Goal: Entertainment & Leisure: Consume media (video, audio)

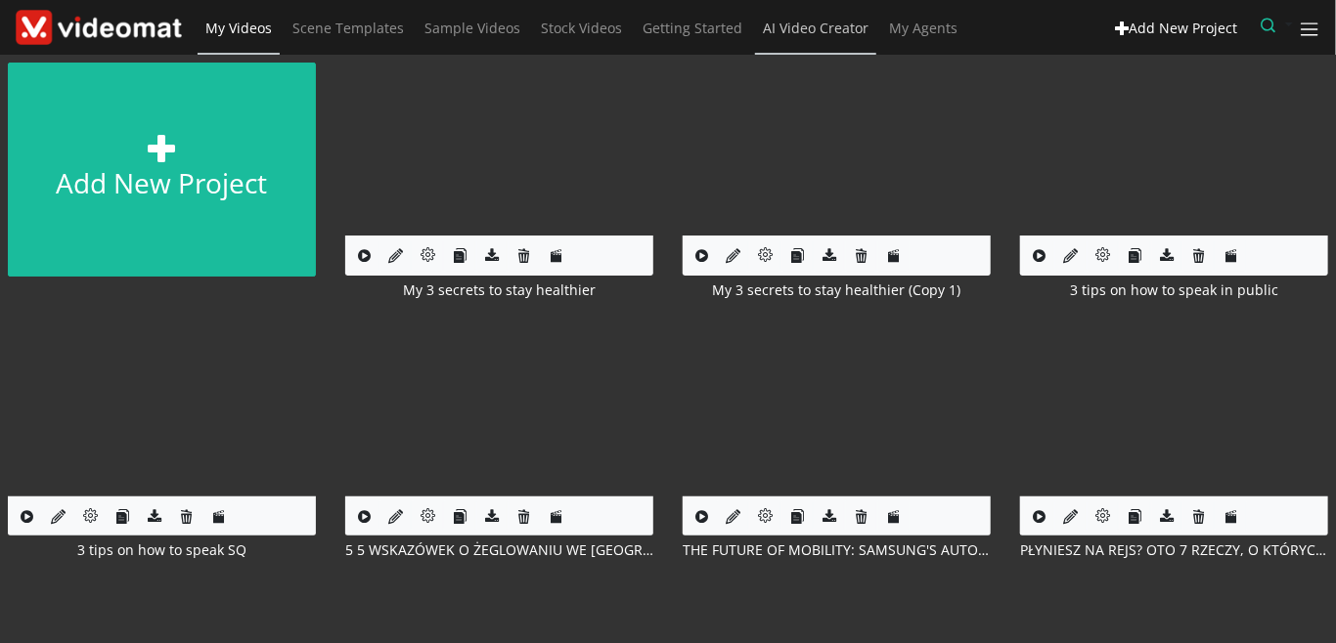
click at [795, 33] on span "AI Video Creator" at bounding box center [816, 28] width 106 height 19
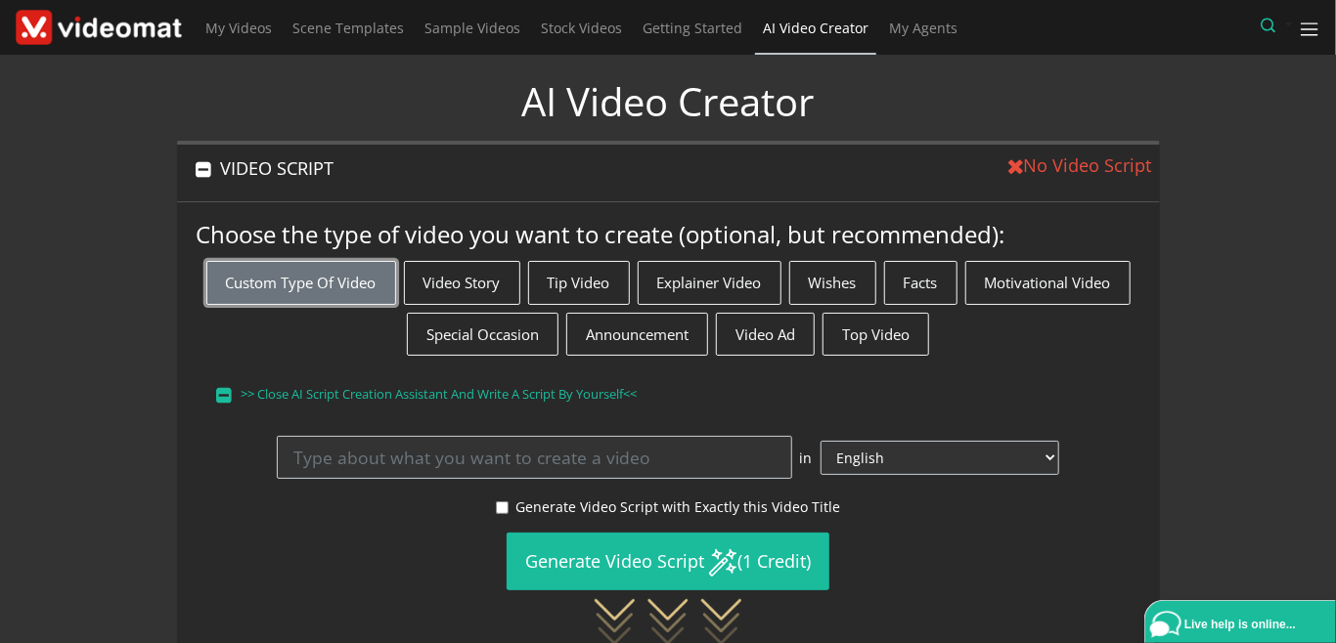
click at [338, 287] on button "Custom Type of Video" at bounding box center [301, 283] width 190 height 44
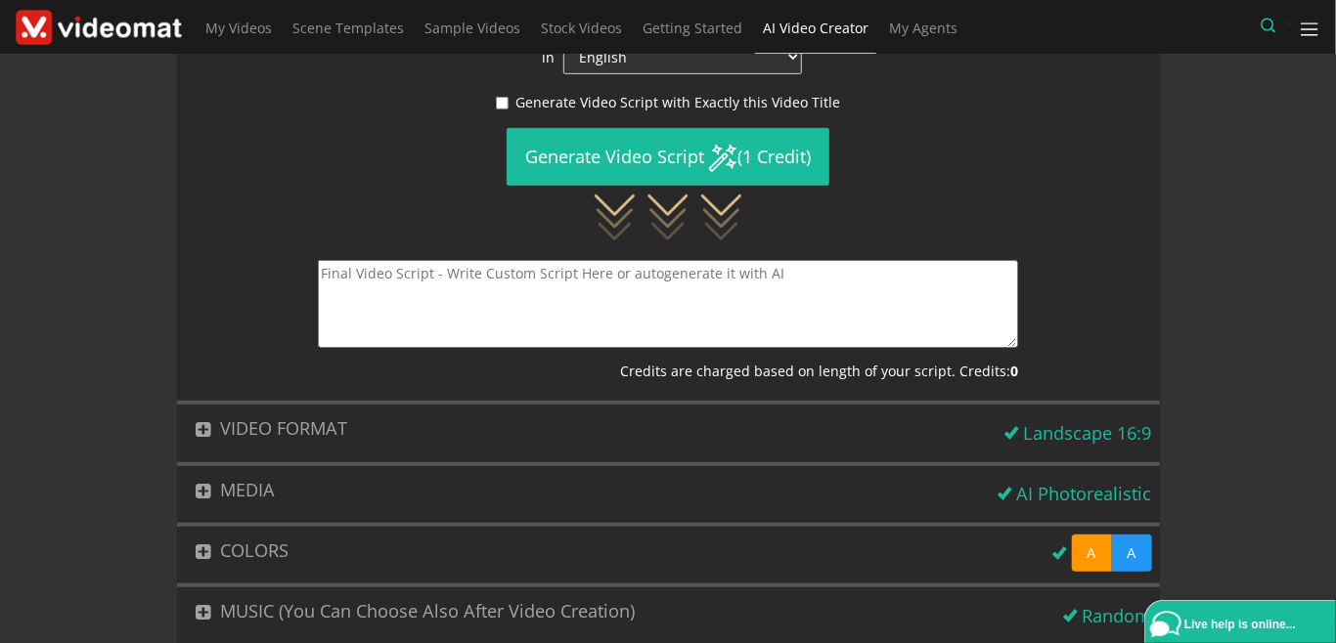
scroll to position [450, 0]
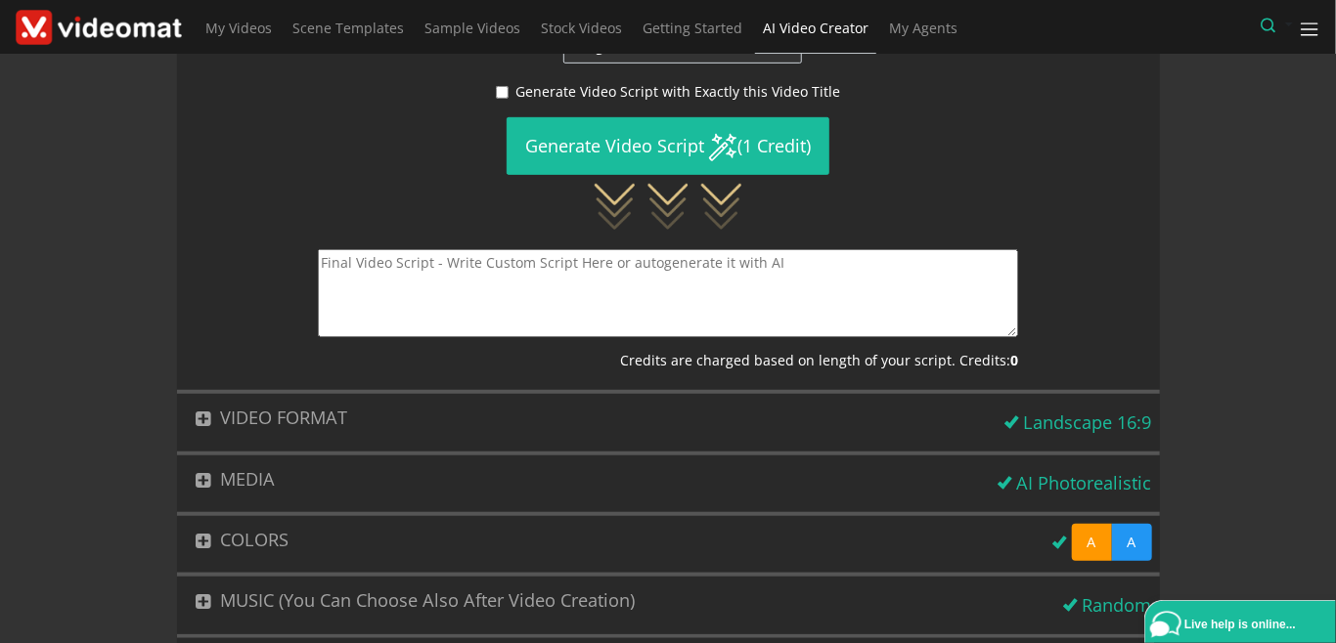
click at [447, 249] on textarea at bounding box center [668, 293] width 700 height 88
paste textarea "Gdzie jest magazyn Adidasa? Magazyn Adidasa znajduje się w Niemczech w miejscow…"
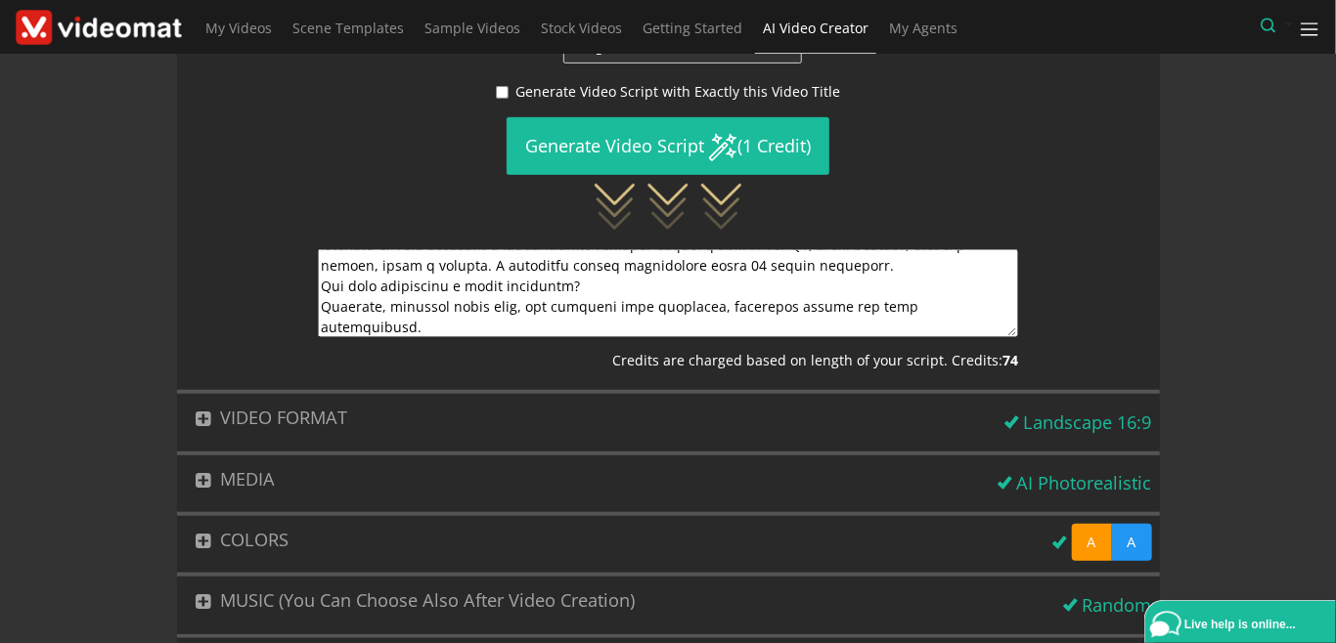
scroll to position [549, 0]
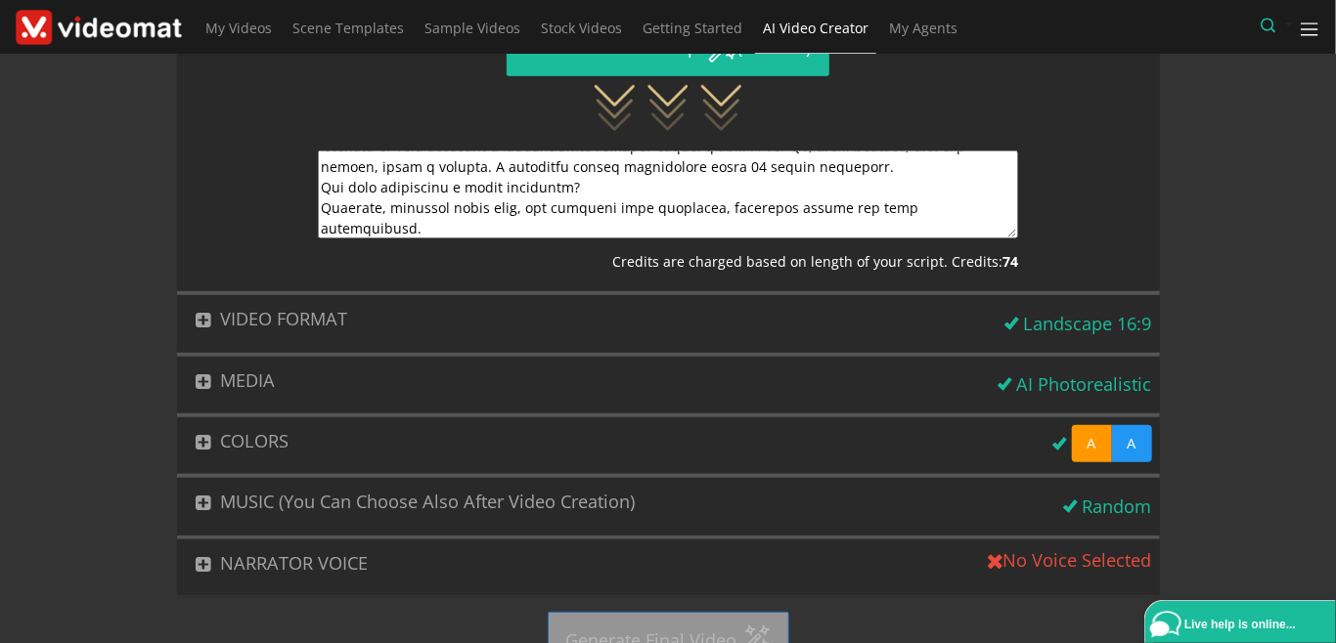
type textarea "Gdzie jest magazyn Adidasa? Magazyn Adidasa znajduje się w Niemczech w miejscow…"
click at [270, 357] on button "MEDIA" at bounding box center [584, 381] width 814 height 48
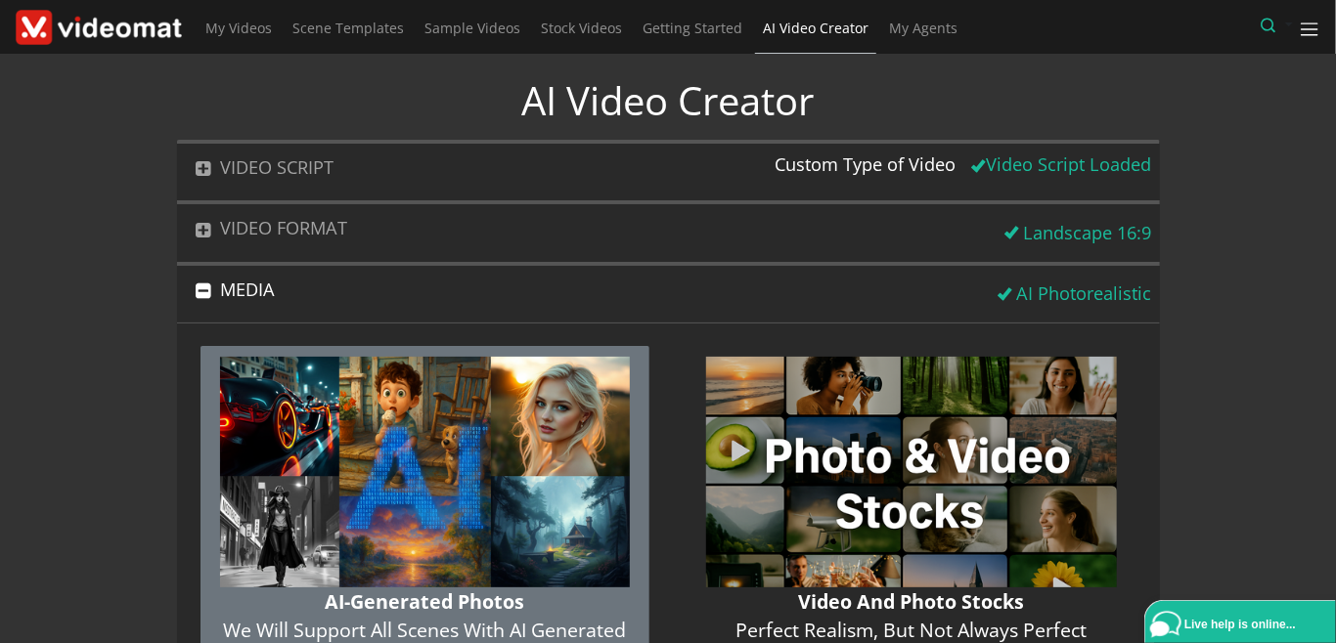
scroll to position [0, 0]
click at [292, 222] on button "VIDEO FORMAT" at bounding box center [587, 229] width 820 height 48
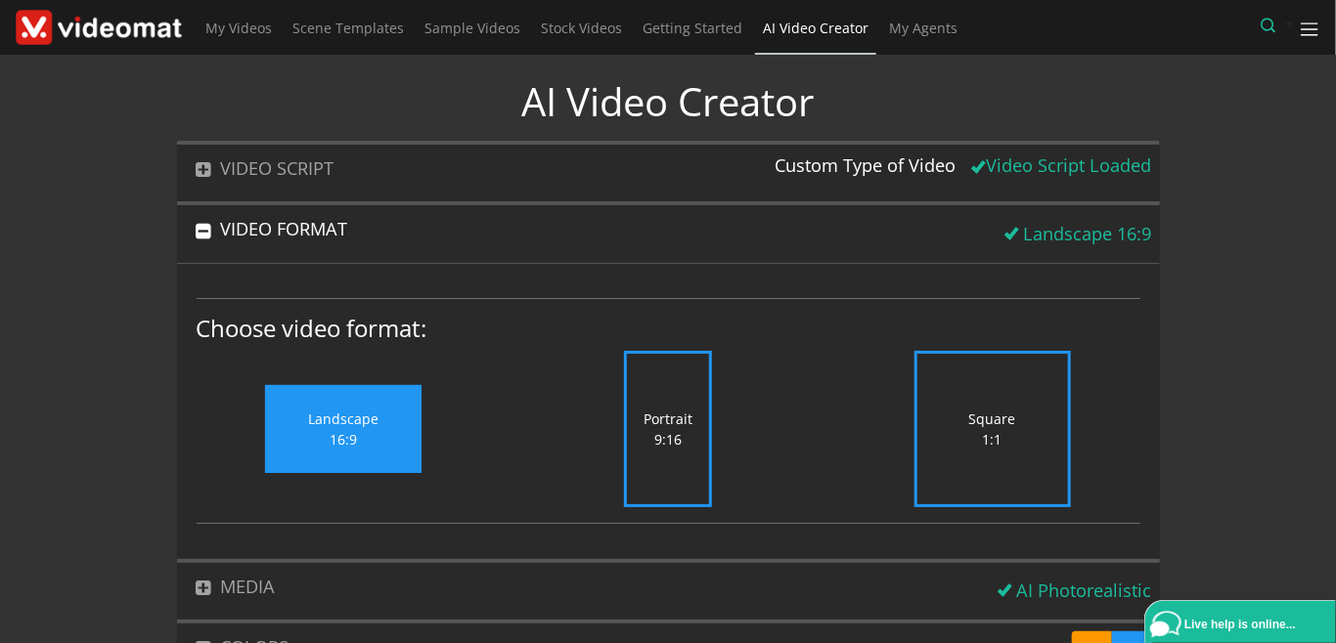
click at [638, 420] on label "Portrait 9:16" at bounding box center [668, 429] width 88 height 156
click at [0, 0] on input "Portrait 9:16" at bounding box center [0, 0] width 0 height 0
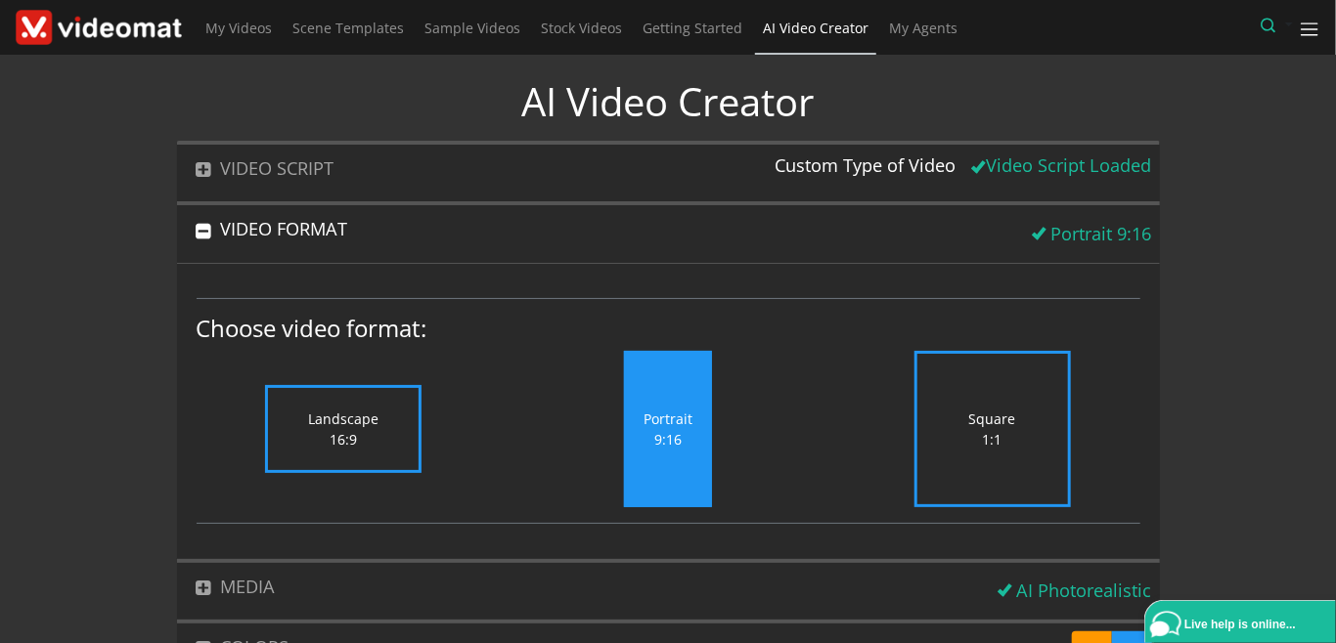
click at [303, 233] on button "VIDEO FORMAT" at bounding box center [601, 229] width 848 height 48
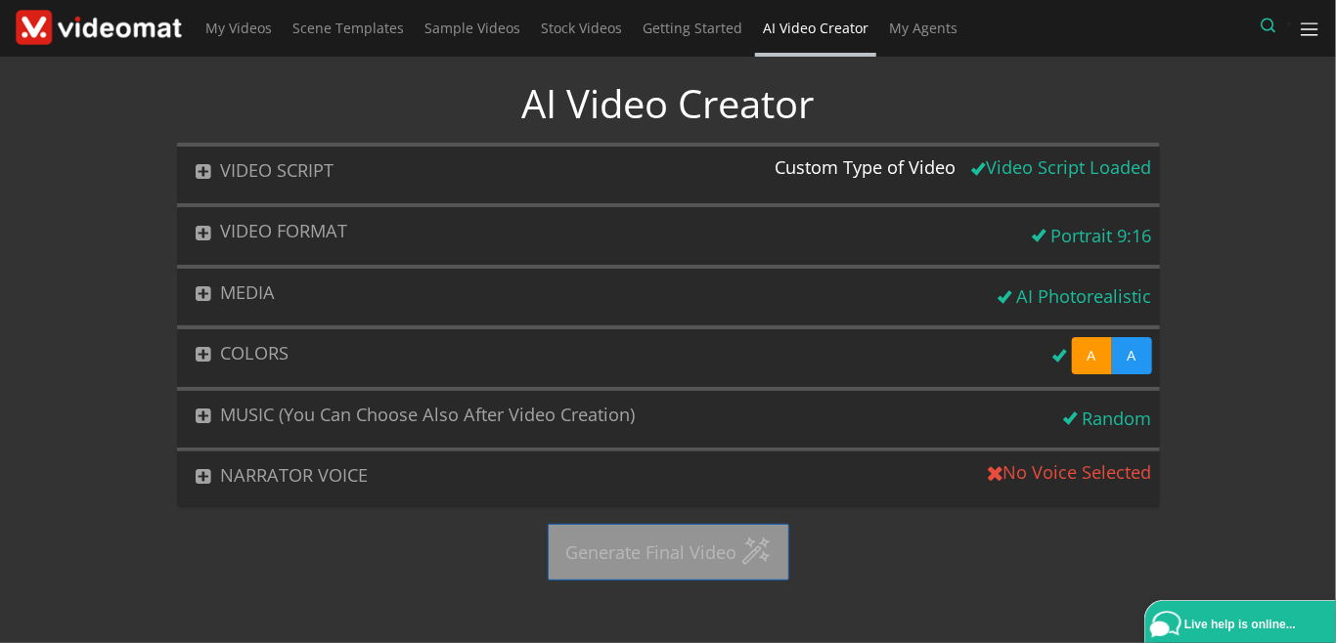
click at [286, 417] on button "MUSIC (You can choose also after video creation)" at bounding box center [616, 415] width 879 height 48
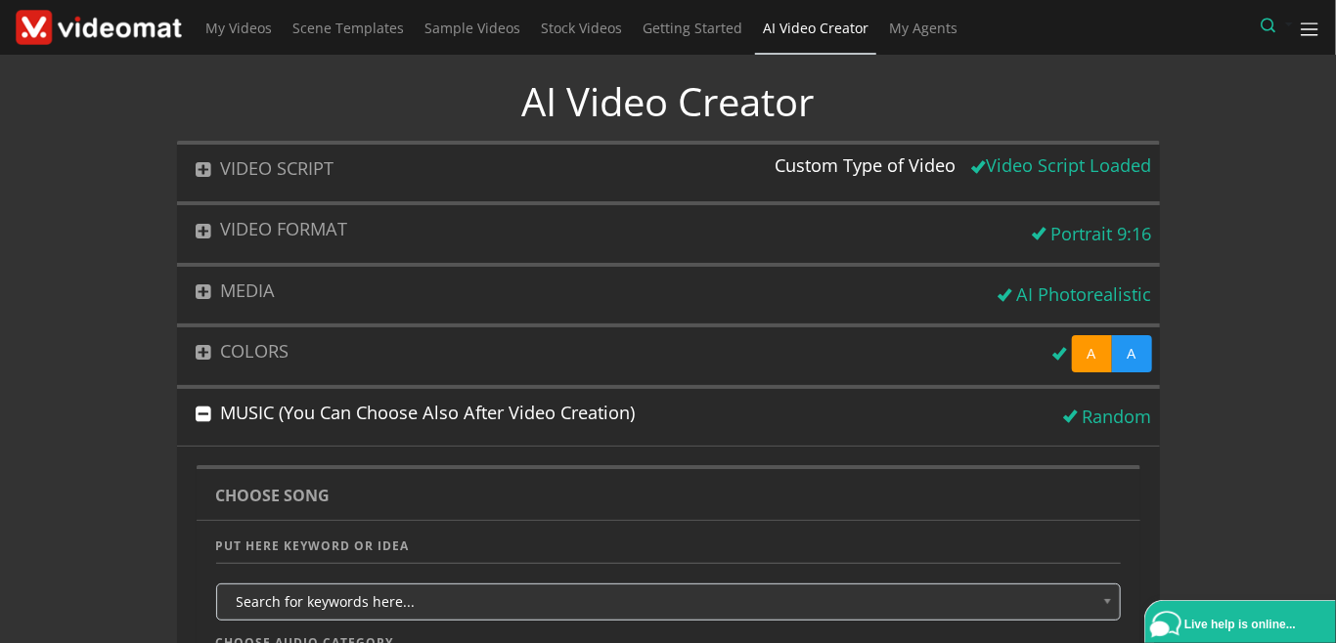
scroll to position [450, 0]
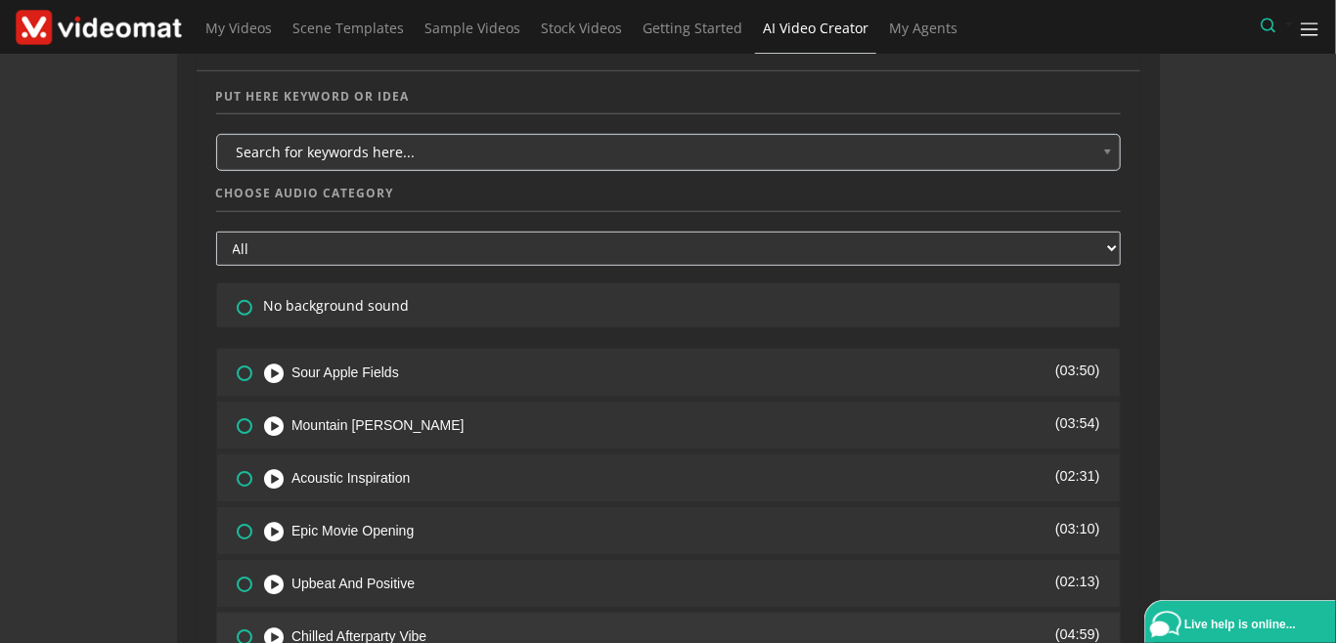
click at [233, 623] on icon at bounding box center [233, 623] width 0 height 0
click at [245, 625] on input"] "radio" at bounding box center [243, 631] width 13 height 13
radio input"] "true"
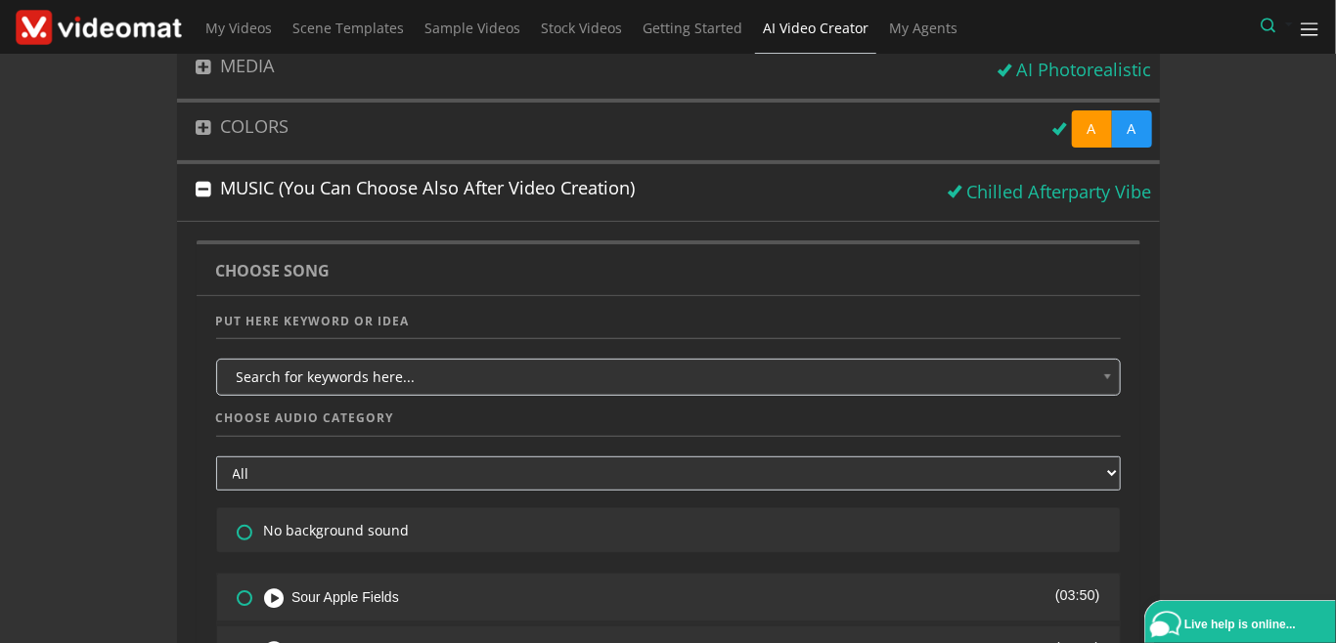
click at [321, 183] on button "MUSIC (You can choose also after video creation)" at bounding box center [559, 188] width 764 height 48
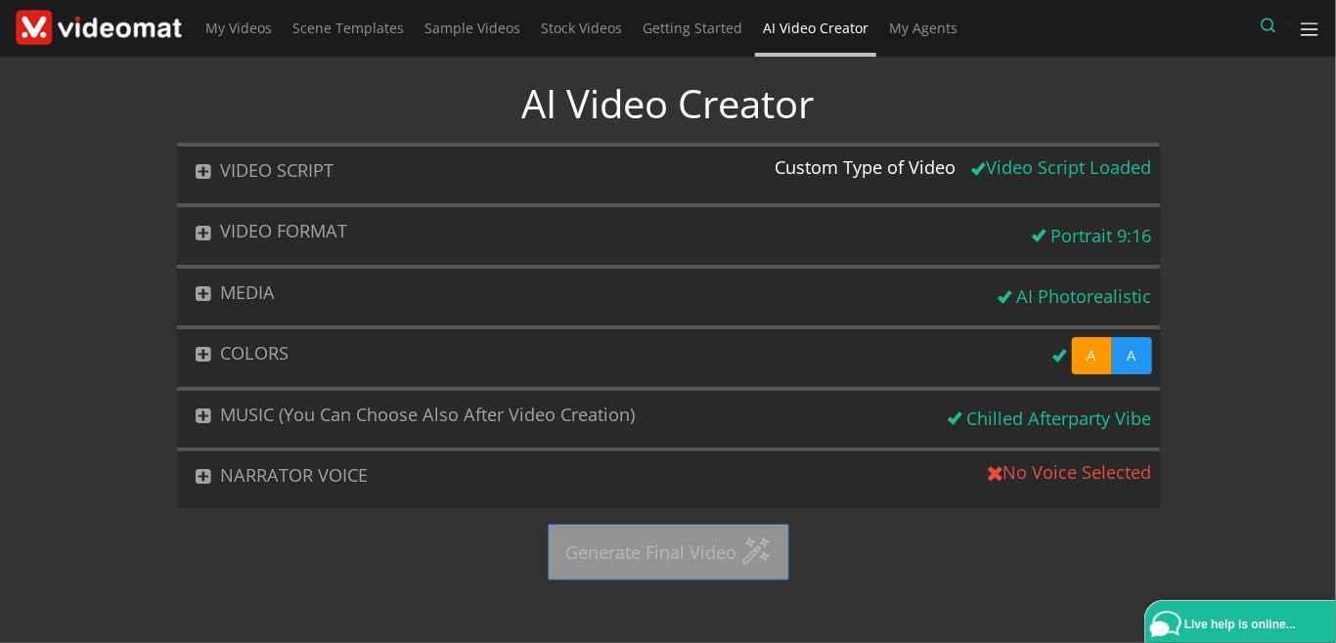
scroll to position [0, 0]
click at [302, 473] on button "NARRATOR VOICE" at bounding box center [579, 476] width 804 height 48
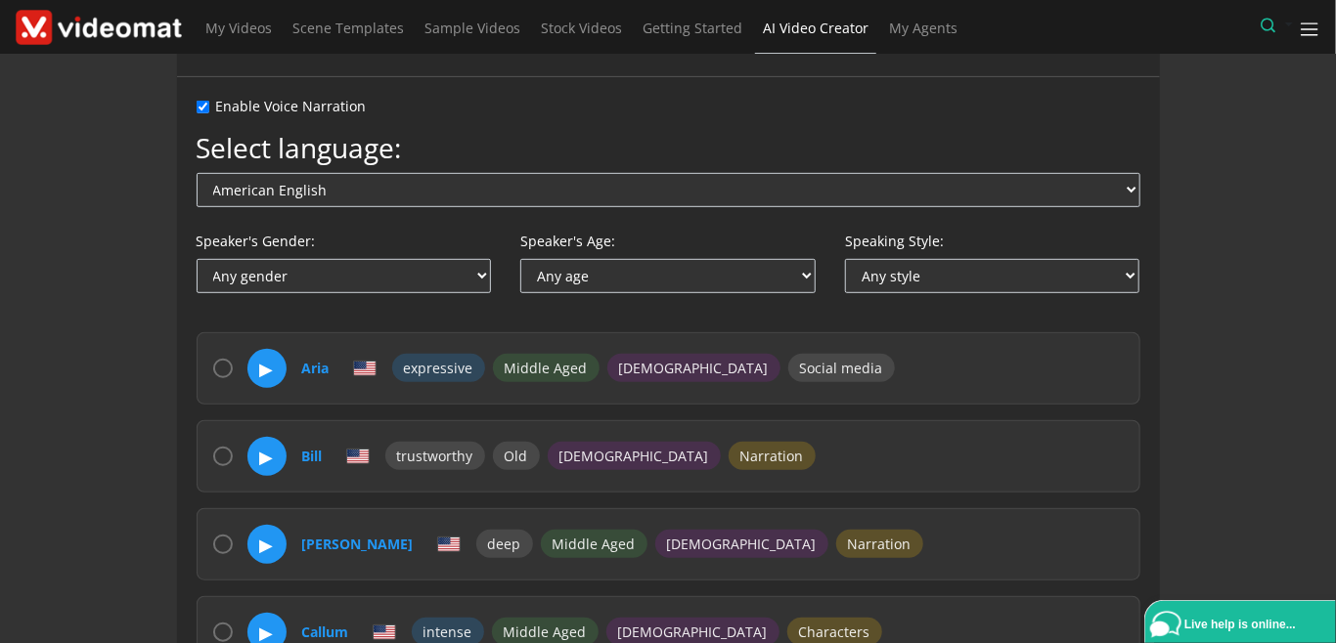
scroll to position [450, 0]
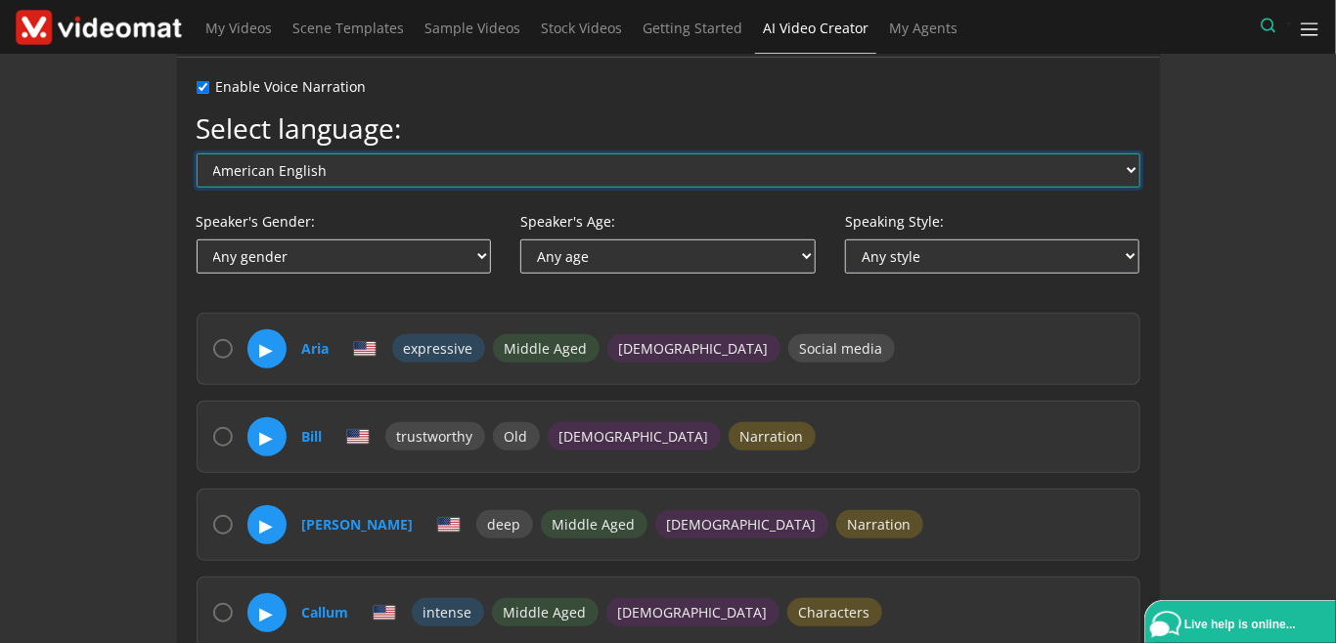
click at [197, 154] on select "American English Australian English British English Arabic Chinese Czech Danish…" at bounding box center [669, 171] width 944 height 34
select select "pl"
click option "Polish" at bounding box center [0, 0] width 0 height 0
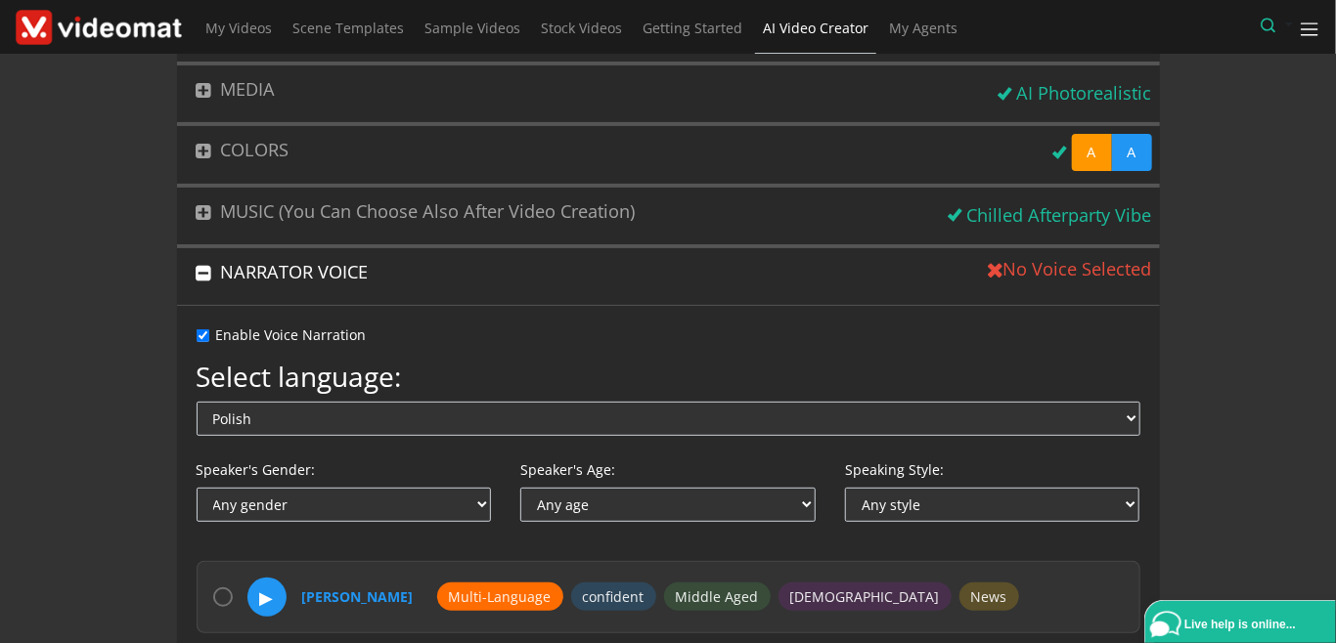
scroll to position [0, 0]
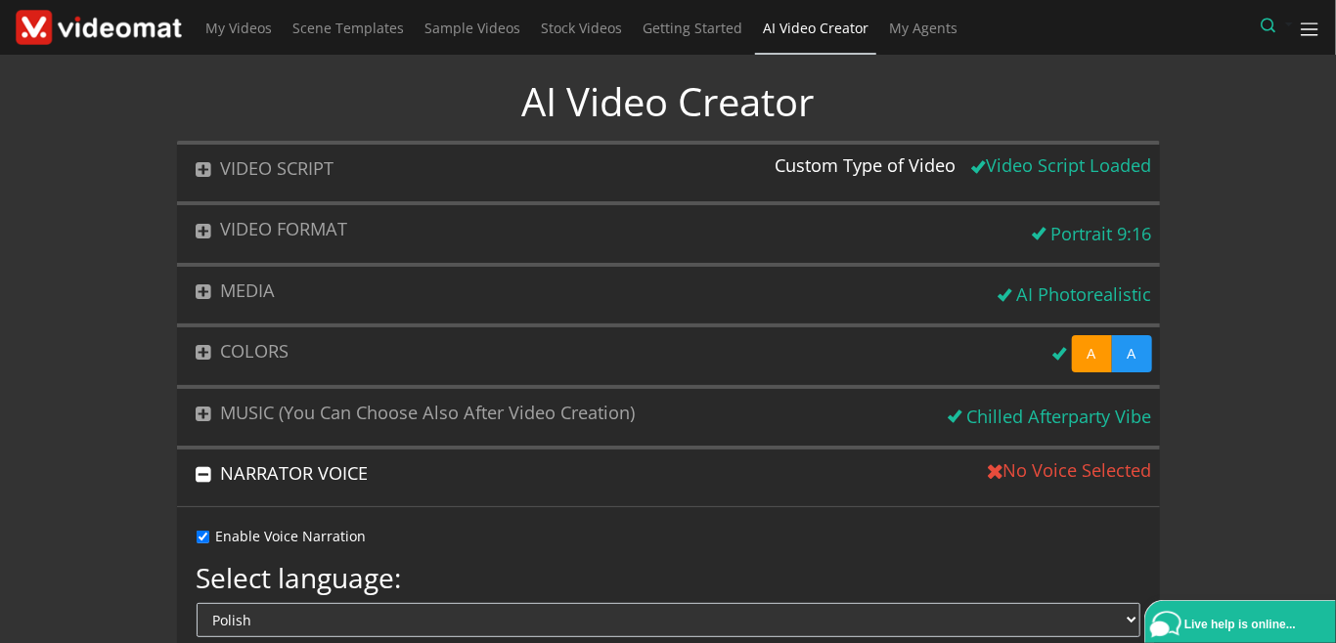
click at [344, 179] on button "VIDEO SCRIPT" at bounding box center [472, 169] width 591 height 48
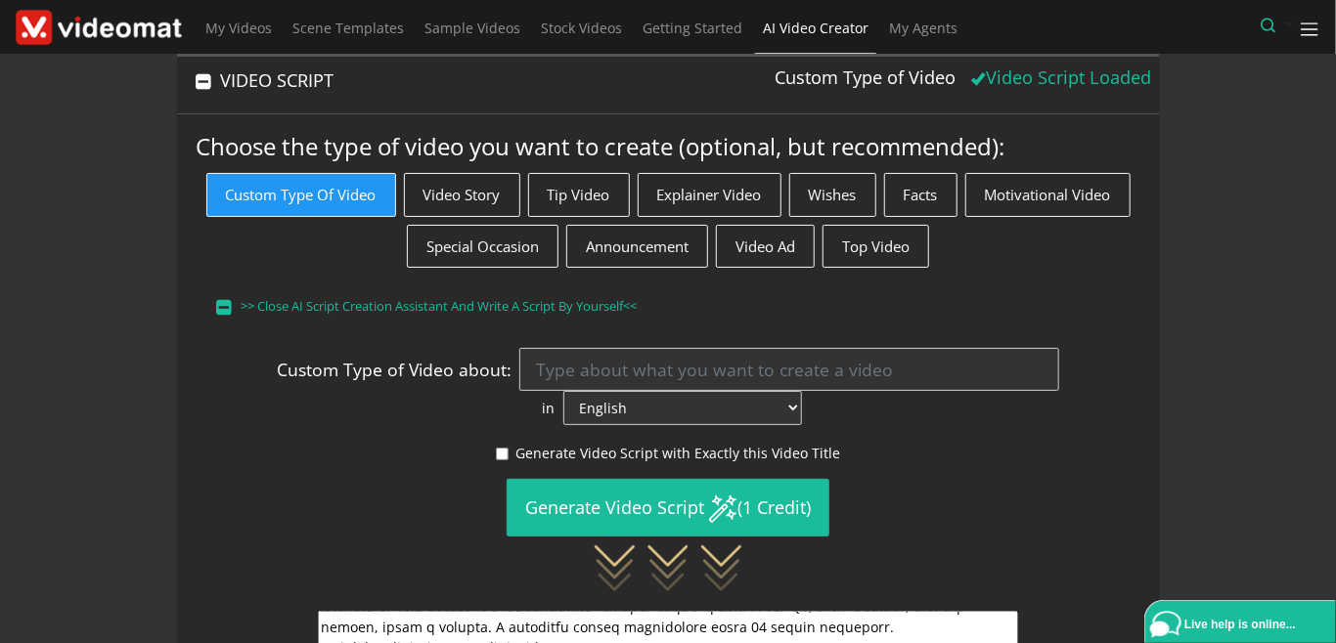
scroll to position [90, 0]
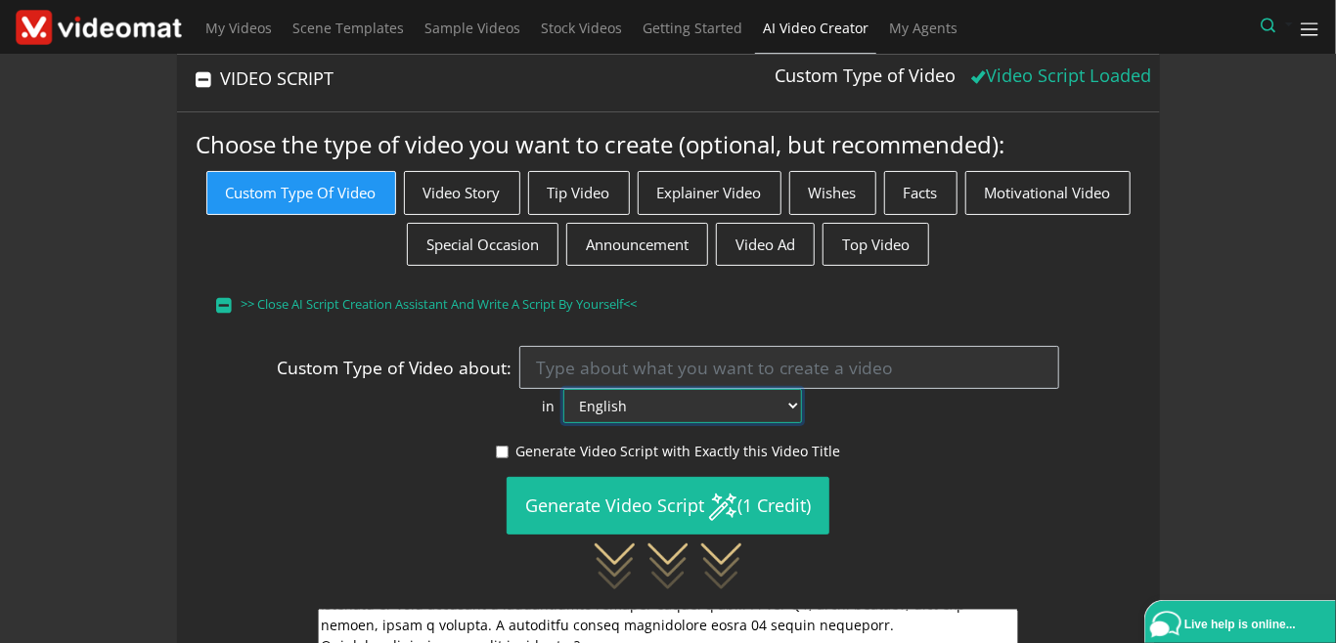
click at [563, 389] on select "English Afrikaans Arabic Bosnian Bulgarian Catalan Chinese (Simple) Czech Danis…" at bounding box center [682, 406] width 239 height 34
click at [802, 389] on select "English Afrikaans Arabic Bosnian Bulgarian Catalan Chinese (Simple) Czech Danis…" at bounding box center [682, 406] width 239 height 34
click at [96, 405] on div "AI Video Creator VIDEO SCRIPT Custom Type of Video Video Script Loaded Choose t…" at bounding box center [667, 554] width 1365 height 1179
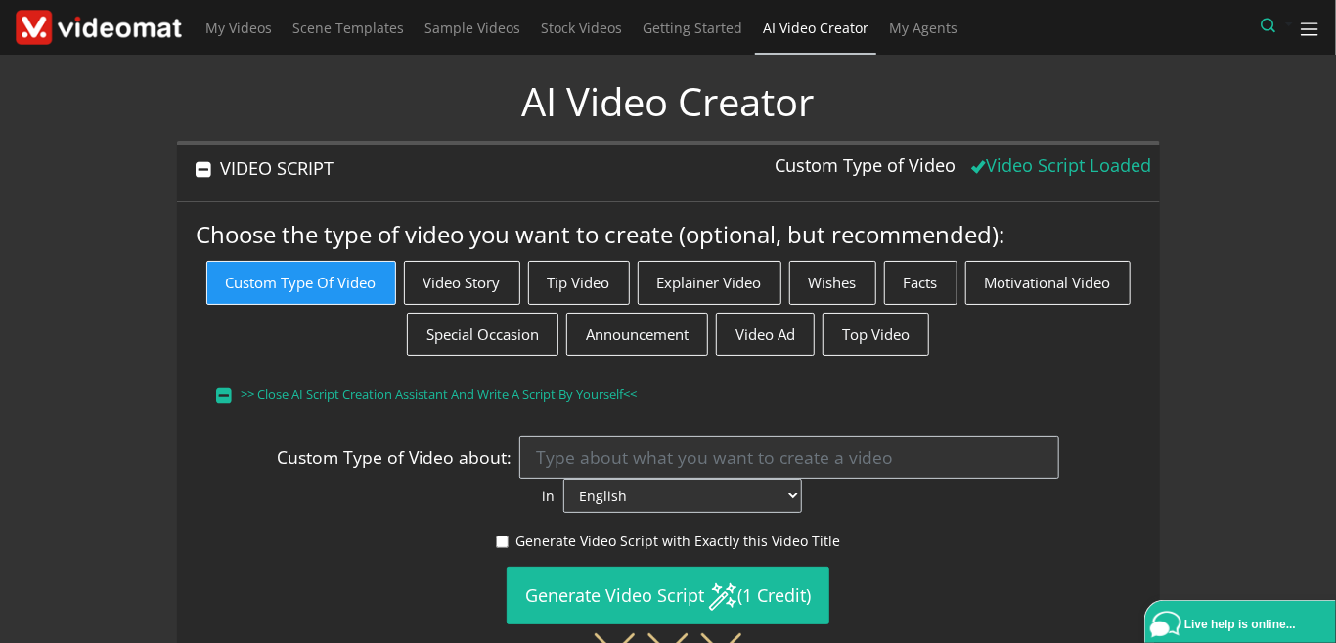
click at [294, 166] on button "VIDEO SCRIPT" at bounding box center [472, 169] width 591 height 48
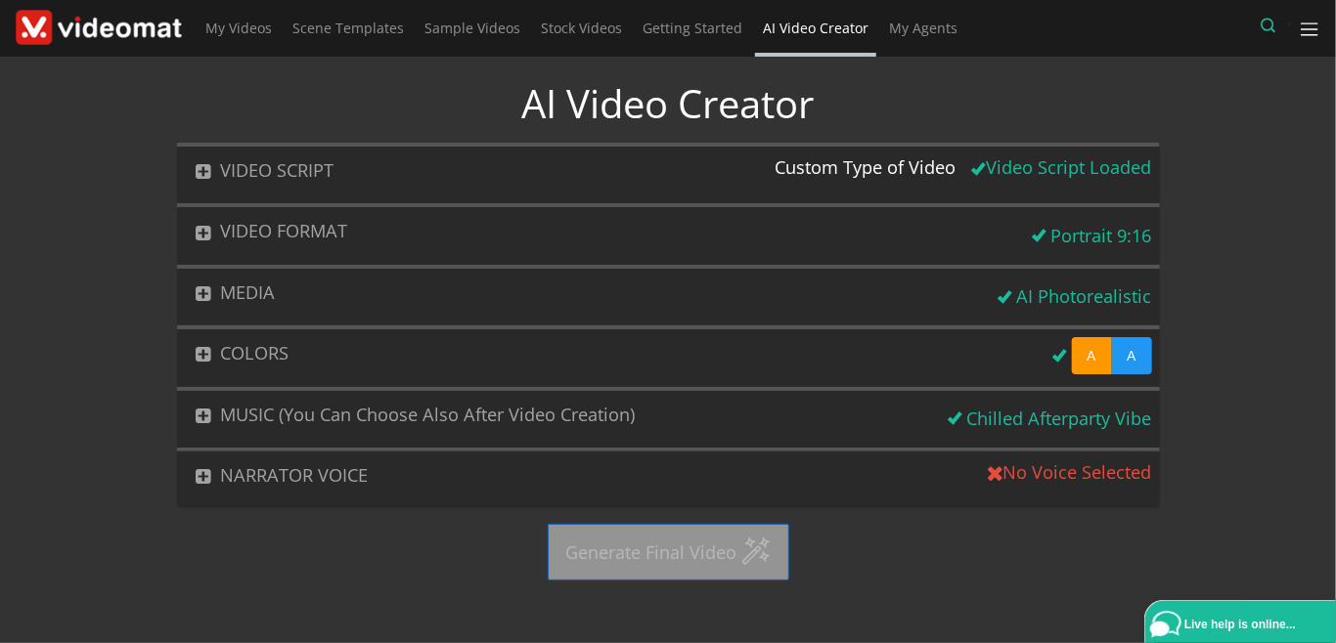
scroll to position [0, 0]
click at [281, 470] on button "NARRATOR VOICE" at bounding box center [579, 476] width 804 height 48
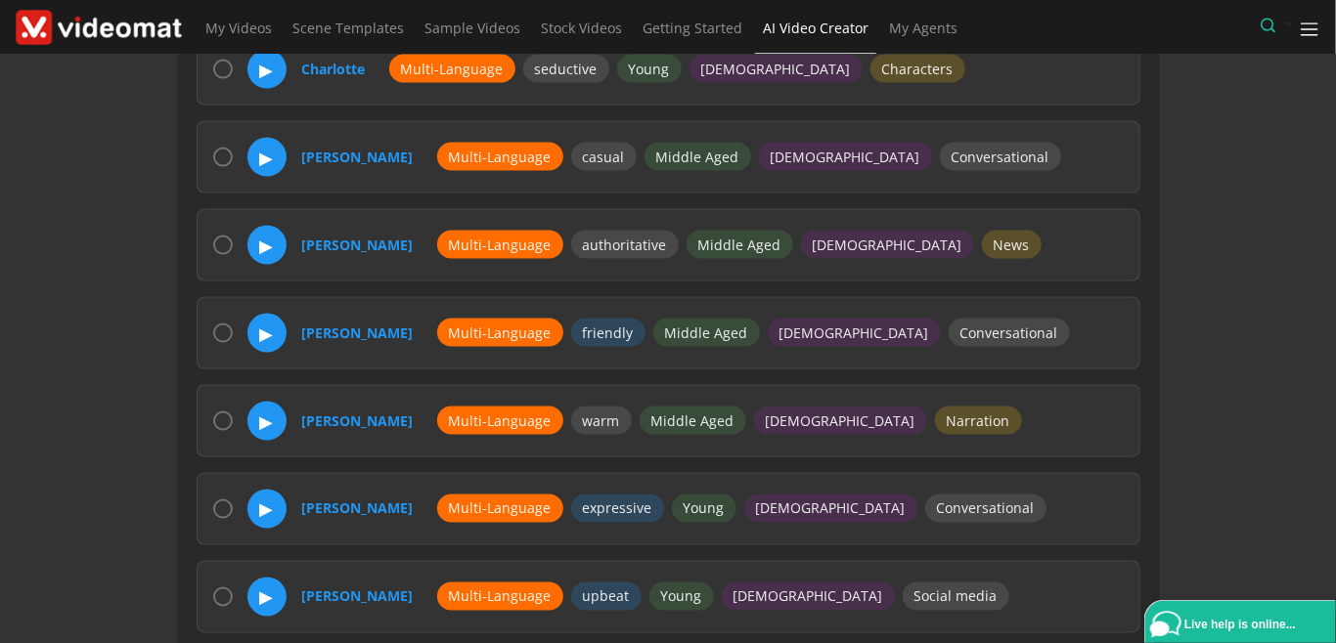
scroll to position [1351, 0]
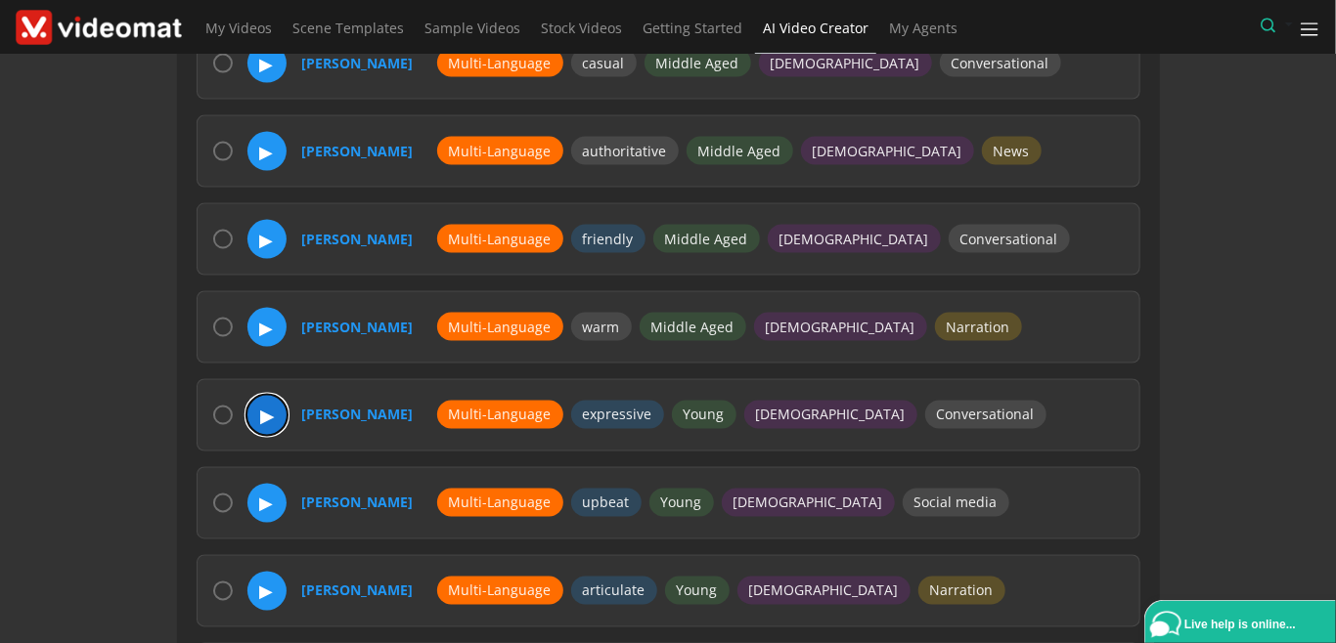
click at [272, 416] on button "▶" at bounding box center [266, 415] width 41 height 41
click at [272, 416] on button "⏸" at bounding box center [266, 415] width 41 height 41
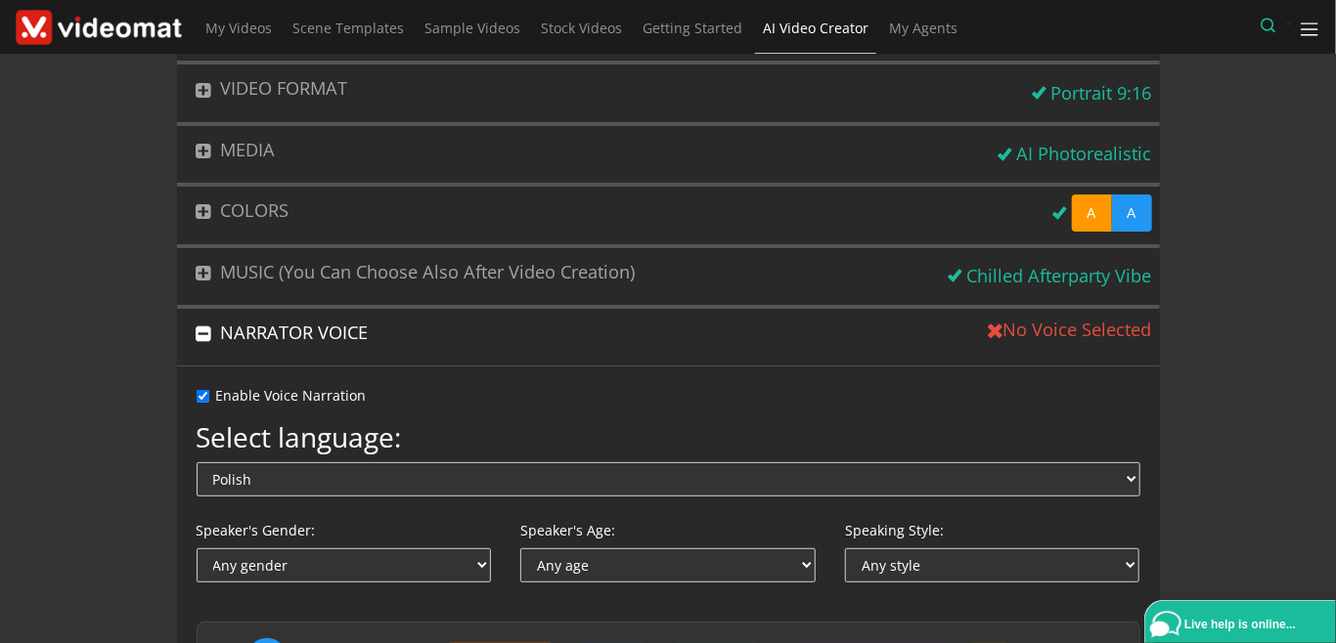
scroll to position [225, 0]
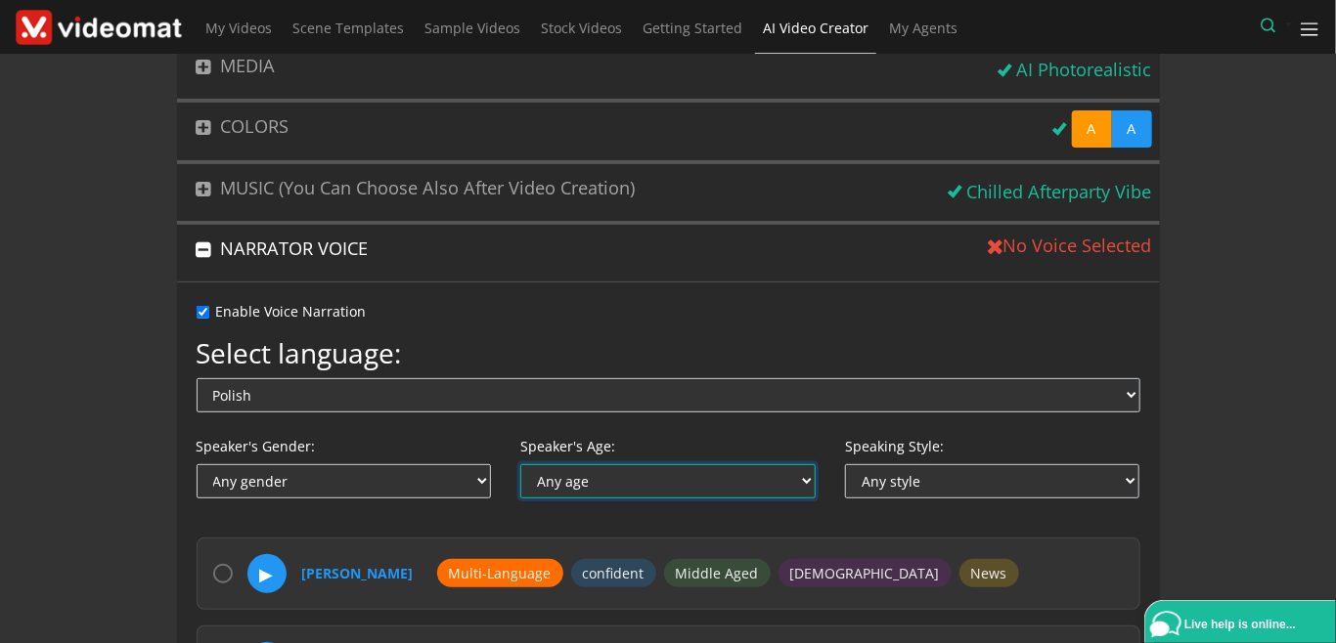
click at [520, 464] on select "Any age Middle Aged Young Old" at bounding box center [667, 481] width 295 height 34
click at [592, 484] on select "Any age Middle Aged Young Old" at bounding box center [667, 481] width 295 height 34
click at [197, 464] on select "Any gender Female Male Non-binary" at bounding box center [344, 481] width 295 height 34
select select "male"
click option "Male" at bounding box center [0, 0] width 0 height 0
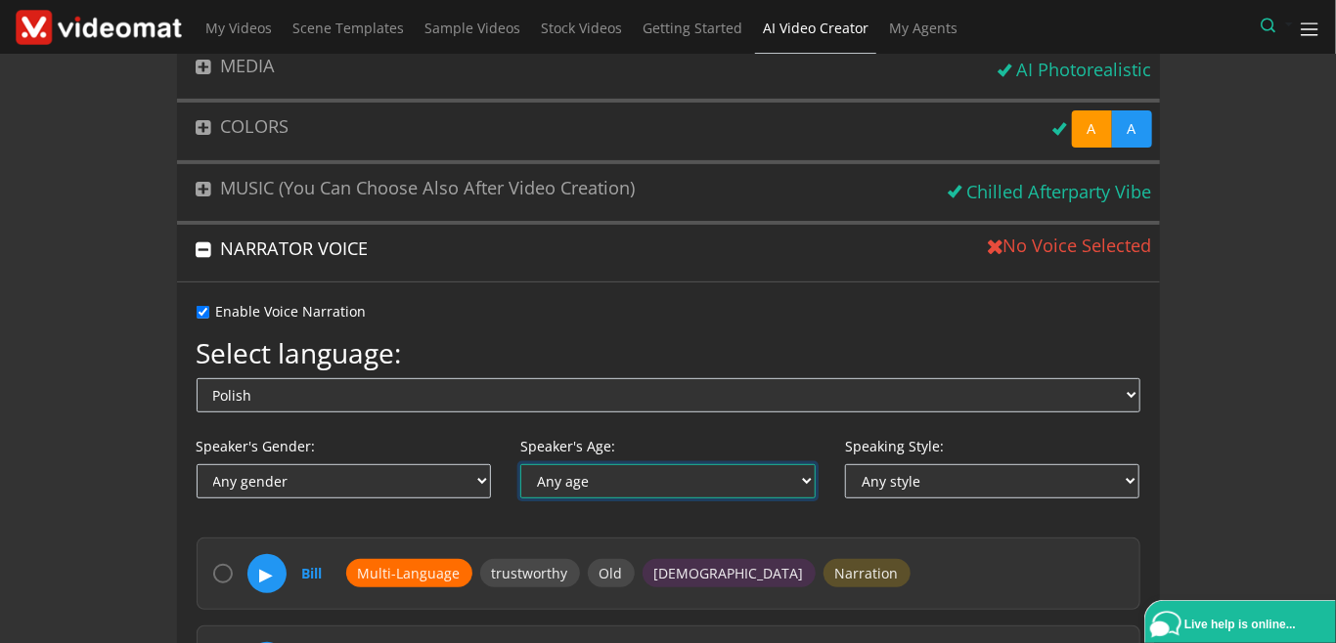
click at [520, 464] on select "Any age Middle Aged Young Old" at bounding box center [667, 481] width 295 height 34
select select "middle_aged"
click option "Middle Aged" at bounding box center [0, 0] width 0 height 0
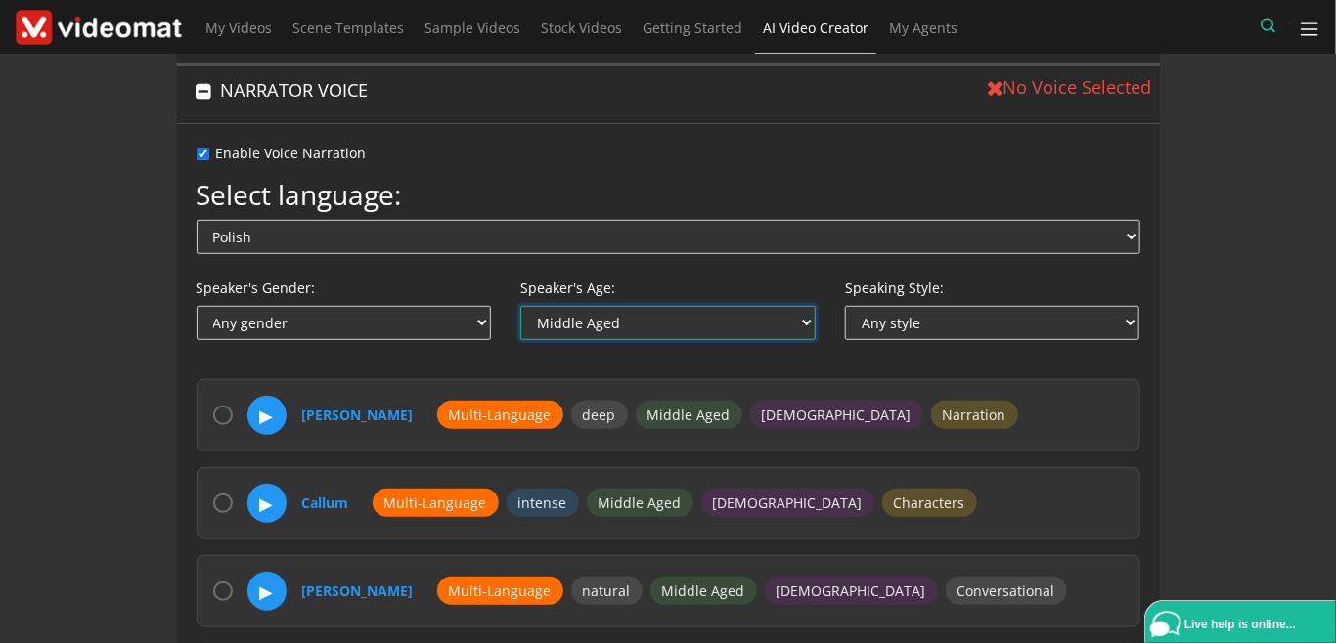
scroll to position [676, 0]
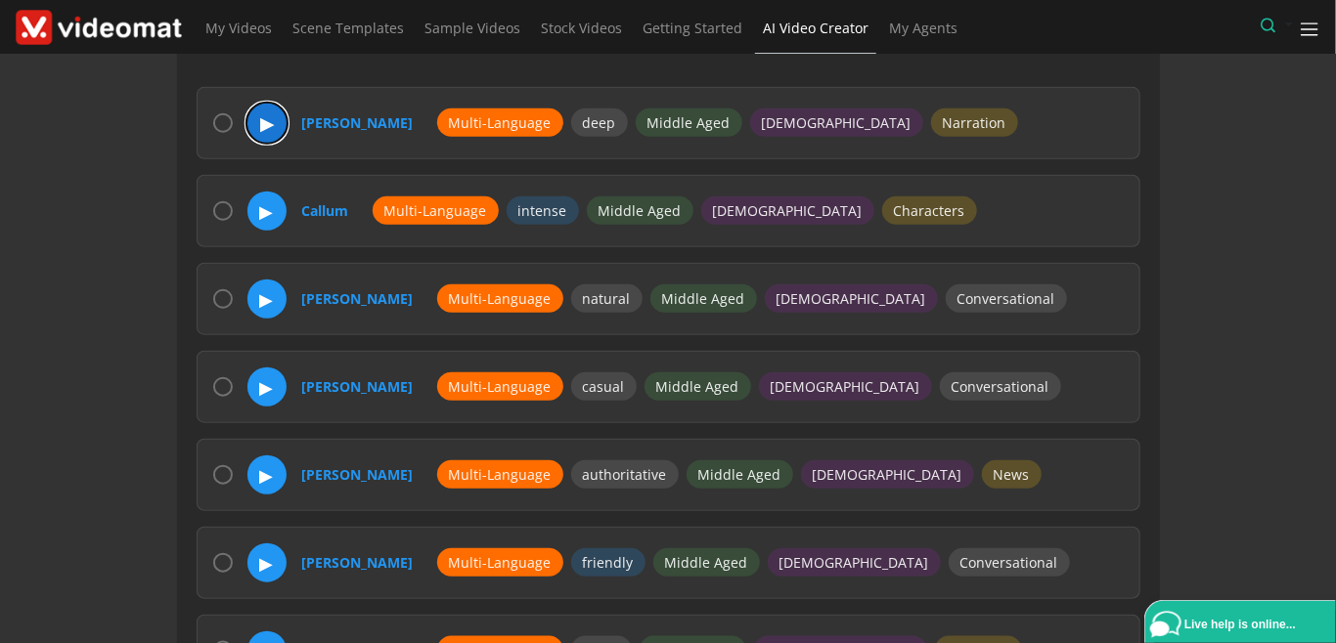
click at [268, 131] on button "▶" at bounding box center [266, 123] width 41 height 41
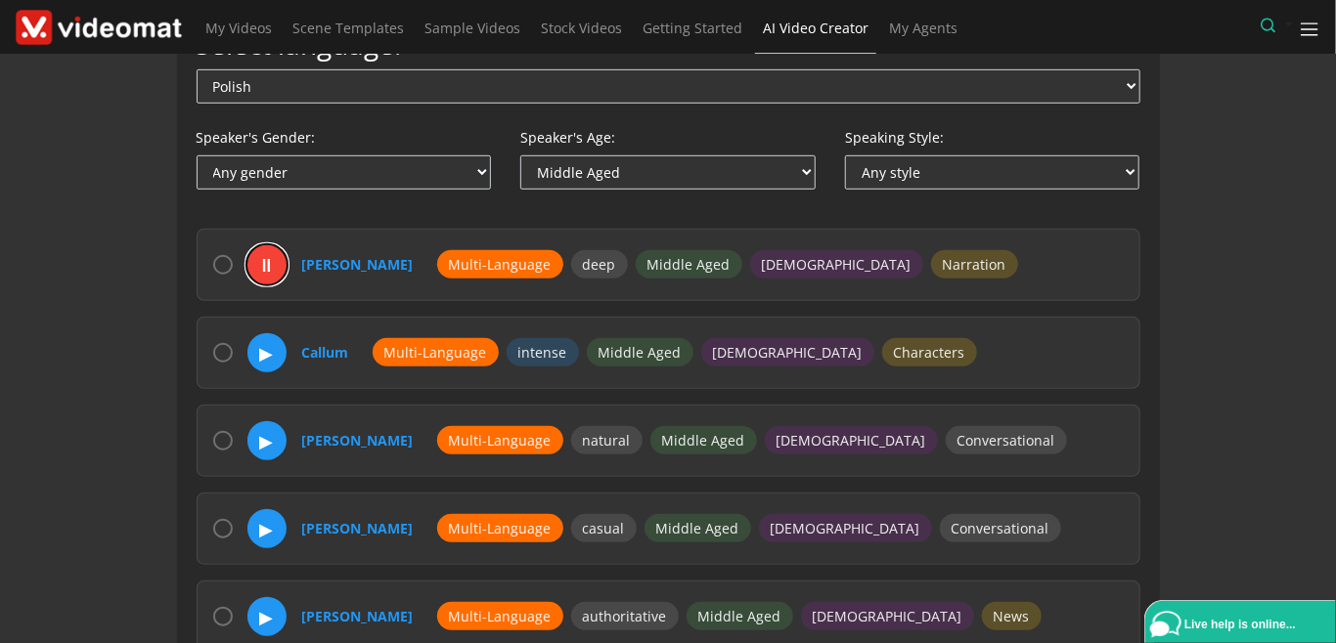
scroll to position [450, 0]
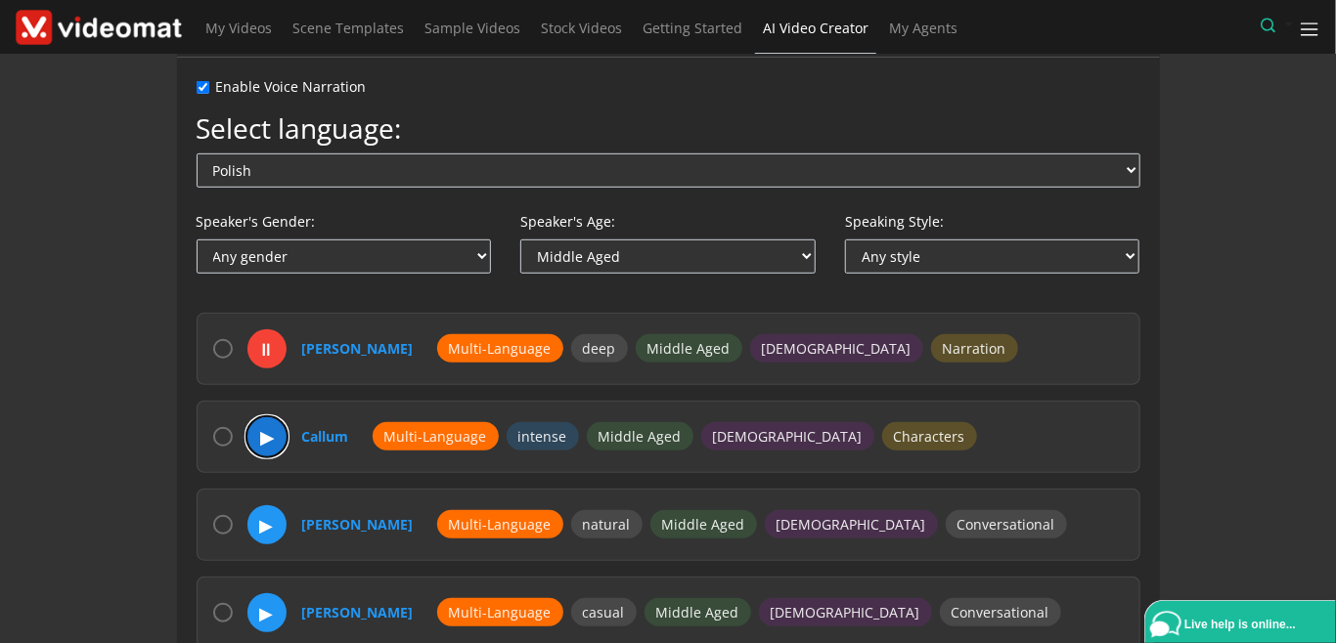
click at [264, 430] on button "▶" at bounding box center [266, 437] width 41 height 41
click at [264, 430] on button "⏸" at bounding box center [266, 437] width 41 height 41
click at [221, 429] on input "radio" at bounding box center [223, 437] width 20 height 20
radio input "true"
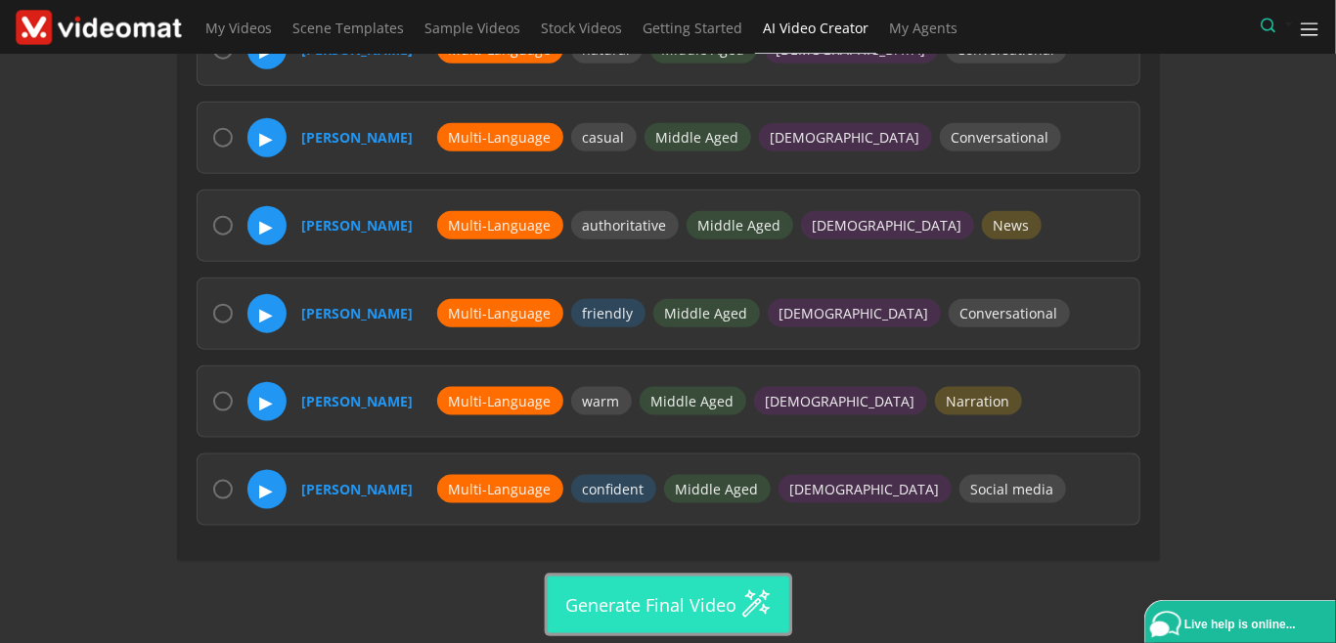
click at [720, 588] on button "Generate Final Video" at bounding box center [669, 605] width 242 height 57
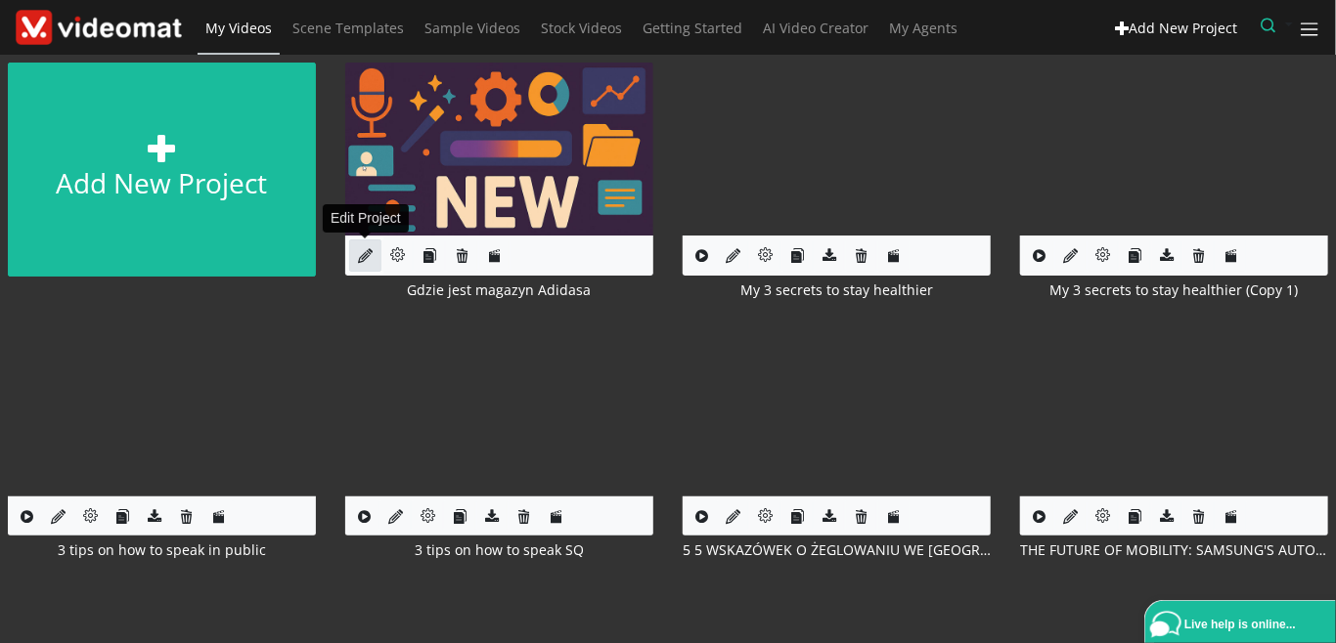
click at [364, 251] on icon at bounding box center [365, 255] width 15 height 15
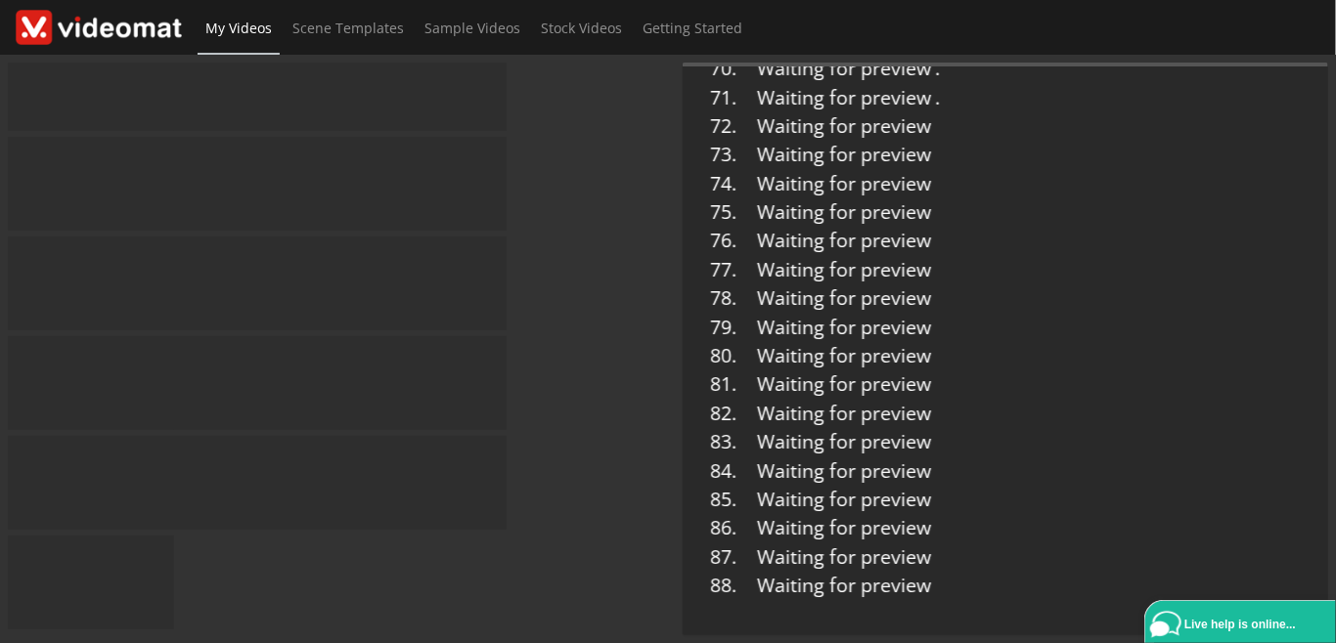
scroll to position [901, 0]
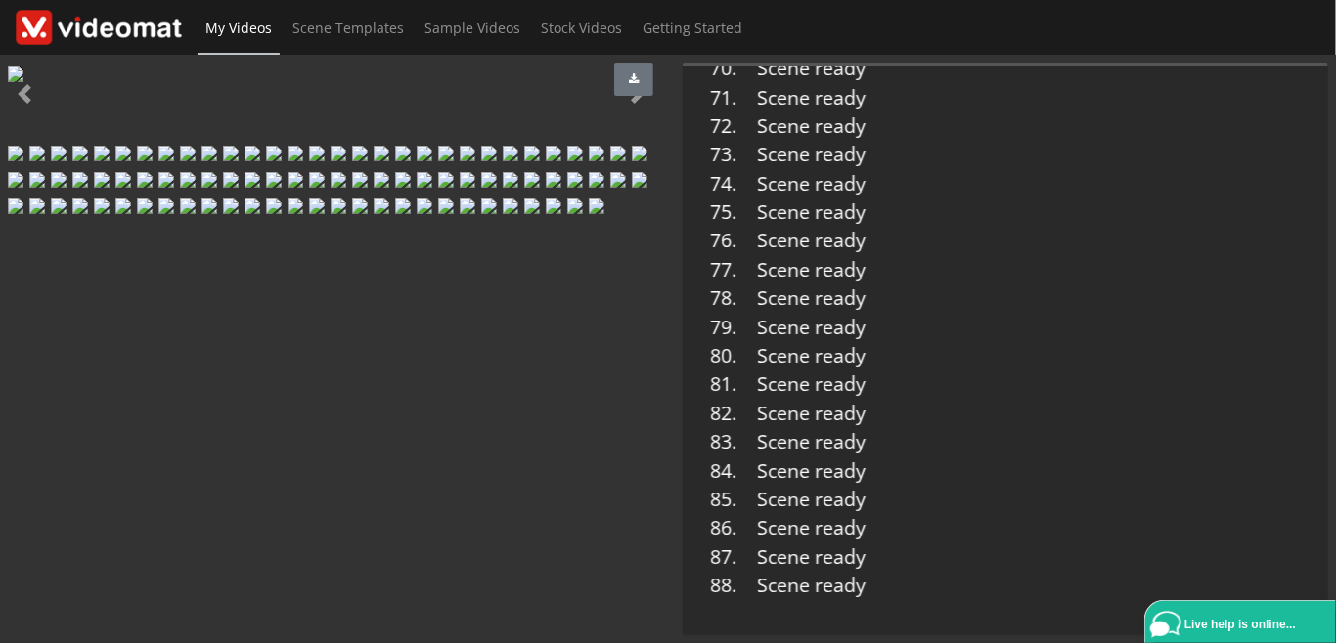
scroll to position [1431, 0]
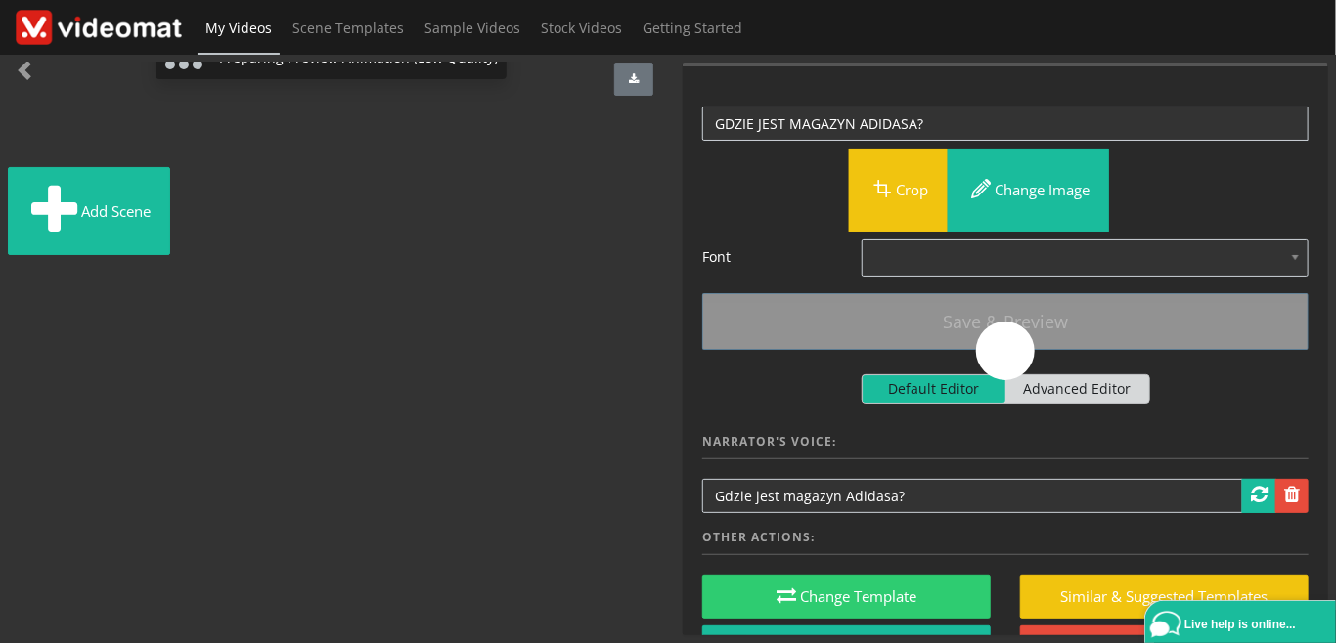
scroll to position [1126, 0]
click at [49, 154] on img at bounding box center [49, 154] width 0 height 0
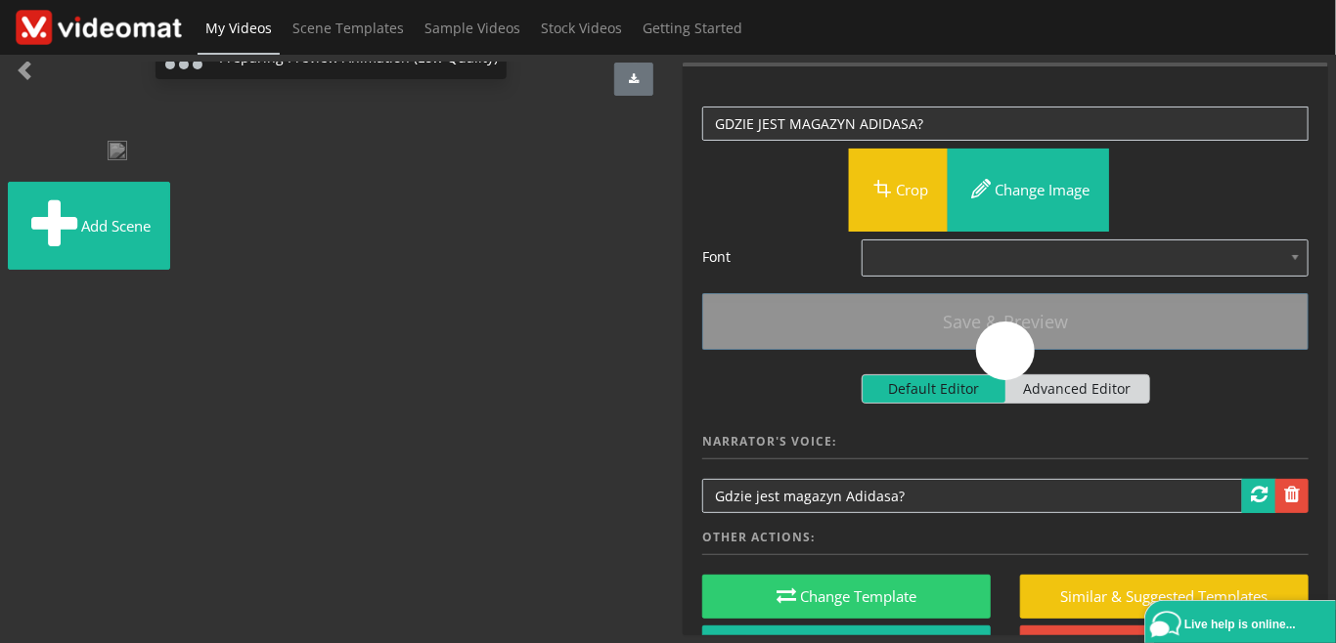
click at [450, 154] on img at bounding box center [450, 154] width 0 height 0
click at [8, 154] on img at bounding box center [8, 154] width 0 height 0
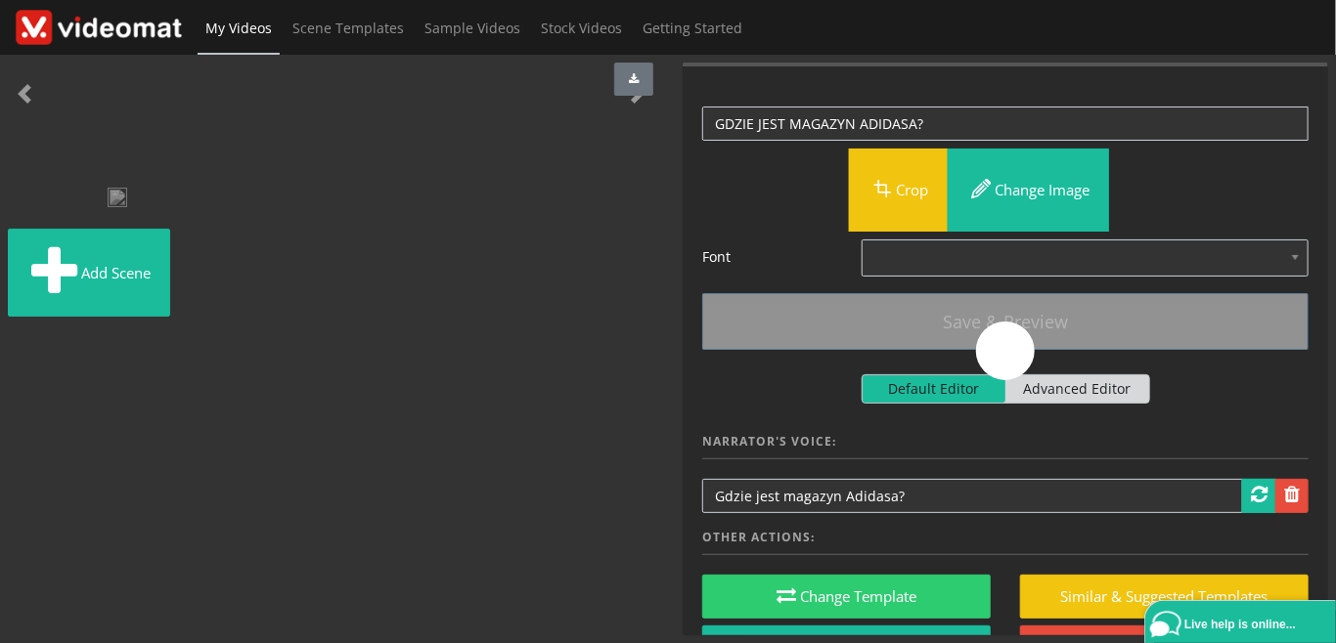
scroll to position [524, 0]
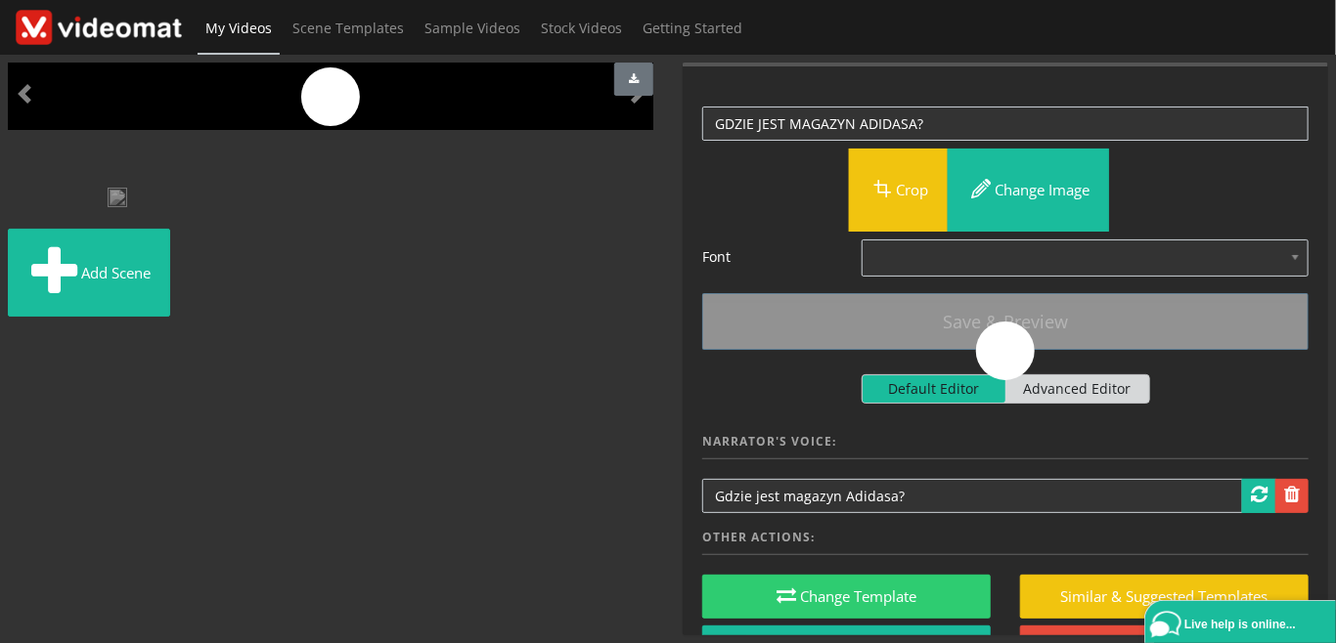
click at [180, 200] on img at bounding box center [180, 200] width 0 height 0
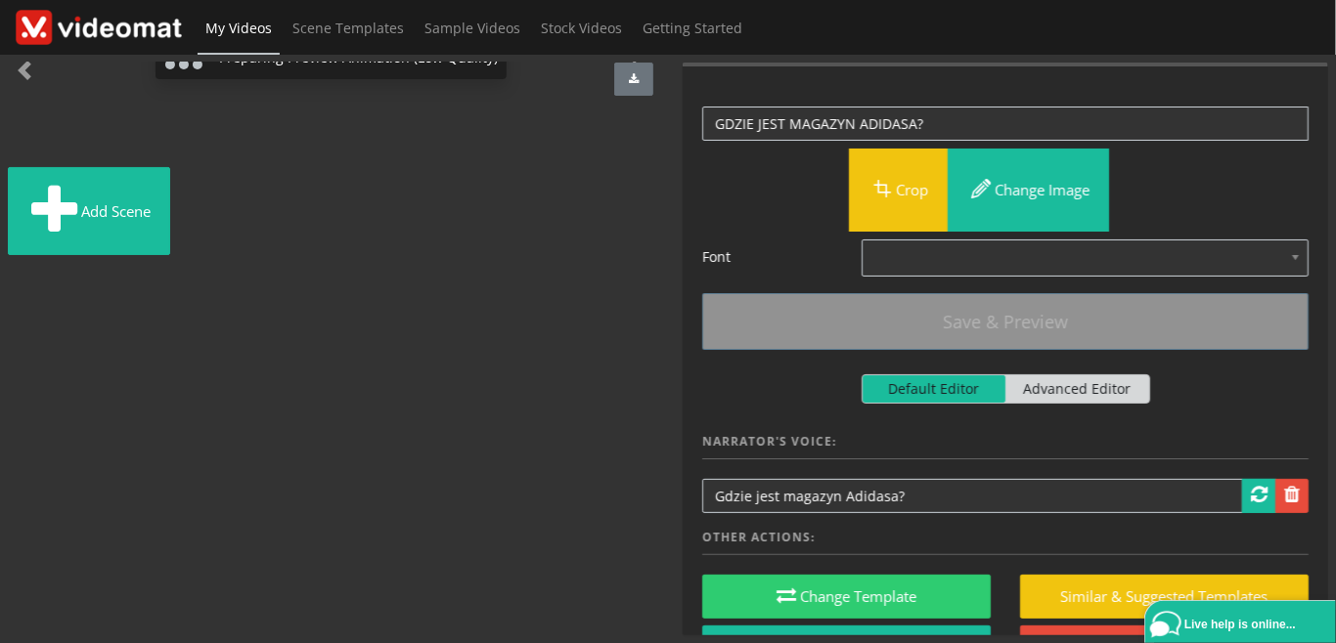
scroll to position [450, 0]
click at [166, 154] on img at bounding box center [166, 154] width 0 height 0
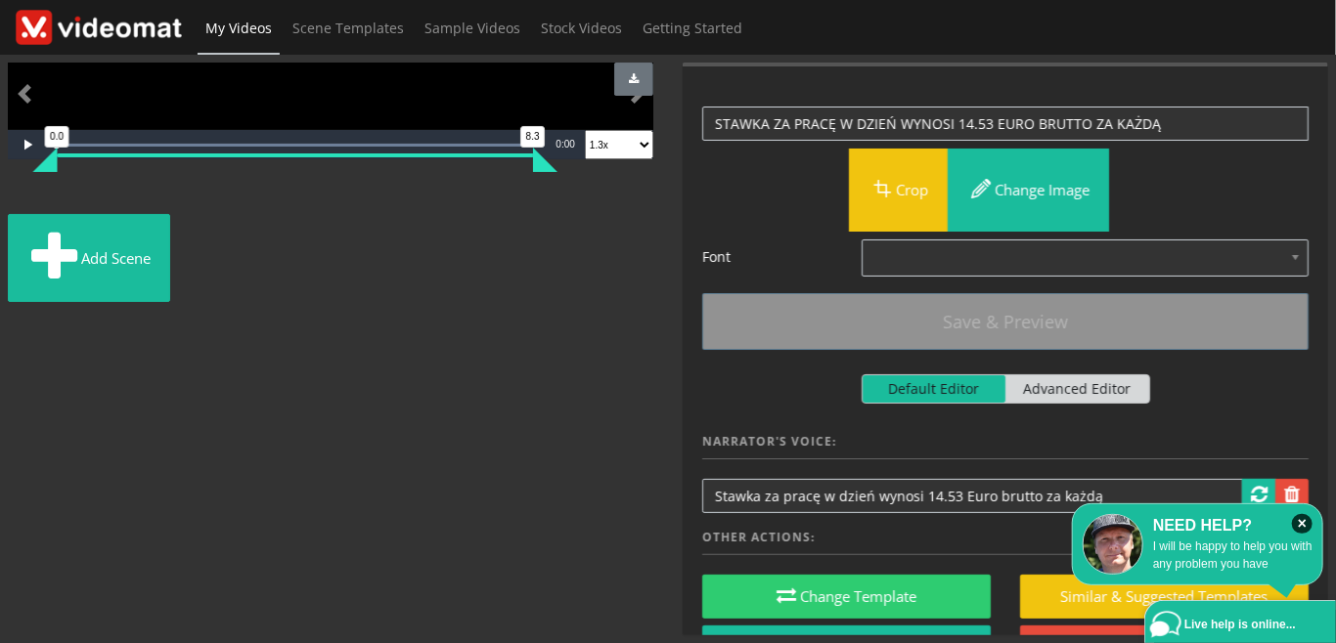
scroll to position [895, 0]
click at [518, 200] on img at bounding box center [518, 200] width 0 height 0
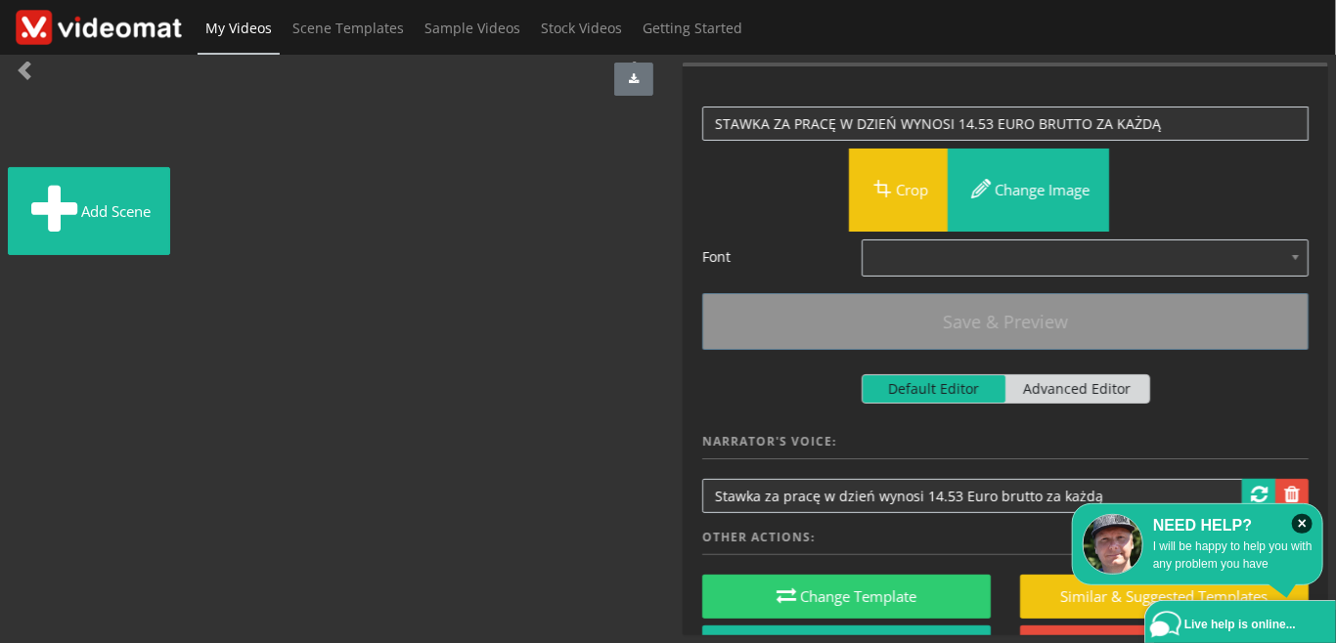
scroll to position [0, 0]
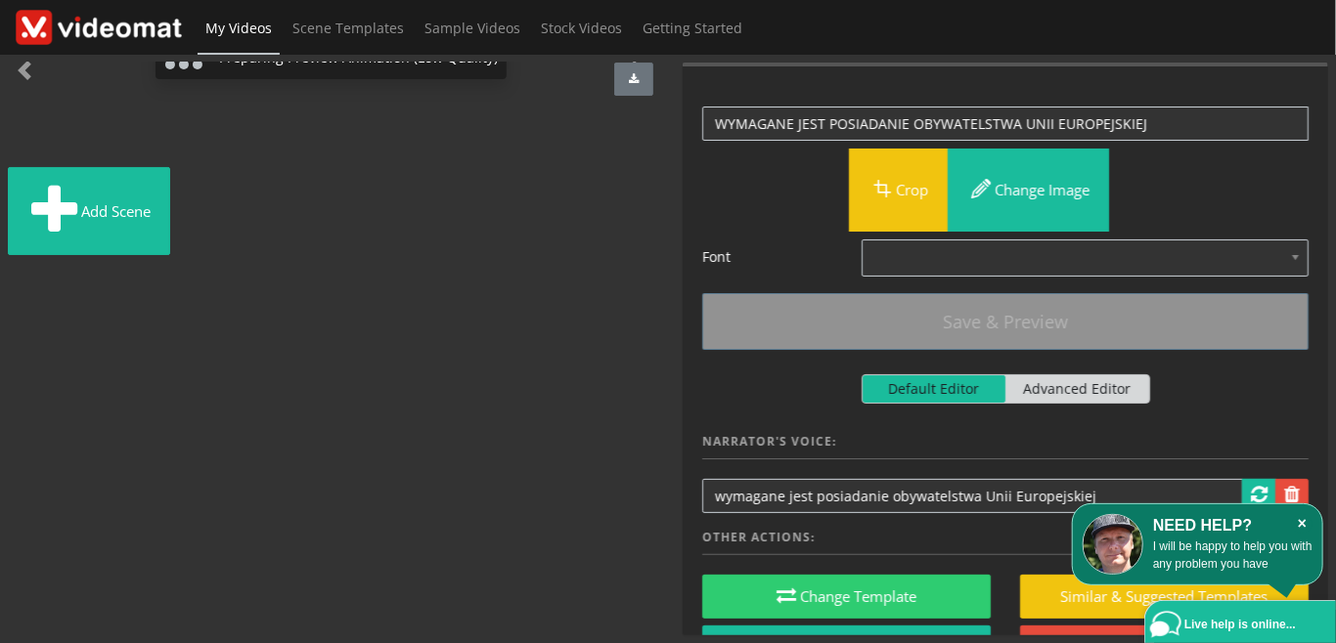
click at [1306, 523] on icon "×" at bounding box center [1302, 524] width 21 height 20
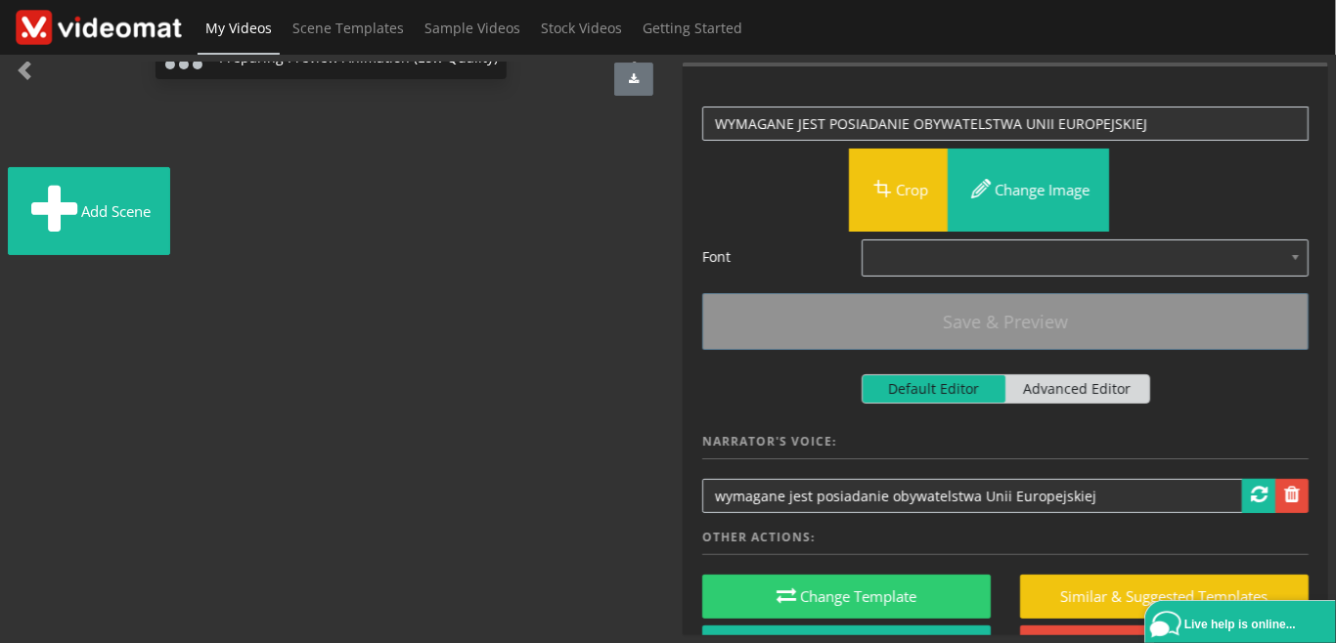
scroll to position [676, 0]
click at [307, 154] on img at bounding box center [307, 154] width 0 height 0
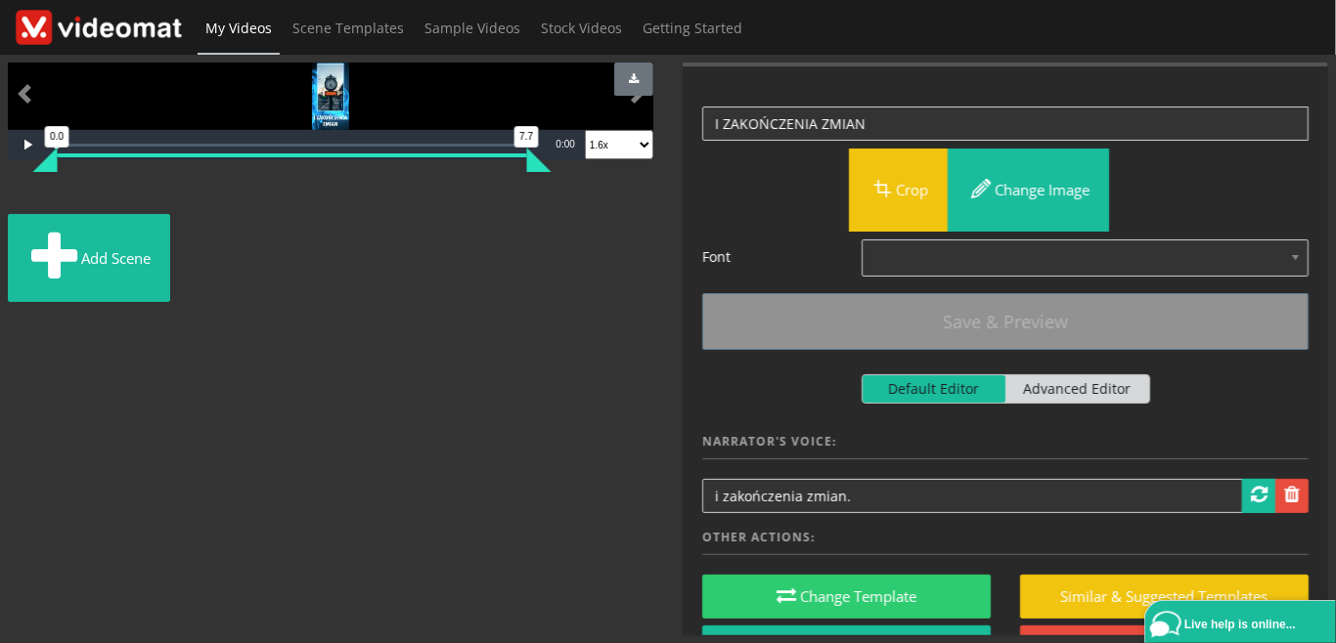
click at [301, 200] on img at bounding box center [301, 200] width 0 height 0
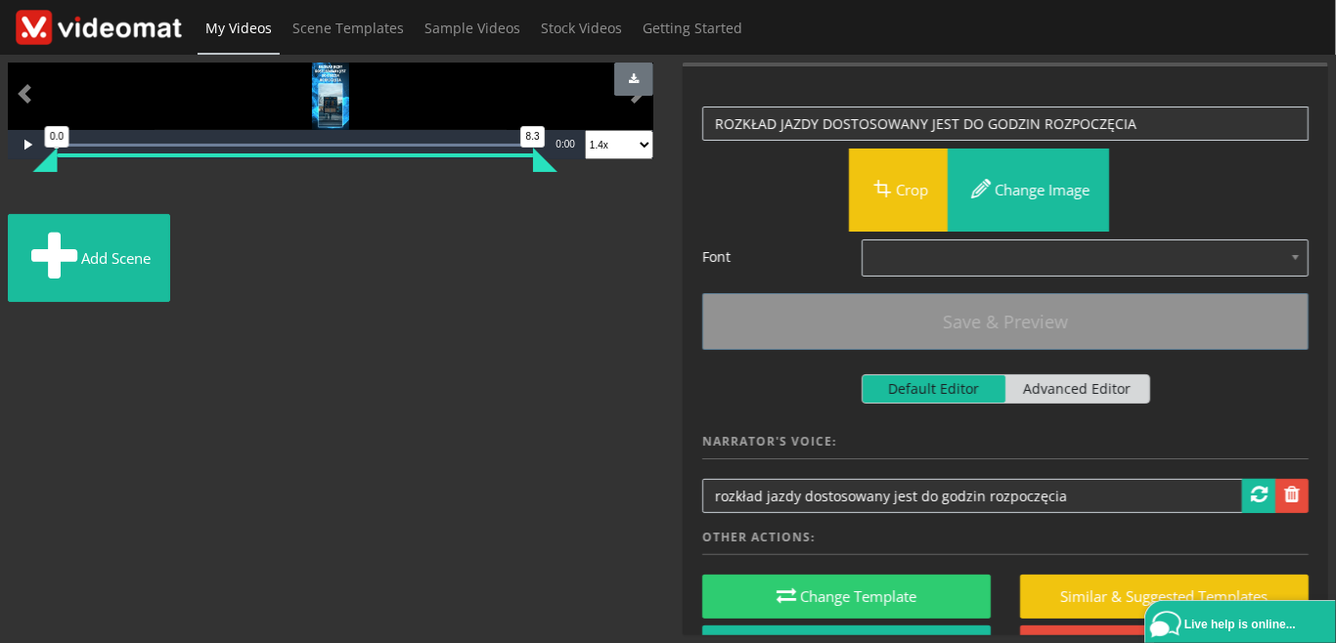
click at [360, 200] on img at bounding box center [360, 200] width 0 height 0
click at [483, 200] on img at bounding box center [483, 200] width 0 height 0
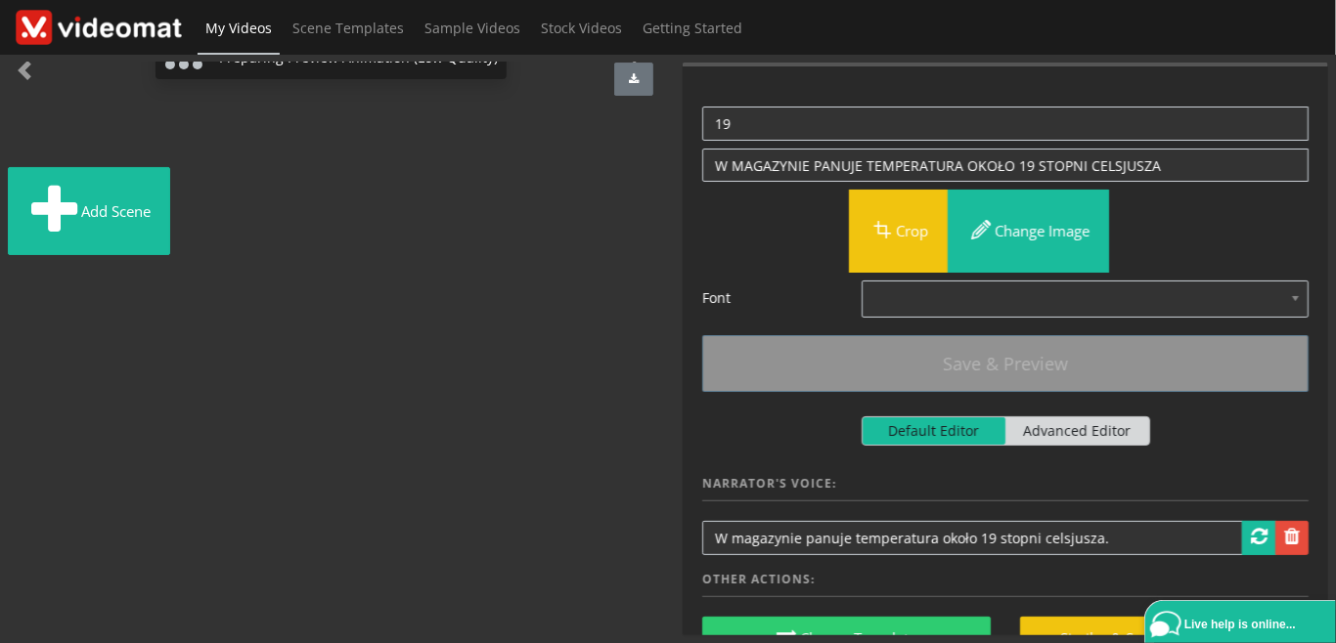
scroll to position [676, 0]
click at [413, 154] on img at bounding box center [413, 154] width 0 height 0
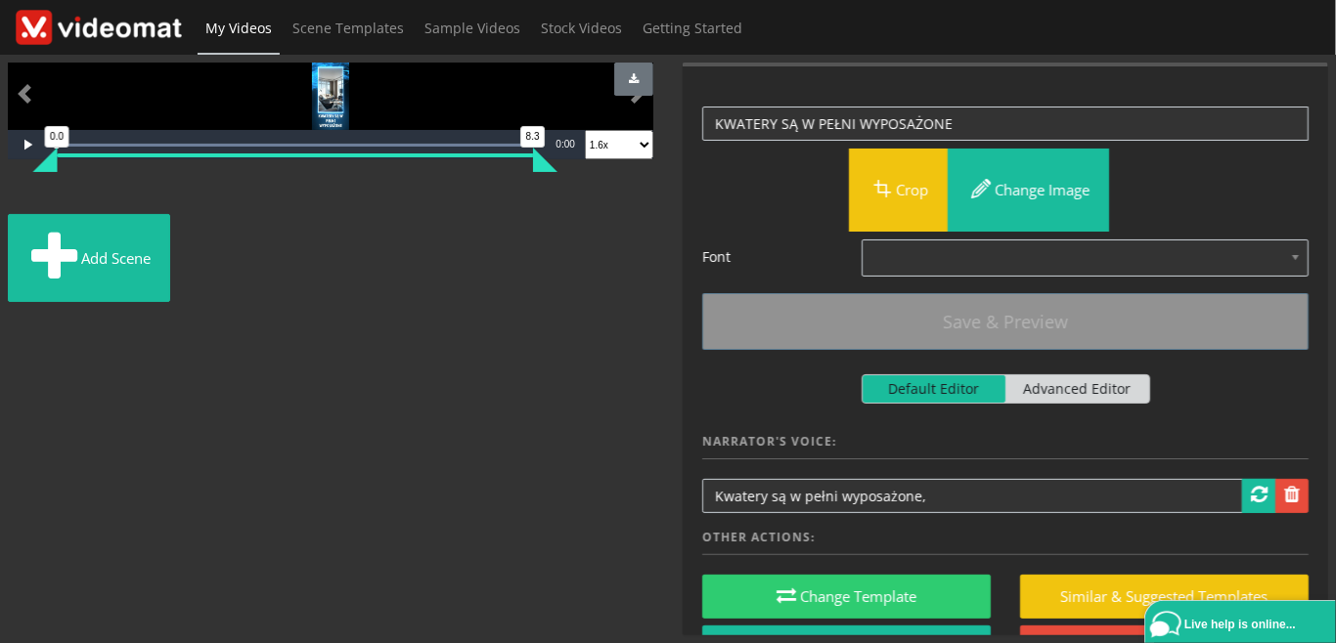
scroll to position [0, 0]
click at [1106, 77] on span "Make Film" at bounding box center [1125, 84] width 73 height 15
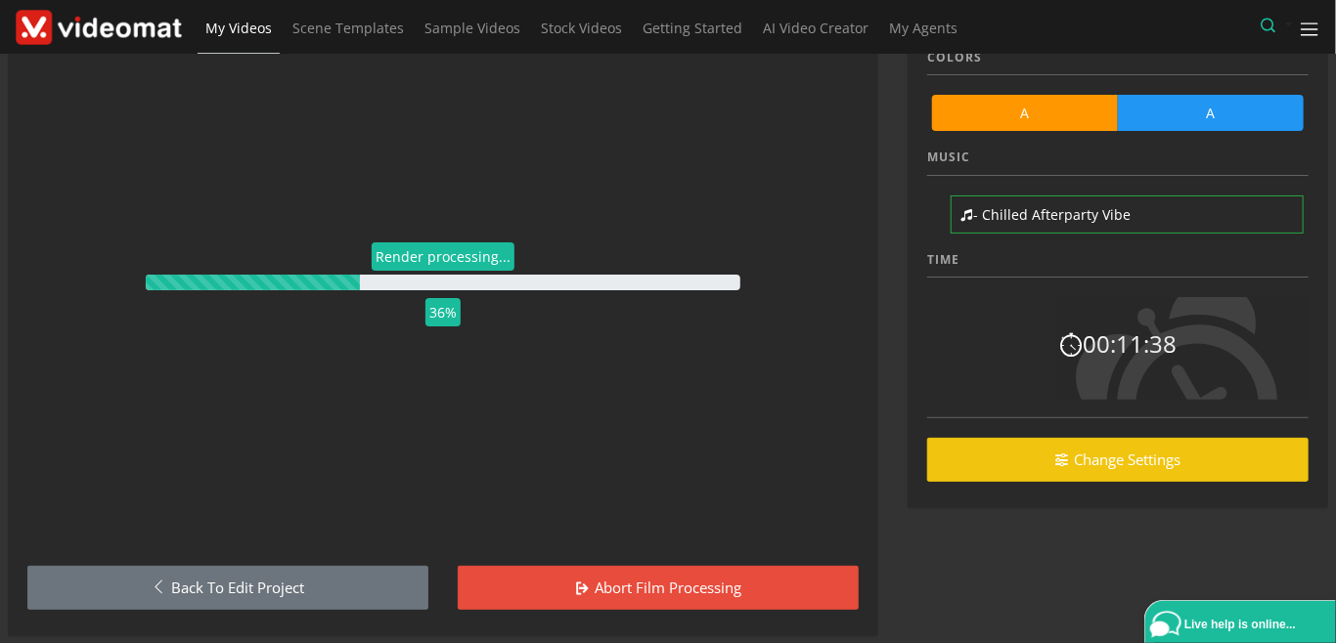
scroll to position [117, 0]
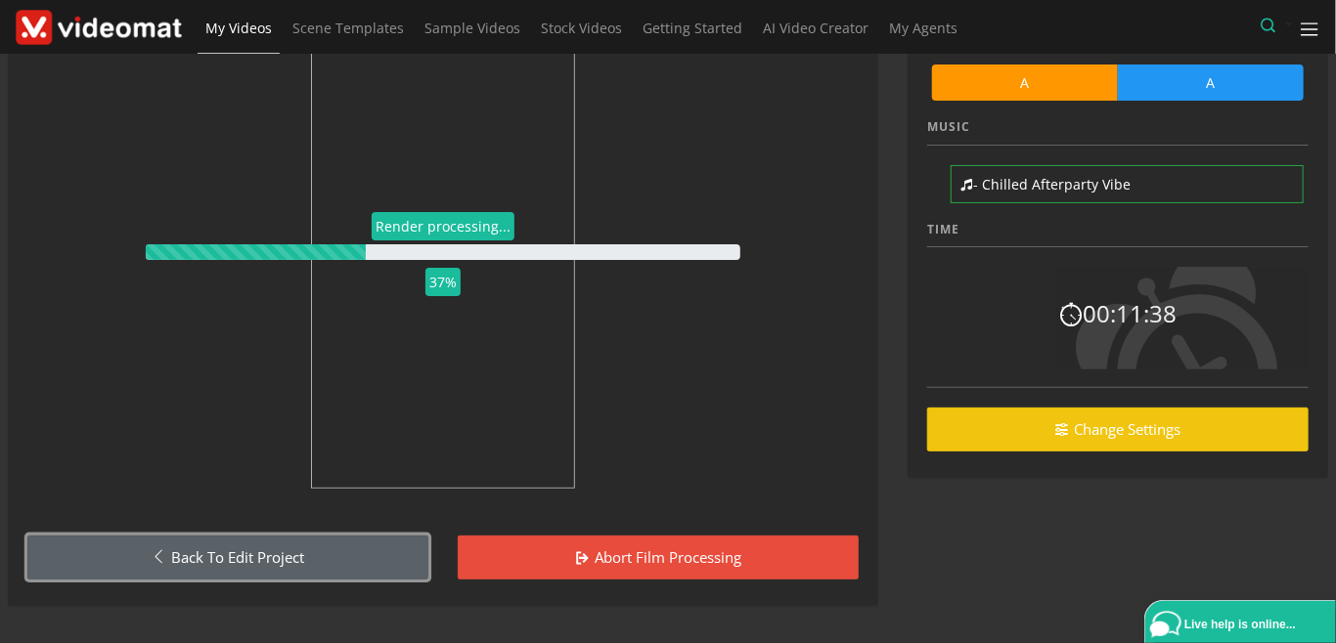
click at [208, 558] on link "Back to Edit Project" at bounding box center [227, 558] width 401 height 44
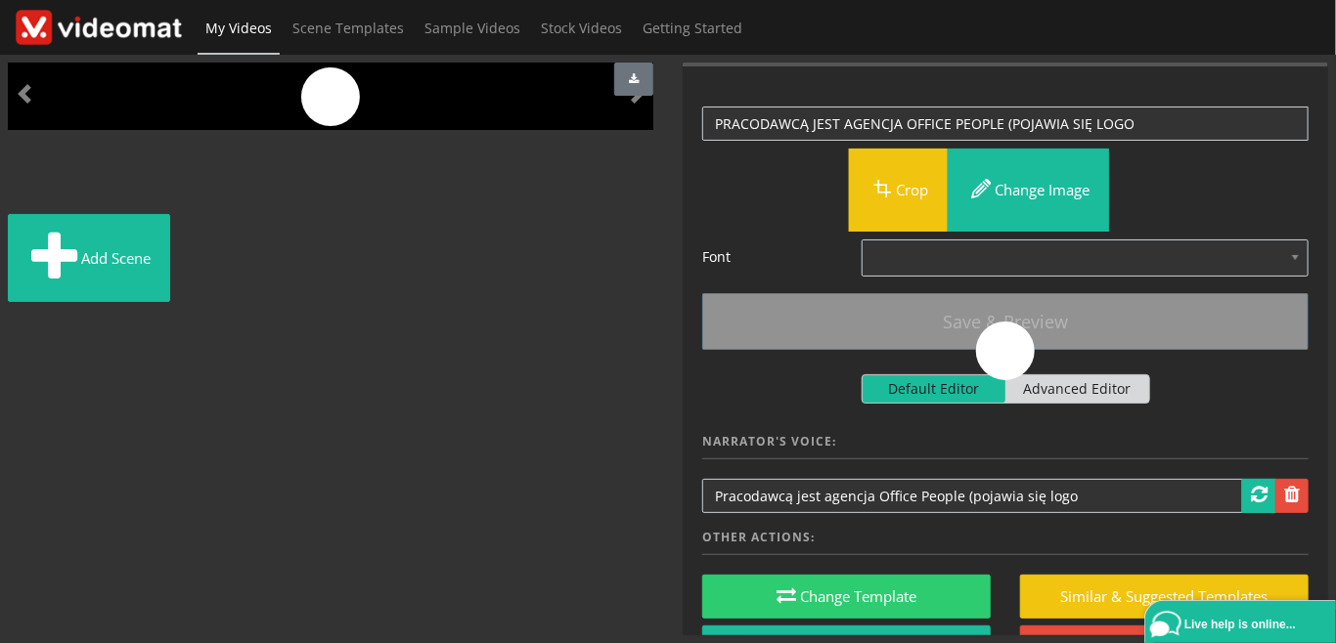
scroll to position [225, 0]
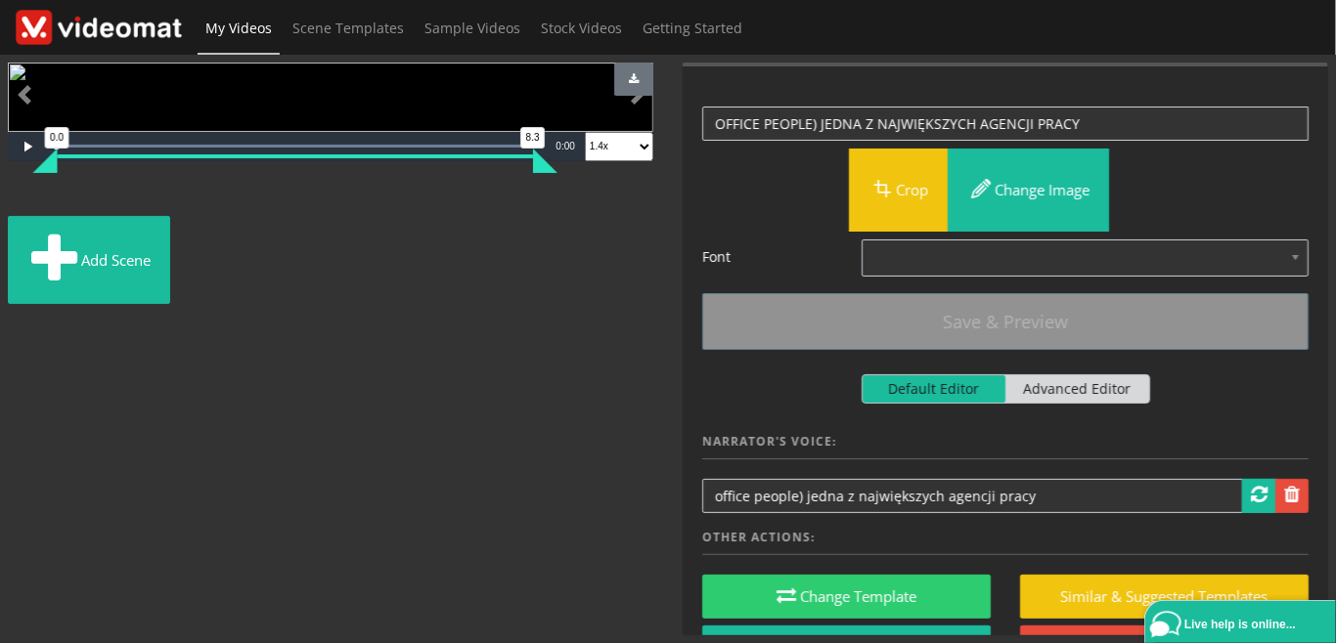
click at [49, 201] on img at bounding box center [49, 201] width 0 height 0
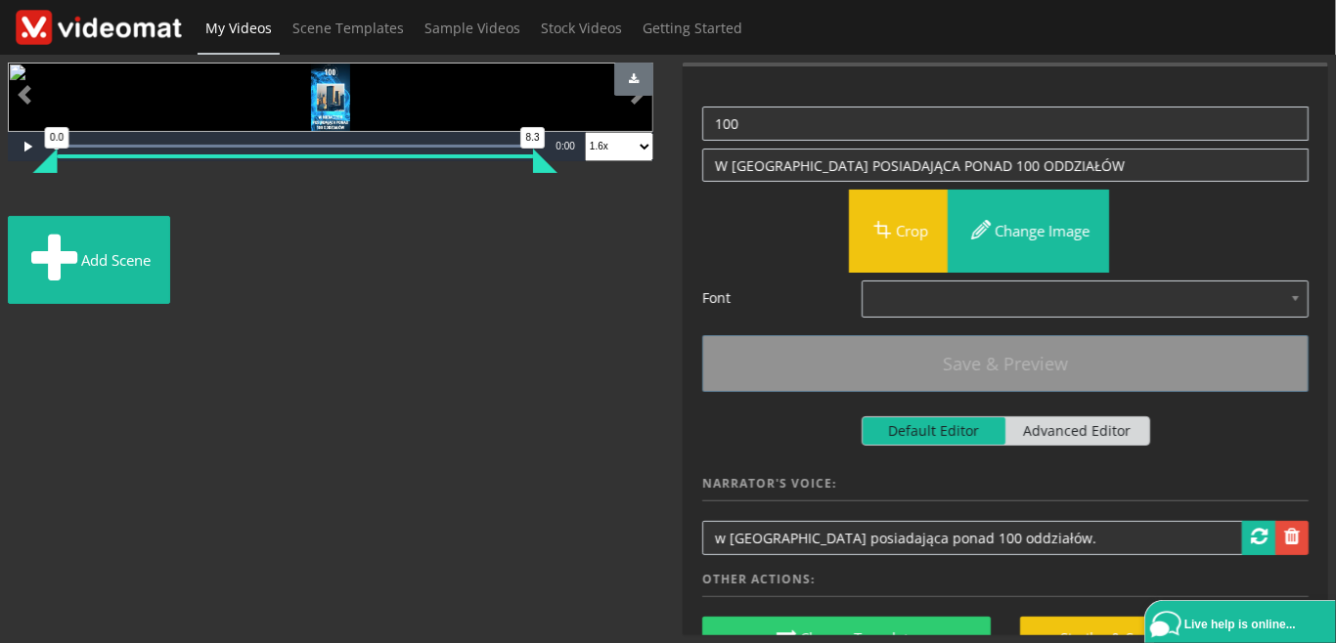
click at [55, 201] on img at bounding box center [55, 201] width 0 height 0
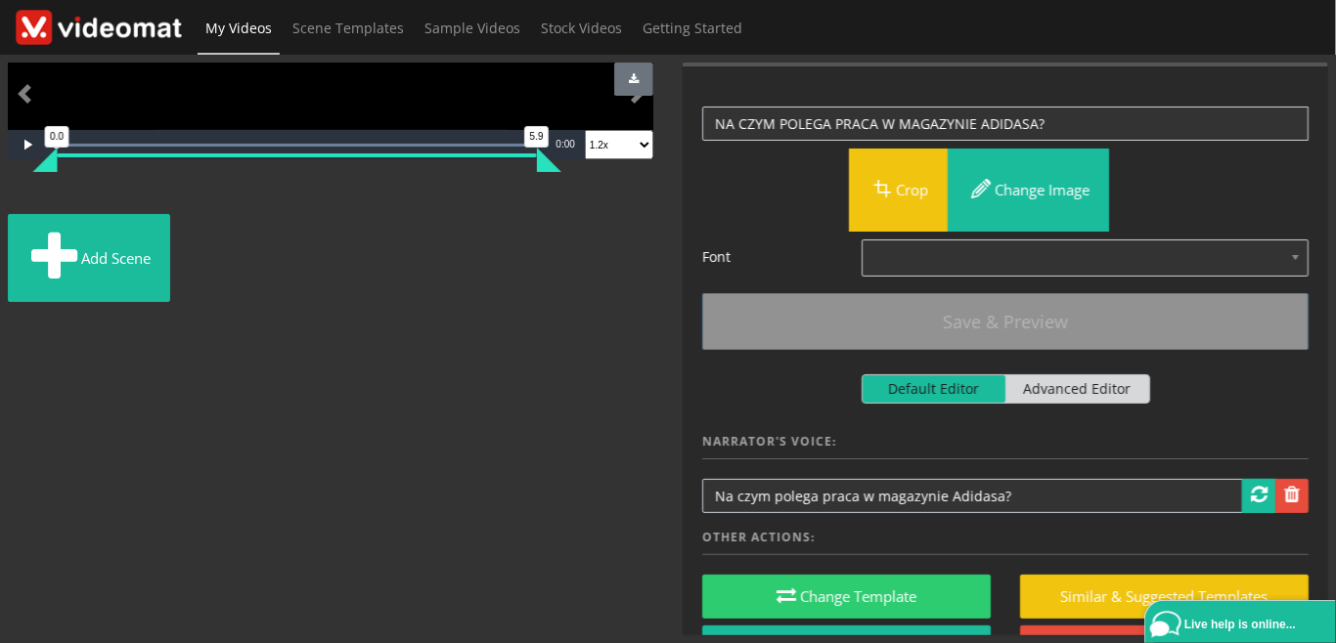
click at [80, 200] on img at bounding box center [80, 200] width 0 height 0
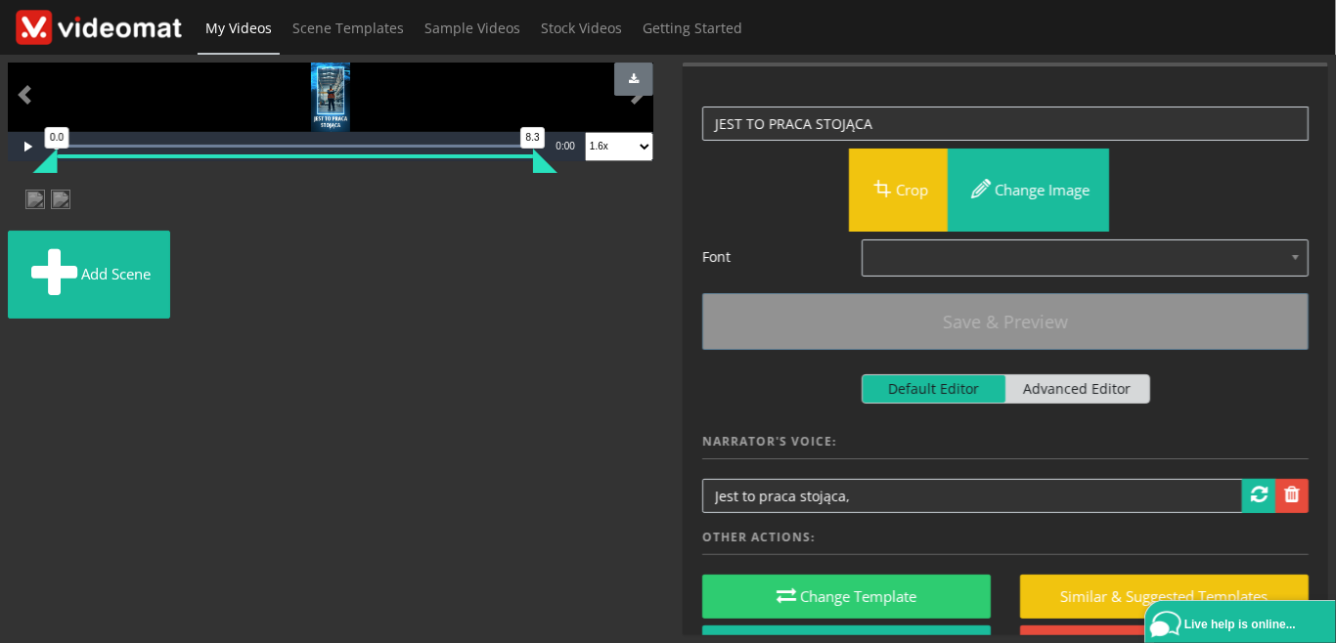
click at [106, 201] on img at bounding box center [106, 201] width 0 height 0
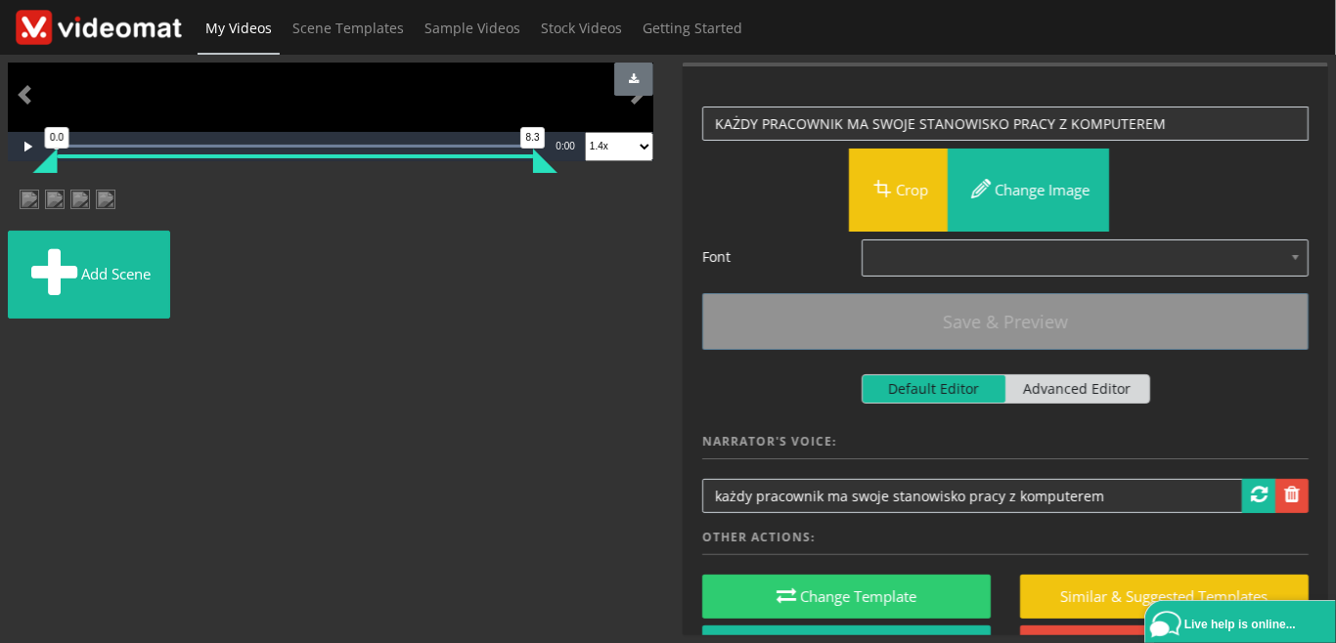
click at [151, 201] on img at bounding box center [151, 201] width 0 height 0
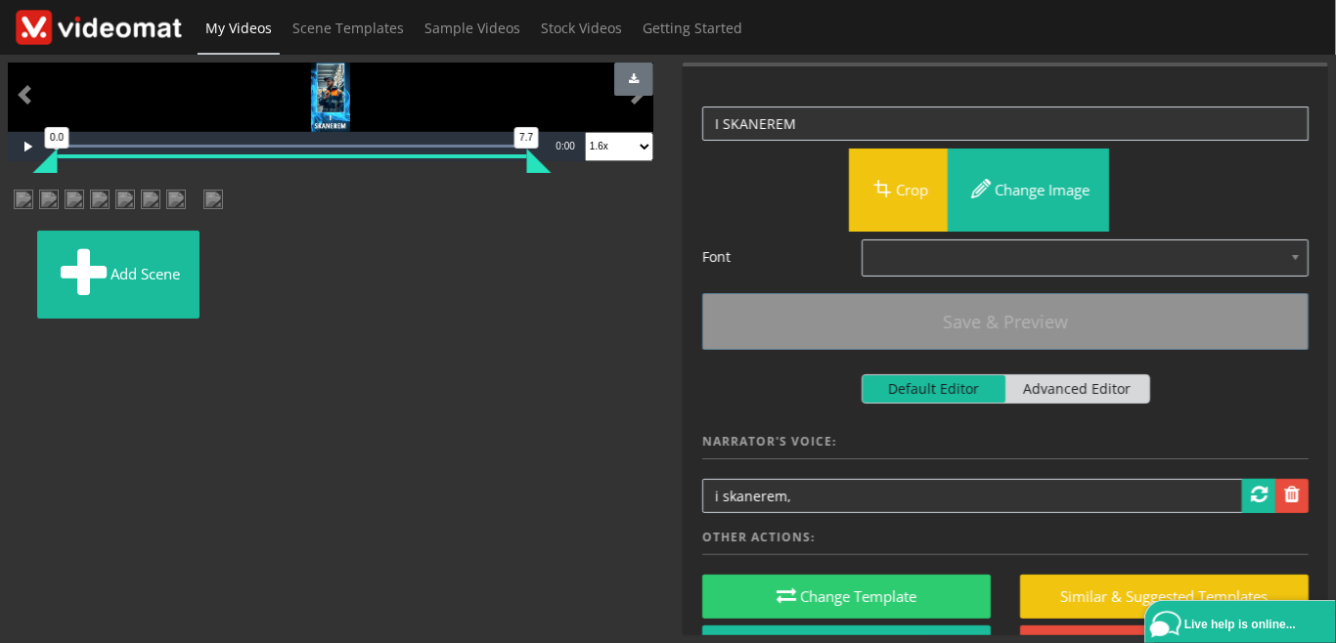
click at [254, 201] on img at bounding box center [254, 201] width 0 height 0
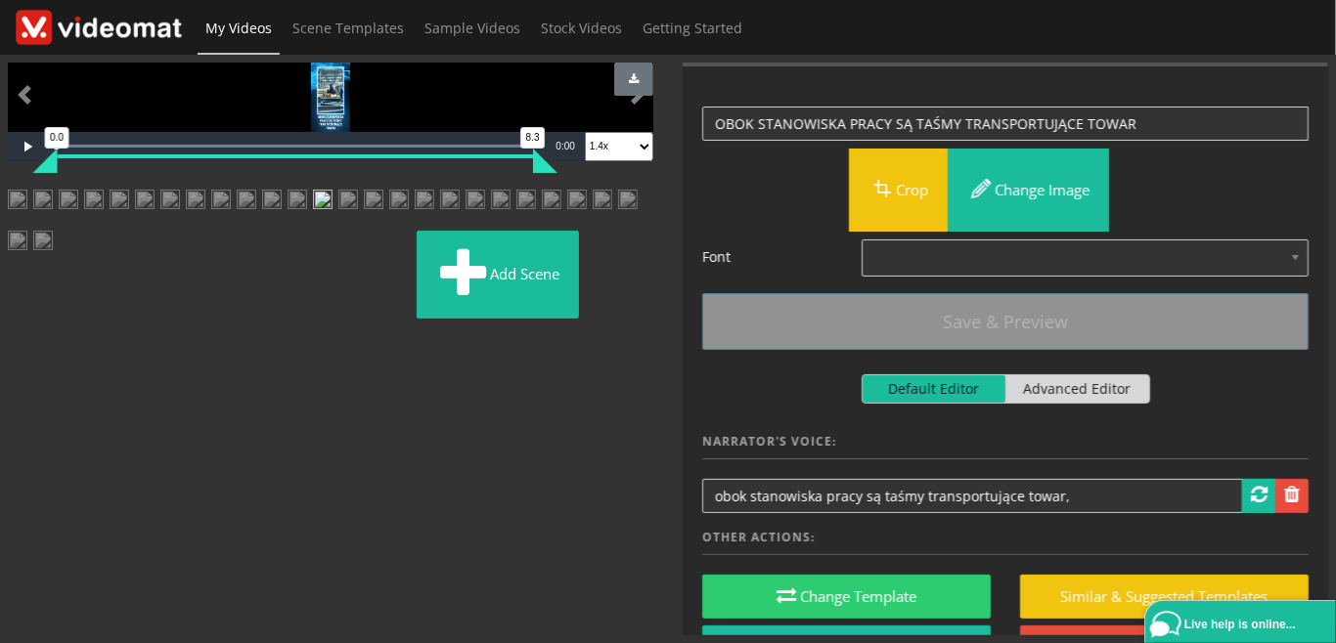
click at [338, 225] on img at bounding box center [348, 207] width 20 height 35
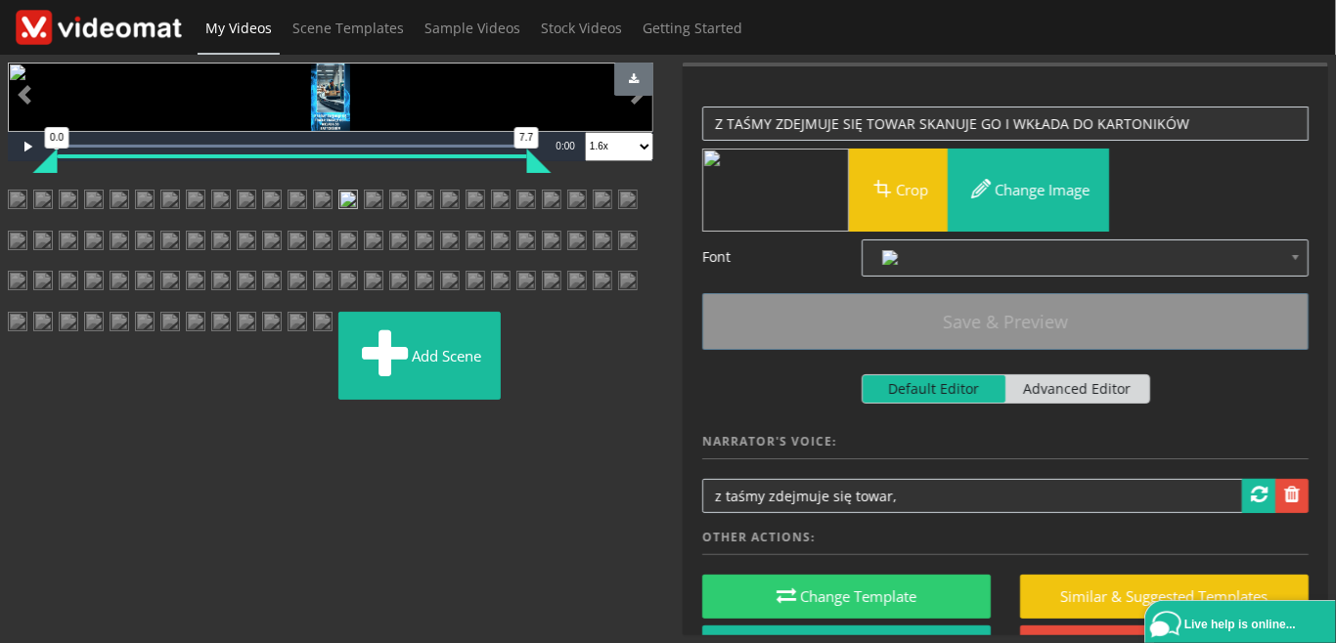
click at [364, 225] on img at bounding box center [374, 207] width 20 height 35
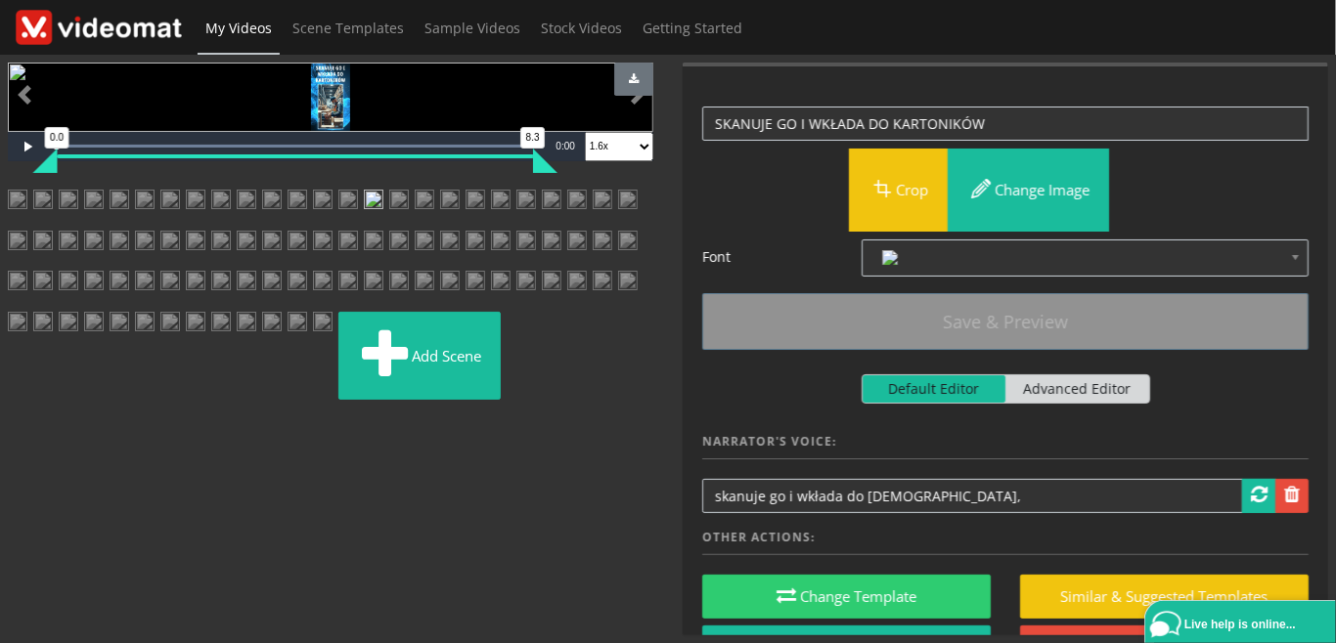
scroll to position [450, 0]
click at [389, 225] on img at bounding box center [399, 207] width 20 height 35
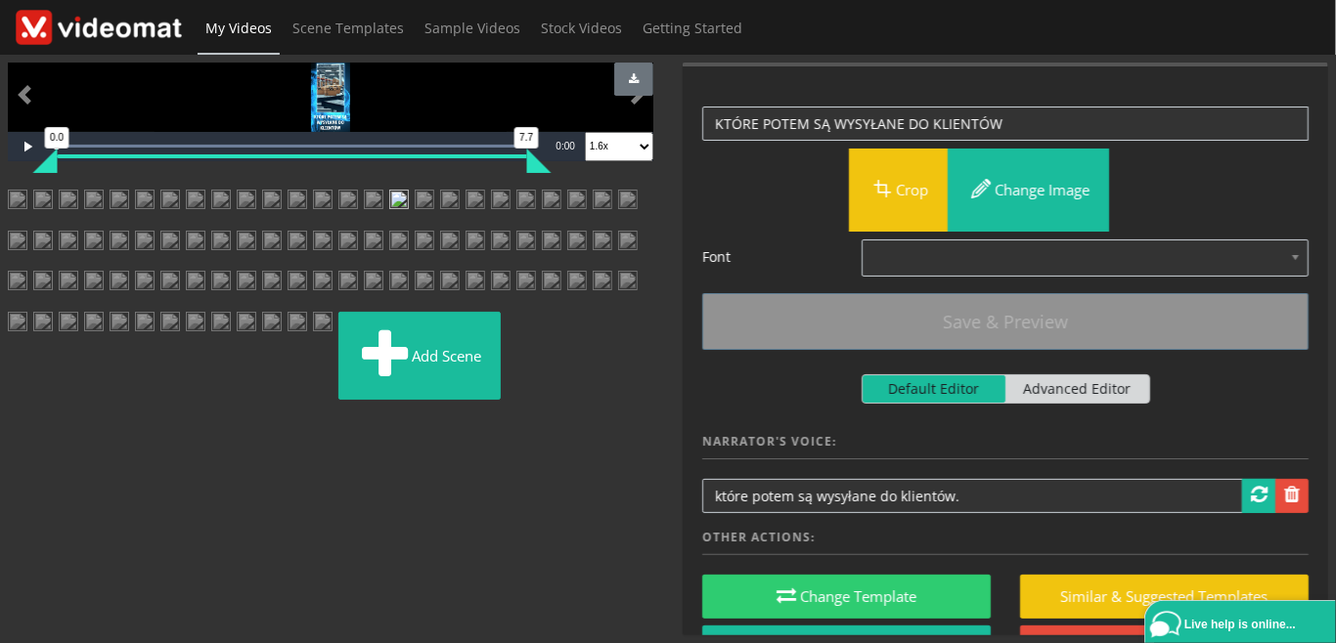
scroll to position [225, 0]
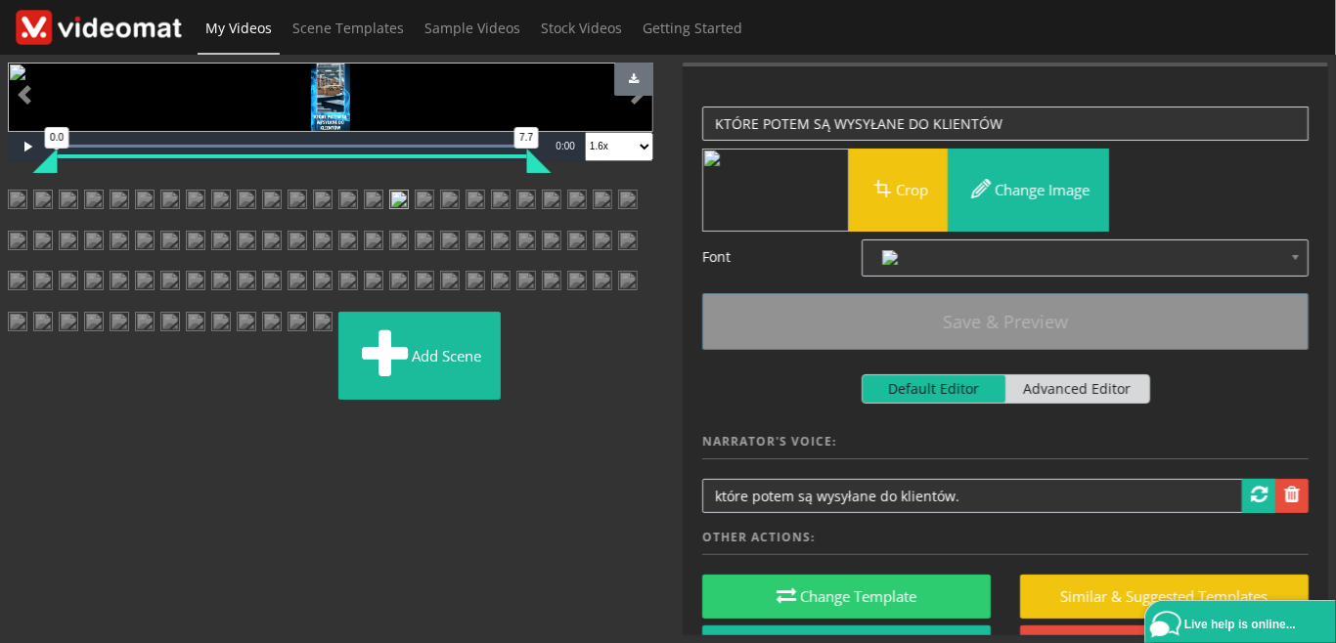
click at [415, 225] on img at bounding box center [425, 207] width 20 height 35
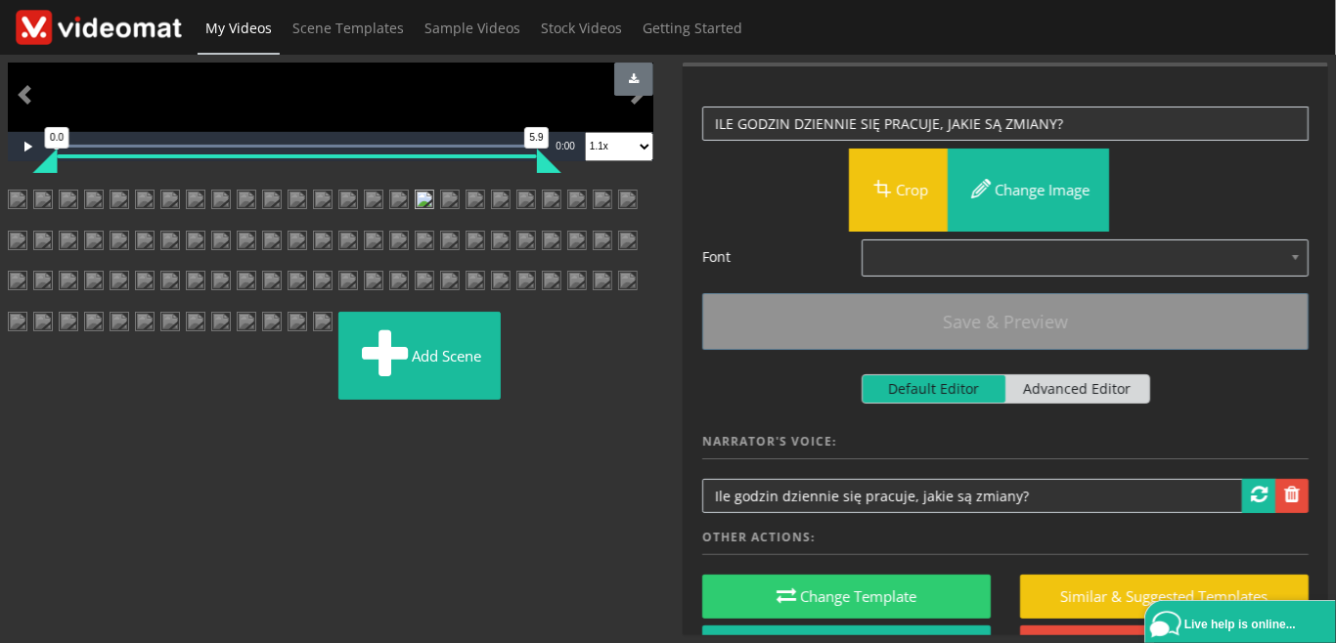
scroll to position [450, 0]
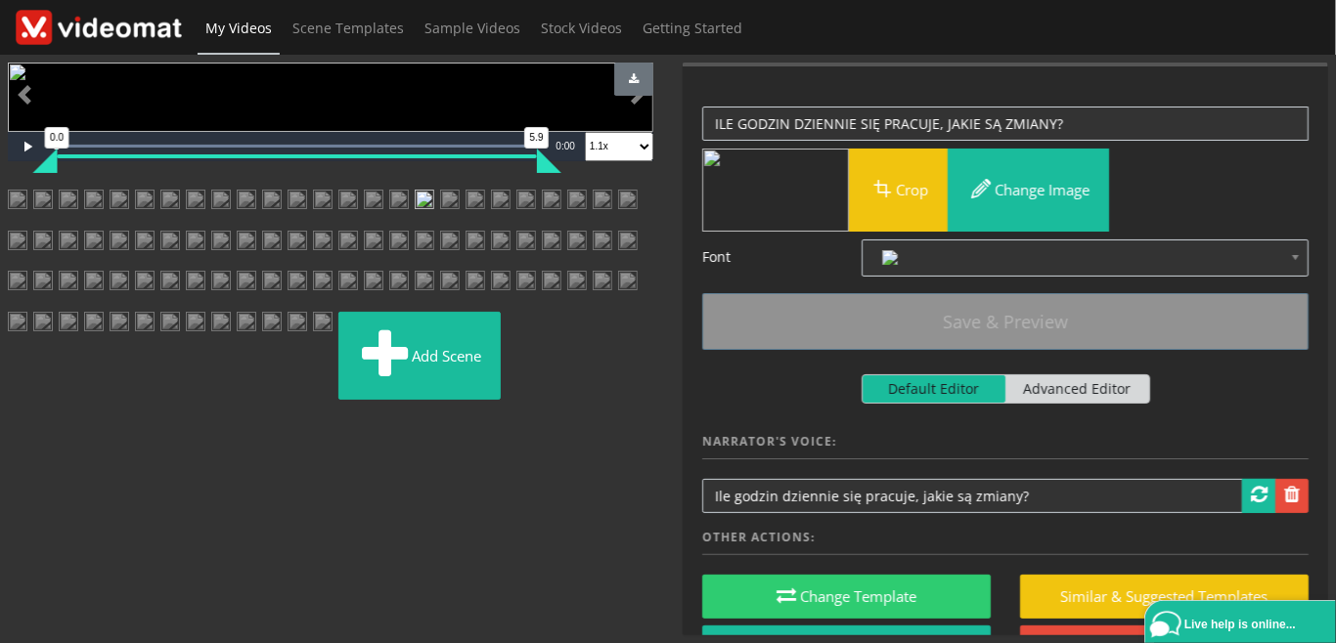
click at [440, 225] on img at bounding box center [450, 207] width 20 height 35
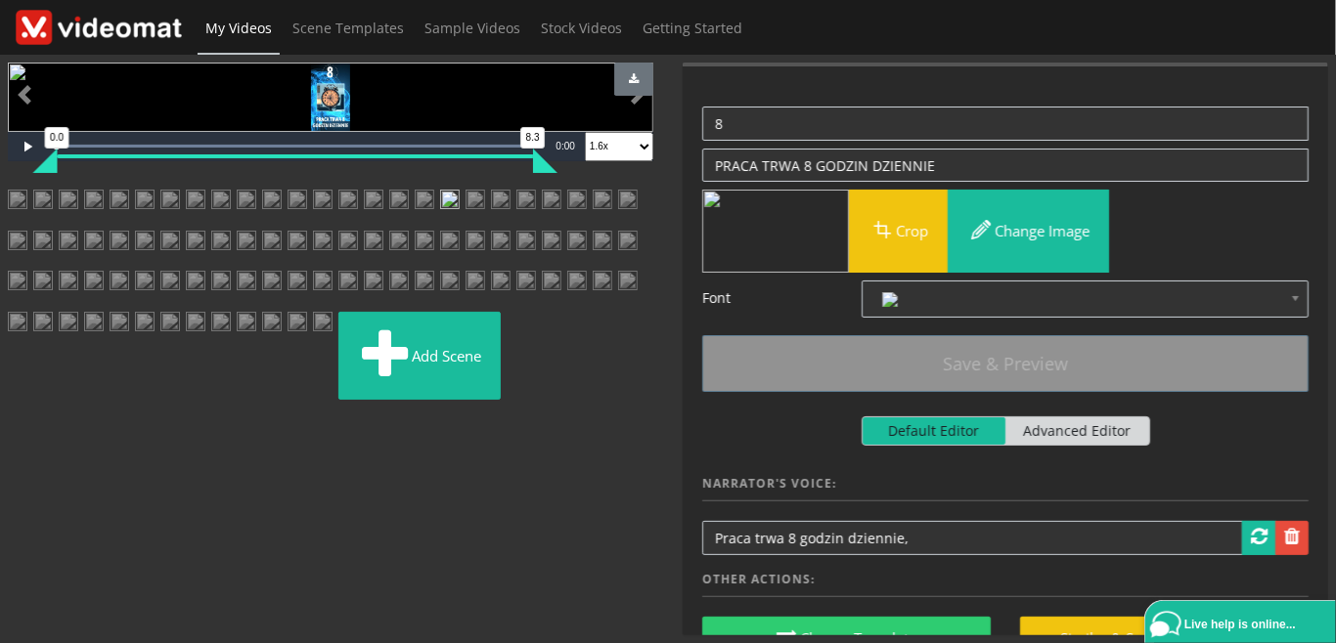
click at [465, 225] on img at bounding box center [475, 207] width 20 height 35
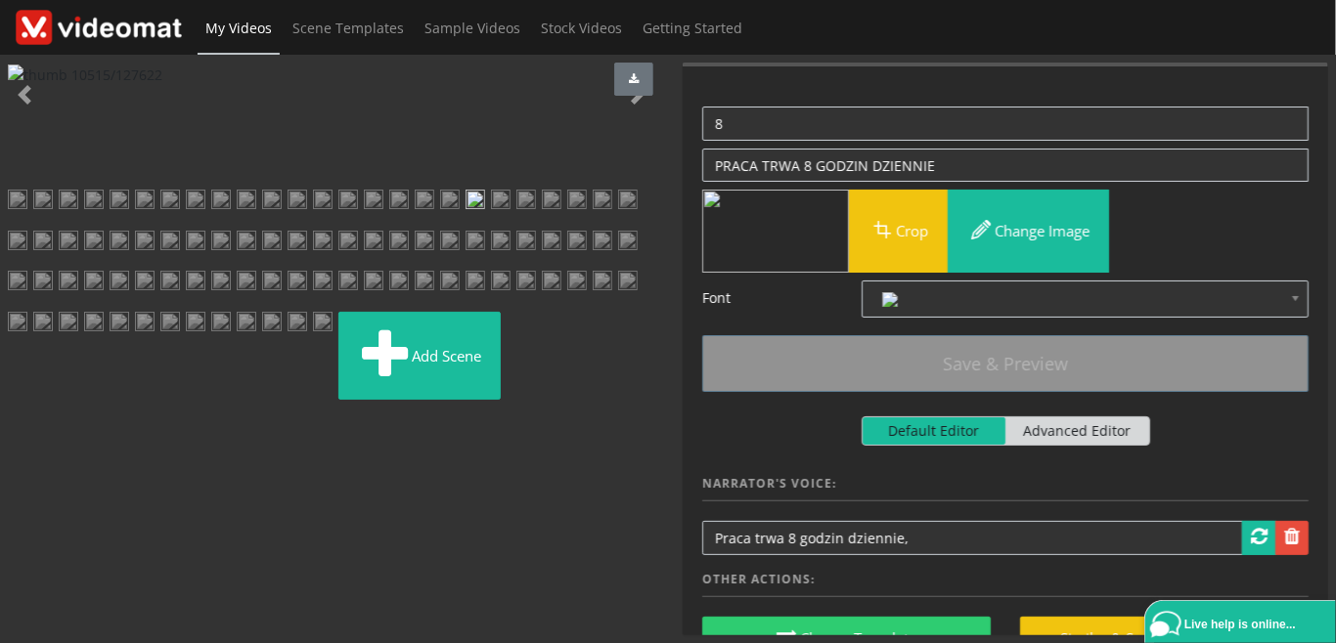
scroll to position [0, 0]
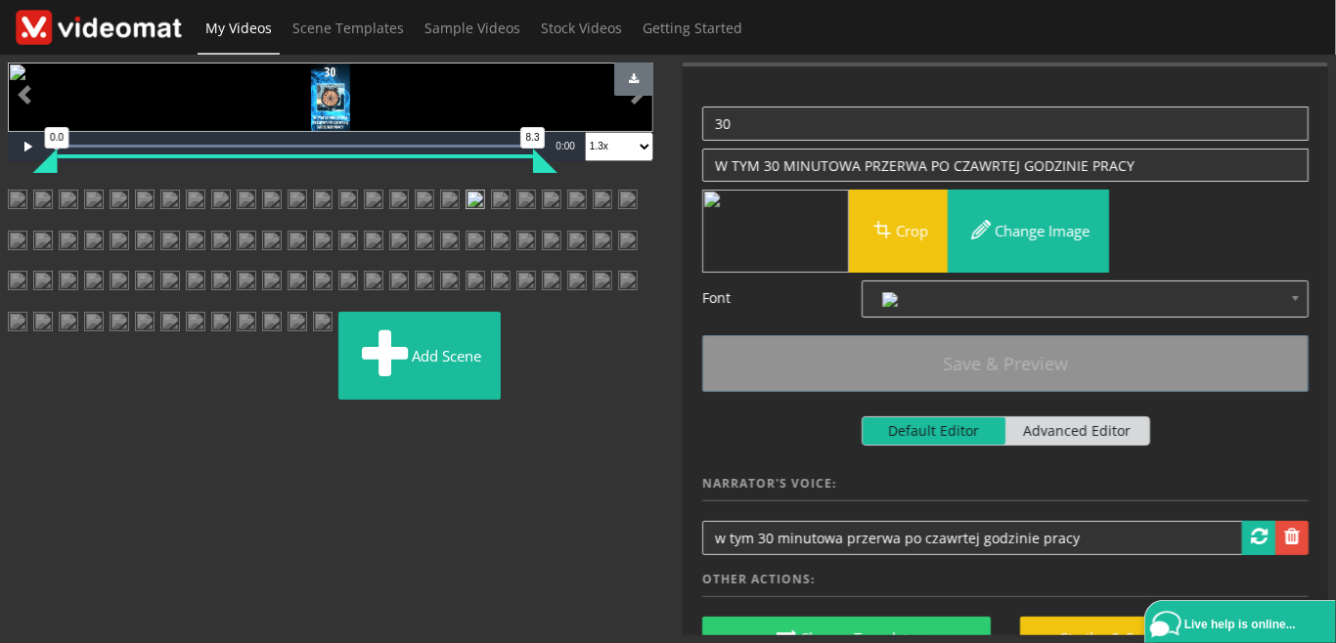
click at [510, 225] on img at bounding box center [501, 207] width 20 height 35
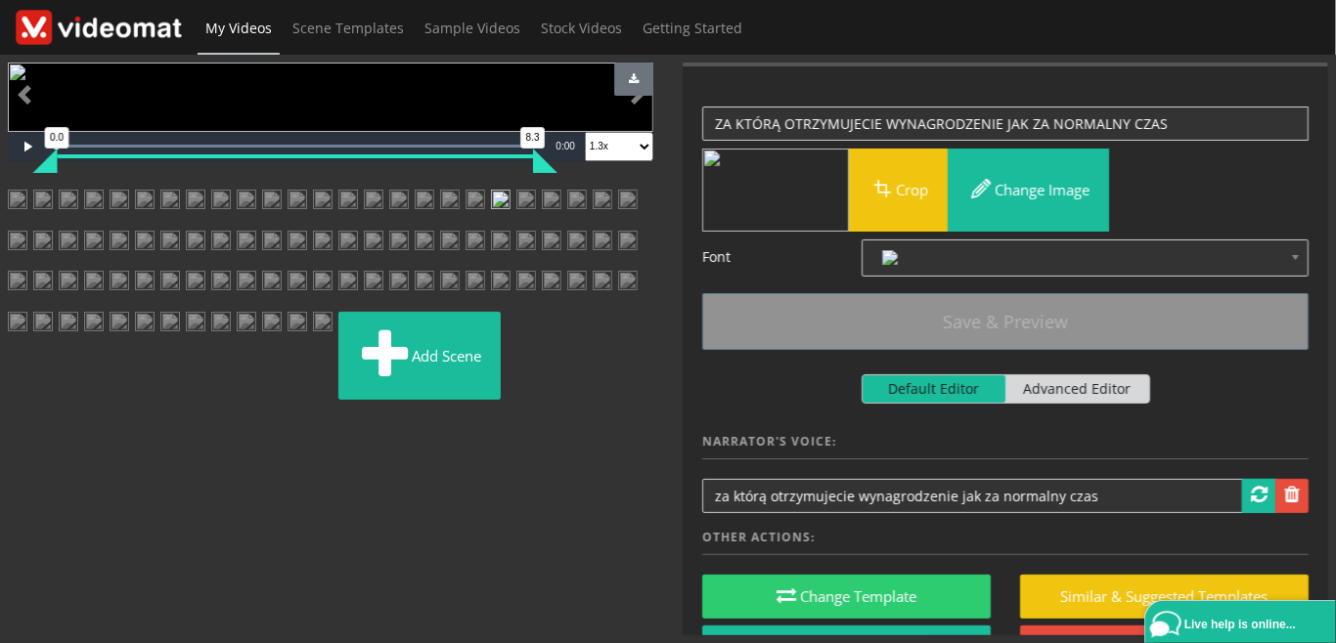
click at [536, 225] on img at bounding box center [526, 207] width 20 height 35
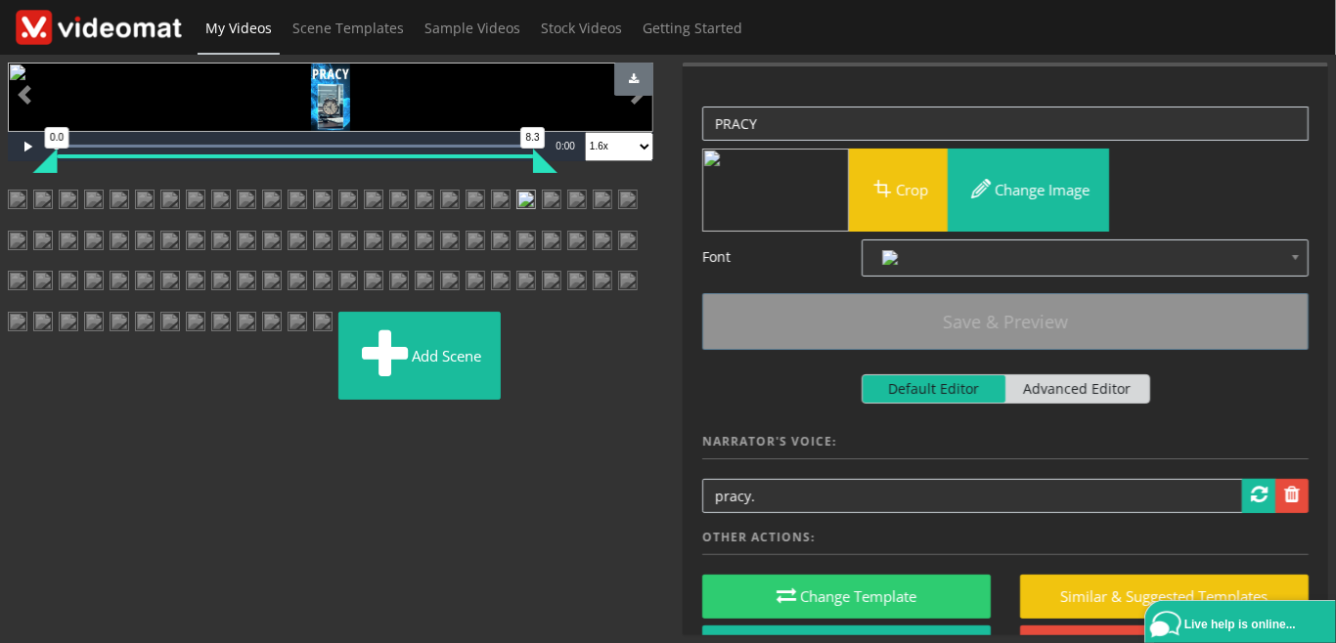
click at [561, 225] on img at bounding box center [552, 207] width 20 height 35
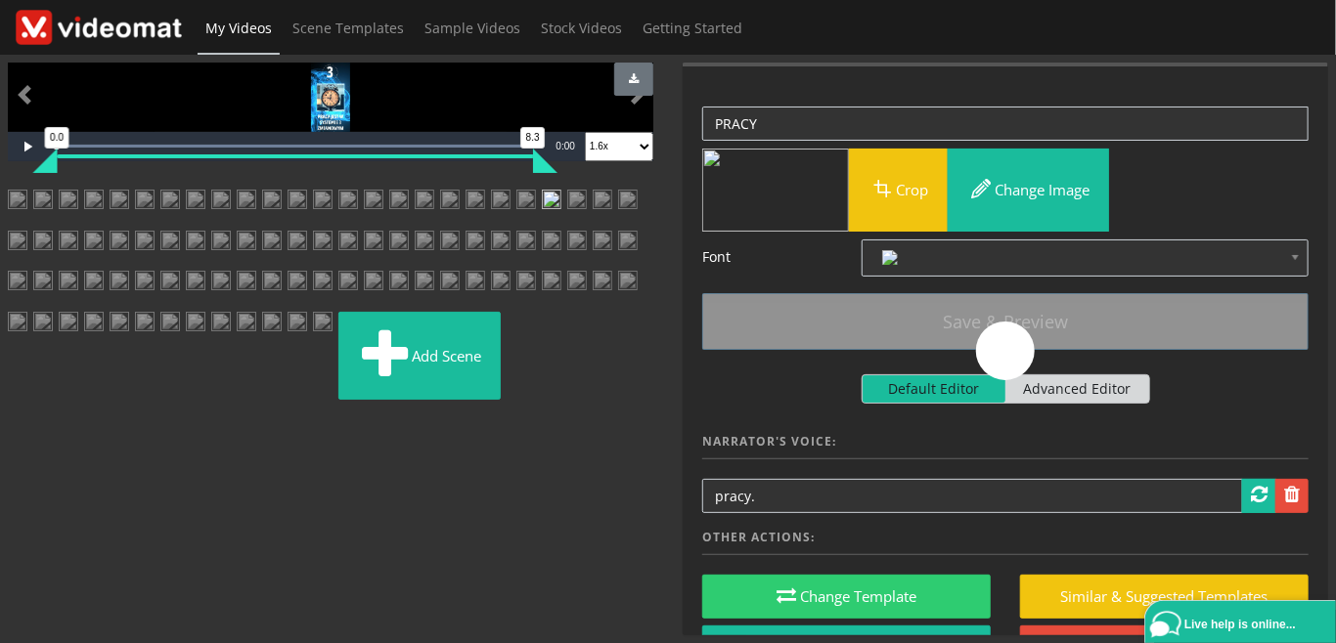
click at [567, 225] on img at bounding box center [577, 207] width 20 height 35
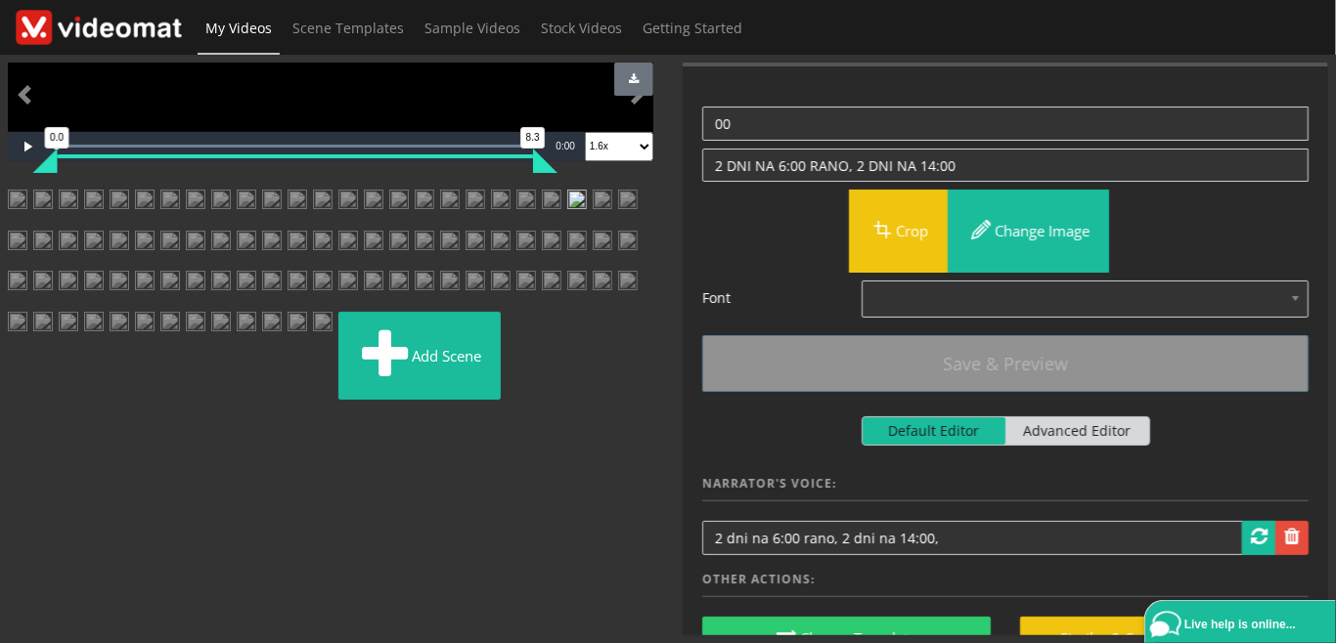
click at [593, 225] on img at bounding box center [603, 207] width 20 height 35
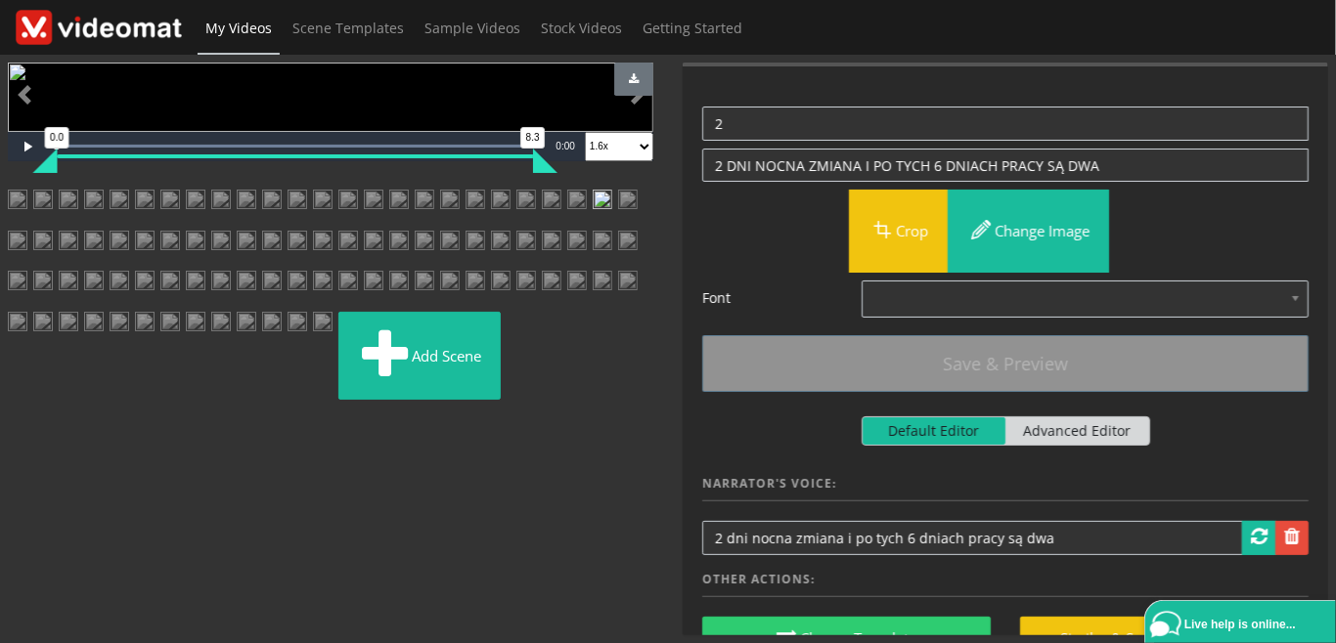
click at [618, 225] on img at bounding box center [628, 207] width 20 height 35
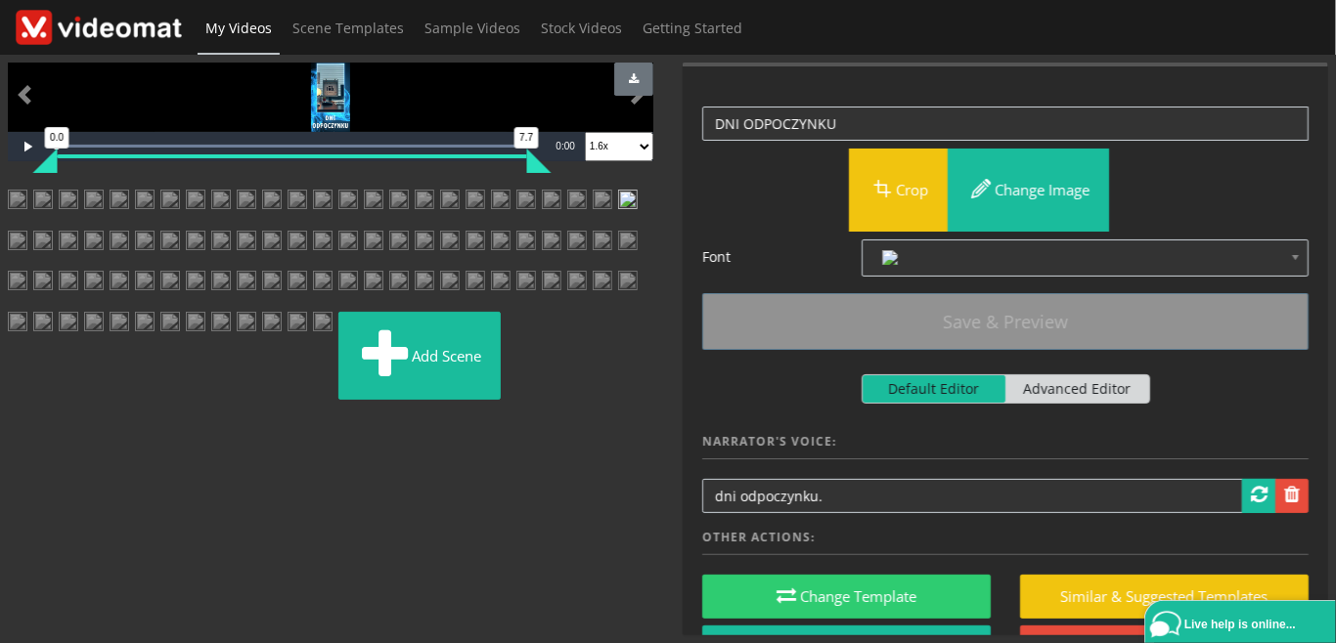
click at [27, 266] on img at bounding box center [18, 248] width 20 height 35
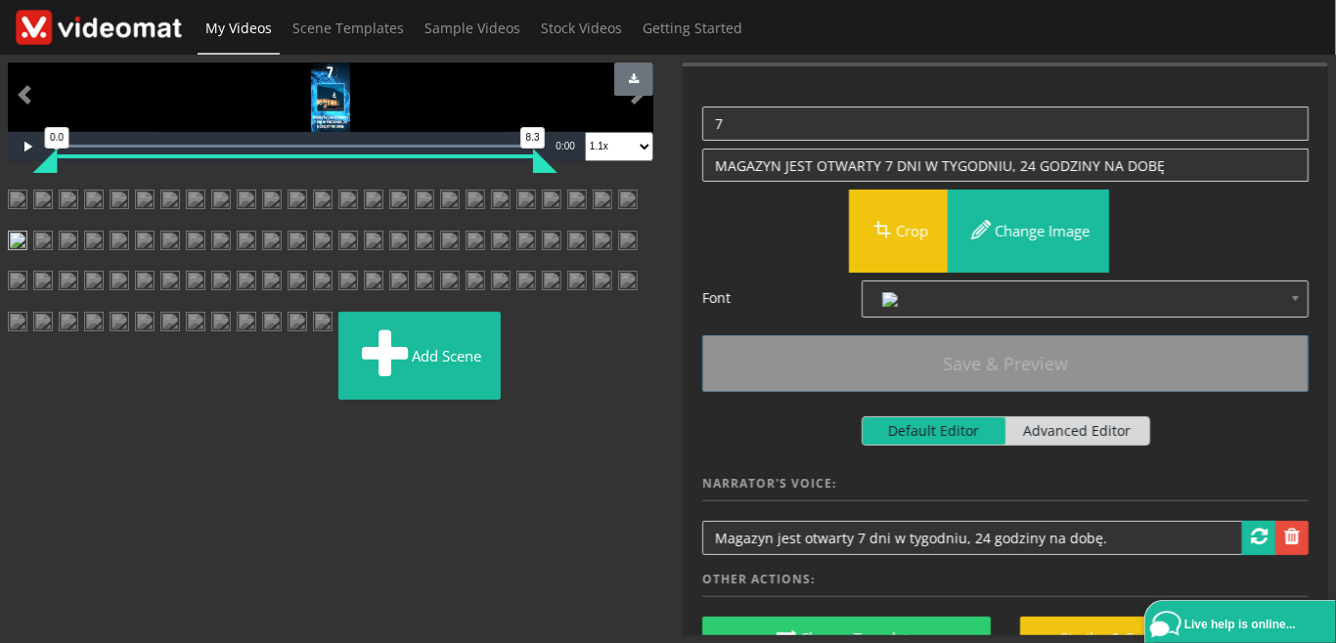
click at [53, 266] on img at bounding box center [43, 248] width 20 height 35
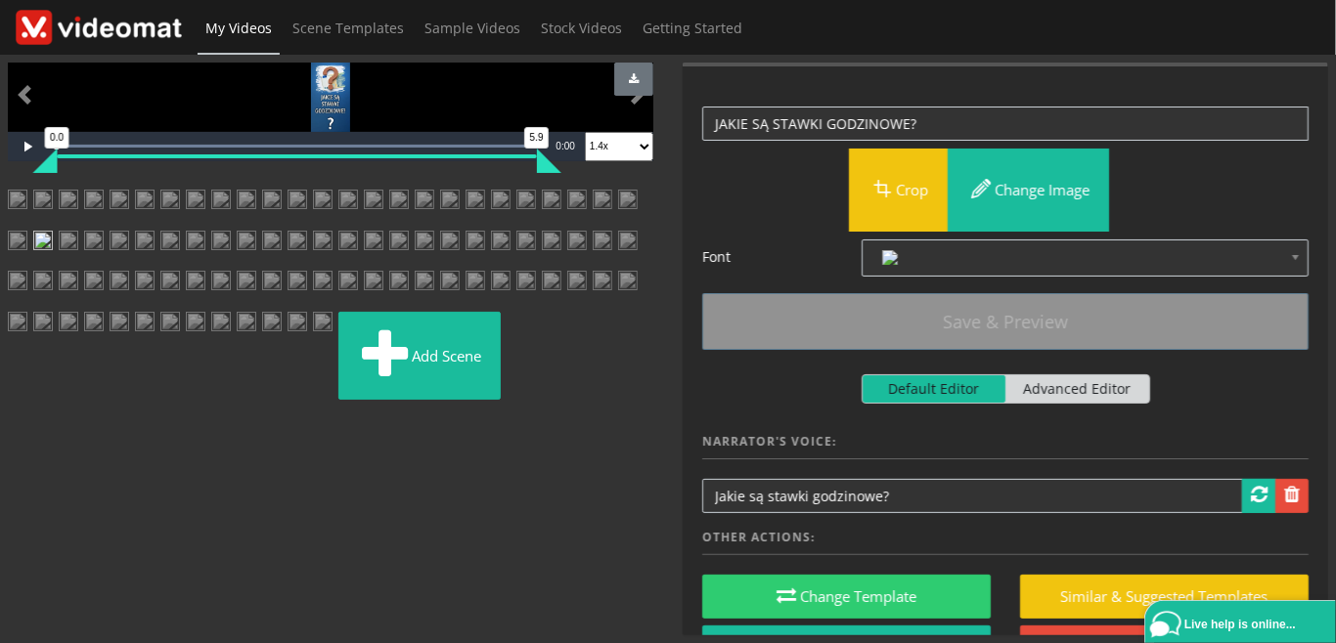
click at [78, 266] on img at bounding box center [69, 248] width 20 height 35
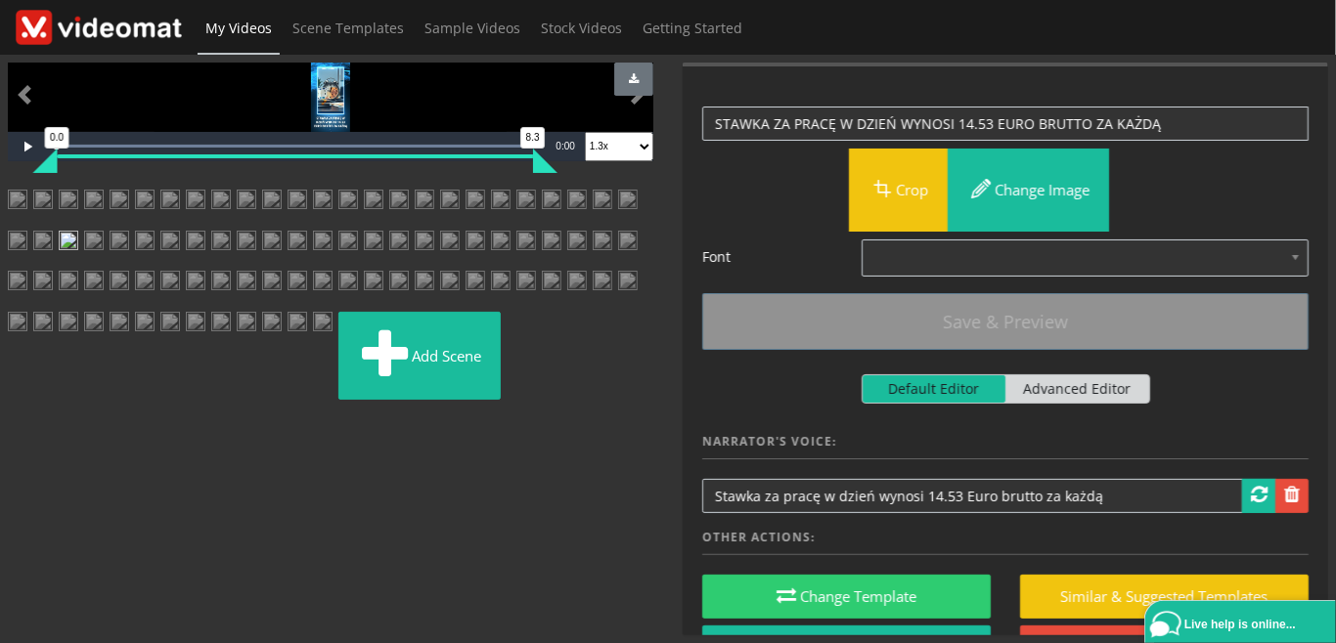
click at [104, 266] on img at bounding box center [94, 248] width 20 height 35
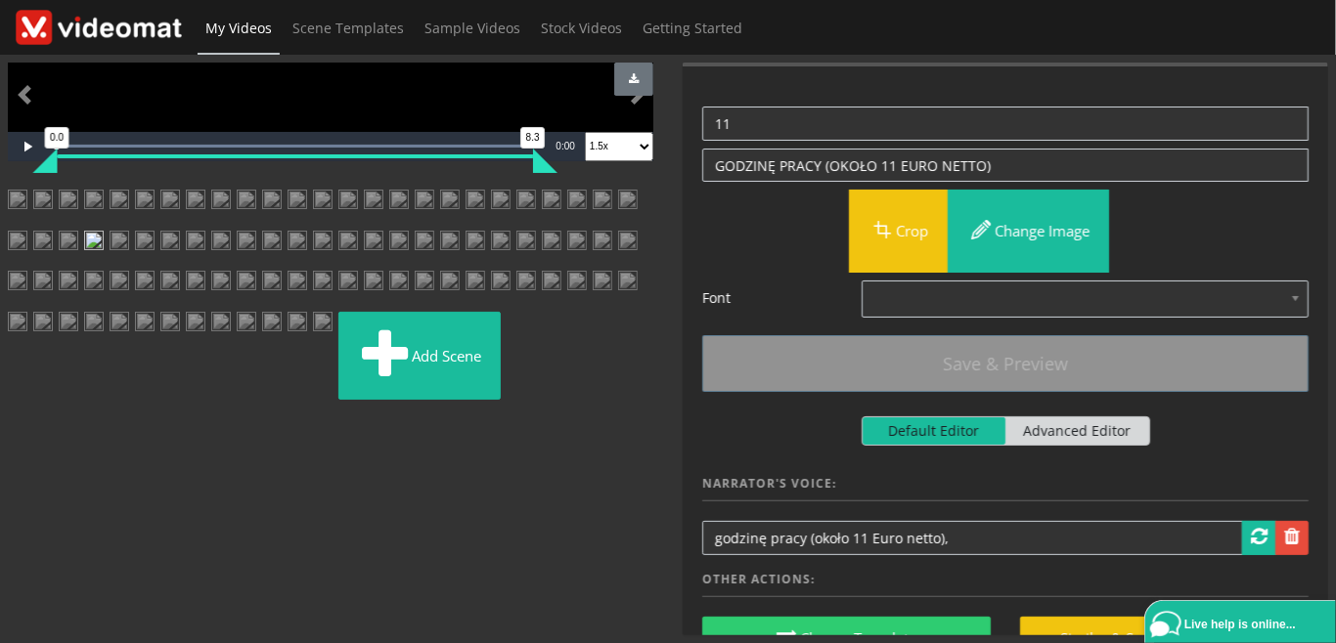
click at [129, 231] on img at bounding box center [120, 248] width 20 height 35
click at [154, 266] on img at bounding box center [145, 248] width 20 height 35
click at [180, 266] on img at bounding box center [170, 248] width 20 height 35
click at [205, 266] on img at bounding box center [196, 248] width 20 height 35
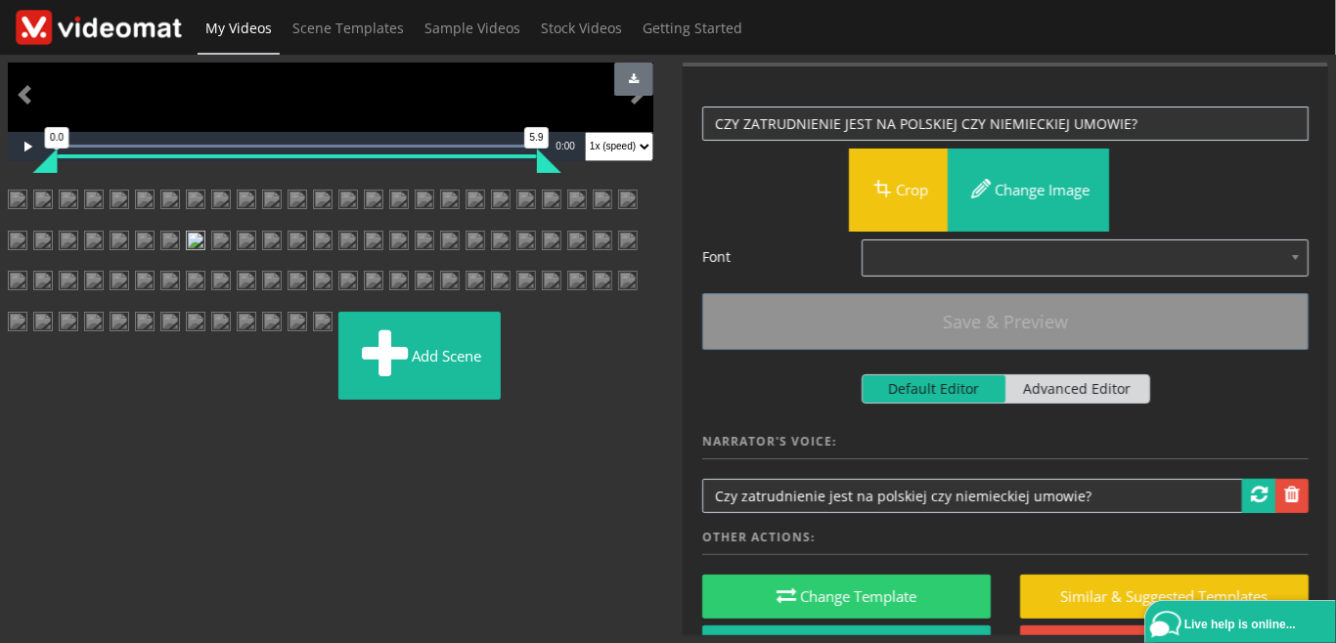
click at [211, 266] on img at bounding box center [221, 248] width 20 height 35
click at [237, 266] on img at bounding box center [247, 248] width 20 height 35
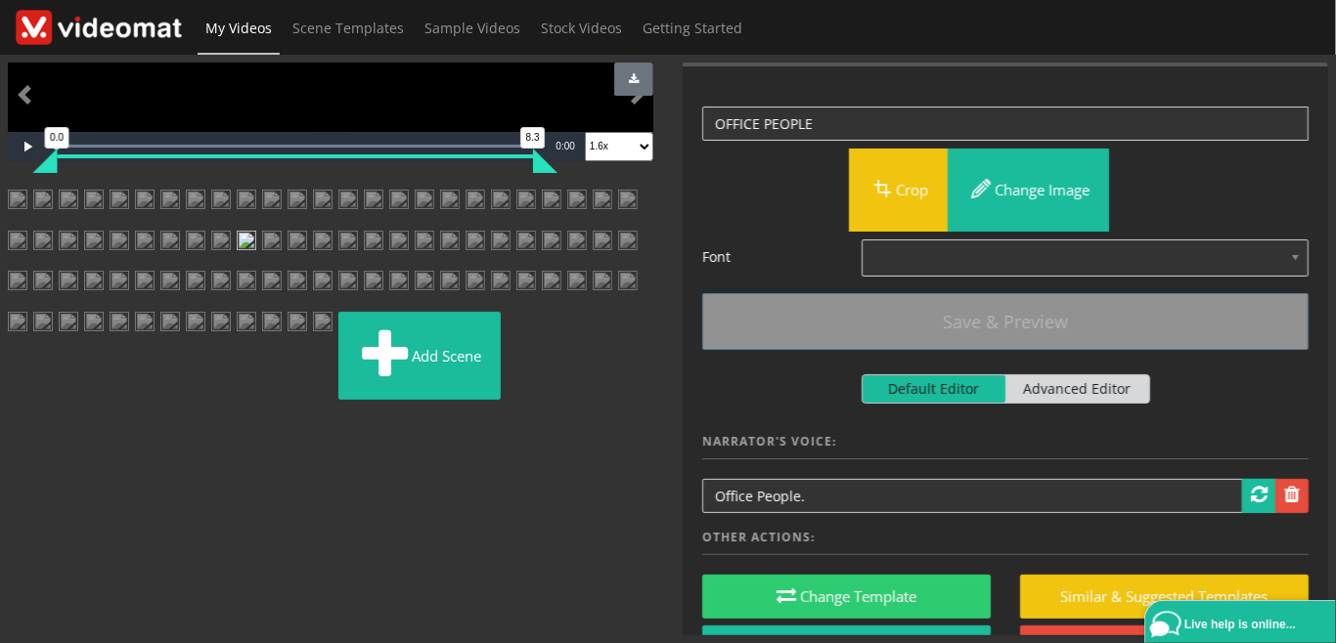
click at [262, 266] on img at bounding box center [272, 248] width 20 height 35
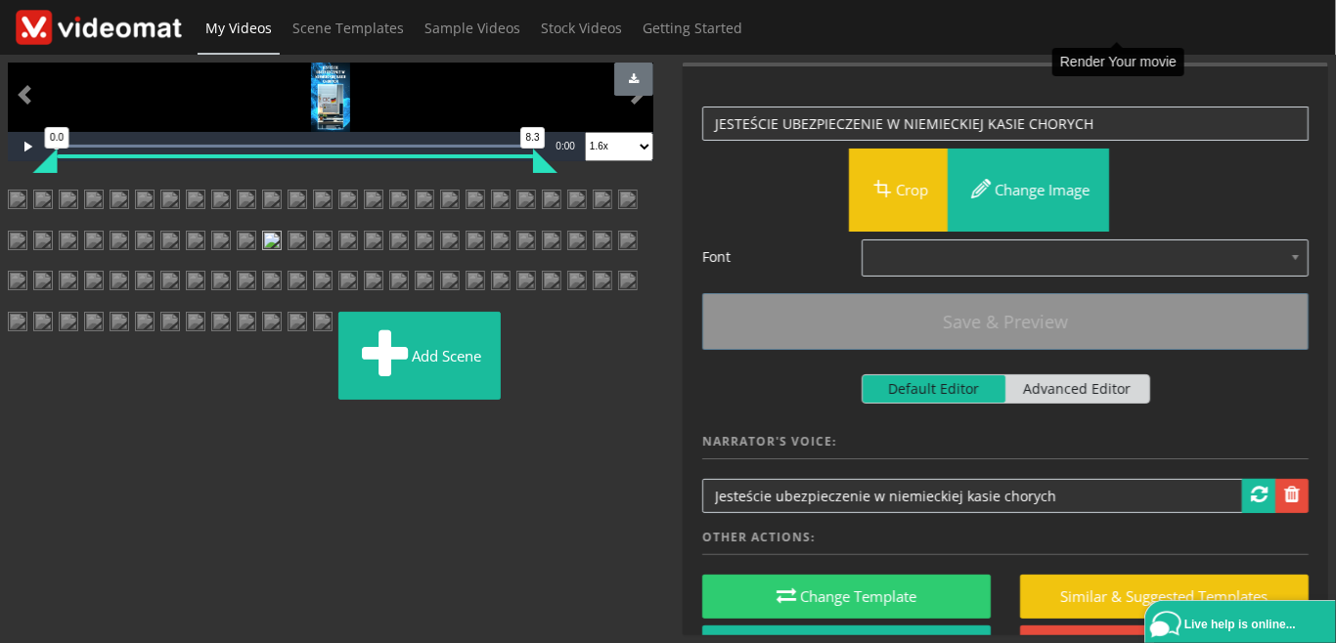
click at [1127, 77] on span "Make Film" at bounding box center [1125, 84] width 73 height 15
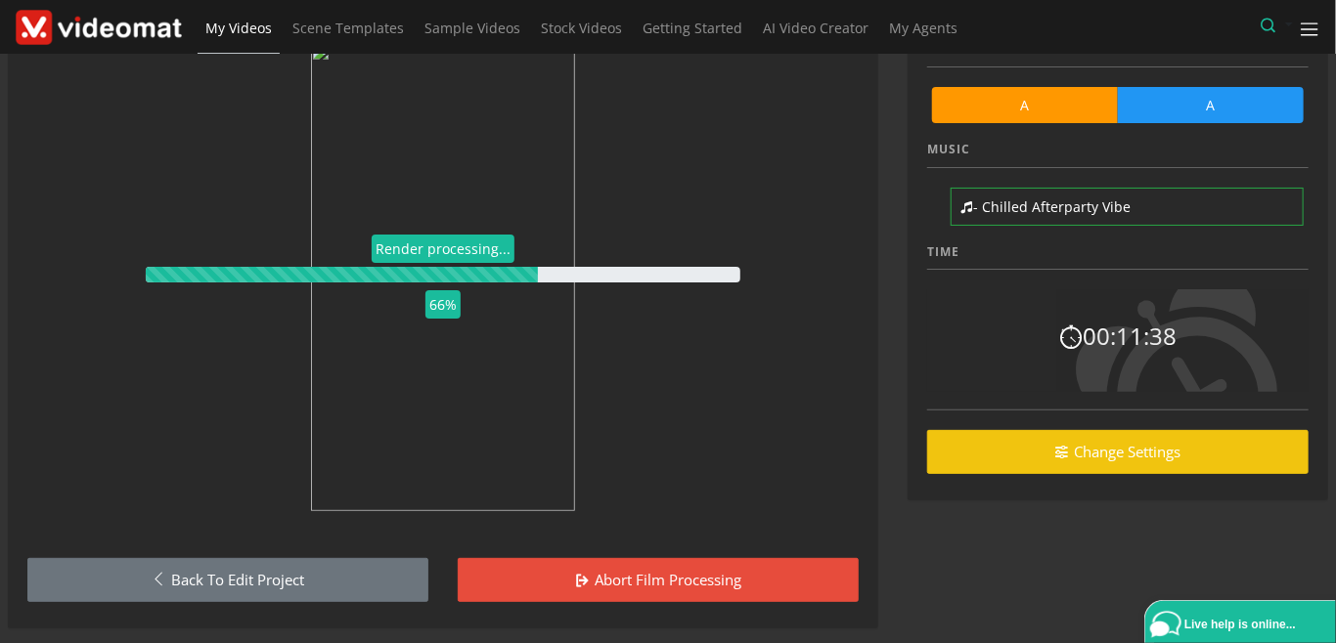
scroll to position [117, 0]
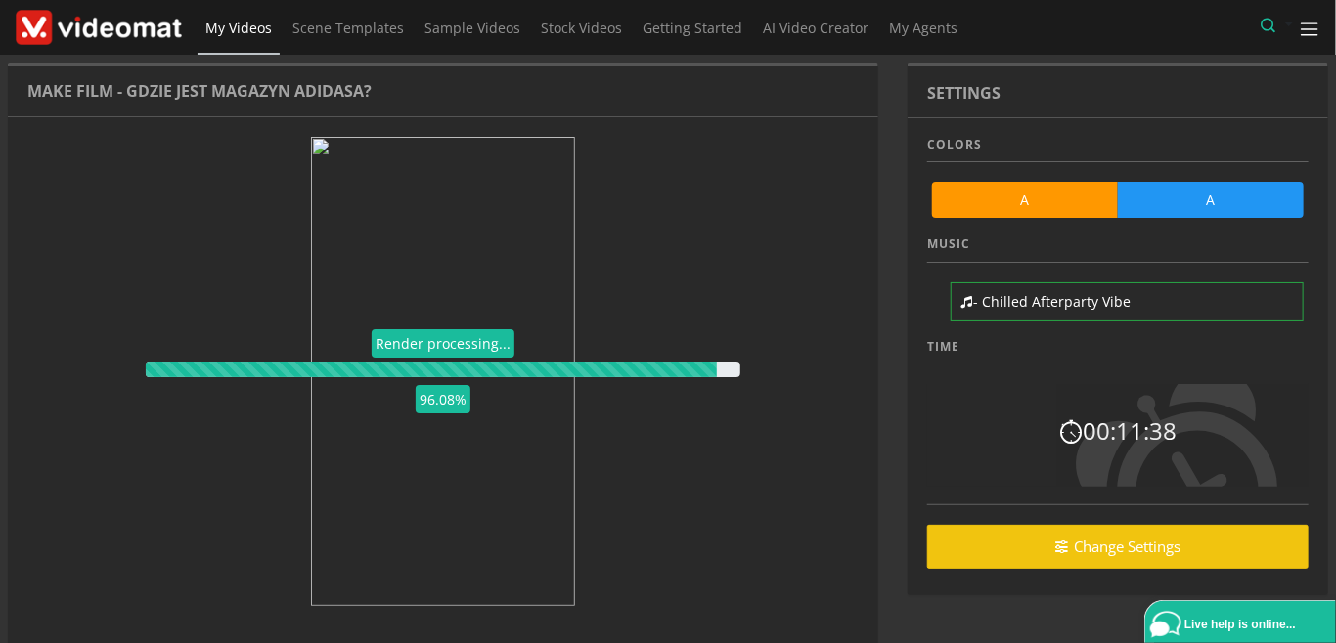
scroll to position [117, 0]
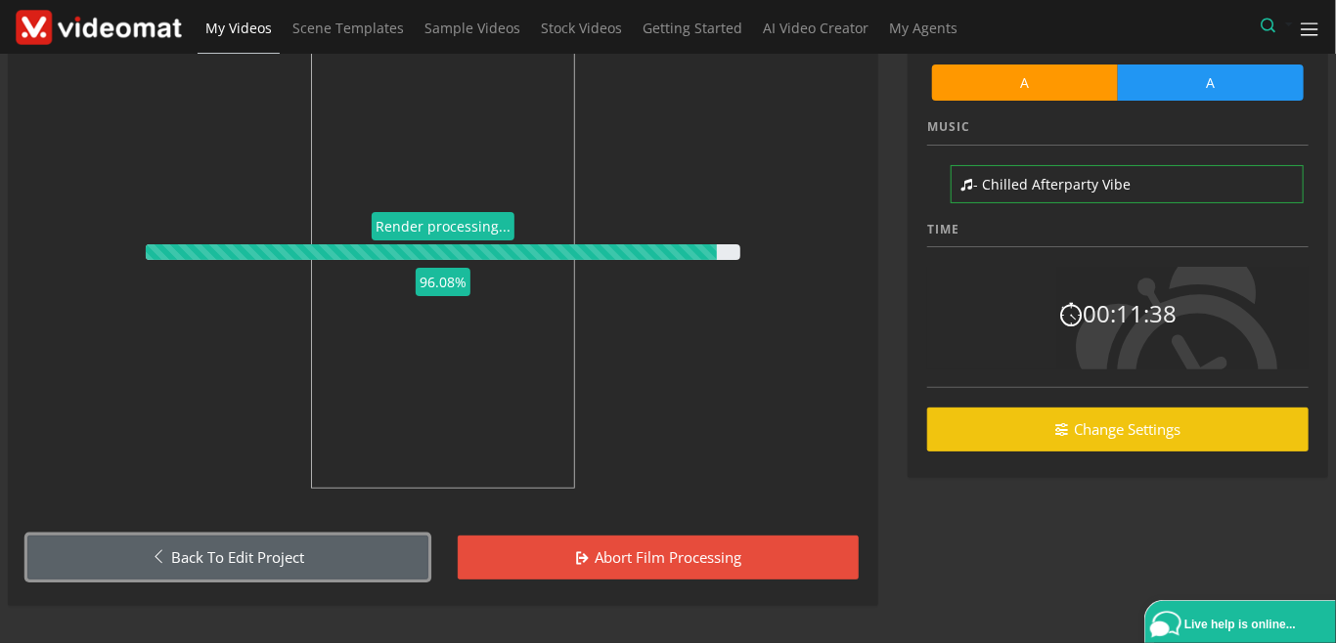
click at [234, 561] on link "Back to Edit Project" at bounding box center [227, 558] width 401 height 44
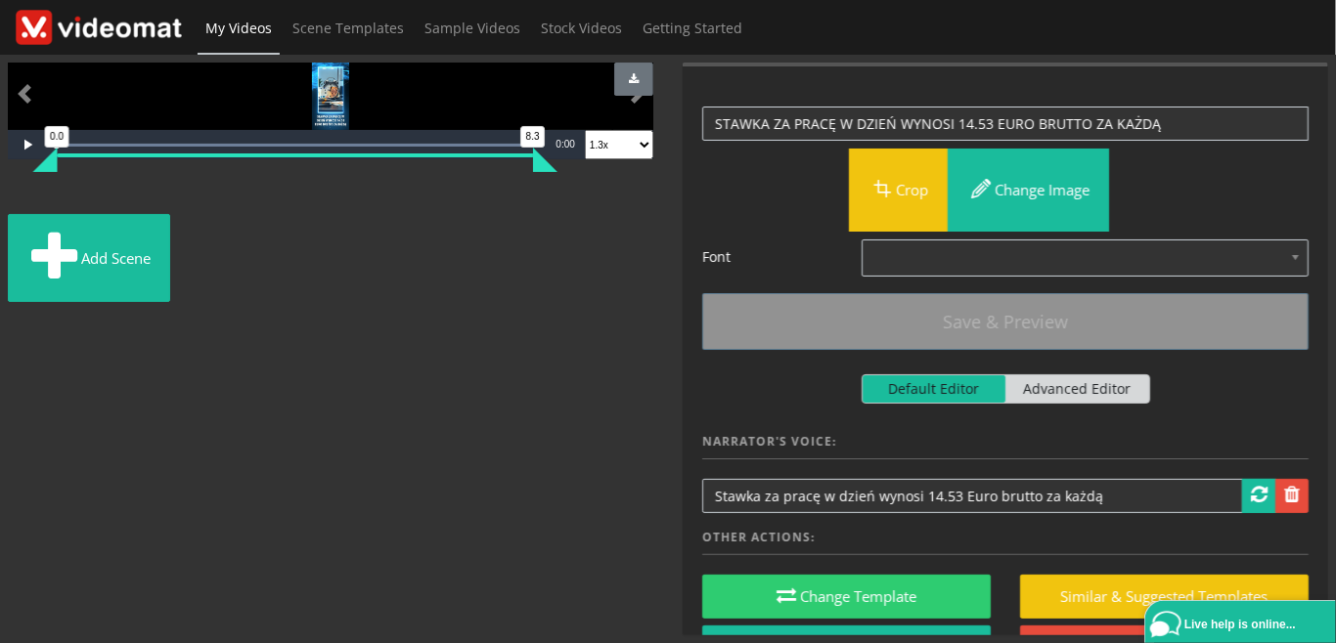
scroll to position [5389, 0]
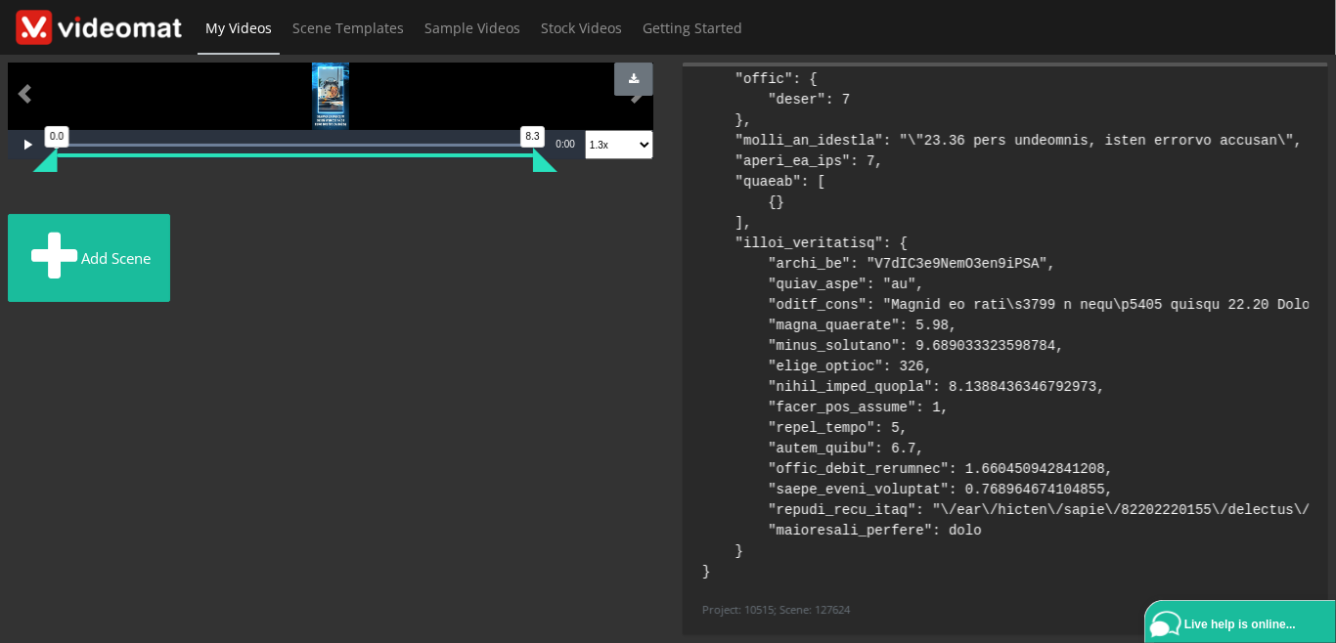
click at [90, 200] on img at bounding box center [90, 200] width 0 height 0
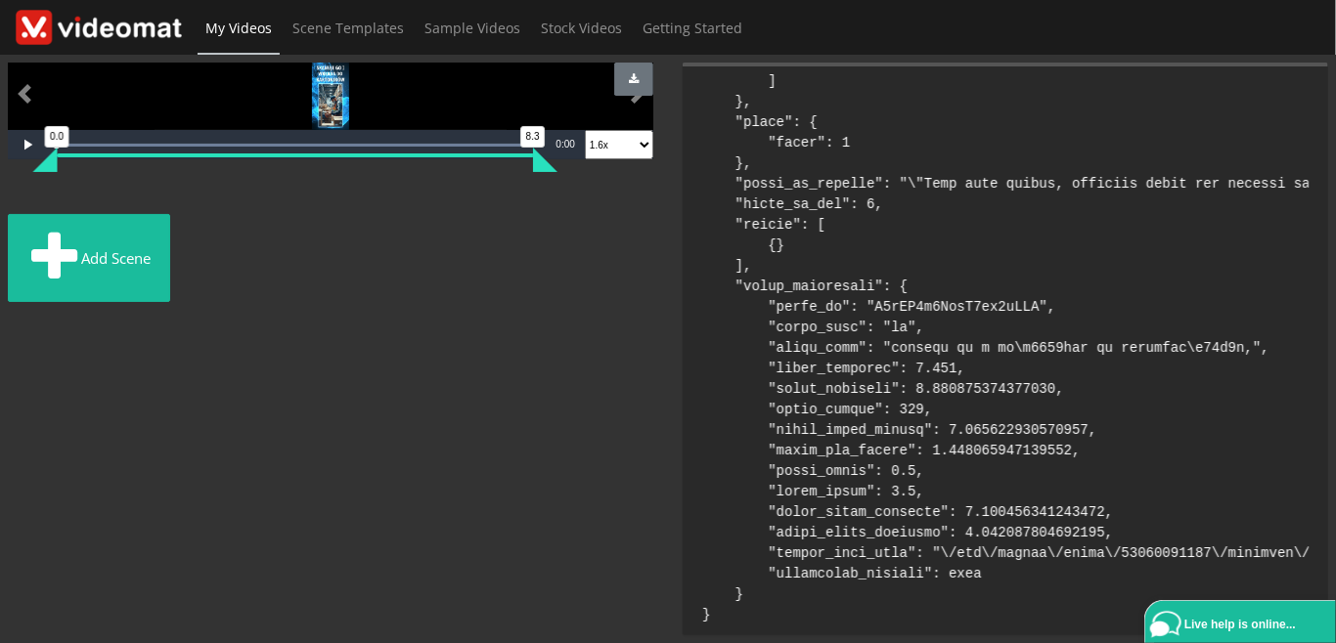
scroll to position [5224, 0]
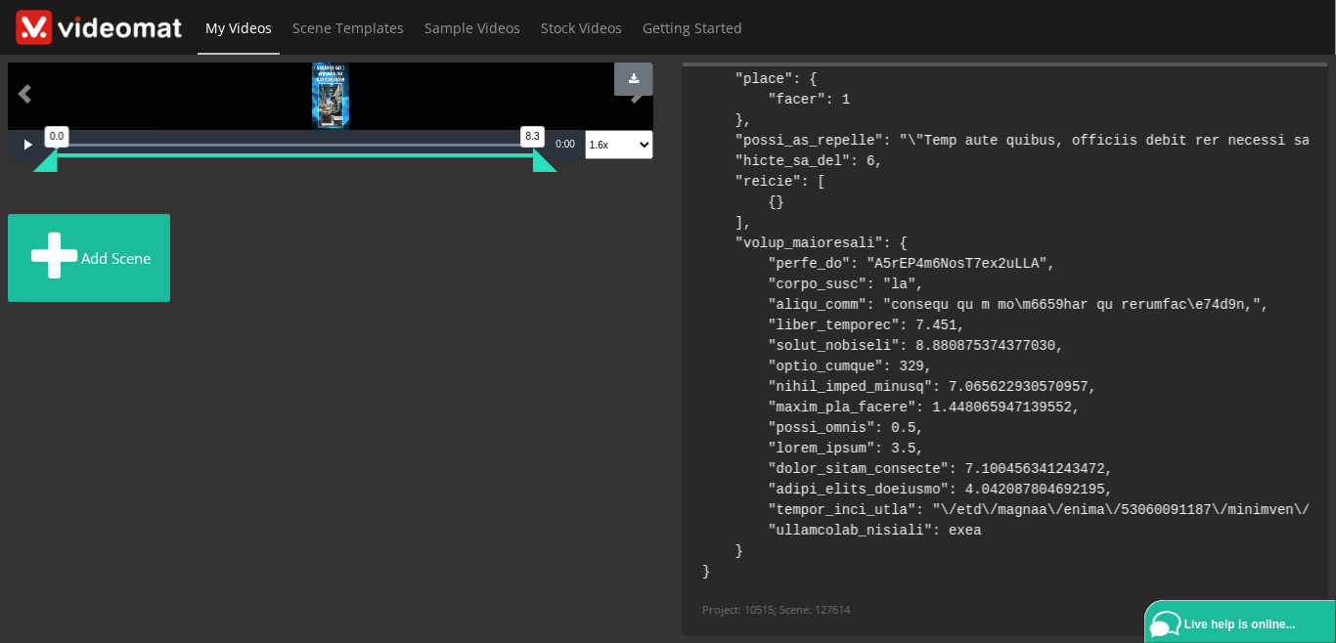
click at [72, 200] on img at bounding box center [72, 200] width 0 height 0
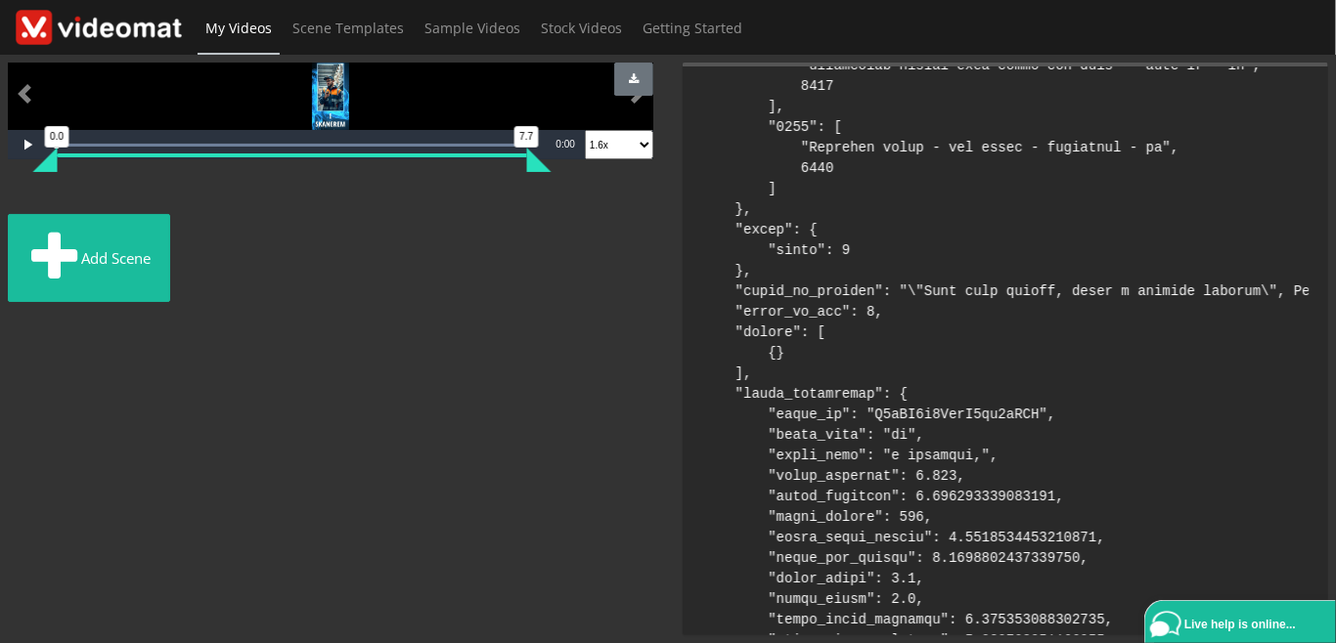
scroll to position [4957, 0]
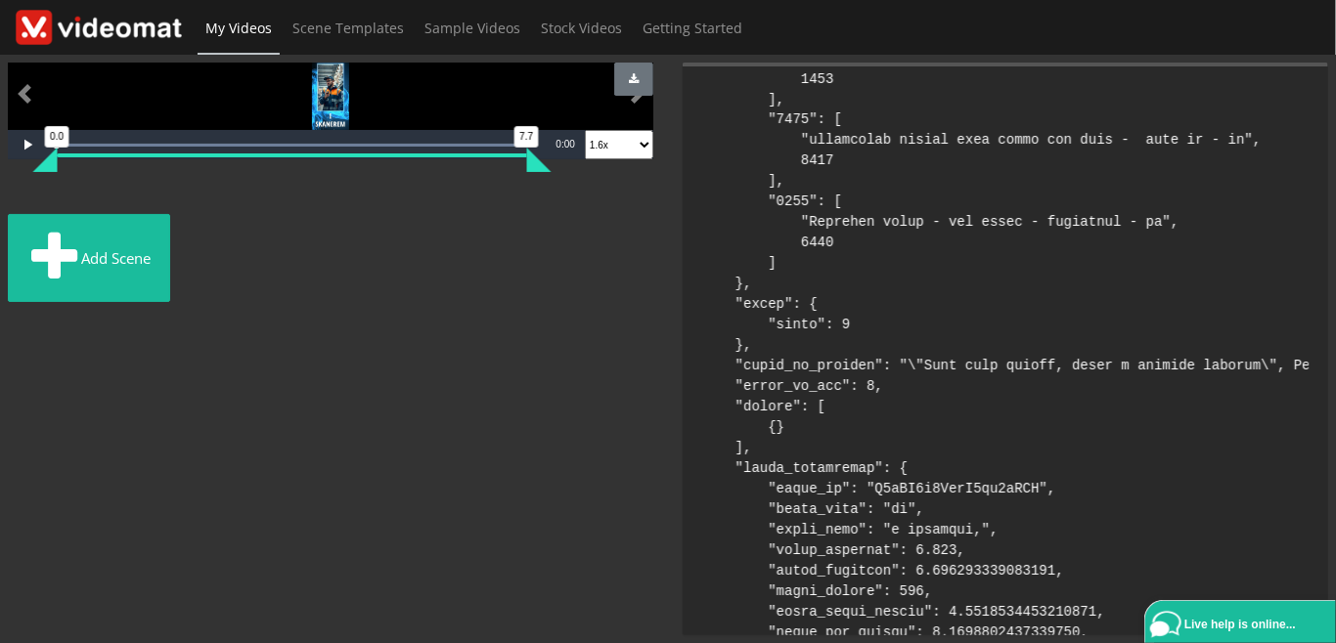
click at [78, 201] on img at bounding box center [78, 201] width 0 height 0
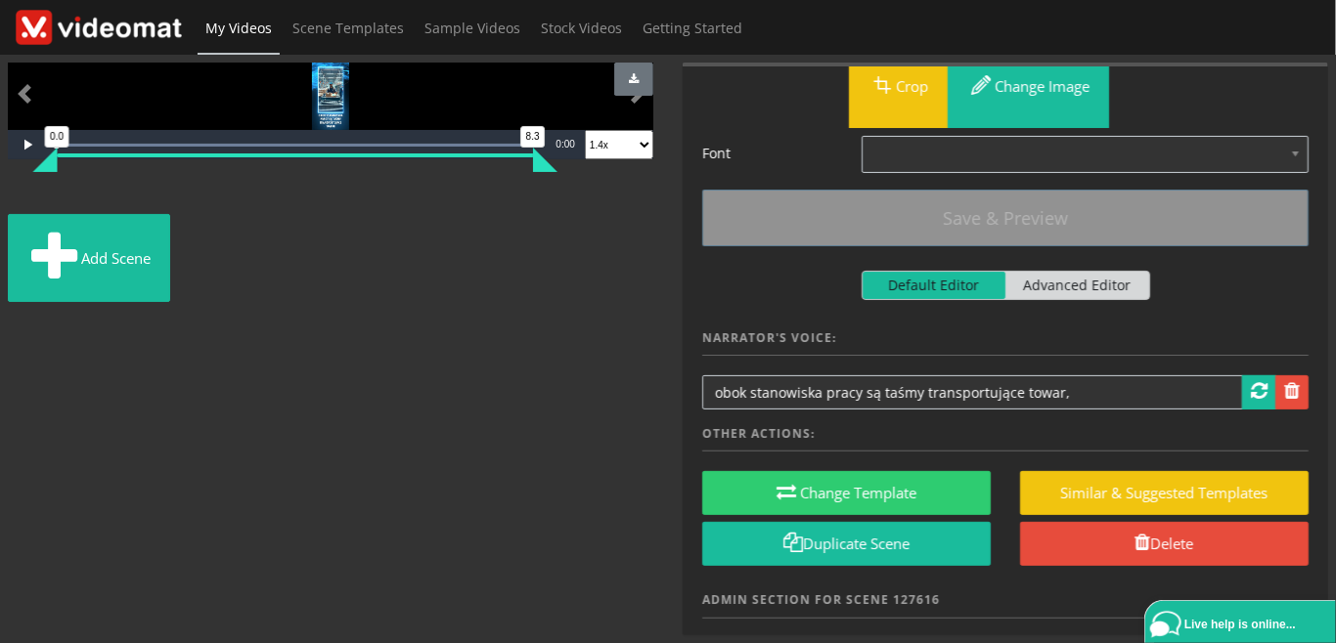
scroll to position [395, 0]
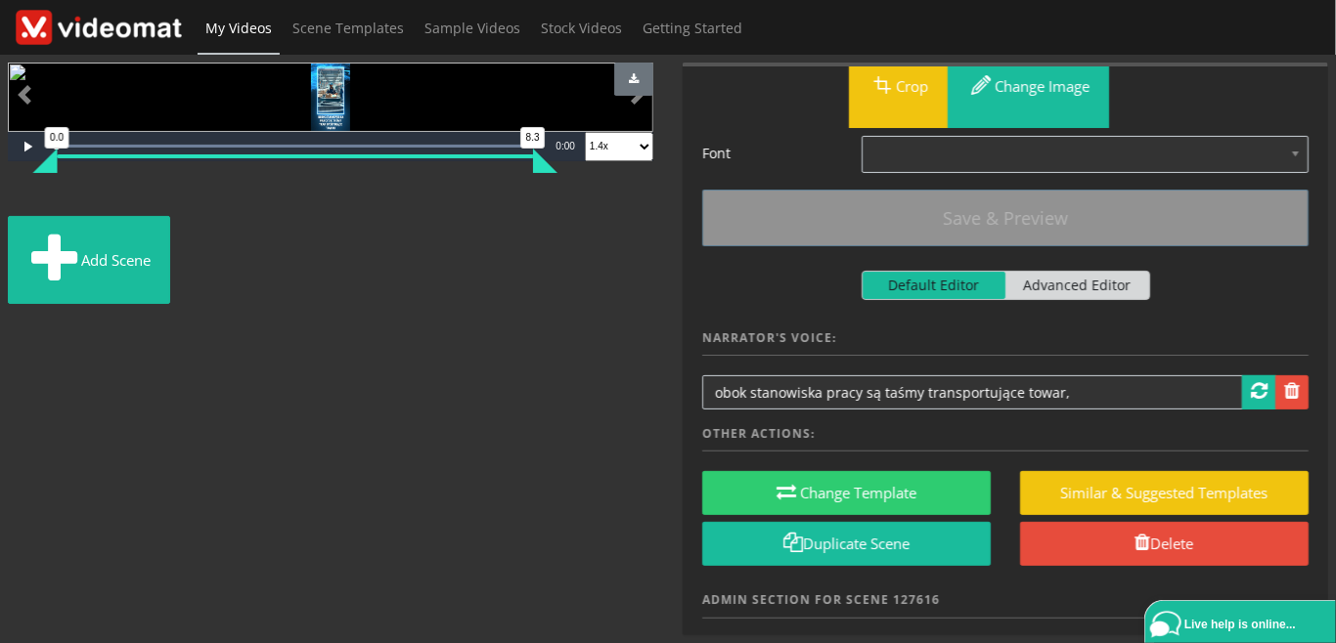
click at [72, 201] on img at bounding box center [72, 201] width 0 height 0
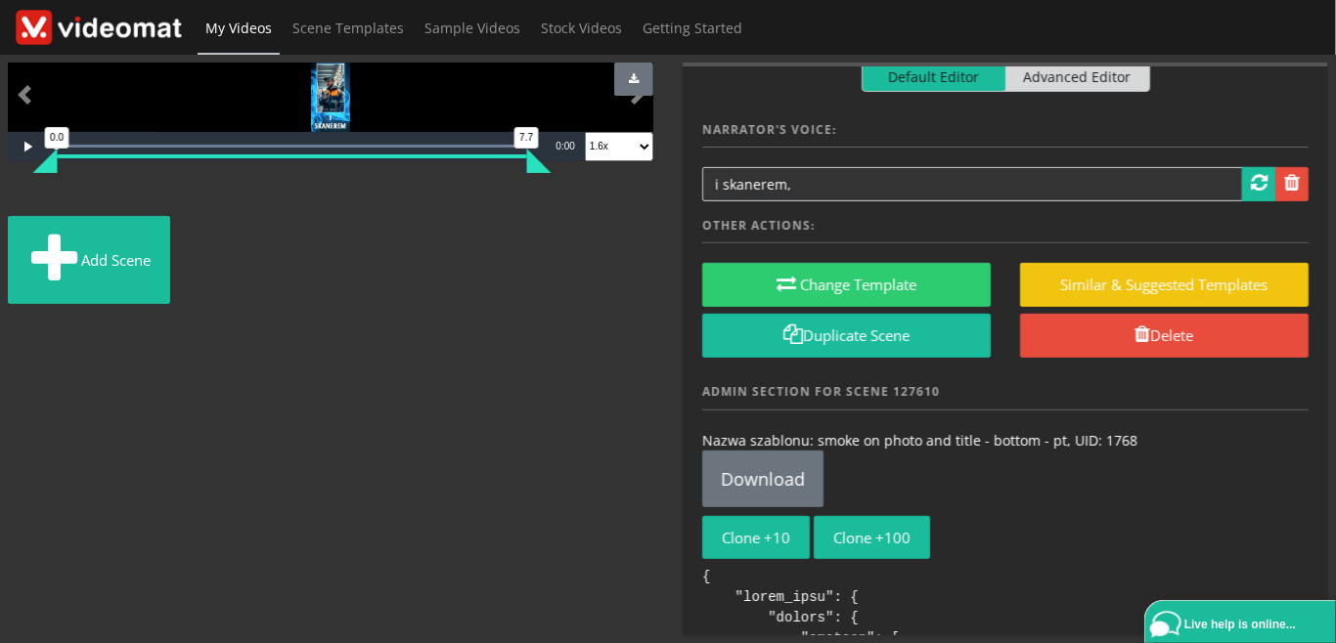
scroll to position [450, 0]
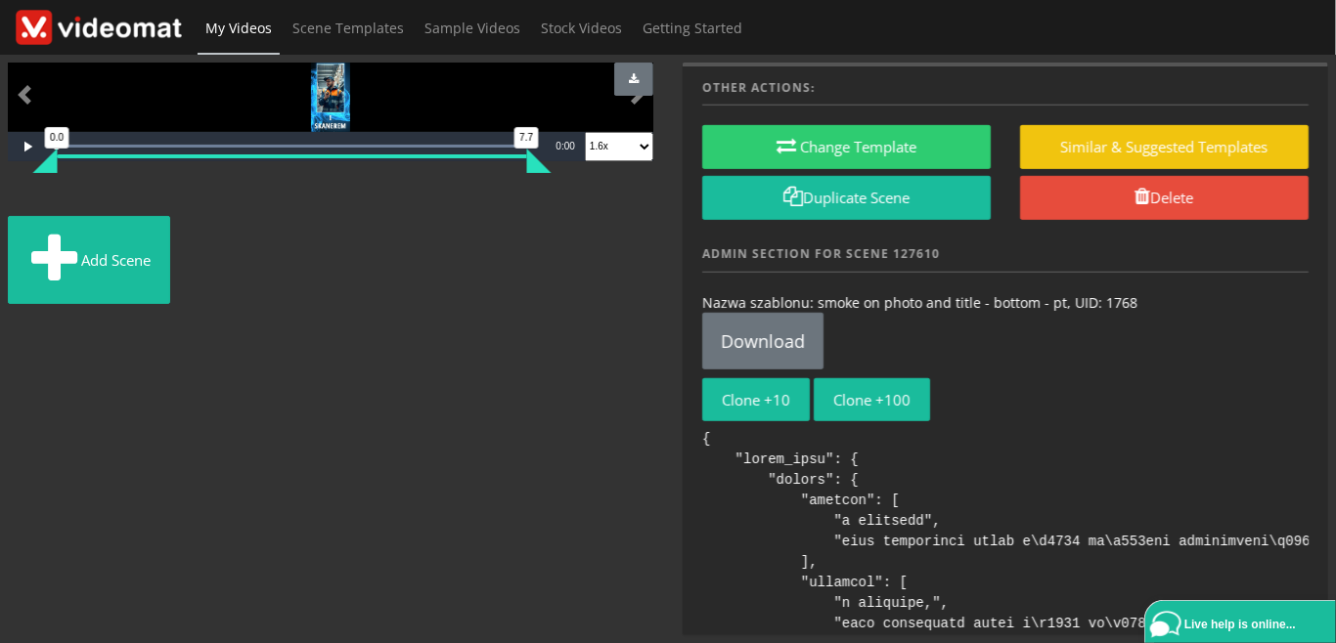
click at [66, 201] on img at bounding box center [66, 201] width 0 height 0
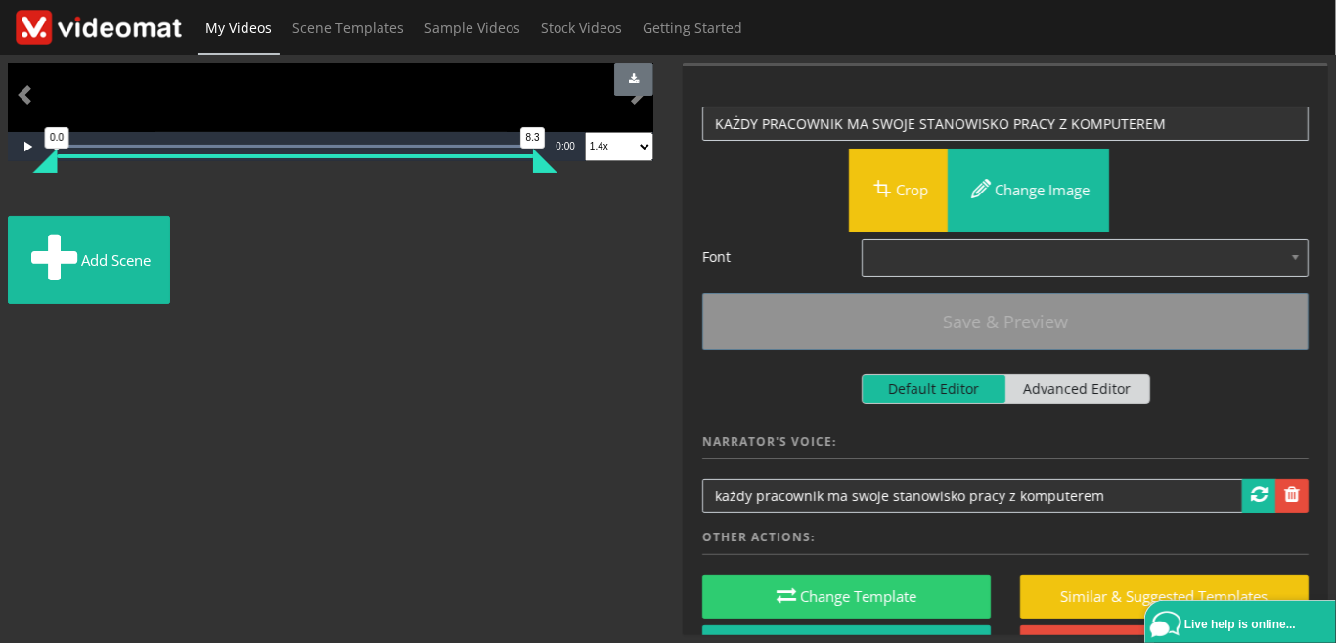
scroll to position [225, 0]
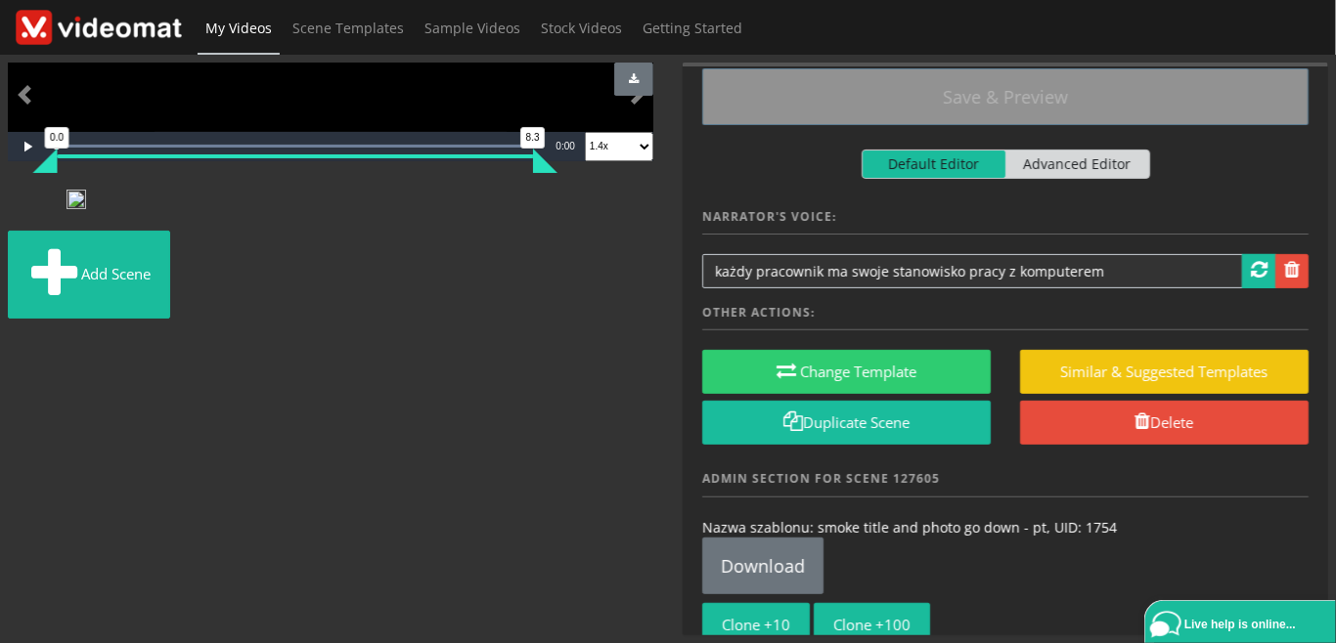
click at [61, 201] on img at bounding box center [61, 201] width 0 height 0
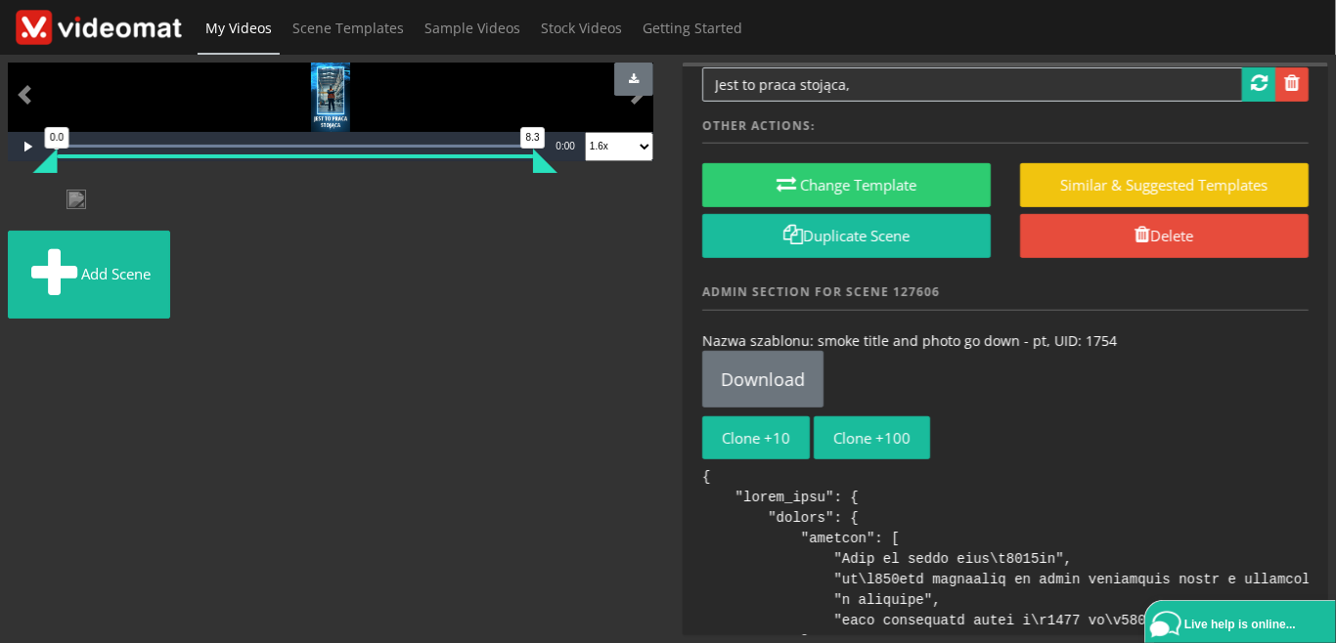
scroll to position [450, 0]
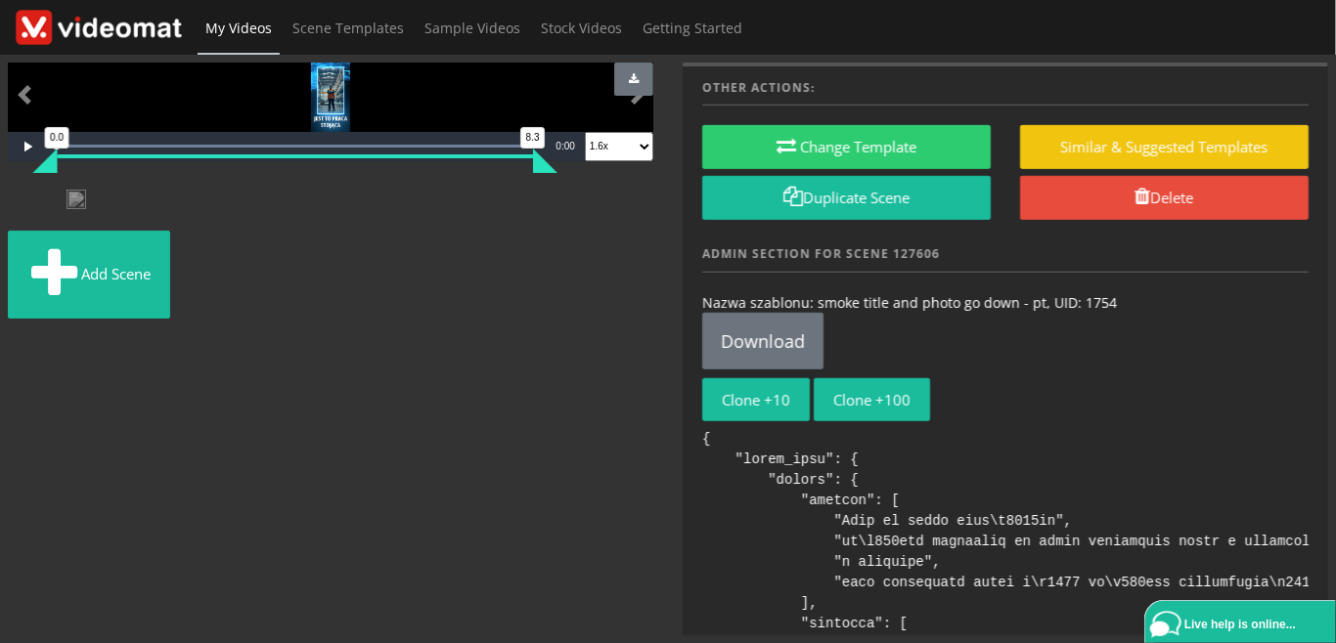
click at [98, 201] on img at bounding box center [98, 201] width 0 height 0
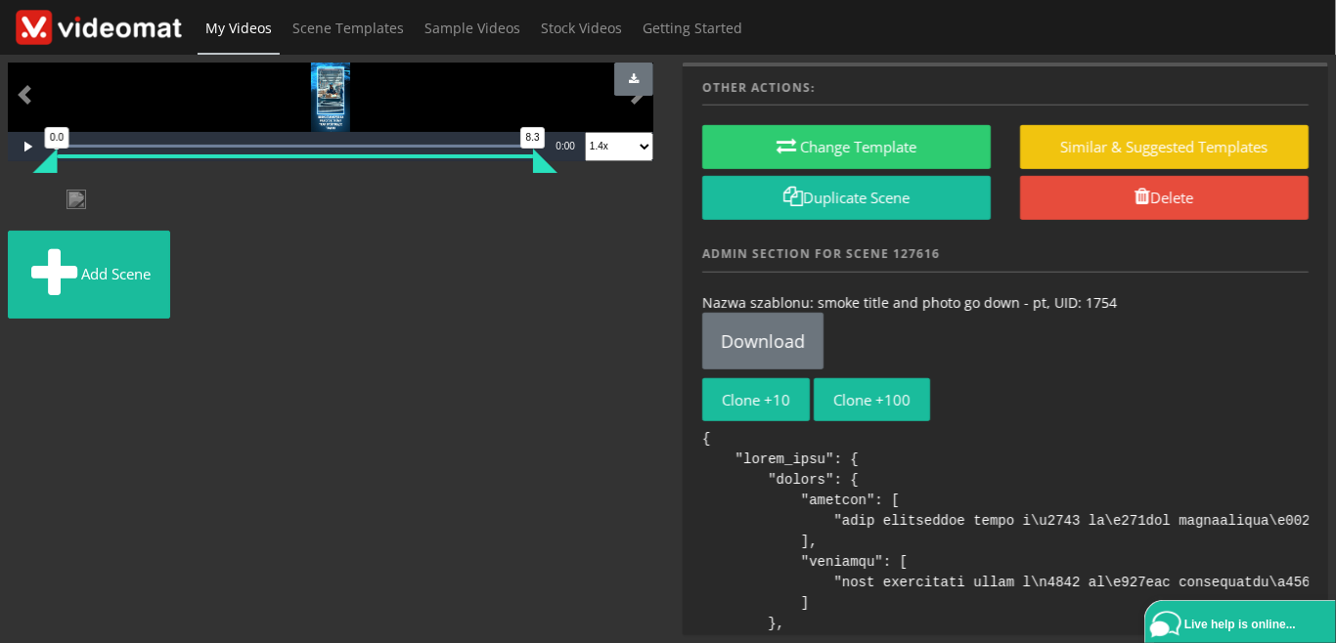
click at [104, 201] on img at bounding box center [104, 201] width 0 height 0
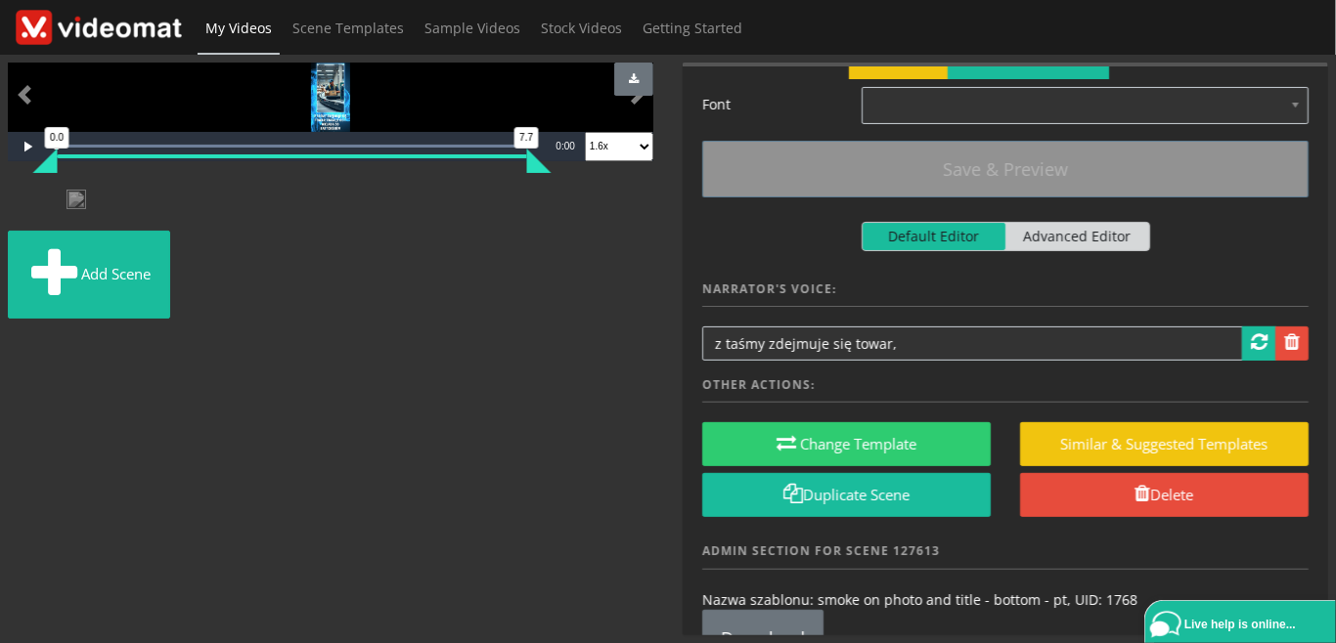
scroll to position [225, 0]
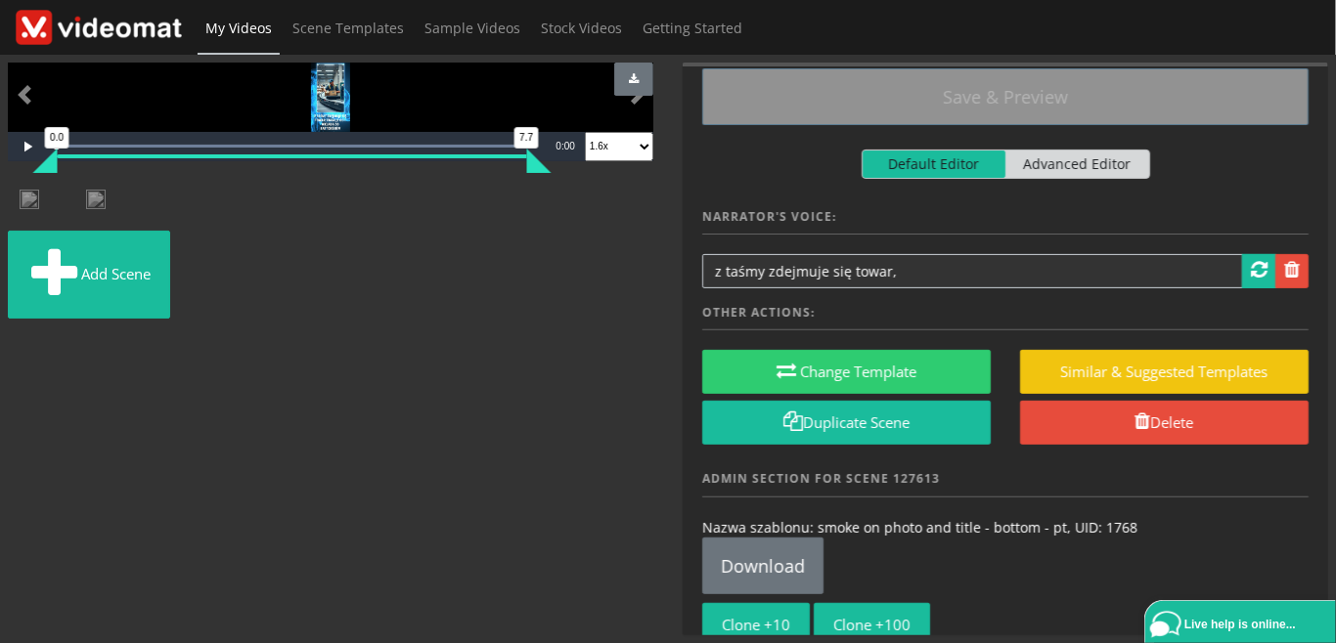
click at [129, 201] on img at bounding box center [129, 201] width 0 height 0
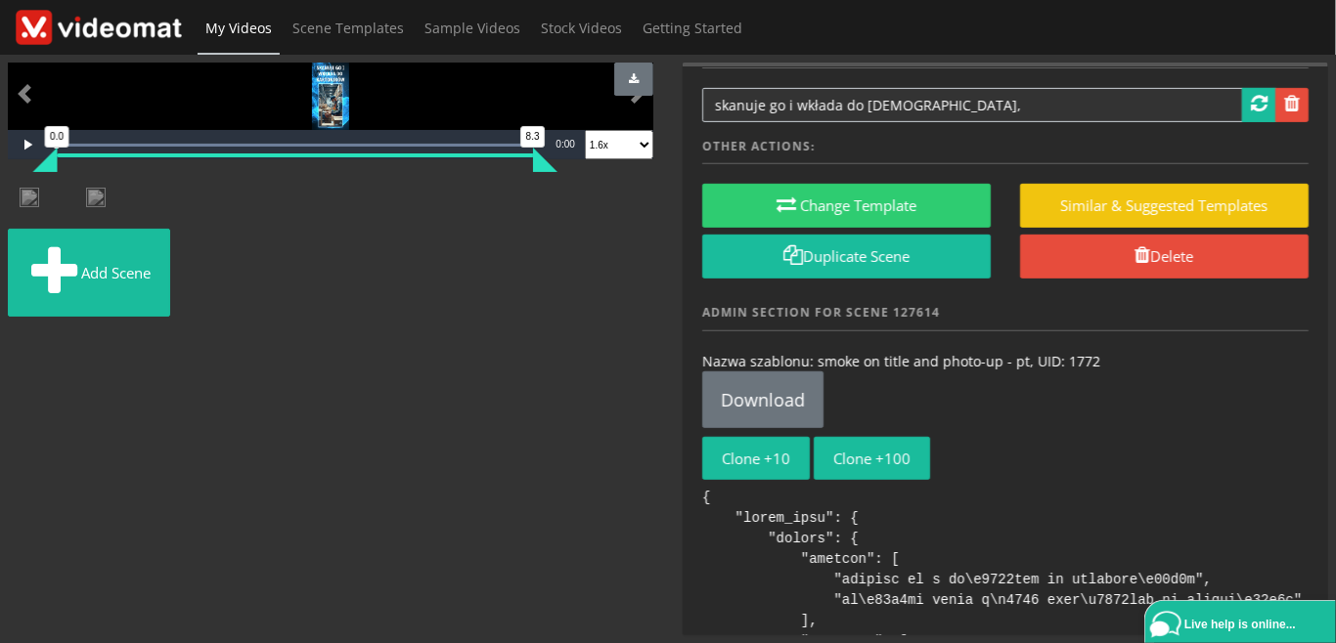
scroll to position [450, 0]
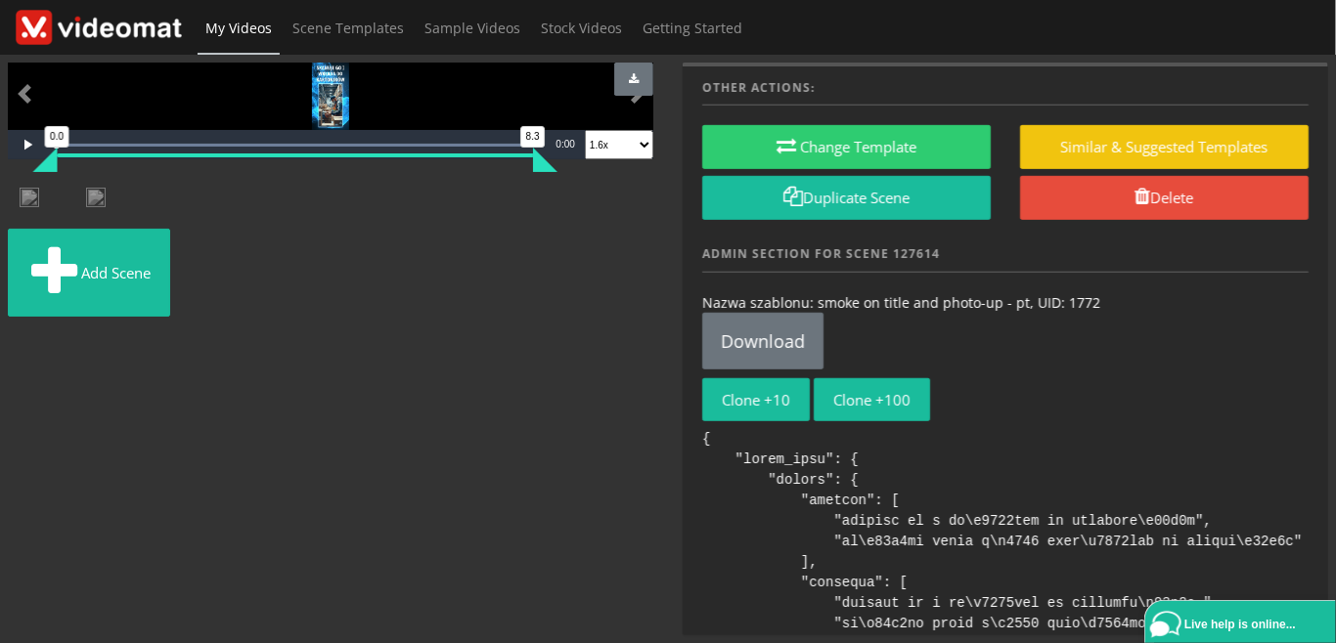
click at [135, 200] on img at bounding box center [135, 200] width 0 height 0
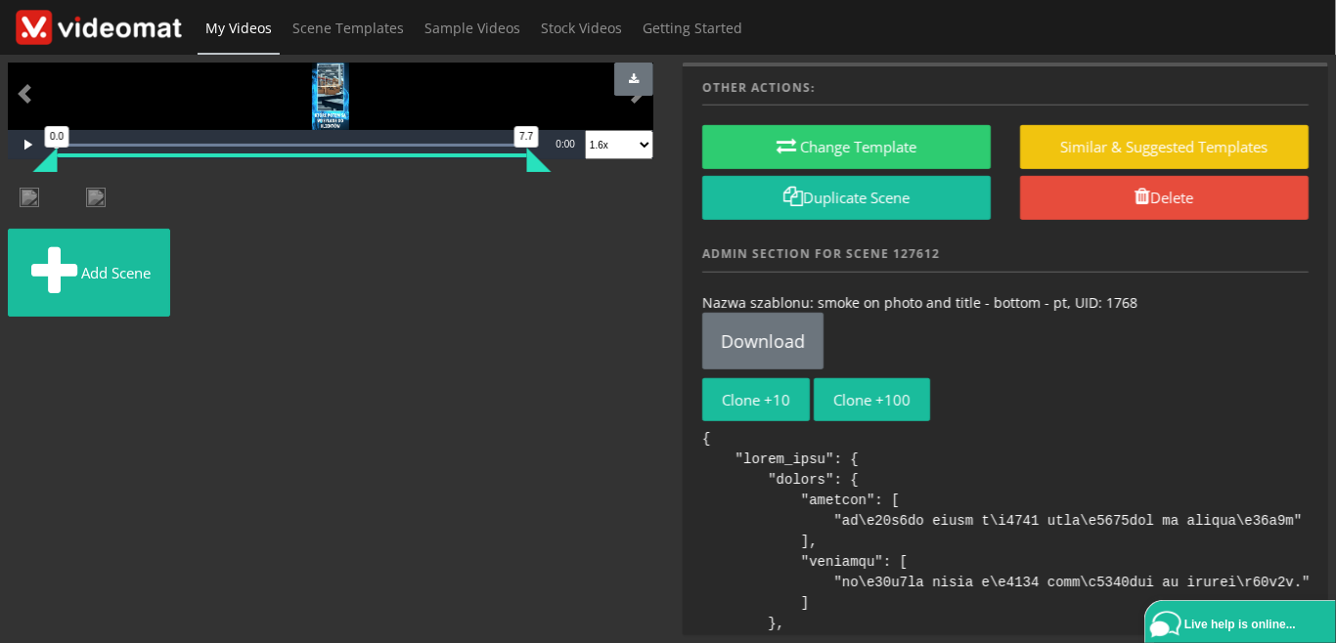
click at [141, 200] on img at bounding box center [141, 200] width 0 height 0
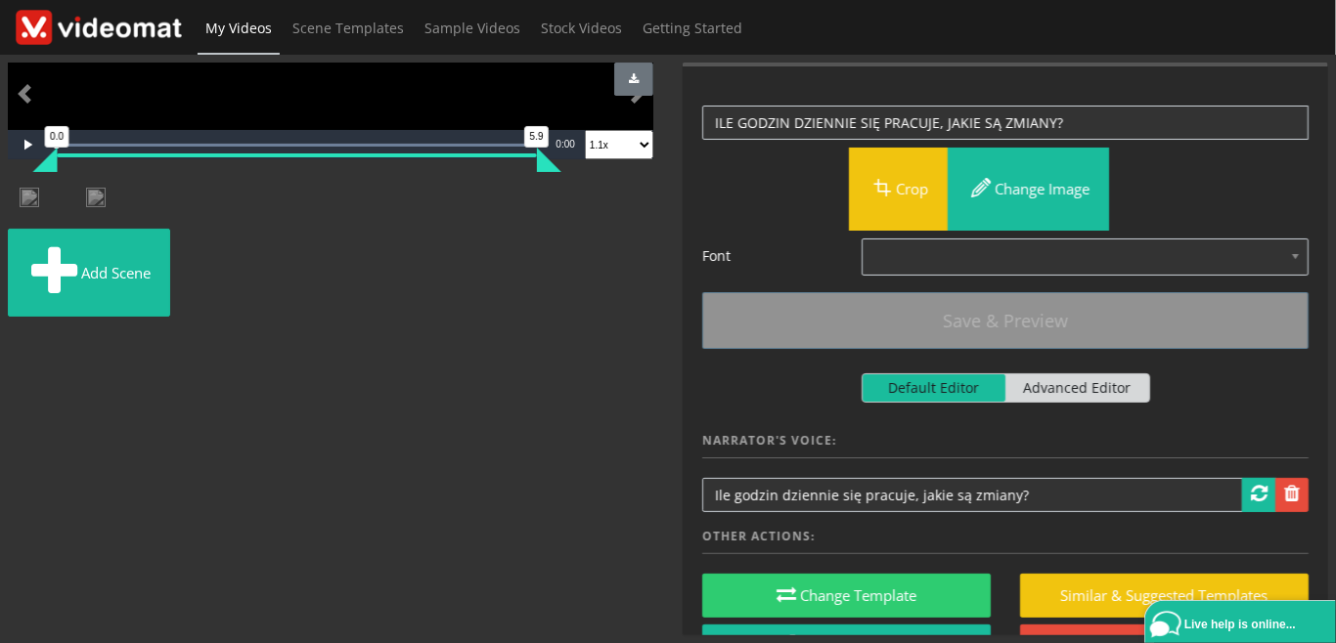
scroll to position [0, 0]
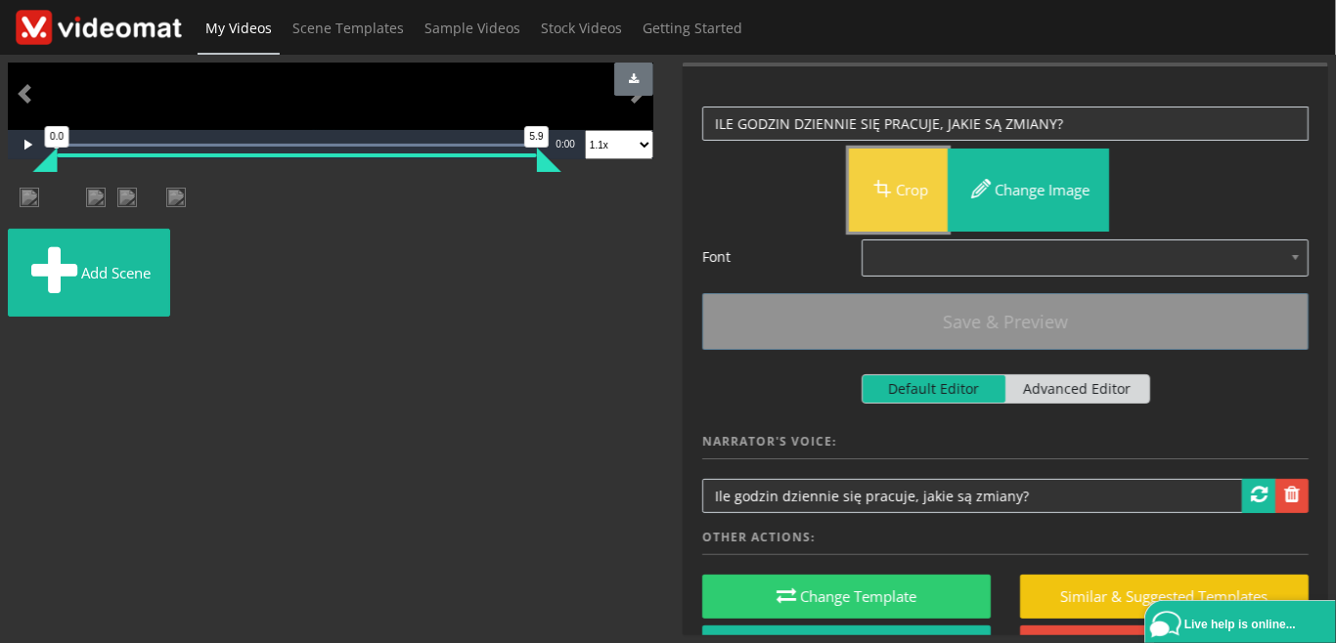
click at [918, 198] on button "Crop" at bounding box center [898, 190] width 99 height 83
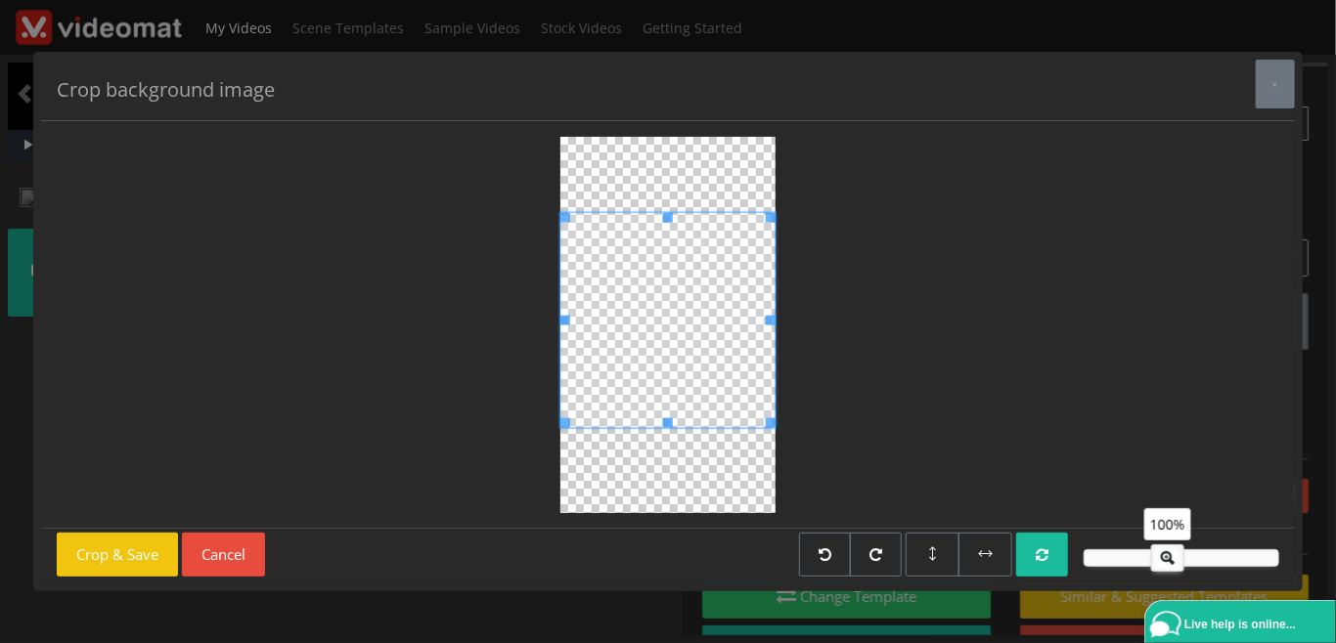
click at [695, 385] on span at bounding box center [667, 319] width 215 height 215
click at [135, 557] on button "Crop & Save" at bounding box center [117, 555] width 121 height 44
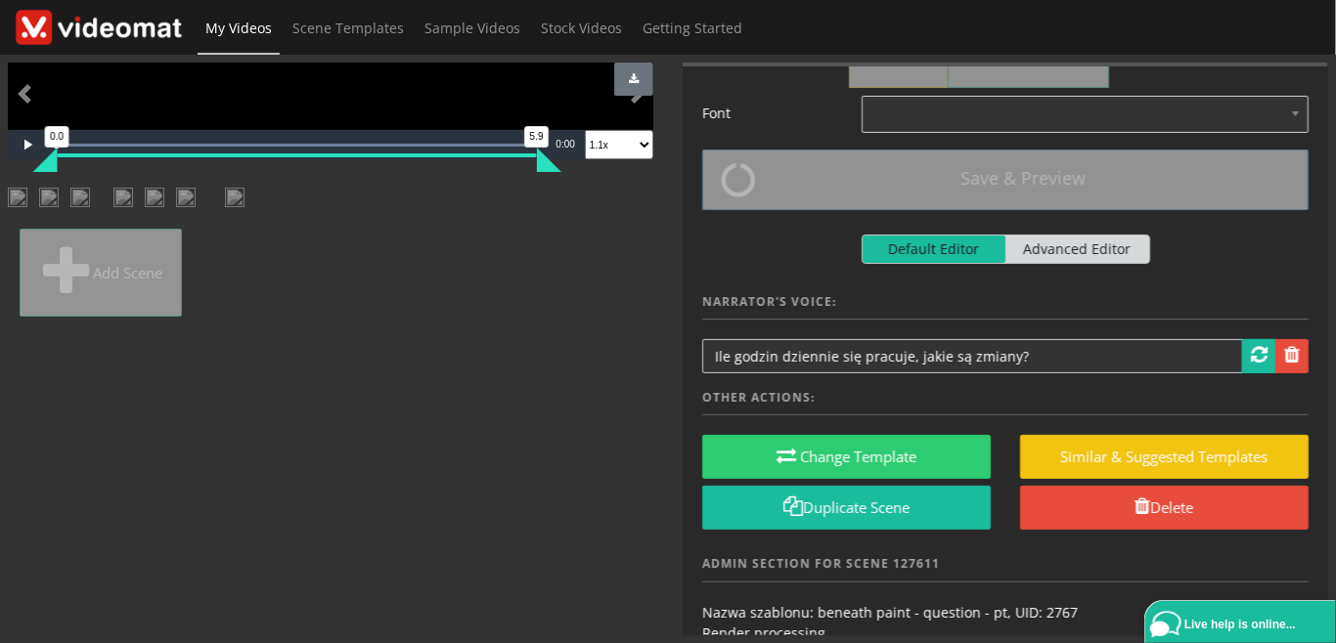
scroll to position [225, 0]
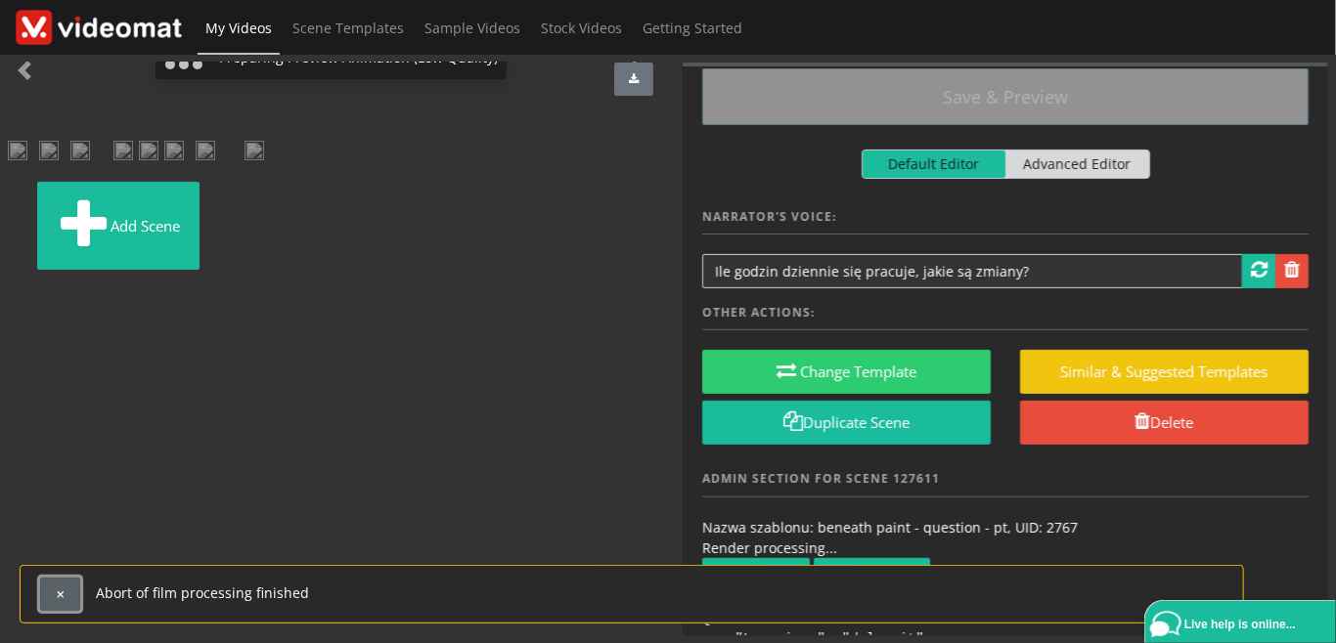
click at [52, 598] on button "button" at bounding box center [60, 594] width 40 height 33
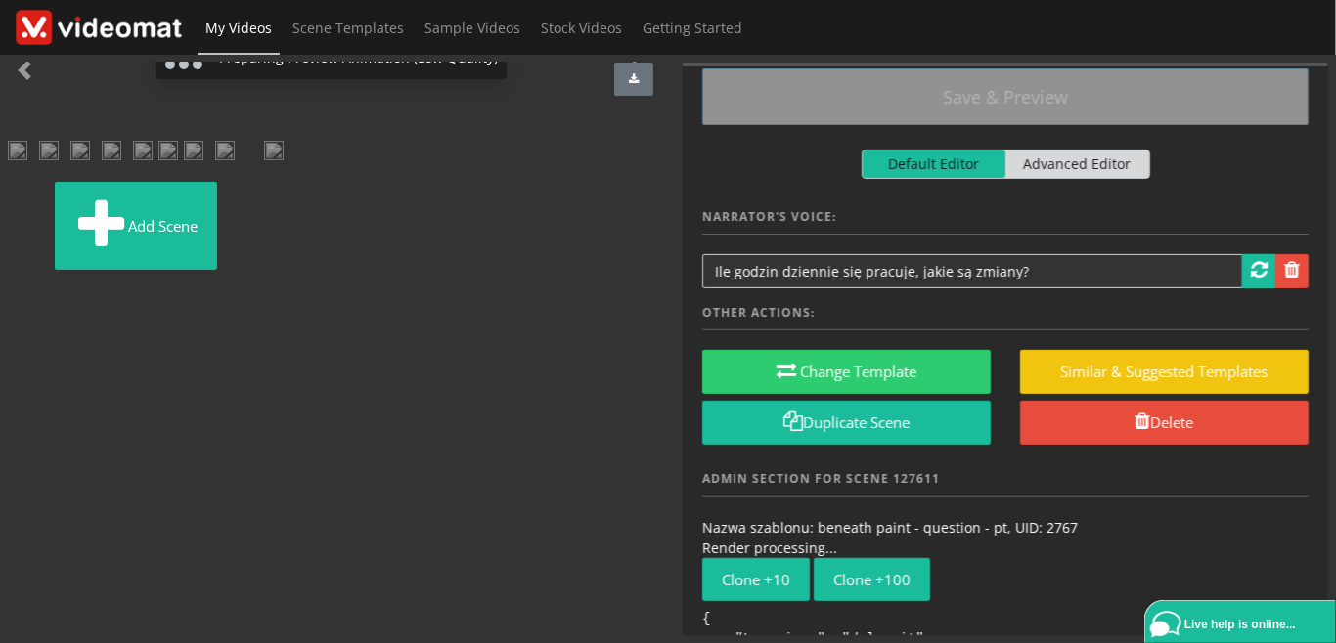
click at [284, 176] on img at bounding box center [274, 158] width 20 height 35
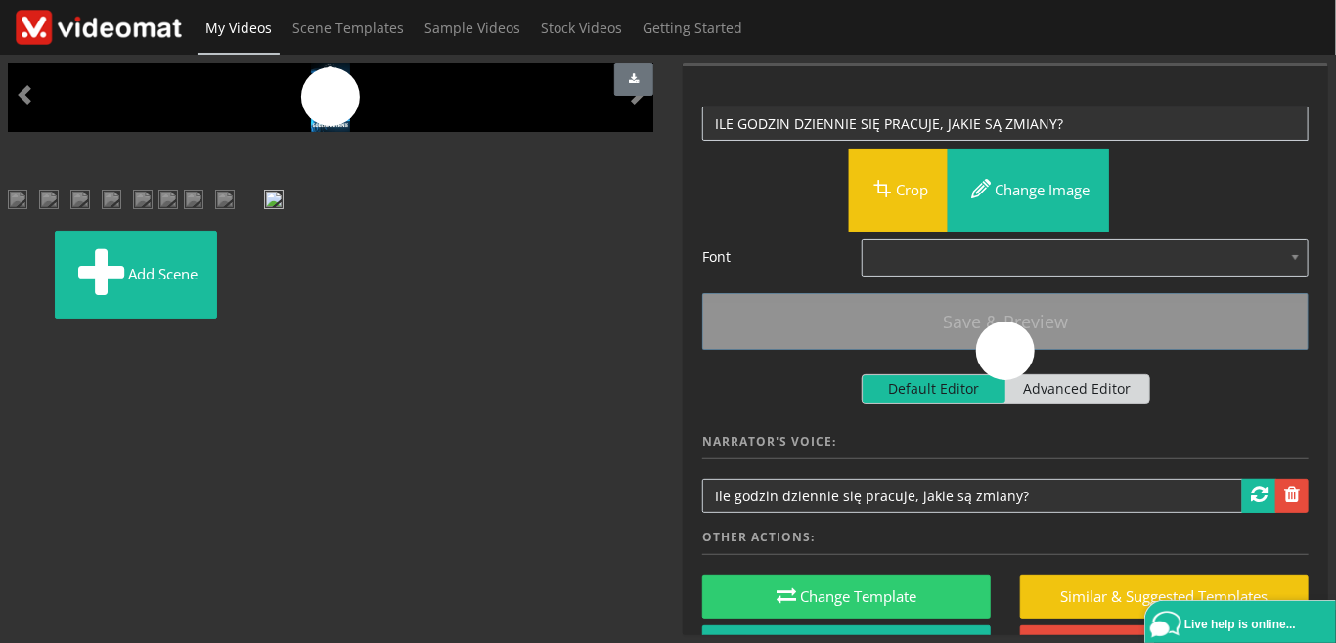
scroll to position [0, 0]
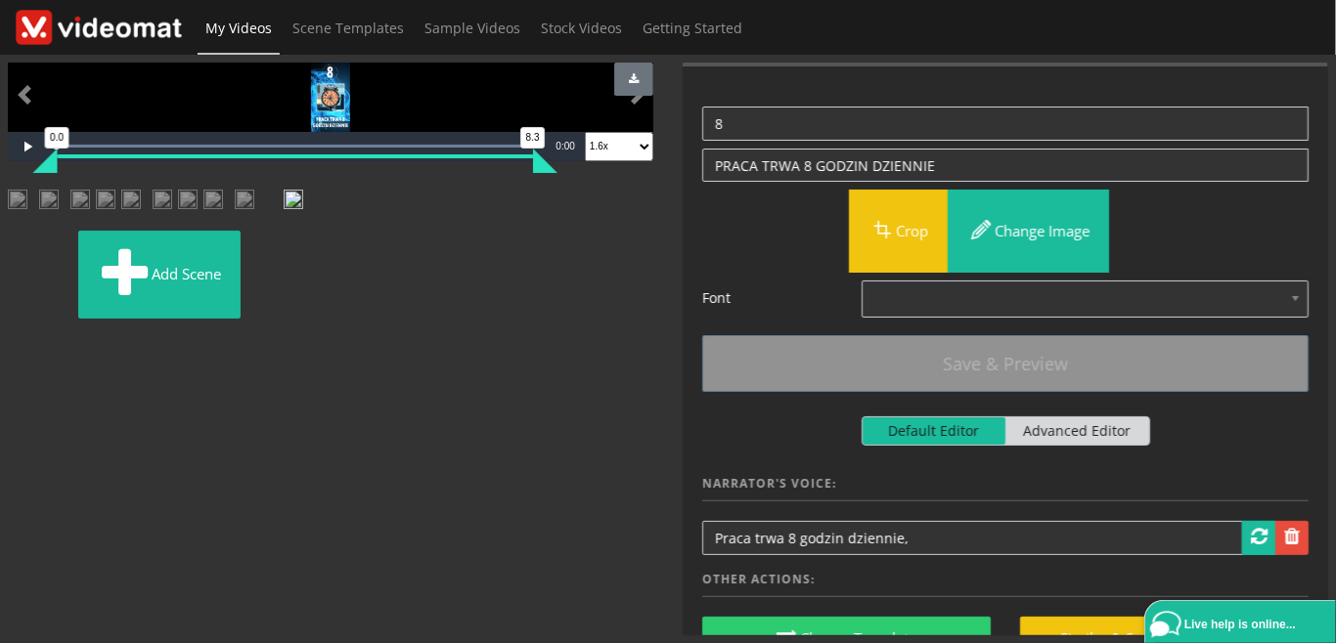
click at [278, 201] on img at bounding box center [278, 201] width 0 height 0
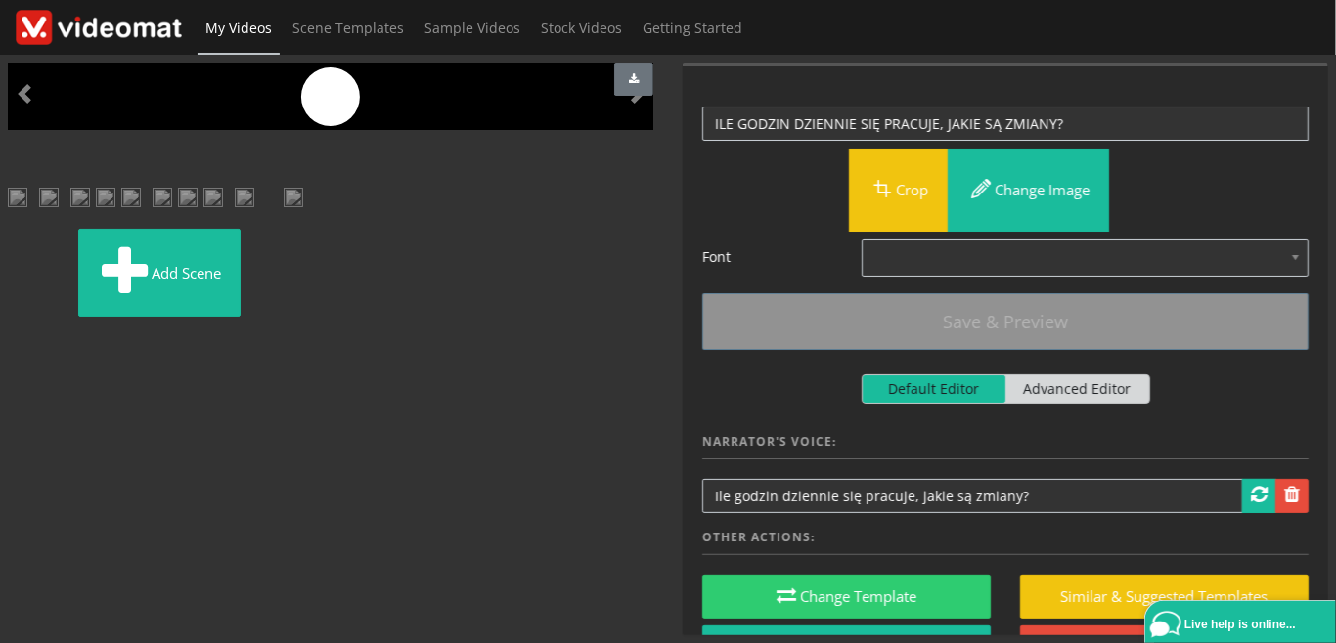
scroll to position [225, 0]
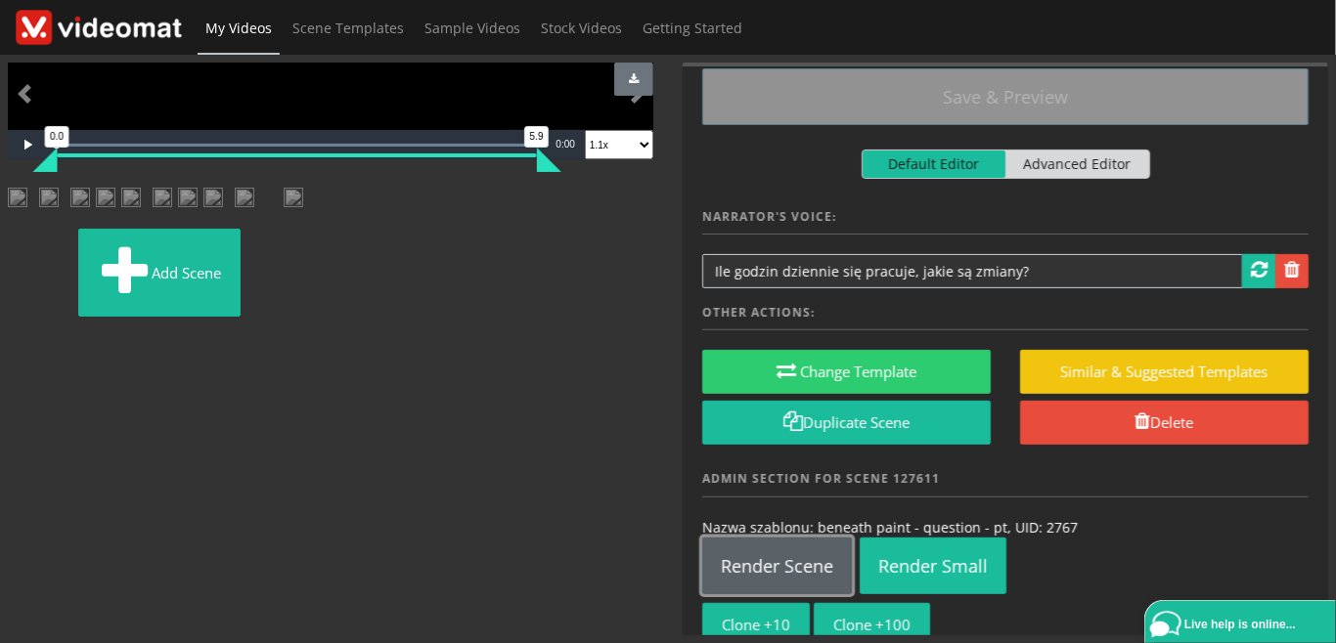
click at [800, 568] on link "Render Scene" at bounding box center [777, 566] width 150 height 57
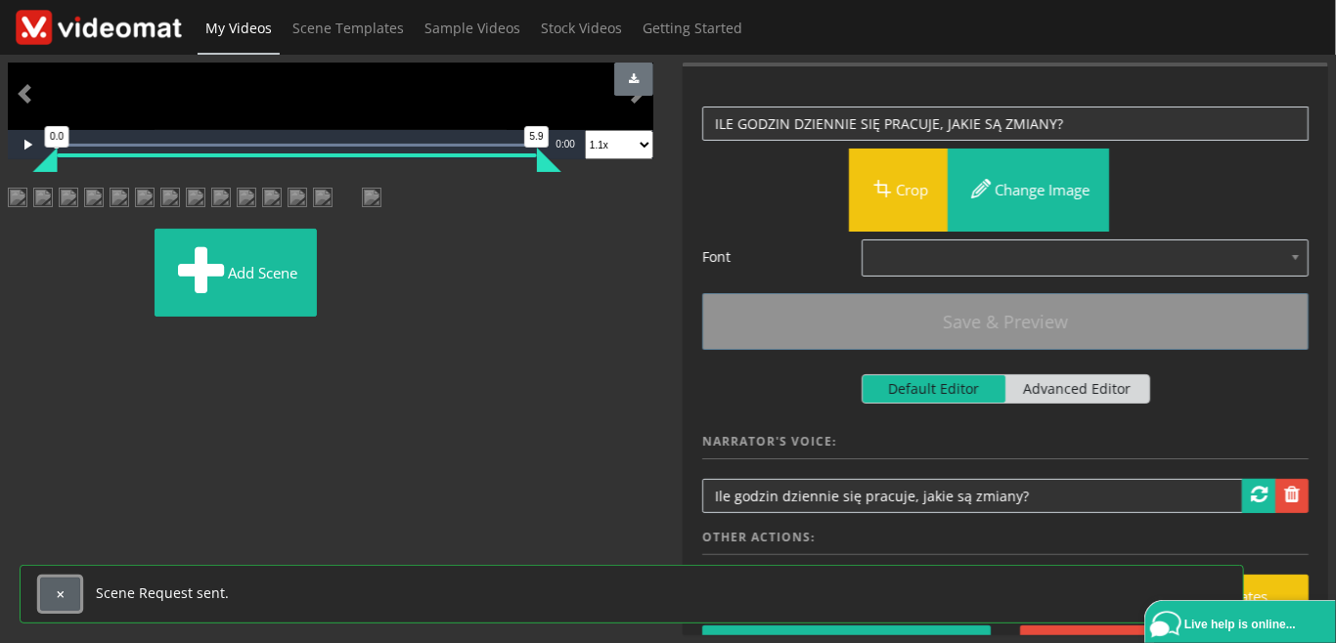
click at [55, 598] on span "button" at bounding box center [60, 595] width 11 height 11
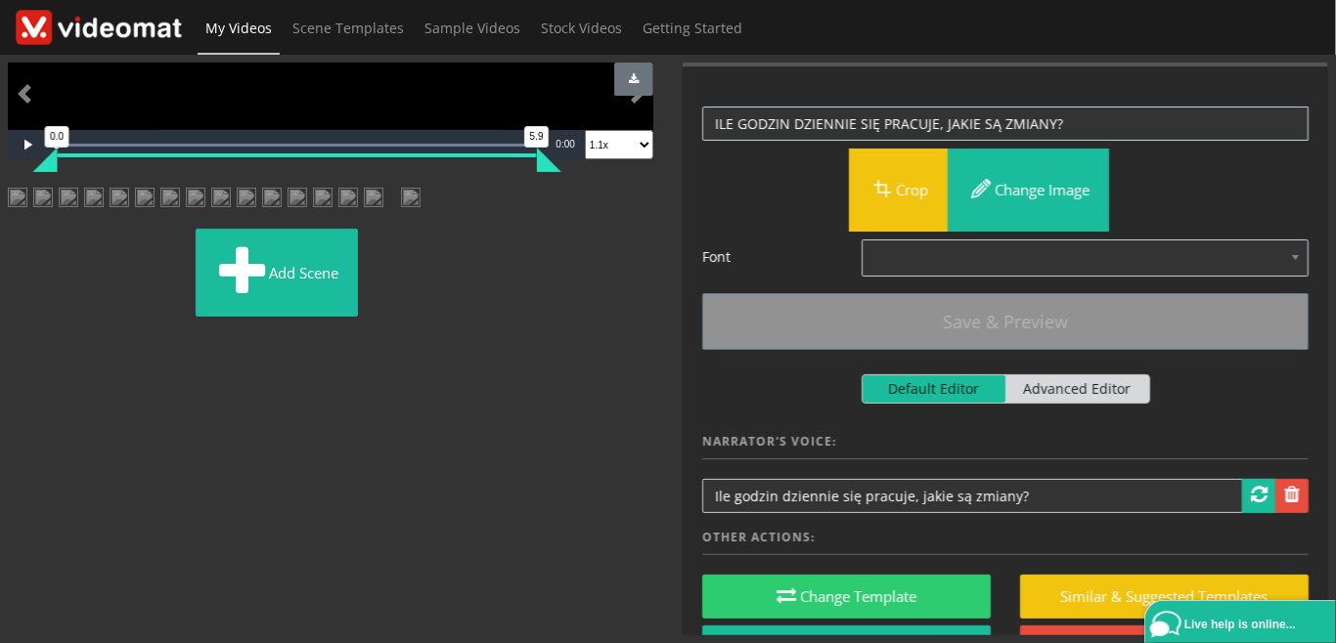
scroll to position [676, 0]
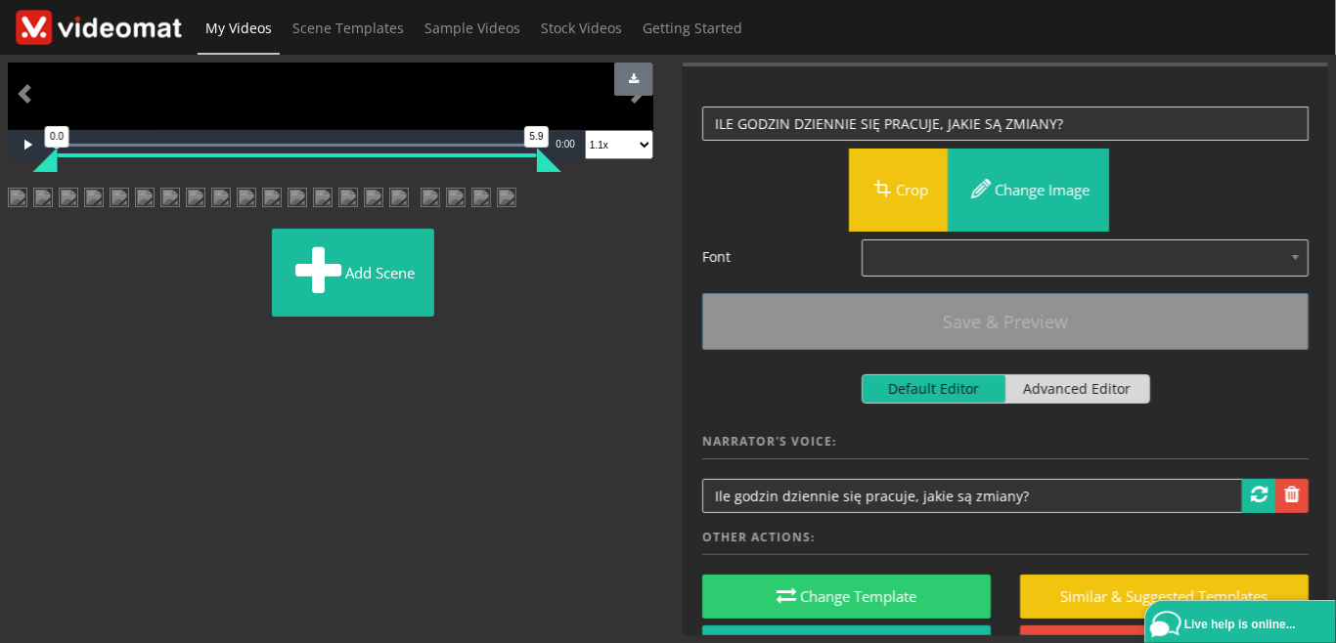
click at [49, 241] on img at bounding box center [49, 241] width 0 height 0
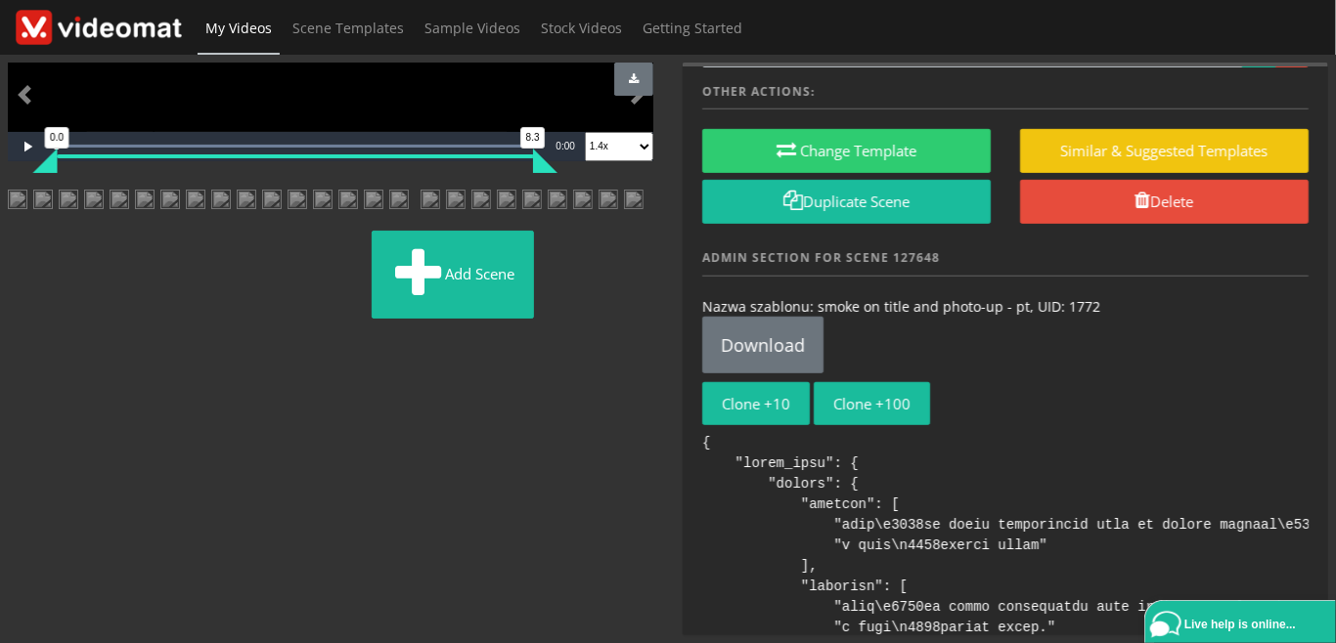
scroll to position [450, 0]
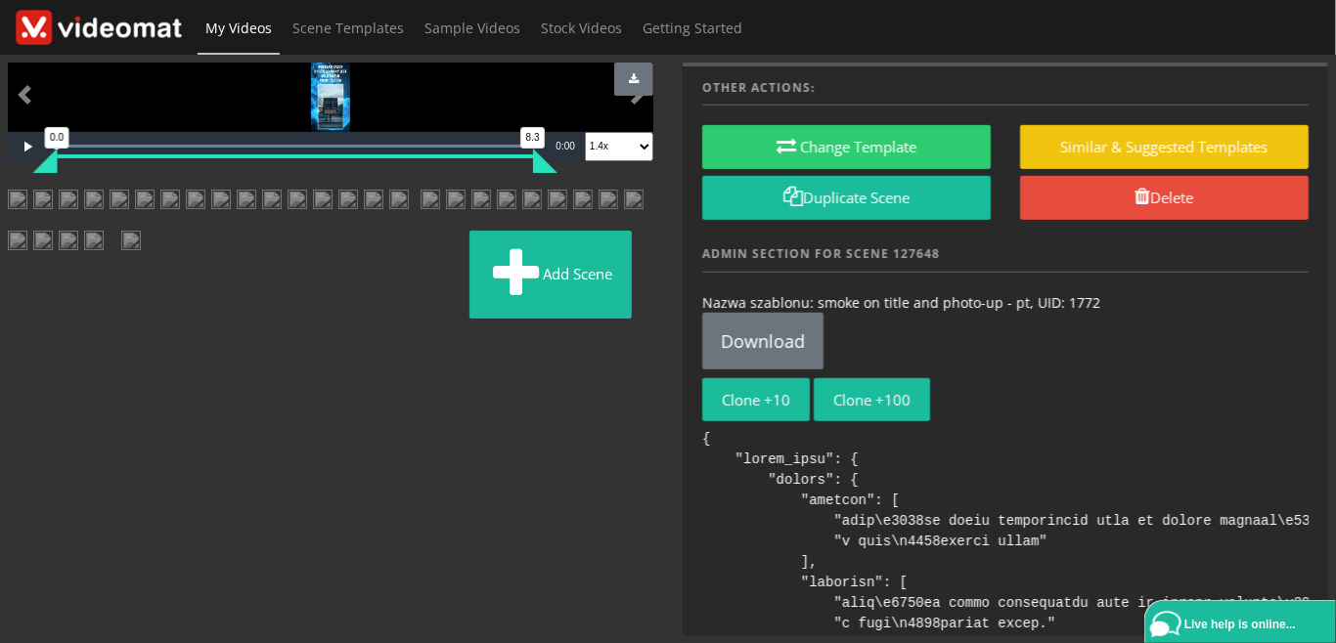
click at [182, 242] on img at bounding box center [182, 242] width 0 height 0
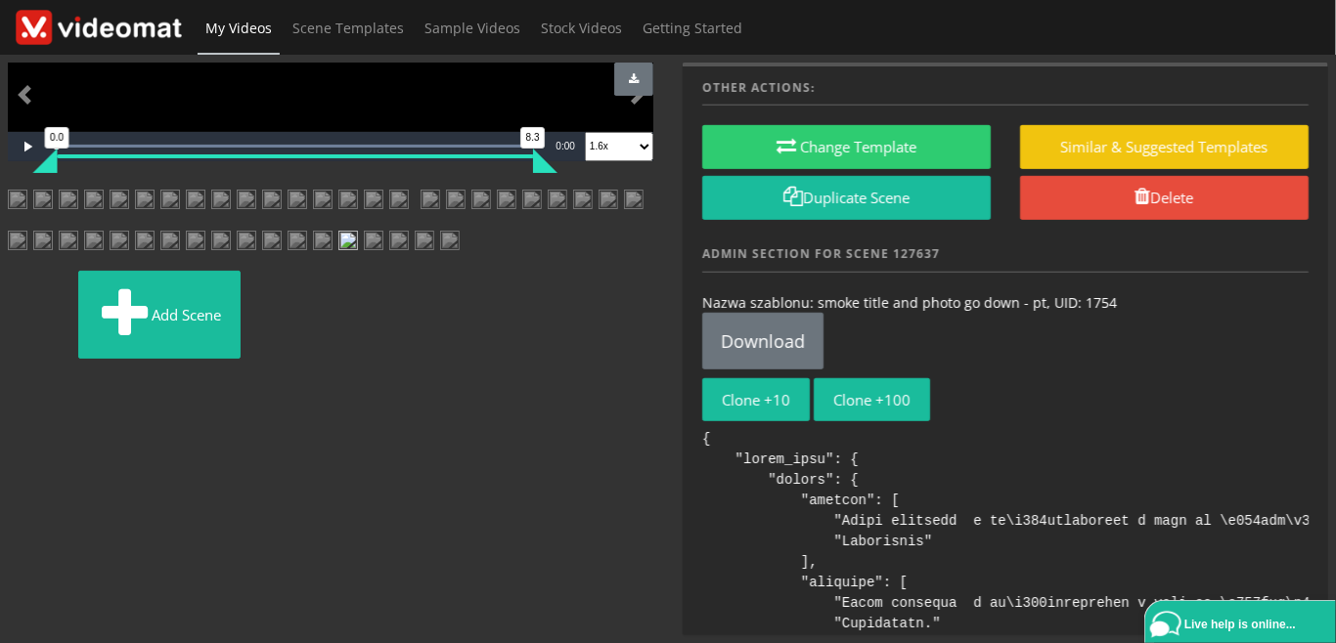
click at [332, 266] on img at bounding box center [323, 248] width 20 height 35
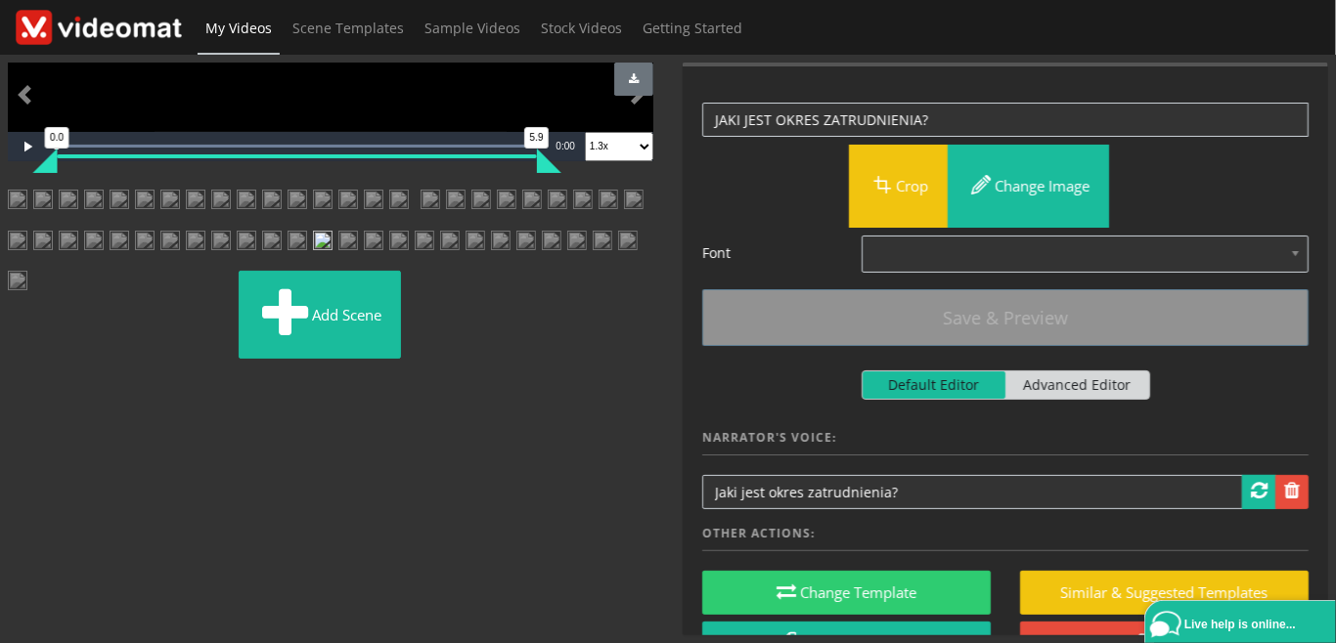
scroll to position [0, 0]
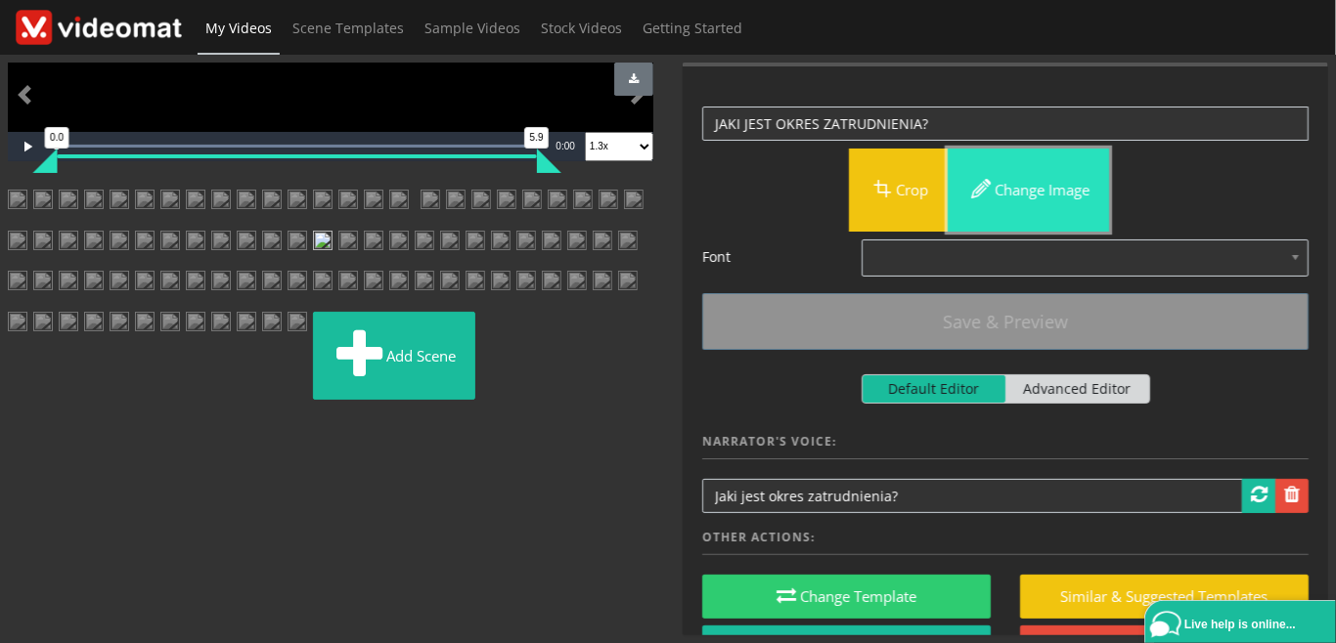
click at [1027, 204] on button "Change image" at bounding box center [1027, 190] width 161 height 83
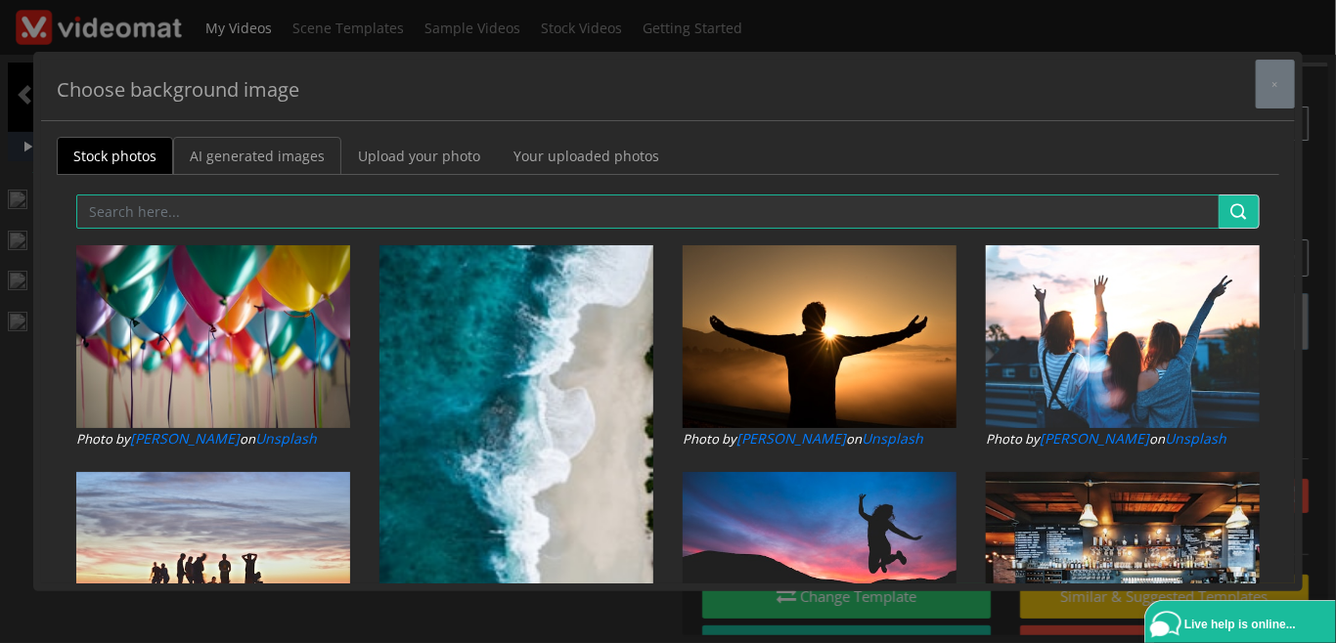
click at [253, 160] on link "AI generated images" at bounding box center [257, 156] width 168 height 38
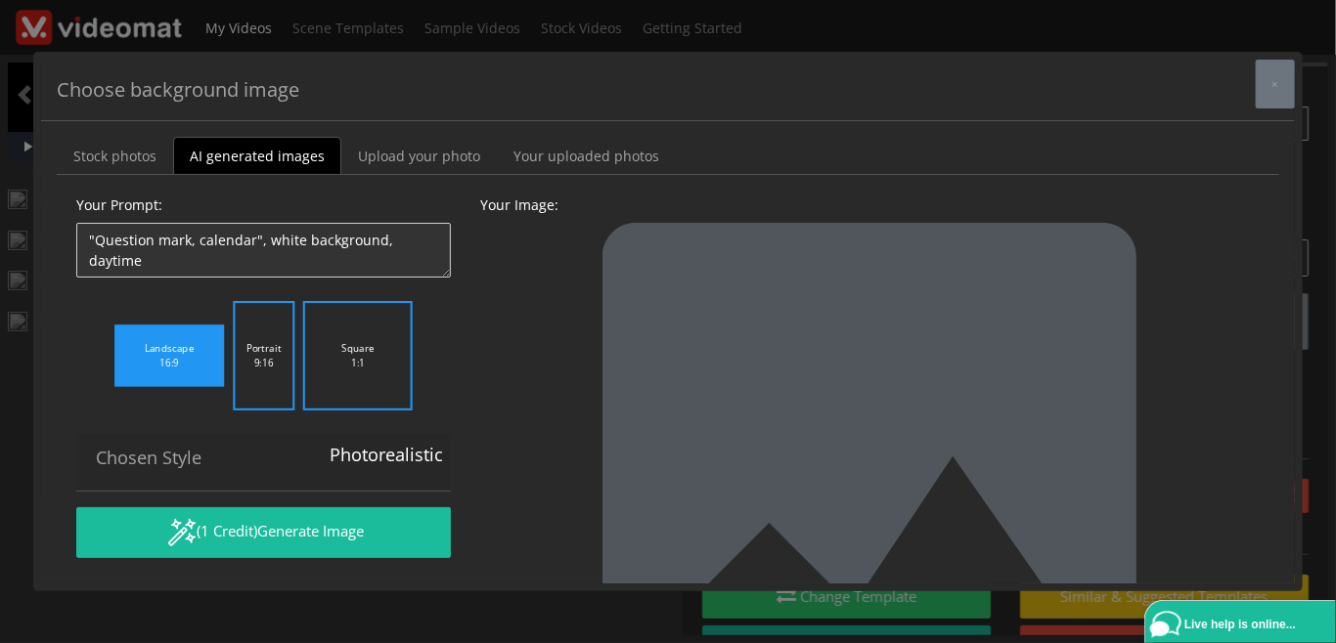
click at [269, 365] on label "Portrait 9:16" at bounding box center [264, 356] width 62 height 110
click at [0, 0] on input "Portrait 9:16" at bounding box center [0, 0] width 0 height 0
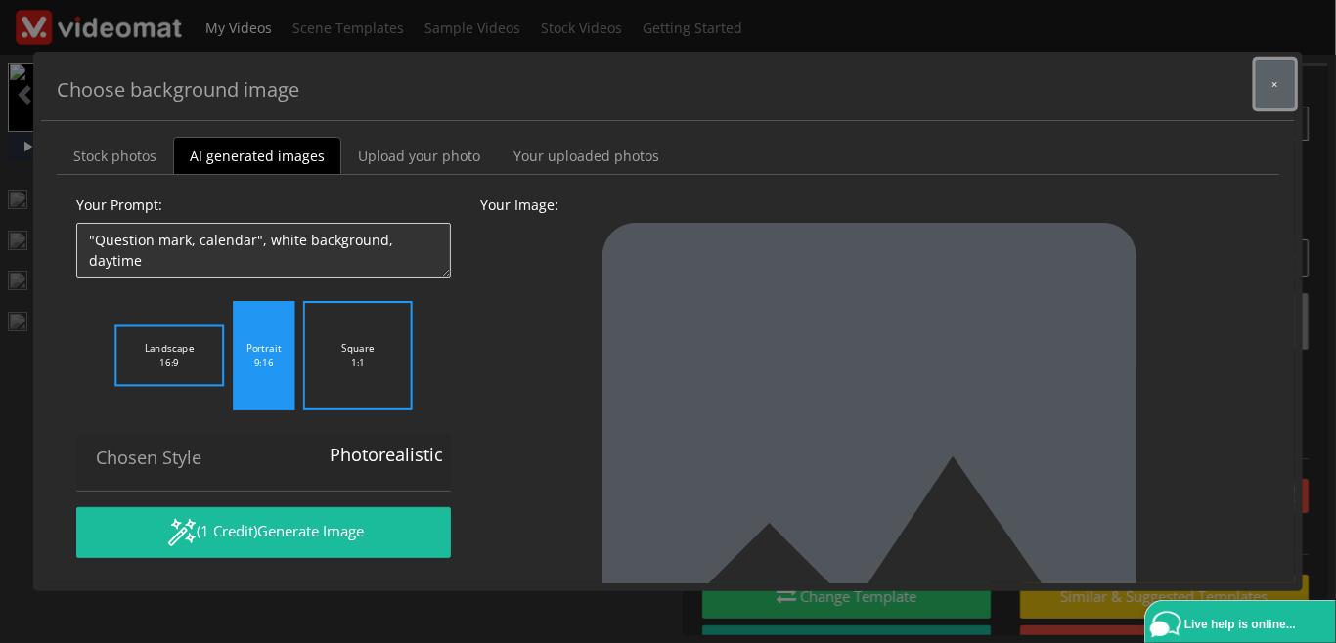
click at [1283, 84] on button "×" at bounding box center [1274, 84] width 39 height 49
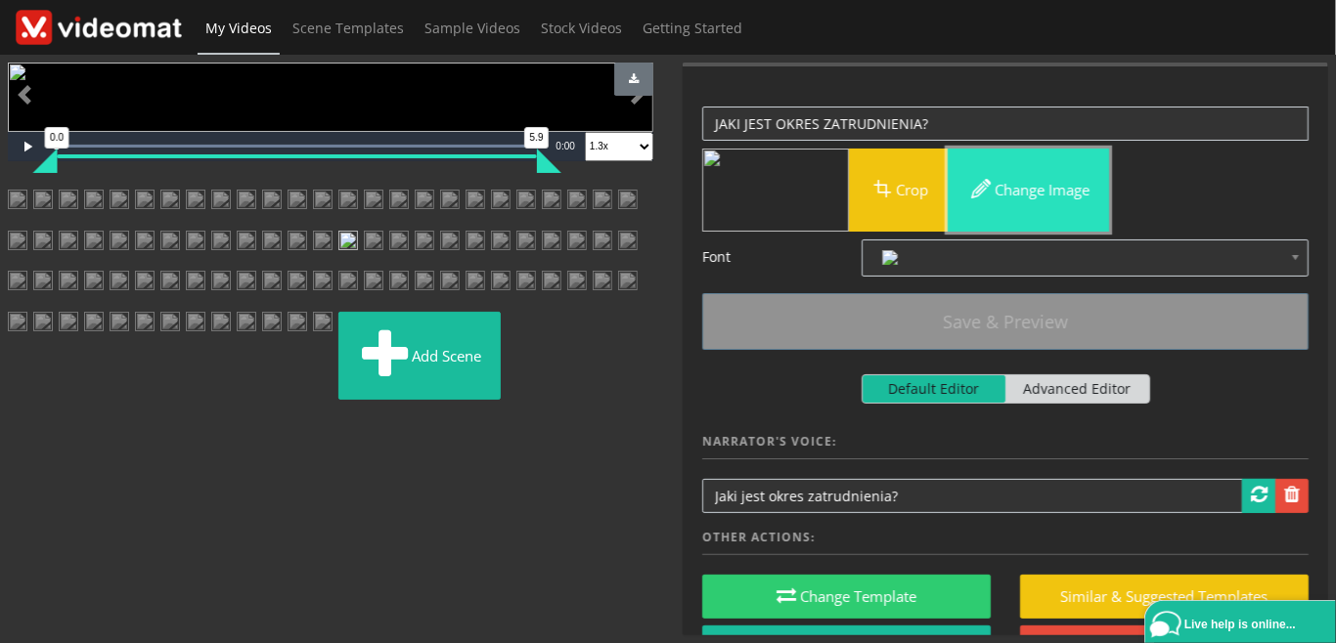
click at [1012, 192] on button "Change image" at bounding box center [1027, 190] width 161 height 83
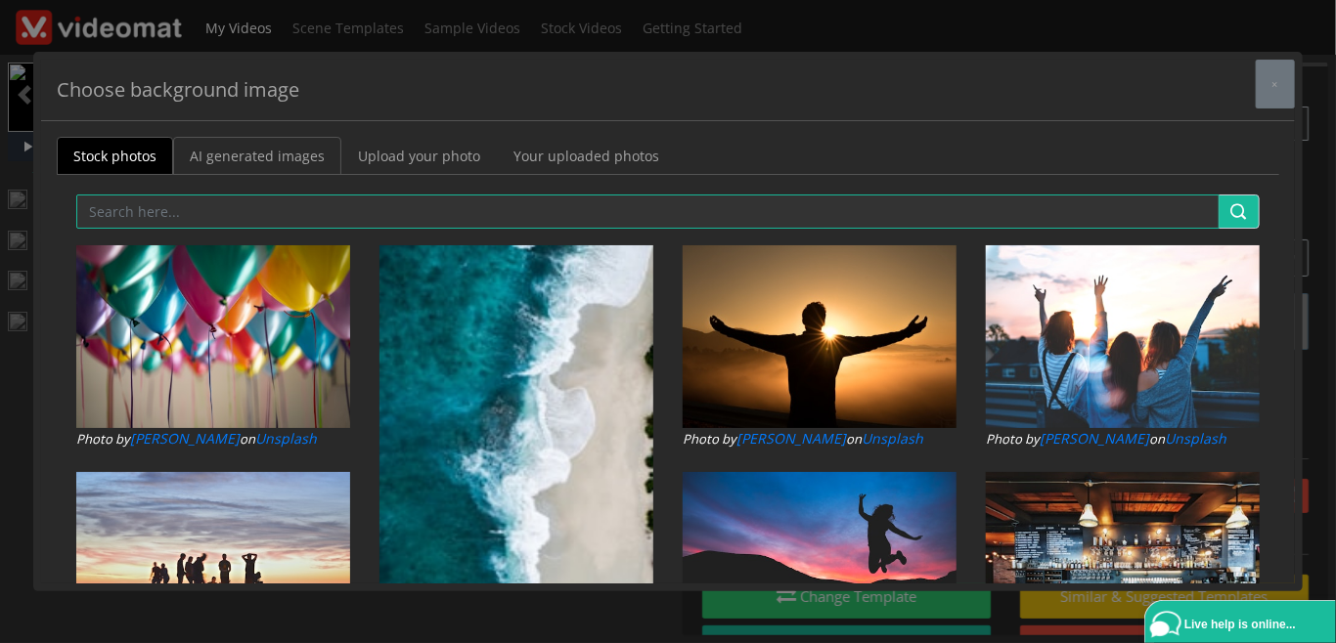
click at [285, 162] on link "AI generated images" at bounding box center [257, 156] width 168 height 38
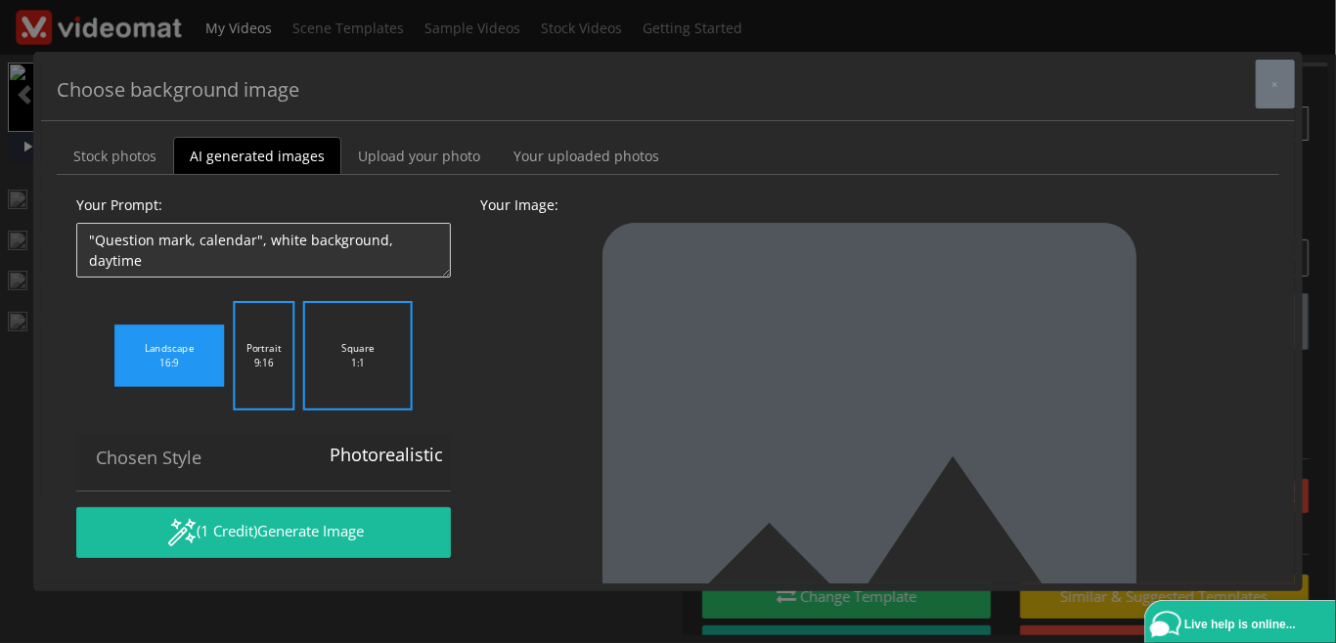
click at [338, 362] on label "Square 1:1" at bounding box center [358, 356] width 110 height 110
click at [0, 0] on input "Square 1:1" at bounding box center [0, 0] width 0 height 0
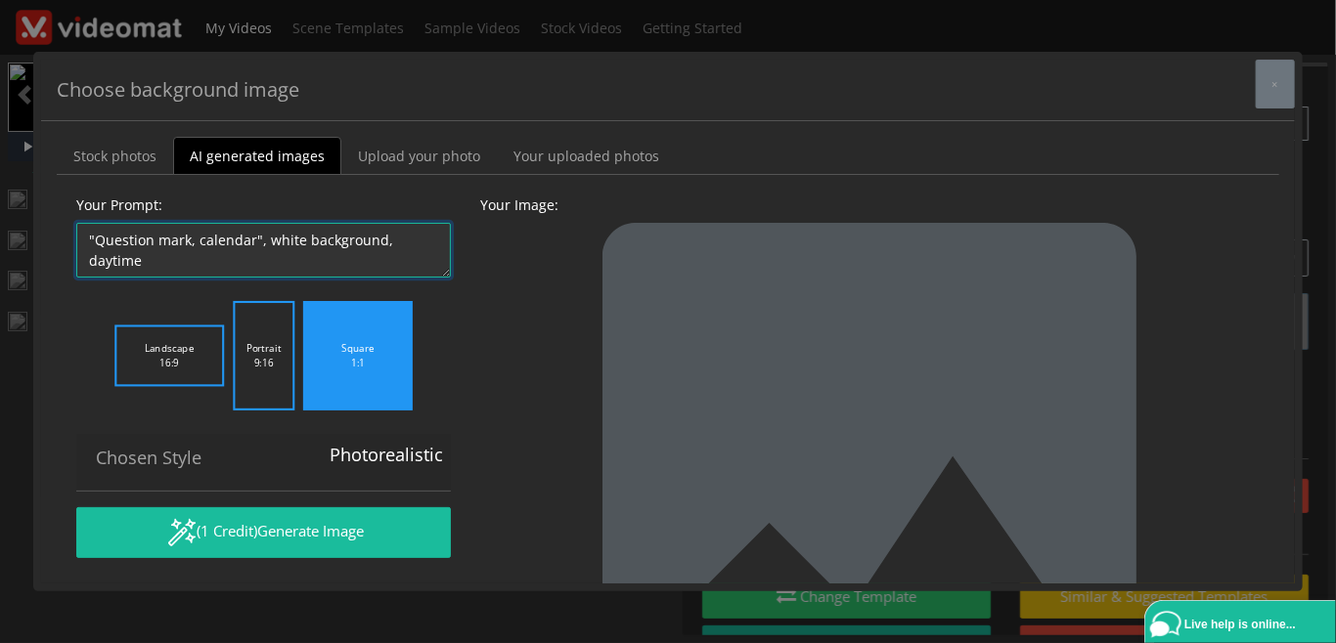
drag, startPoint x: 198, startPoint y: 240, endPoint x: 95, endPoint y: 239, distance: 102.7
click at [95, 239] on textarea ""Question mark, calendar", white background, daytime" at bounding box center [263, 250] width 374 height 55
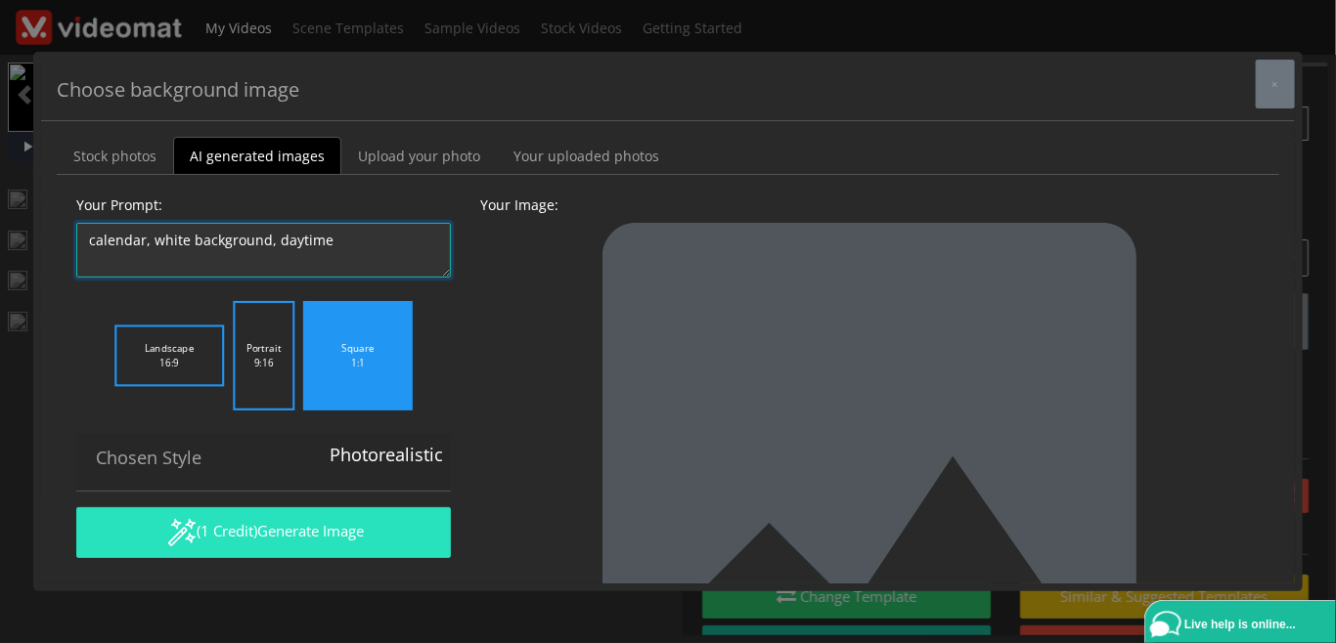
type textarea "calendar, white background, daytime"
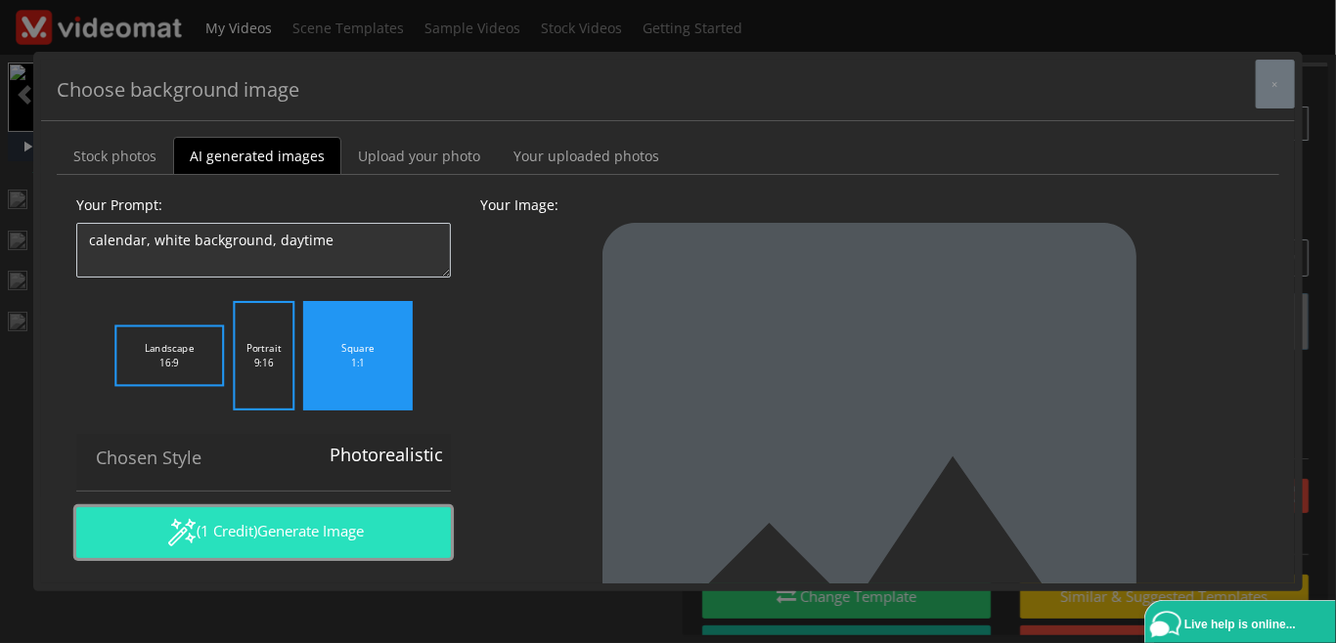
click at [231, 516] on button "(1 Credit) Generate Image" at bounding box center [263, 532] width 374 height 51
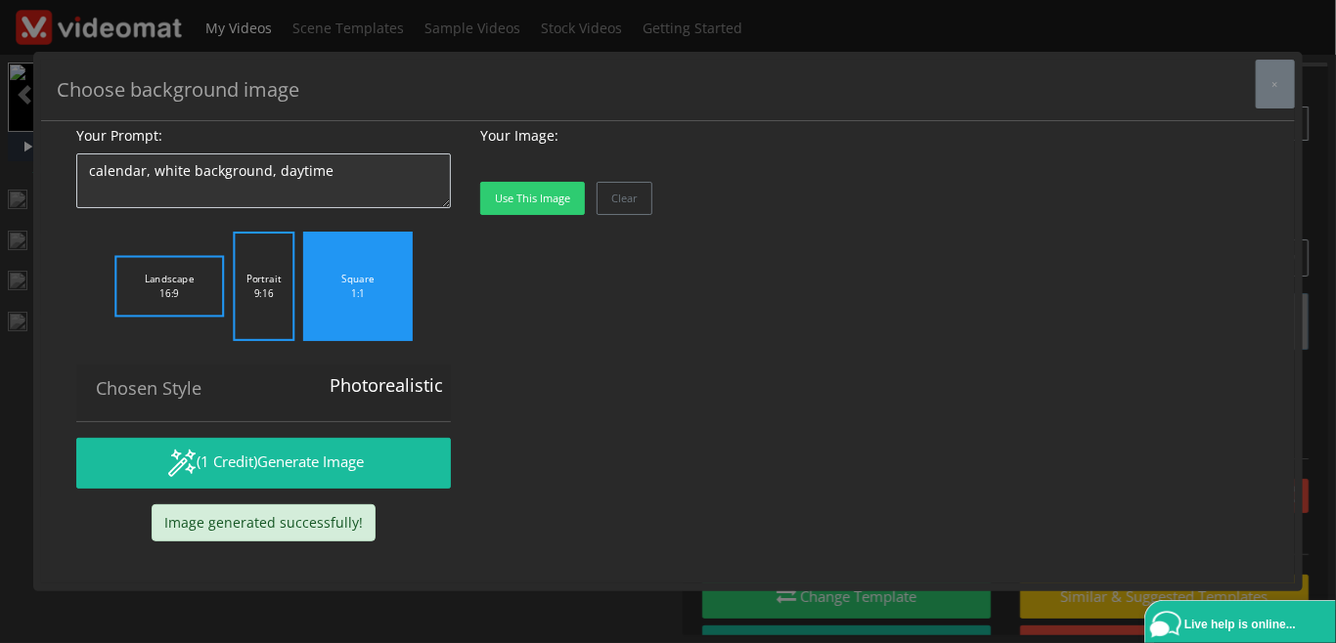
scroll to position [450, 0]
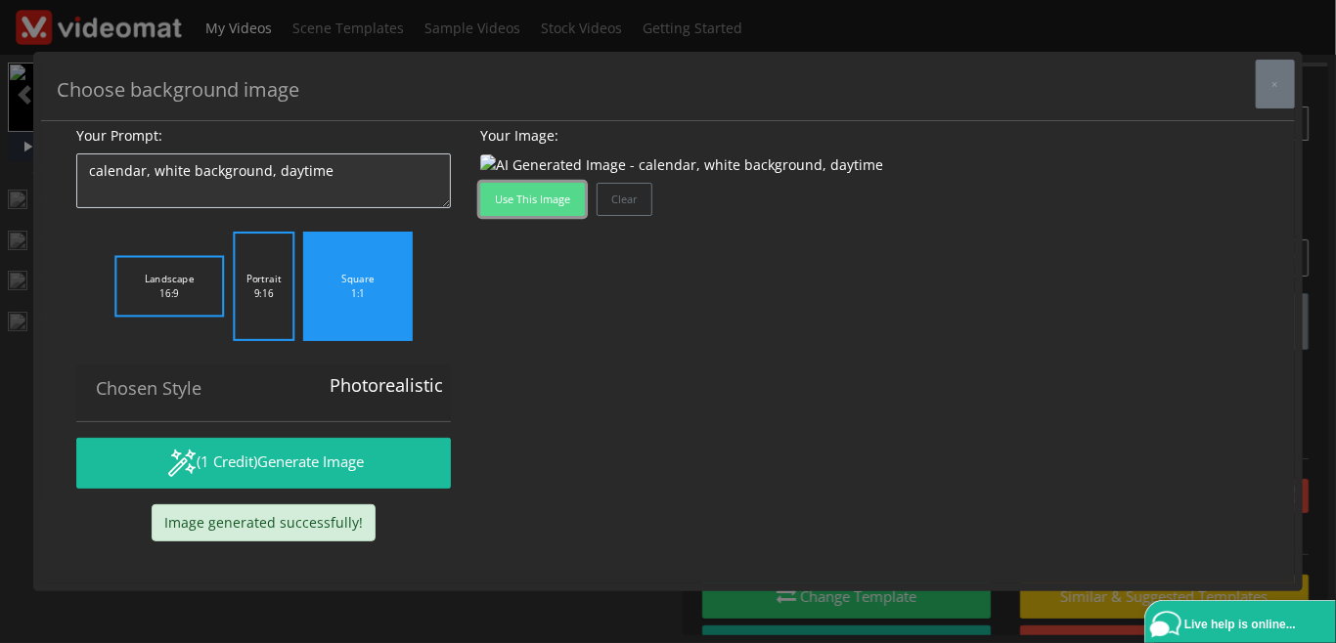
click at [568, 216] on button "Use this image" at bounding box center [532, 199] width 105 height 33
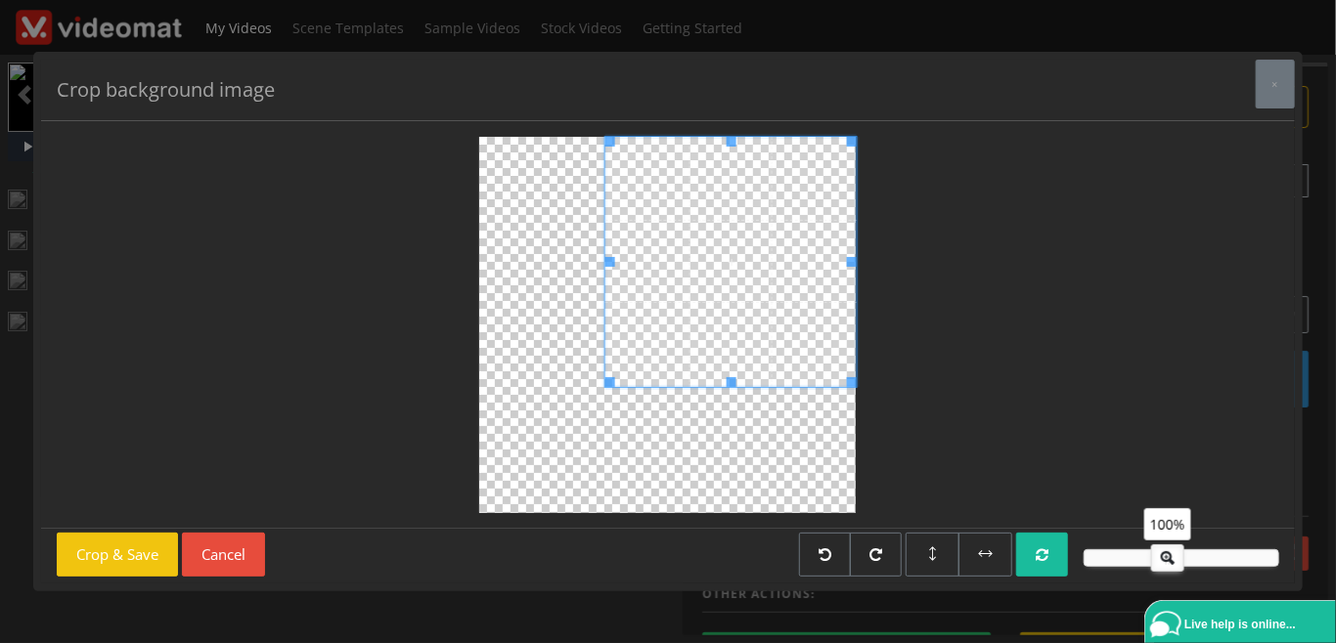
click at [608, 406] on div at bounding box center [667, 325] width 376 height 376
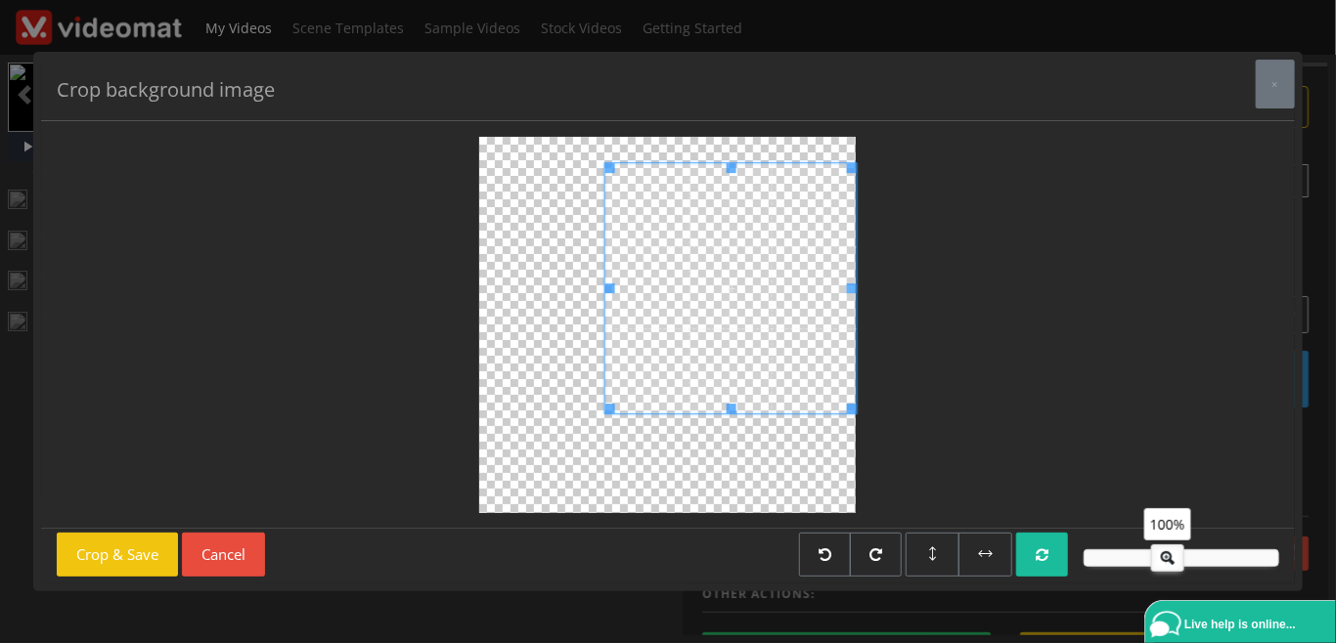
click at [756, 334] on span at bounding box center [730, 288] width 250 height 250
click at [847, 172] on span at bounding box center [851, 172] width 10 height 10
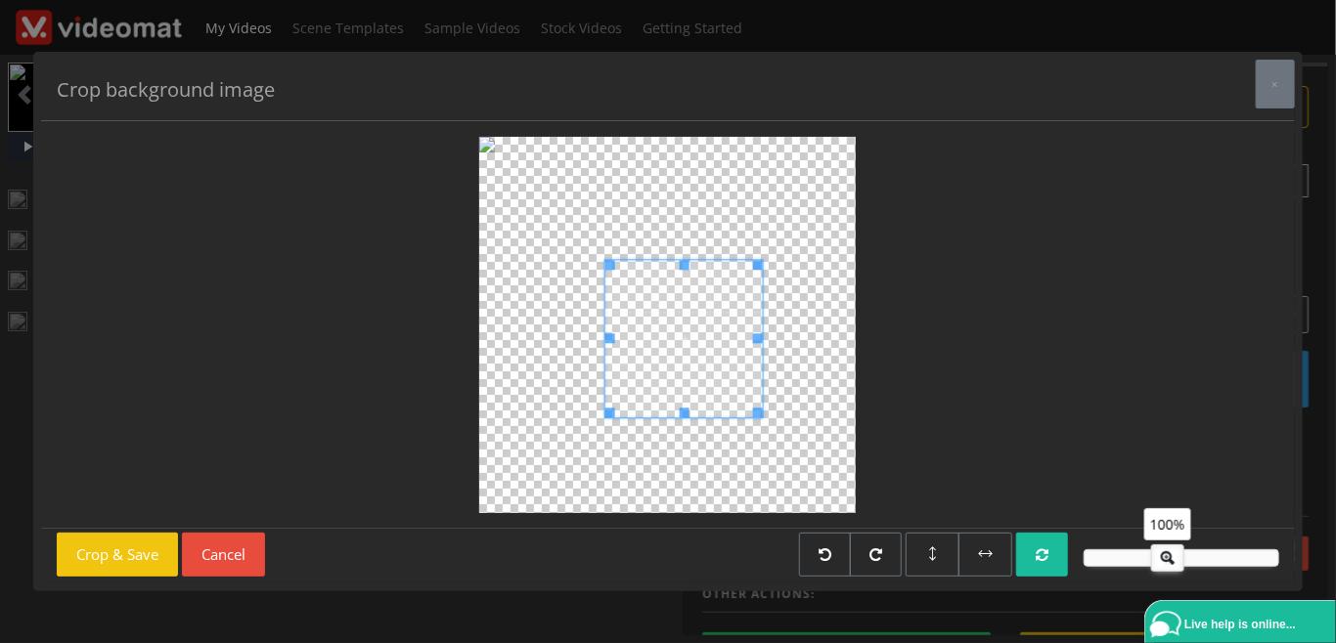
click at [776, 266] on div at bounding box center [667, 325] width 376 height 376
click at [724, 351] on span at bounding box center [690, 348] width 156 height 156
click at [730, 354] on div at bounding box center [667, 325] width 376 height 376
click at [679, 399] on span at bounding box center [676, 378] width 98 height 98
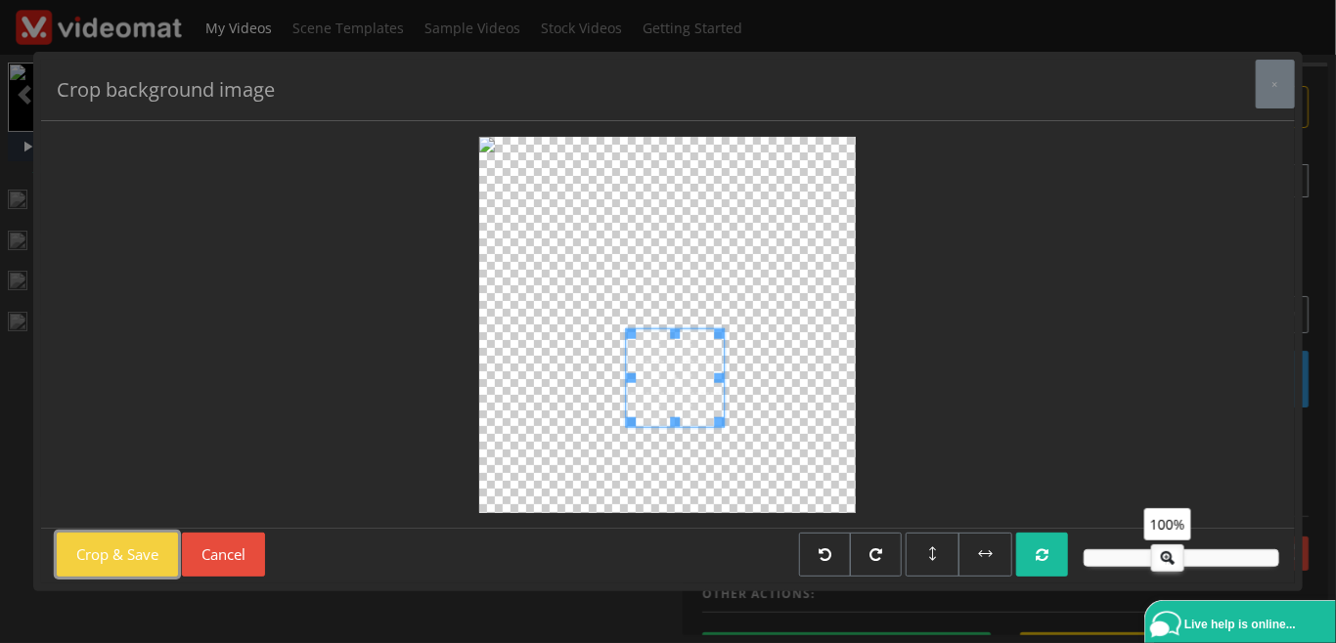
click at [142, 566] on button "Crop & Save" at bounding box center [117, 555] width 121 height 44
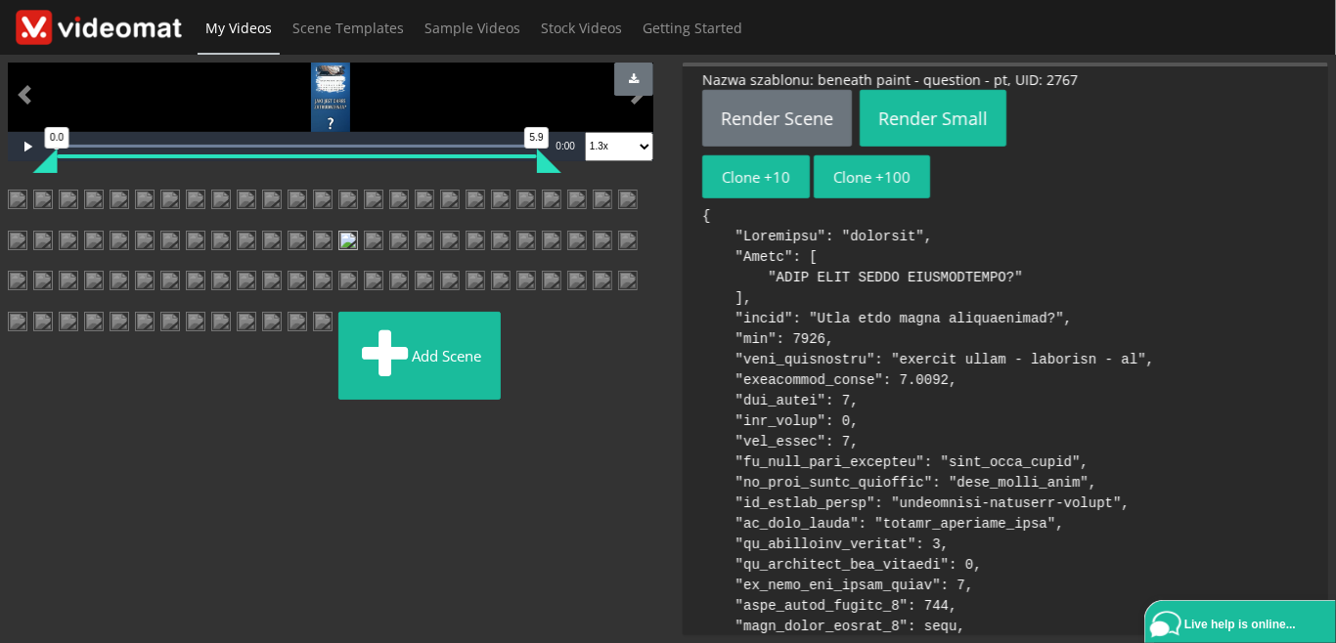
scroll to position [448, 0]
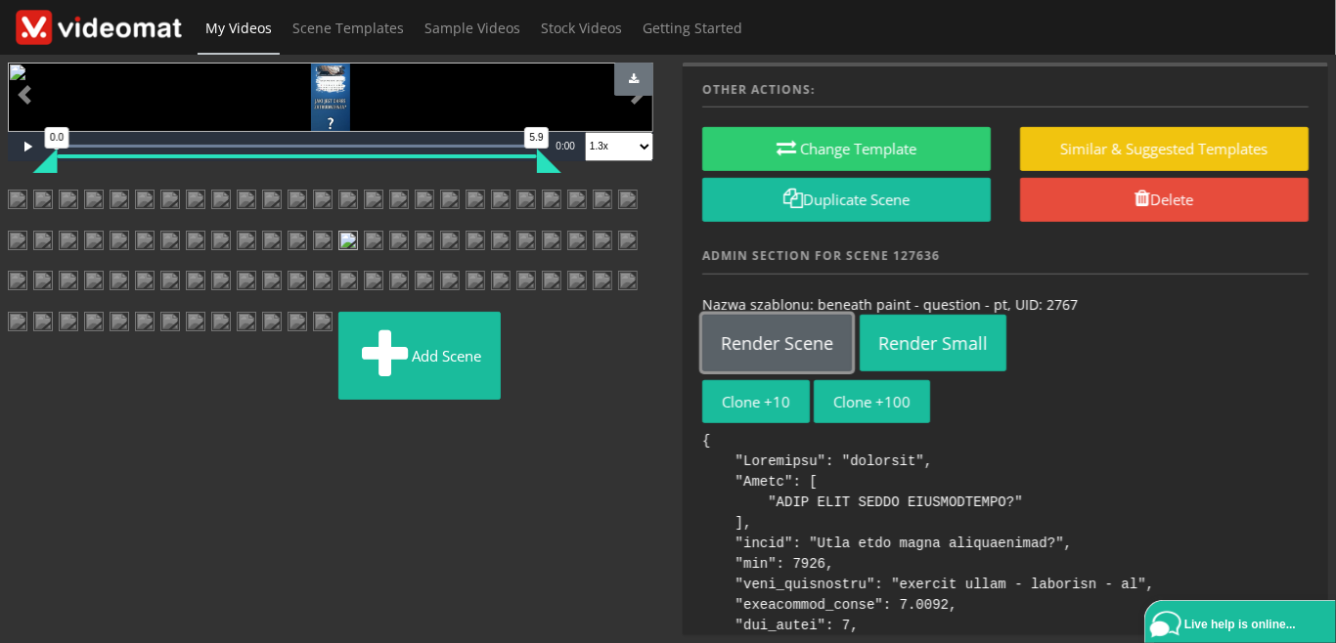
click at [807, 344] on link "Render Scene" at bounding box center [777, 343] width 150 height 57
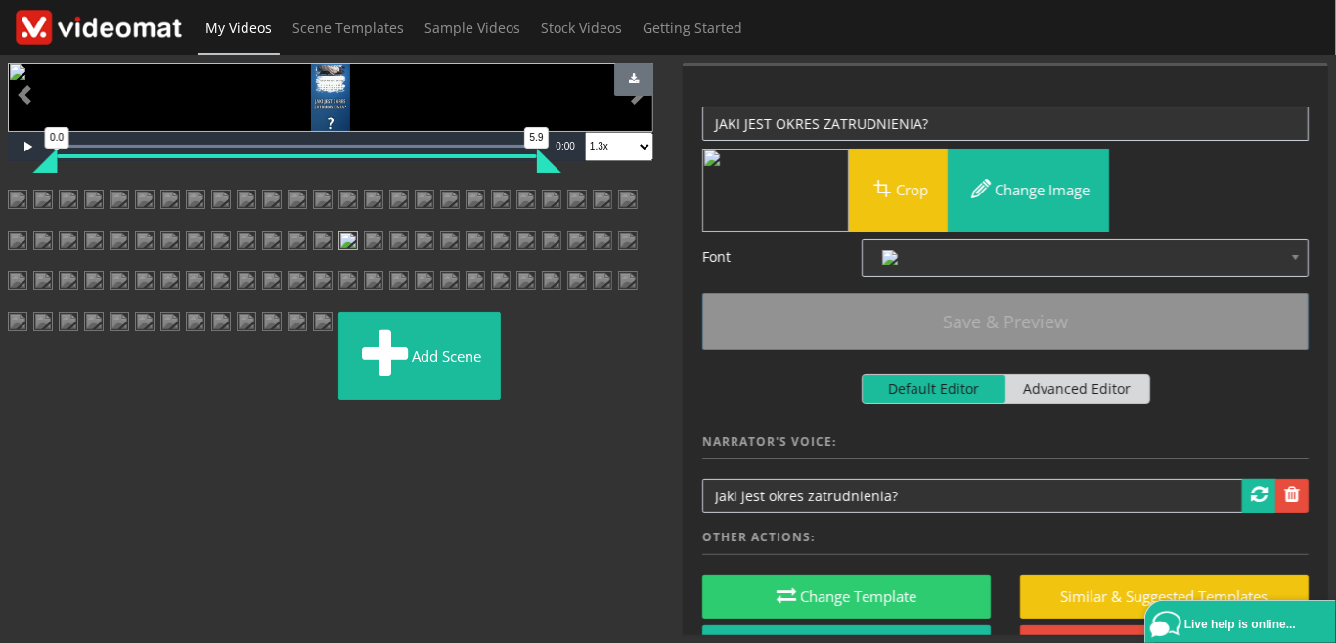
scroll to position [450, 0]
click at [415, 225] on img at bounding box center [425, 207] width 20 height 35
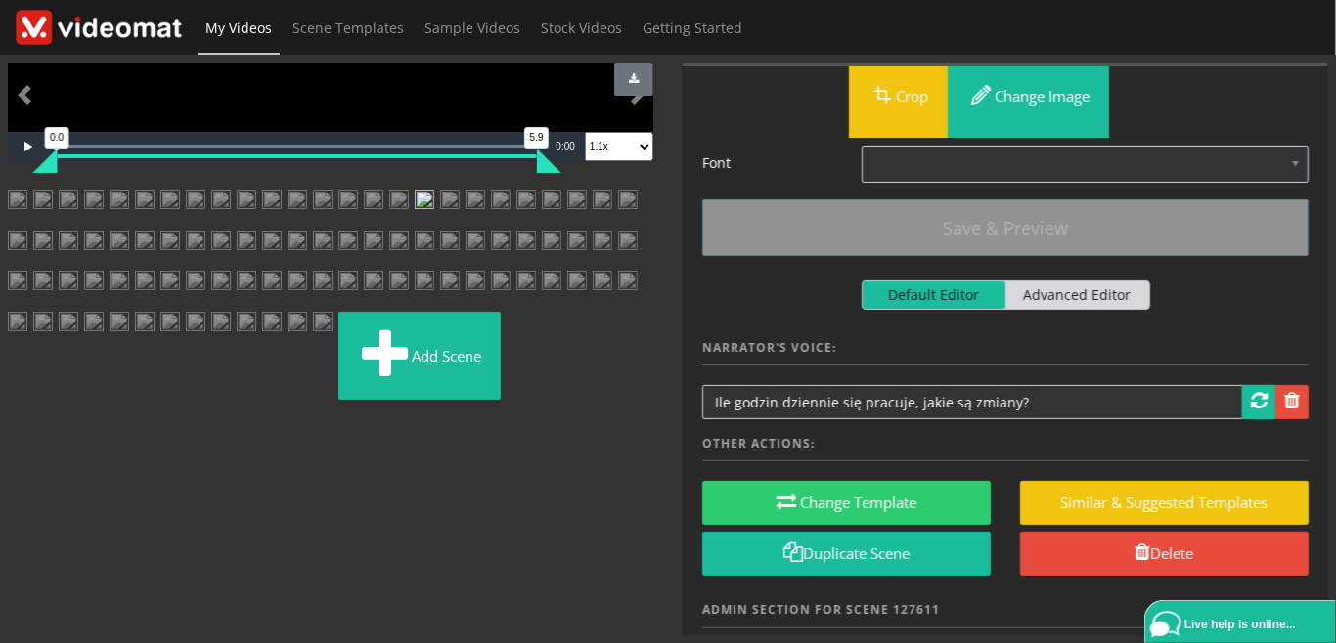
scroll to position [0, 0]
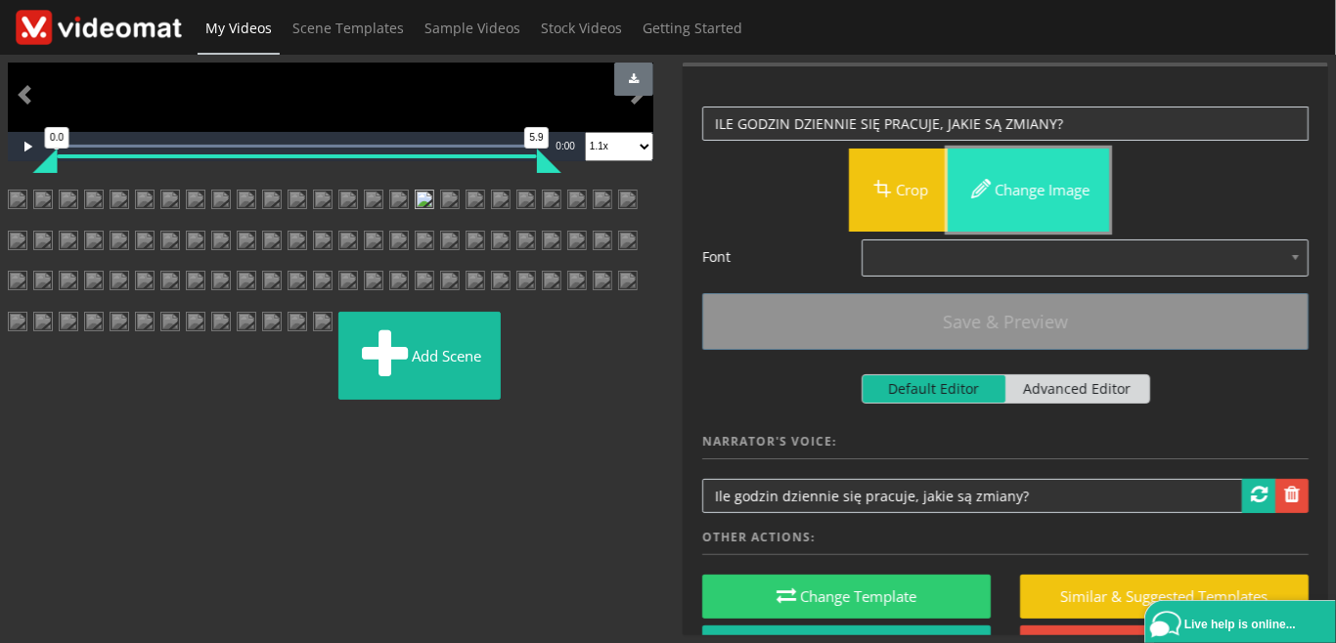
click at [992, 191] on span "button" at bounding box center [980, 188] width 27 height 27
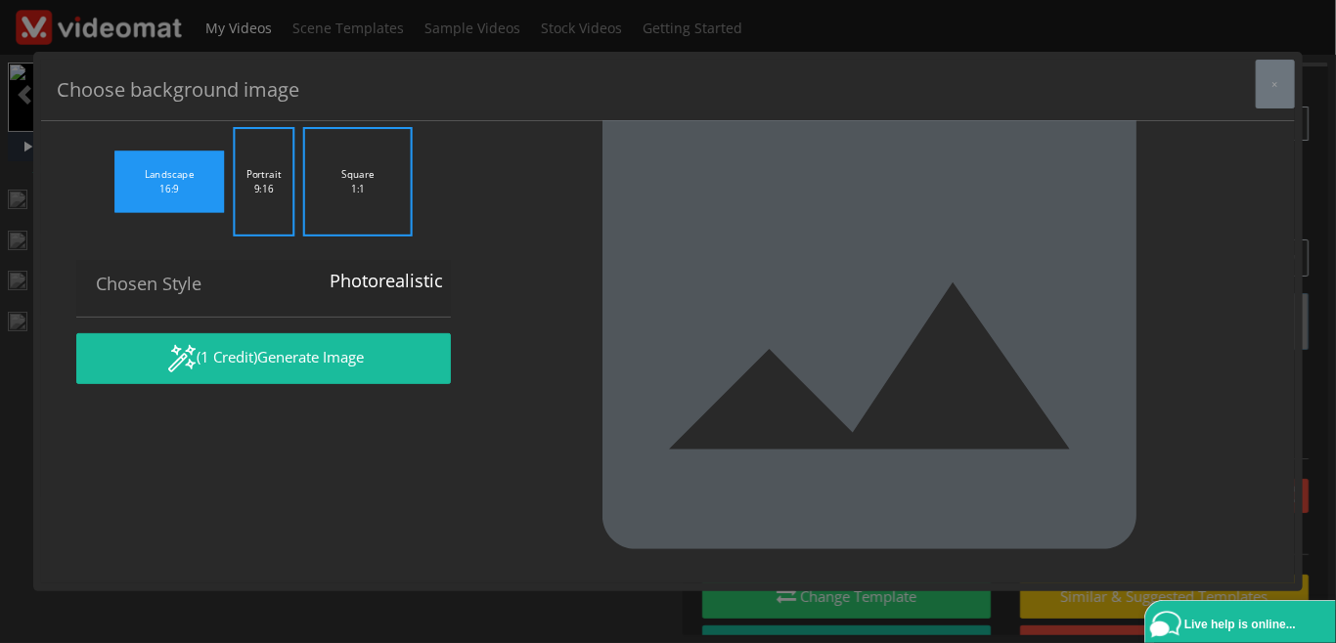
click at [343, 237] on label "Square 1:1" at bounding box center [358, 182] width 110 height 110
click at [0, 0] on input "Square 1:1" at bounding box center [0, 0] width 0 height 0
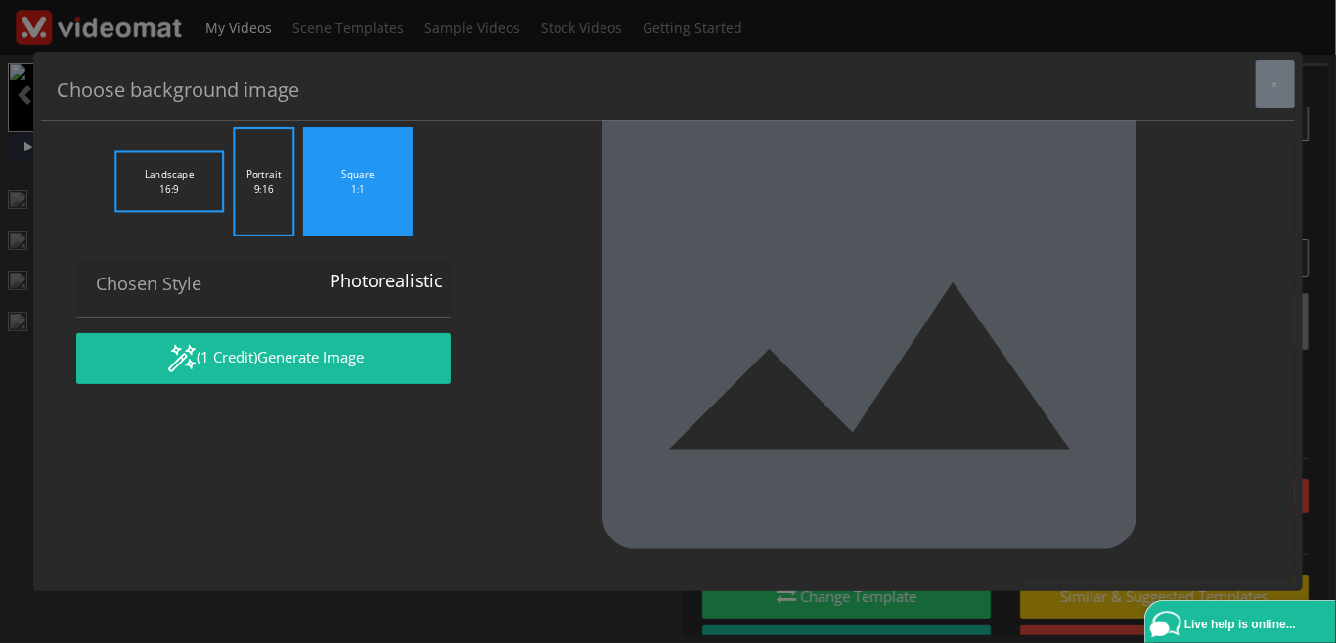
click at [292, 104] on textarea ""Question mark, clock showing 8 hours", white background, daytime" at bounding box center [263, 76] width 374 height 55
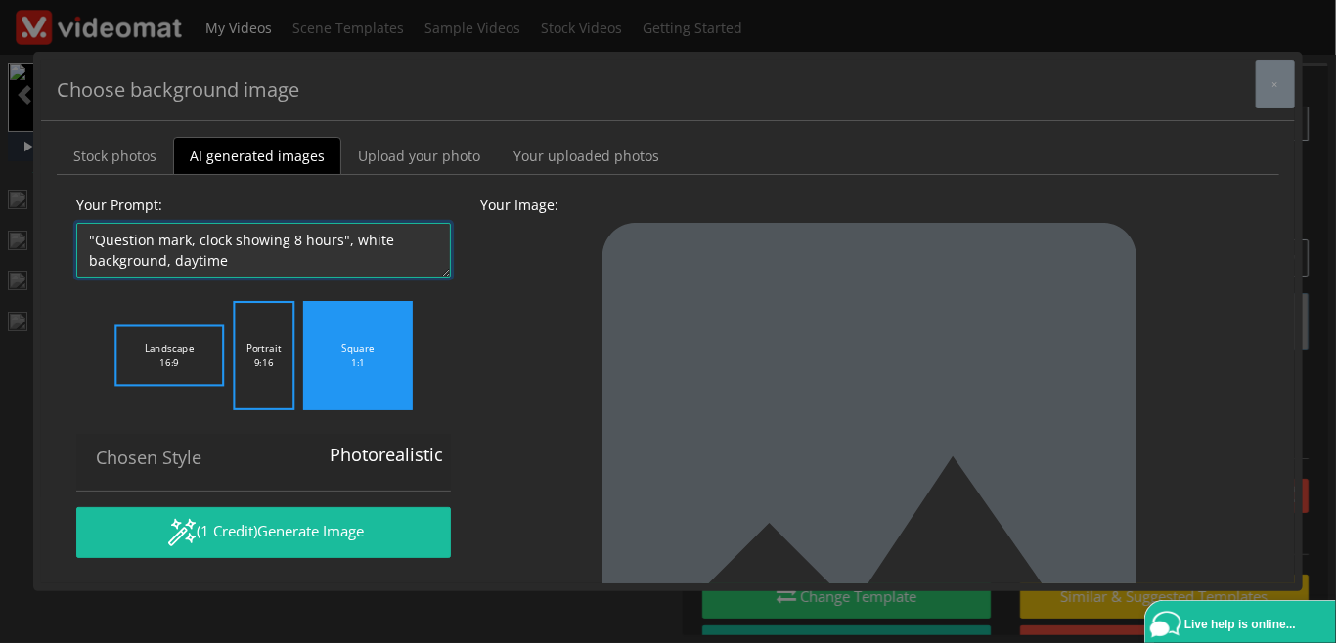
drag, startPoint x: 197, startPoint y: 236, endPoint x: -127, endPoint y: 224, distance: 323.9
click at [76, 224] on textarea ""Question mark, clock showing 8 hours", white background, daytime" at bounding box center [263, 250] width 374 height 55
click at [233, 236] on textarea ""Question mark, clock showing 8 hours", white background, daytime" at bounding box center [263, 250] width 374 height 55
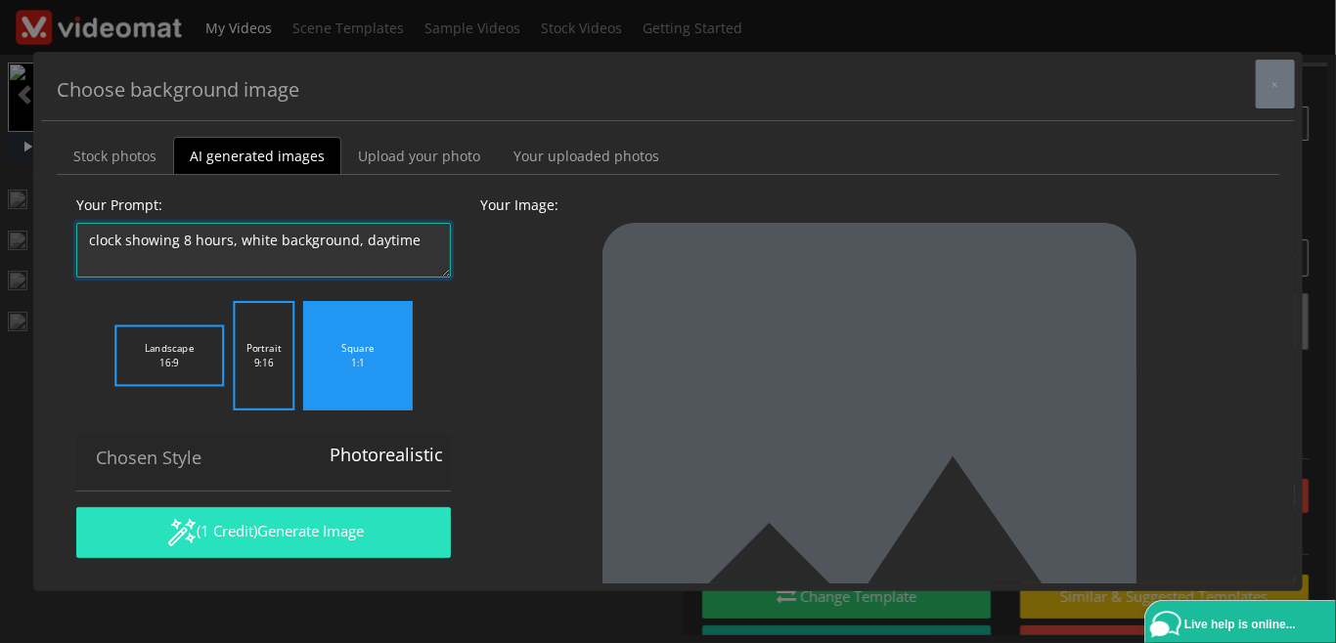
type textarea "clock showing 8 hours, white background, daytime"
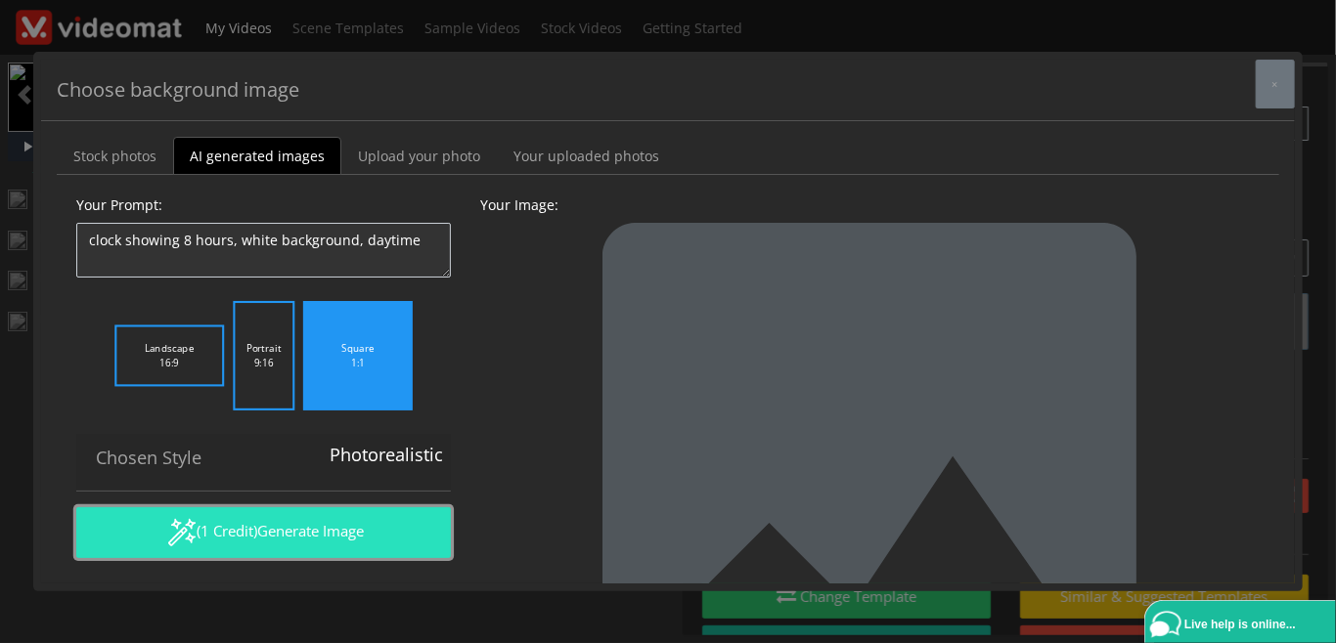
click at [284, 534] on span "Generate Image" at bounding box center [310, 531] width 107 height 20
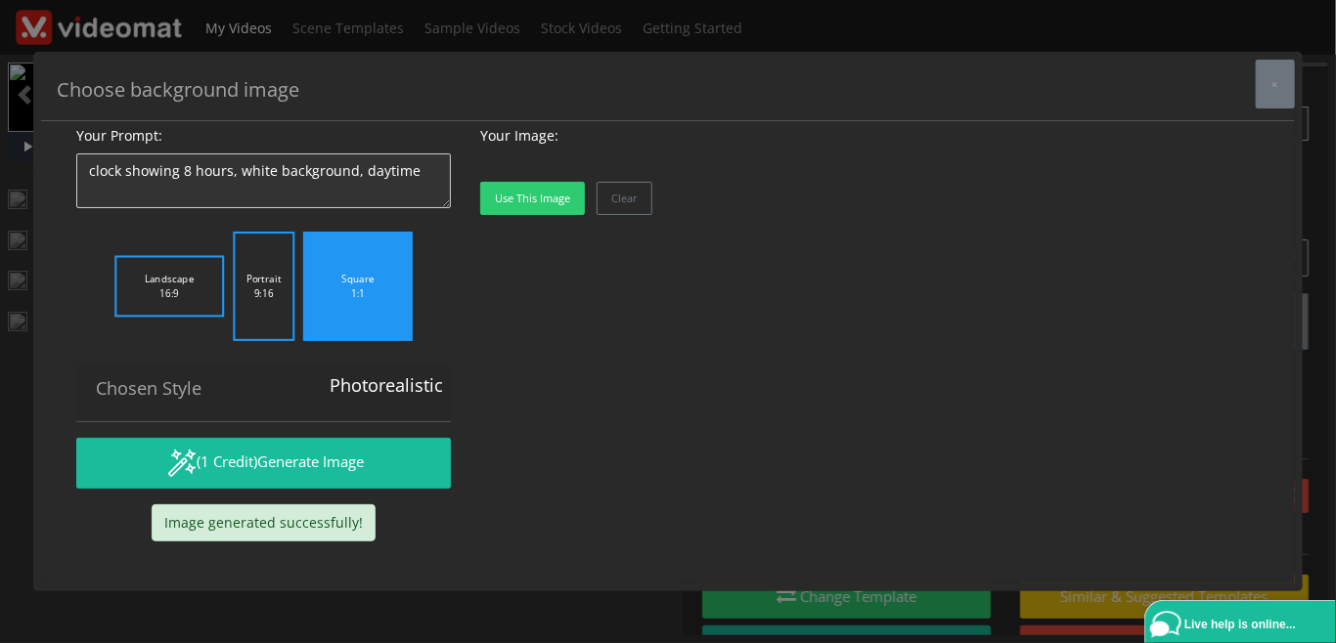
scroll to position [498, 0]
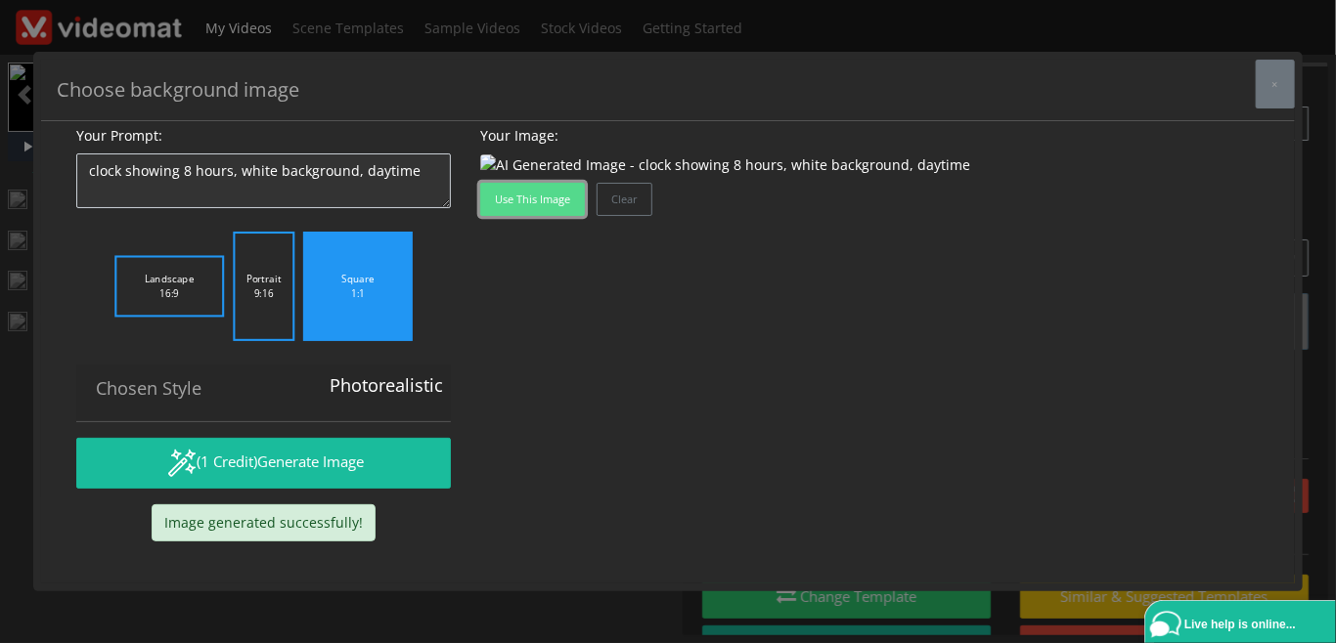
click at [542, 216] on button "Use this image" at bounding box center [532, 199] width 105 height 33
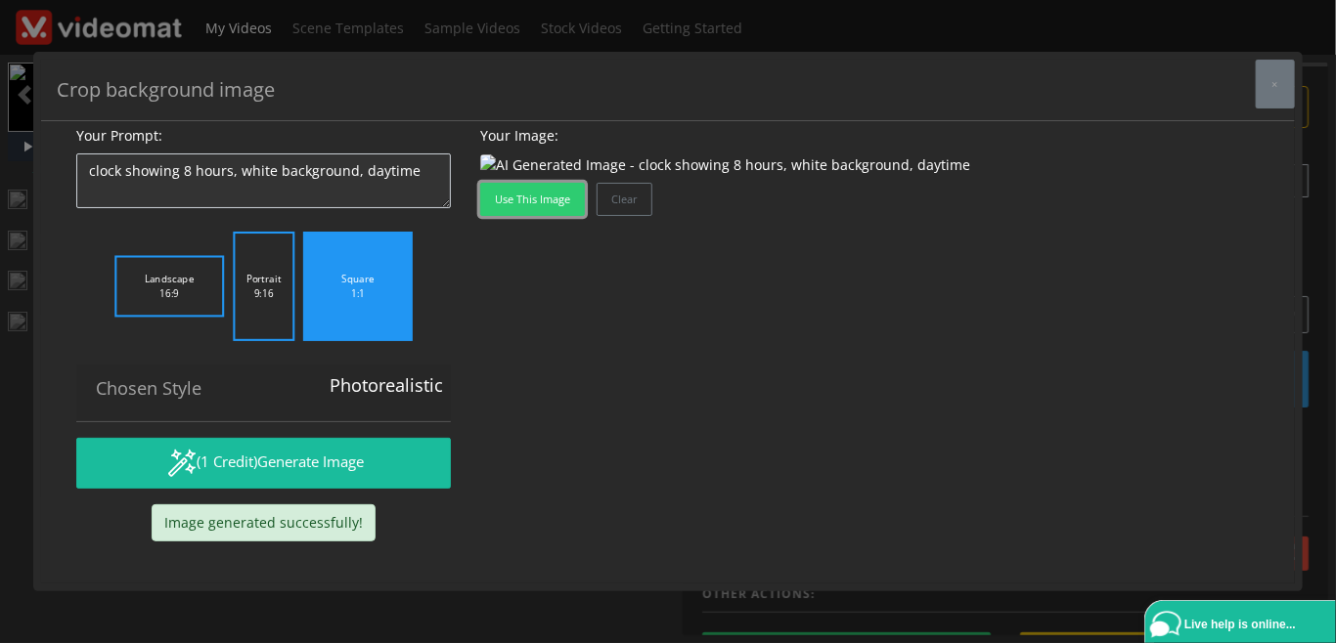
scroll to position [450, 0]
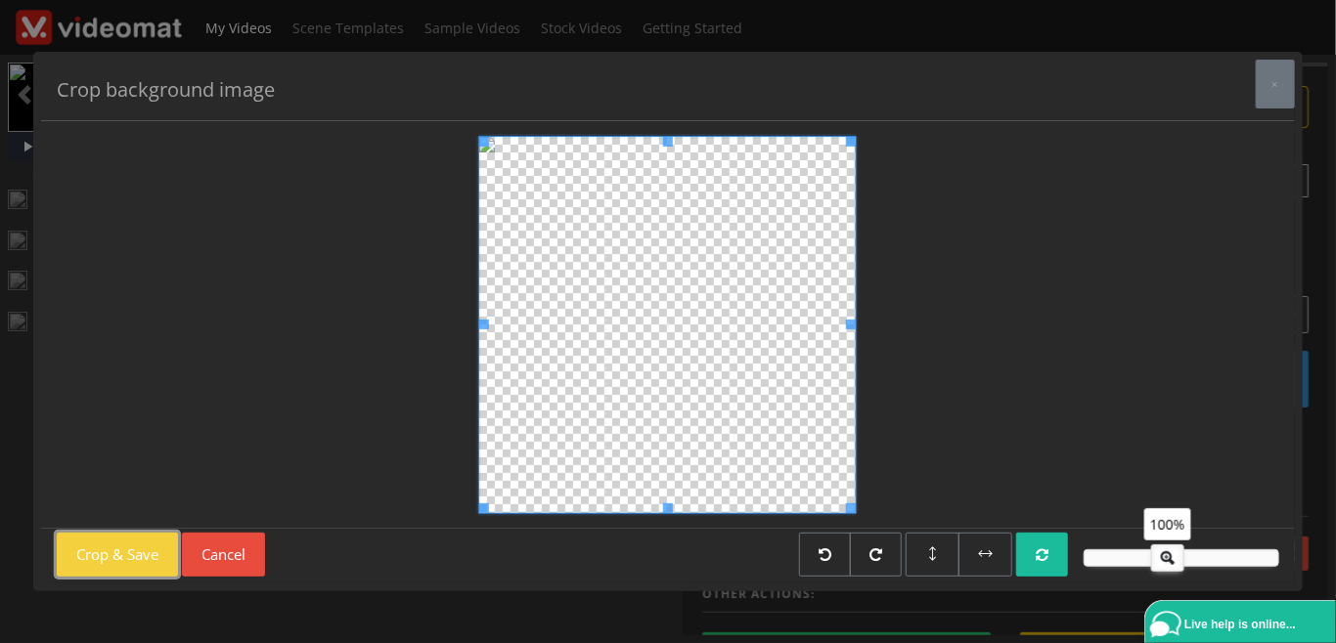
click at [118, 562] on button "Crop & Save" at bounding box center [117, 555] width 121 height 44
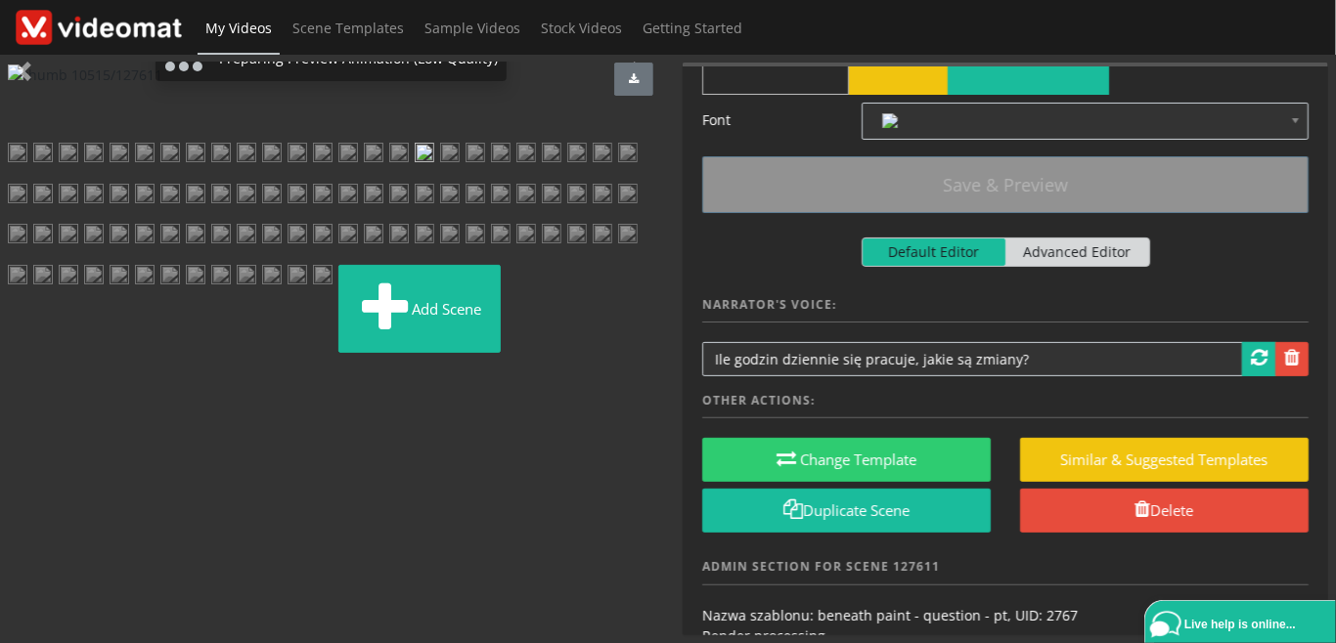
scroll to position [225, 0]
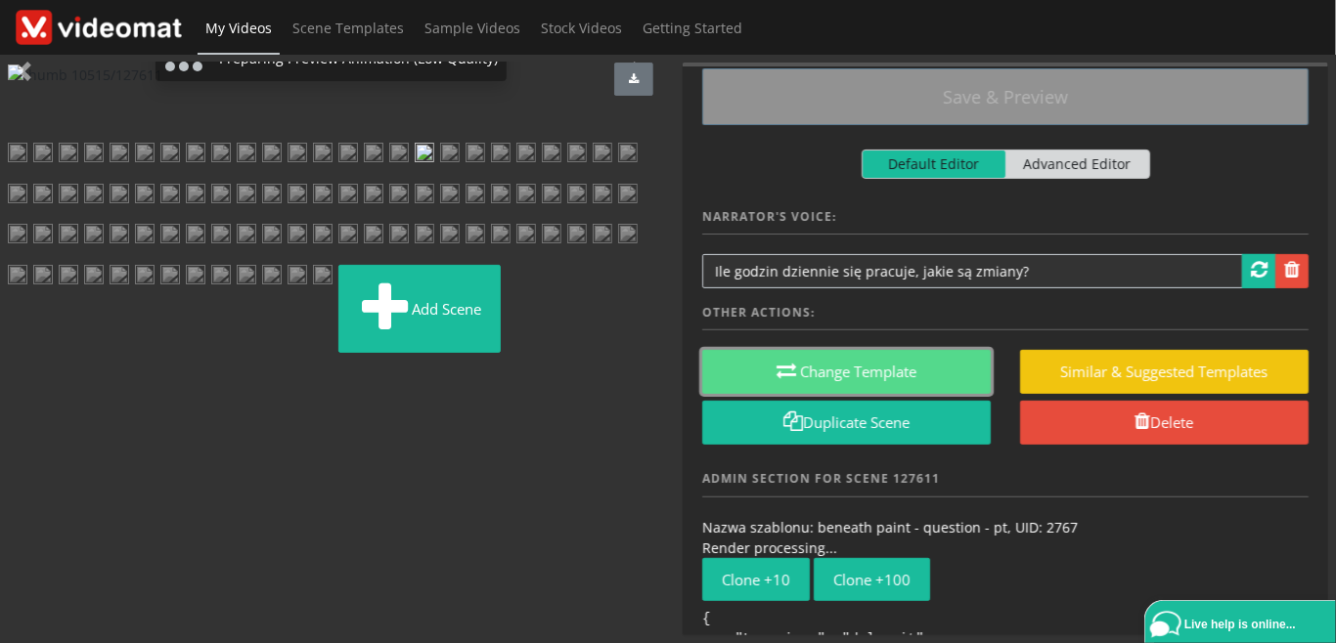
click at [891, 368] on button "Change Template" at bounding box center [846, 372] width 288 height 44
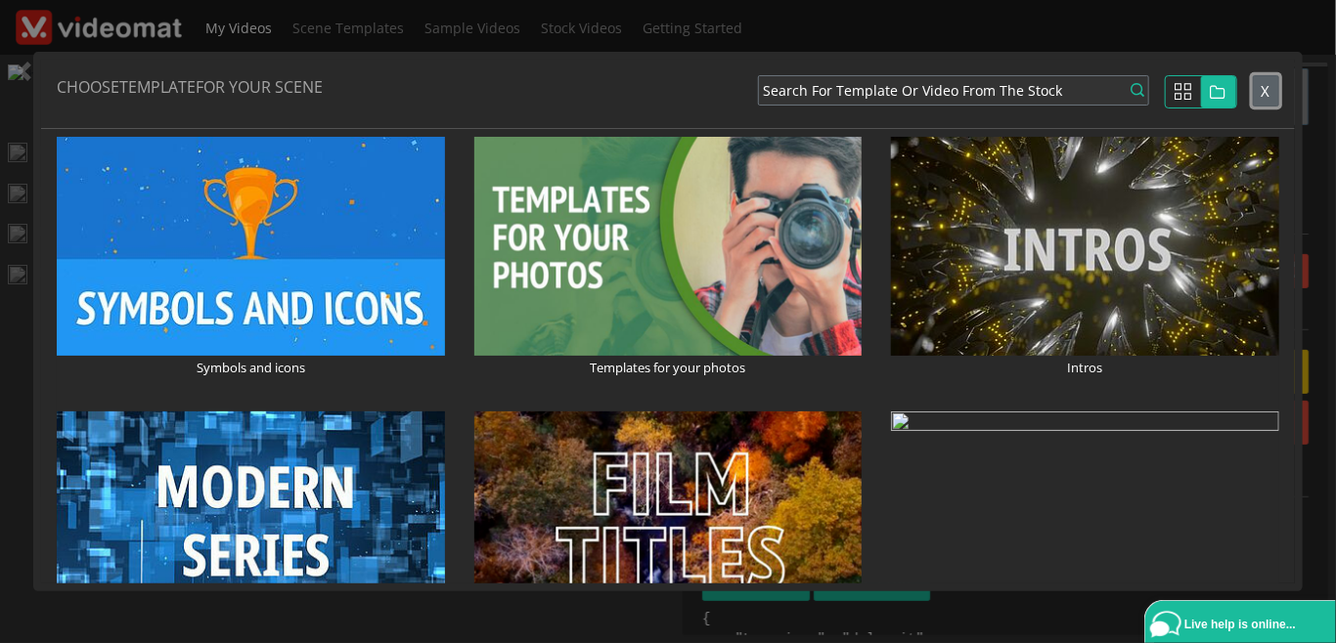
click at [1264, 89] on span "X" at bounding box center [1265, 91] width 9 height 20
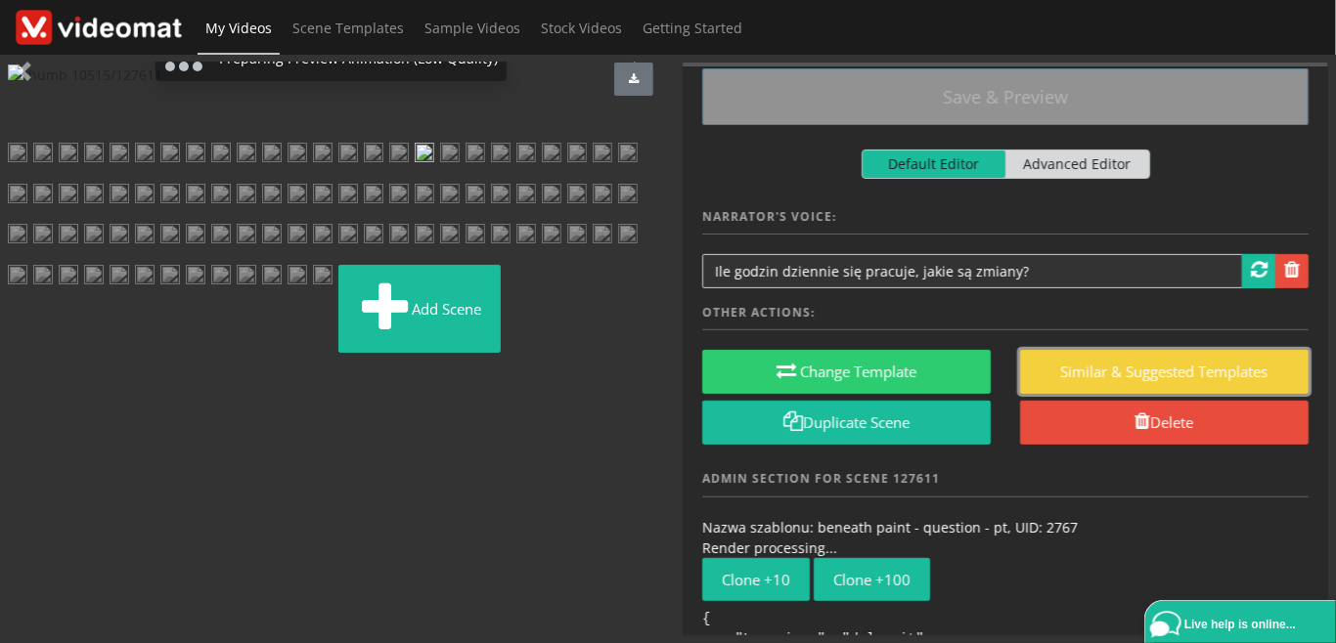
click at [1060, 366] on button "similar & suggested templates" at bounding box center [1164, 372] width 288 height 44
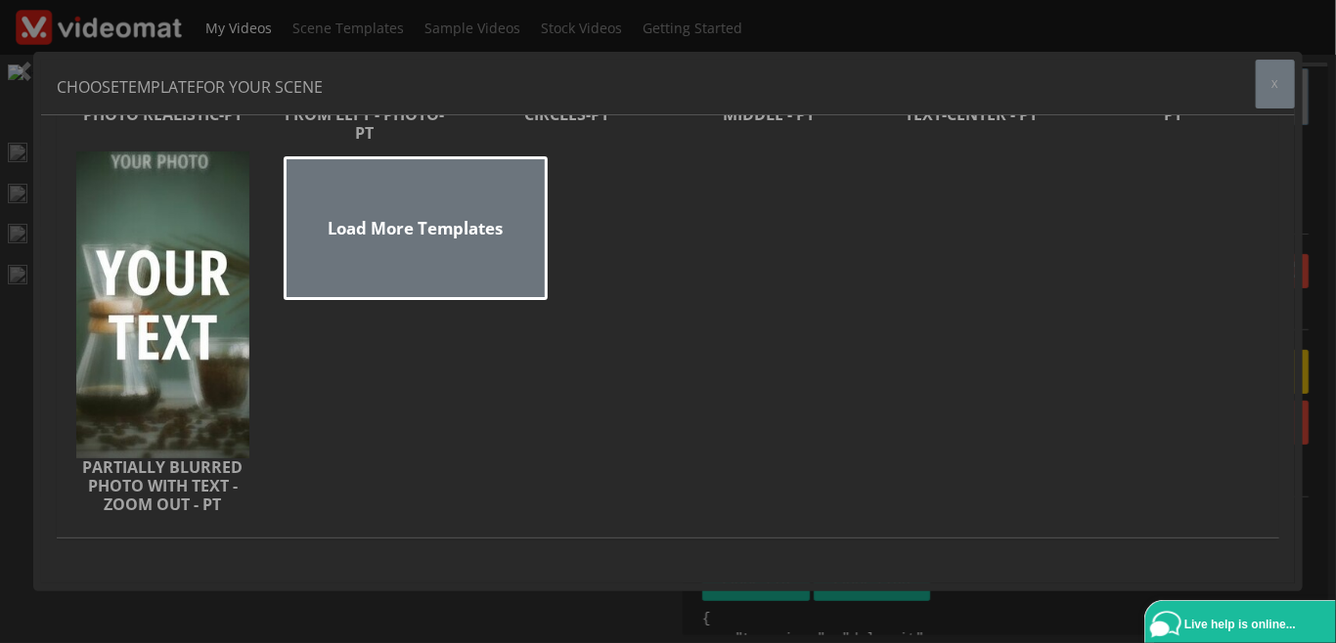
scroll to position [0, 0]
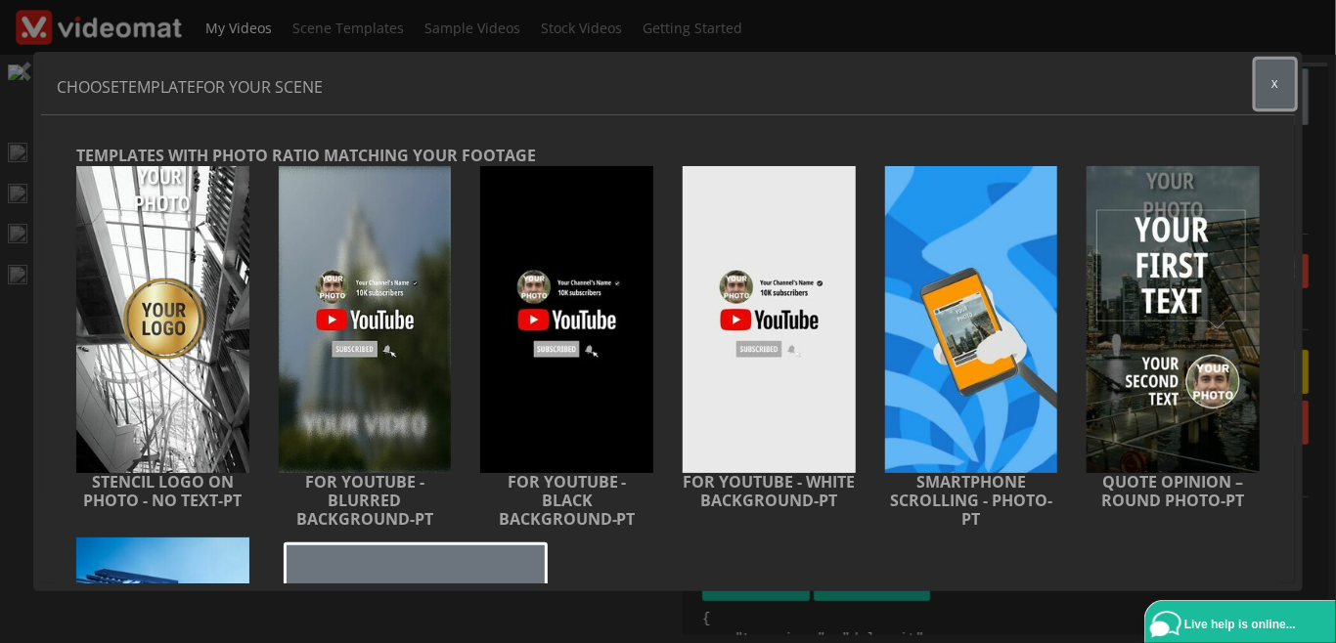
click at [1275, 80] on span "x" at bounding box center [1275, 83] width 6 height 15
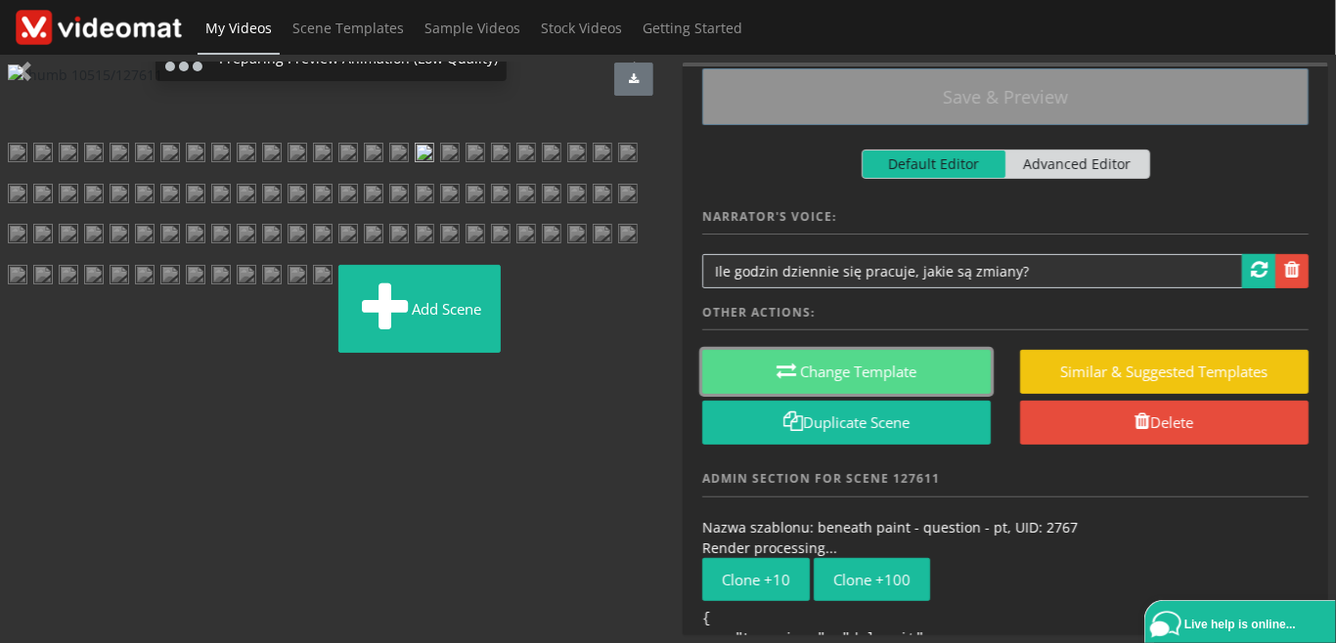
click at [881, 380] on button "Change Template" at bounding box center [846, 372] width 288 height 44
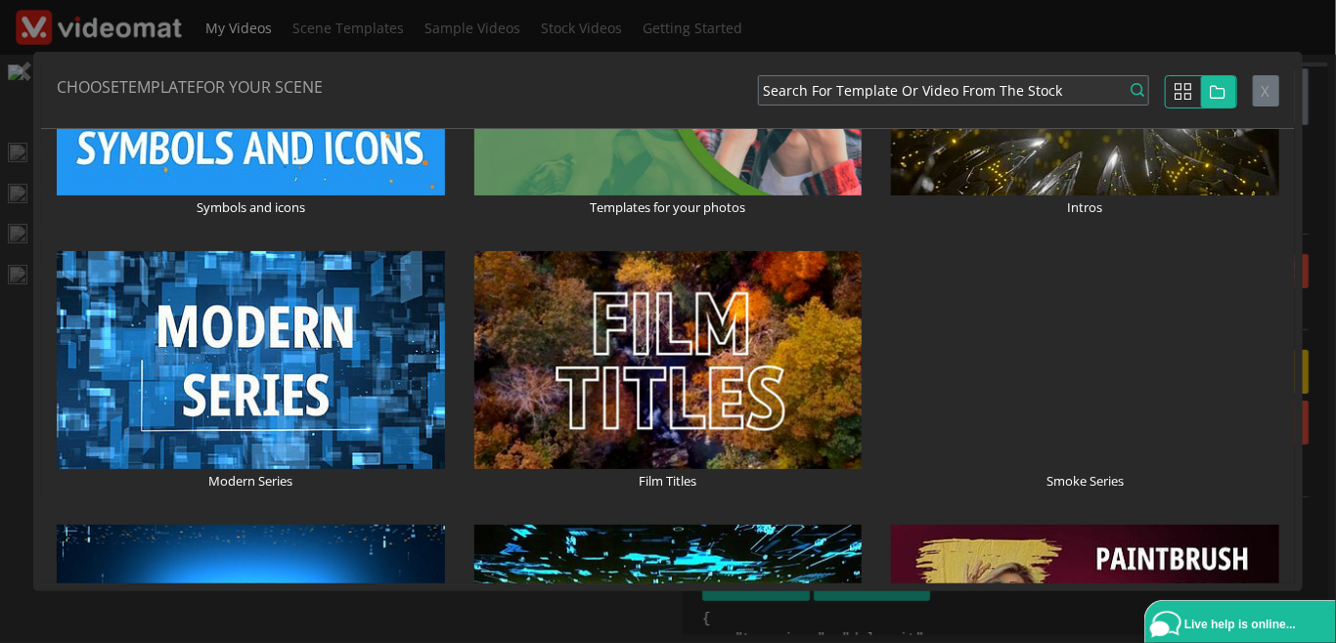
scroll to position [676, 0]
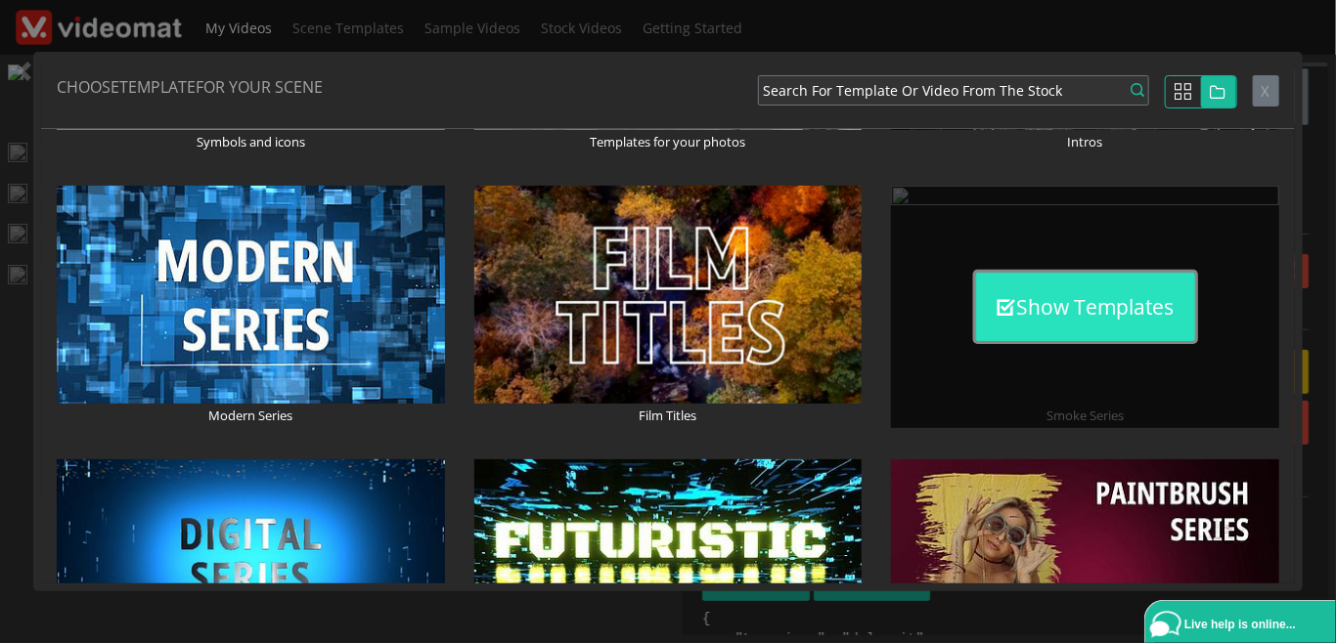
click at [1056, 316] on button "Show Templates" at bounding box center [1085, 307] width 219 height 68
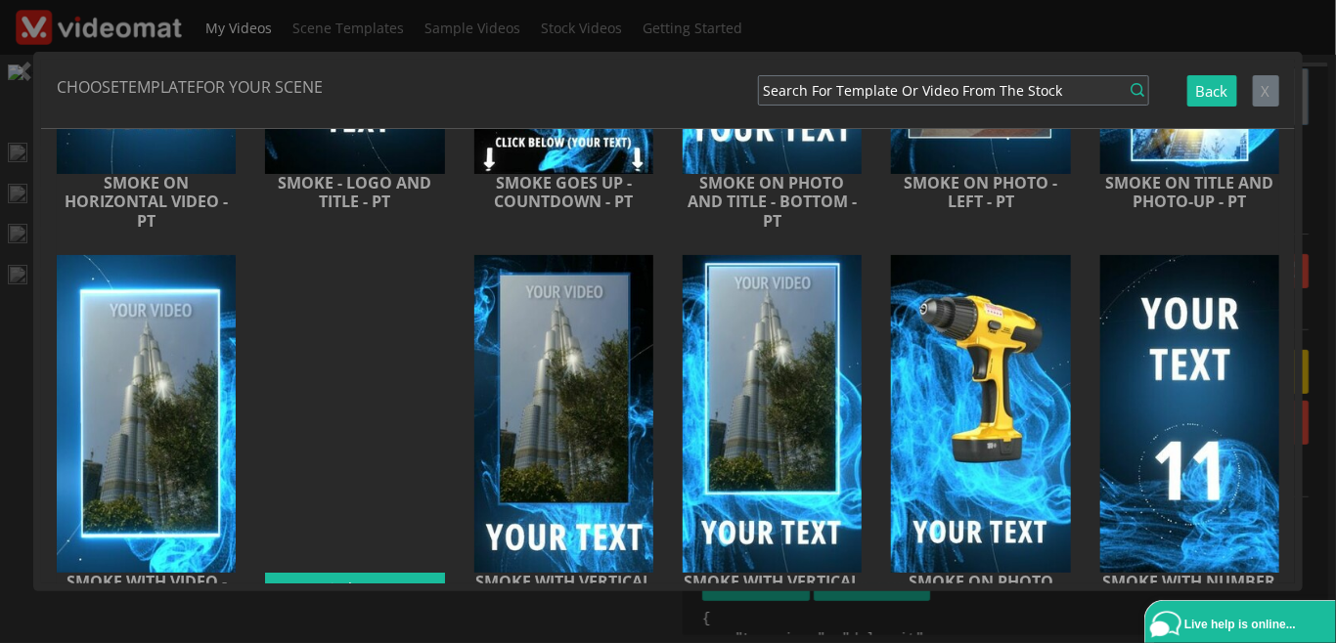
scroll to position [901, 0]
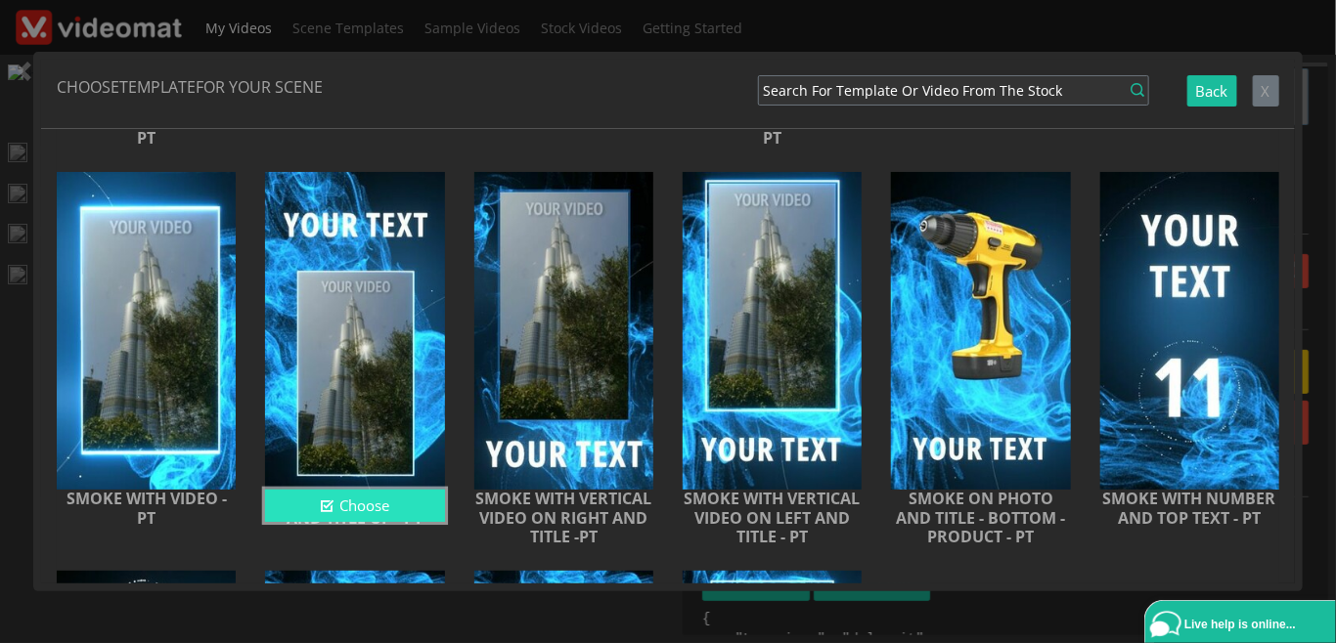
click at [382, 514] on button "Choose" at bounding box center [354, 506] width 179 height 32
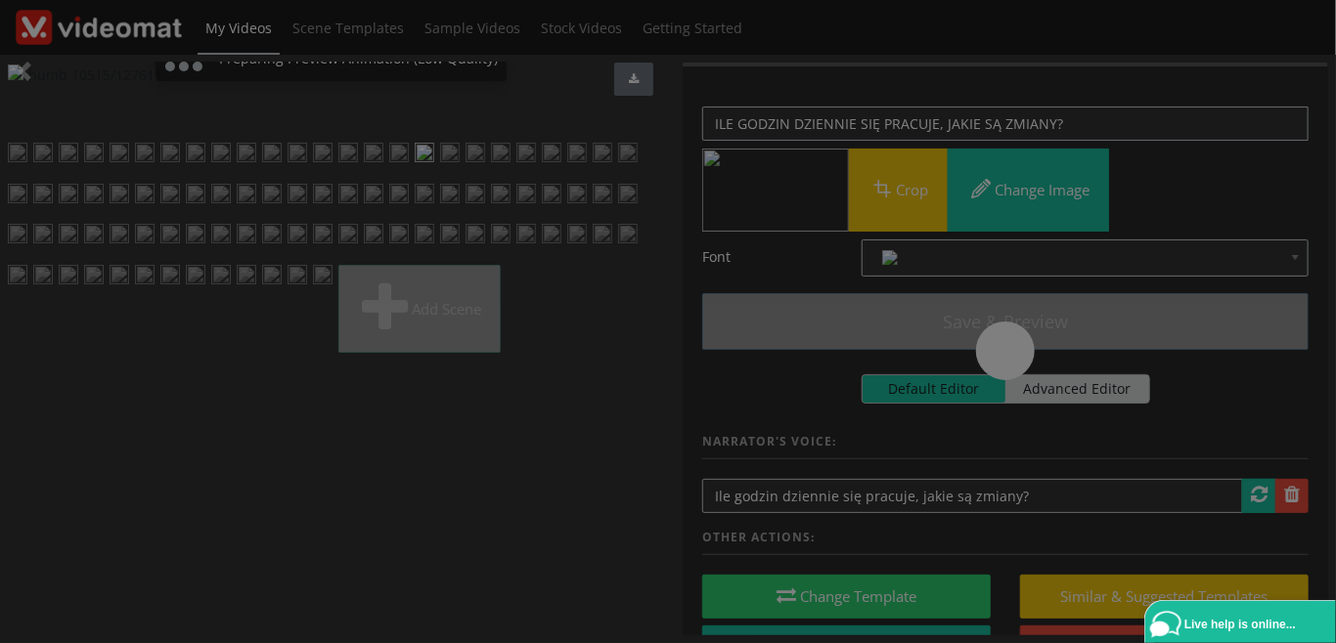
scroll to position [0, 0]
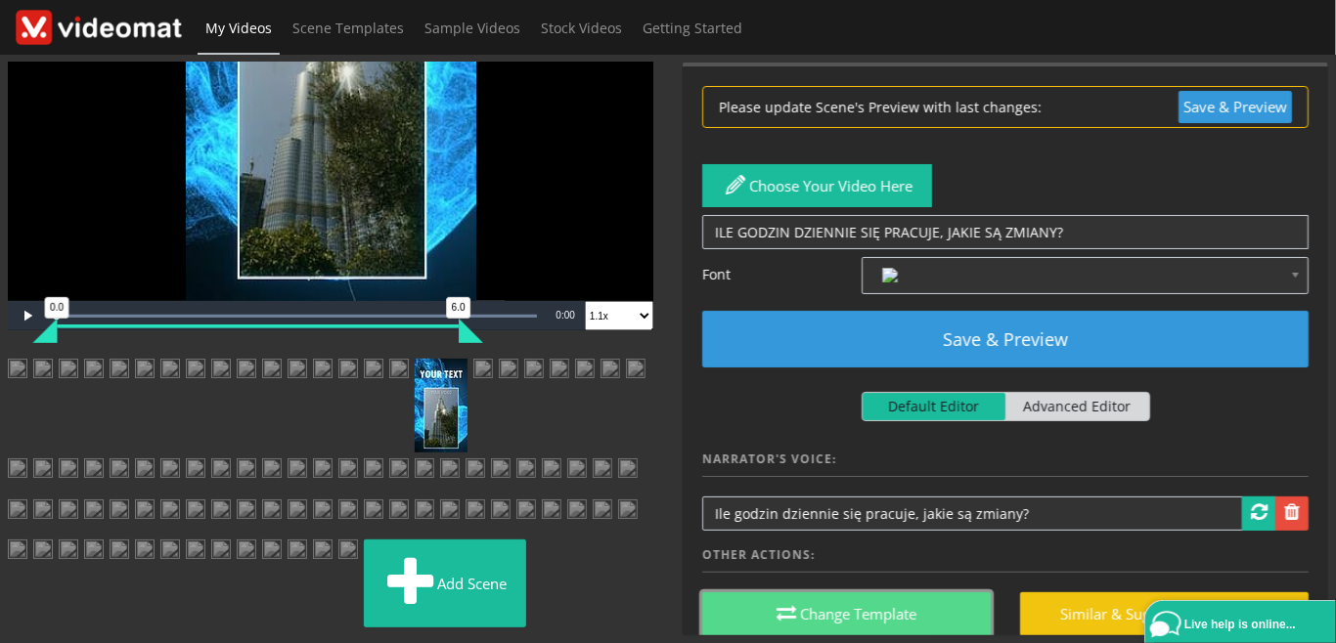
click at [831, 599] on button "Change Template" at bounding box center [846, 615] width 288 height 44
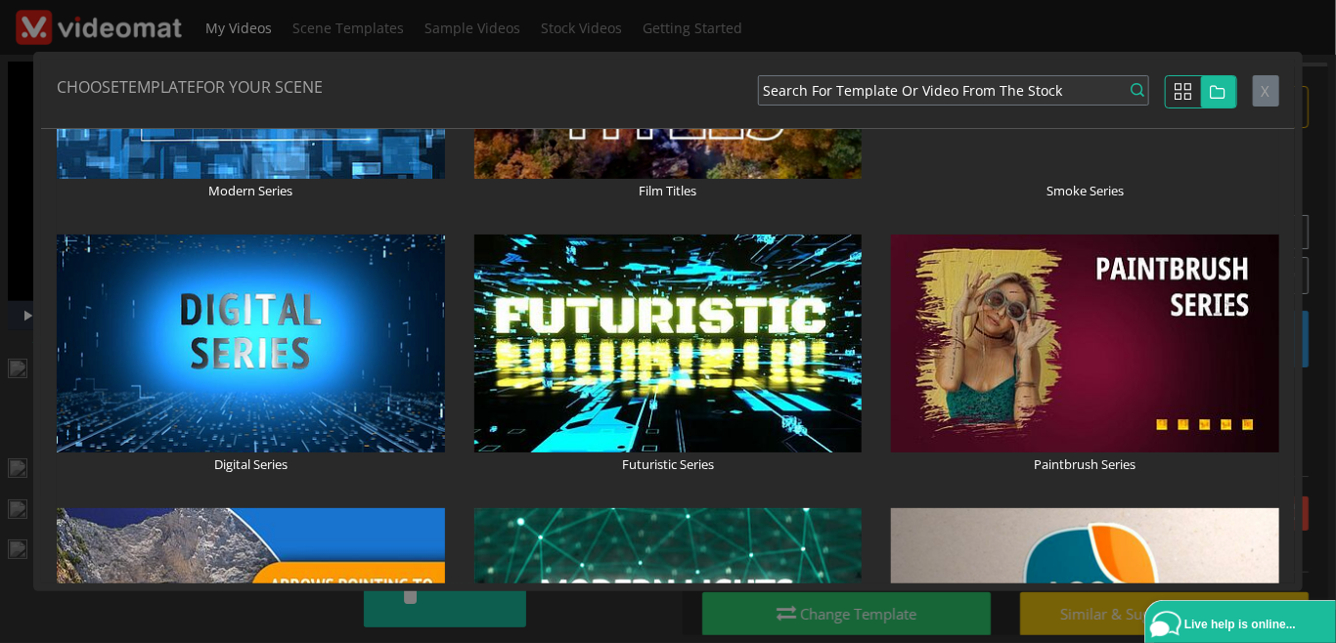
scroll to position [450, 0]
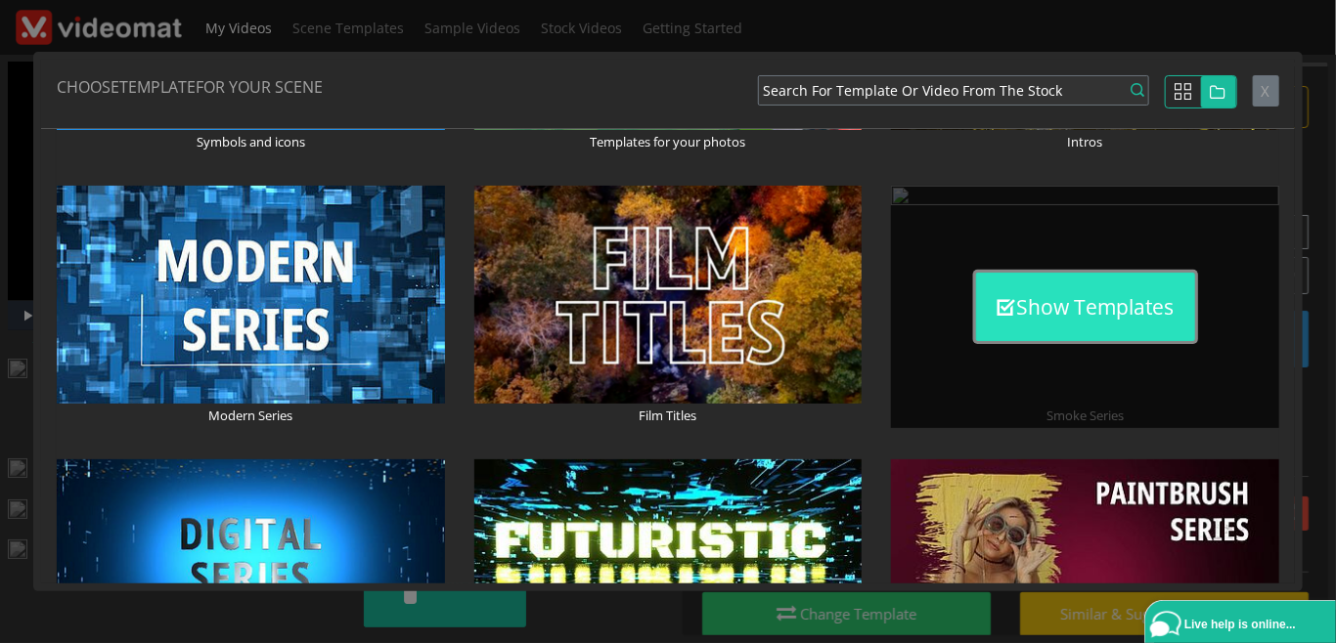
click at [1065, 315] on button "Show Templates" at bounding box center [1085, 307] width 219 height 68
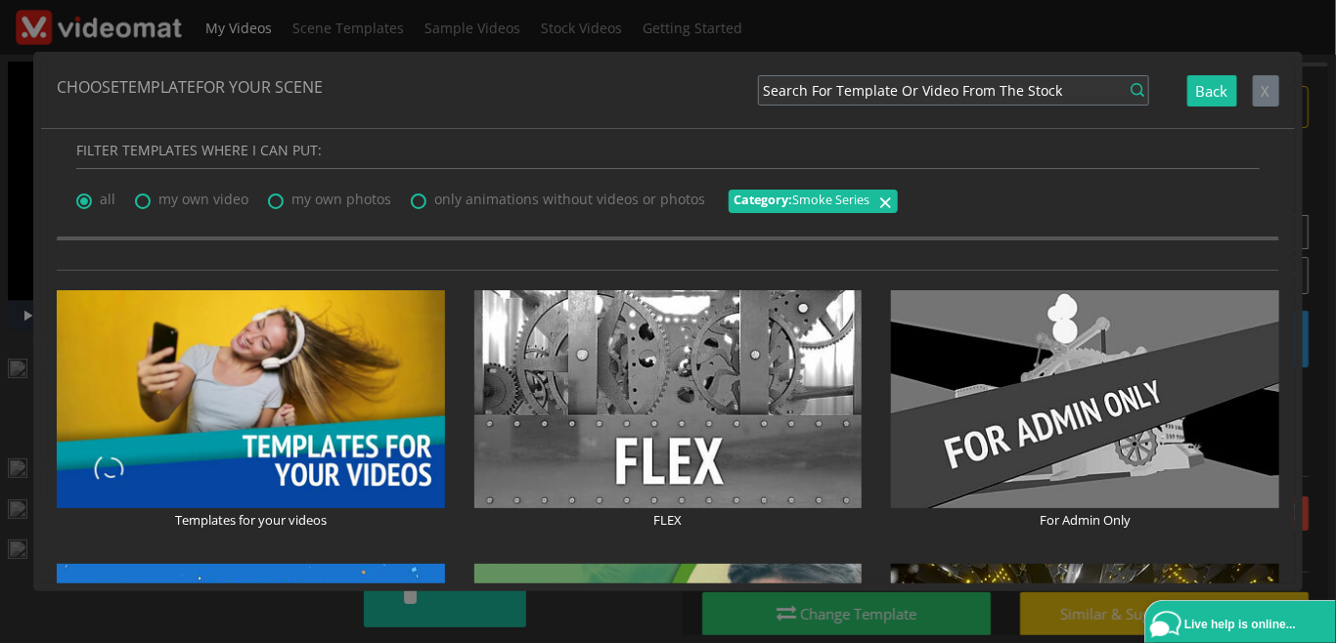
scroll to position [0, 0]
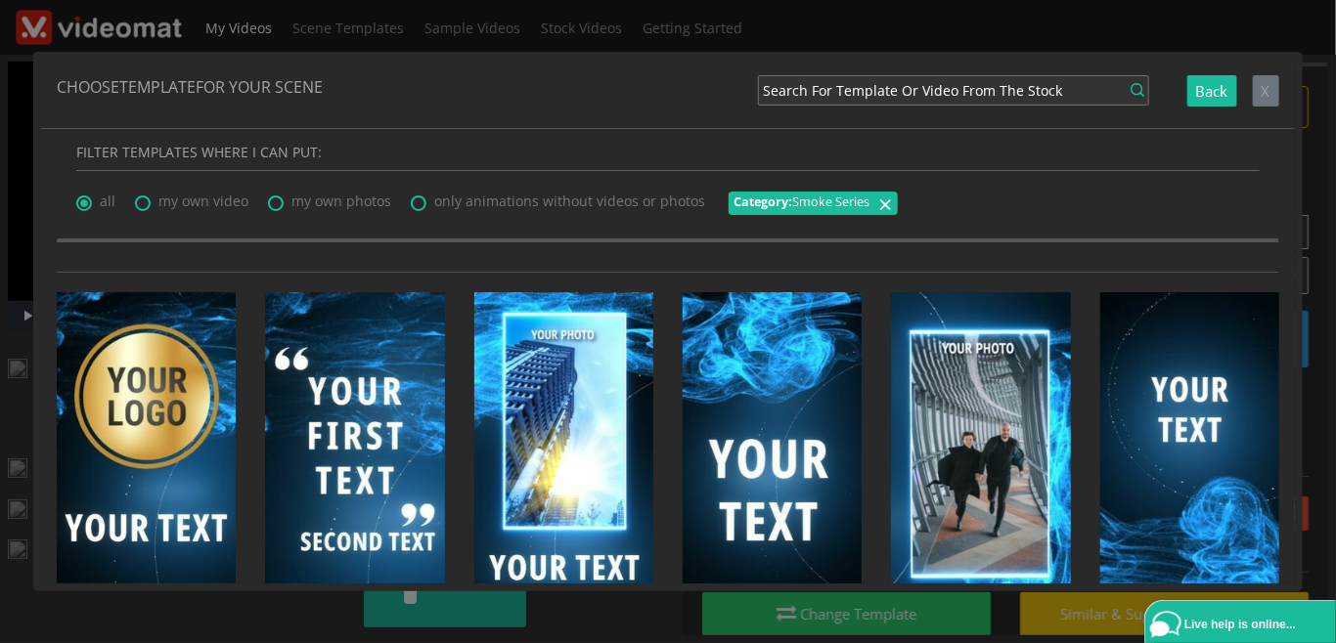
click at [318, 205] on span "my own photos" at bounding box center [341, 201] width 100 height 19
click at [281, 203] on input "my own photos" at bounding box center [274, 197] width 13 height 13
radio input "true"
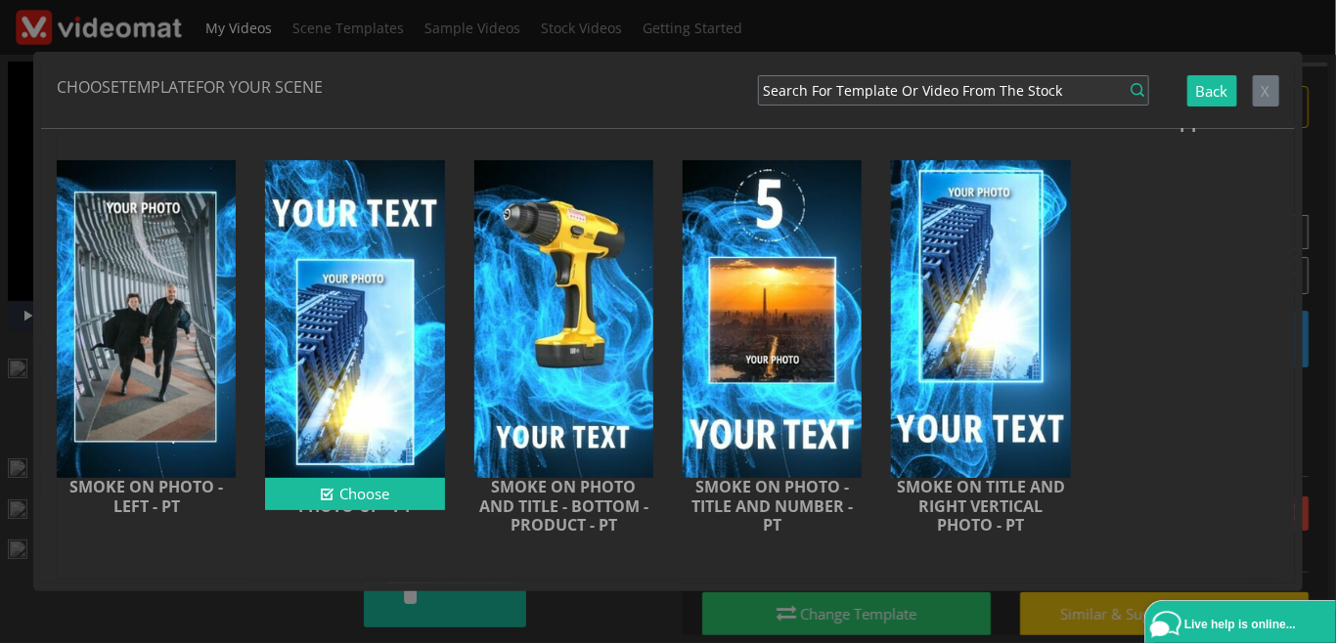
scroll to position [572, 0]
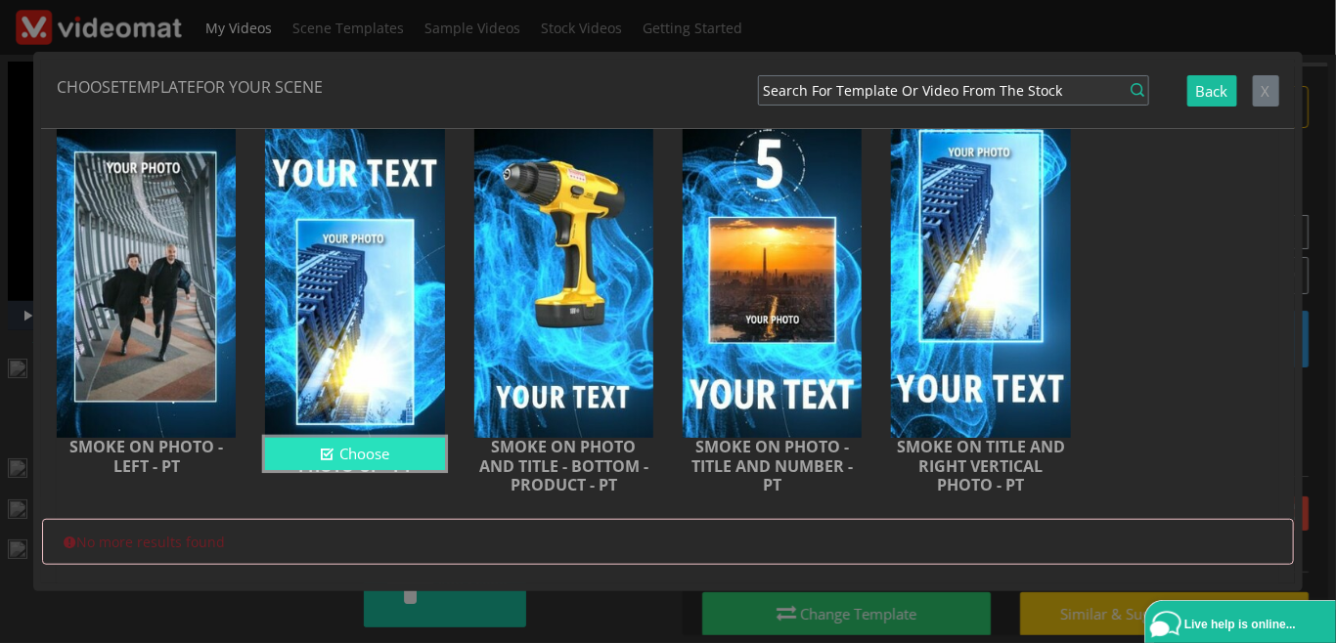
click at [364, 447] on button "Choose" at bounding box center [354, 454] width 179 height 32
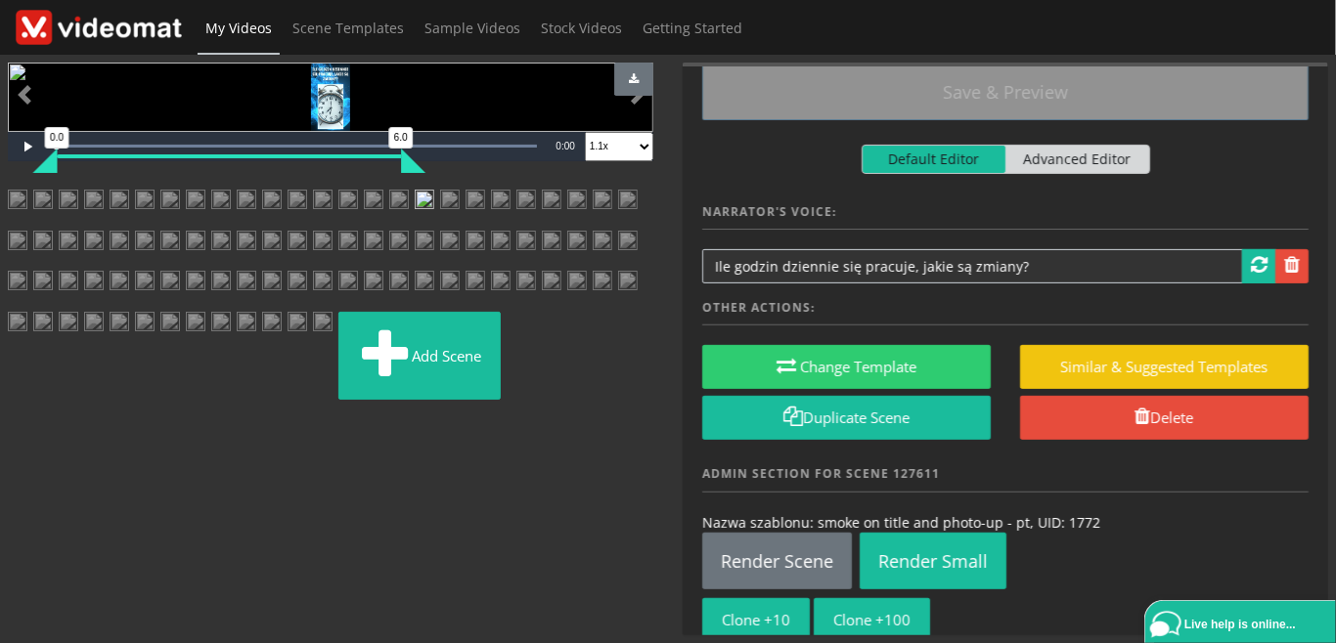
scroll to position [225, 0]
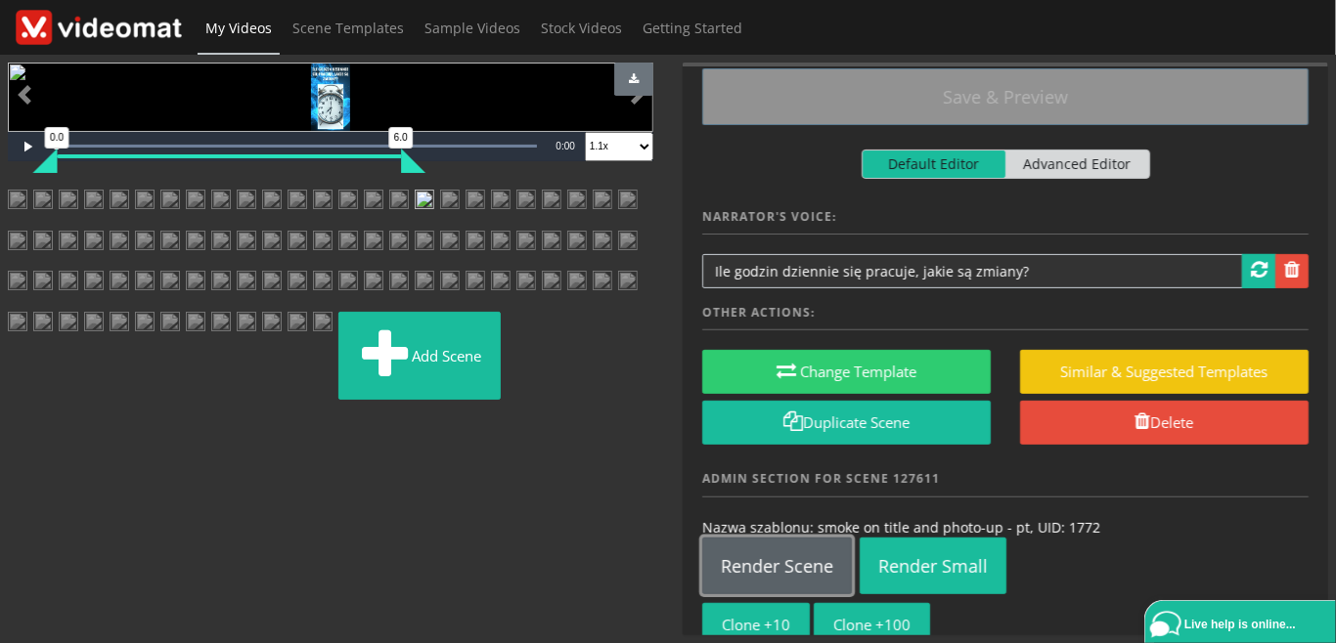
click at [773, 550] on link "Render Scene" at bounding box center [777, 566] width 150 height 57
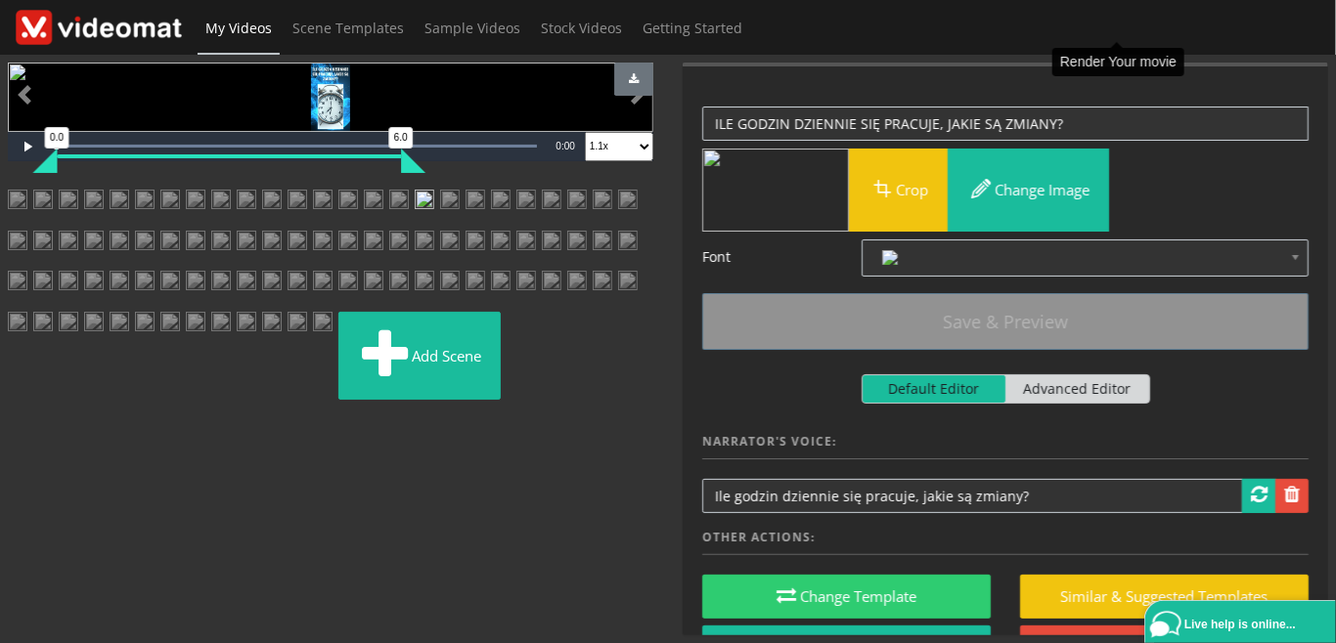
click at [1107, 77] on span "Make Film" at bounding box center [1125, 84] width 73 height 15
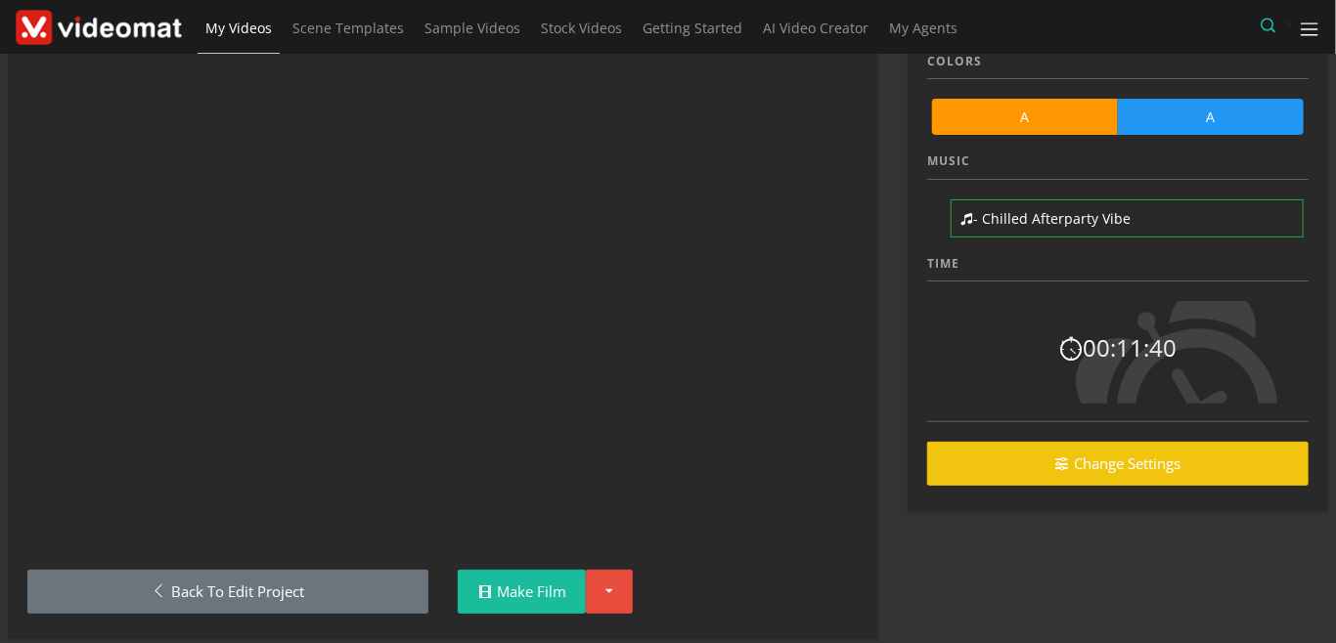
scroll to position [117, 0]
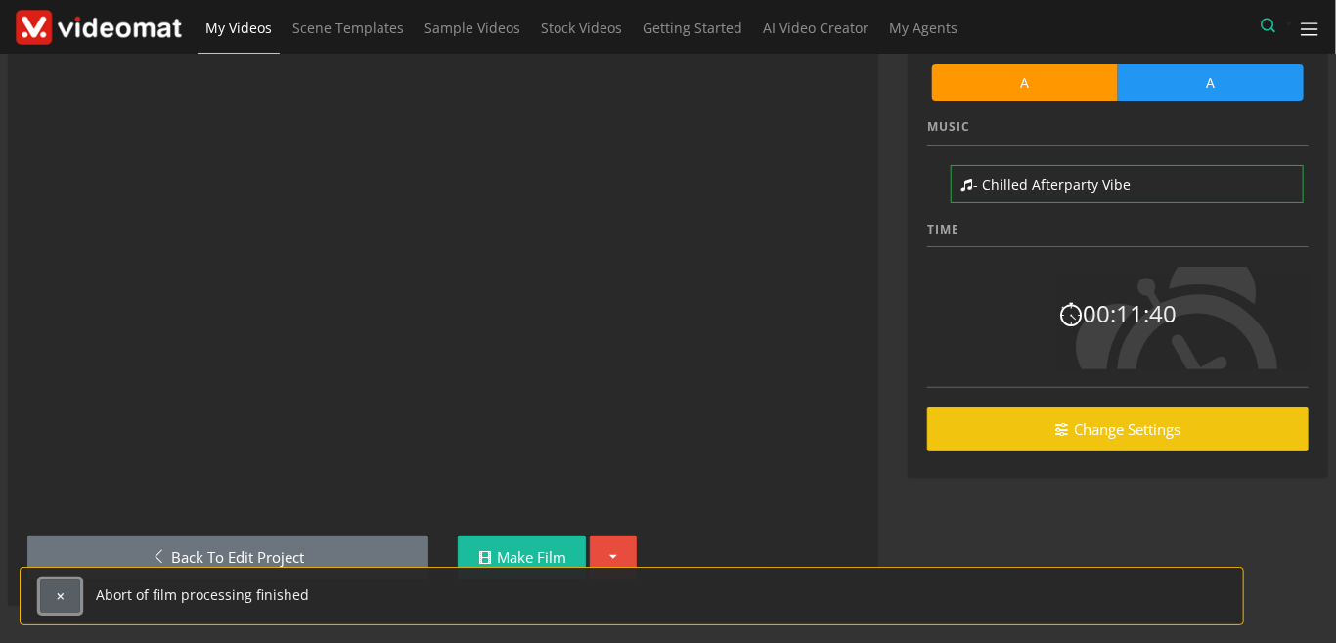
click at [62, 600] on span "button" at bounding box center [60, 595] width 11 height 11
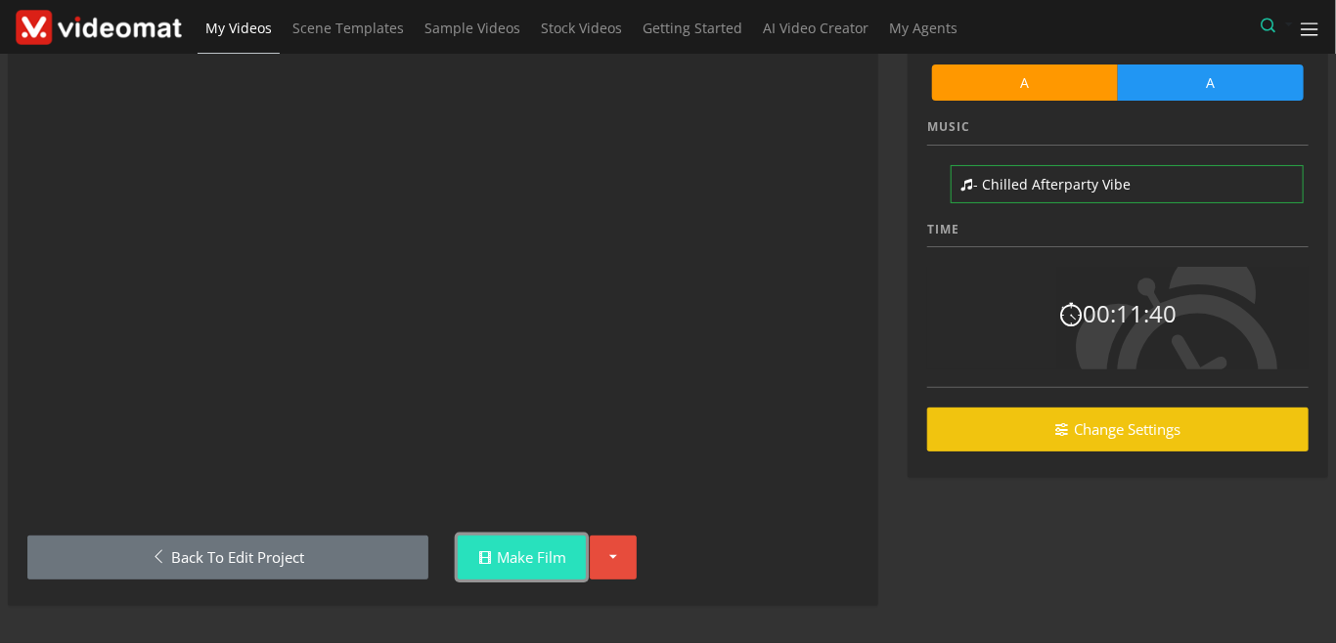
click at [510, 553] on link "Make Film" at bounding box center [522, 558] width 128 height 44
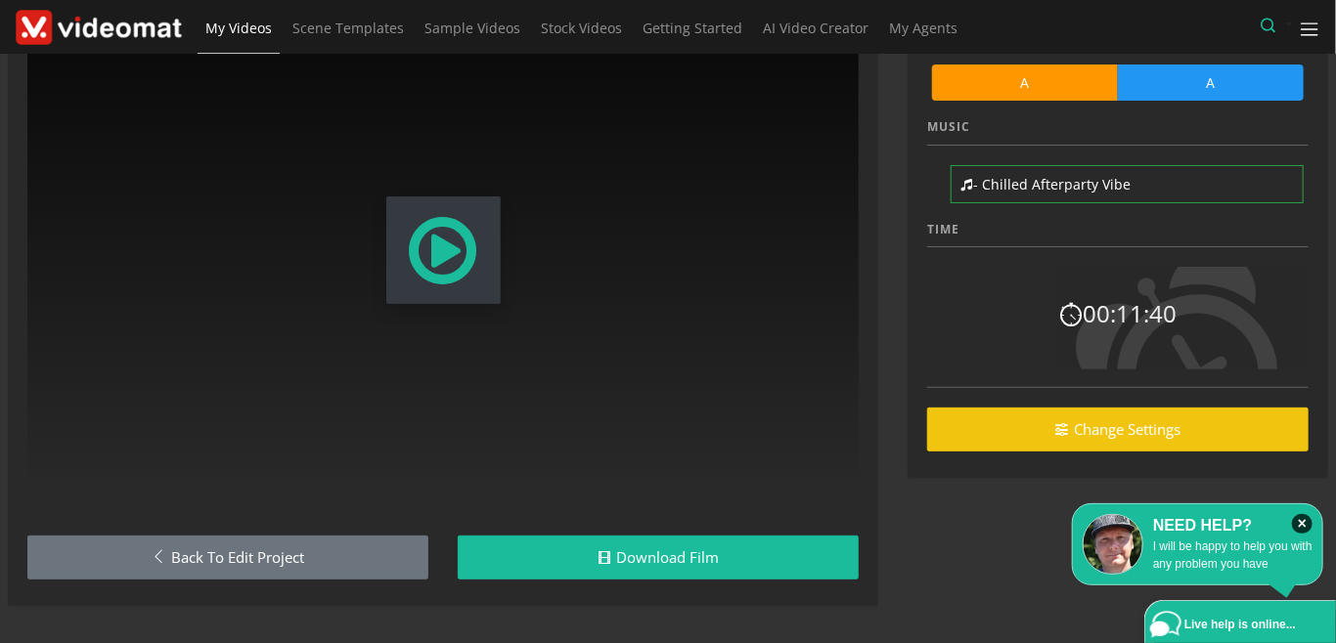
click at [445, 276] on span "Modal Window" at bounding box center [443, 250] width 75 height 86
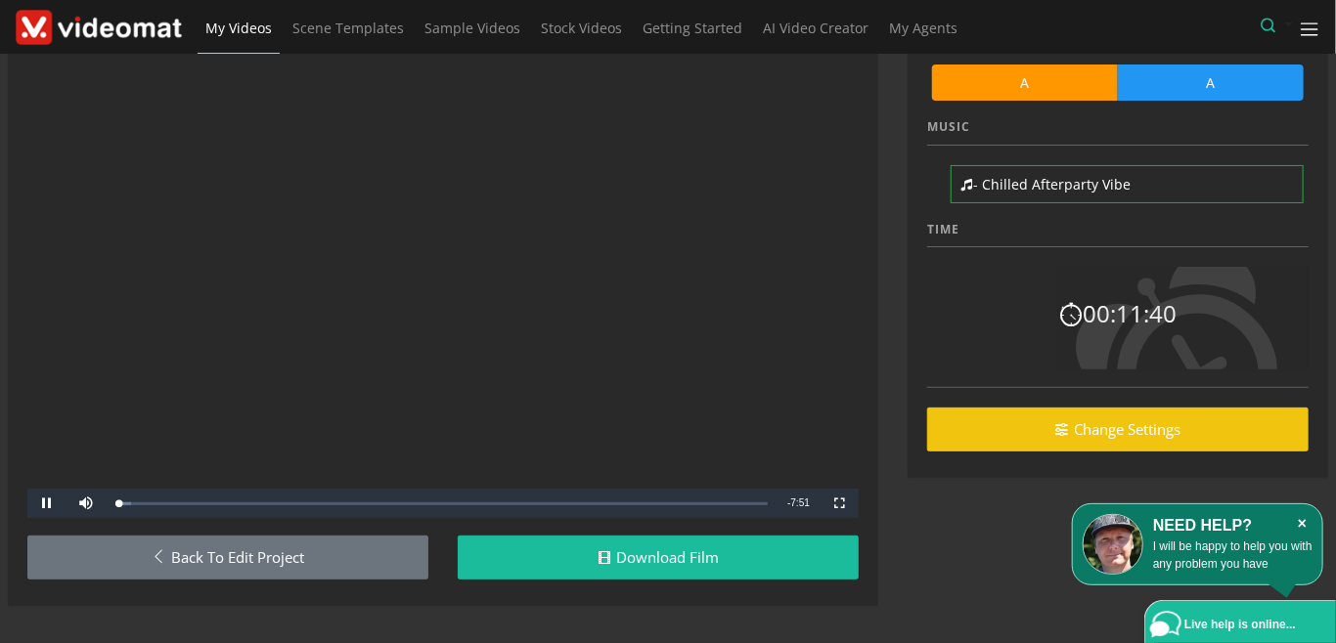
click at [1303, 526] on icon "×" at bounding box center [1302, 524] width 21 height 20
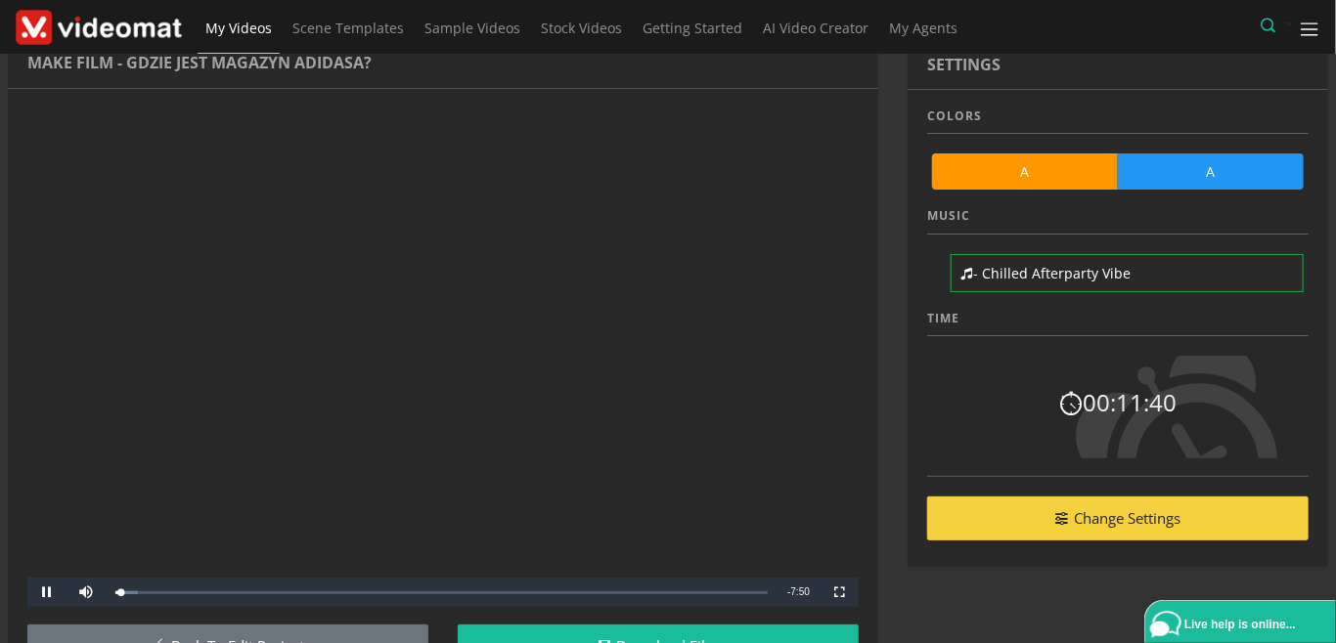
scroll to position [0, 0]
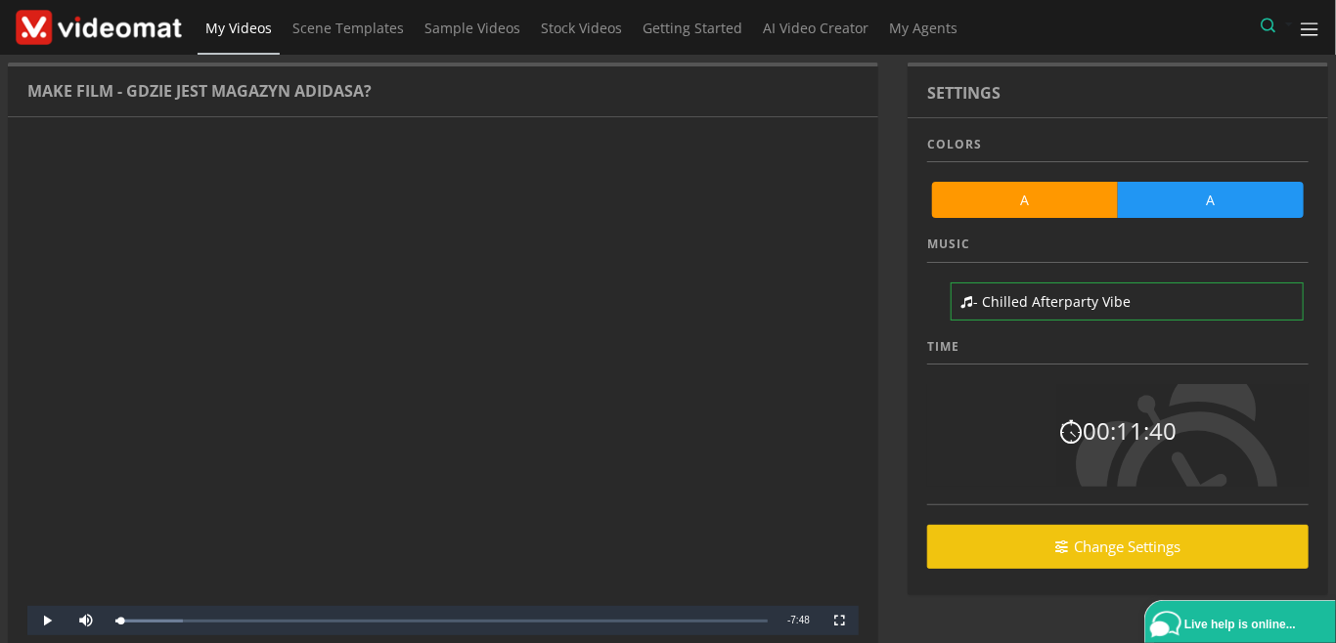
drag, startPoint x: 166, startPoint y: 617, endPoint x: 3, endPoint y: 615, distance: 163.3
click at [32, 621] on div "Play Skip Backward Mute 100% Current Time 0:03 / Duration 7:53 Loaded : 10.30% …" at bounding box center [442, 620] width 831 height 29
click at [40, 621] on span "Video Player" at bounding box center [46, 621] width 39 height 0
click at [1014, 612] on div "Settings Colors A A Music - Chilled Afterparty Vibe Time 00:11:40 Change Settin…" at bounding box center [1118, 408] width 450 height 690
click at [48, 621] on span "Video Player" at bounding box center [46, 621] width 39 height 0
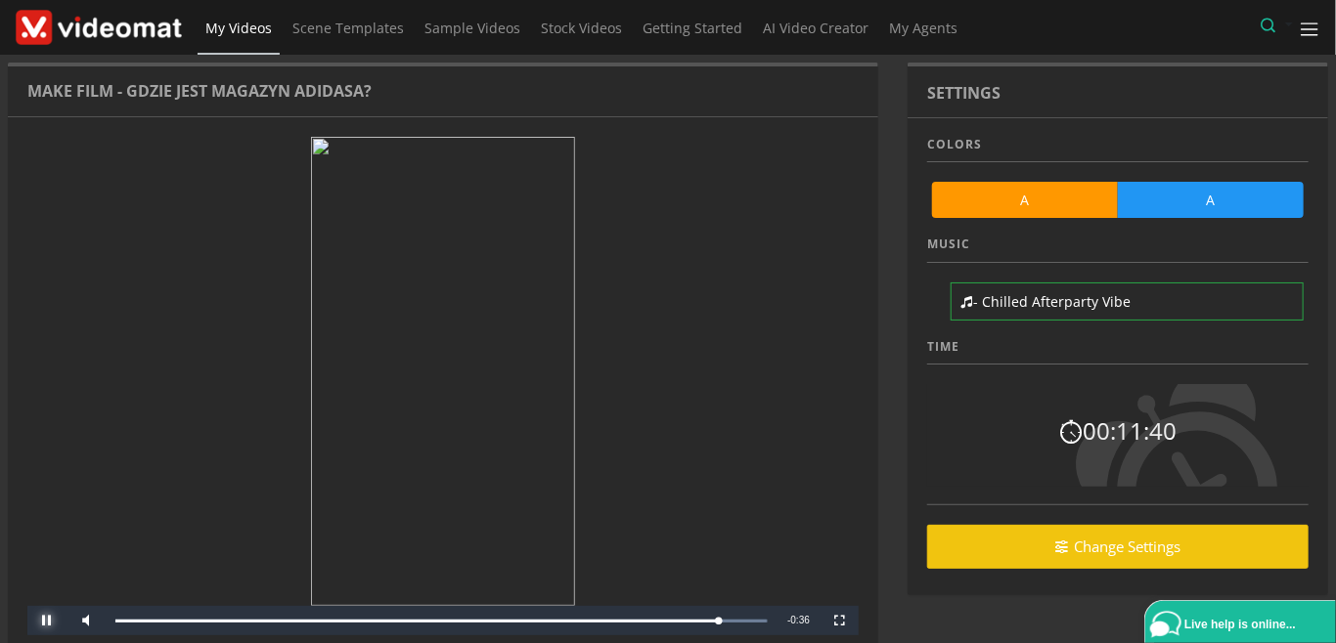
scroll to position [117, 0]
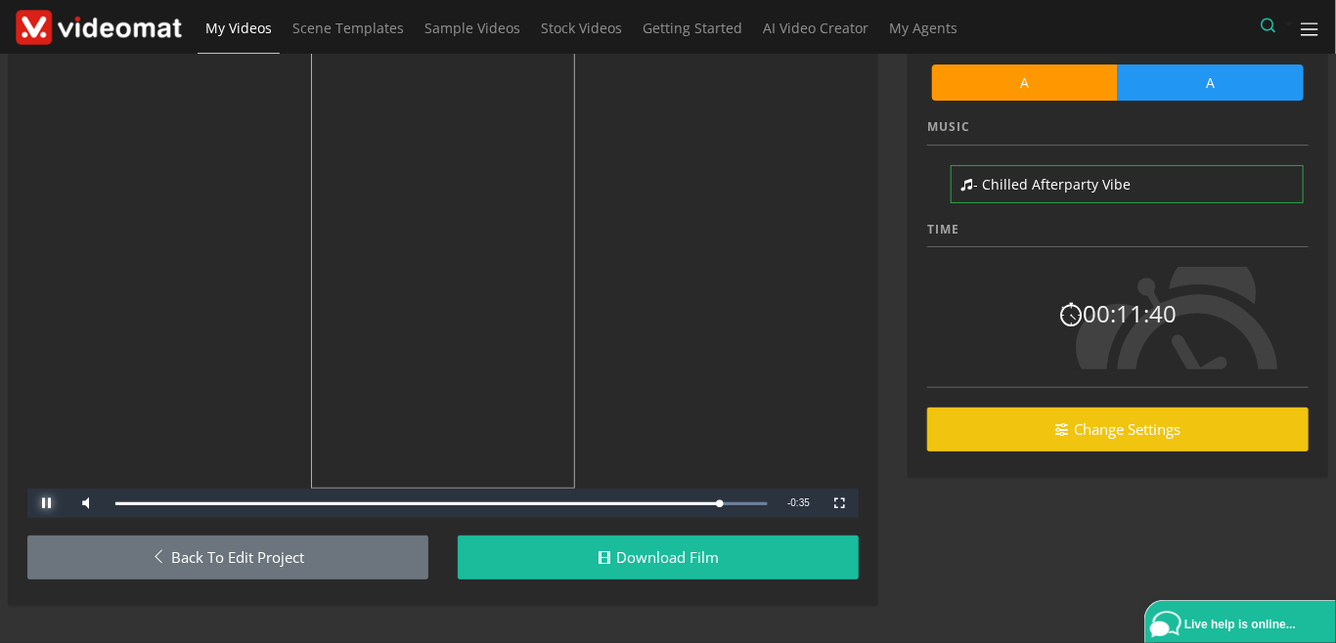
click at [55, 504] on span "Video Player" at bounding box center [46, 504] width 39 height 0
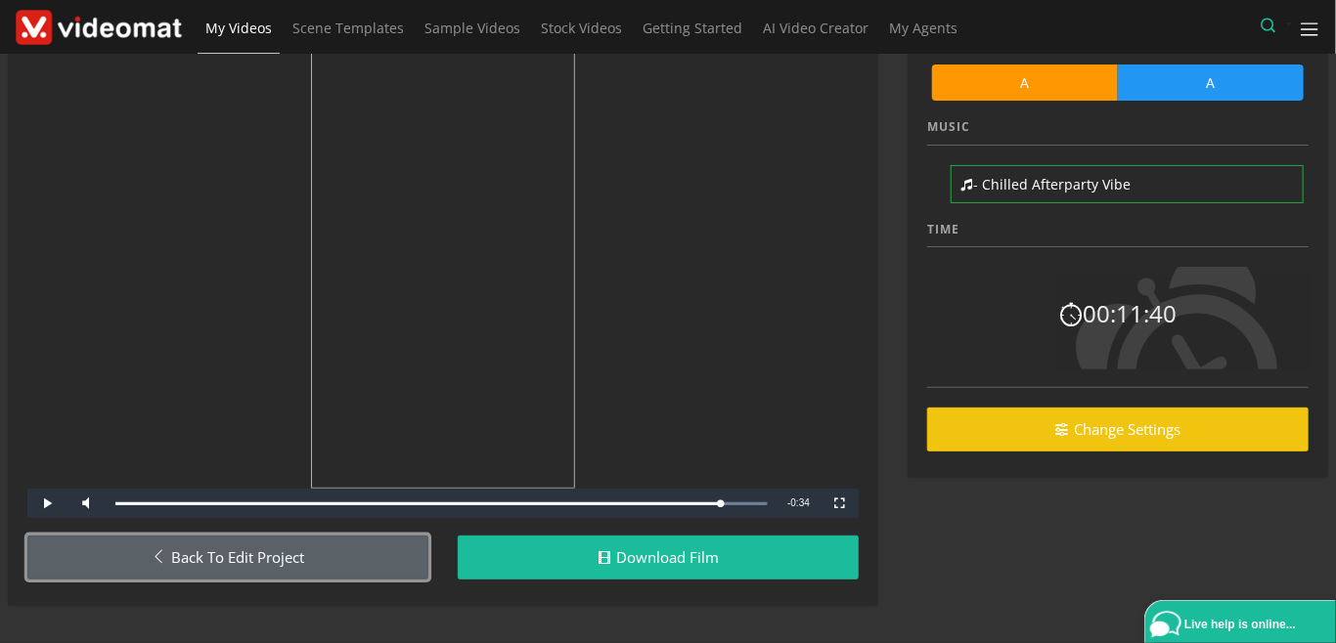
click at [100, 546] on link "Back to Edit Project" at bounding box center [227, 558] width 401 height 44
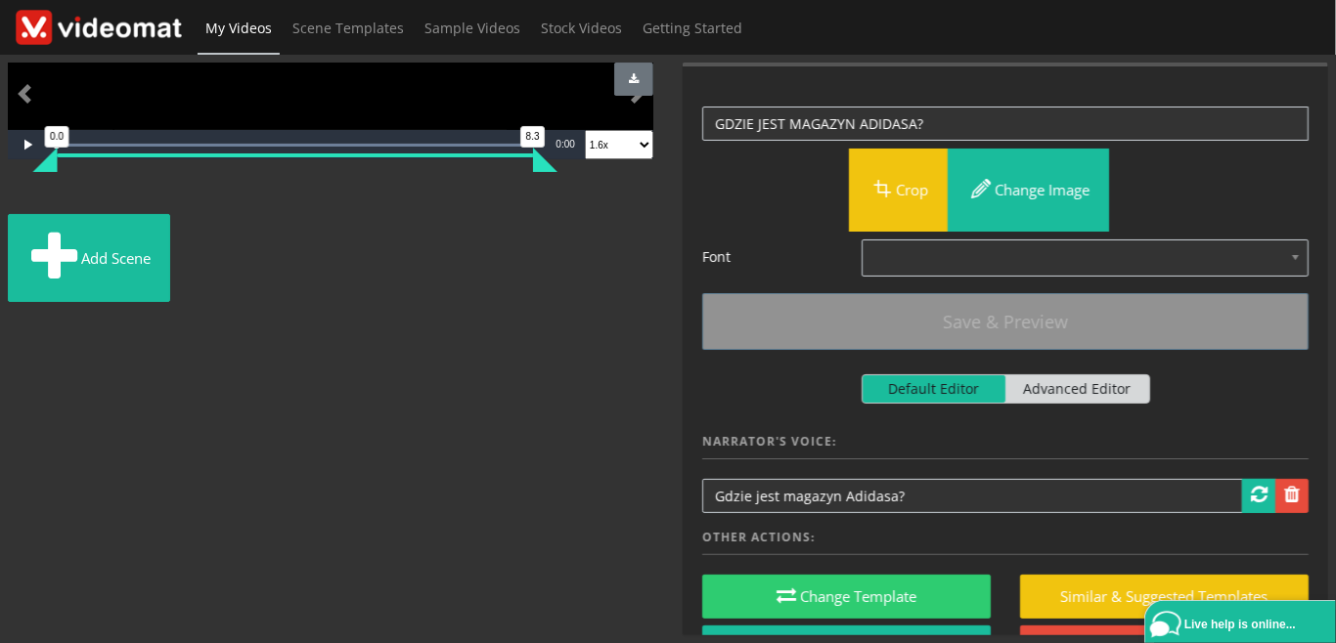
scroll to position [450, 0]
click at [14, 200] on img at bounding box center [14, 200] width 0 height 0
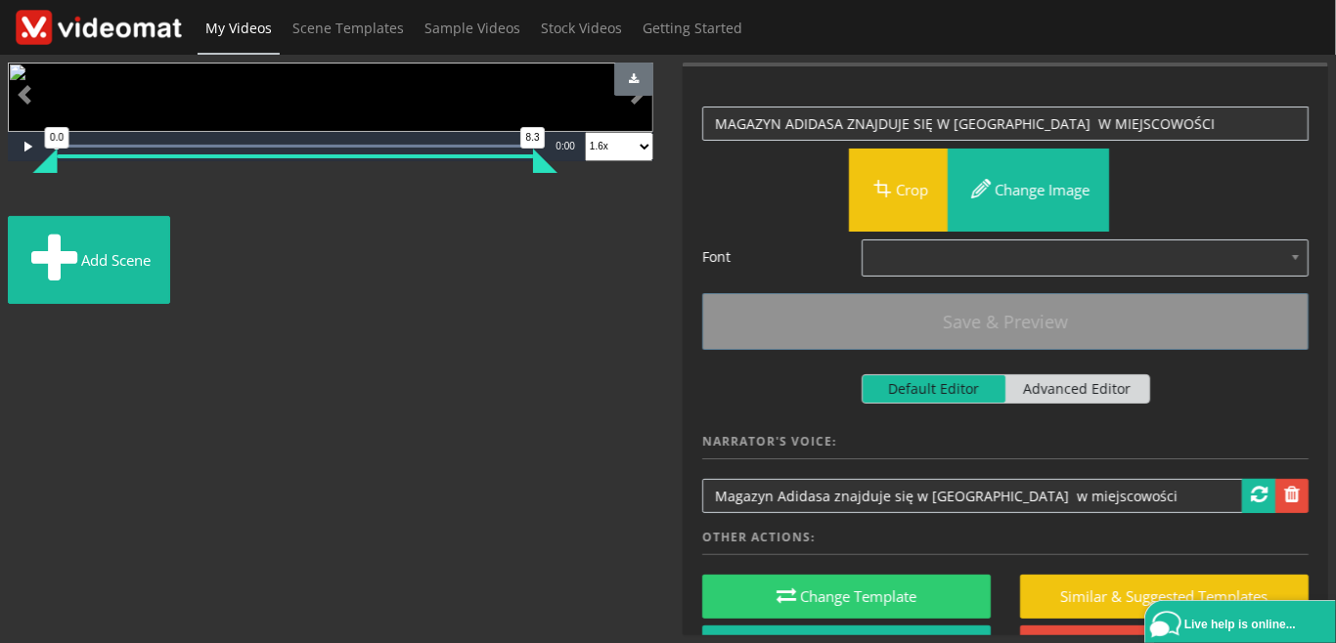
click at [8, 201] on img at bounding box center [8, 201] width 0 height 0
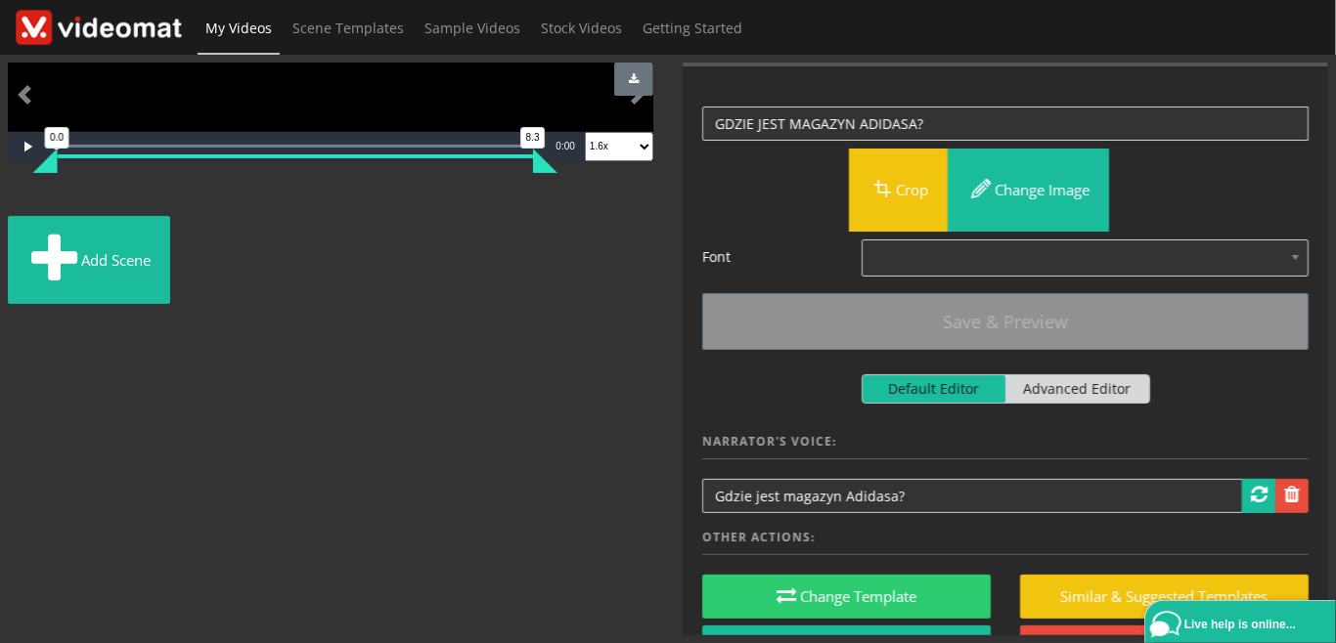
scroll to position [895, 0]
click at [1091, 77] on span "Make Film" at bounding box center [1125, 84] width 73 height 15
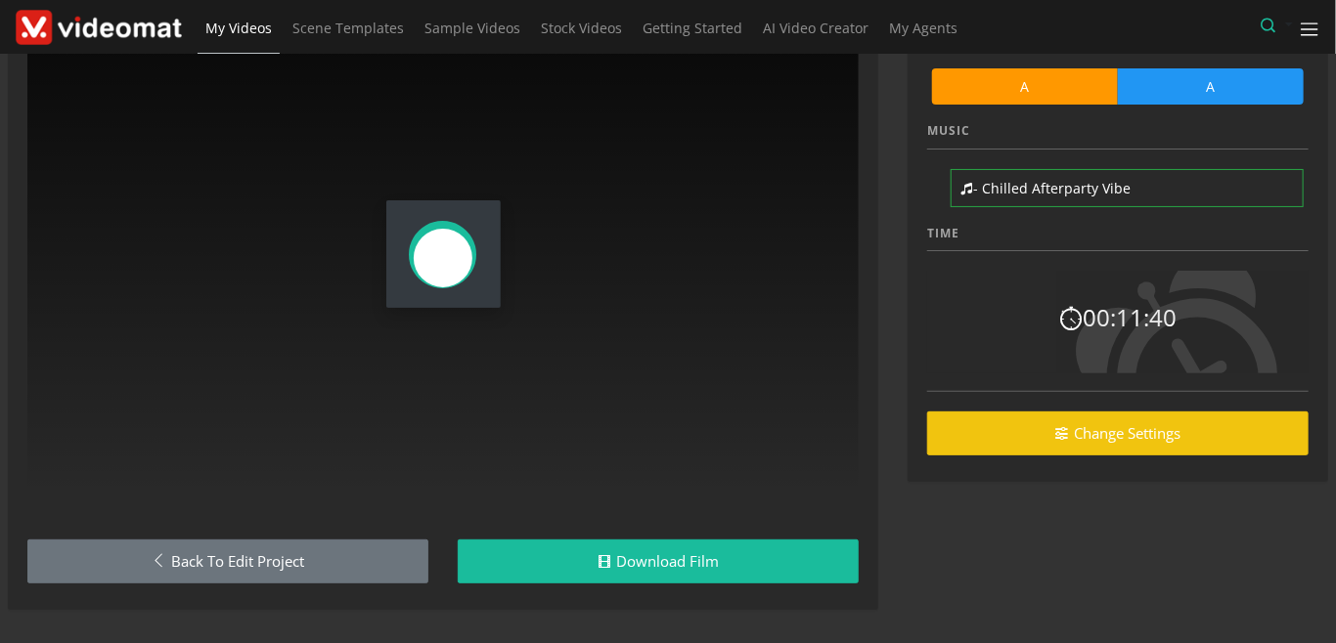
scroll to position [117, 0]
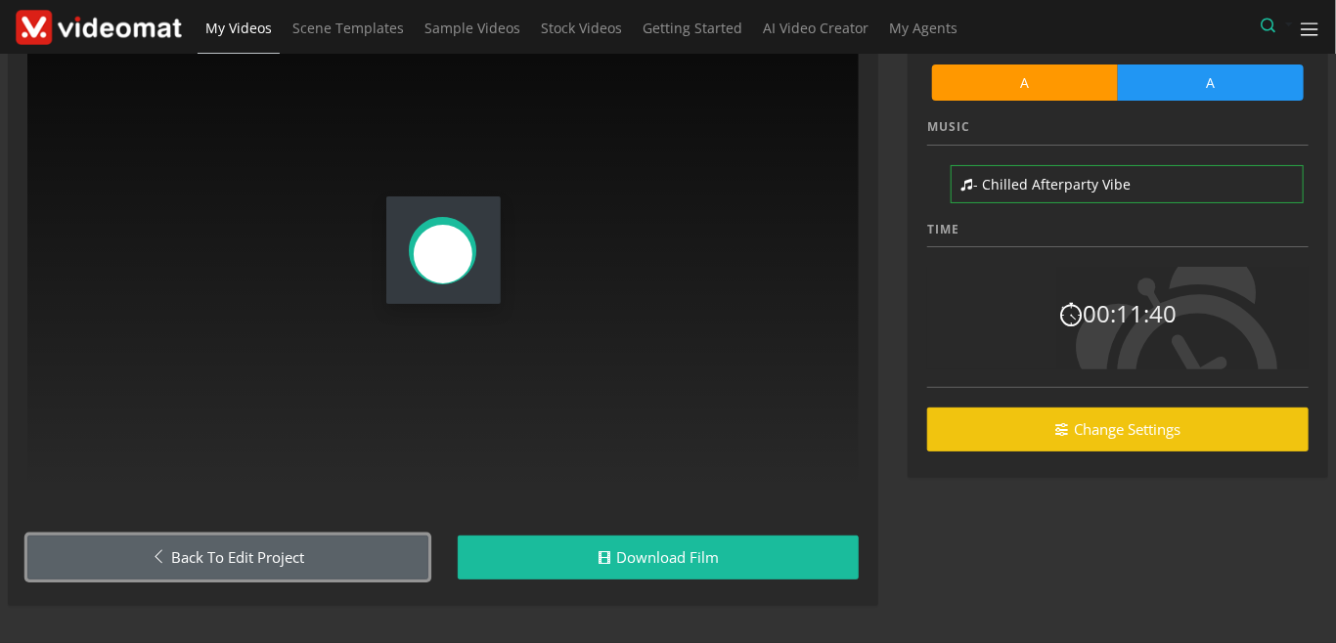
click at [203, 560] on link "Back to Edit Project" at bounding box center [227, 558] width 401 height 44
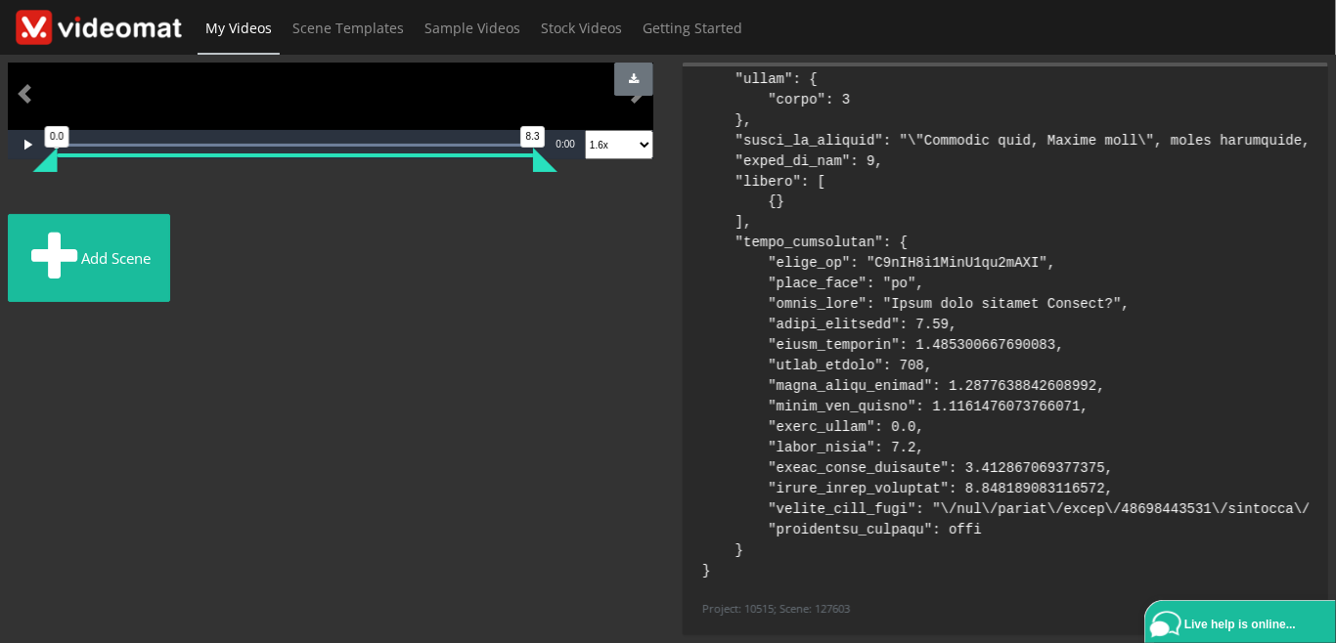
scroll to position [895, 0]
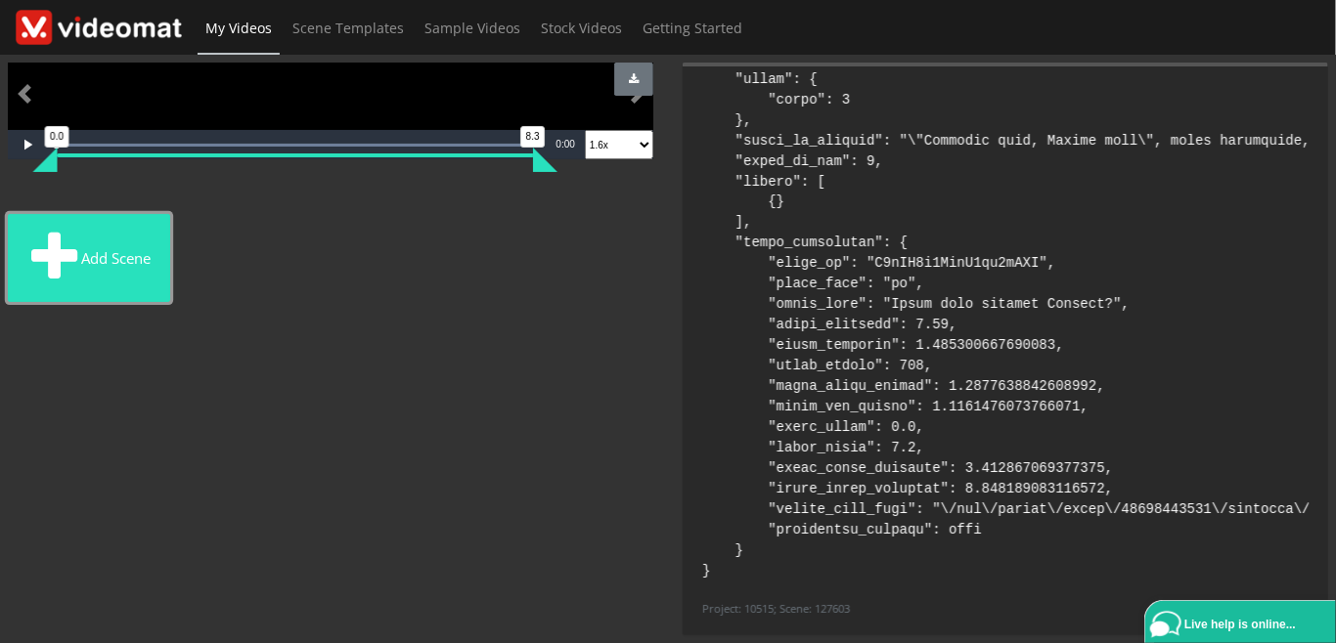
click at [115, 302] on button "Add scene" at bounding box center [89, 258] width 162 height 88
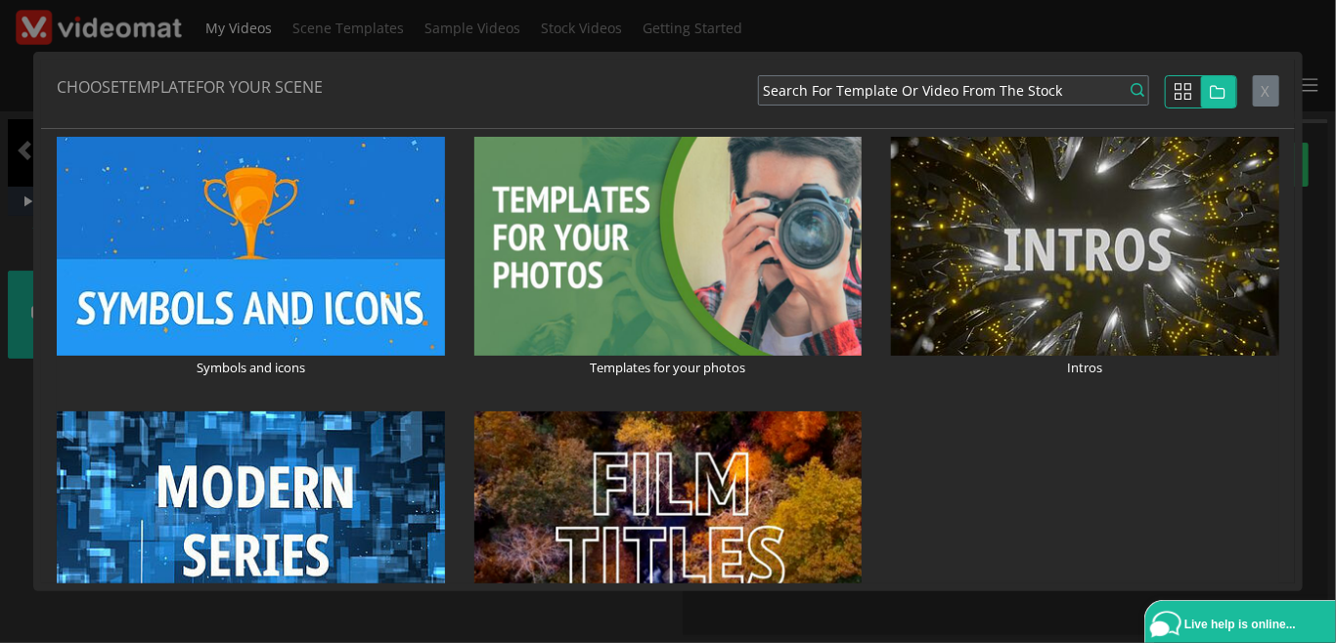
scroll to position [676, 0]
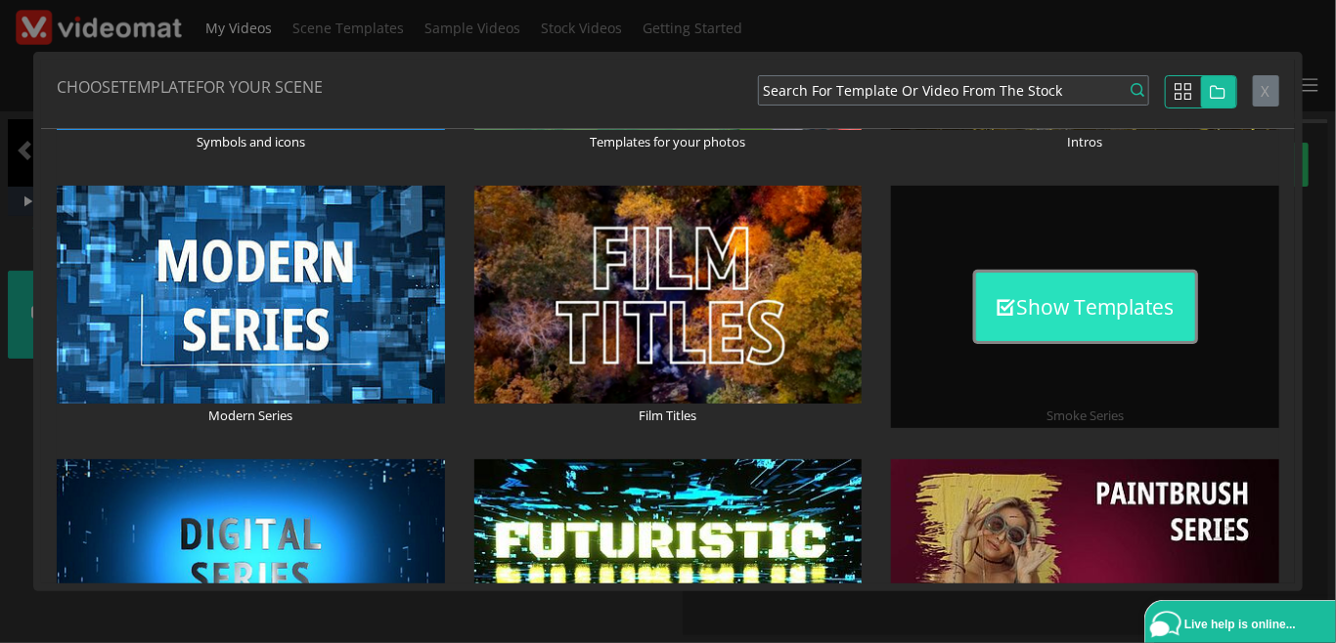
click at [1077, 315] on button "Show Templates" at bounding box center [1085, 307] width 219 height 68
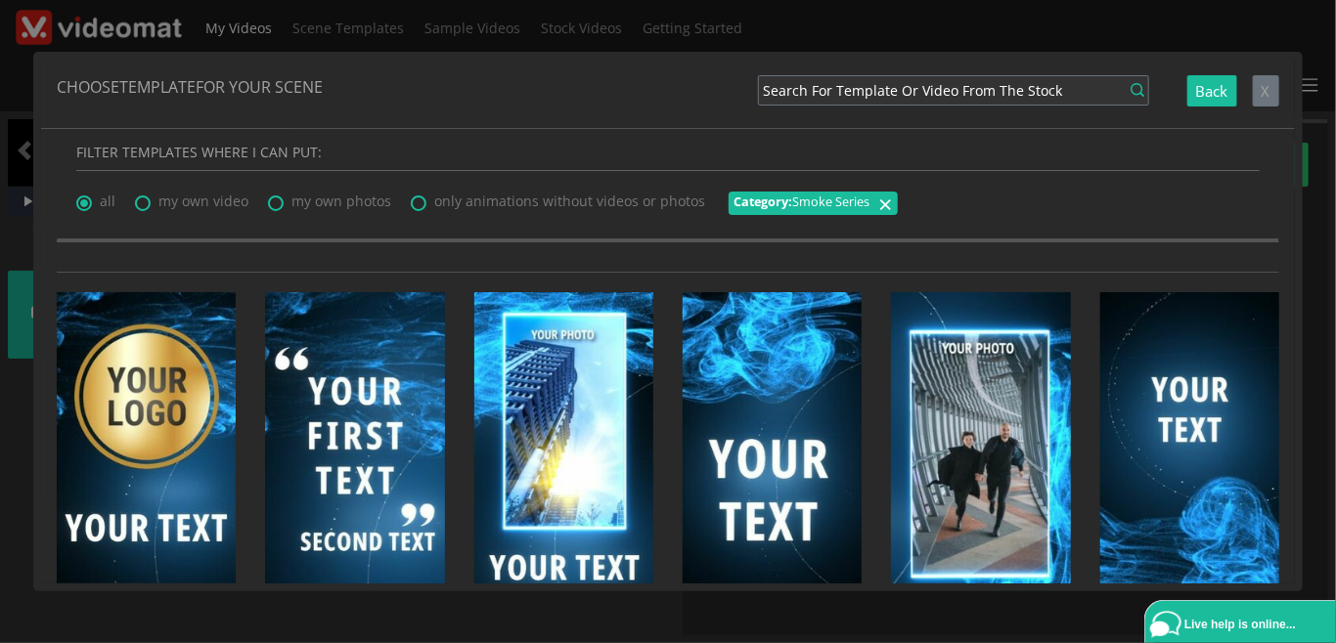
scroll to position [225, 0]
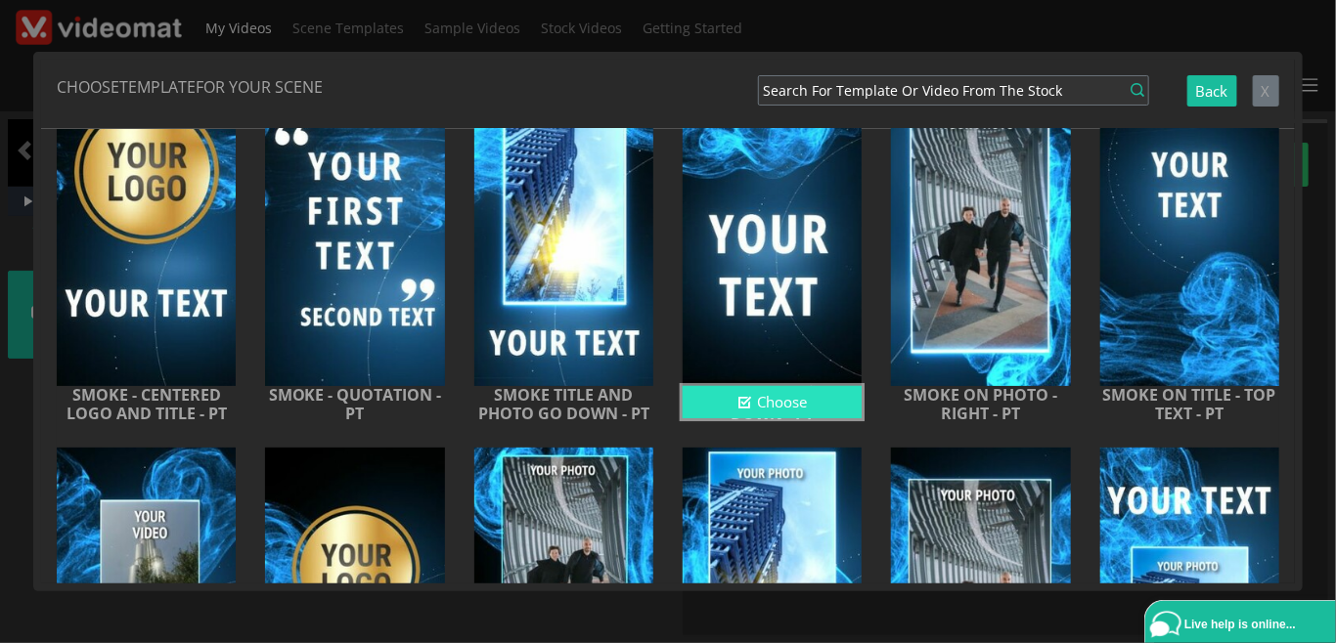
click at [787, 401] on button "Choose" at bounding box center [771, 402] width 179 height 32
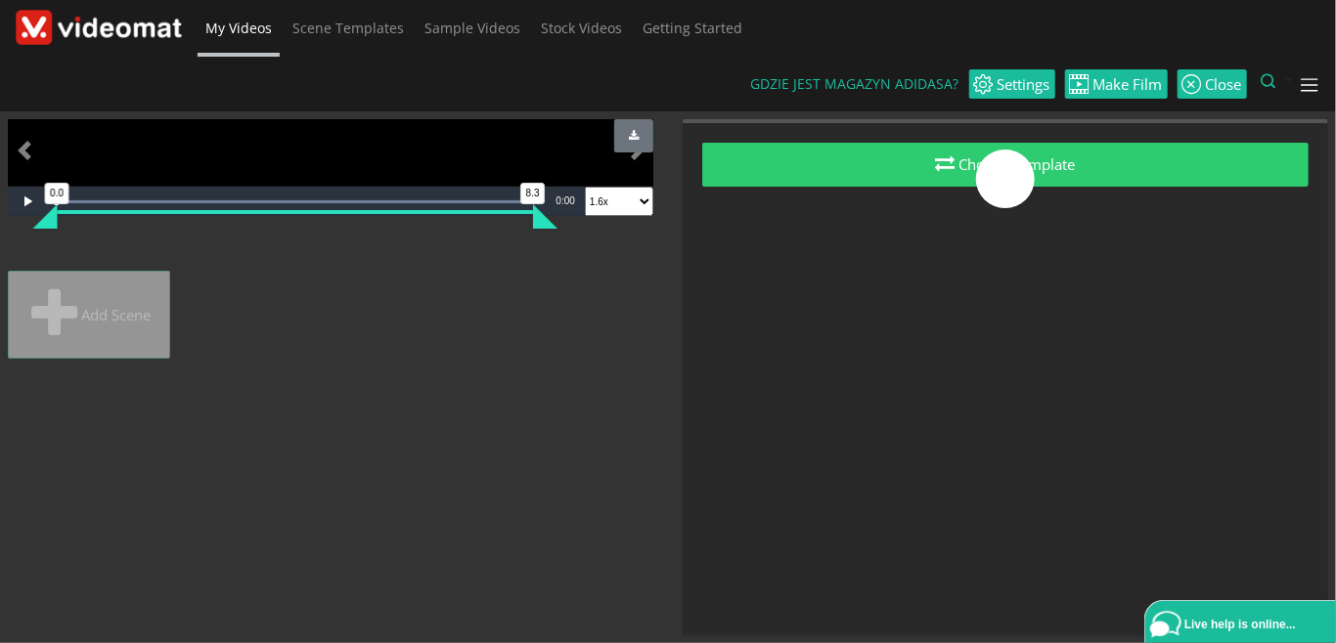
scroll to position [895, 0]
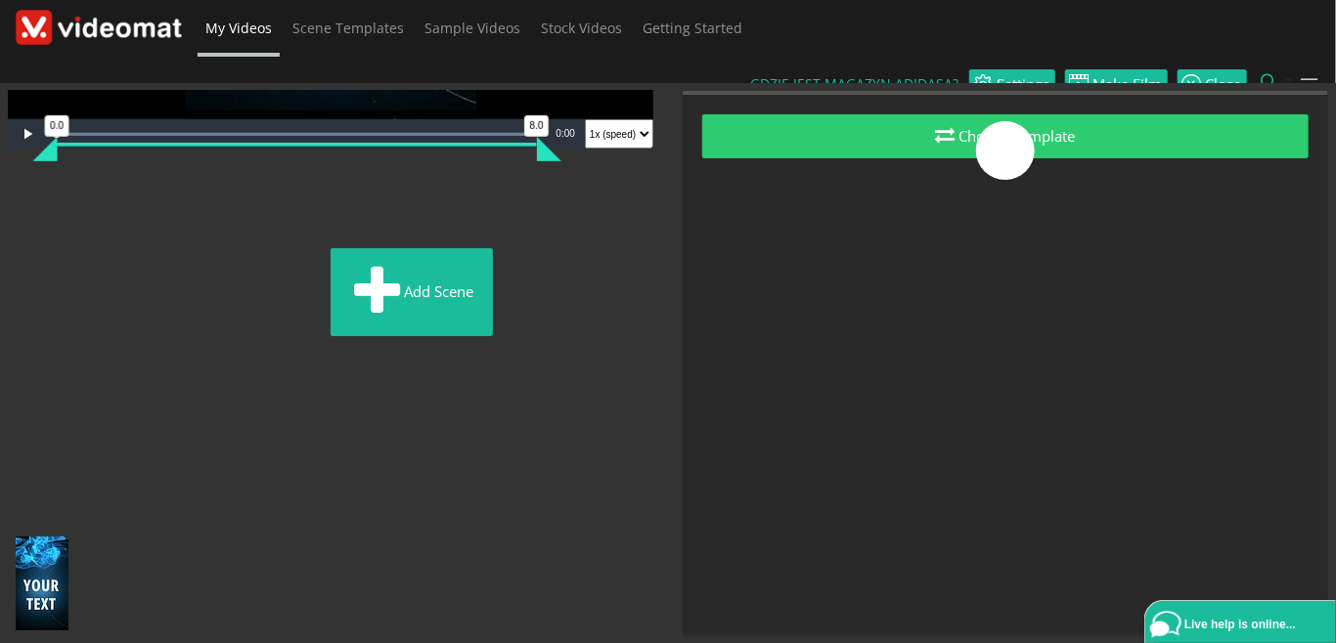
drag, startPoint x: 24, startPoint y: 600, endPoint x: 29, endPoint y: 104, distance: 496.7
click at [29, 178] on ul "Add scene" at bounding box center [330, 261] width 645 height 166
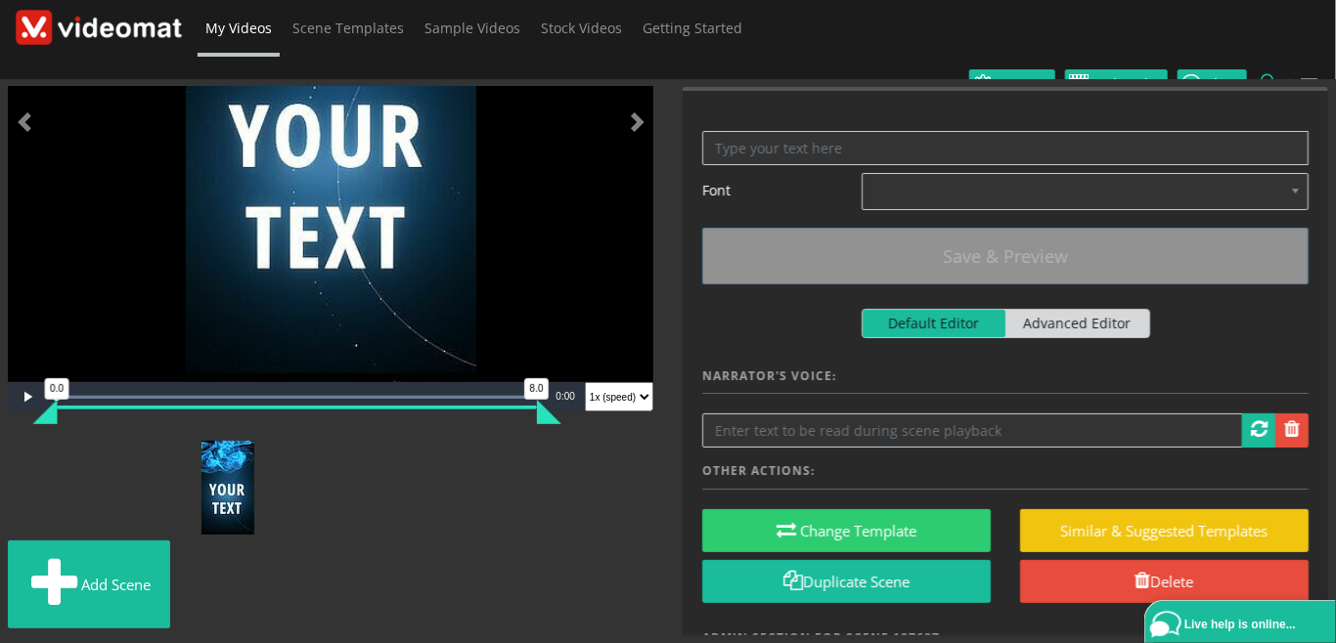
scroll to position [444, 0]
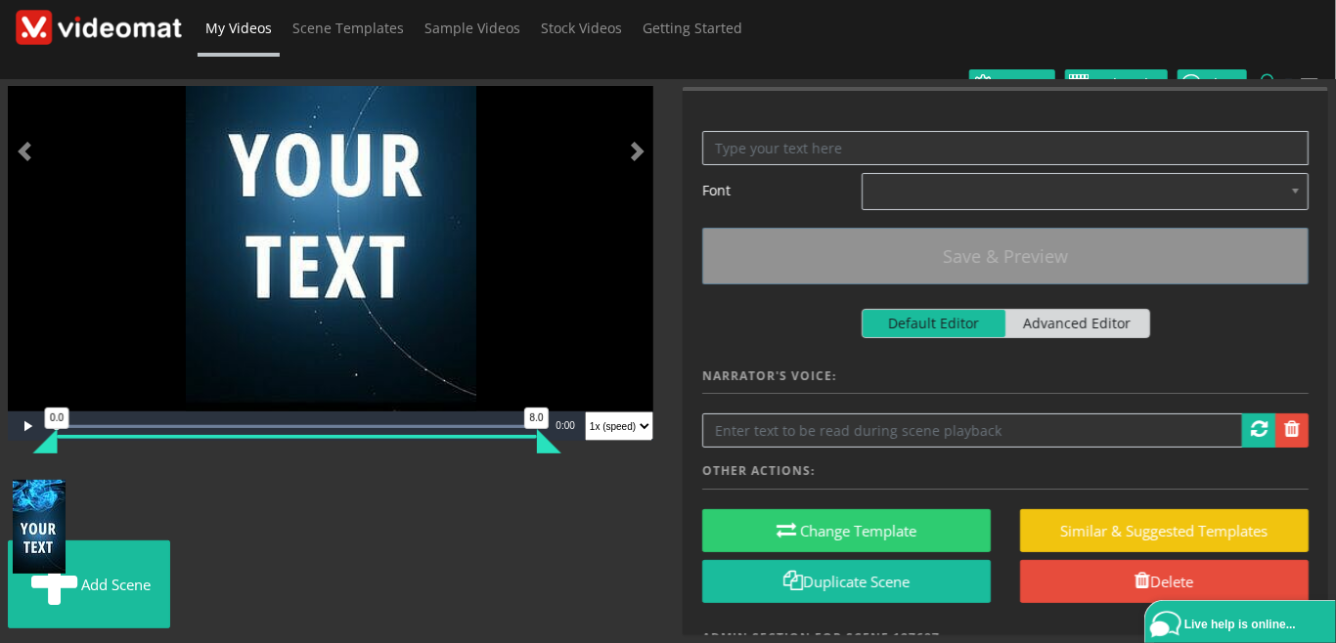
drag, startPoint x: 30, startPoint y: 539, endPoint x: 35, endPoint y: 252, distance: 286.5
click at [35, 470] on ul "Add scene" at bounding box center [330, 553] width 645 height 166
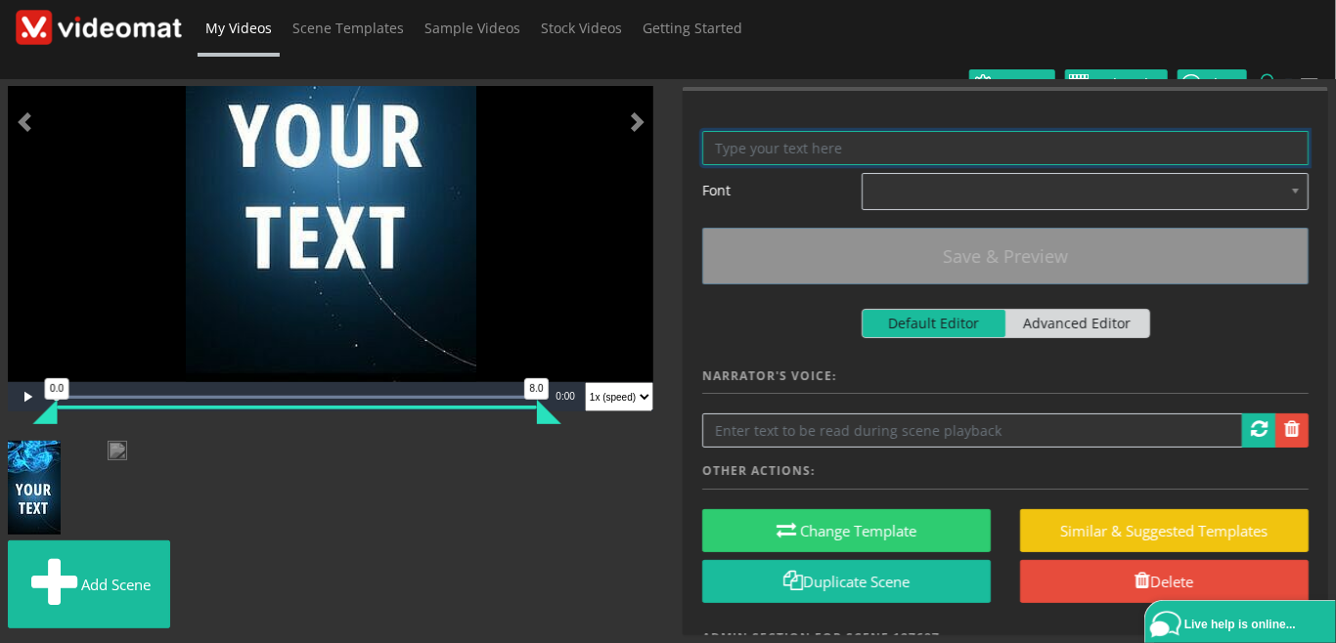
click at [772, 131] on textarea at bounding box center [1005, 148] width 606 height 34
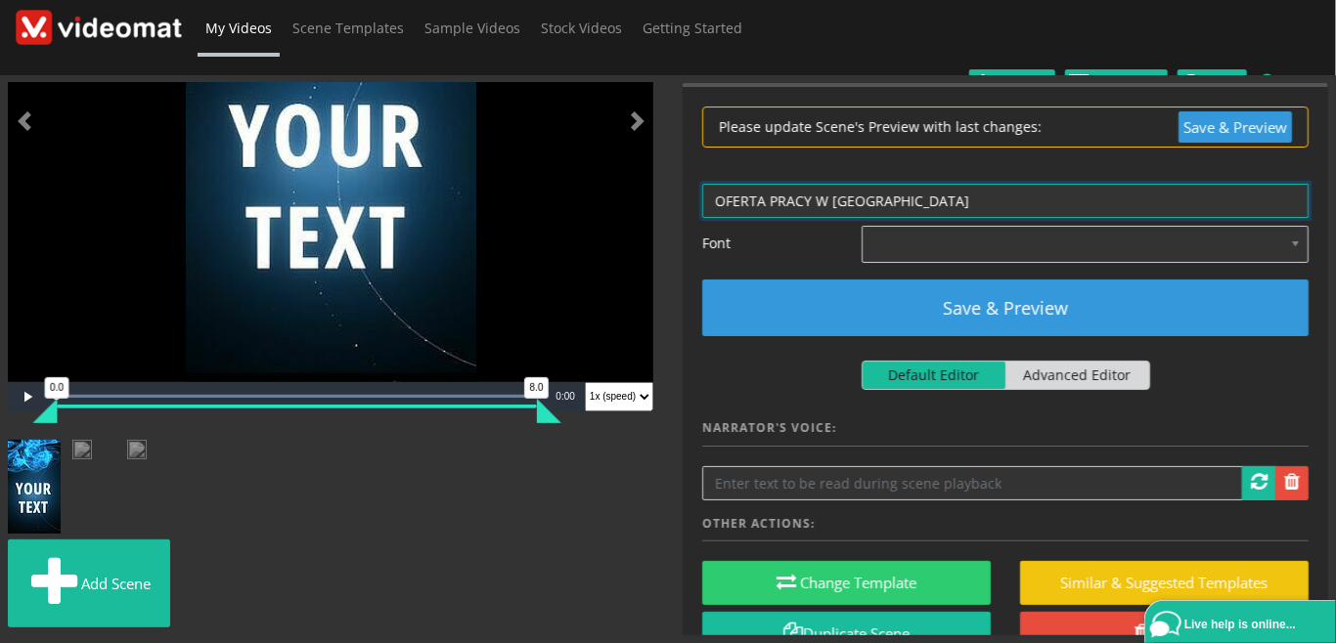
type textarea "OFERTA PRACY W NIEMCZECH"
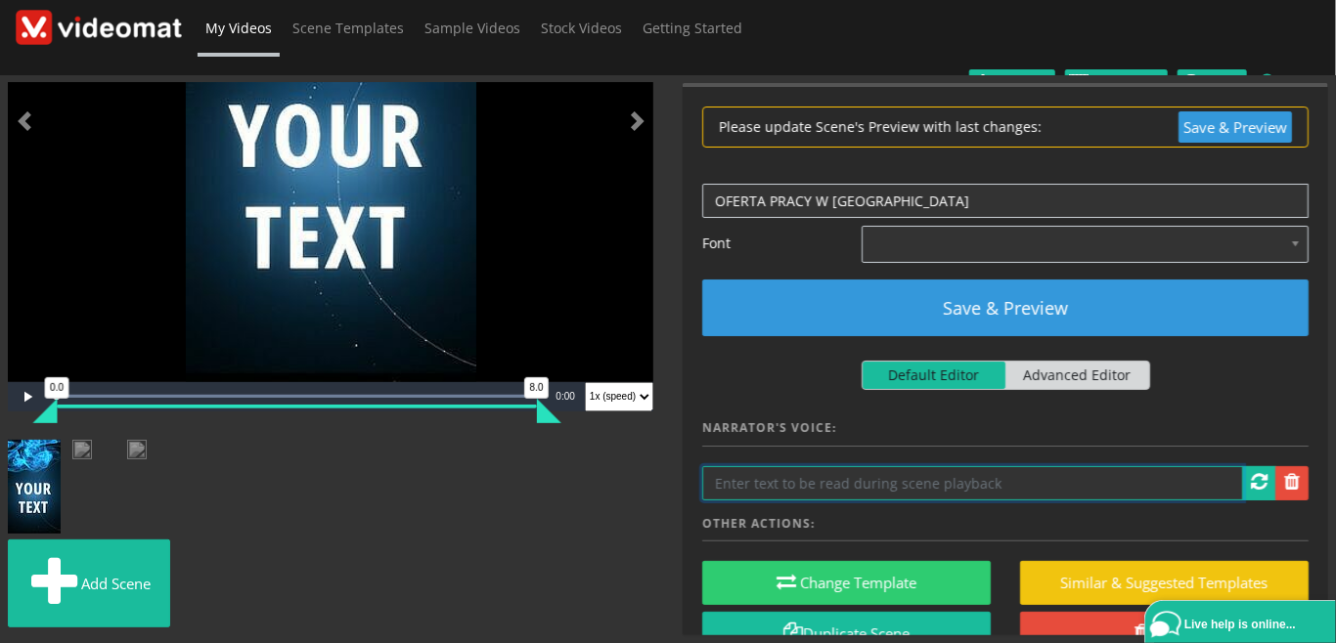
click at [837, 466] on input "text" at bounding box center [972, 483] width 541 height 34
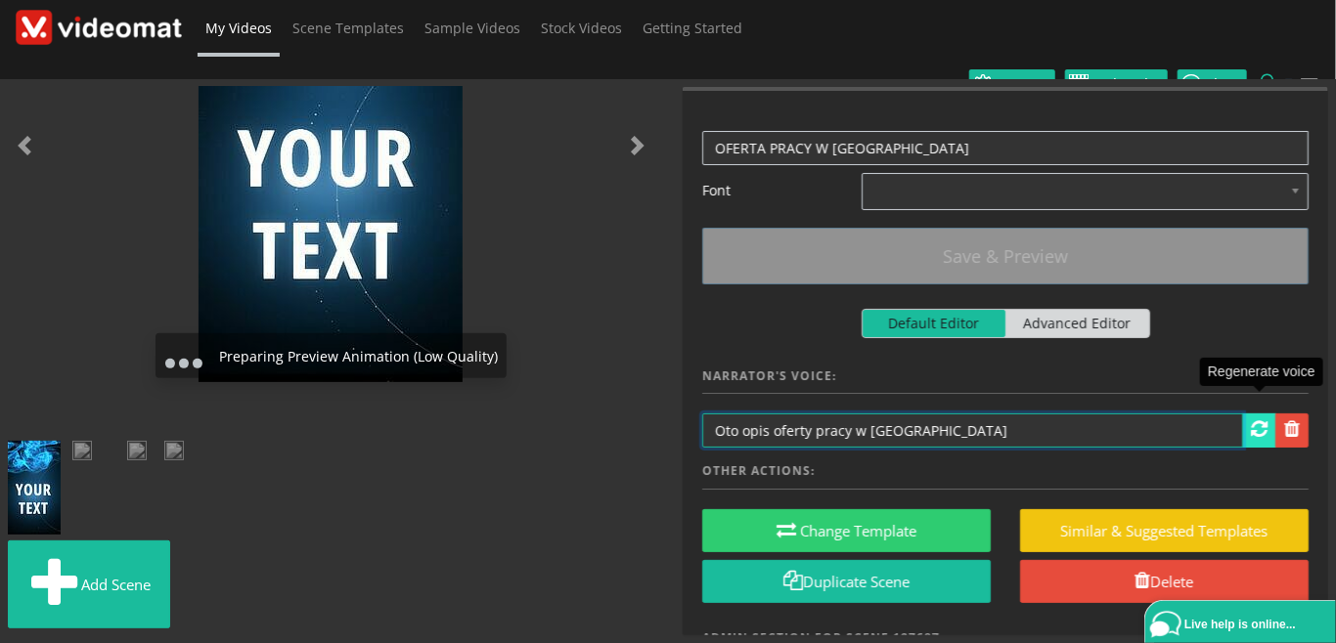
type input "Oto opis oferty pracy w Niemczech"
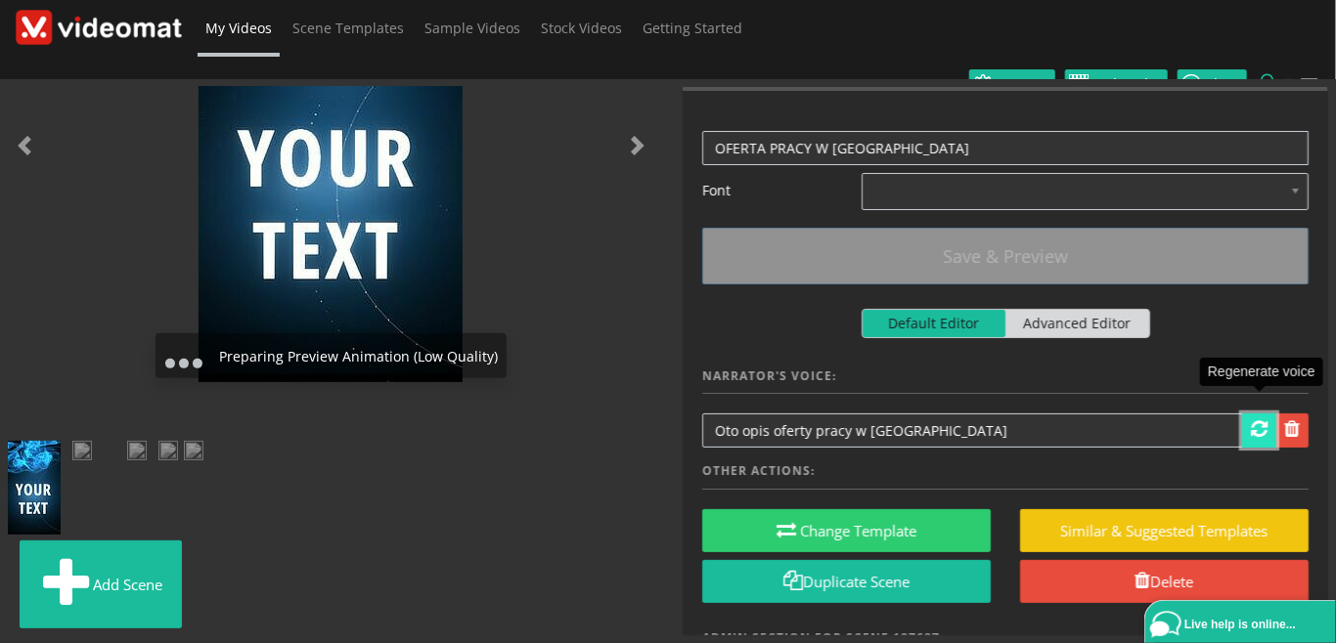
click at [1259, 419] on span at bounding box center [1259, 429] width 17 height 20
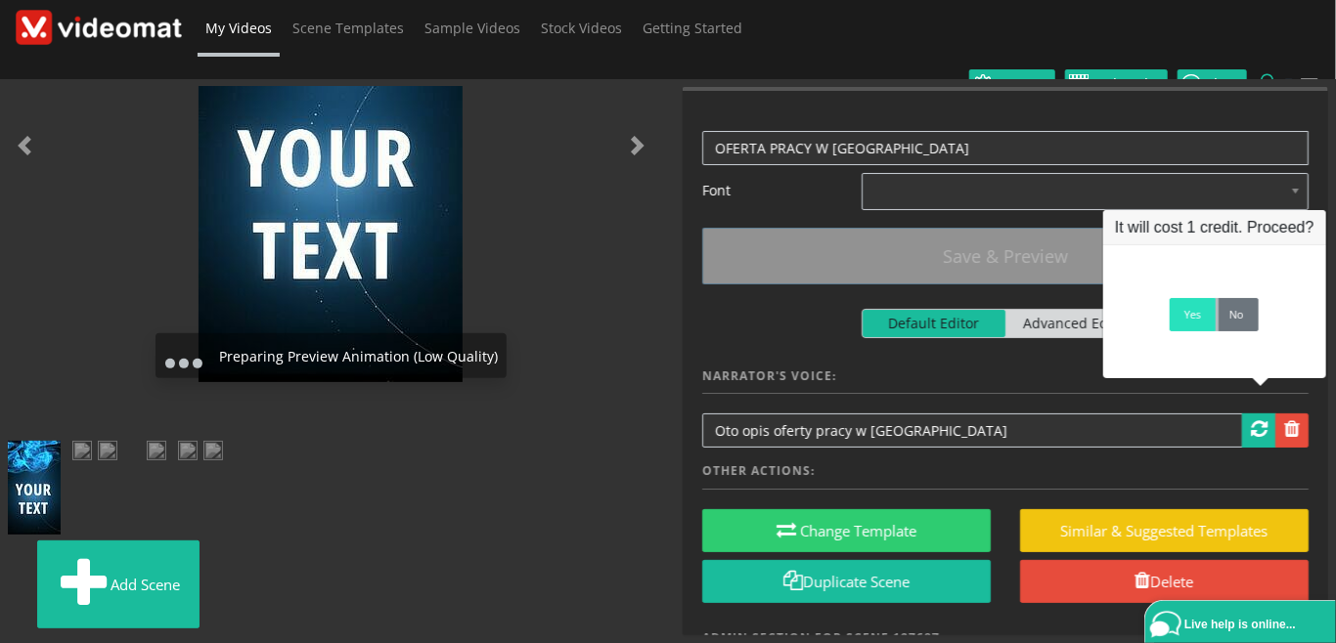
click at [1195, 317] on link "Yes" at bounding box center [1192, 314] width 46 height 33
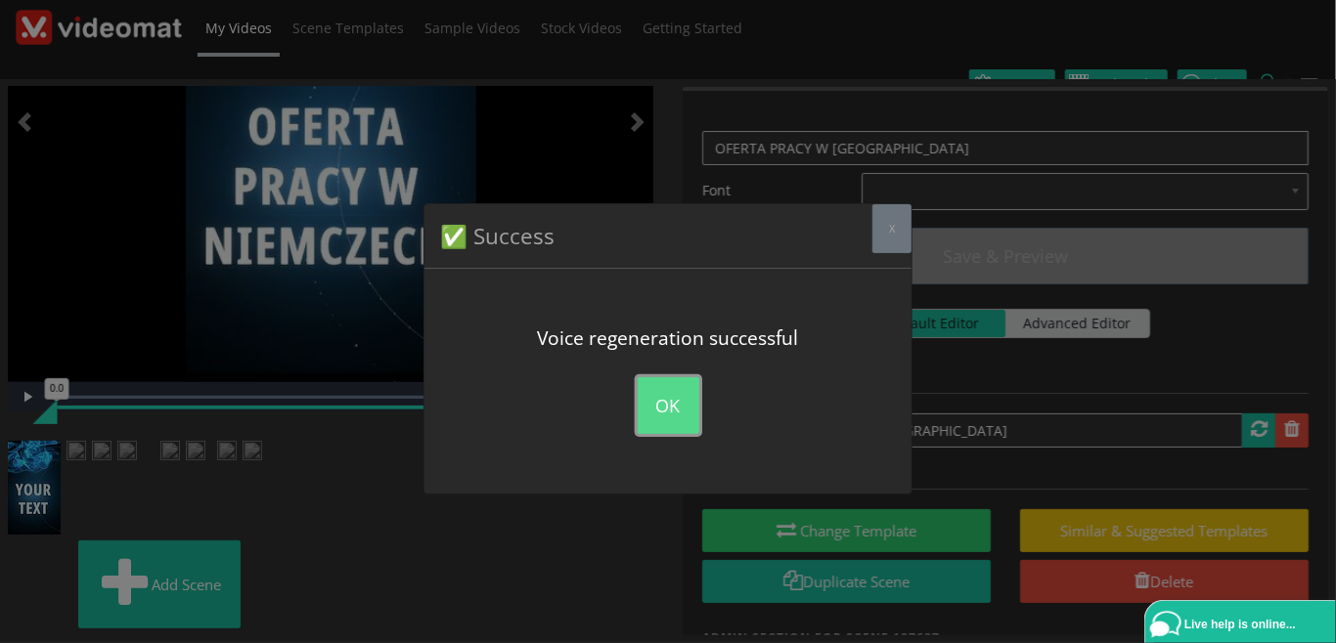
click at [669, 402] on button "OK" at bounding box center [669, 405] width 62 height 57
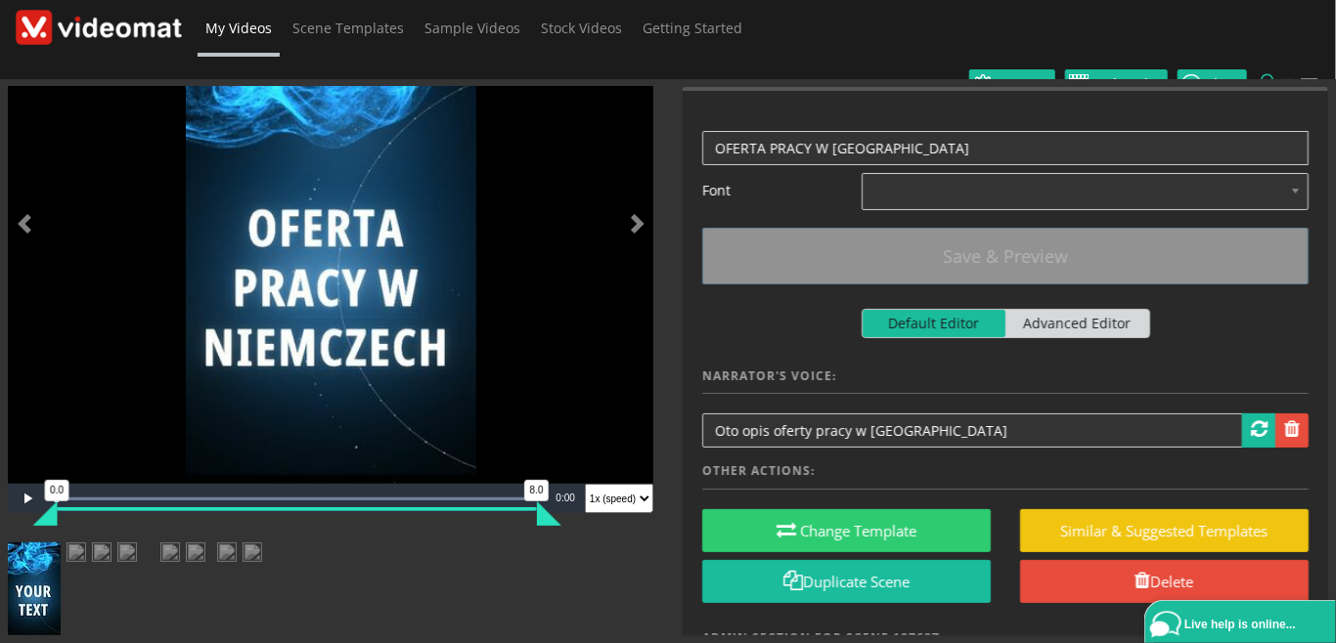
scroll to position [225, 0]
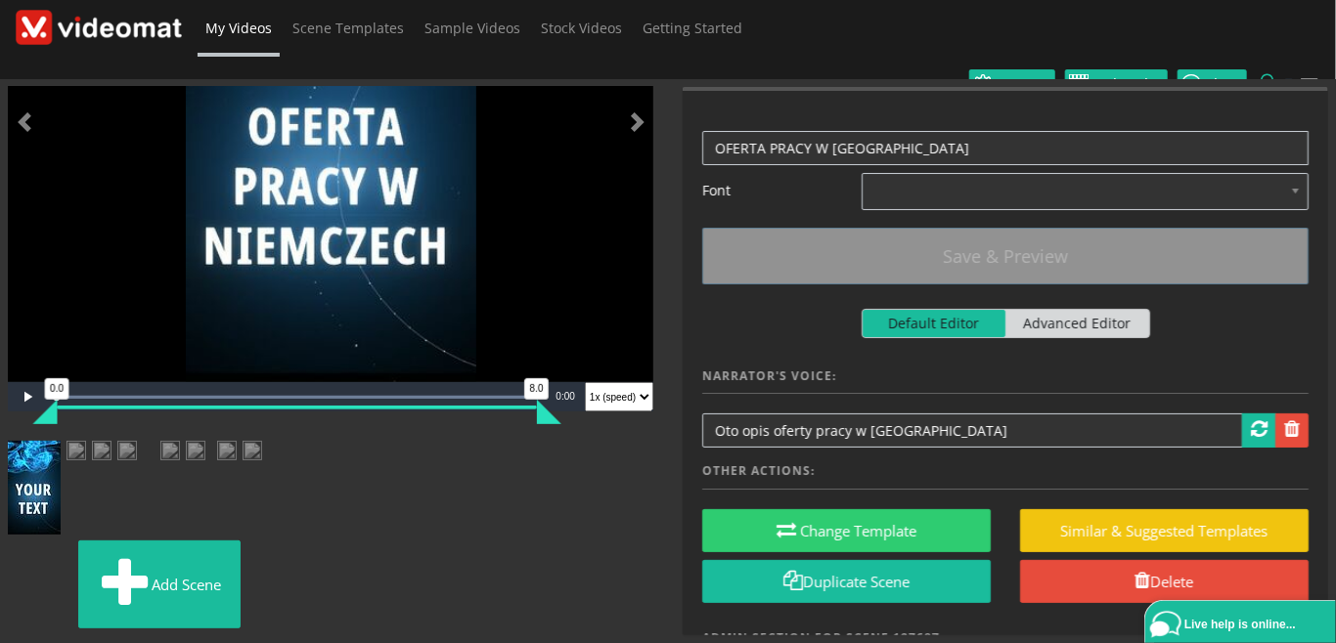
click at [86, 472] on img at bounding box center [76, 458] width 20 height 35
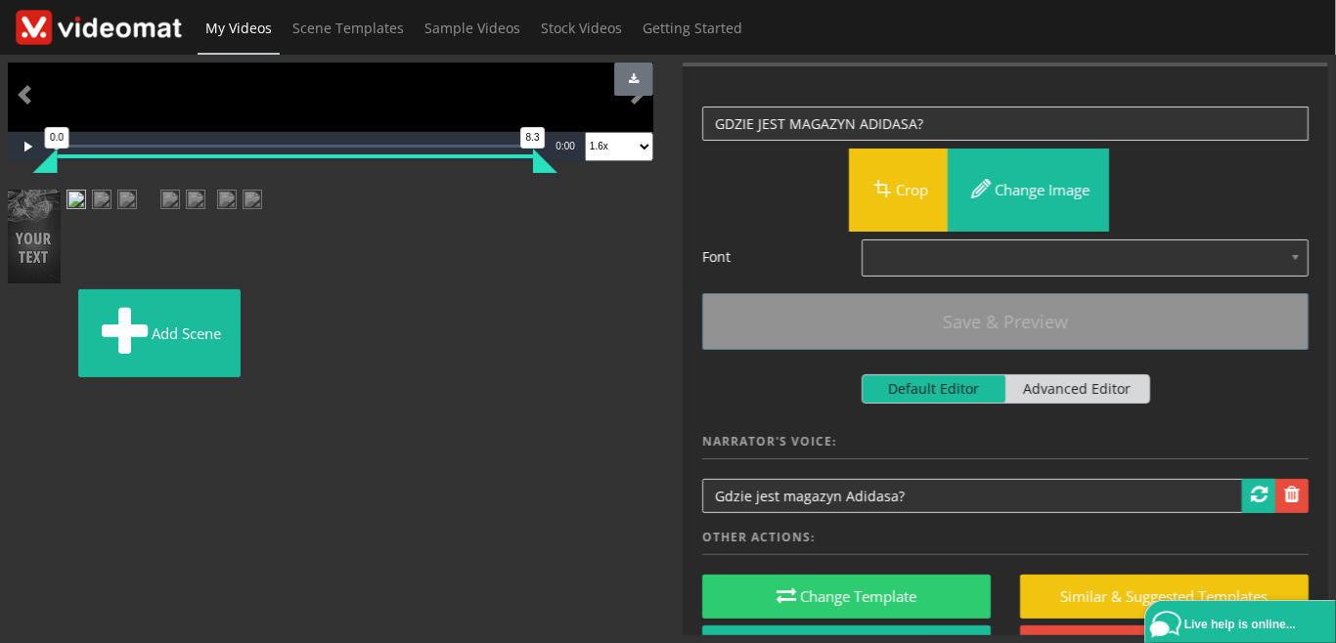
scroll to position [0, 0]
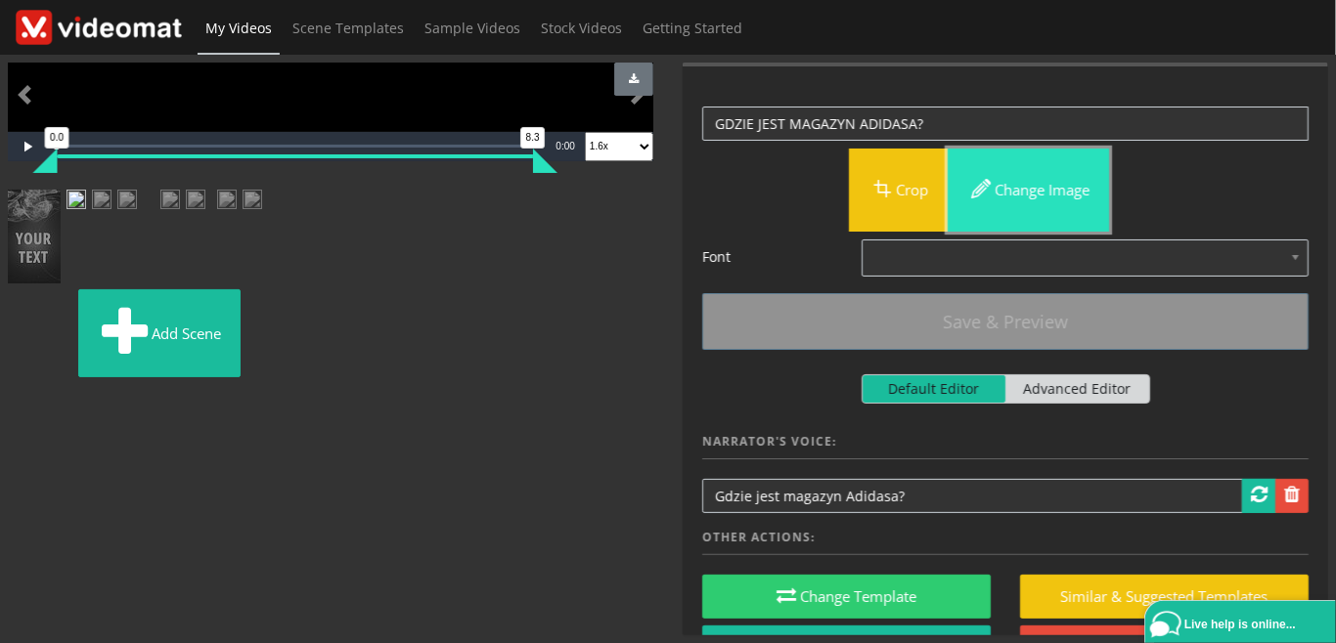
click at [1031, 194] on button "Change image" at bounding box center [1027, 190] width 161 height 83
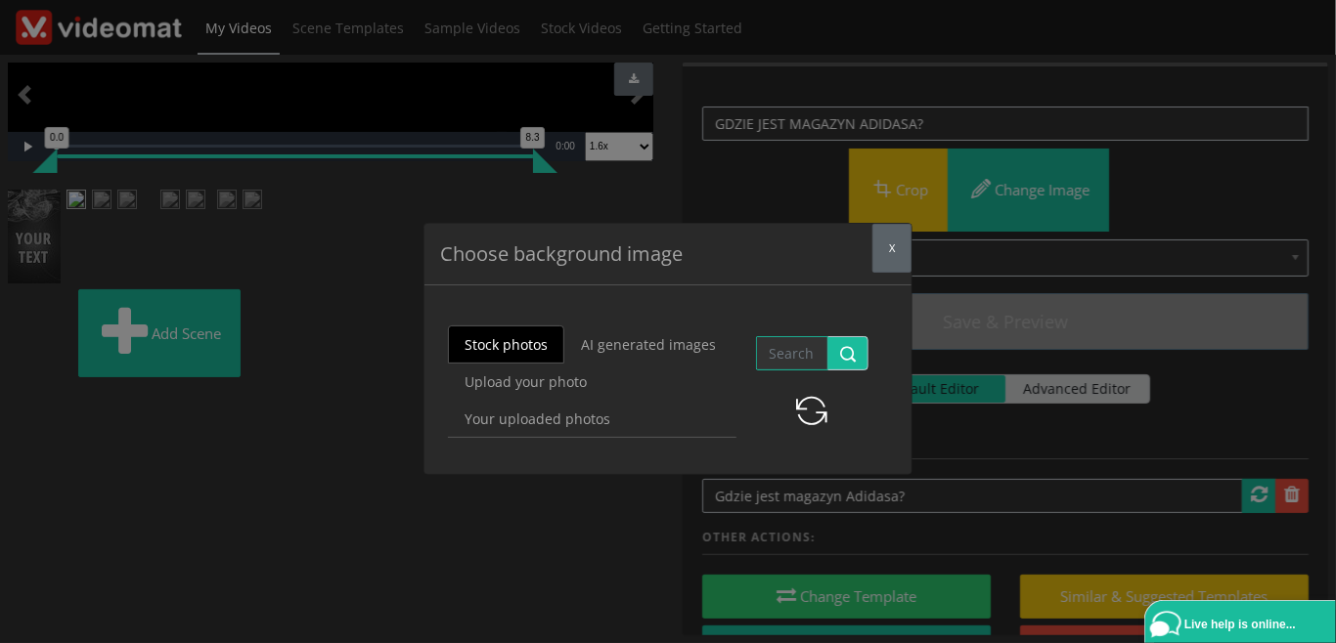
click at [898, 324] on div "Stock photos AI generated images Upload your photo Your uploaded photos Your Pr…" at bounding box center [667, 381] width 487 height 177
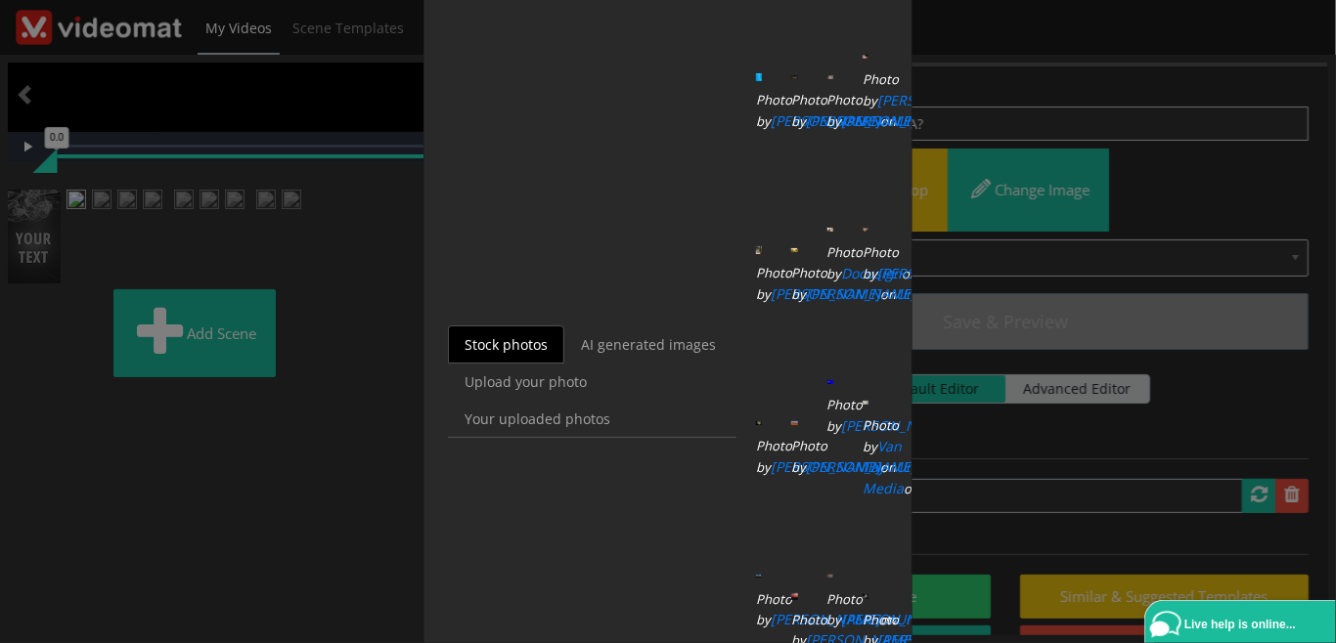
click at [964, 333] on div "Choose background image x Stock photos AI generated images Upload your photo Yo…" at bounding box center [668, 321] width 1336 height 643
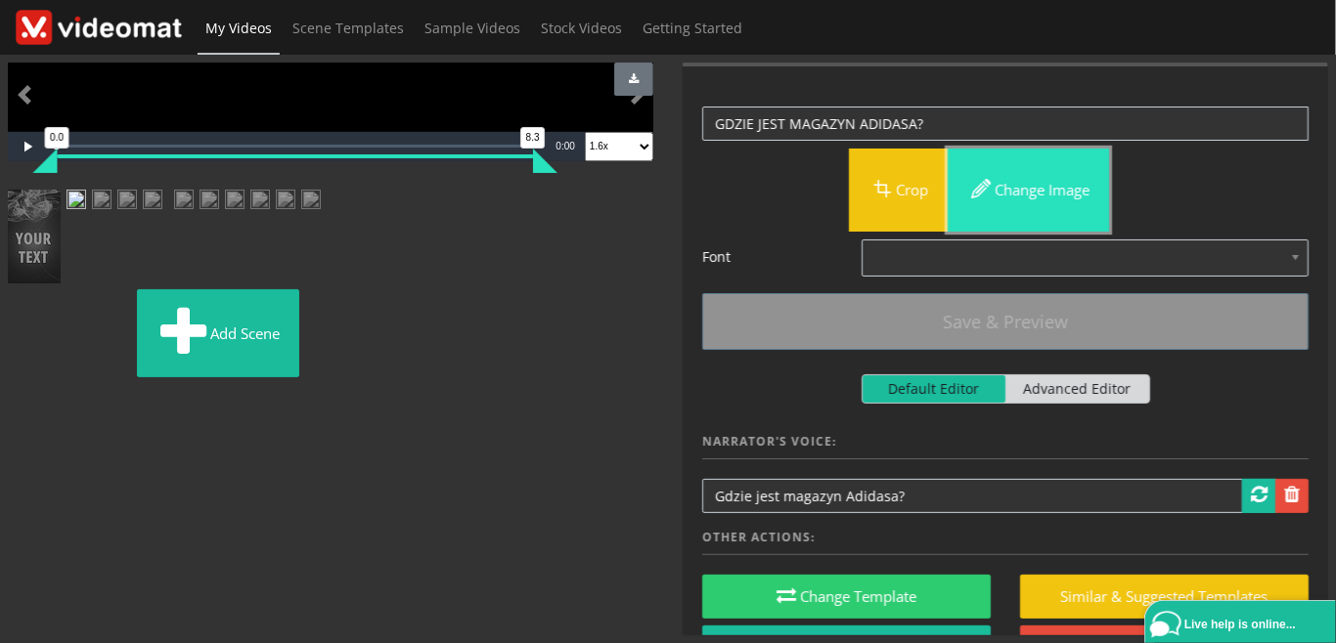
click at [1061, 182] on button "Change image" at bounding box center [1027, 190] width 161 height 83
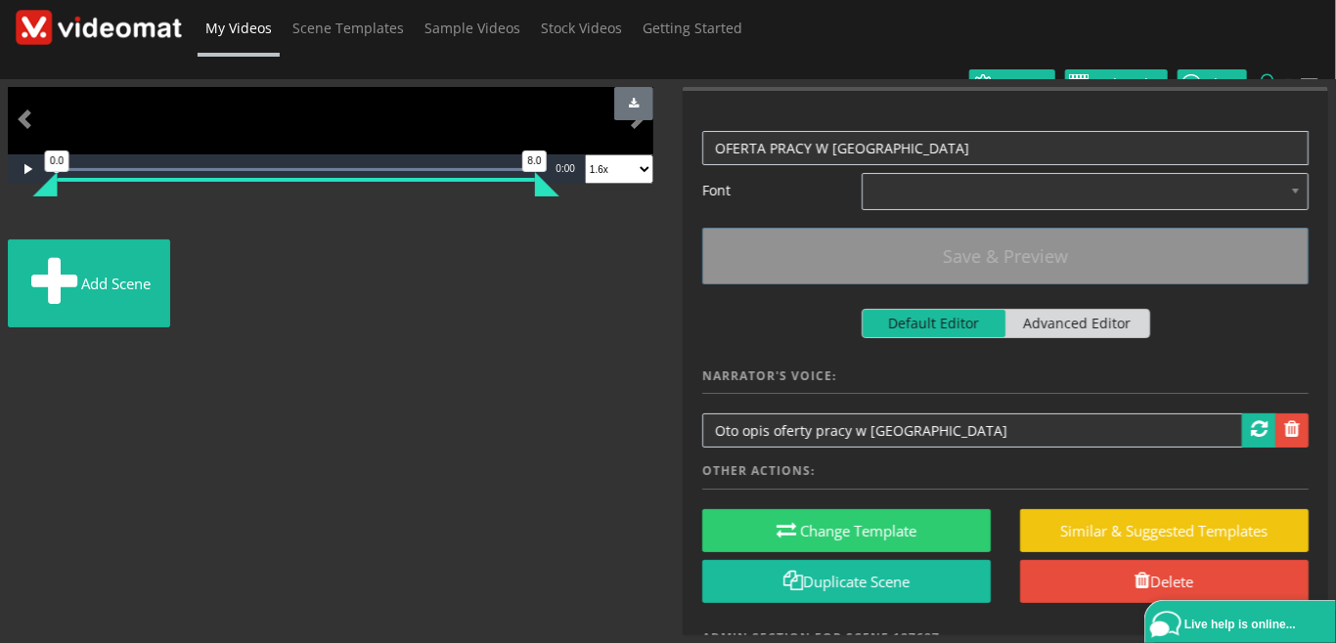
scroll to position [225, 0]
click at [14, 225] on img at bounding box center [14, 225] width 0 height 0
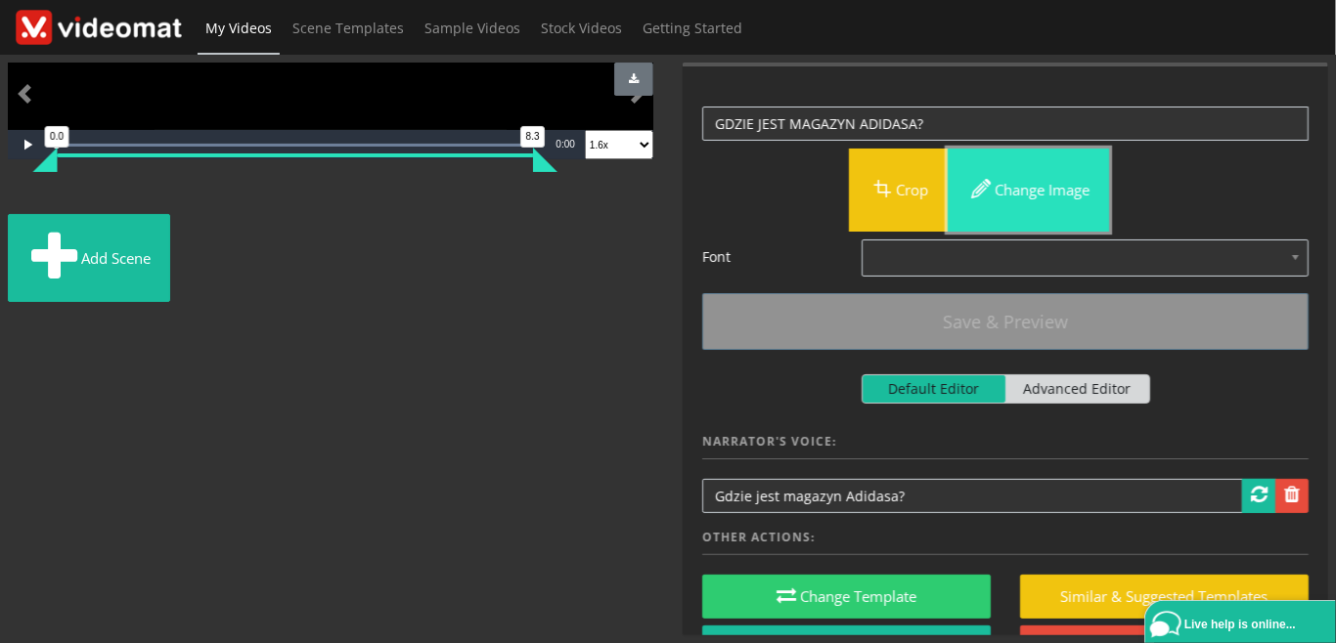
click at [1028, 191] on button "Change image" at bounding box center [1027, 190] width 161 height 83
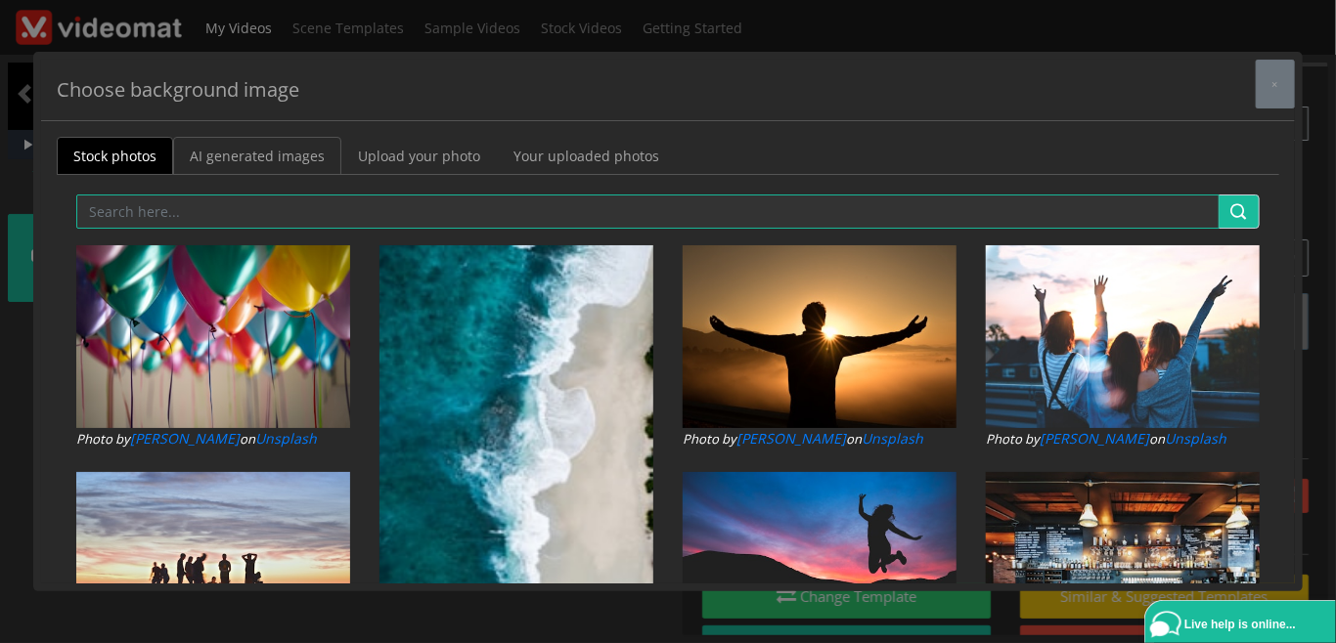
drag, startPoint x: 268, startPoint y: 157, endPoint x: 251, endPoint y: 201, distance: 47.0
click at [268, 158] on link "AI generated images" at bounding box center [257, 156] width 168 height 38
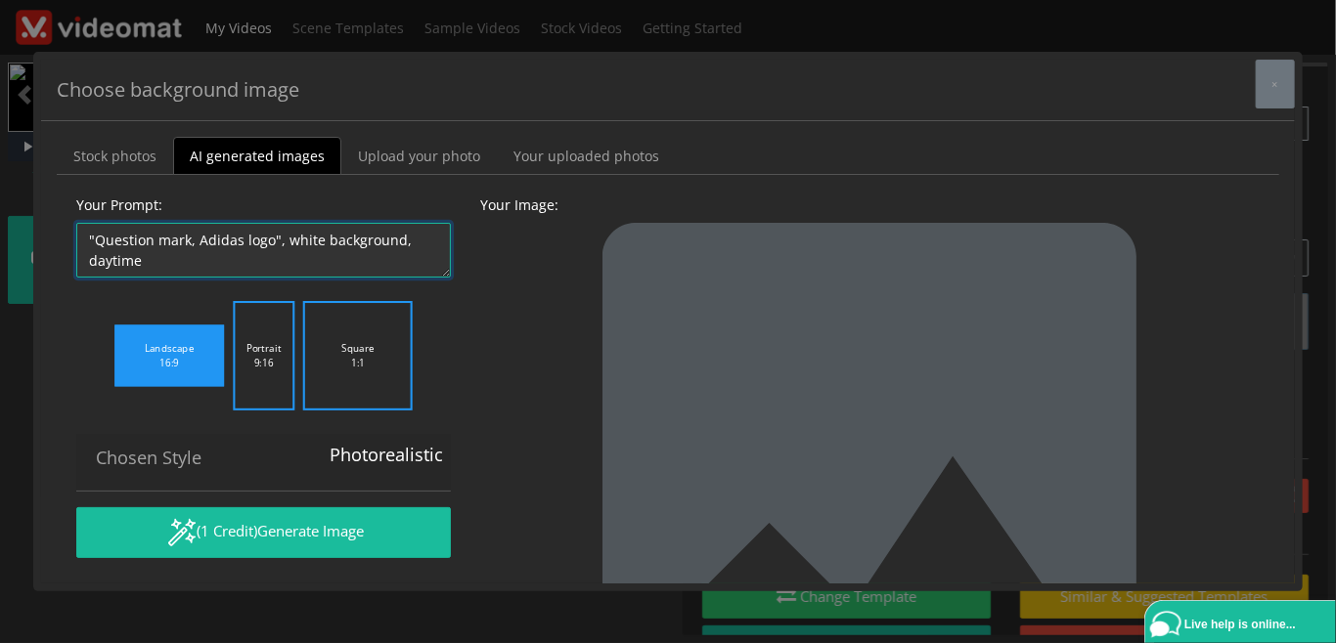
drag, startPoint x: 197, startPoint y: 236, endPoint x: 99, endPoint y: 237, distance: 97.8
click at [99, 237] on textarea ""Question mark, Adidas logo", white background, daytime" at bounding box center [263, 250] width 374 height 55
drag, startPoint x: 278, startPoint y: 236, endPoint x: 49, endPoint y: 225, distance: 229.1
click at [76, 225] on textarea ""Question mark, Adidas logo", white background, daytime" at bounding box center [263, 250] width 374 height 55
click at [135, 242] on textarea ""Question mark, Adidas logo", white background, daytime" at bounding box center [263, 250] width 374 height 55
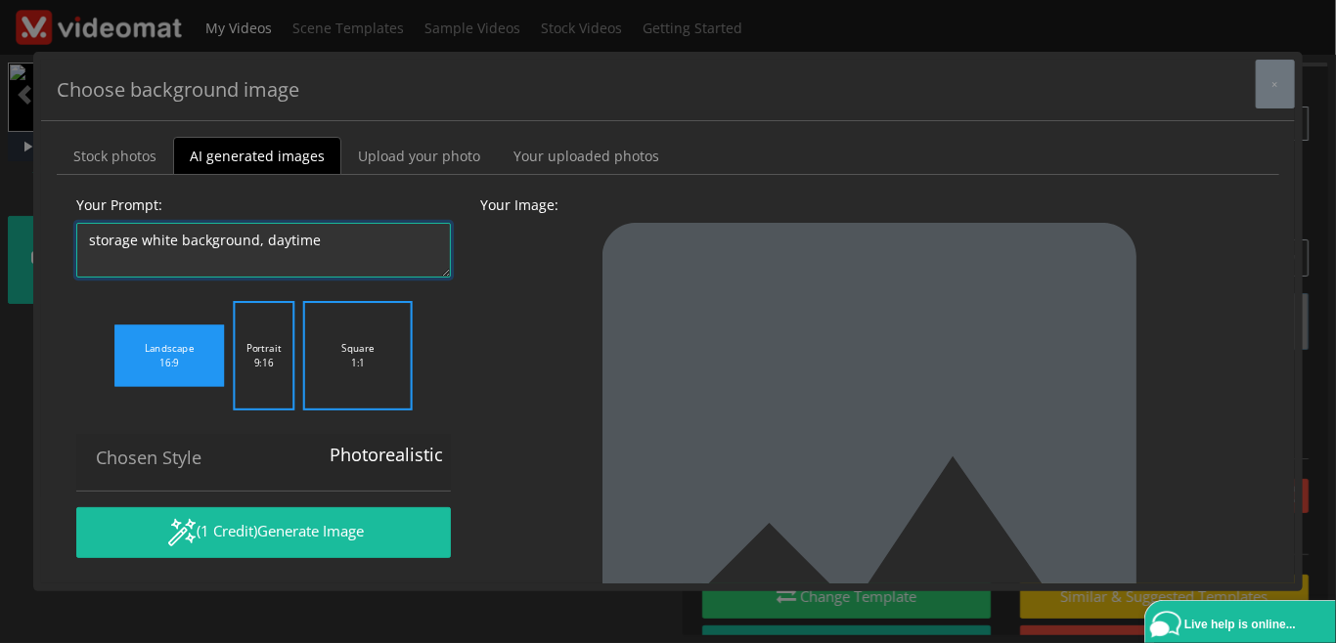
drag, startPoint x: 330, startPoint y: 240, endPoint x: 9, endPoint y: 236, distance: 321.7
click at [76, 236] on textarea ""Question mark, Adidas logo", white background, daytime" at bounding box center [263, 250] width 374 height 55
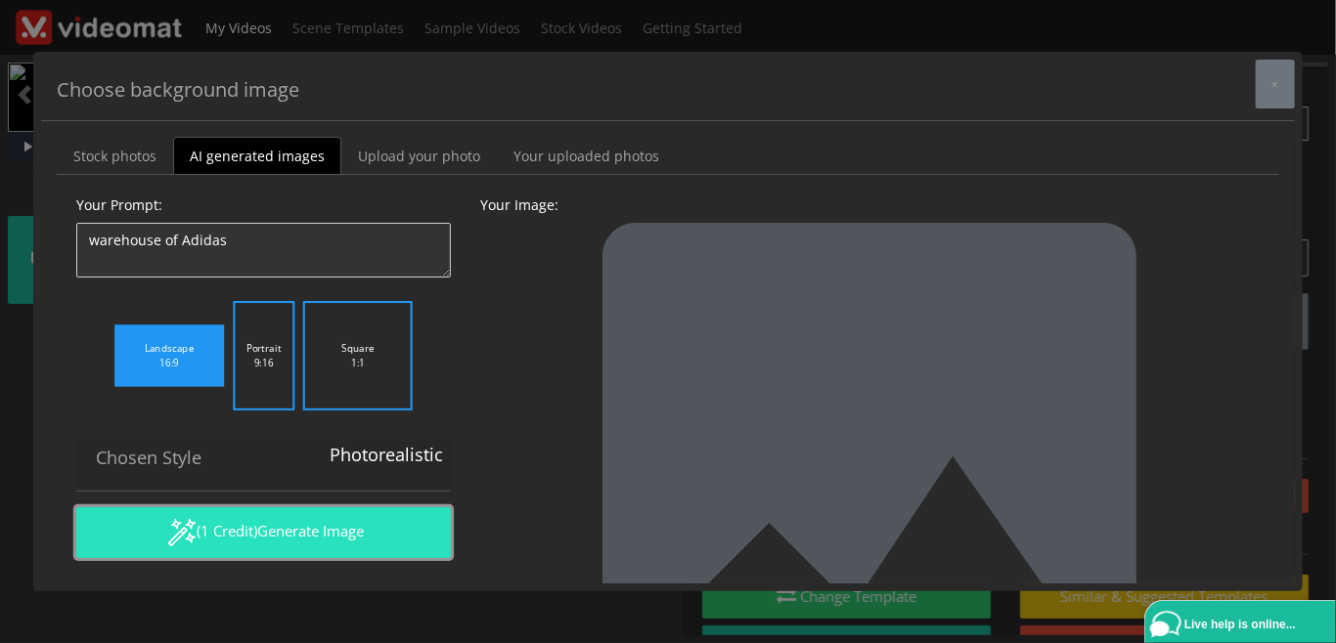
click at [255, 536] on button "(1 Credit) Generate Image" at bounding box center [263, 532] width 374 height 51
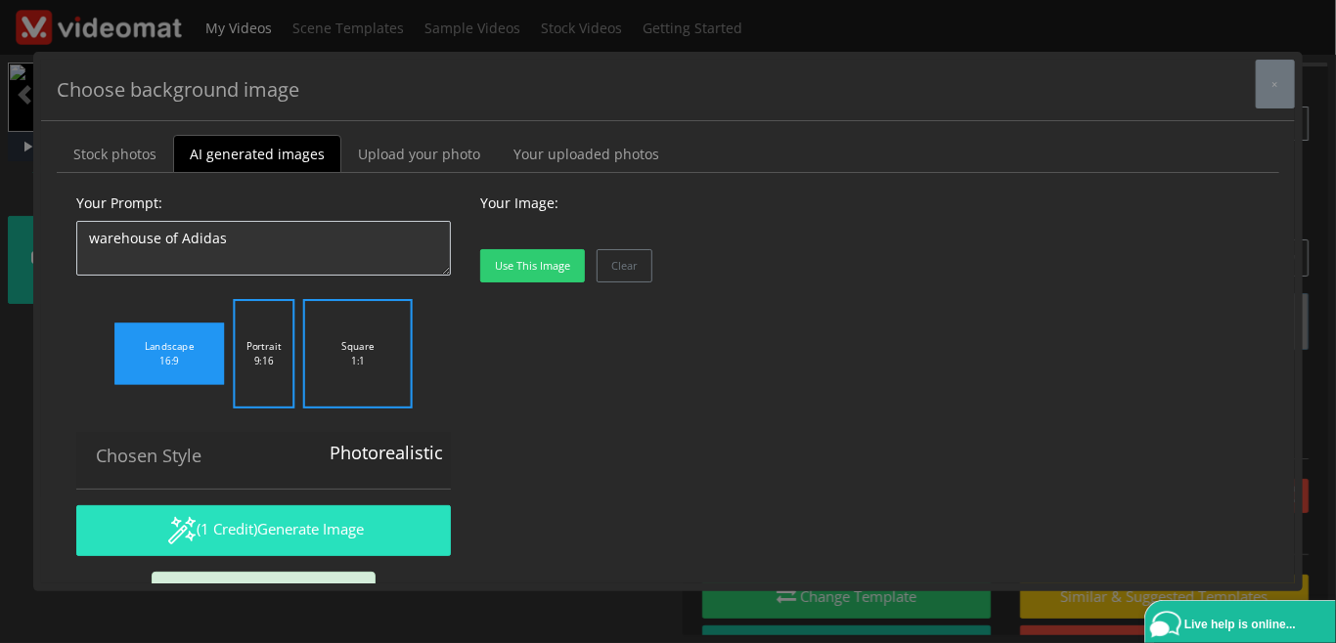
scroll to position [0, 0]
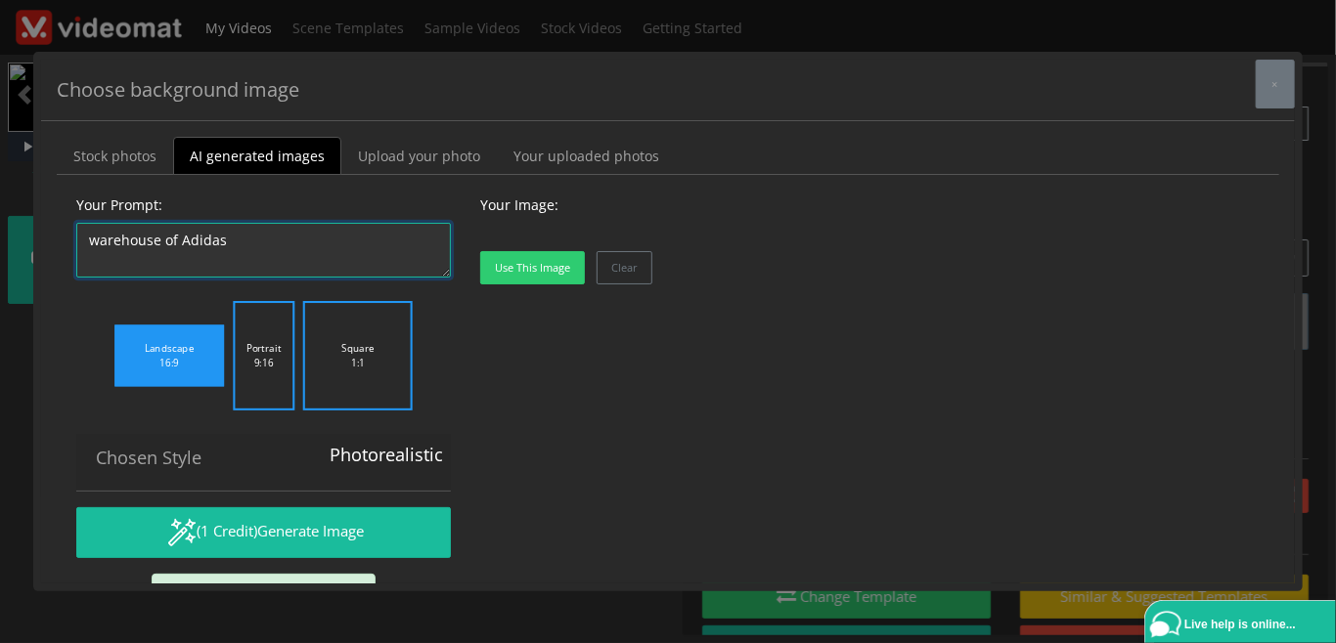
click at [229, 241] on textarea ""Question mark, Adidas logo", white background, daytime" at bounding box center [263, 250] width 374 height 55
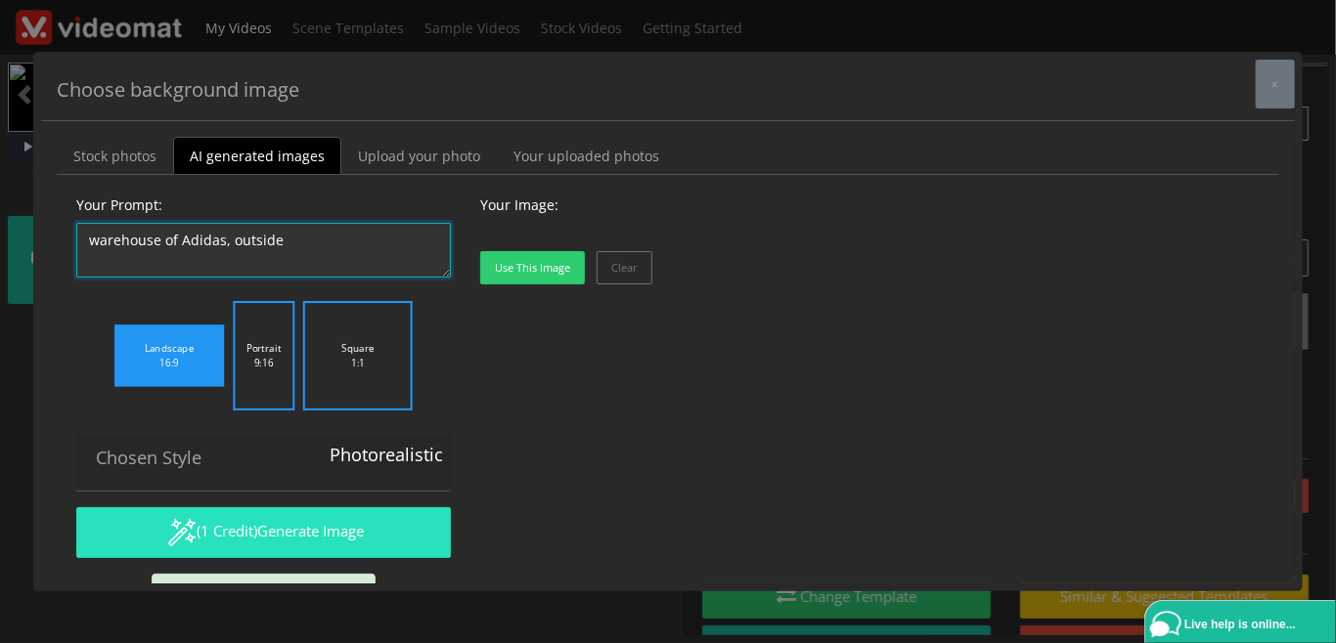
type textarea "warehouse of Adidas, outside"
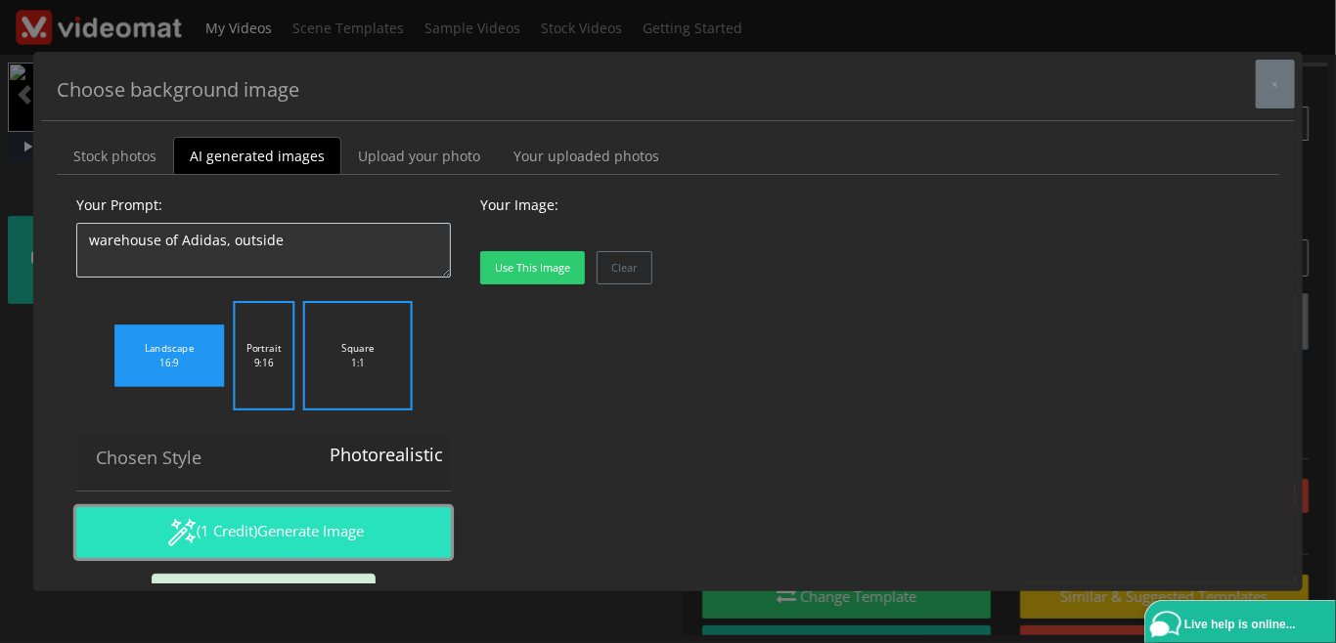
click at [265, 534] on span "Generate Image" at bounding box center [310, 531] width 107 height 20
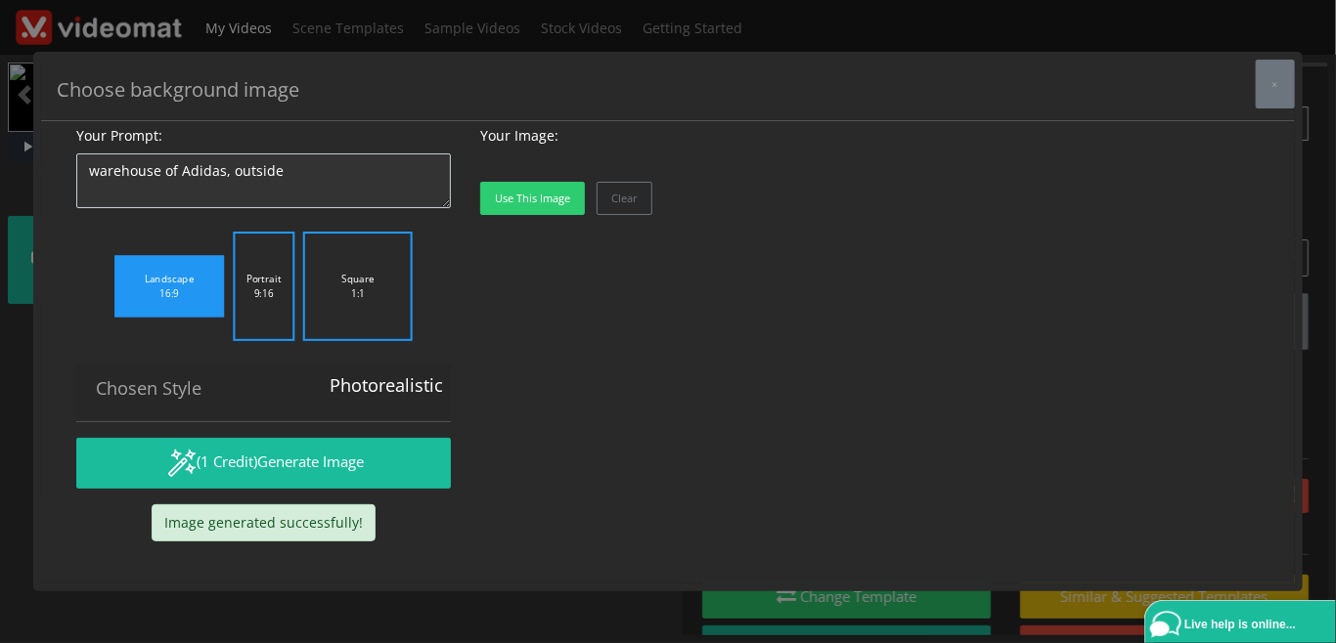
scroll to position [164, 0]
click at [557, 215] on button "Use this image" at bounding box center [532, 198] width 105 height 33
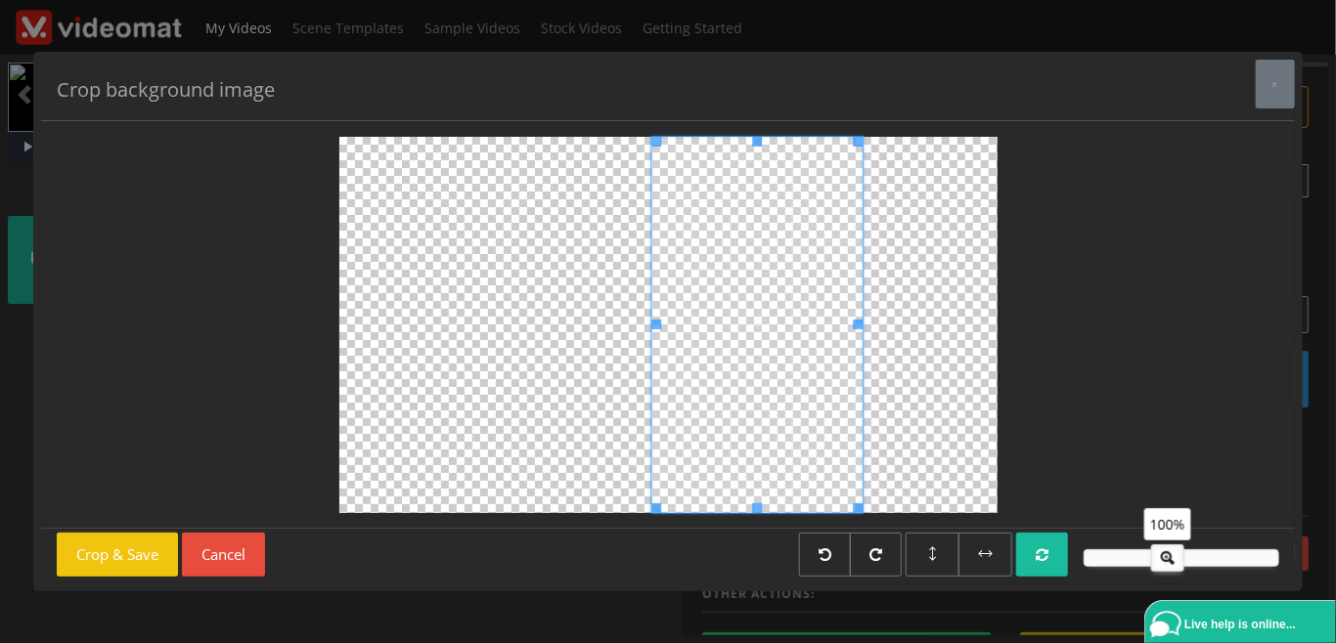
click at [716, 448] on span at bounding box center [757, 325] width 212 height 376
click at [110, 578] on div "Crop & Save Cancel" at bounding box center [161, 558] width 208 height 51
click at [108, 559] on button "Crop & Save" at bounding box center [117, 555] width 121 height 44
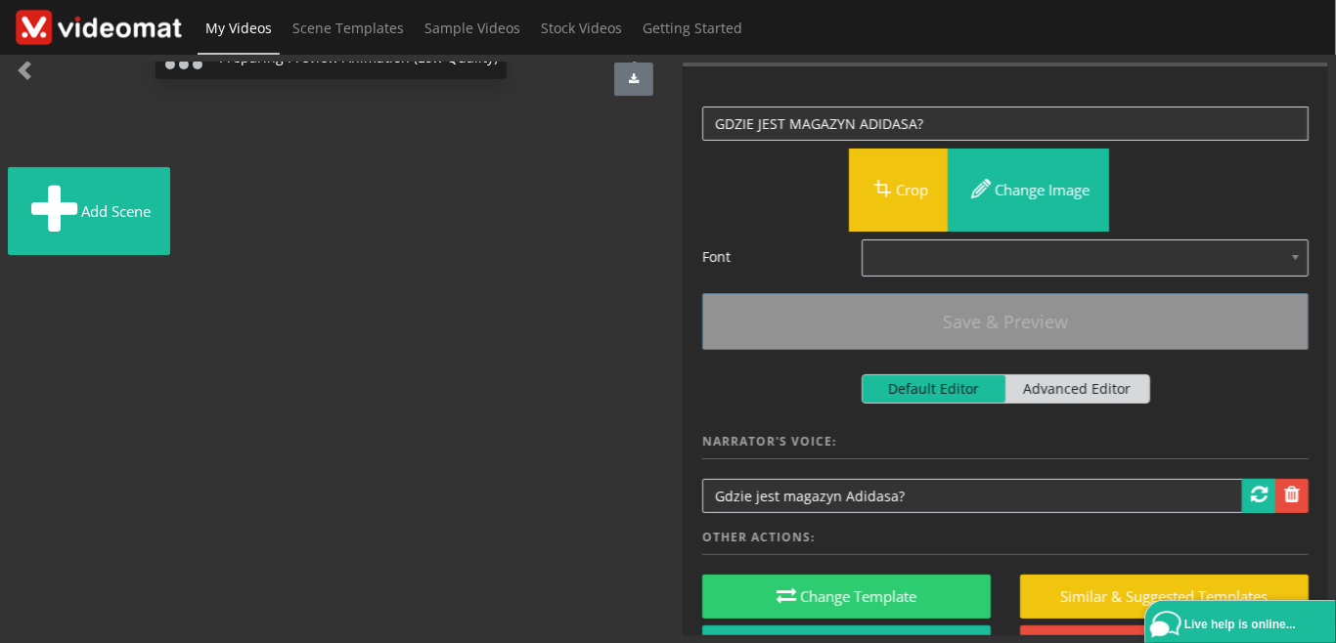
scroll to position [225, 0]
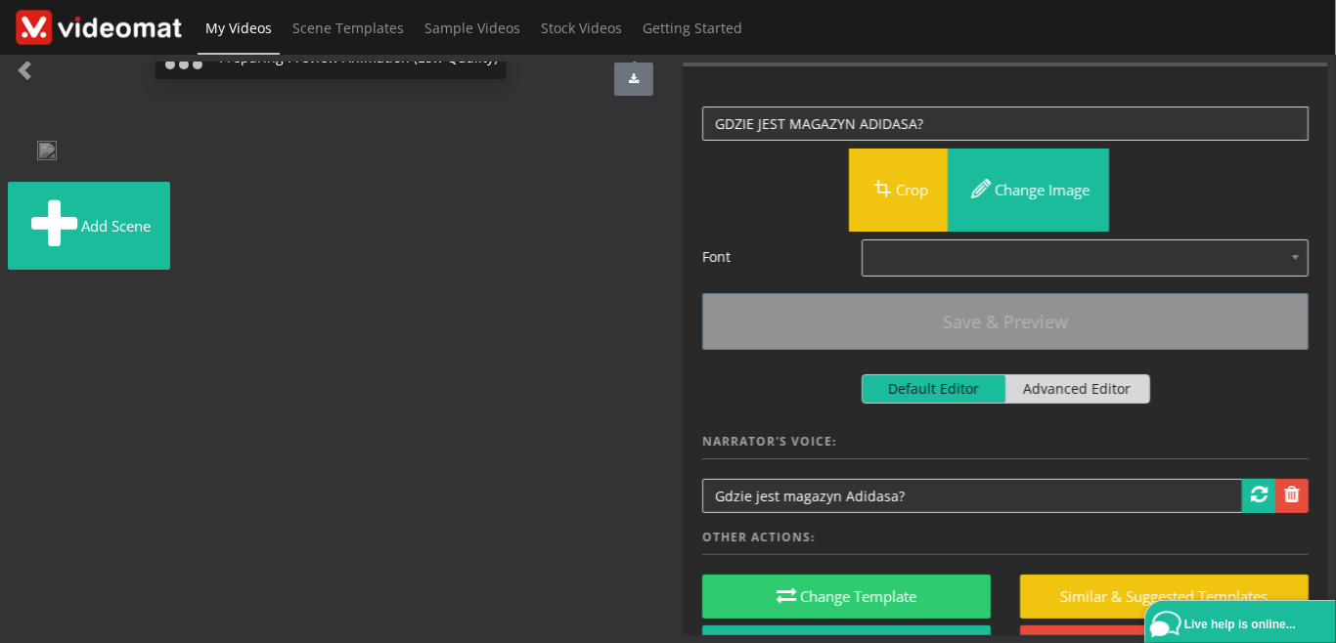
click at [20, 154] on img at bounding box center [20, 154] width 0 height 0
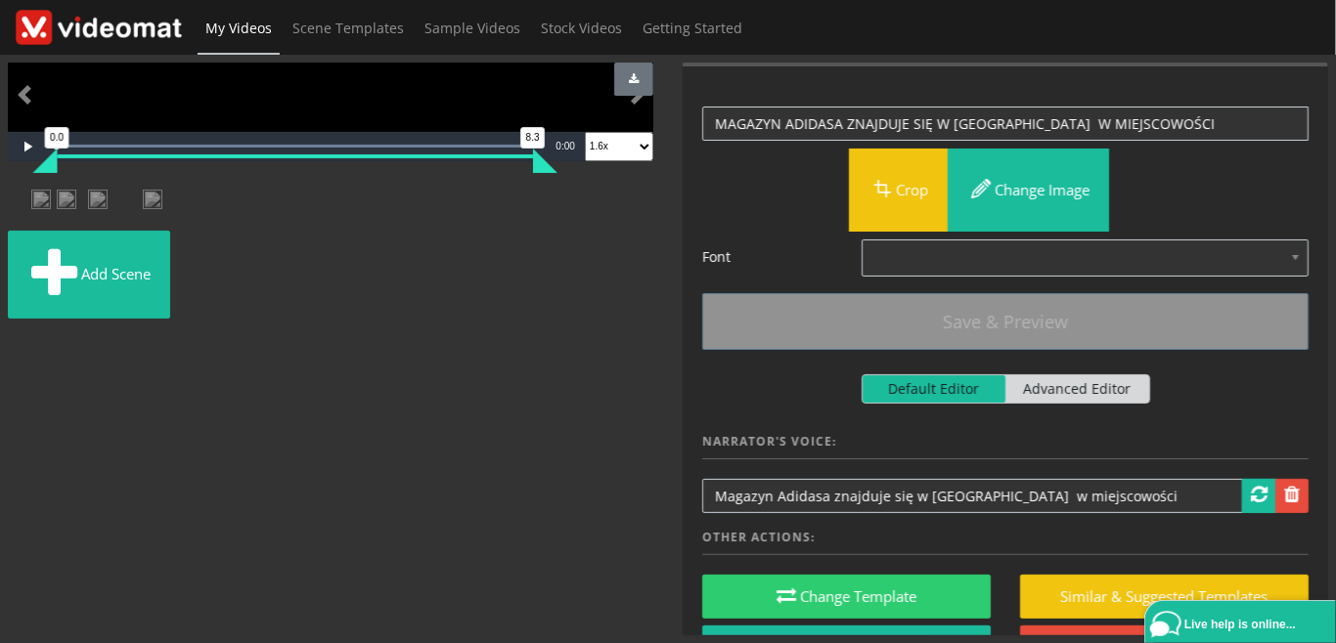
click at [25, 201] on img at bounding box center [25, 201] width 0 height 0
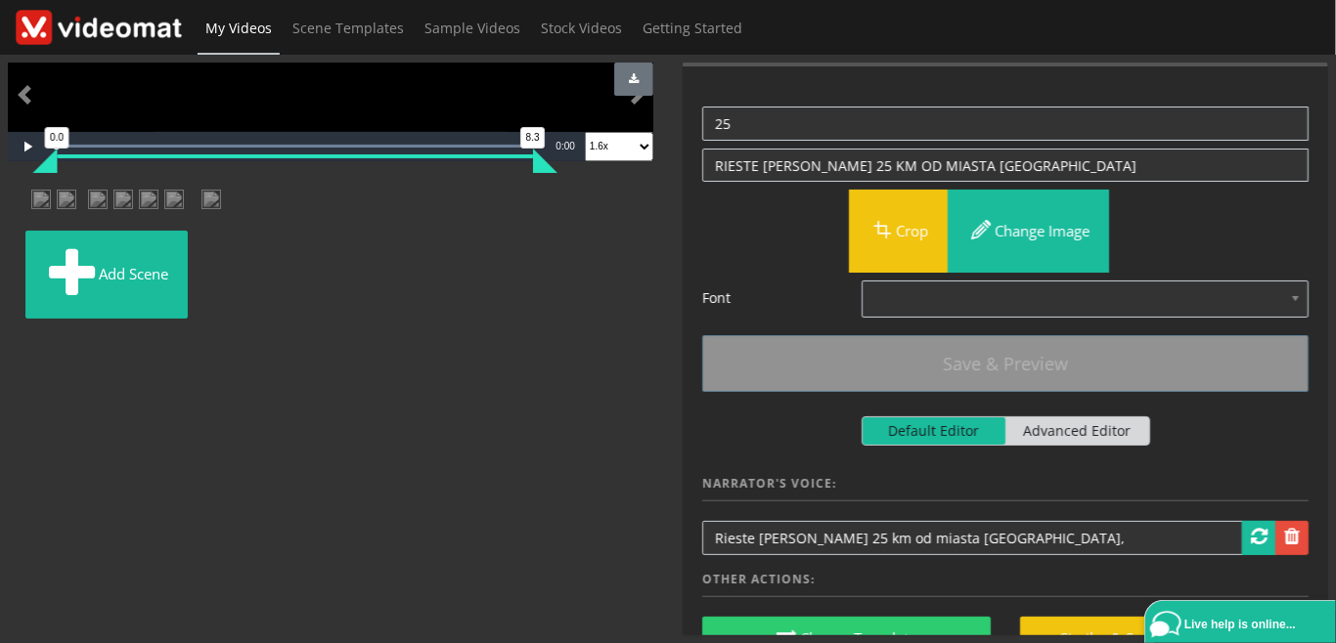
click at [20, 201] on img at bounding box center [20, 201] width 0 height 0
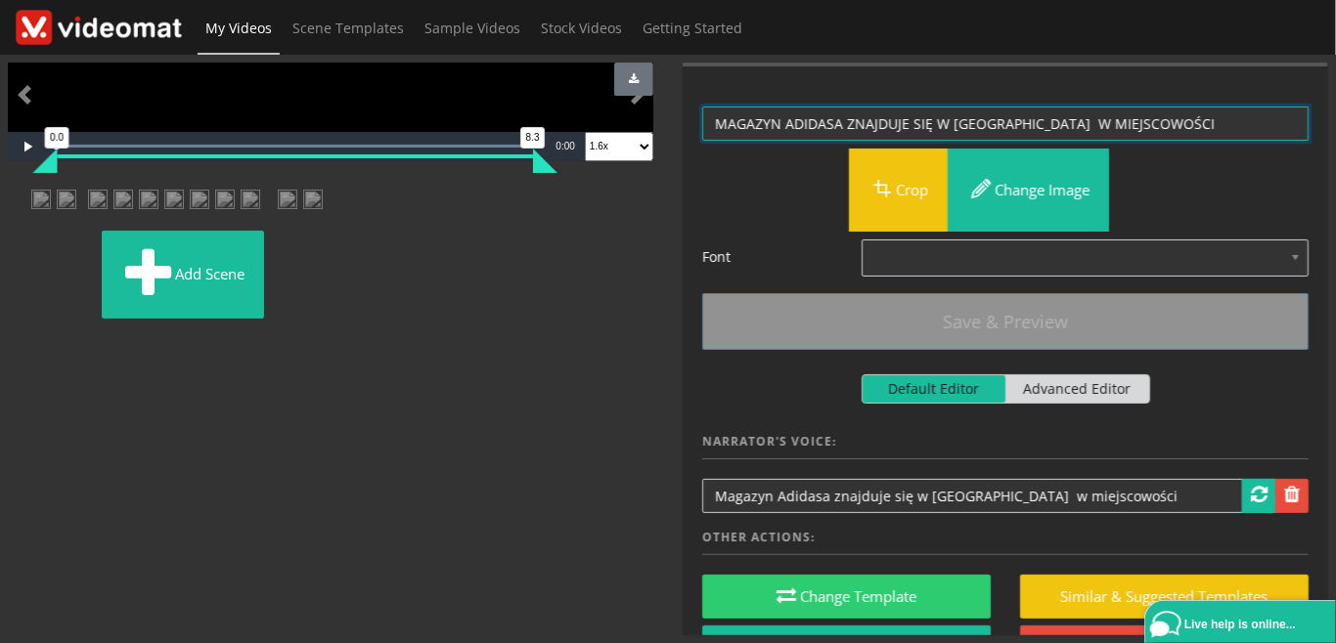
click at [1161, 122] on textarea "MAGAZYN ADIDASA ZNAJDUJE SIĘ W NIEMCZECH W MIEJSCOWOŚCI" at bounding box center [1005, 124] width 606 height 34
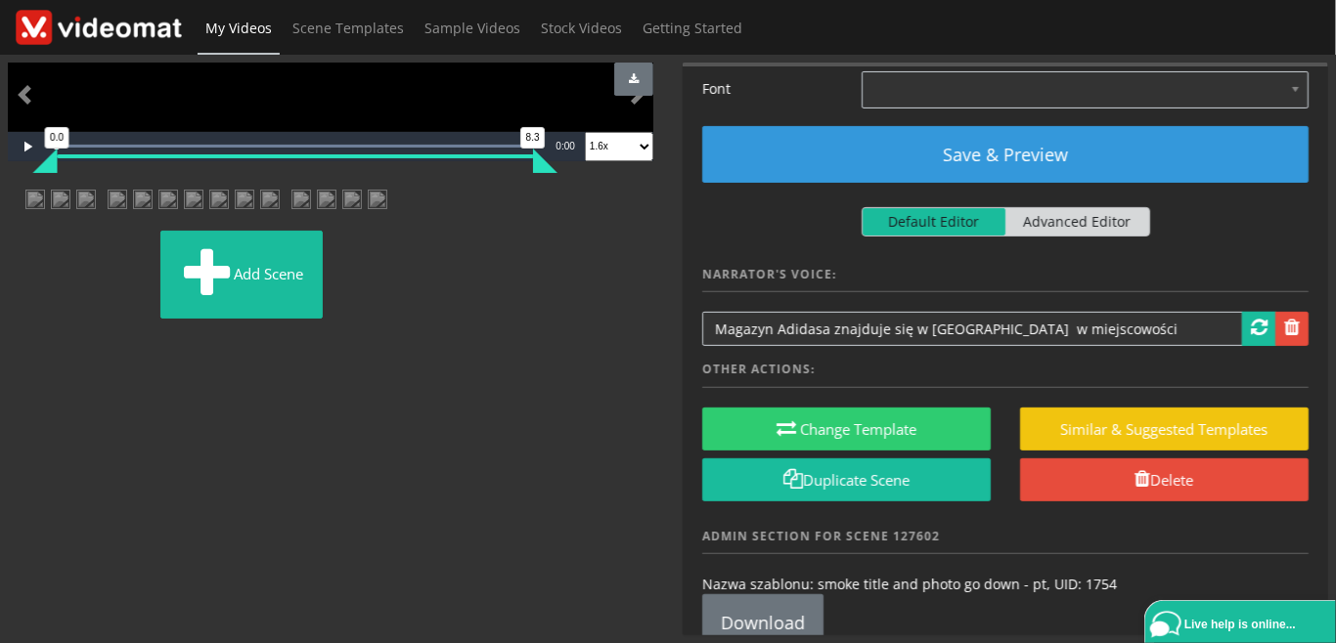
type textarea "MAGAZYN ADIDASA ZNAJDUJE SIĘ W NIEMCZECH W MIEJSCOWOŚCI RIESE"
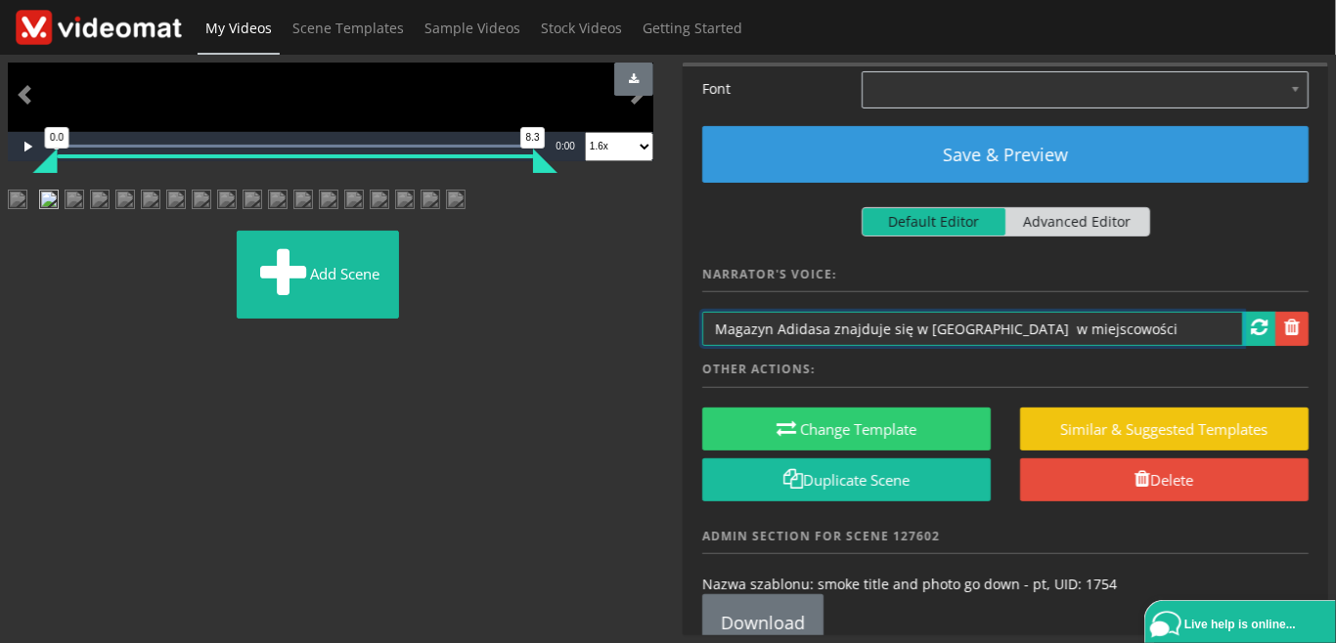
click at [1117, 328] on input "Magazyn Adidasa znajduje się w Niemczech w miejscowości" at bounding box center [972, 329] width 541 height 34
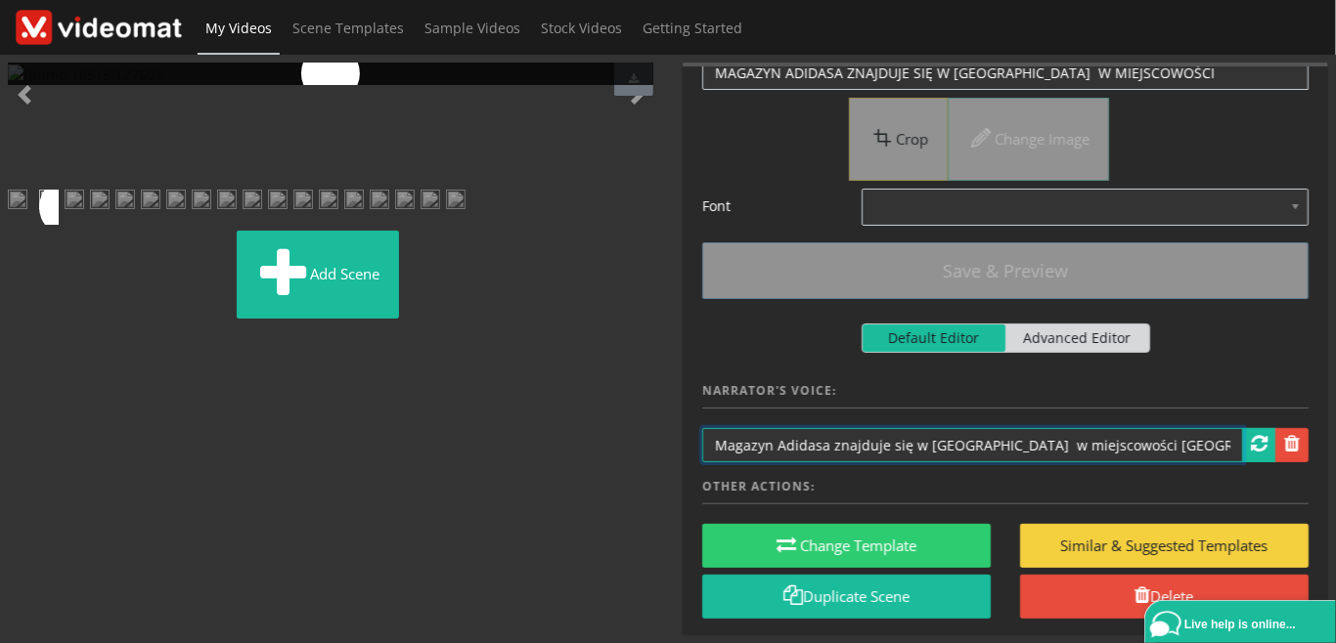
scroll to position [0, 0]
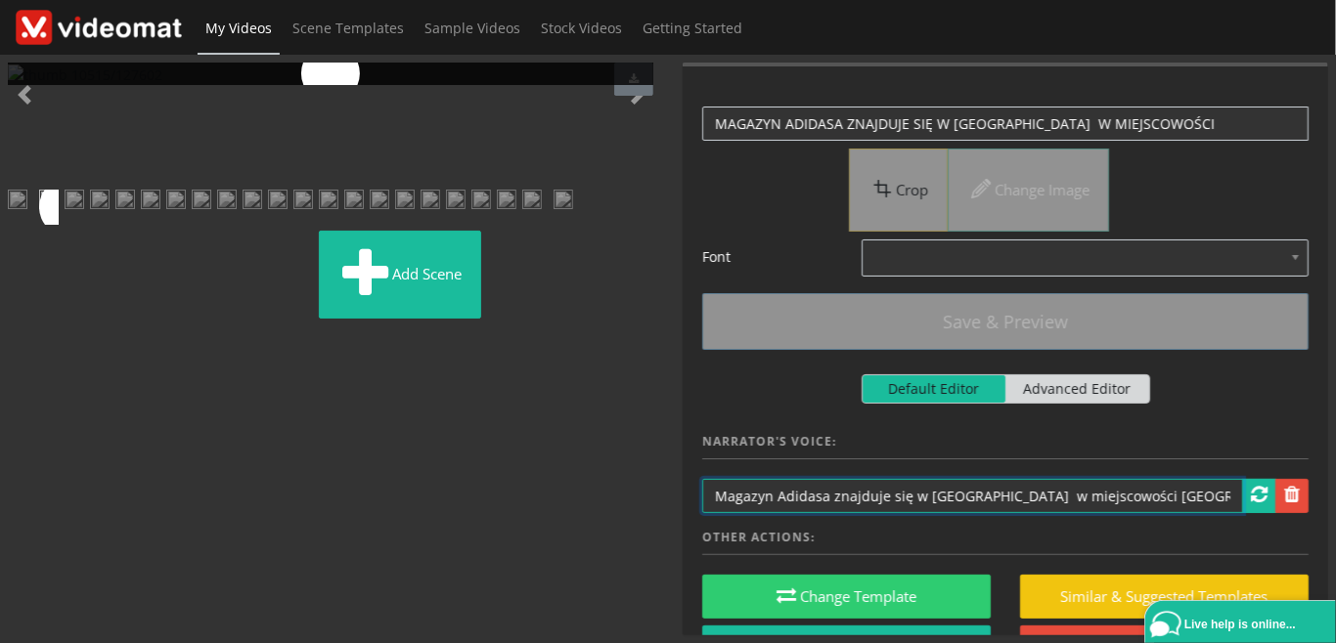
click at [993, 493] on input "Magazyn Adidasa znajduje się w Niemczech w miejscowości Rize" at bounding box center [972, 496] width 541 height 34
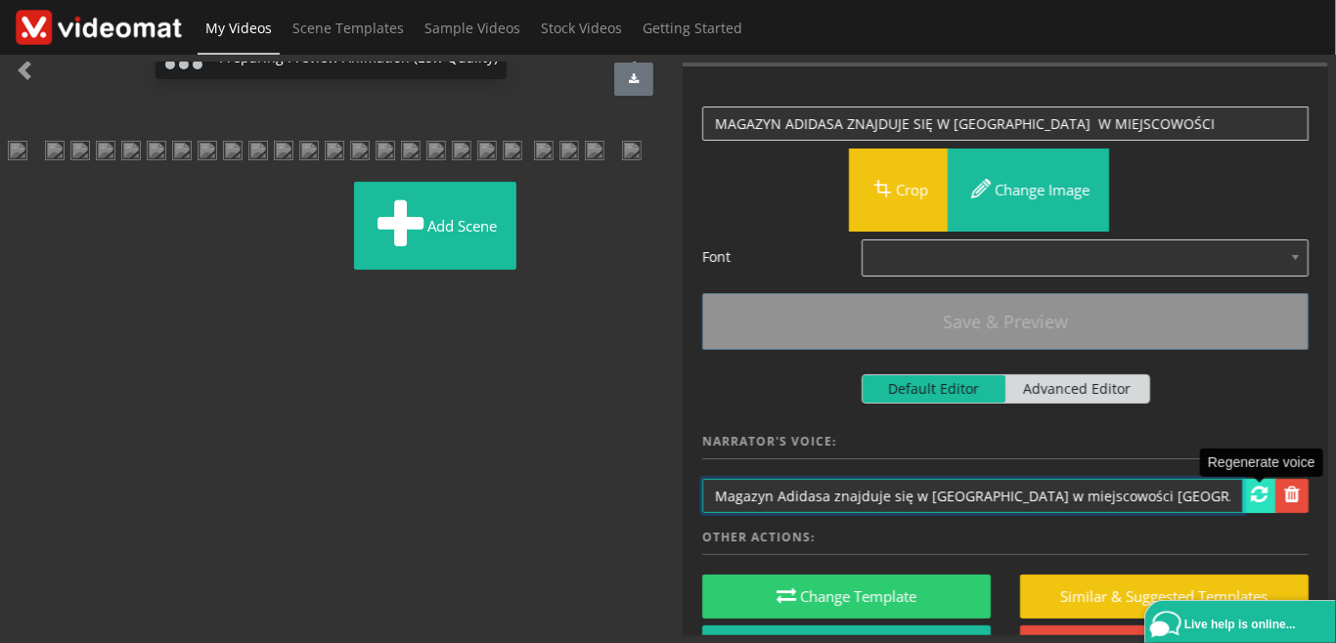
type input "Magazyn Adidasa znajduje się w Niemczech w miejscowości Rize"
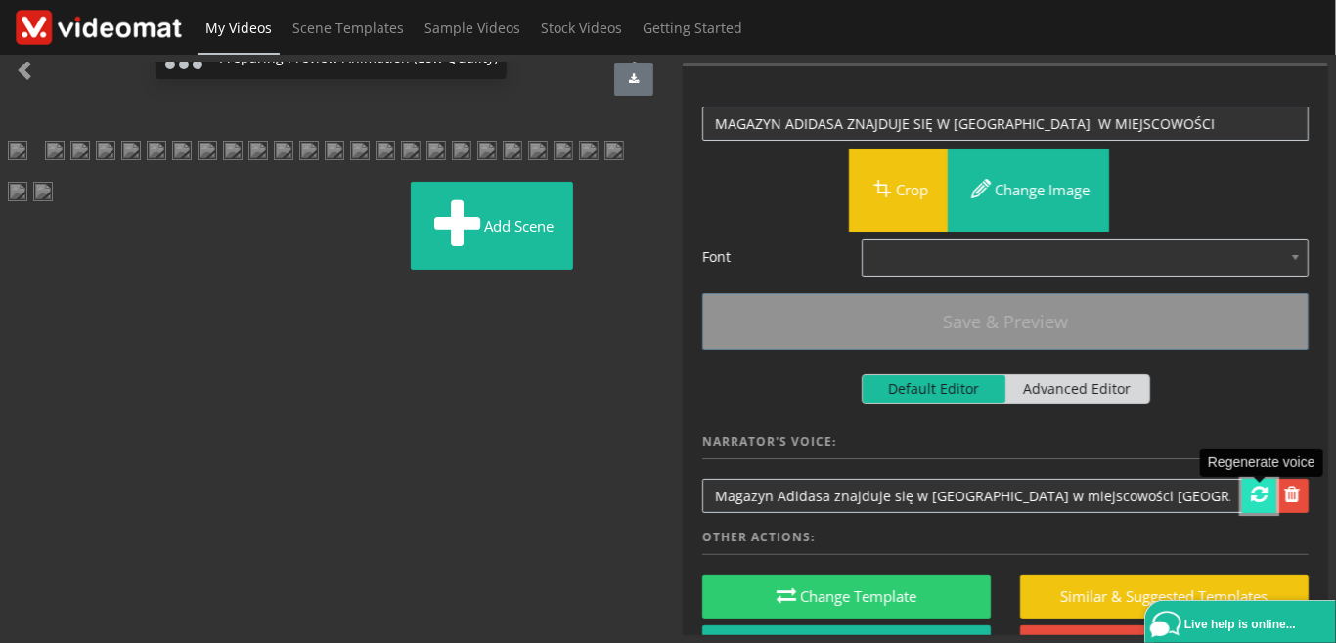
click at [1258, 498] on span at bounding box center [1259, 495] width 17 height 20
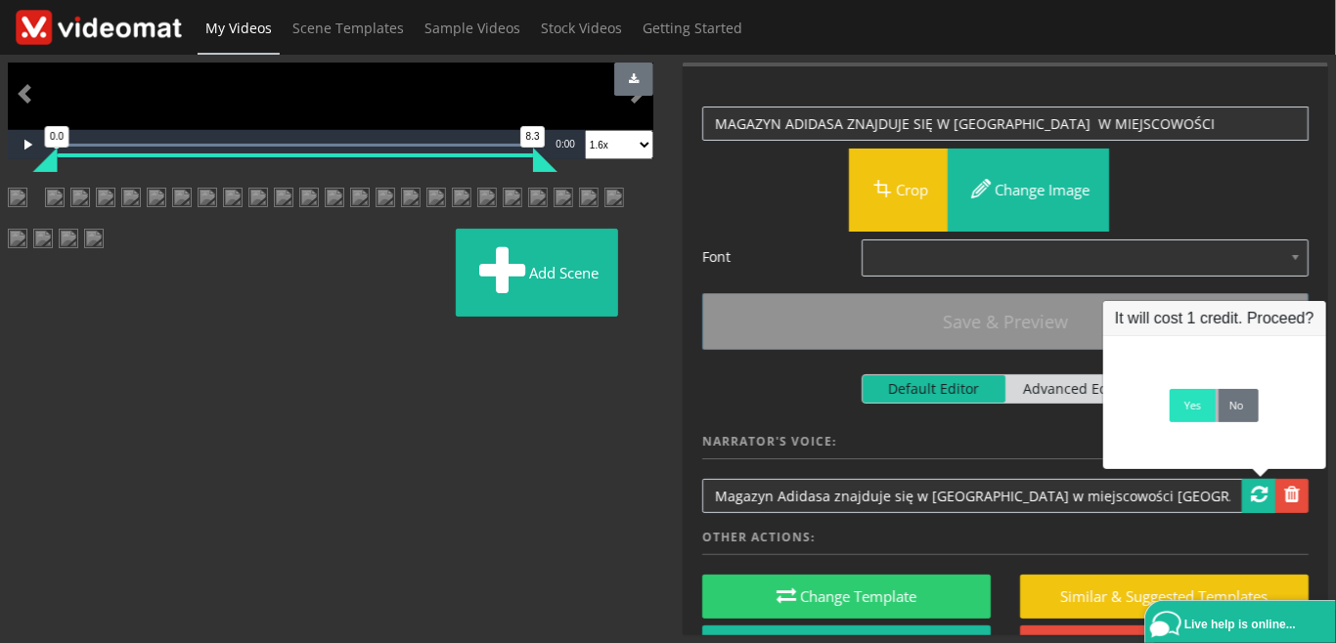
click at [1191, 413] on link "Yes" at bounding box center [1192, 405] width 46 height 33
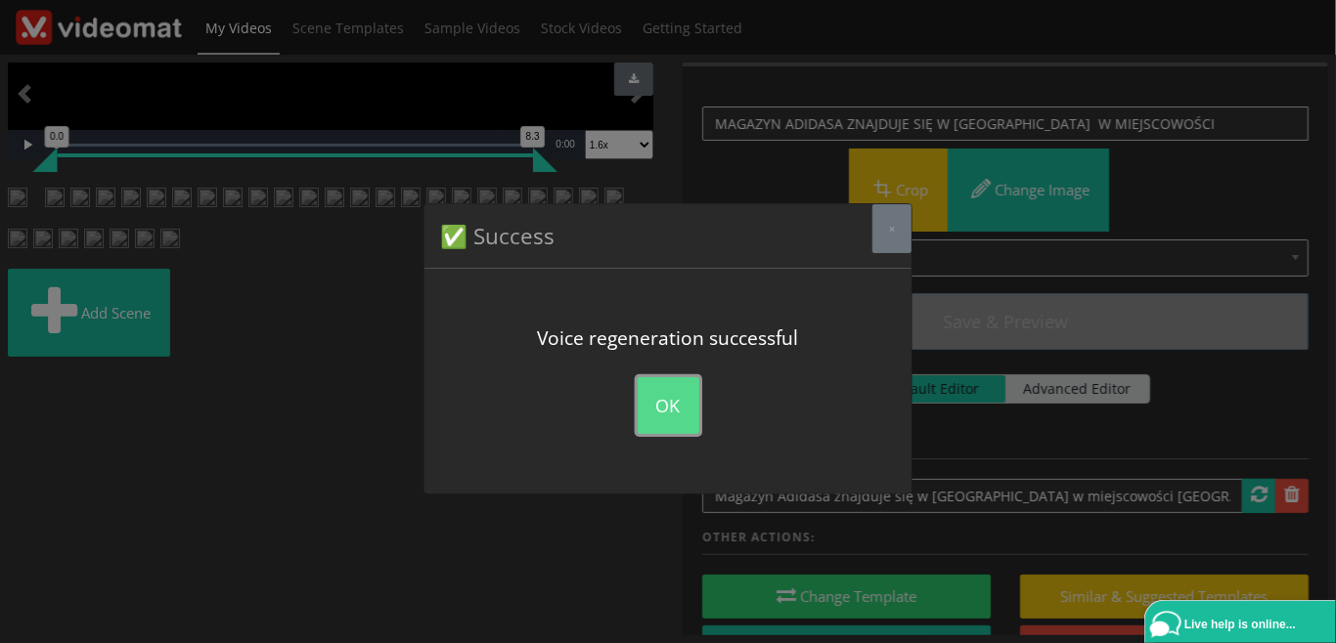
click at [671, 395] on button "OK" at bounding box center [669, 405] width 62 height 57
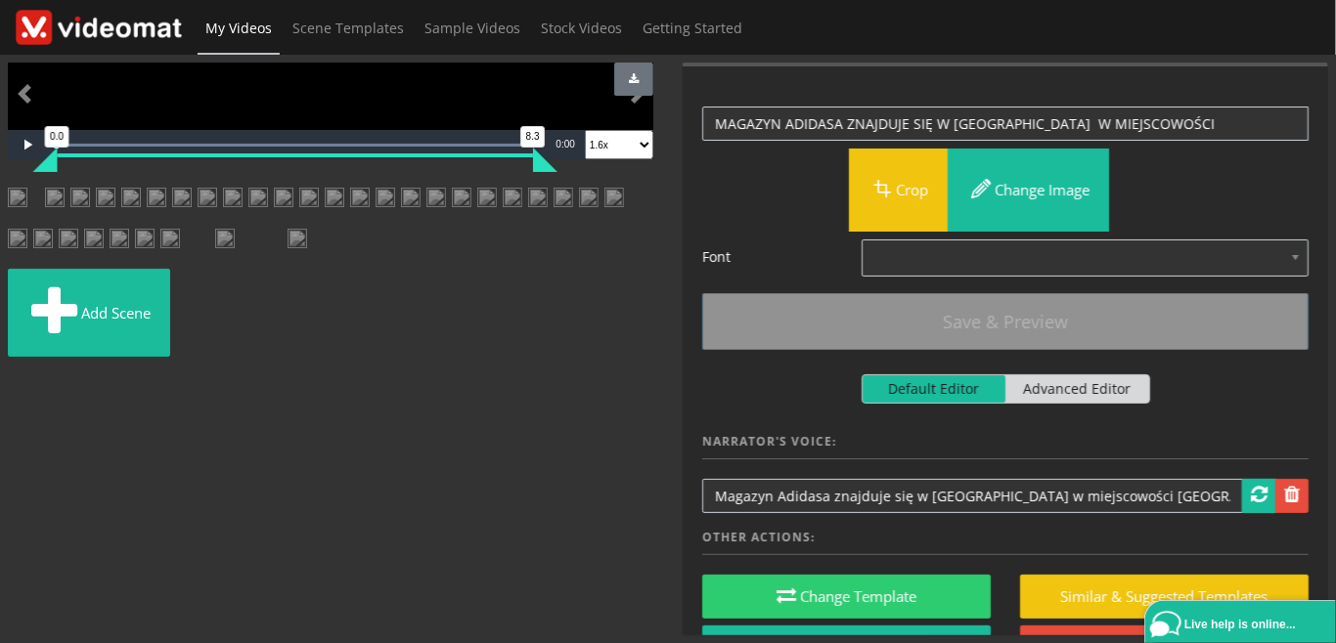
scroll to position [225, 0]
click at [65, 223] on img at bounding box center [55, 205] width 20 height 35
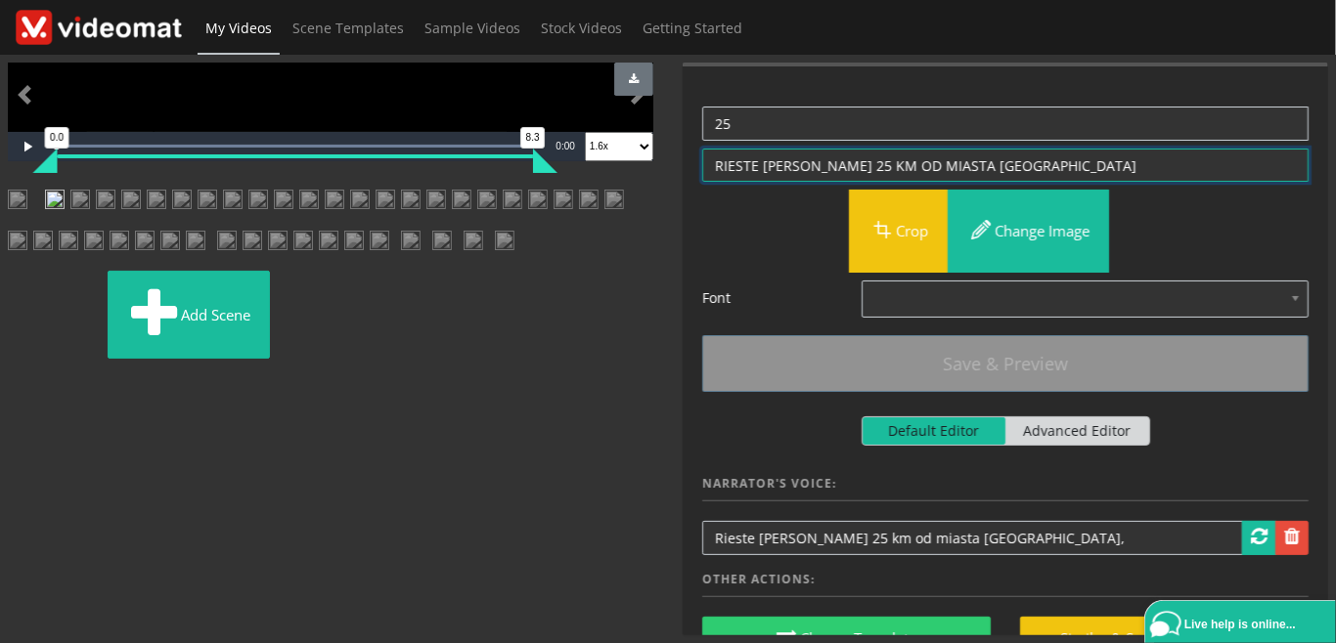
drag, startPoint x: 767, startPoint y: 164, endPoint x: 740, endPoint y: 182, distance: 31.7
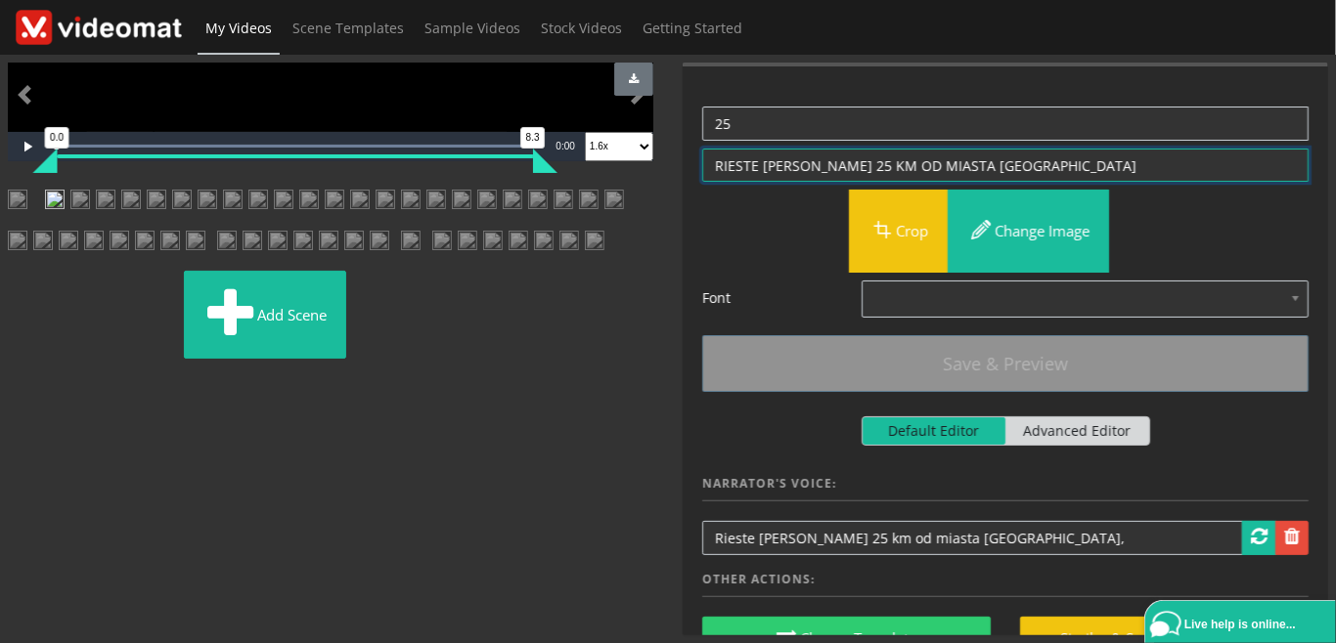
click at [702, 158] on textarea "RIESTE OKOŁO 25 KM OD MIASTA OSNABRUCK" at bounding box center [1005, 166] width 606 height 34
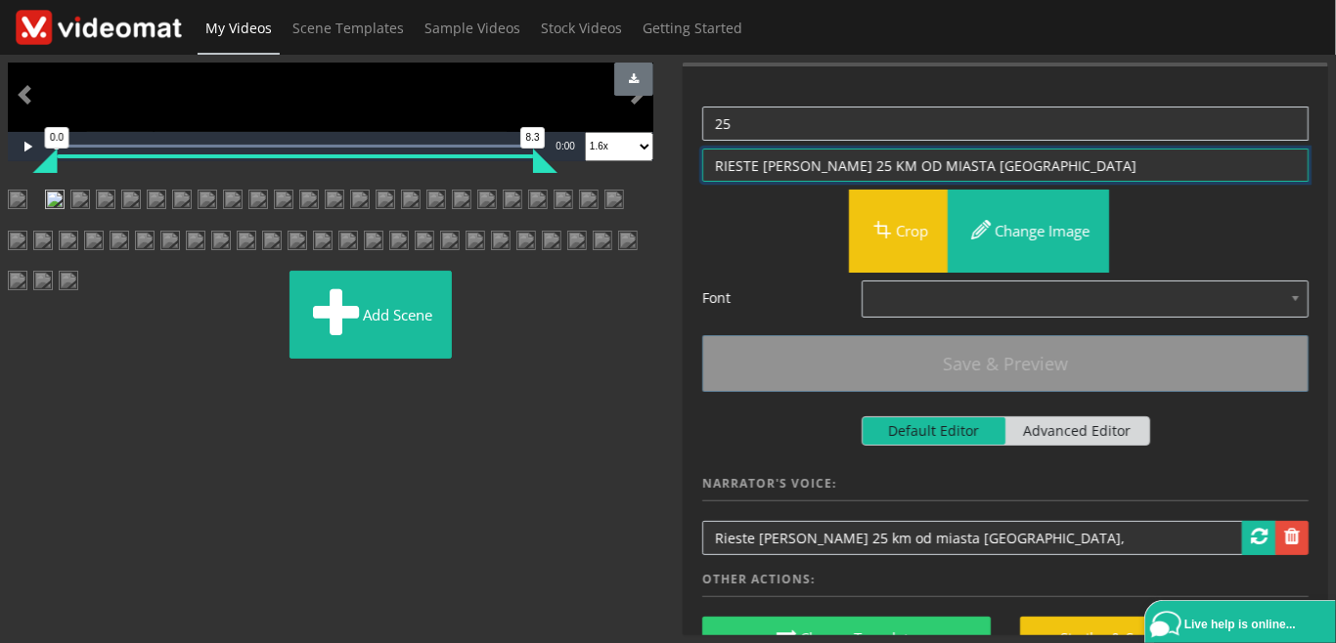
click at [788, 161] on textarea "RIESTE OKOŁO 25 KM OD MIASTA OSNABRUCK" at bounding box center [1005, 166] width 606 height 34
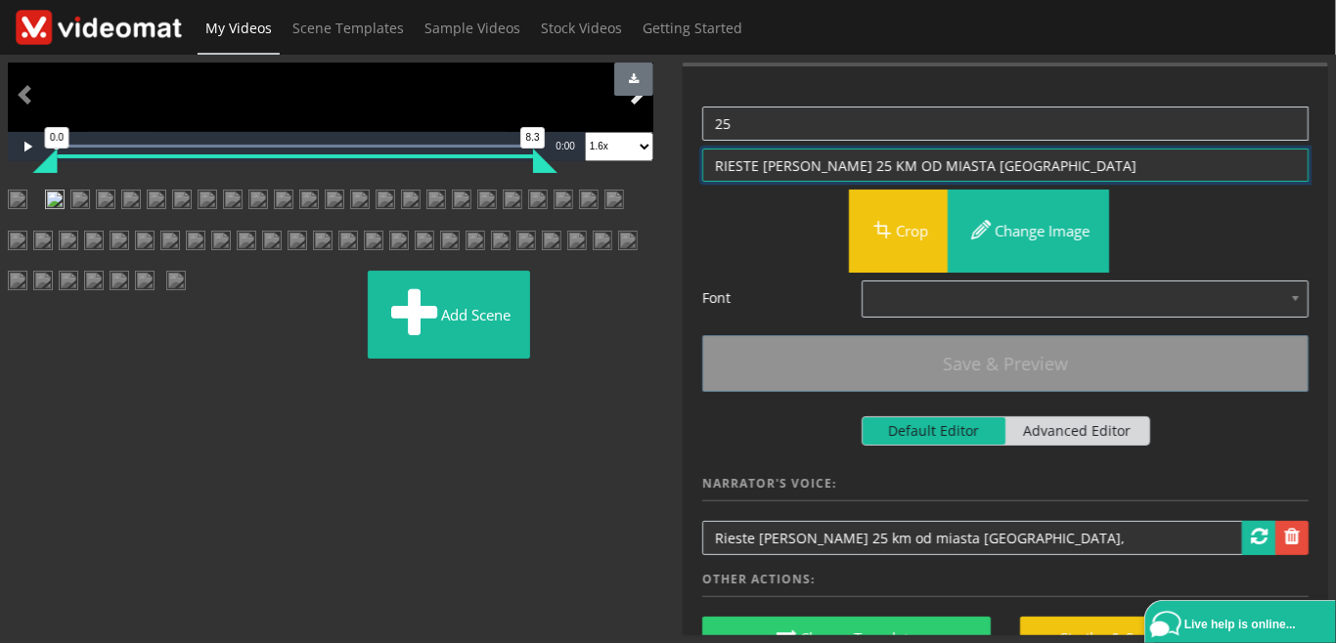
drag, startPoint x: 764, startPoint y: 162, endPoint x: 651, endPoint y: 160, distance: 112.5
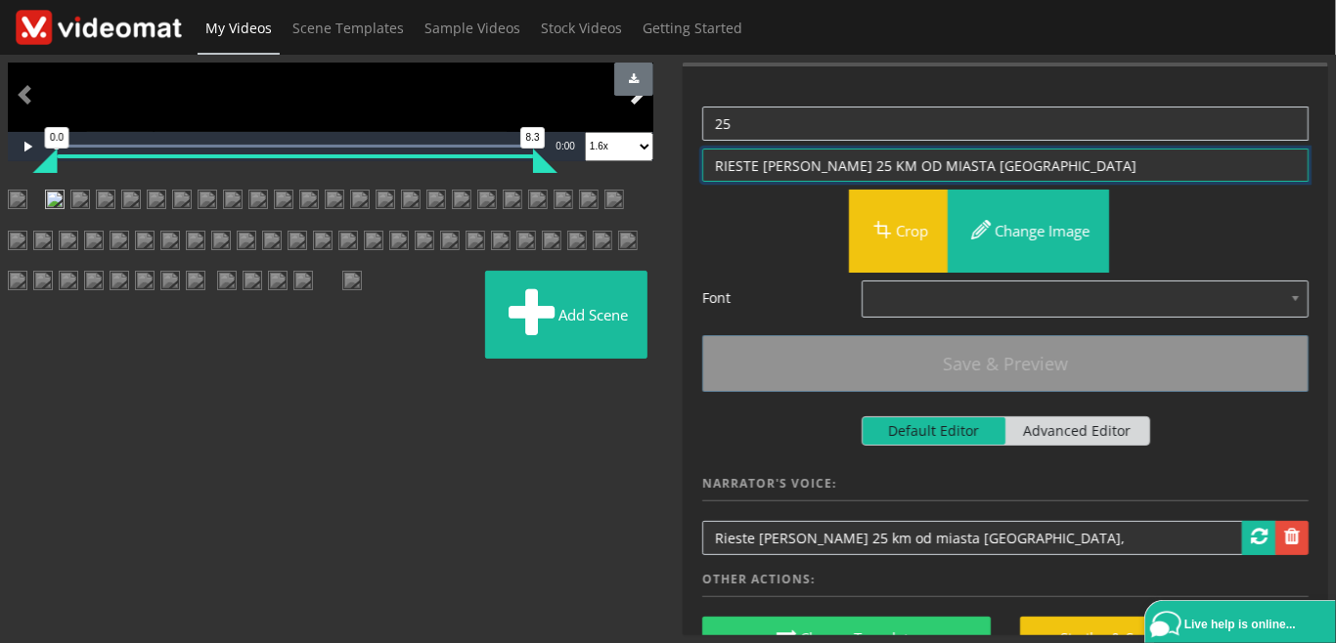
click at [702, 160] on textarea "RIESTE OKOŁO 25 KM OD MIASTA OSNABRUCK" at bounding box center [1005, 166] width 606 height 34
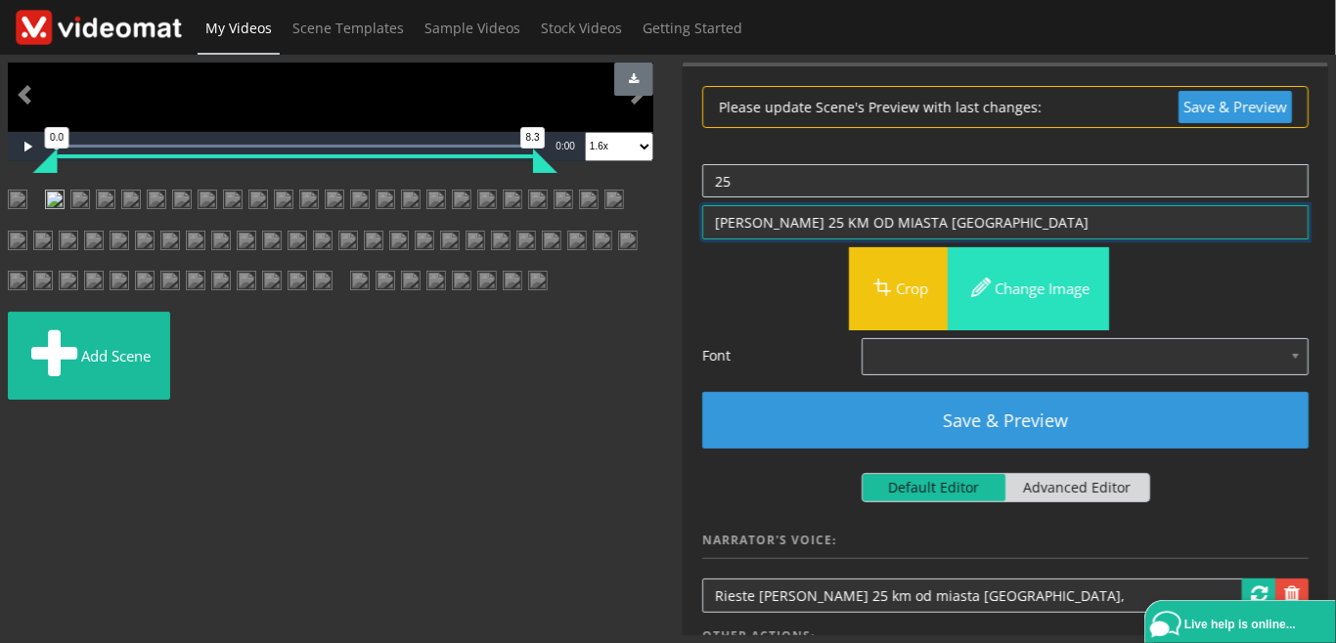
type textarea "OKOŁO 25 KM OD MIASTA OSNABRUCK"
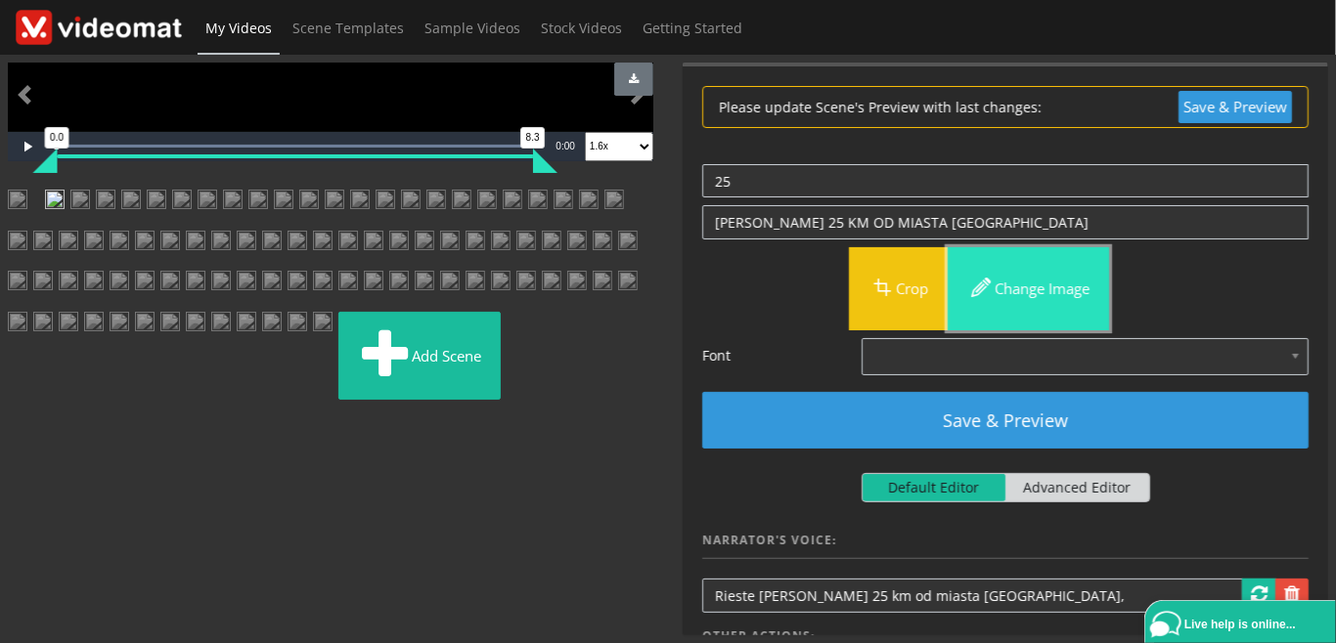
click at [1021, 285] on button "Change image" at bounding box center [1027, 288] width 161 height 83
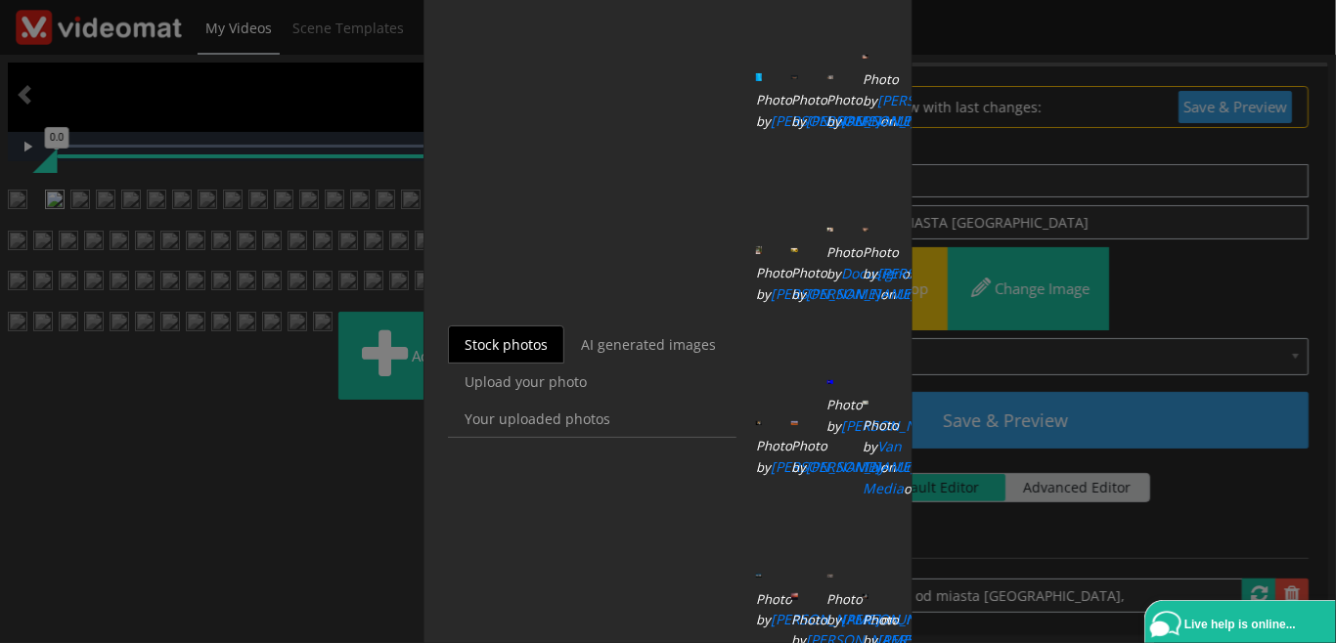
click at [1099, 418] on div "Choose background image × Stock photos AI generated images Upload your photo Yo…" at bounding box center [668, 321] width 1336 height 643
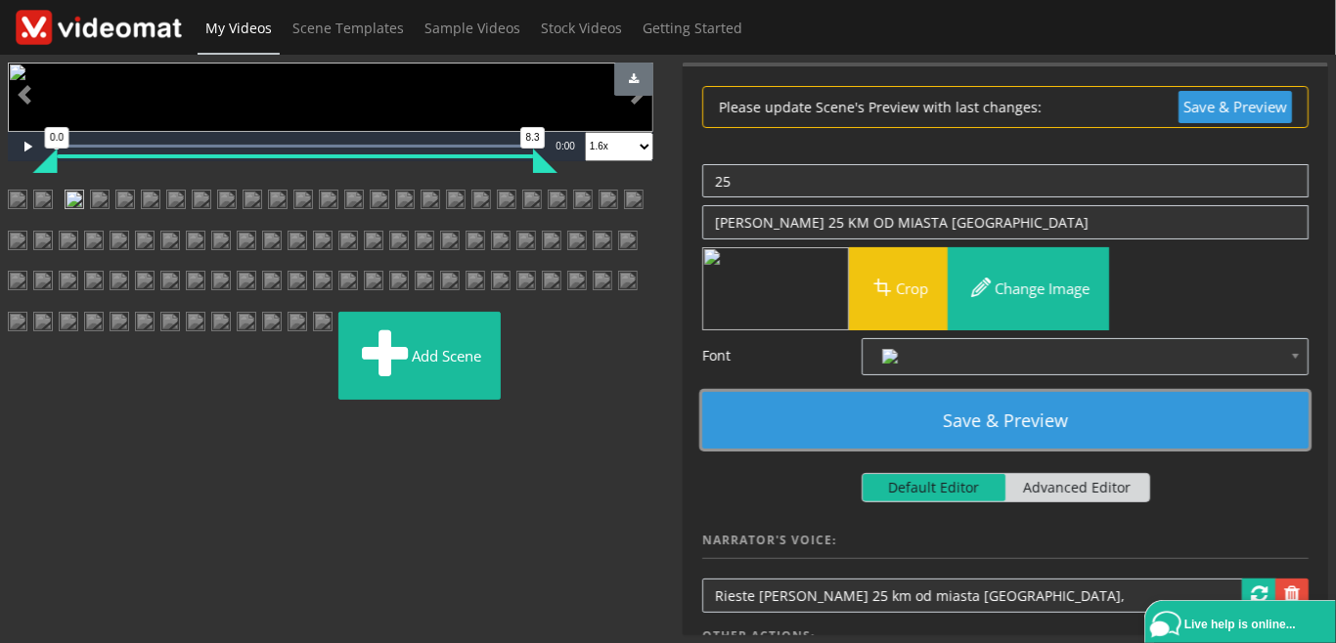
click at [1079, 428] on button "Save & Preview" at bounding box center [1005, 420] width 606 height 57
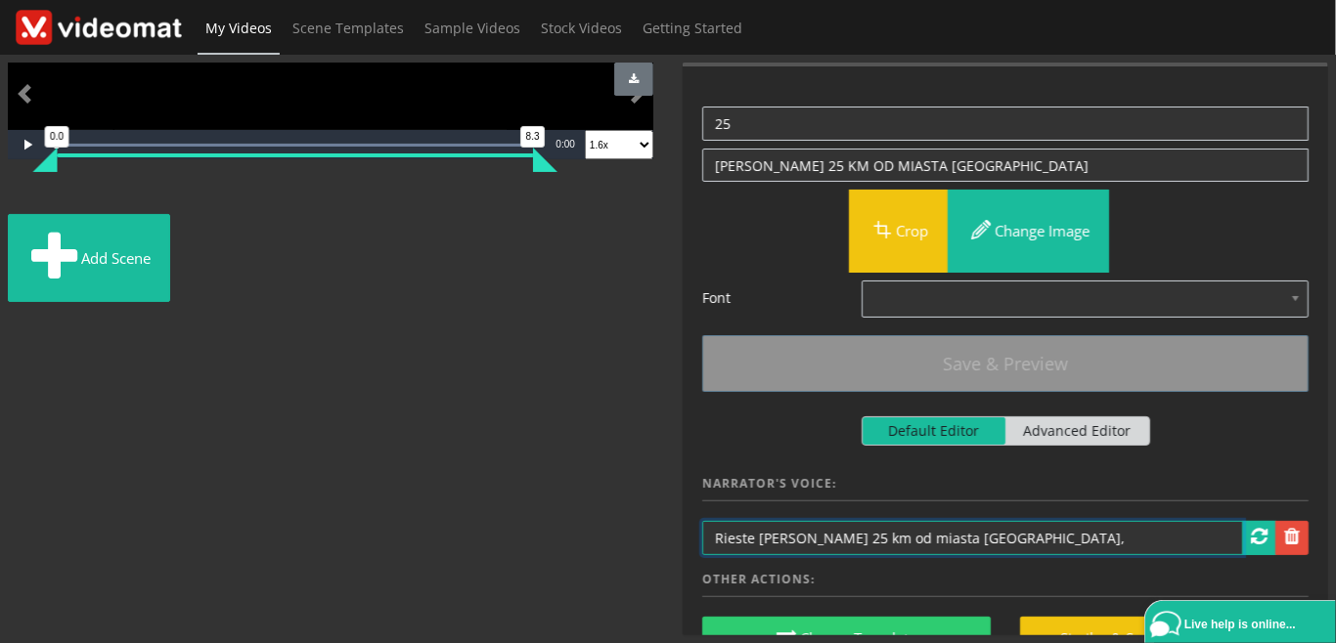
click at [1027, 534] on input "Rieste [PERSON_NAME] 25 km od miasta [GEOGRAPHIC_DATA]," at bounding box center [972, 538] width 541 height 34
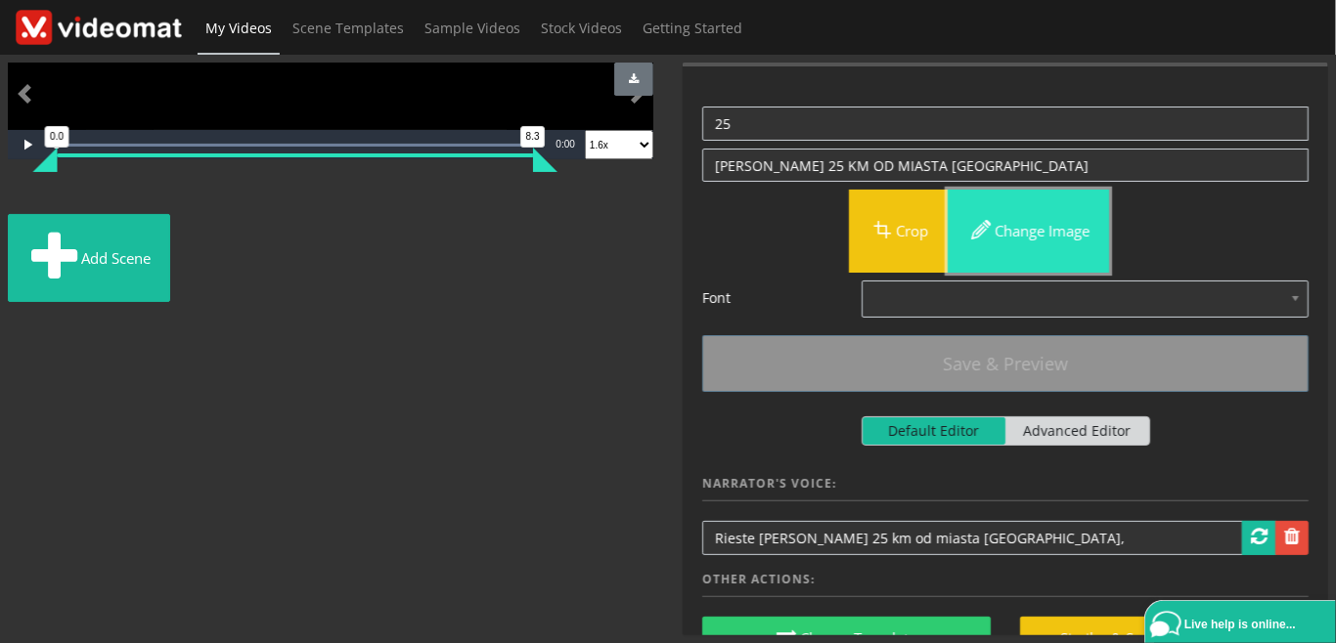
click at [1013, 240] on button "Change image" at bounding box center [1027, 231] width 161 height 83
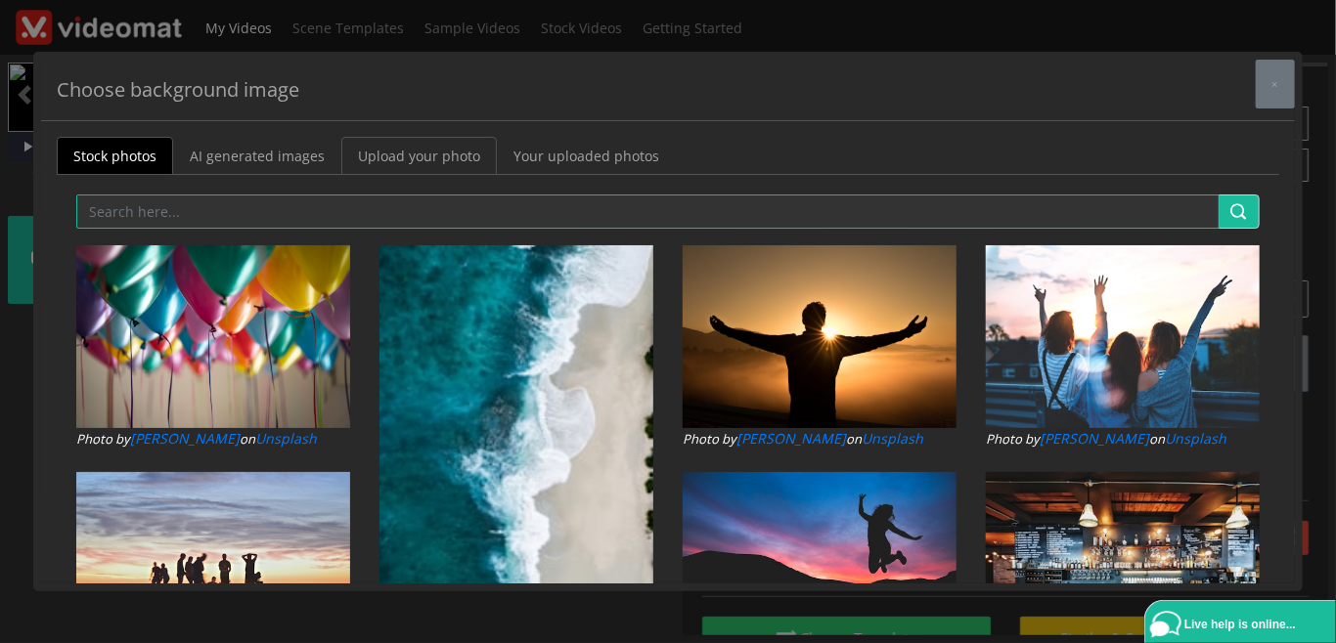
click at [440, 153] on link "Upload your photo" at bounding box center [418, 156] width 155 height 38
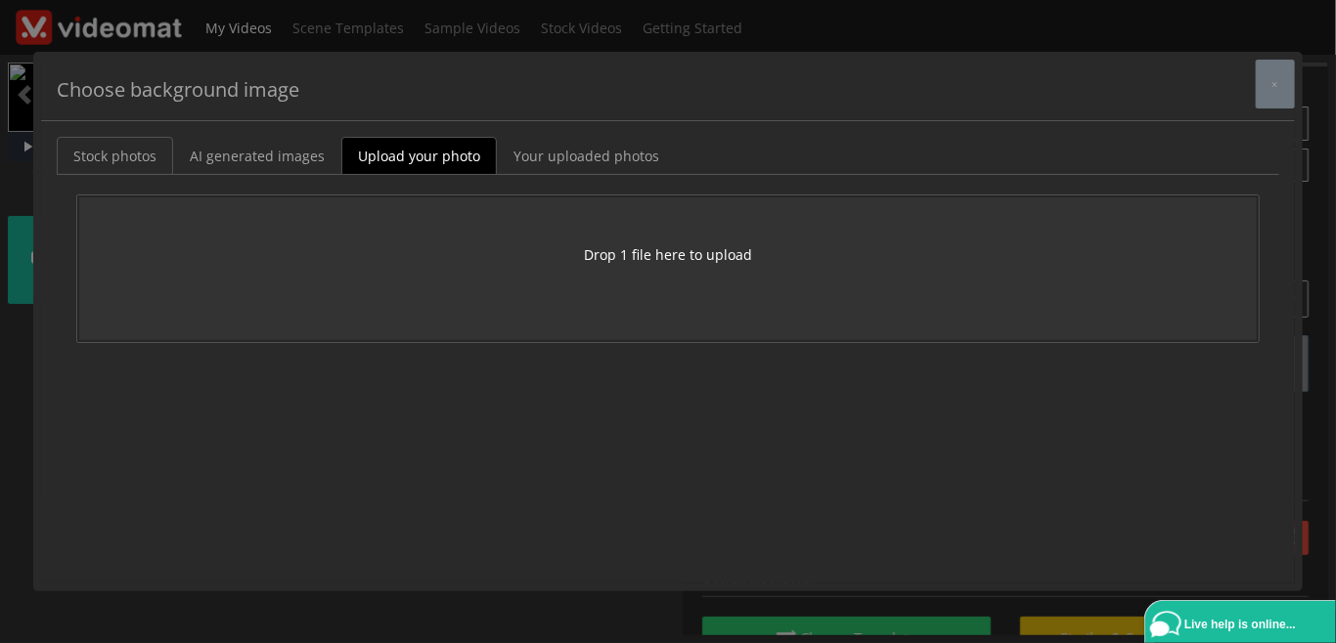
click at [165, 152] on link "Stock photos" at bounding box center [115, 156] width 116 height 38
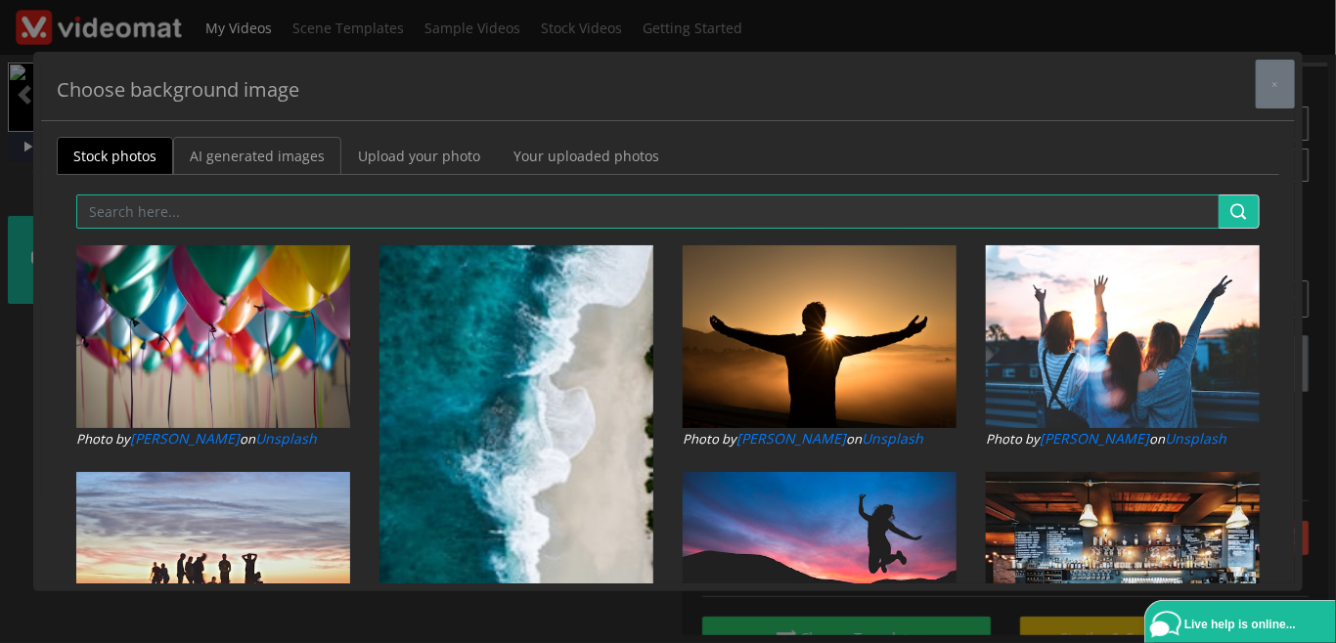
click at [209, 147] on link "AI generated images" at bounding box center [257, 156] width 168 height 38
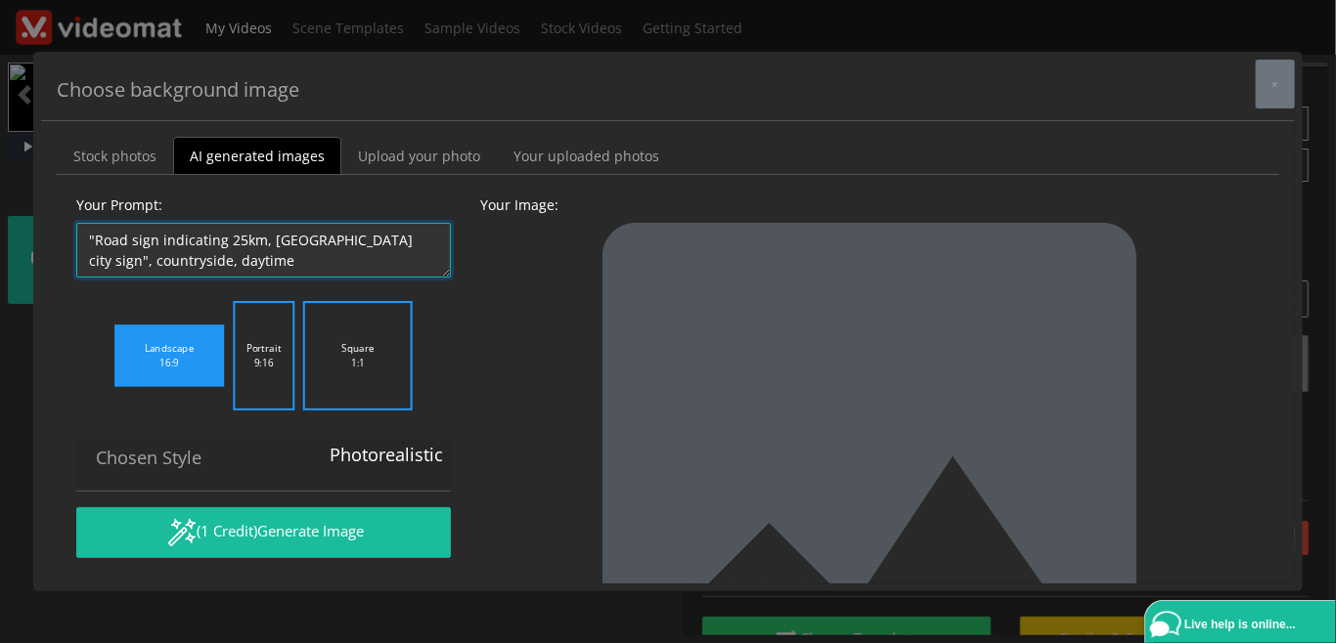
drag, startPoint x: 397, startPoint y: 236, endPoint x: 260, endPoint y: 238, distance: 136.9
click at [260, 238] on textarea ""Road sign indicating 25km, [GEOGRAPHIC_DATA] city sign", countryside, daytime" at bounding box center [263, 250] width 374 height 55
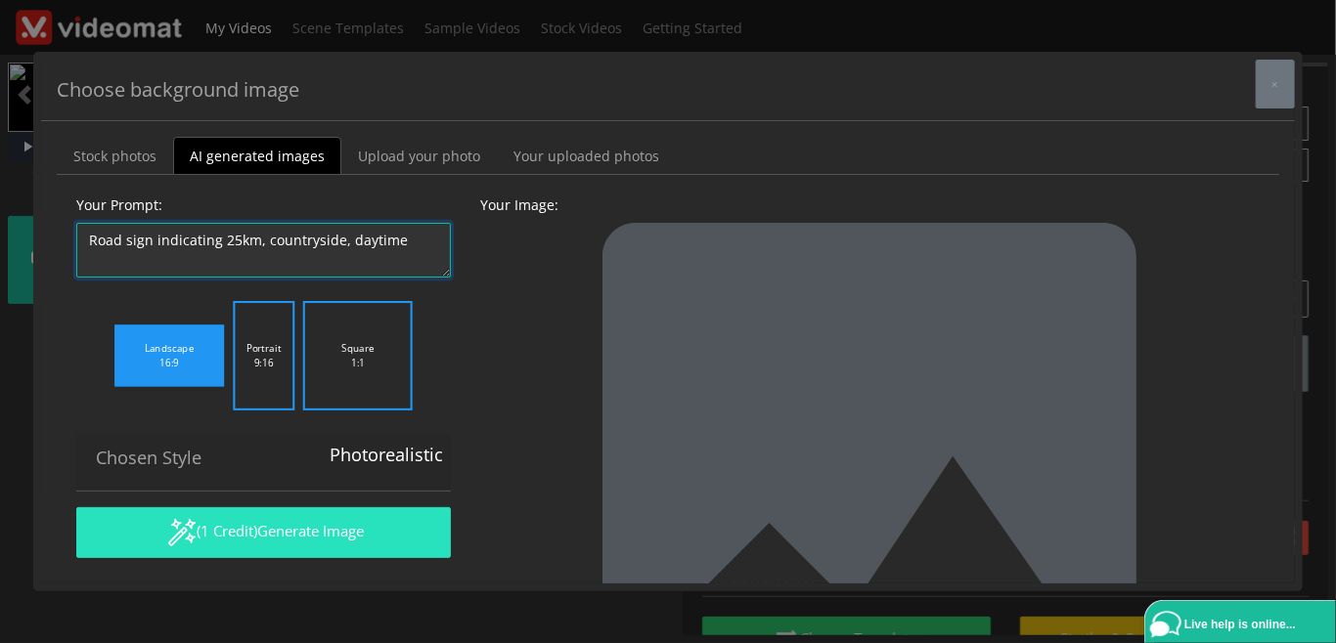
type textarea "Road sign indicating 25km, countryside, daytime"
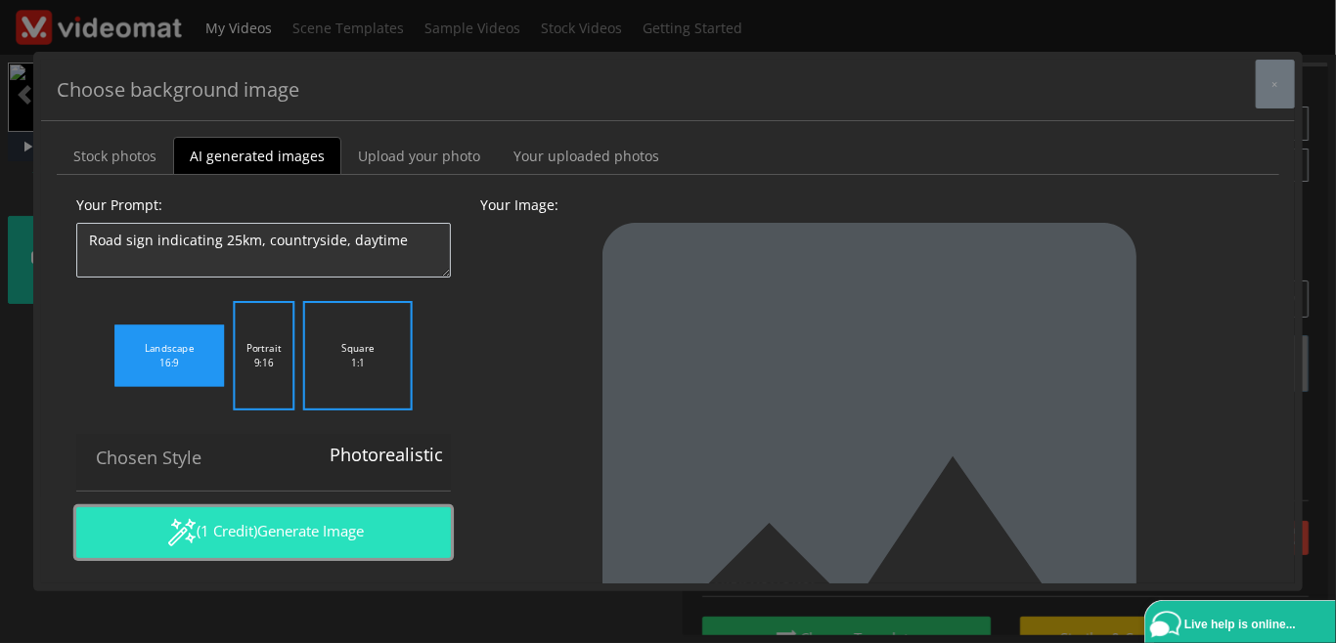
click at [299, 531] on span "Generate Image" at bounding box center [310, 531] width 107 height 20
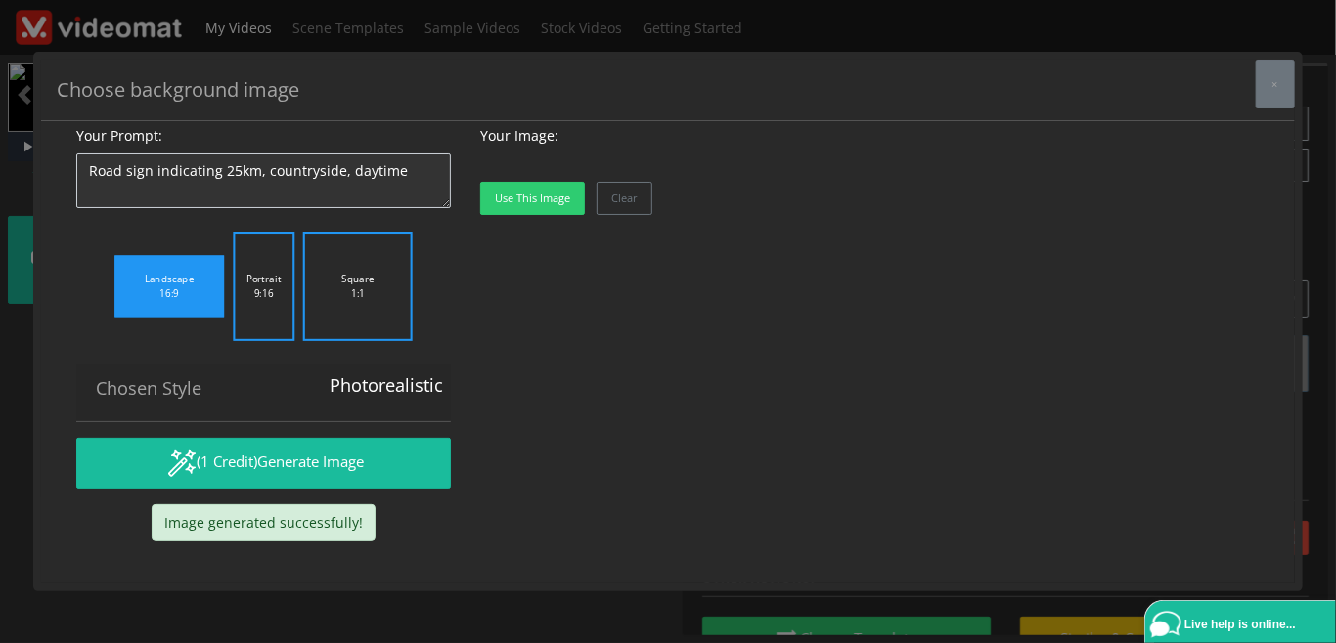
scroll to position [164, 0]
click at [538, 215] on button "Use this image" at bounding box center [532, 198] width 105 height 33
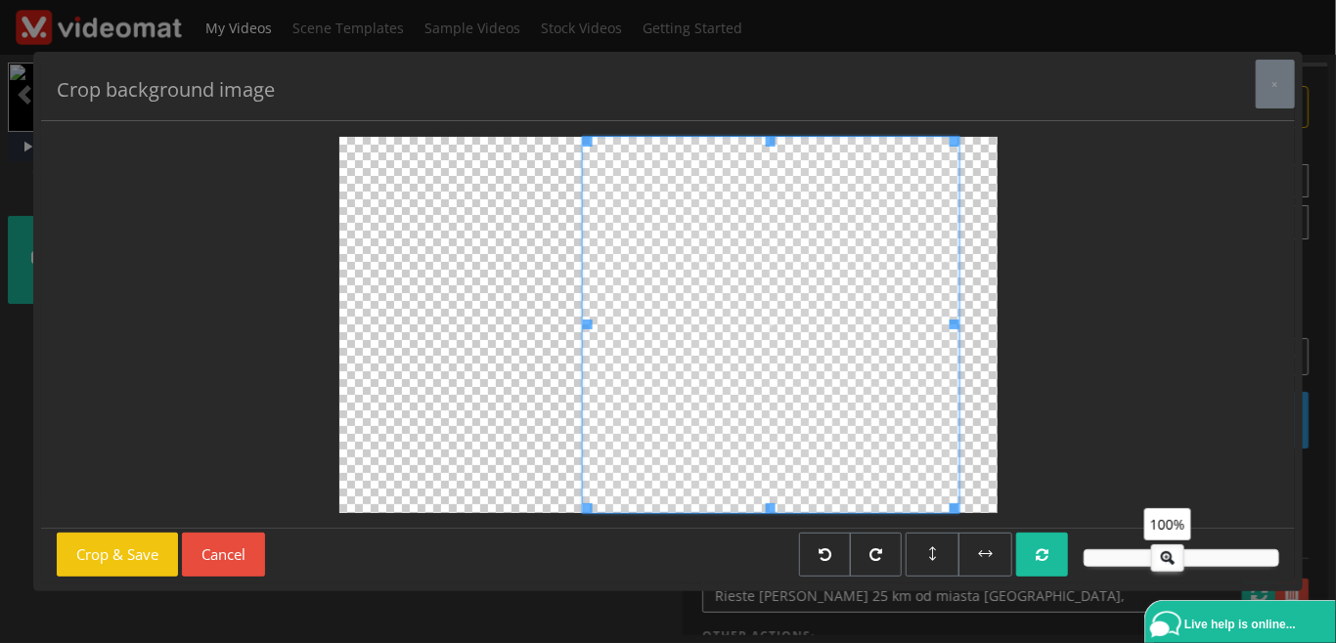
click at [825, 408] on span at bounding box center [770, 325] width 376 height 376
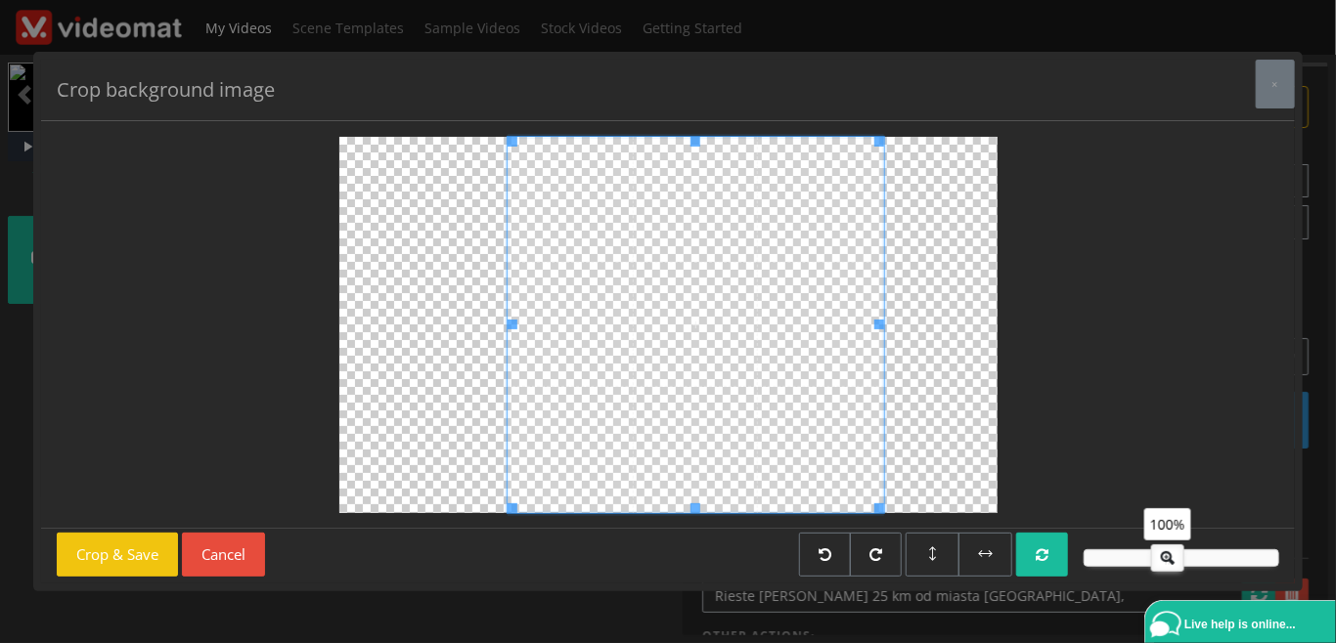
click at [684, 458] on span at bounding box center [695, 325] width 376 height 376
click at [122, 558] on button "Crop & Save" at bounding box center [117, 555] width 121 height 44
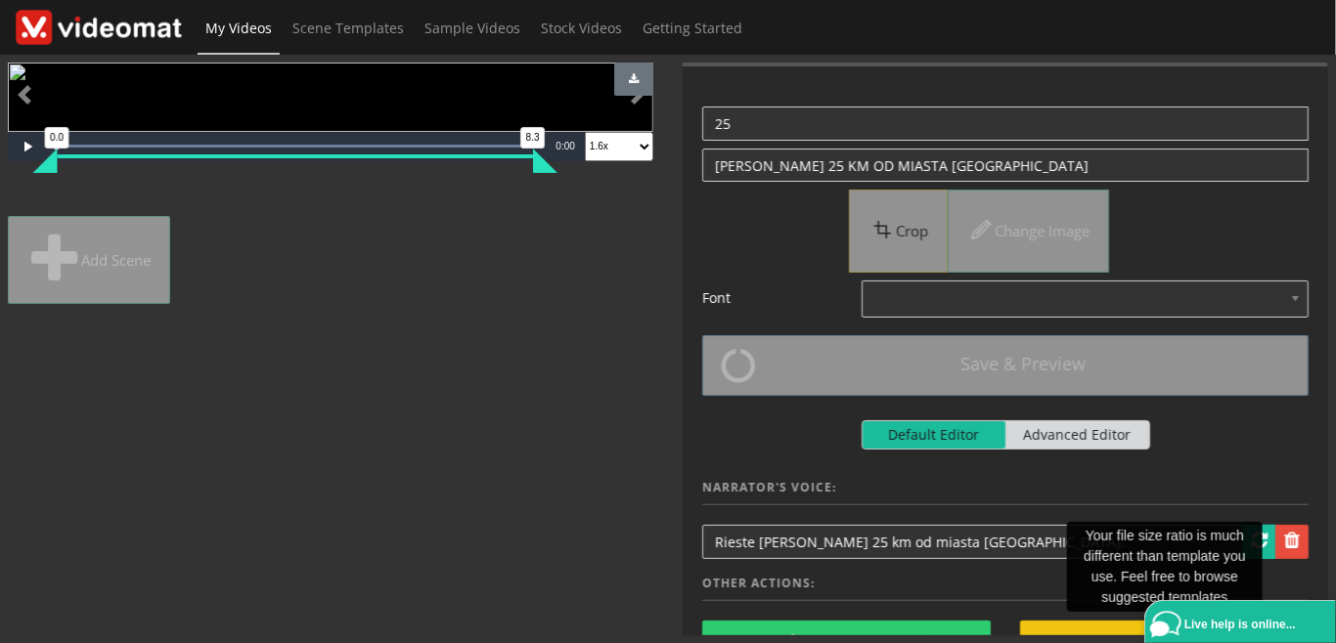
scroll to position [450, 0]
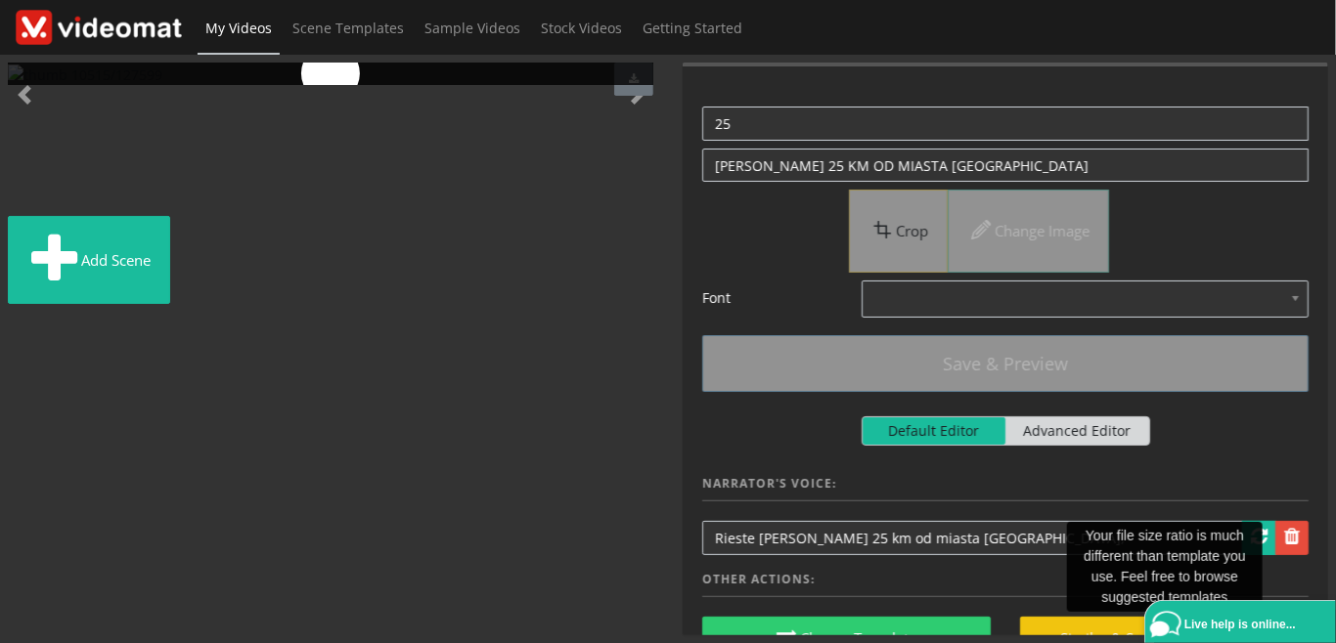
click at [31, 201] on img at bounding box center [31, 201] width 0 height 0
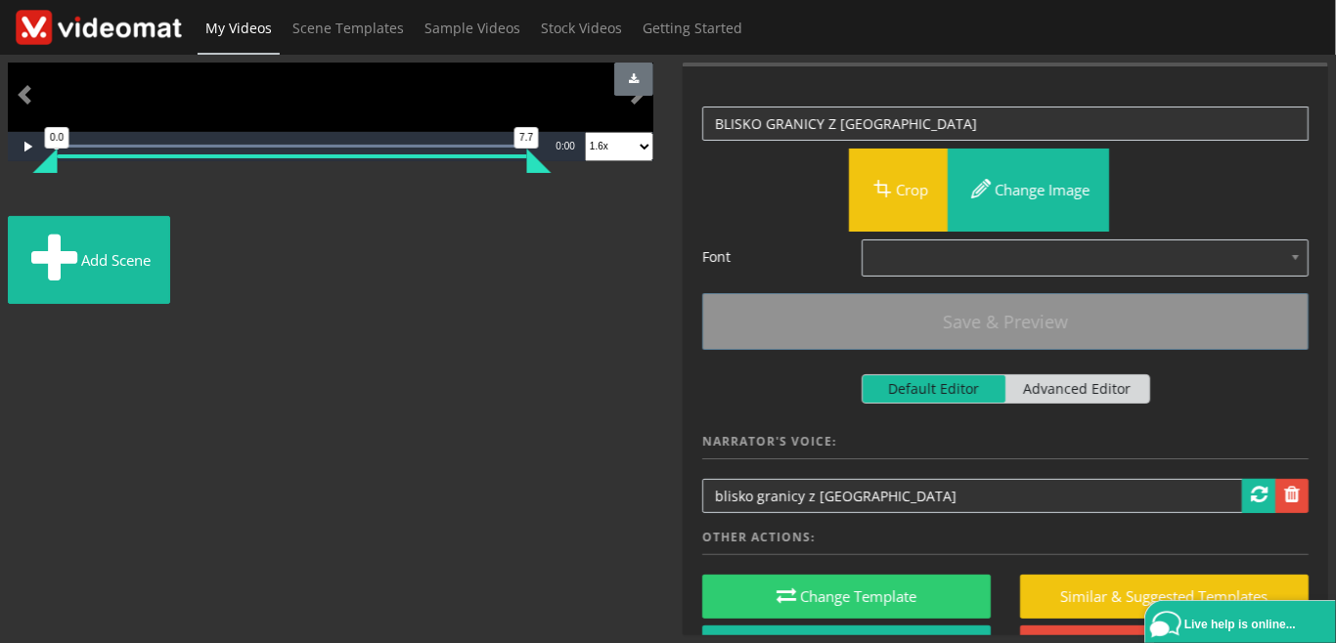
scroll to position [225, 0]
click at [37, 201] on img at bounding box center [37, 201] width 0 height 0
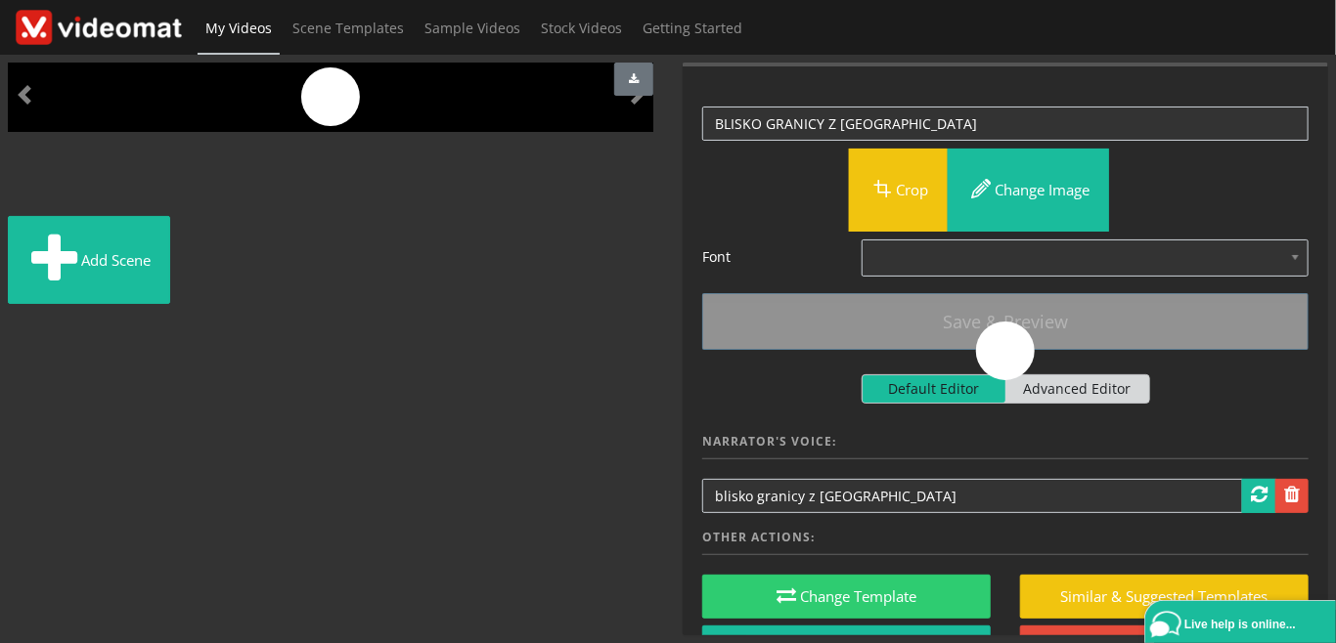
click at [43, 201] on img at bounding box center [43, 201] width 0 height 0
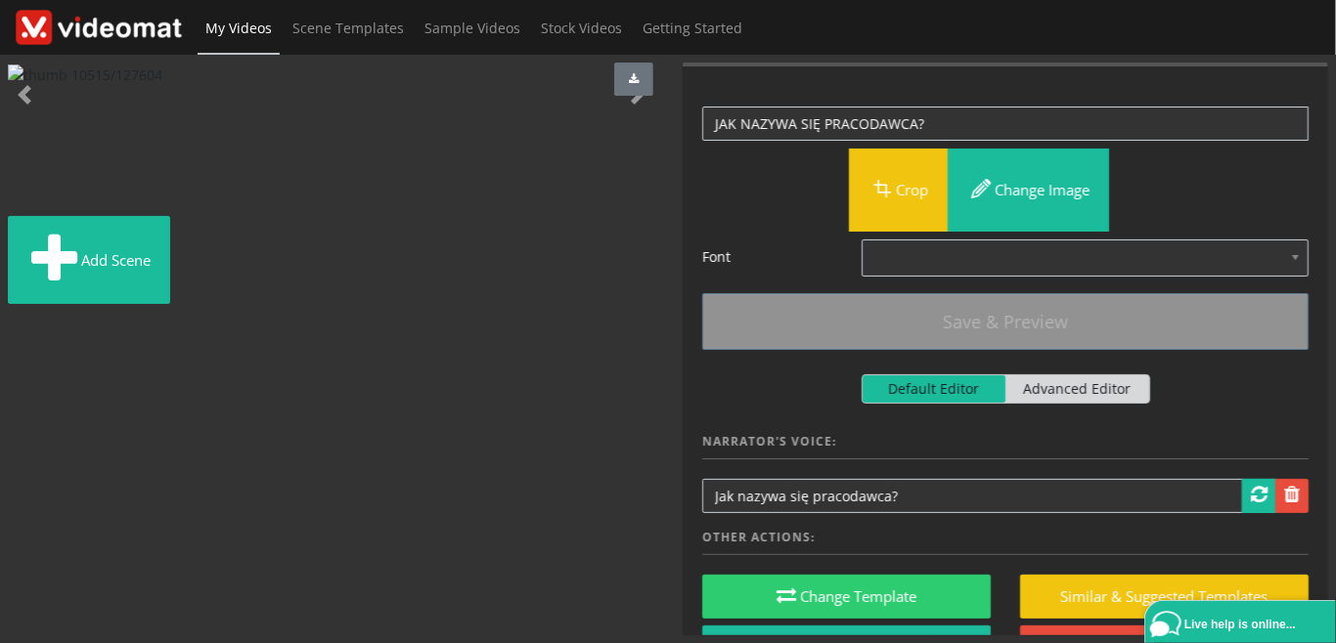
scroll to position [0, 0]
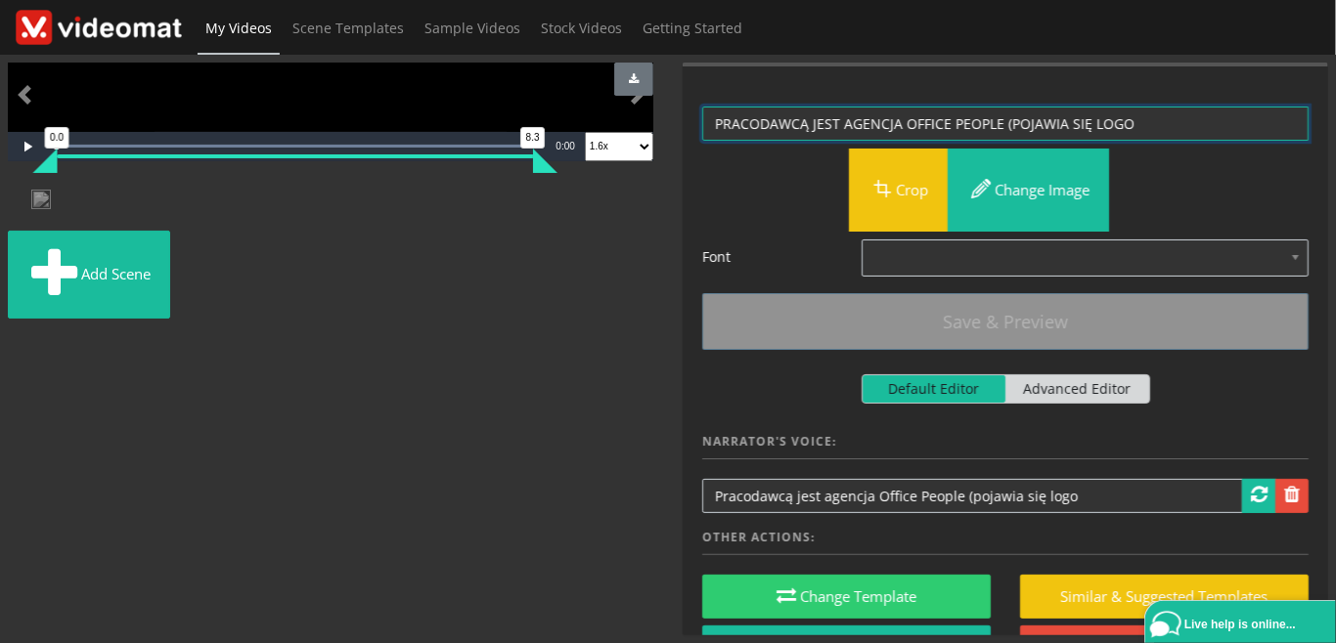
drag, startPoint x: 1002, startPoint y: 123, endPoint x: 1335, endPoint y: 103, distance: 333.1
click at [1308, 107] on textarea "PRACODAWCĄ JEST AGENCJA OFFICE PEOPLE (POJAWIA SIĘ LOGO" at bounding box center [1005, 124] width 606 height 34
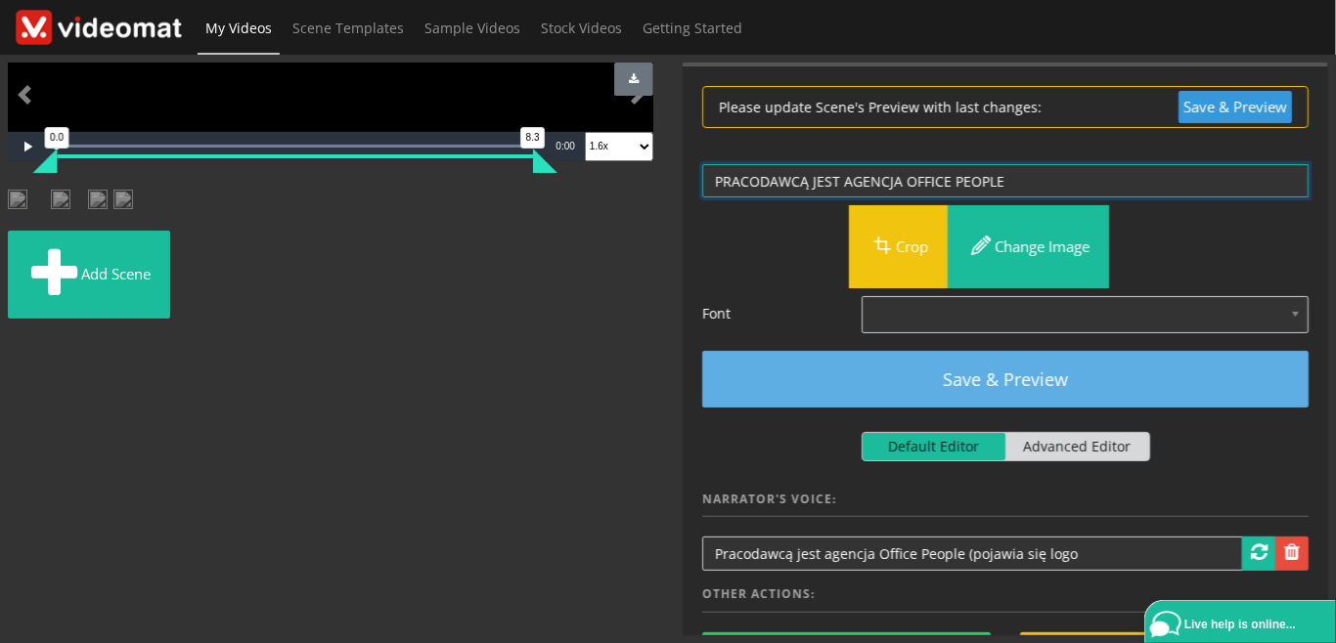
type textarea "PRACODAWCĄ JEST AGENCJA OFFICE PEOPLE"
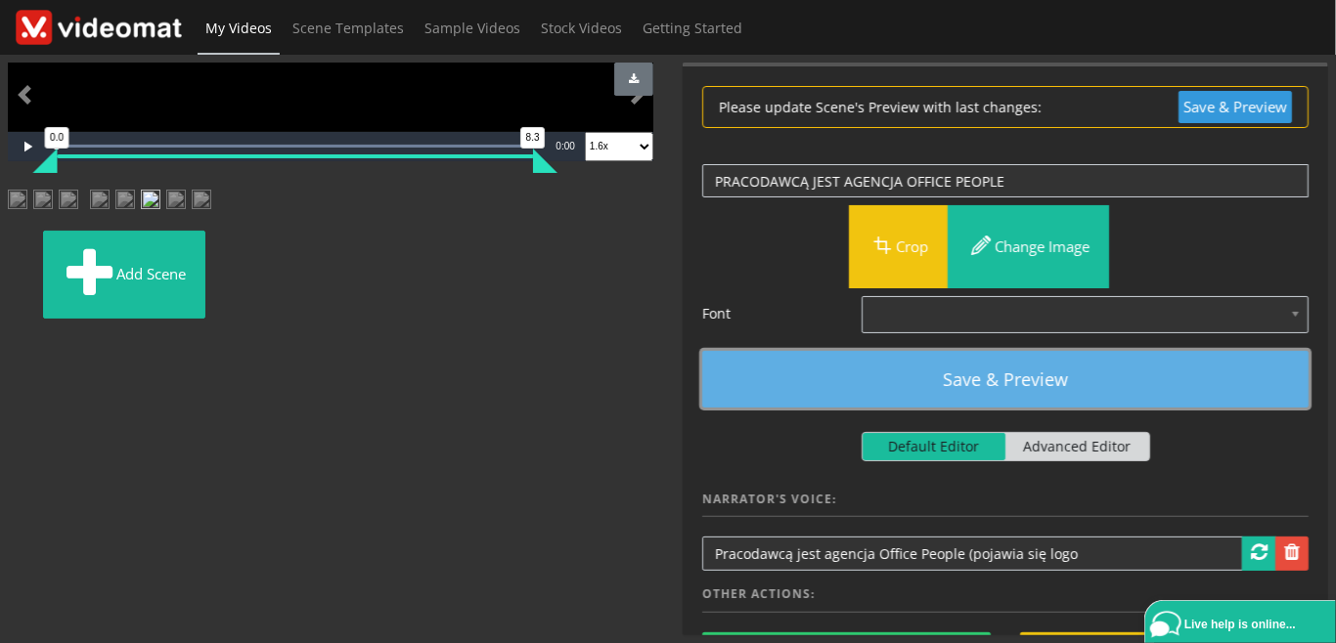
click at [1114, 367] on button "Save & Preview" at bounding box center [1005, 379] width 606 height 57
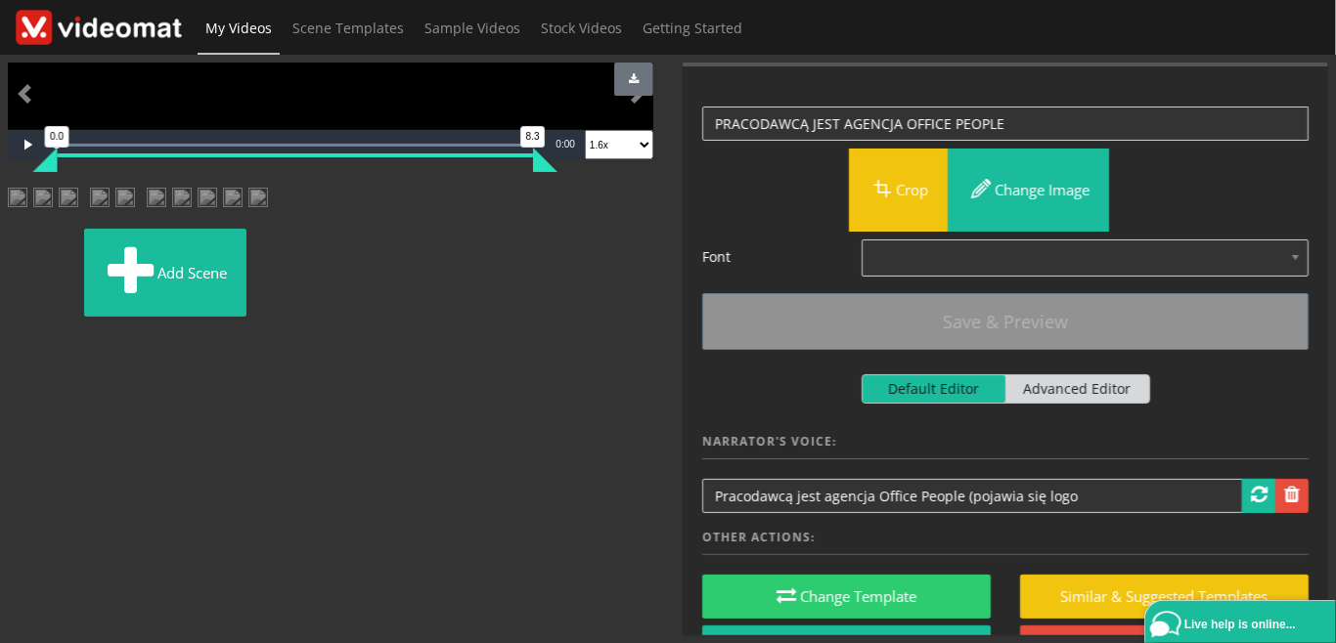
scroll to position [225, 0]
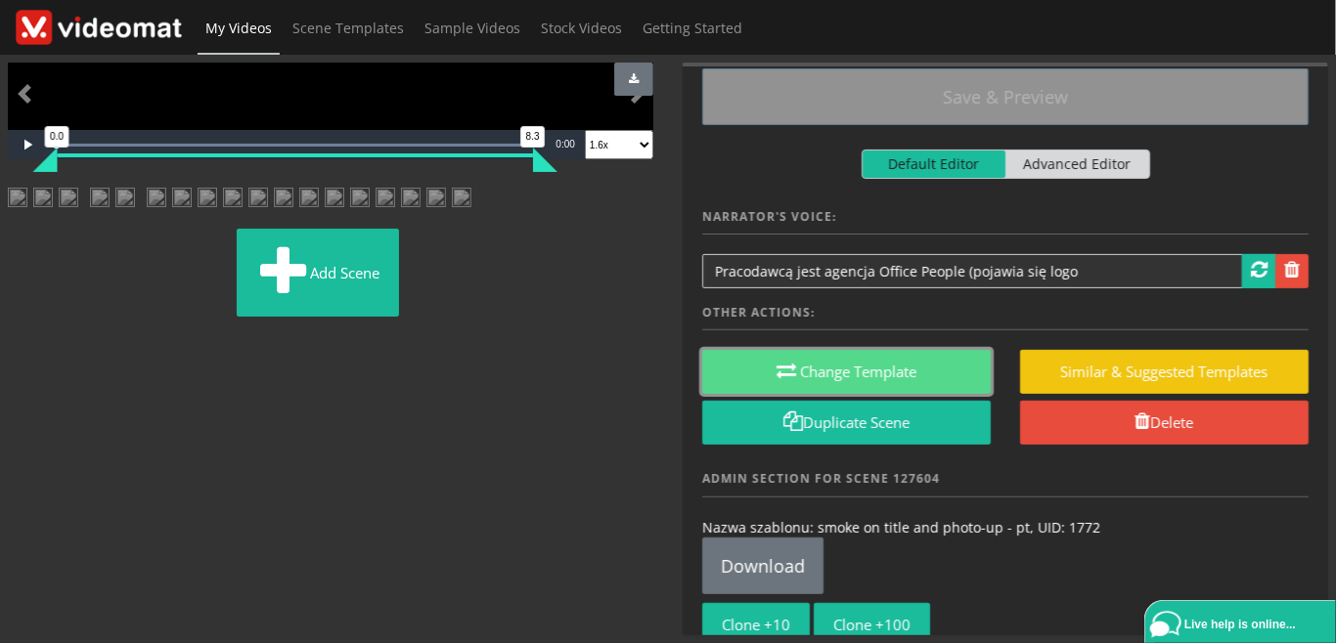
click at [912, 381] on button "Change Template" at bounding box center [846, 372] width 288 height 44
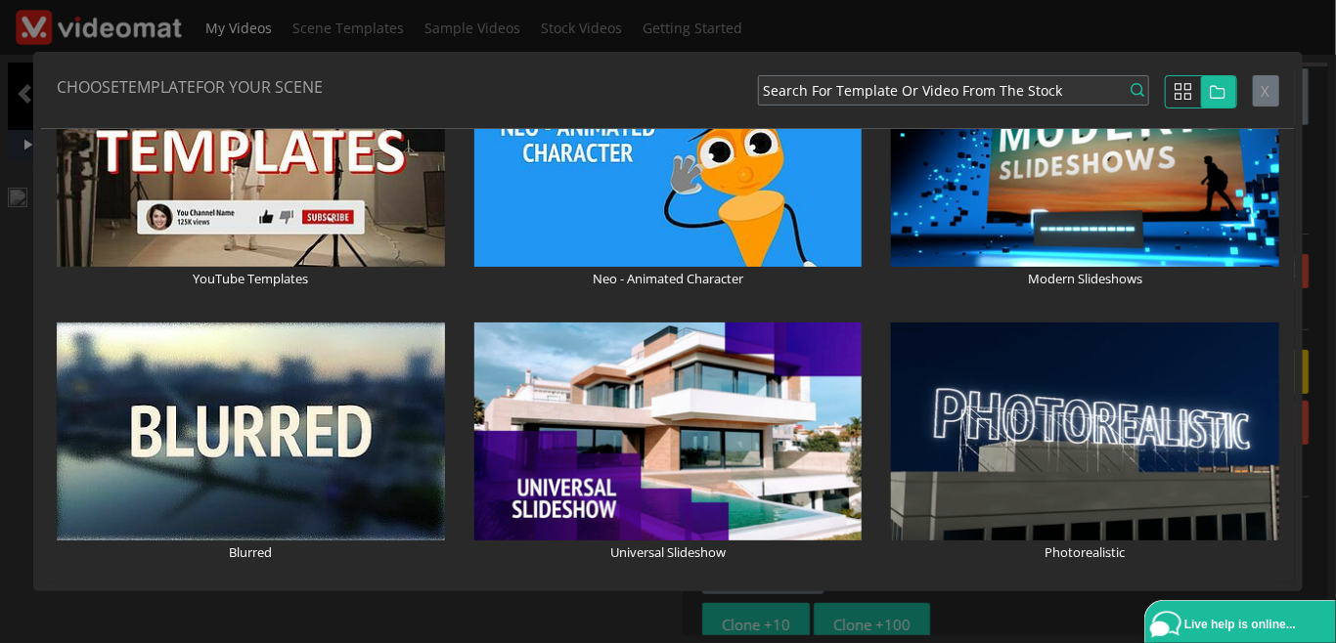
scroll to position [1351, 0]
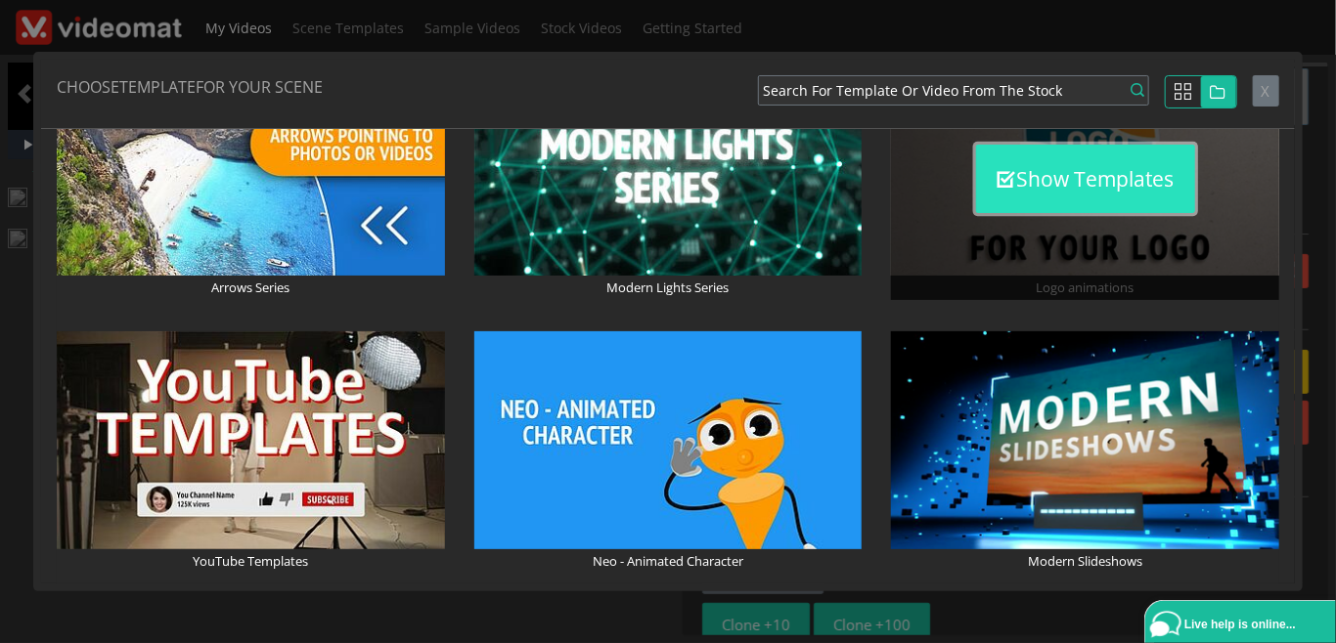
click at [1046, 184] on button "Show Templates" at bounding box center [1085, 179] width 219 height 68
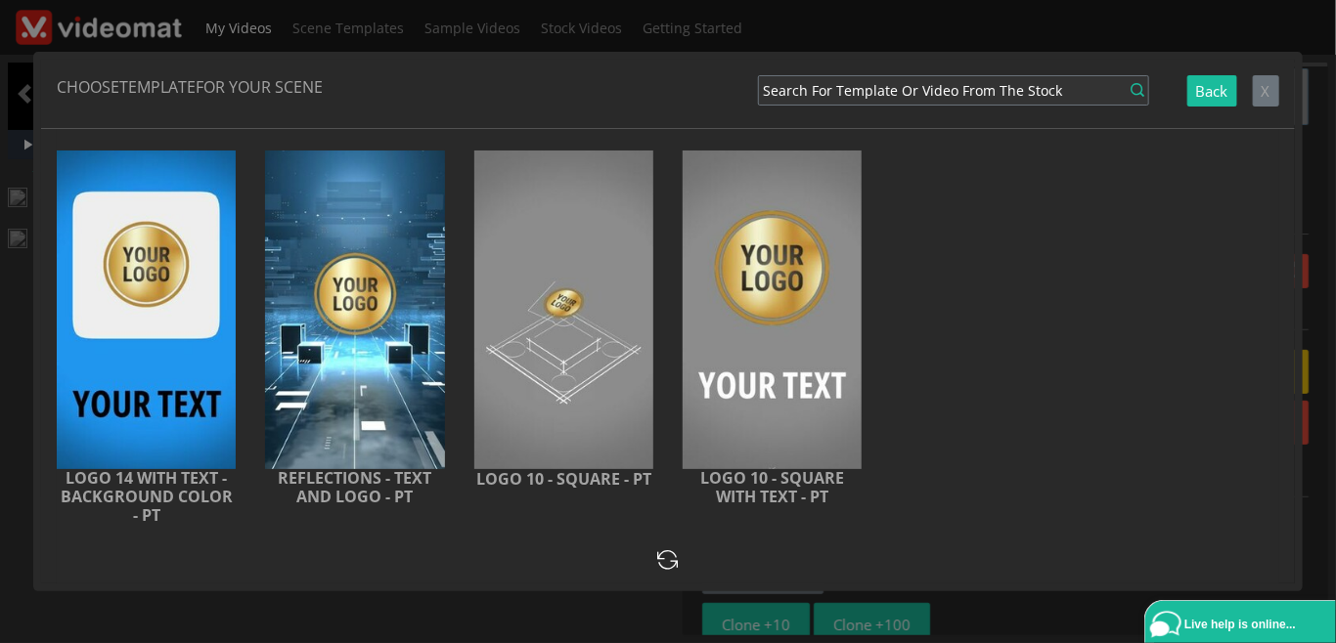
scroll to position [2143, 0]
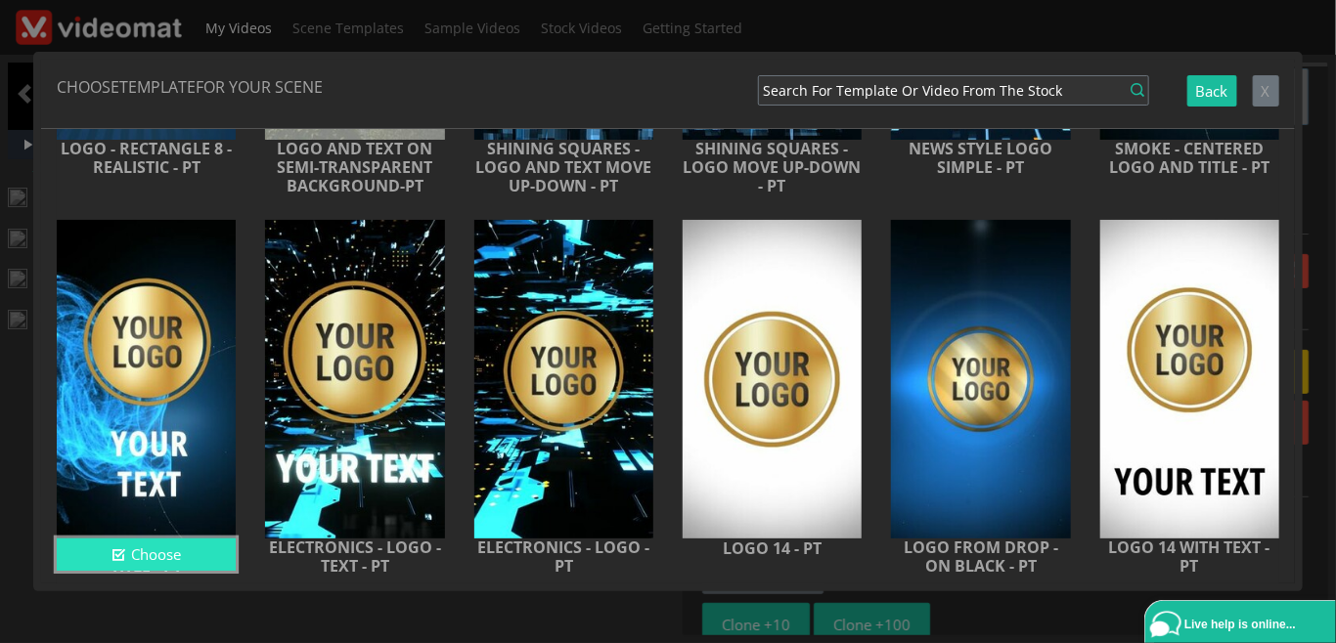
click at [183, 557] on button "Choose" at bounding box center [146, 555] width 179 height 32
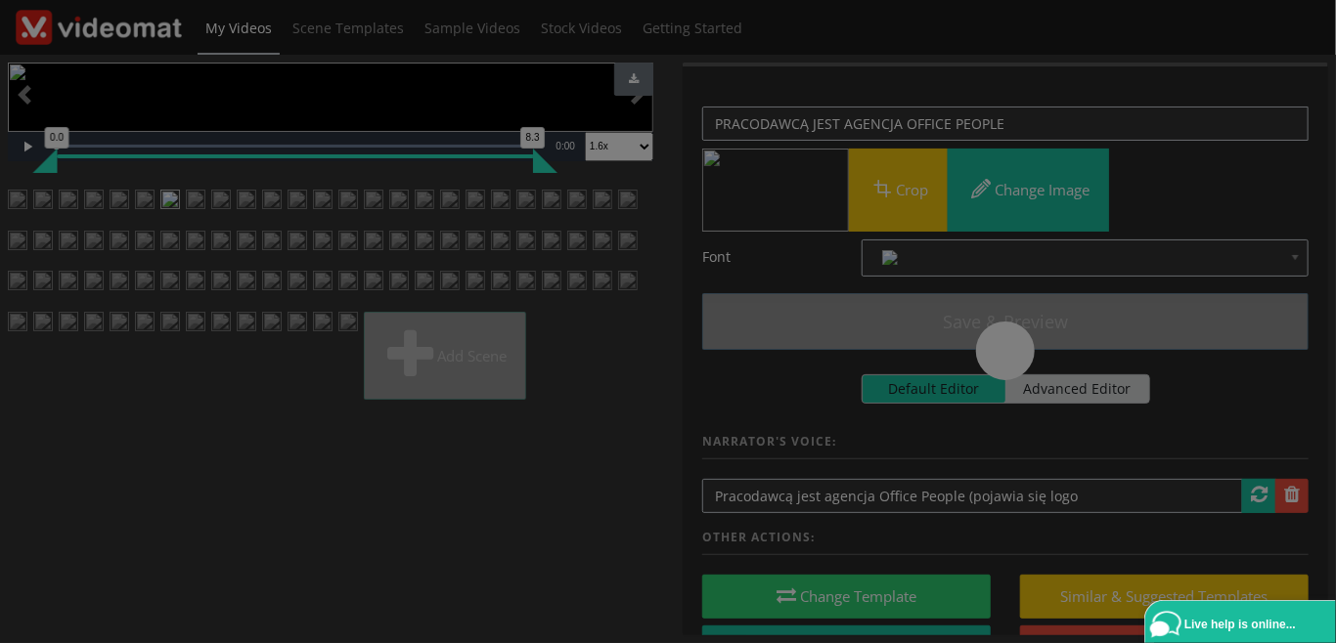
scroll to position [0, 0]
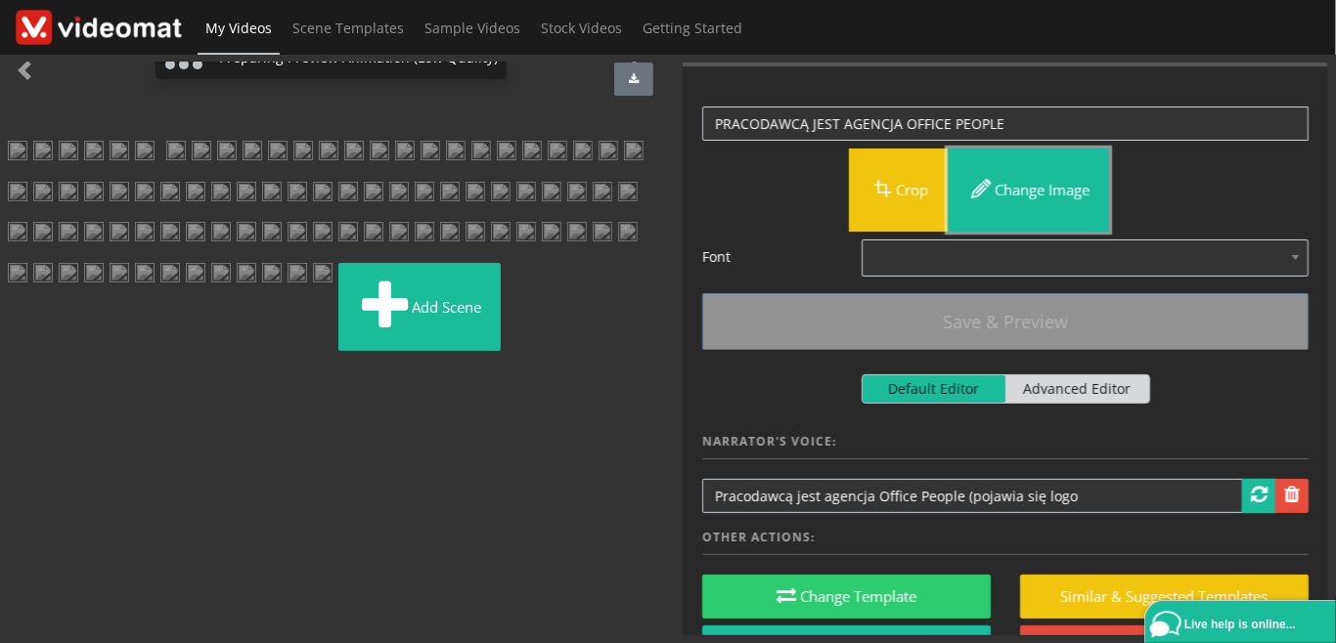
click at [1036, 198] on button "Change image" at bounding box center [1027, 190] width 161 height 83
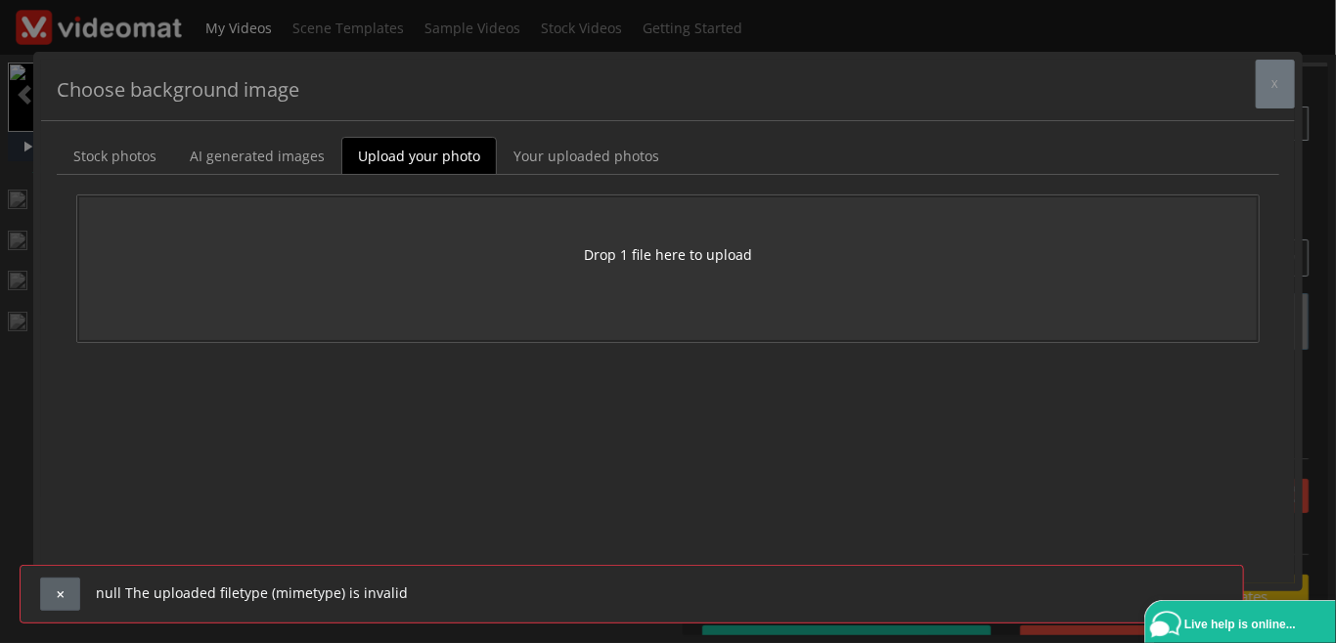
click at [44, 592] on button "button" at bounding box center [60, 594] width 40 height 33
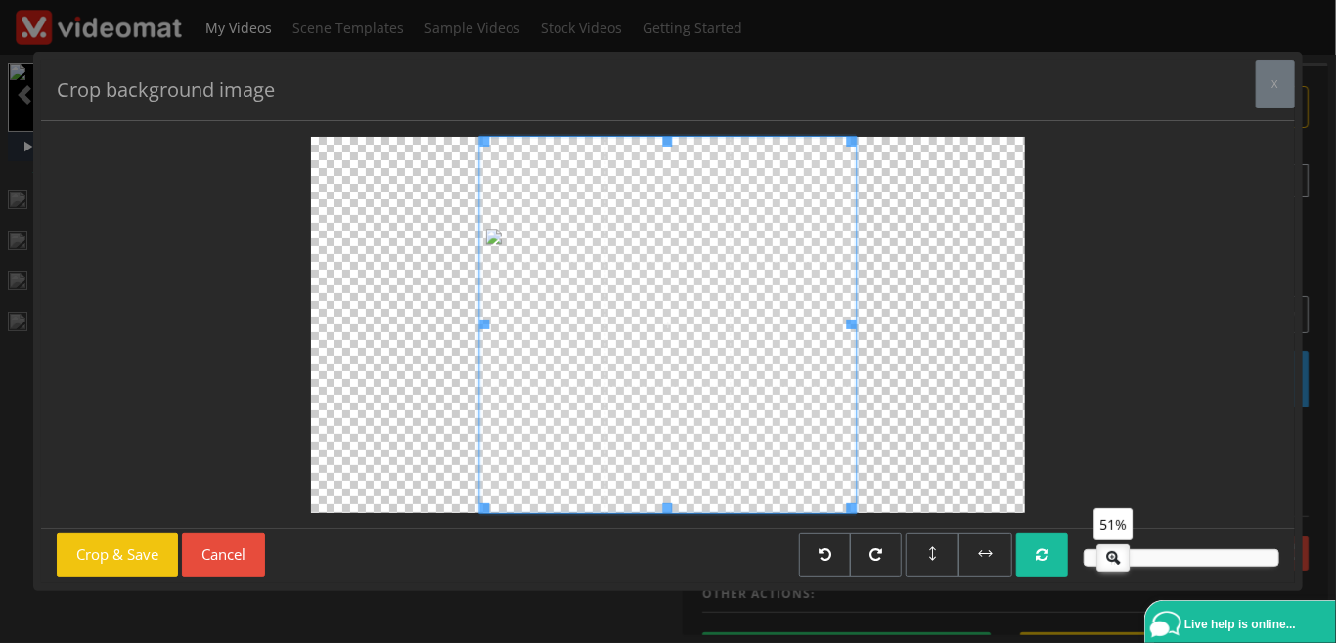
drag, startPoint x: 1166, startPoint y: 563, endPoint x: 1111, endPoint y: 589, distance: 60.4
click at [1111, 589] on div "Crop background image x Crop & Save Cancel 51%" at bounding box center [668, 321] width 1336 height 643
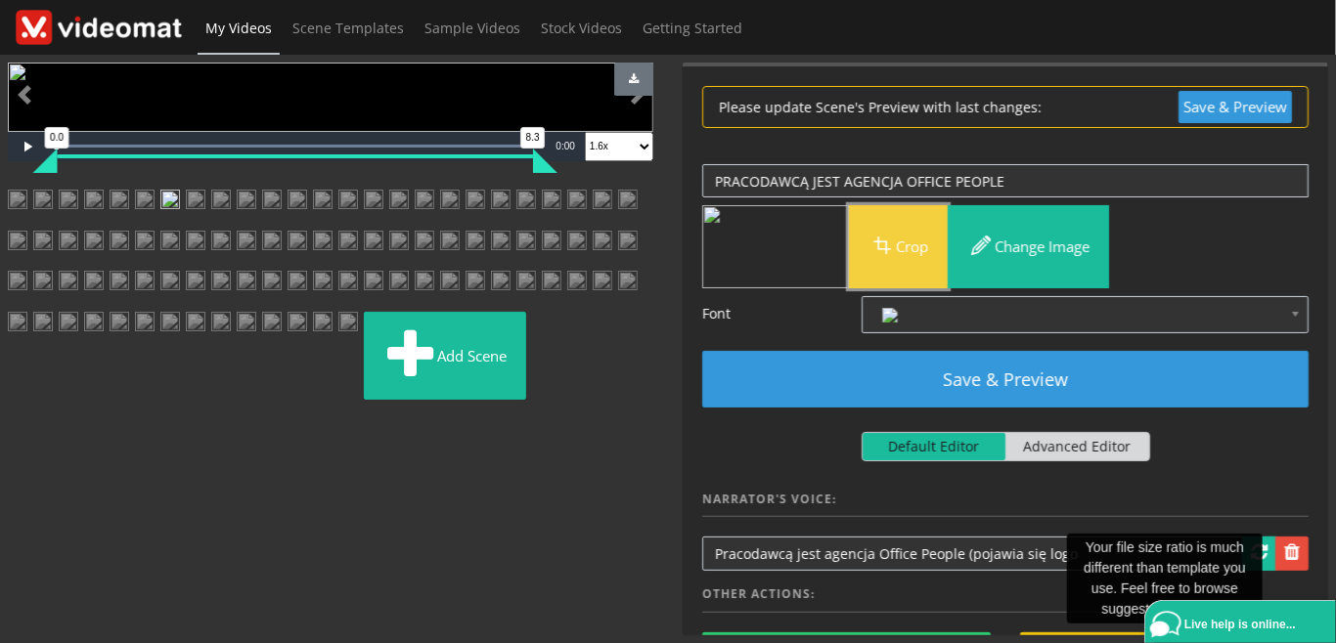
click at [928, 247] on button "Crop" at bounding box center [898, 246] width 99 height 83
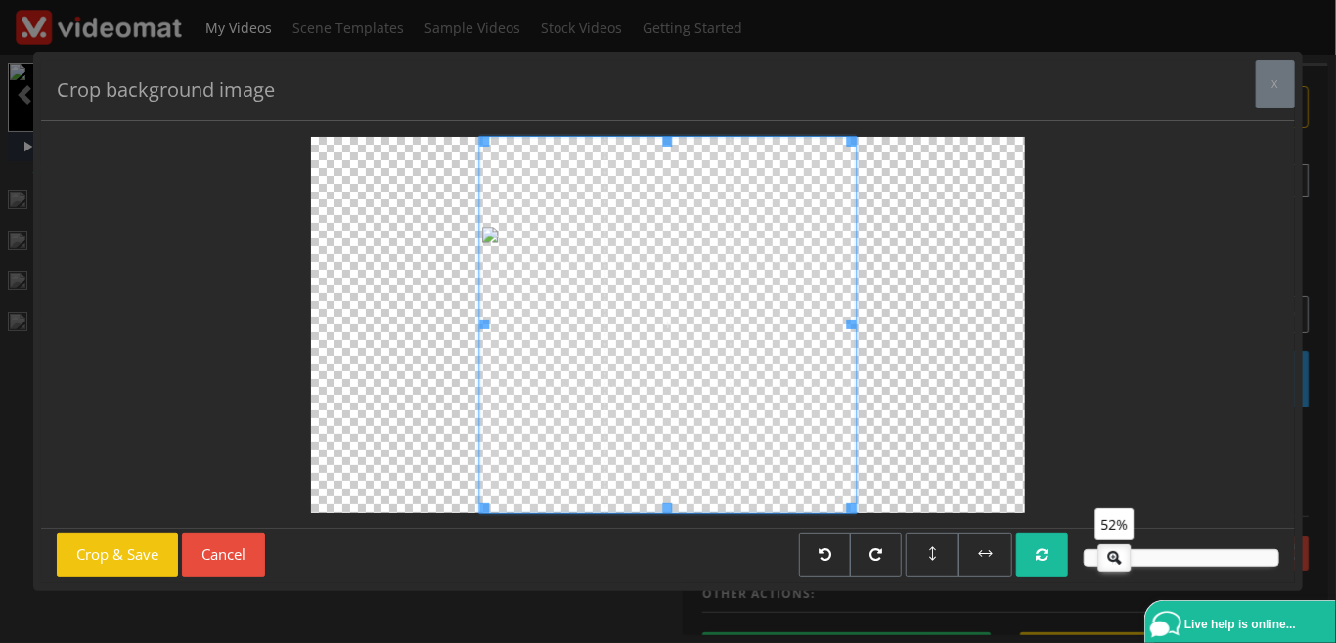
drag, startPoint x: 1161, startPoint y: 558, endPoint x: 1117, endPoint y: 564, distance: 44.4
click at [1117, 564] on icon at bounding box center [1113, 556] width 31 height 20
click at [158, 548] on button "Crop & Save" at bounding box center [117, 555] width 121 height 44
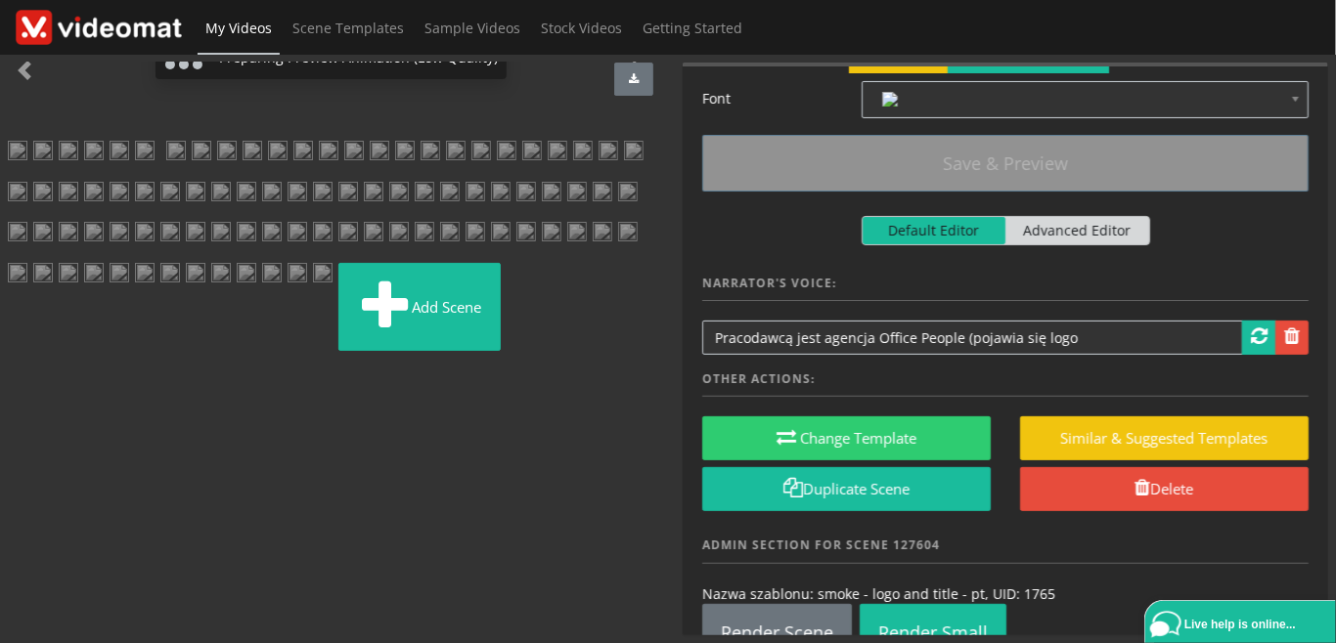
scroll to position [225, 0]
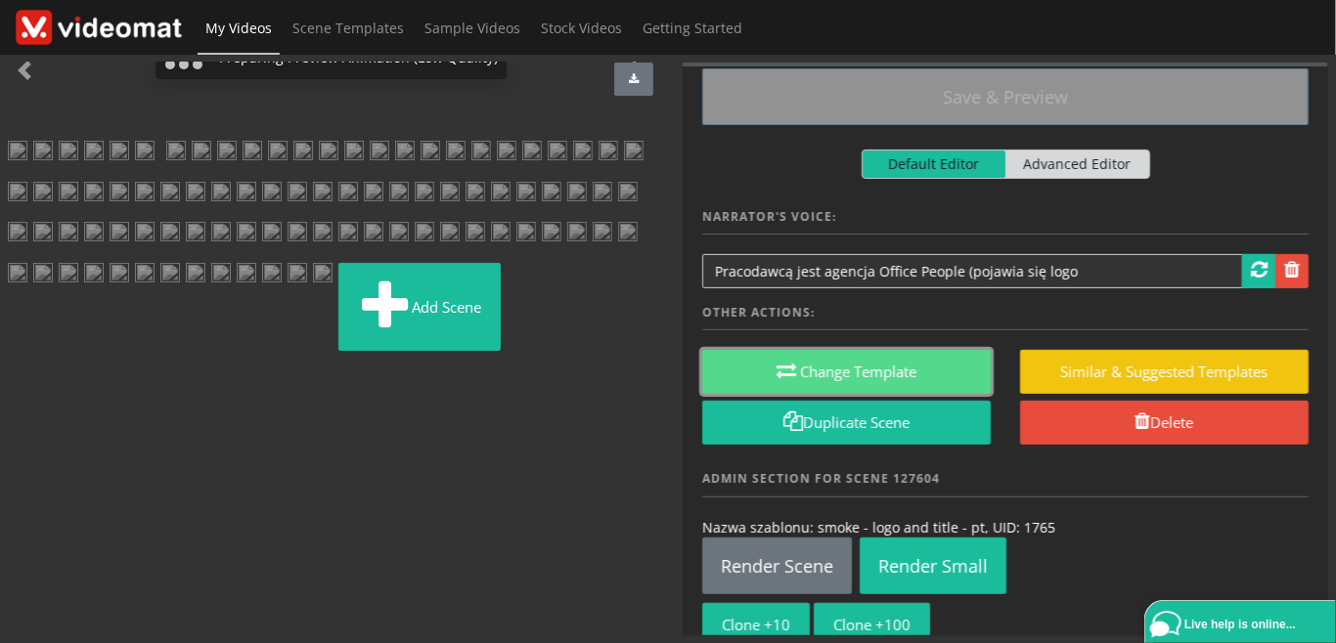
click at [887, 373] on button "Change Template" at bounding box center [846, 372] width 288 height 44
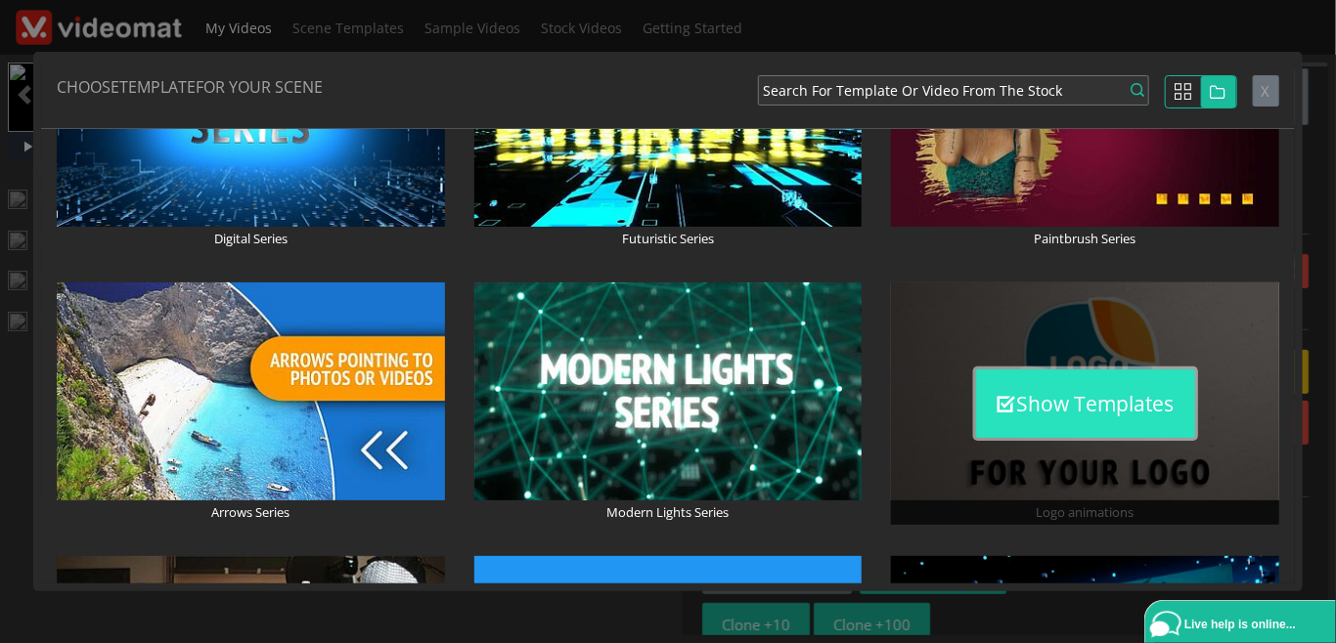
click at [1081, 409] on button "Show Templates" at bounding box center [1085, 404] width 219 height 68
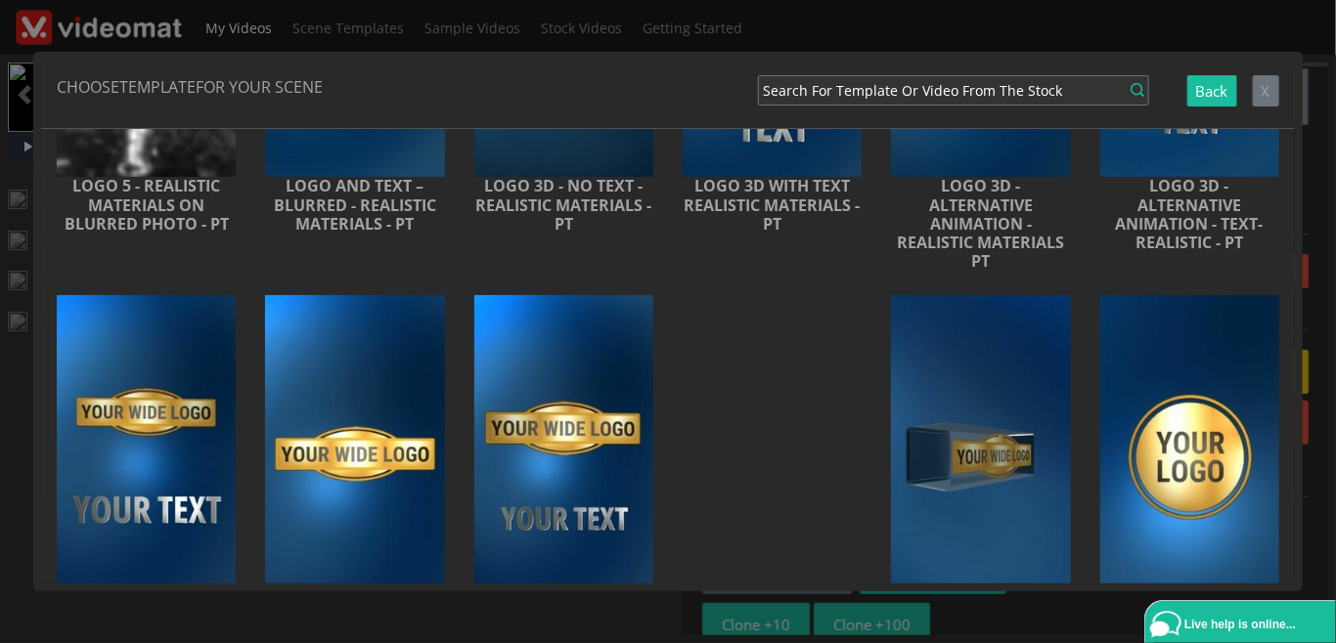
scroll to position [901, 0]
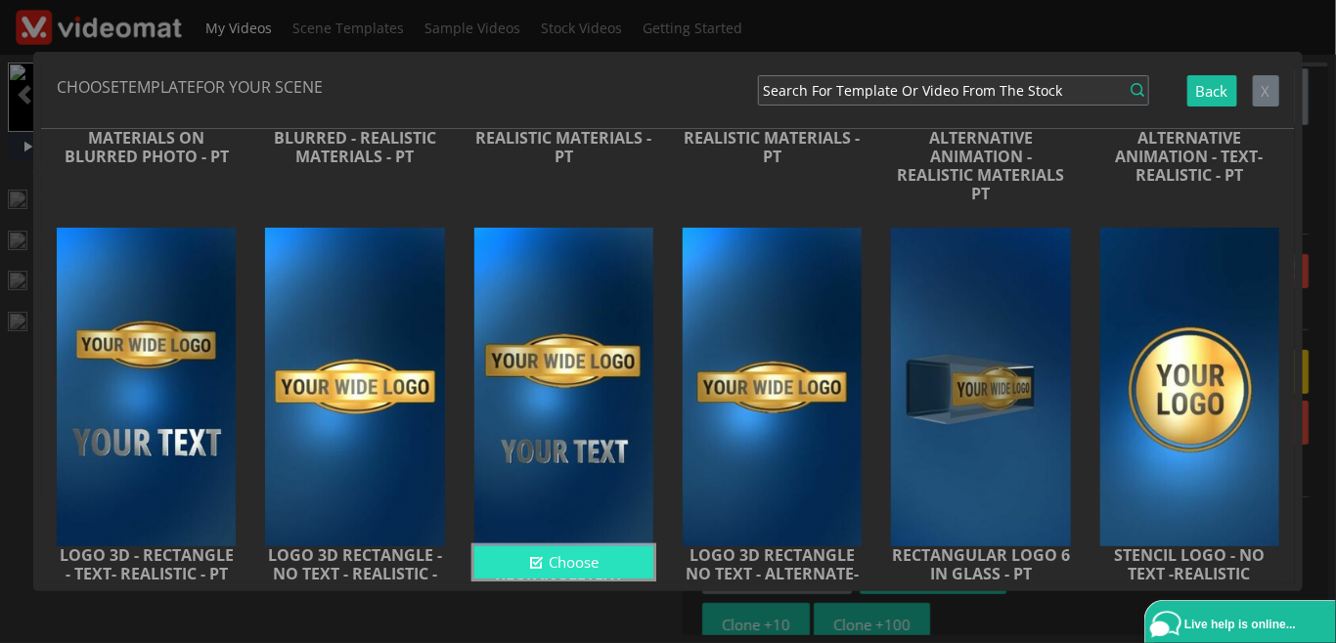
click at [571, 569] on button "Choose" at bounding box center [563, 563] width 179 height 32
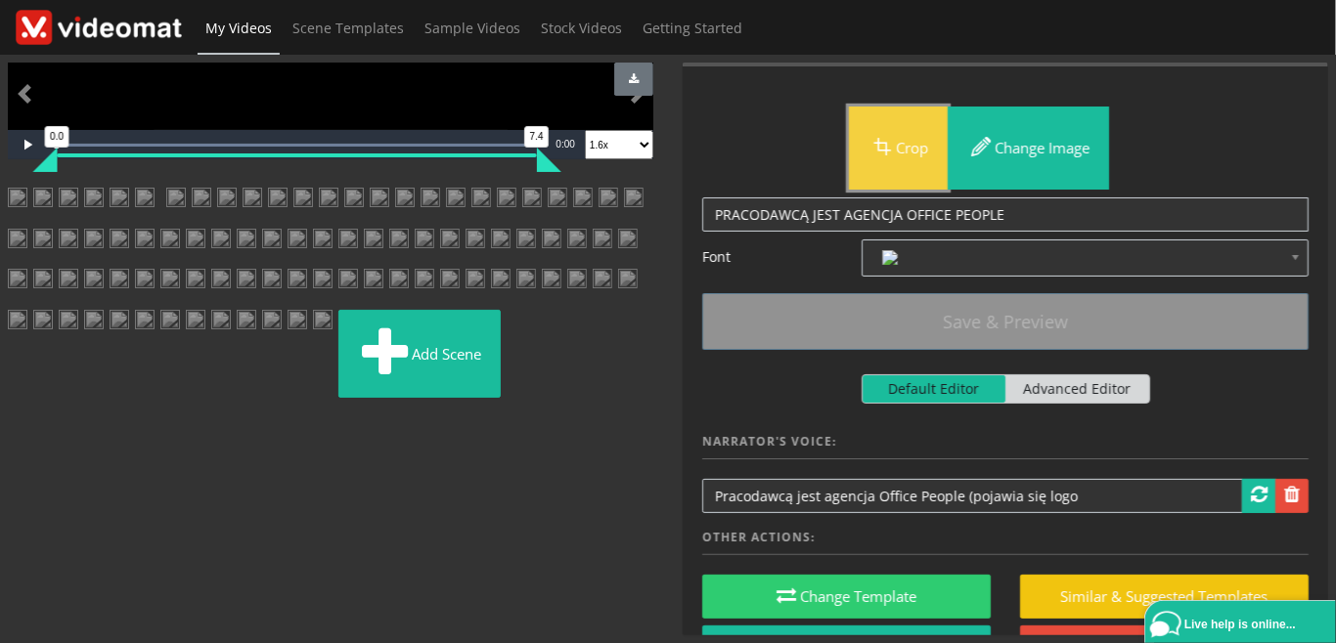
click at [923, 158] on button "Crop" at bounding box center [898, 148] width 99 height 83
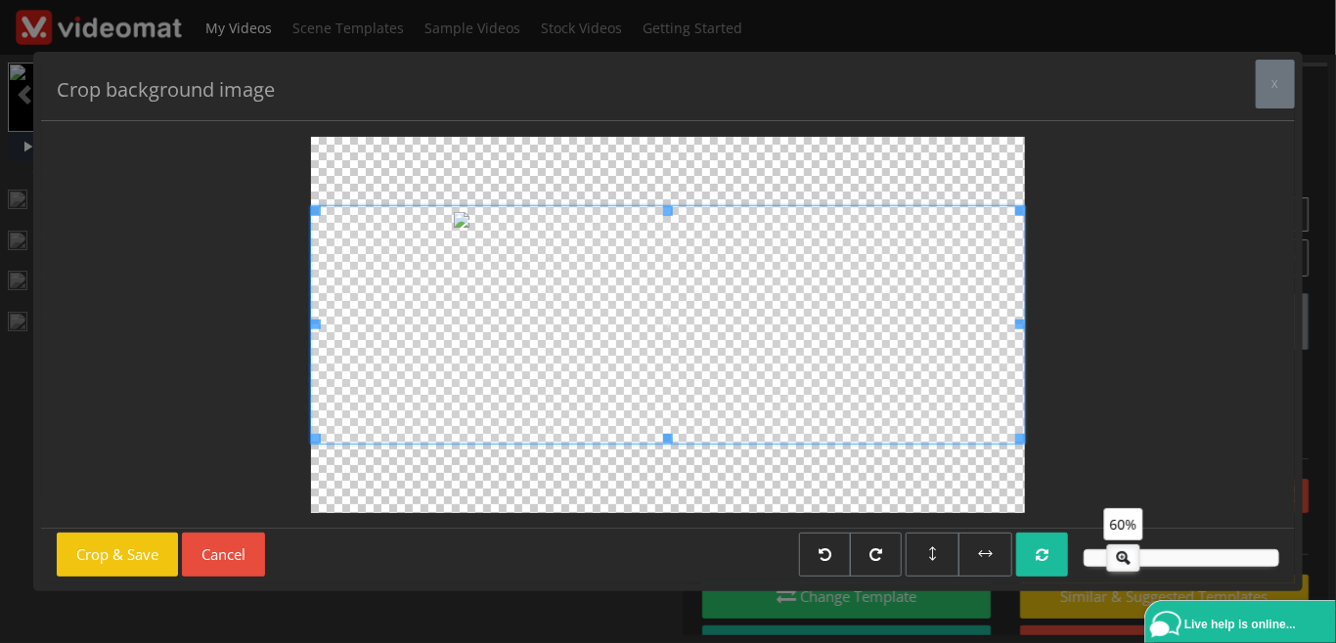
drag, startPoint x: 1165, startPoint y: 560, endPoint x: 1121, endPoint y: 581, distance: 48.6
click at [1121, 581] on div "60%" at bounding box center [774, 558] width 1010 height 51
click at [118, 551] on button "Crop & Save" at bounding box center [117, 555] width 121 height 44
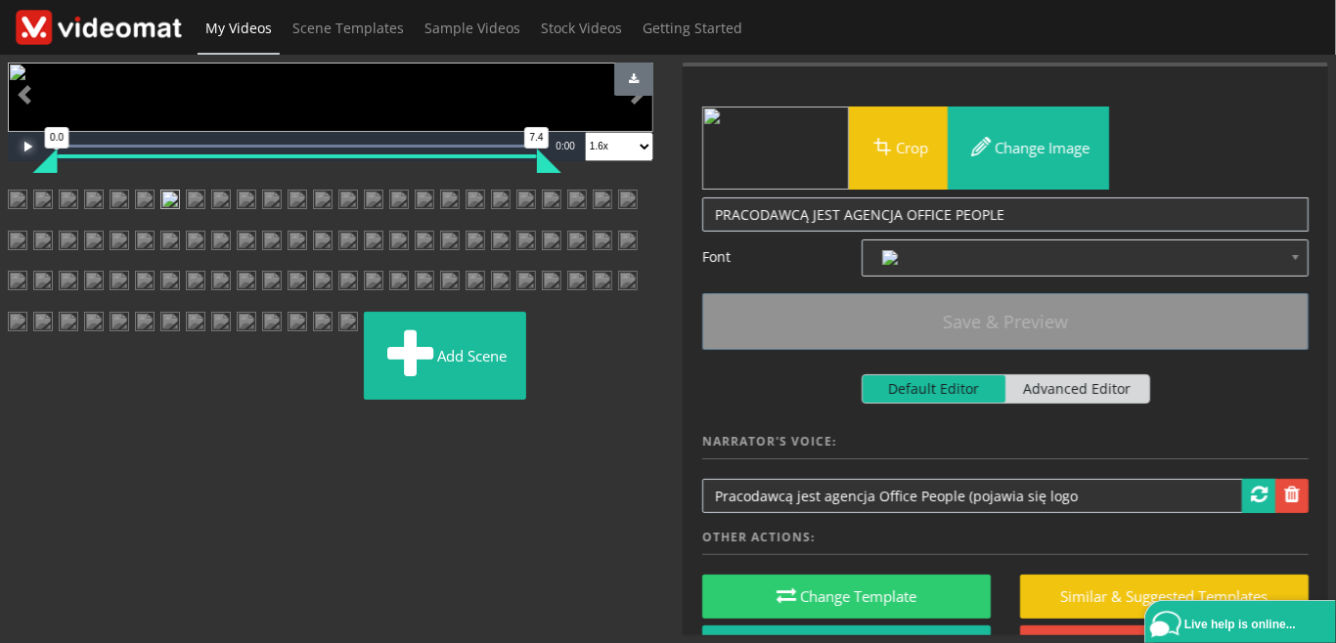
click at [24, 147] on span "Video Player" at bounding box center [27, 147] width 39 height 0
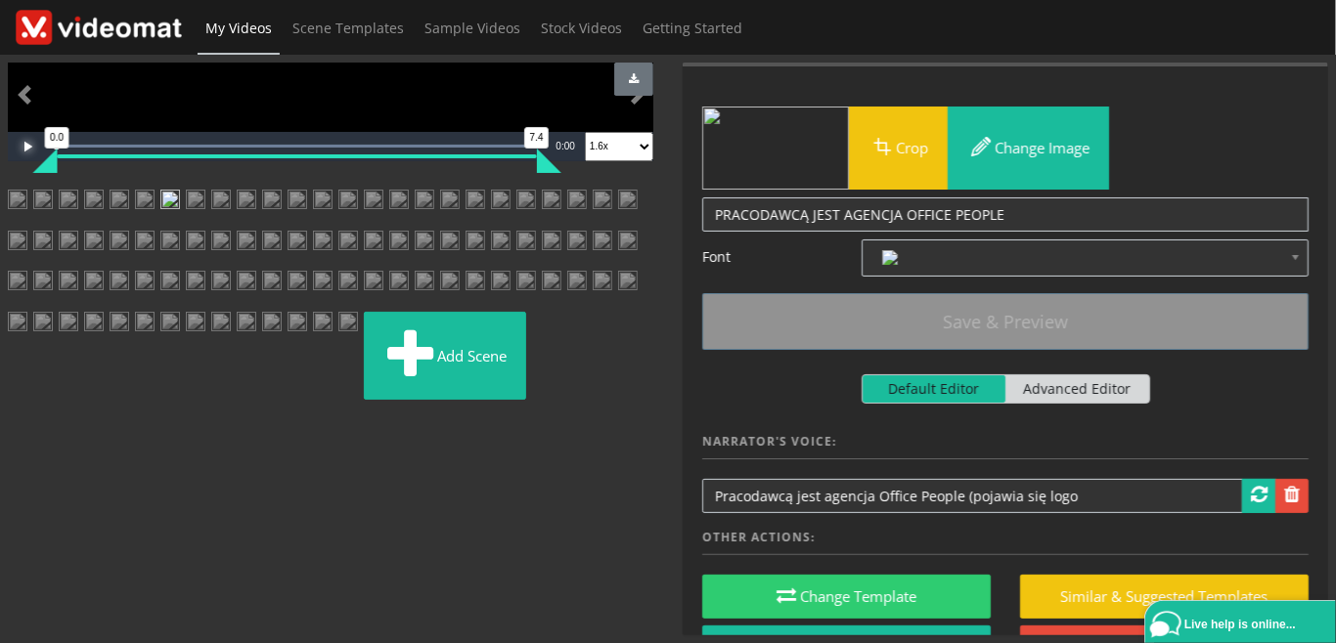
scroll to position [225, 0]
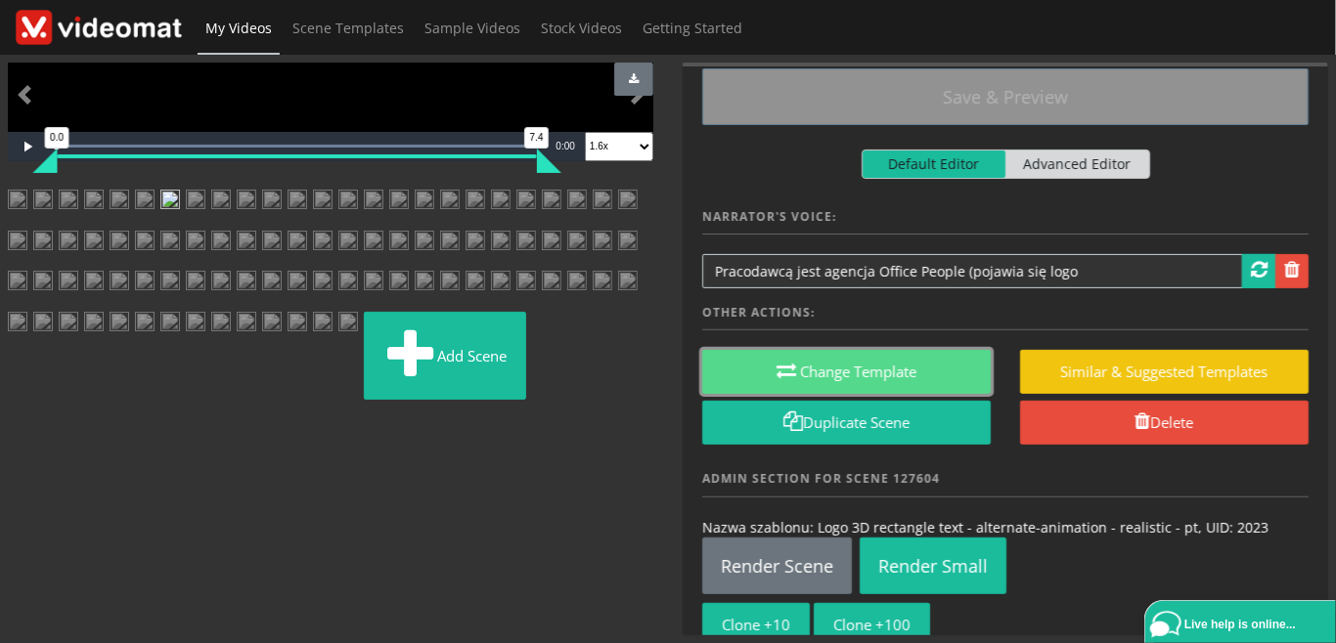
click at [870, 385] on button "Change Template" at bounding box center [846, 372] width 288 height 44
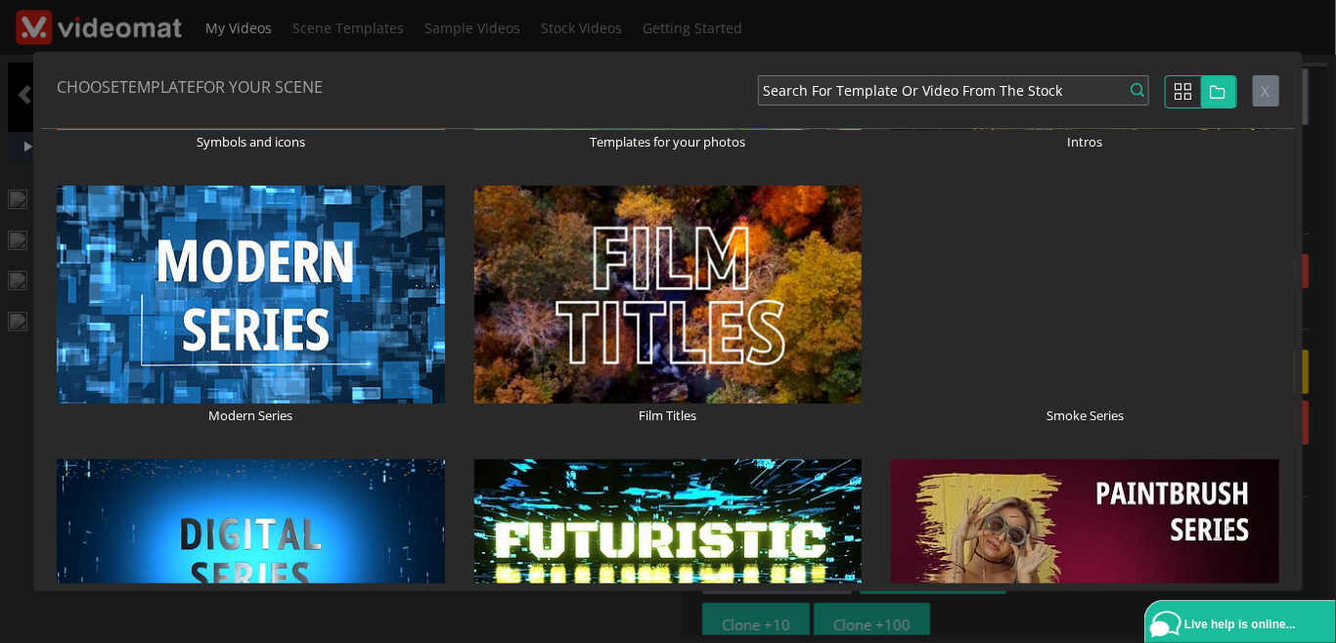
scroll to position [1126, 0]
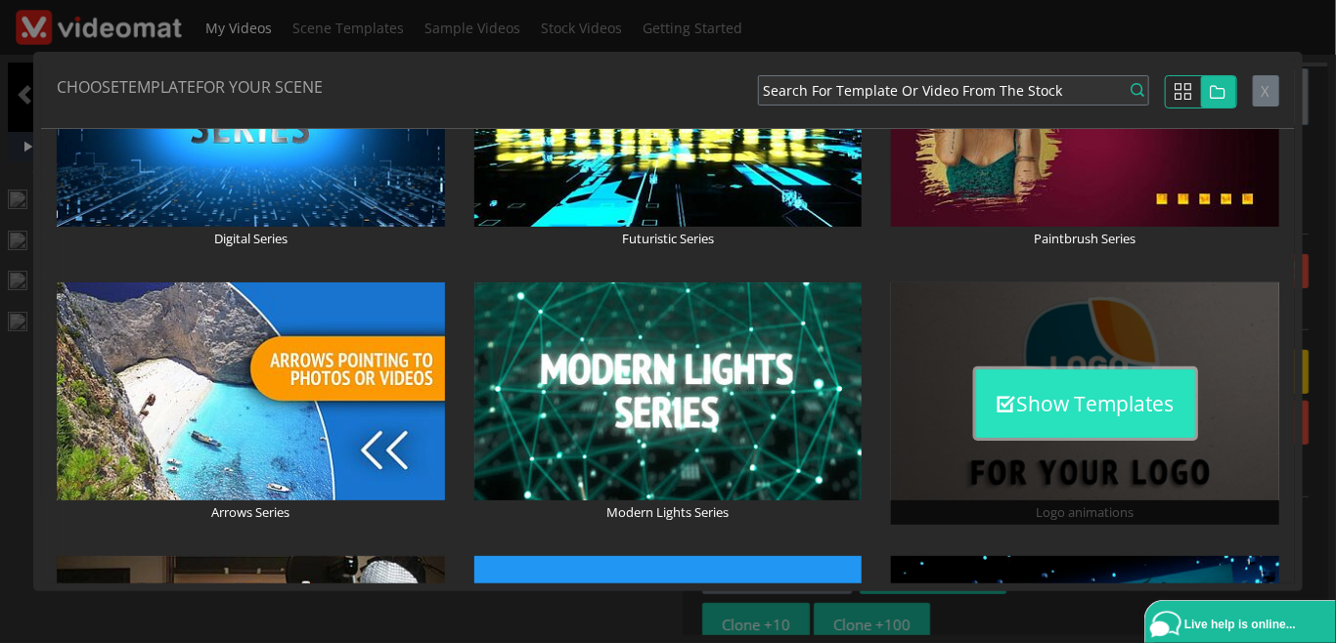
click at [1074, 404] on button "Show Templates" at bounding box center [1085, 404] width 219 height 68
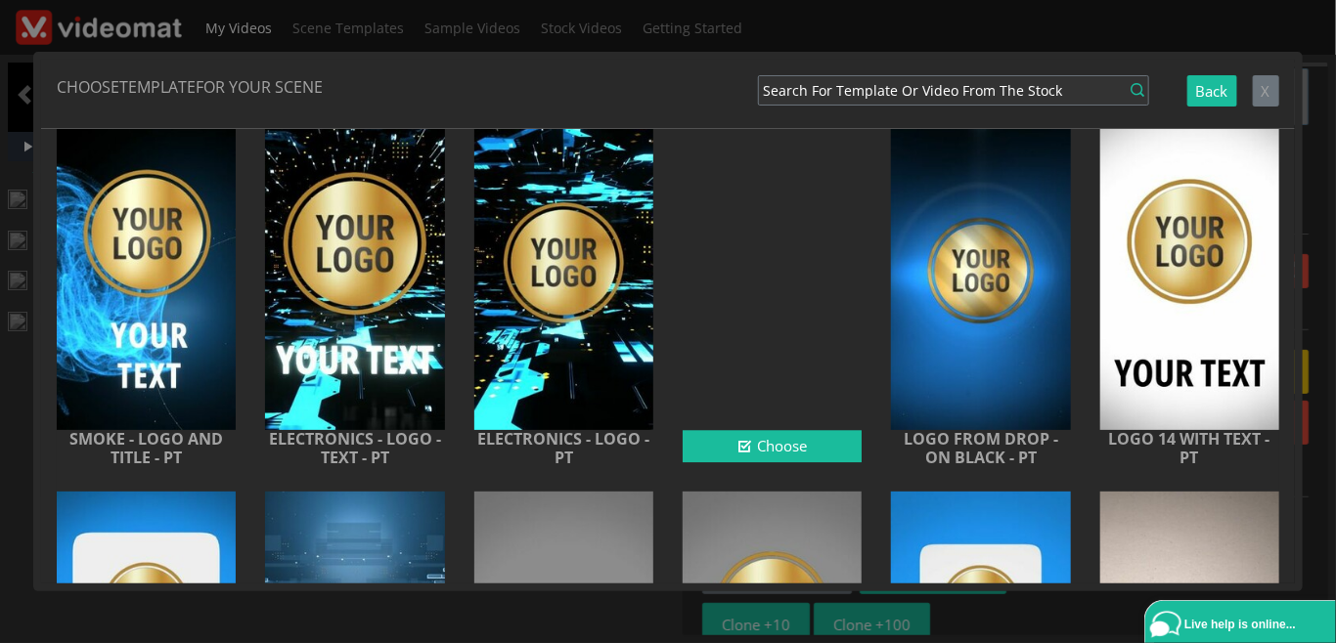
scroll to position [2253, 0]
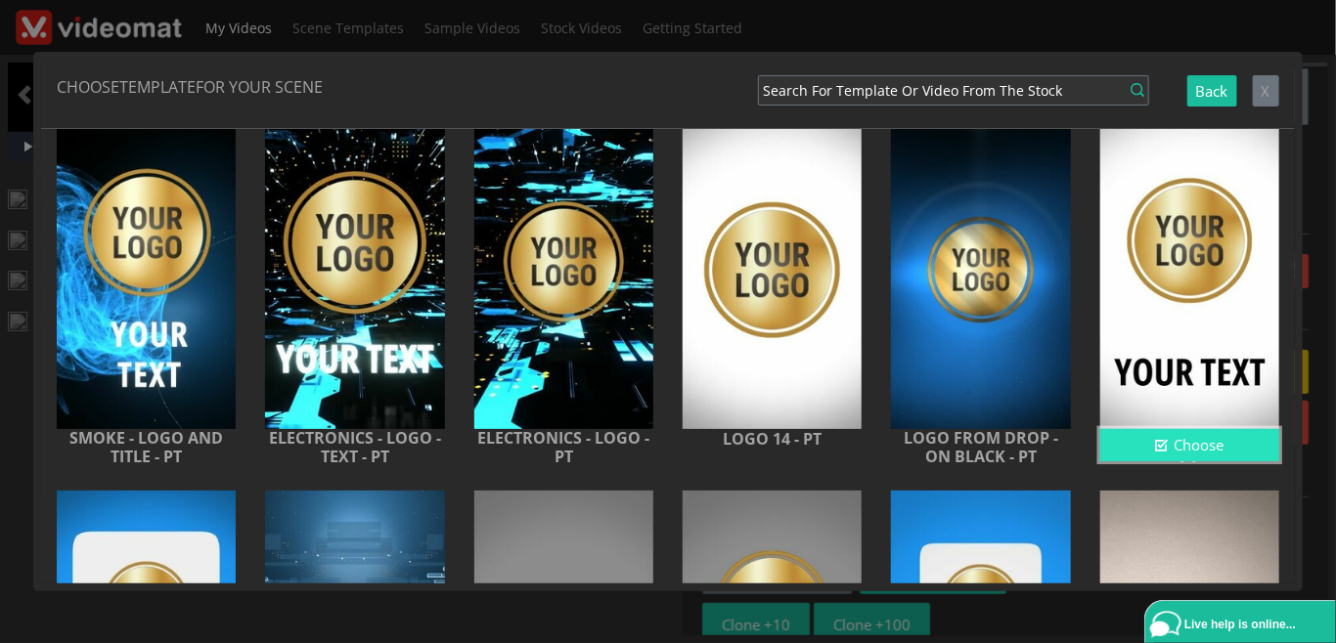
click at [1200, 446] on button "Choose" at bounding box center [1189, 445] width 179 height 32
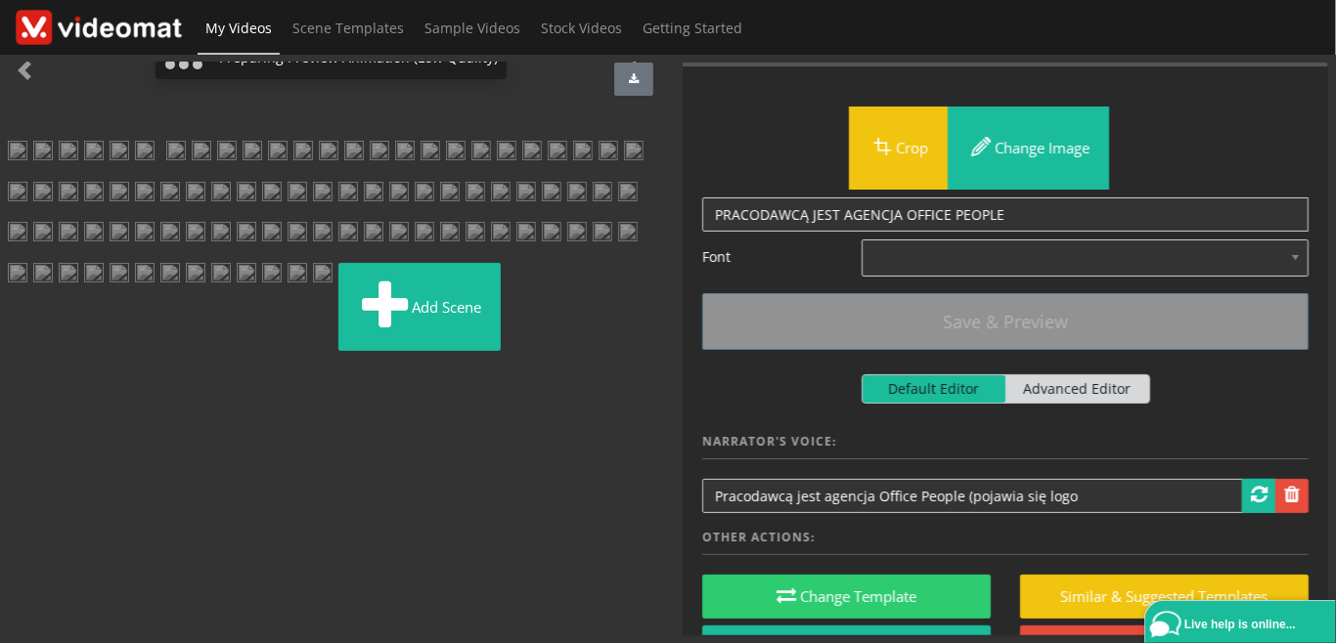
scroll to position [0, 0]
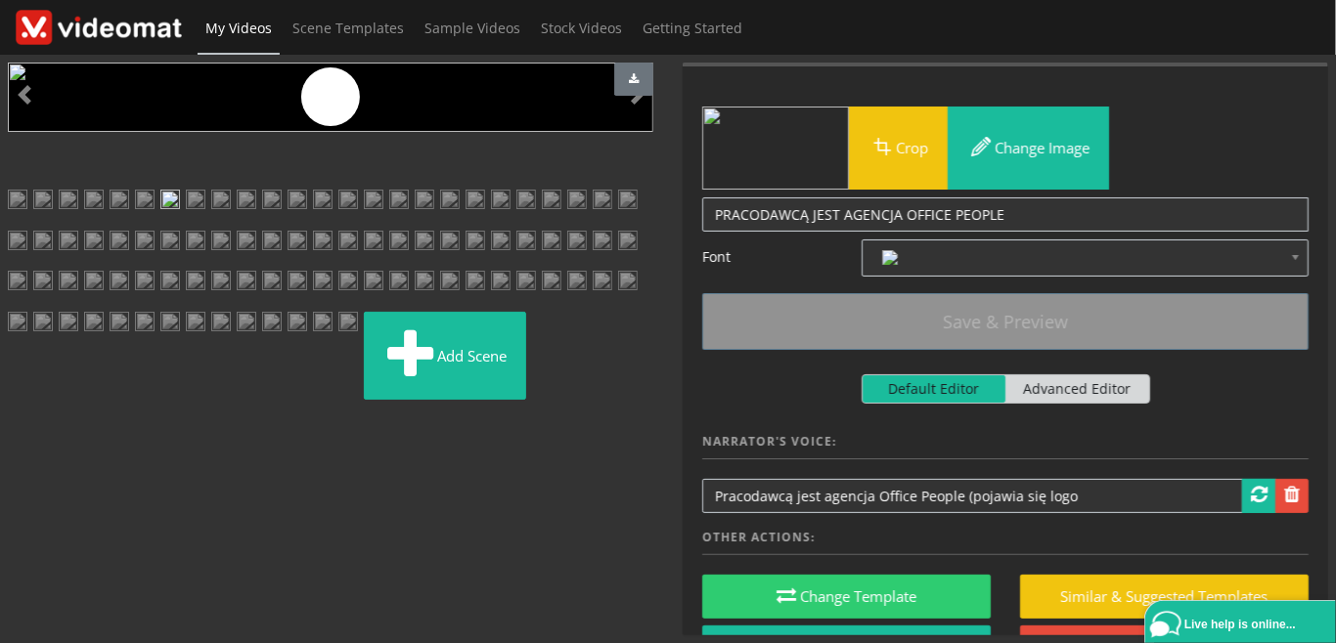
click at [1104, 389] on span "Advanced Editor" at bounding box center [1077, 388] width 144 height 27
click at [874, 387] on input "Default Editor Advanced Editor" at bounding box center [867, 380] width 13 height 13
checkbox input "true"
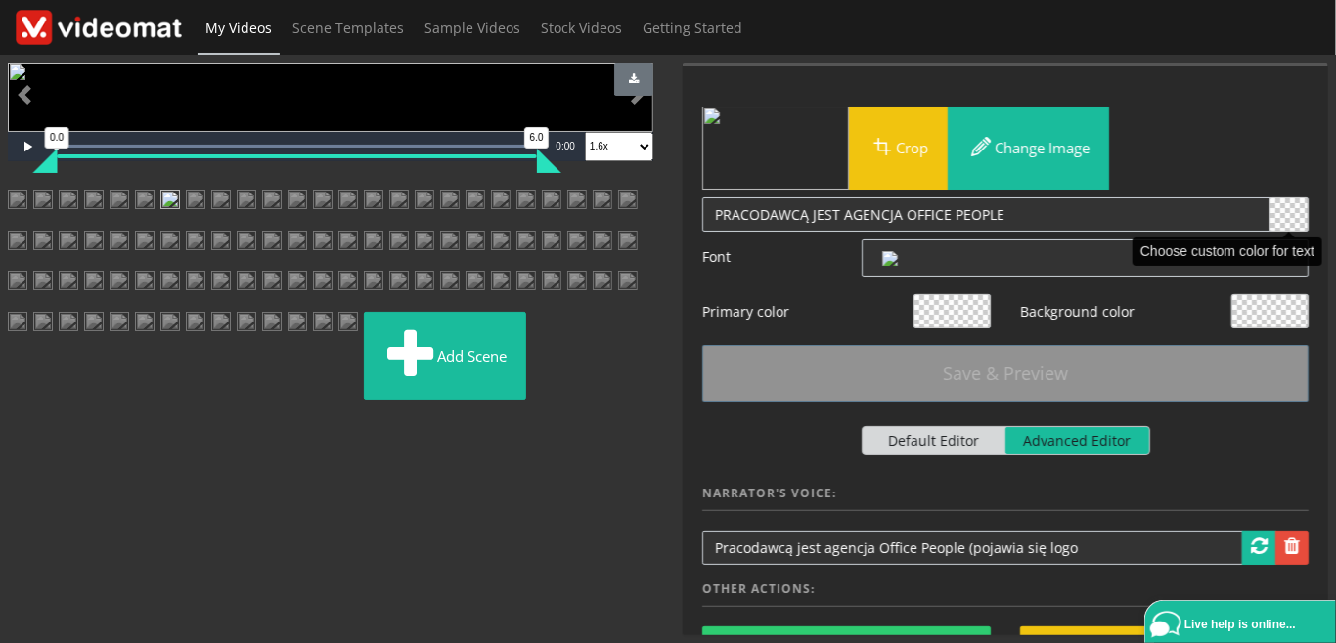
click at [1290, 219] on span at bounding box center [1288, 214] width 37 height 32
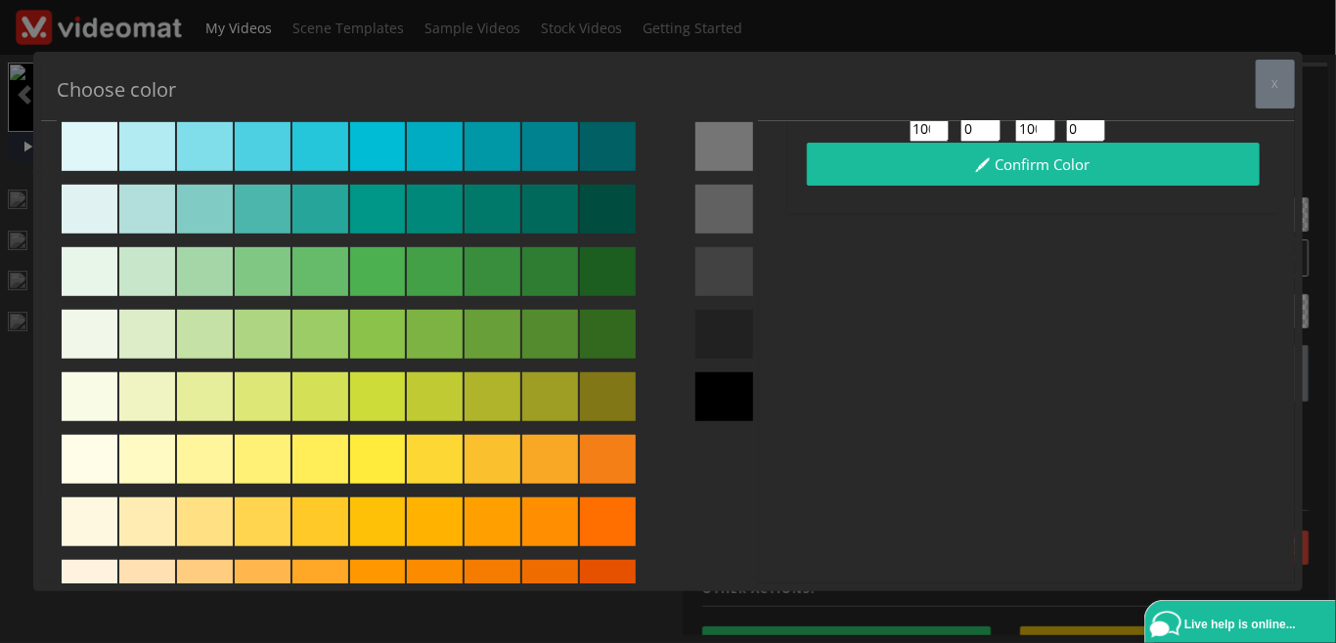
scroll to position [450, 0]
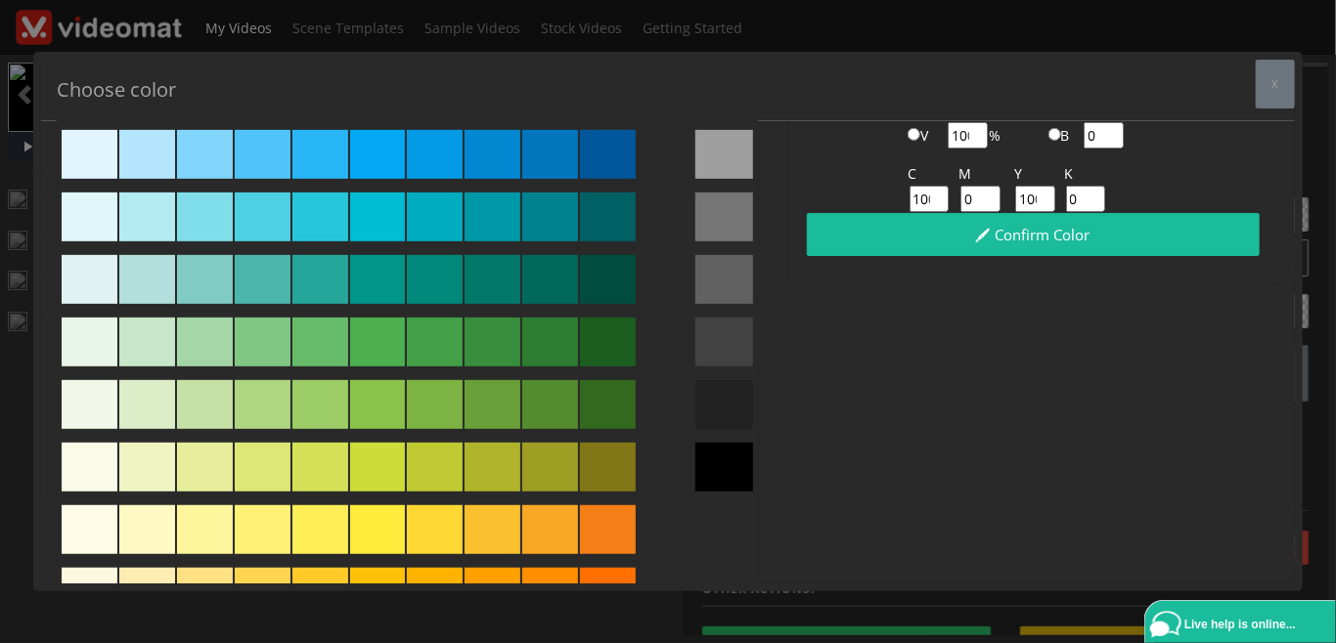
click at [726, 346] on div at bounding box center [724, 342] width 58 height 49
type input "#424242"
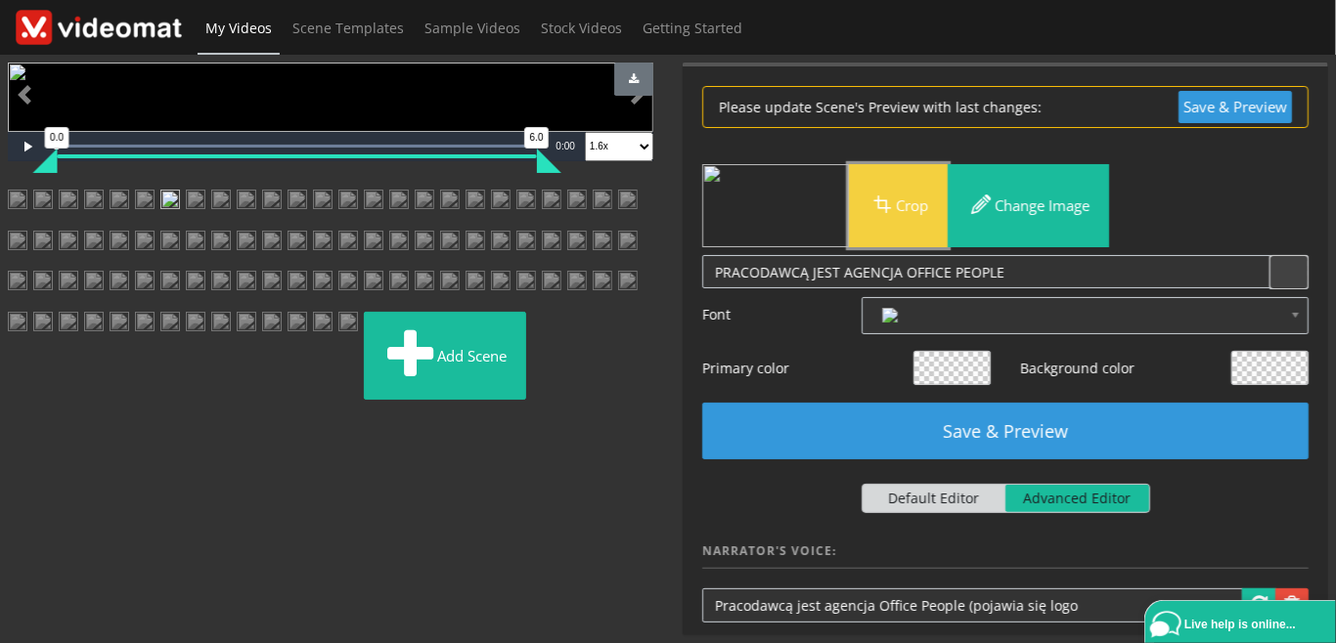
click at [923, 204] on button "Crop" at bounding box center [898, 205] width 99 height 83
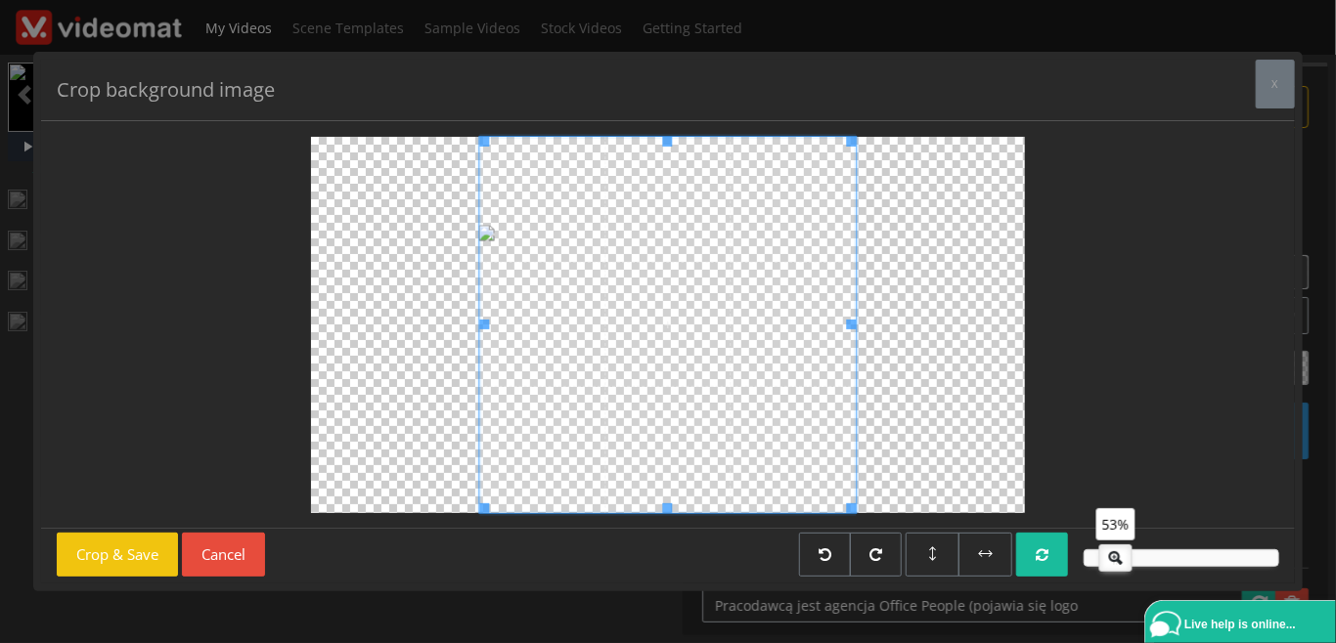
drag, startPoint x: 1167, startPoint y: 554, endPoint x: 1116, endPoint y: 562, distance: 52.4
click at [1116, 562] on icon at bounding box center [1115, 556] width 31 height 20
click at [1116, 560] on icon at bounding box center [1113, 556] width 31 height 20
click at [154, 542] on button "Crop & Save" at bounding box center [117, 555] width 121 height 44
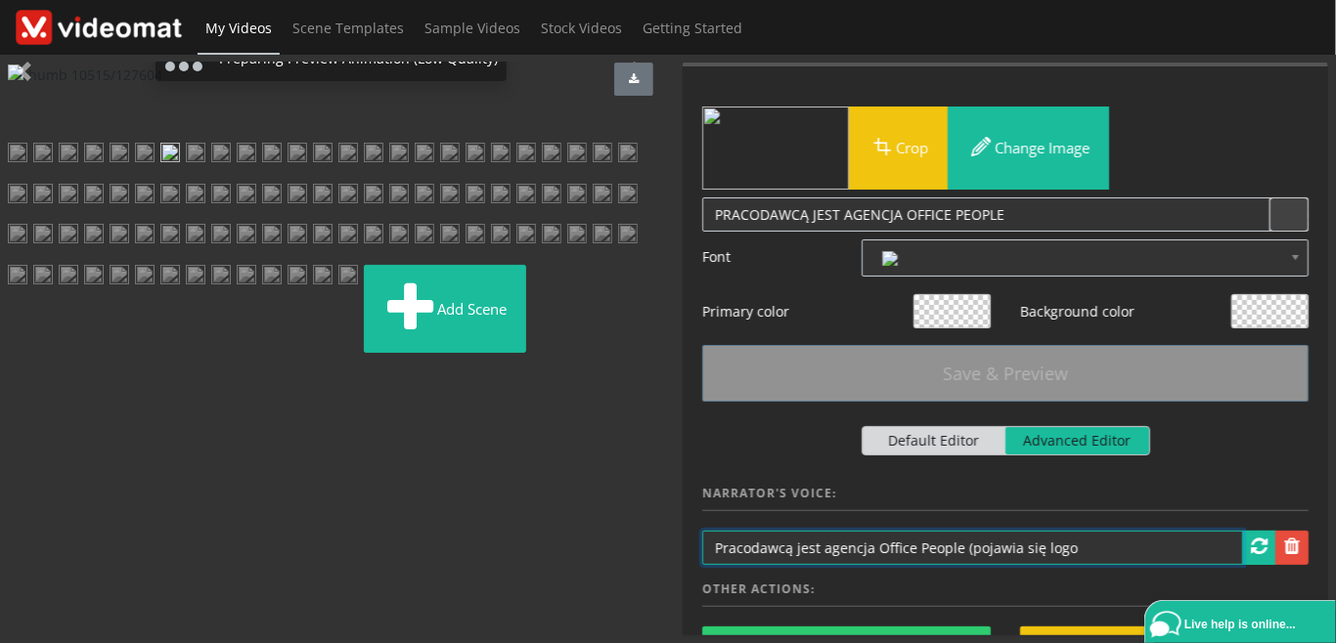
click at [962, 553] on input "Pracodawcą jest agencja Office People (pojawia się logo" at bounding box center [972, 548] width 541 height 34
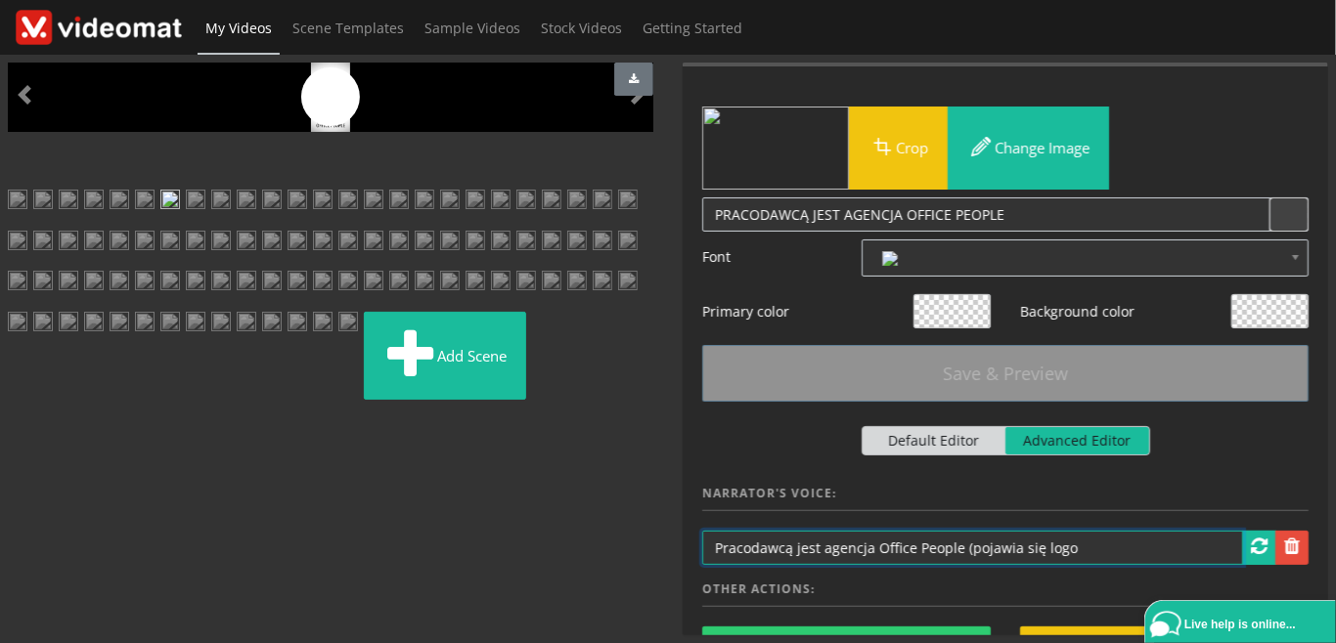
drag, startPoint x: 958, startPoint y: 546, endPoint x: 1122, endPoint y: 538, distance: 164.5
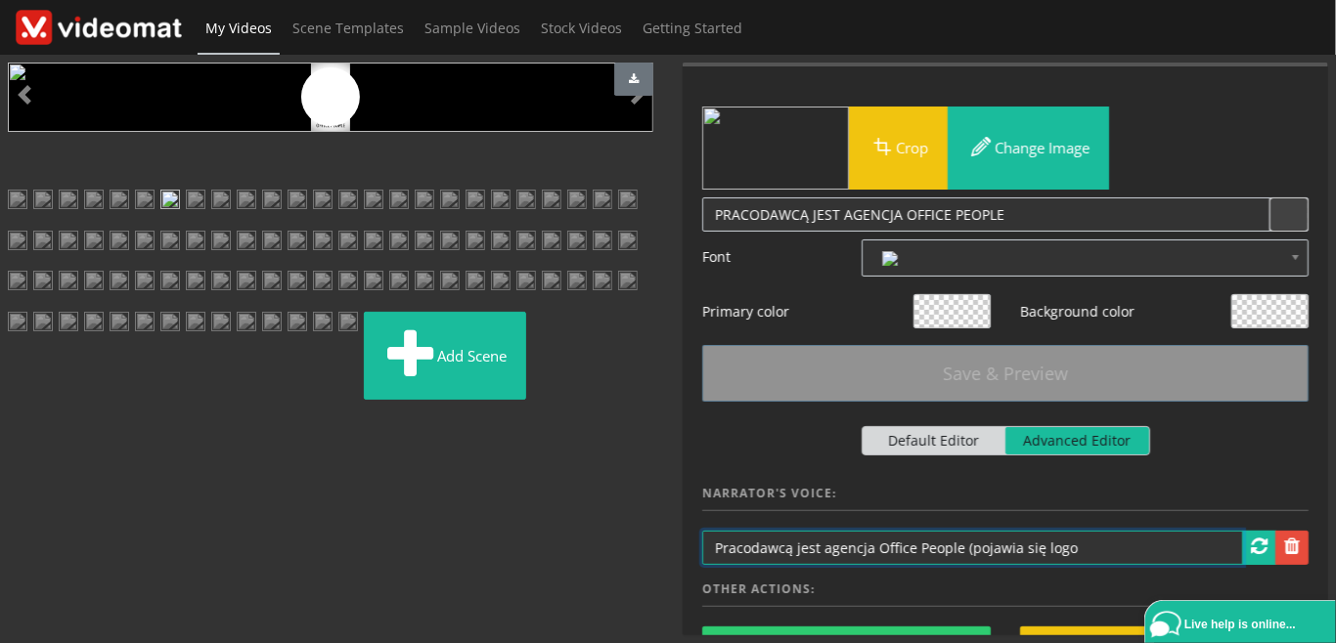
click at [1121, 542] on input "Pracodawcą jest agencja Office People (pojawia się logo" at bounding box center [972, 548] width 541 height 34
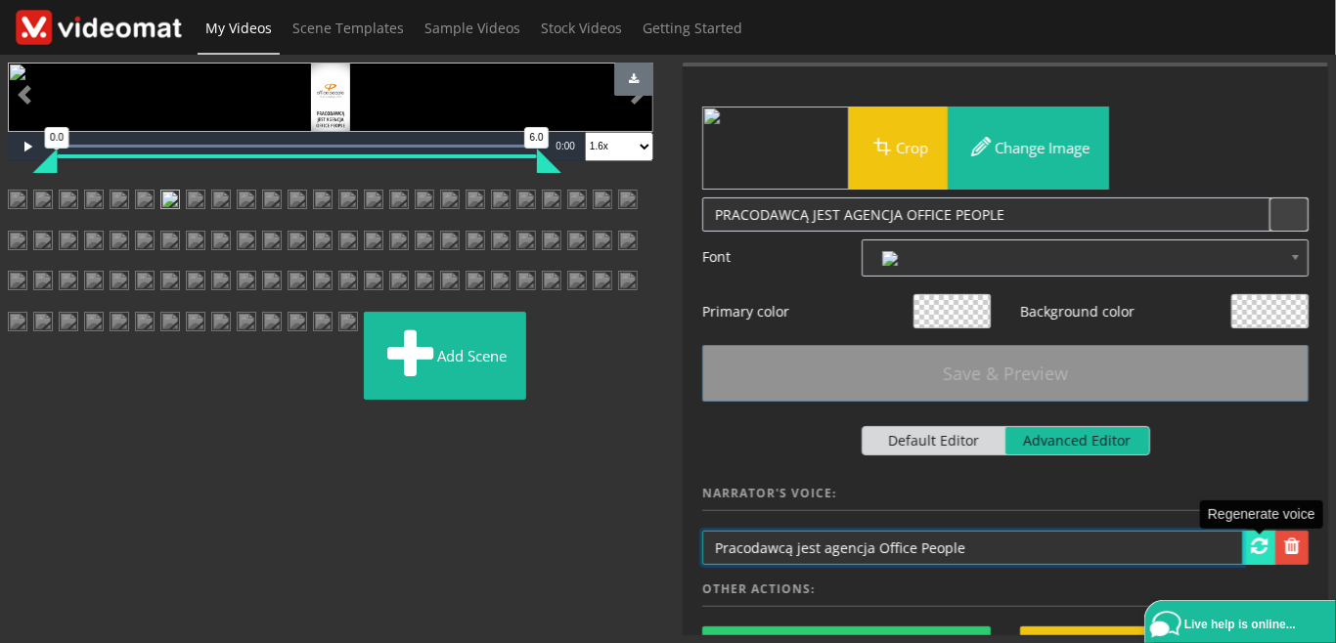
type input "Pracodawcą jest agencja Office People"
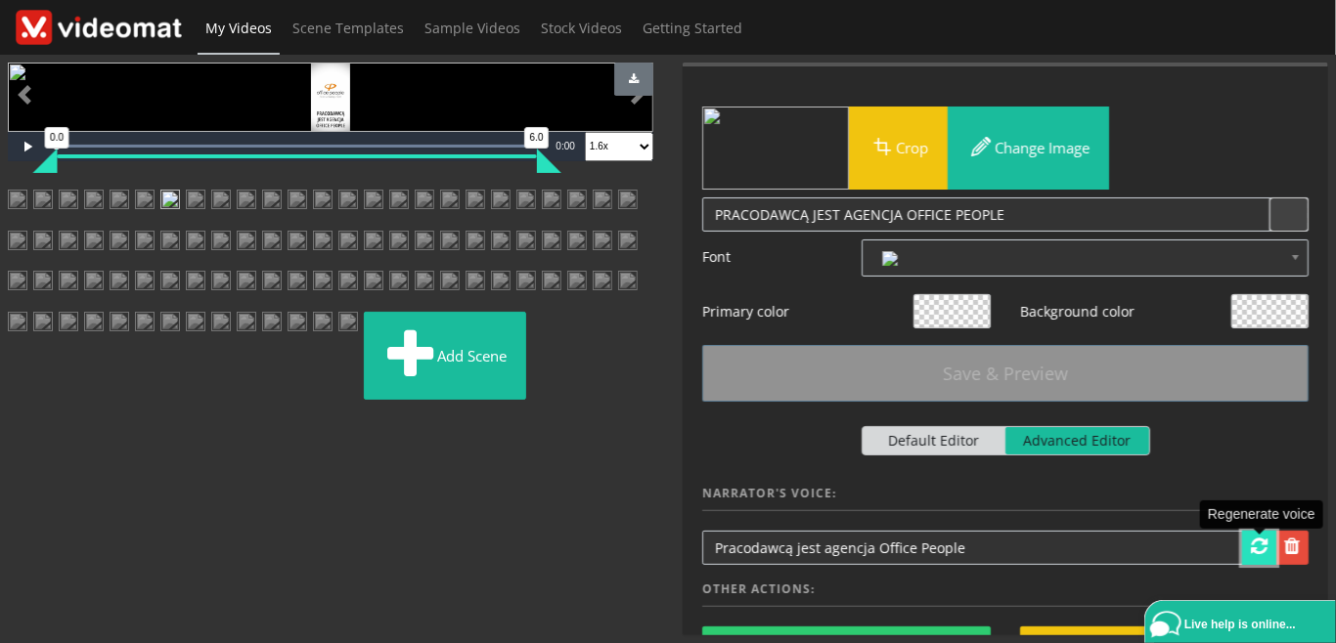
click at [1265, 550] on span at bounding box center [1259, 547] width 17 height 20
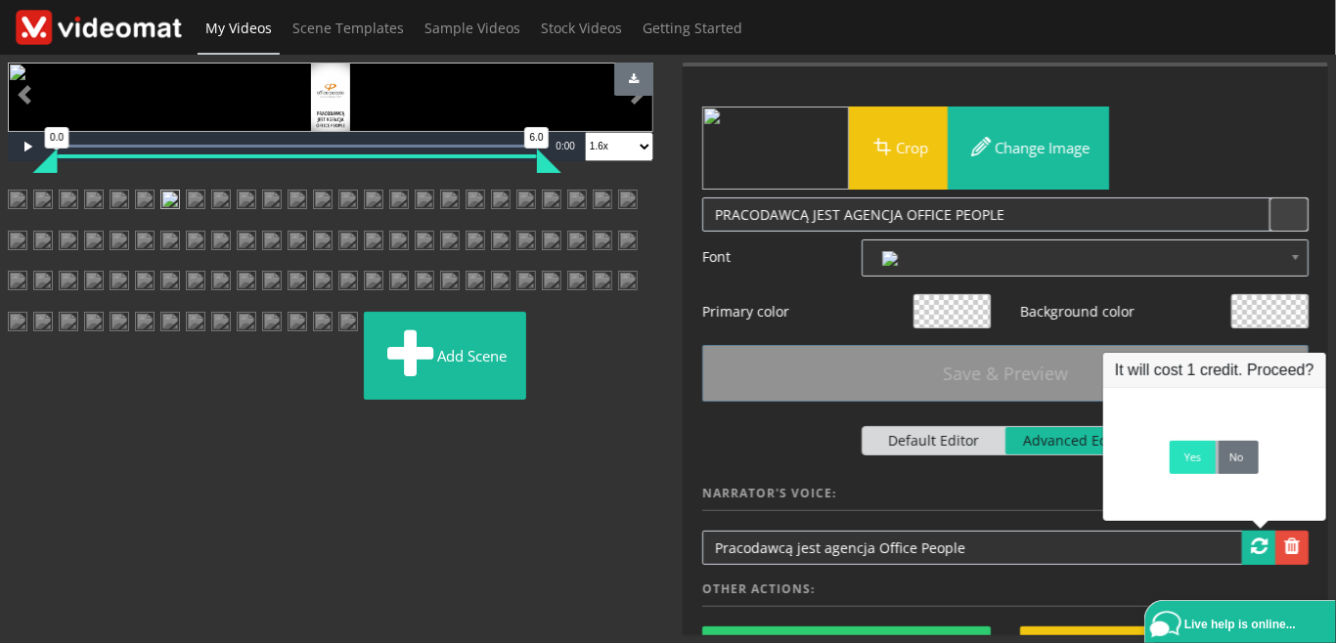
click at [1184, 463] on link "Yes" at bounding box center [1192, 457] width 46 height 33
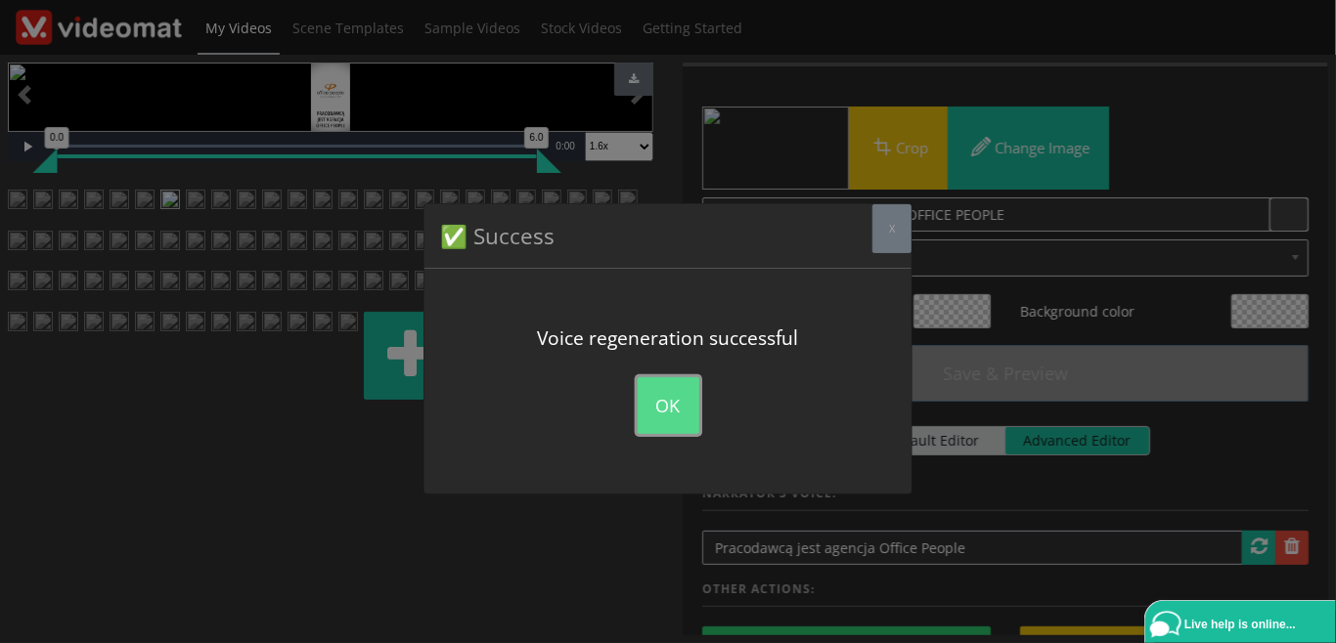
click at [647, 403] on button "OK" at bounding box center [669, 405] width 62 height 57
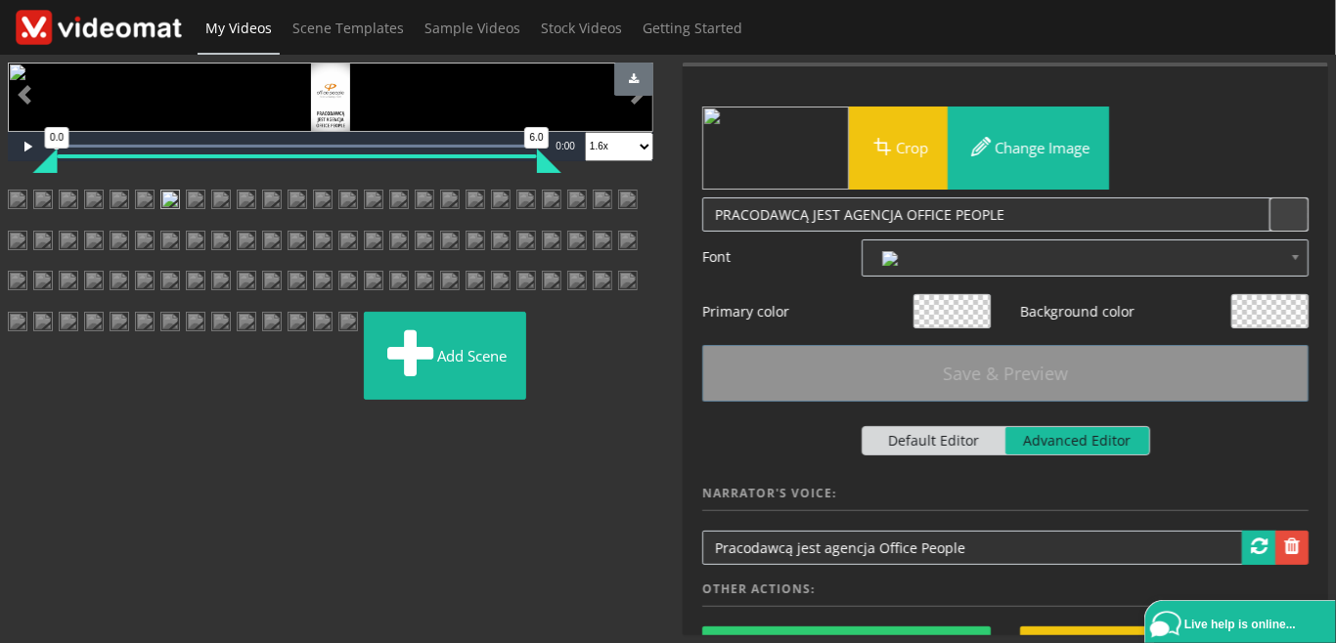
scroll to position [225, 0]
click at [205, 225] on img at bounding box center [196, 207] width 20 height 35
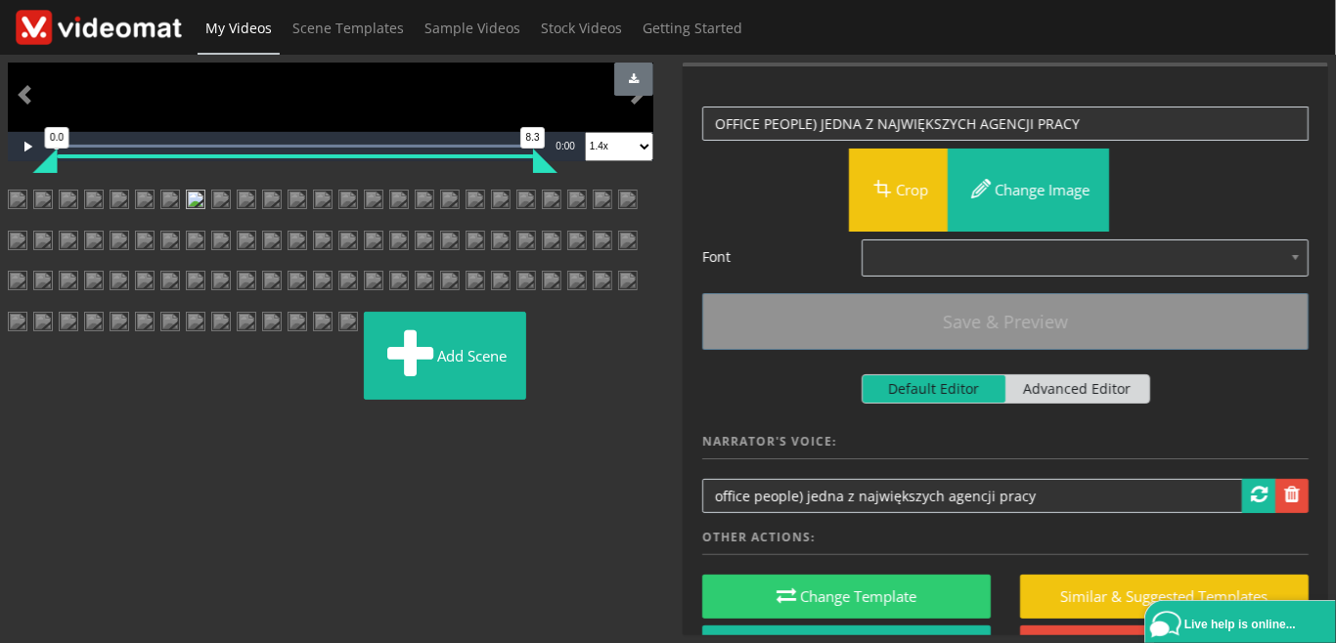
scroll to position [0, 0]
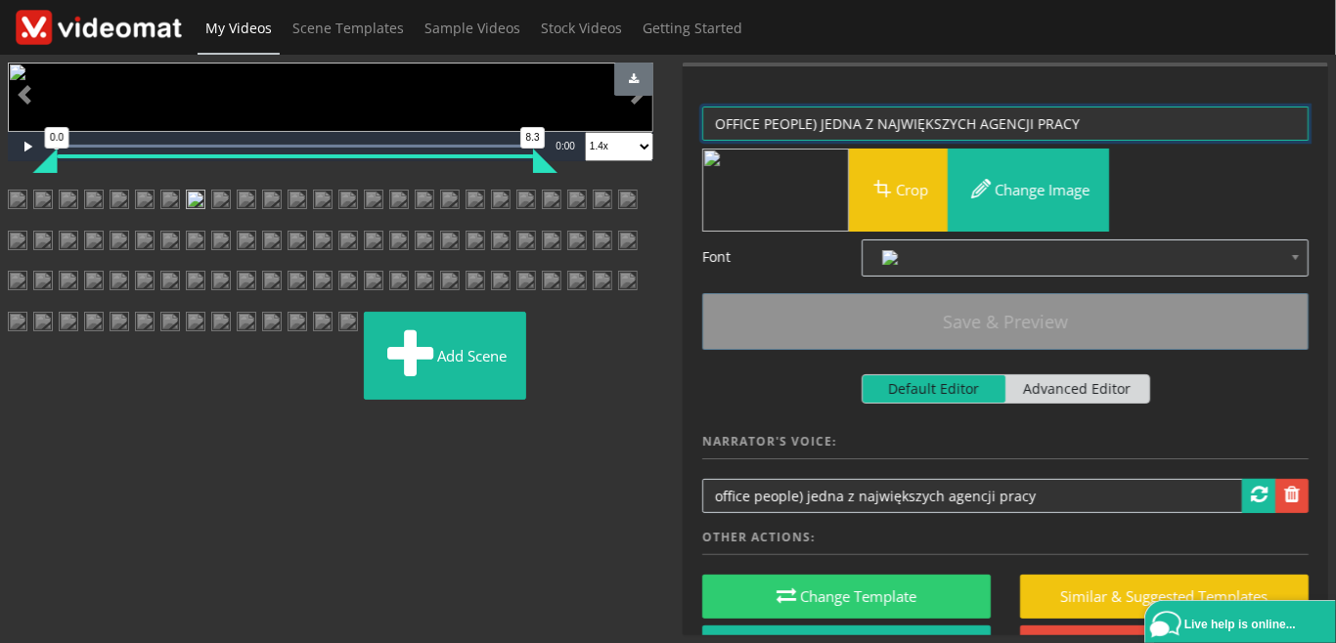
drag, startPoint x: 815, startPoint y: 126, endPoint x: 507, endPoint y: 101, distance: 309.0
click at [702, 107] on textarea "OFFICE PEOPLE) JEDNA Z NAJWIĘKSZYCH AGENCJI PRACY" at bounding box center [1005, 124] width 606 height 34
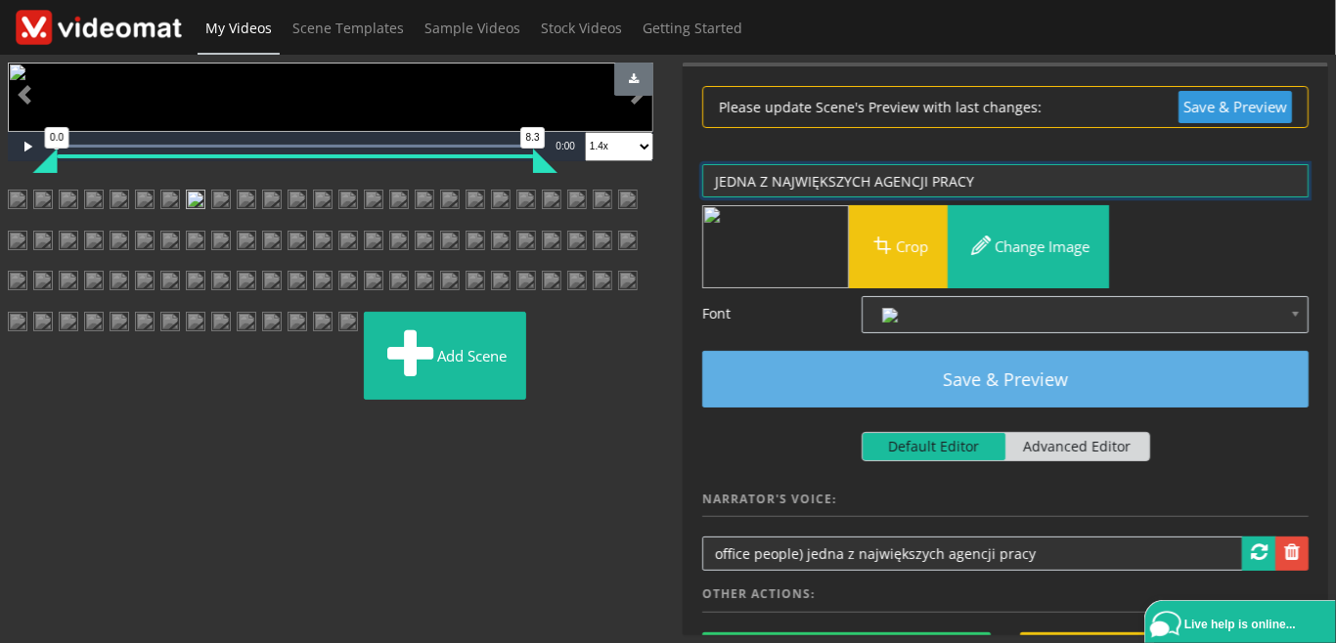
type textarea "JEDNA Z NAJWIĘKSZYCH AGENCJI PRACY"
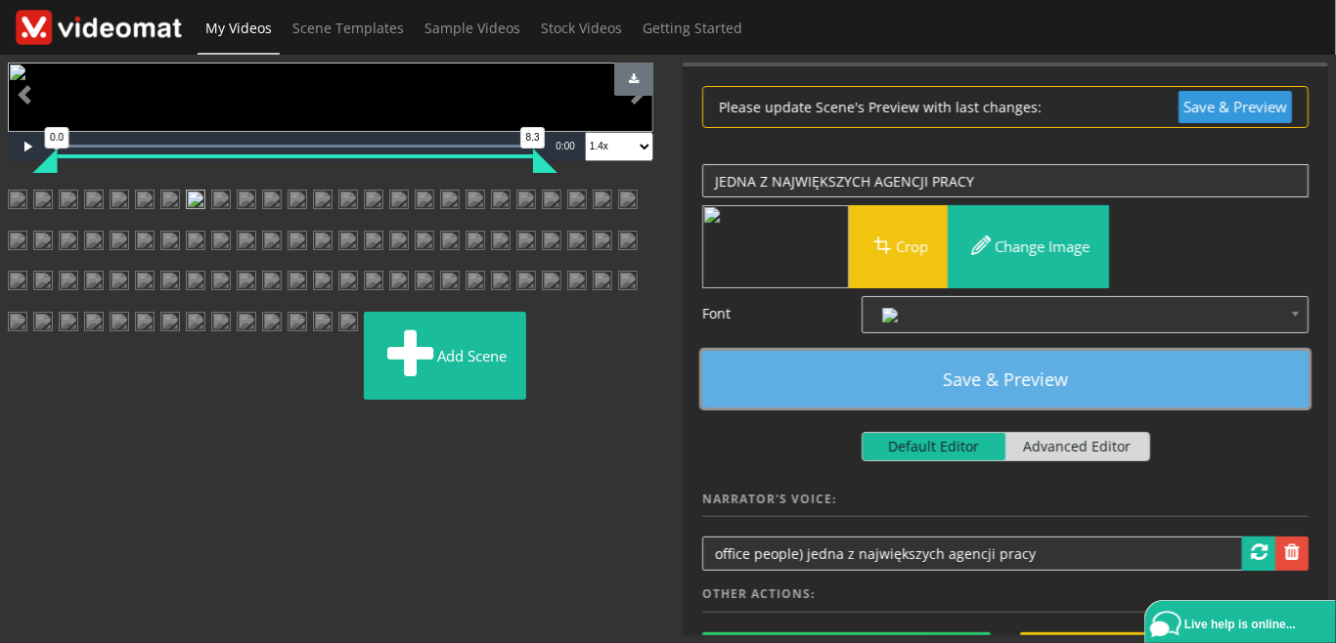
click at [1001, 383] on button "Save & Preview" at bounding box center [1005, 379] width 606 height 57
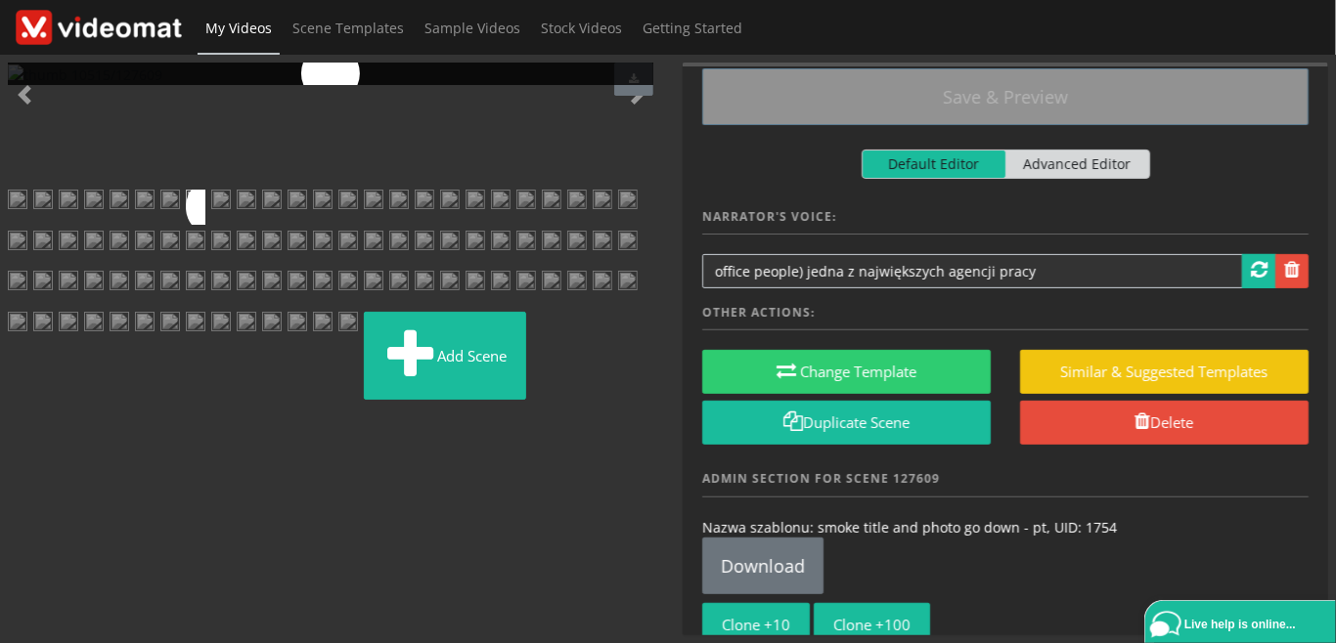
scroll to position [225, 0]
click at [231, 225] on img at bounding box center [221, 207] width 20 height 35
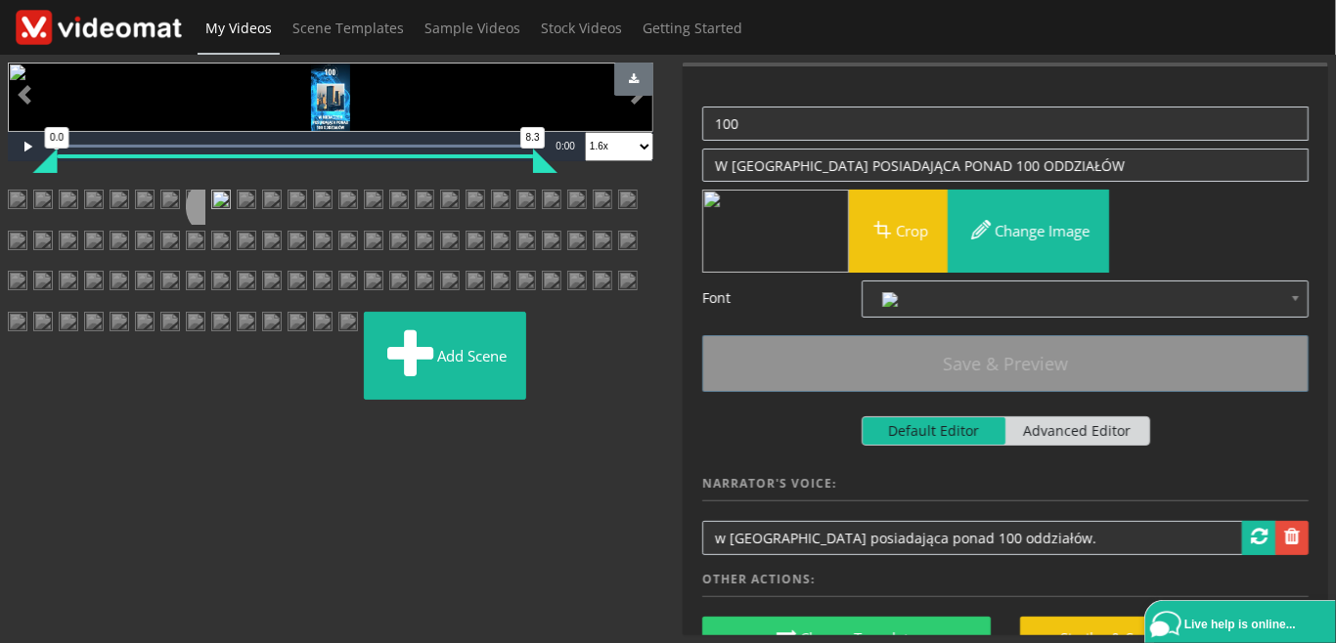
click at [256, 225] on img at bounding box center [247, 207] width 20 height 35
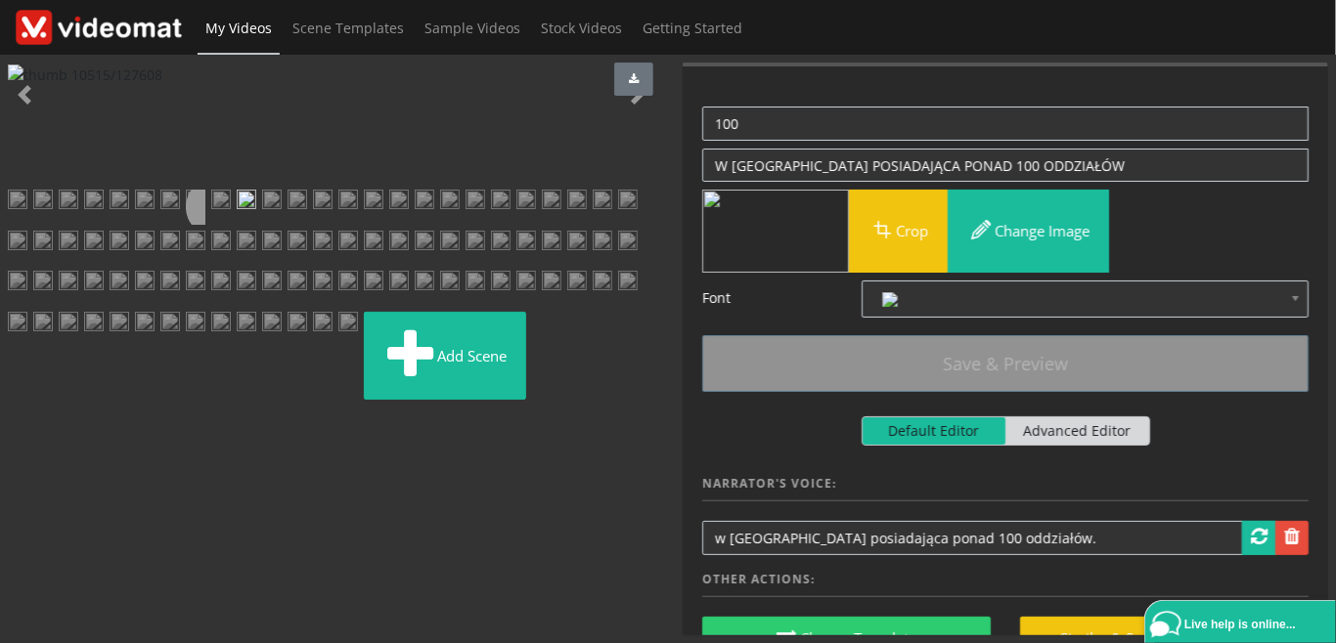
scroll to position [0, 0]
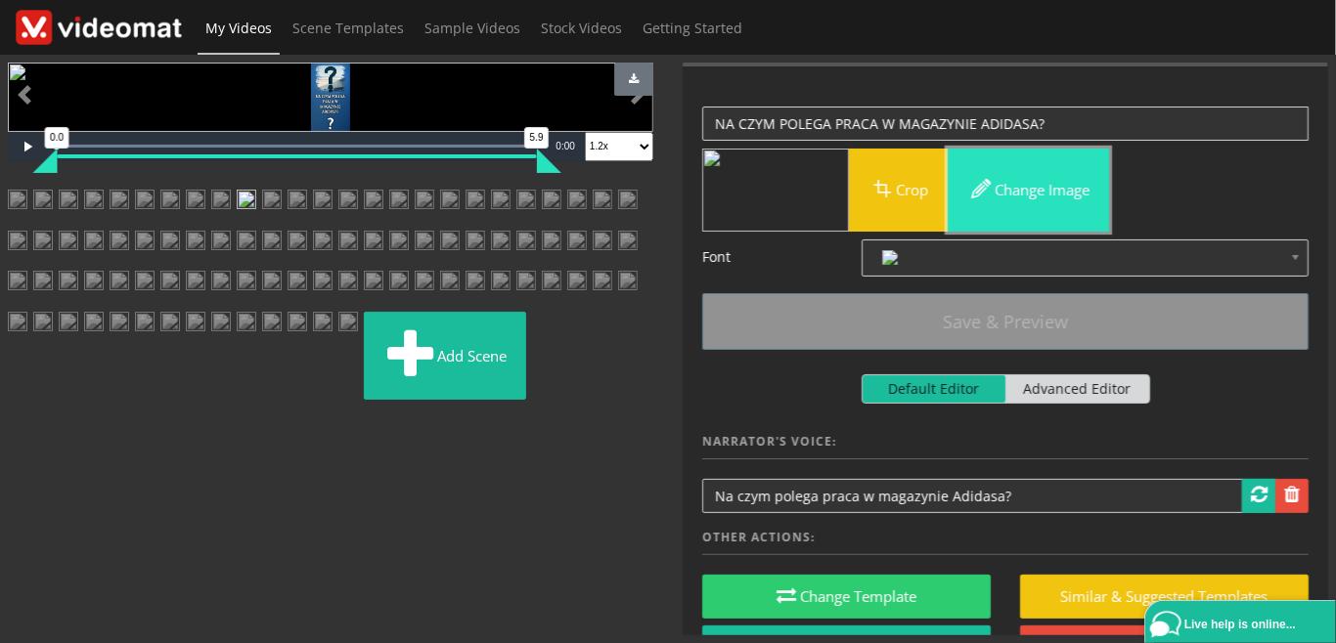
click at [1019, 188] on button "Change image" at bounding box center [1027, 190] width 161 height 83
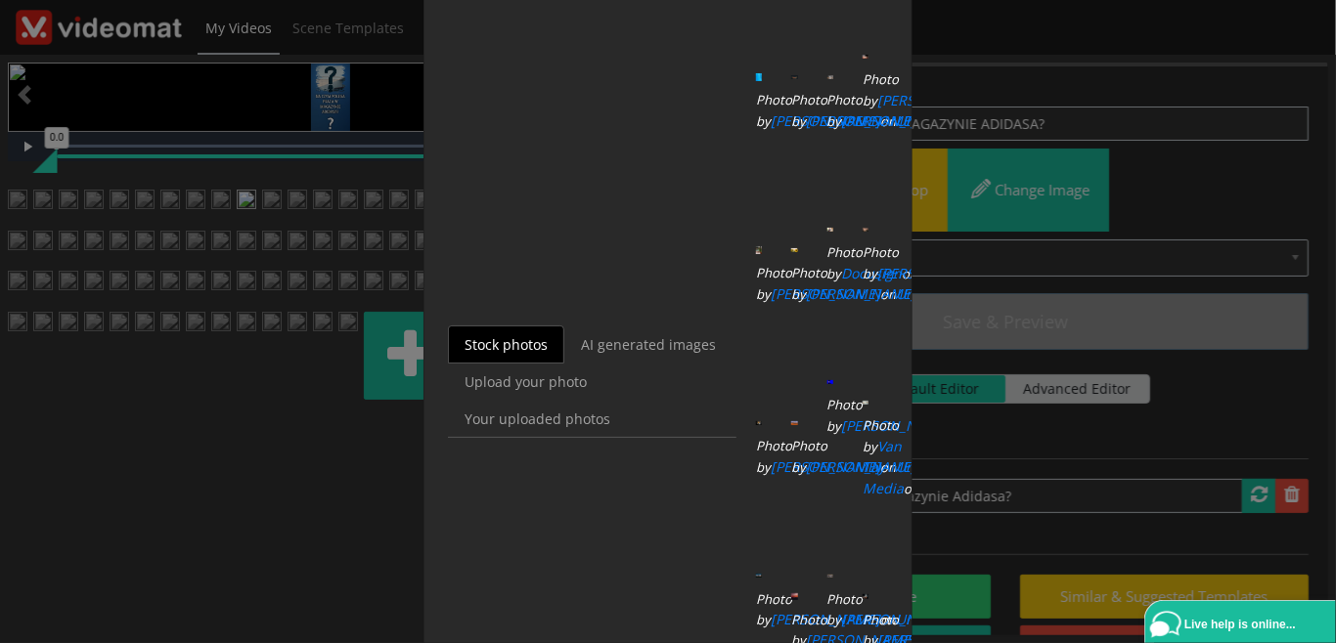
click at [888, 259] on icon "Photo by" at bounding box center [880, 262] width 36 height 39
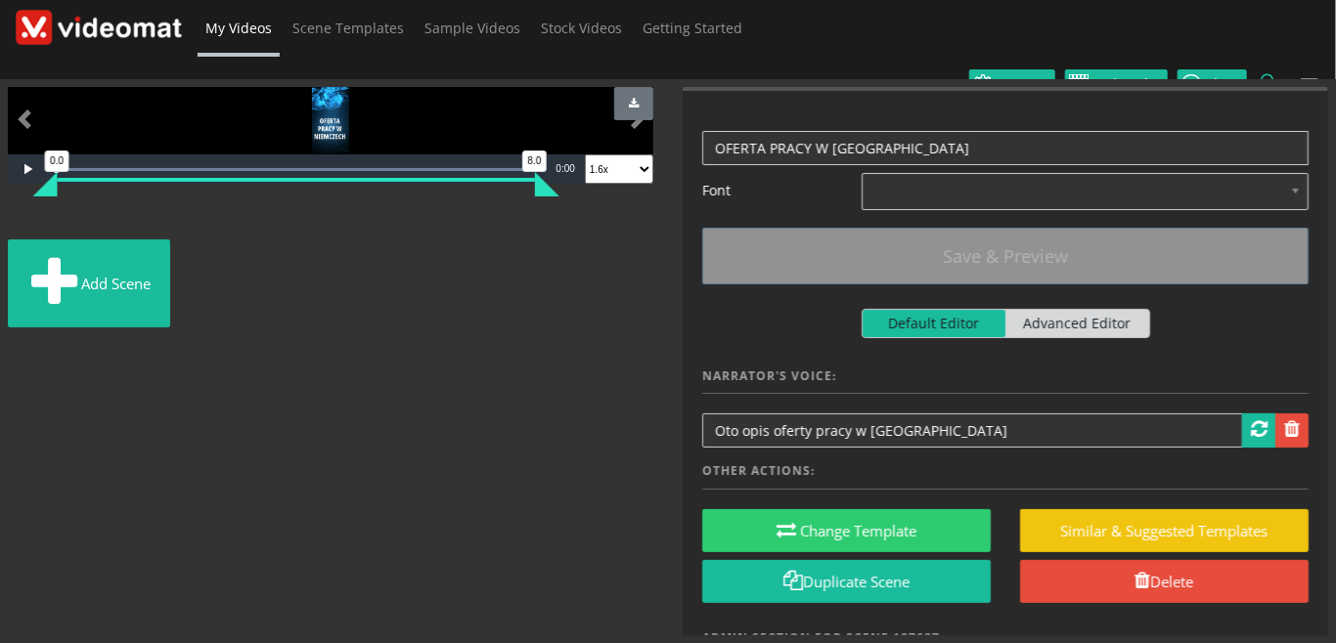
scroll to position [450, 0]
click at [37, 225] on img at bounding box center [37, 225] width 0 height 0
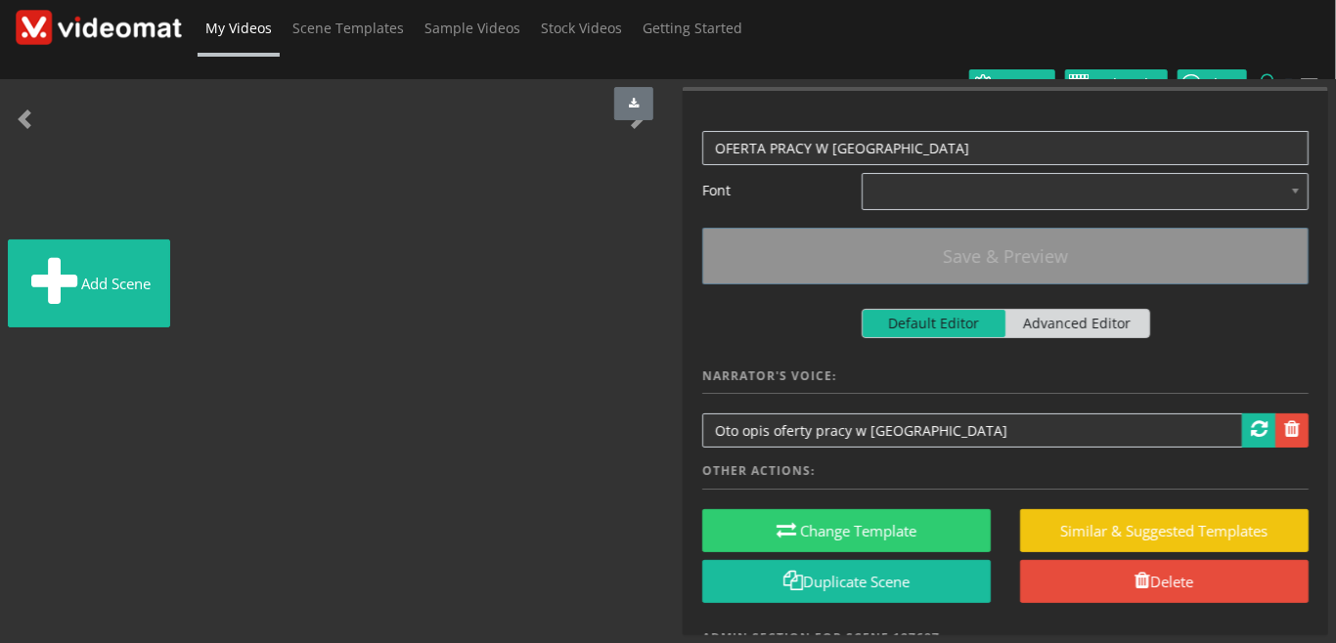
scroll to position [0, 0]
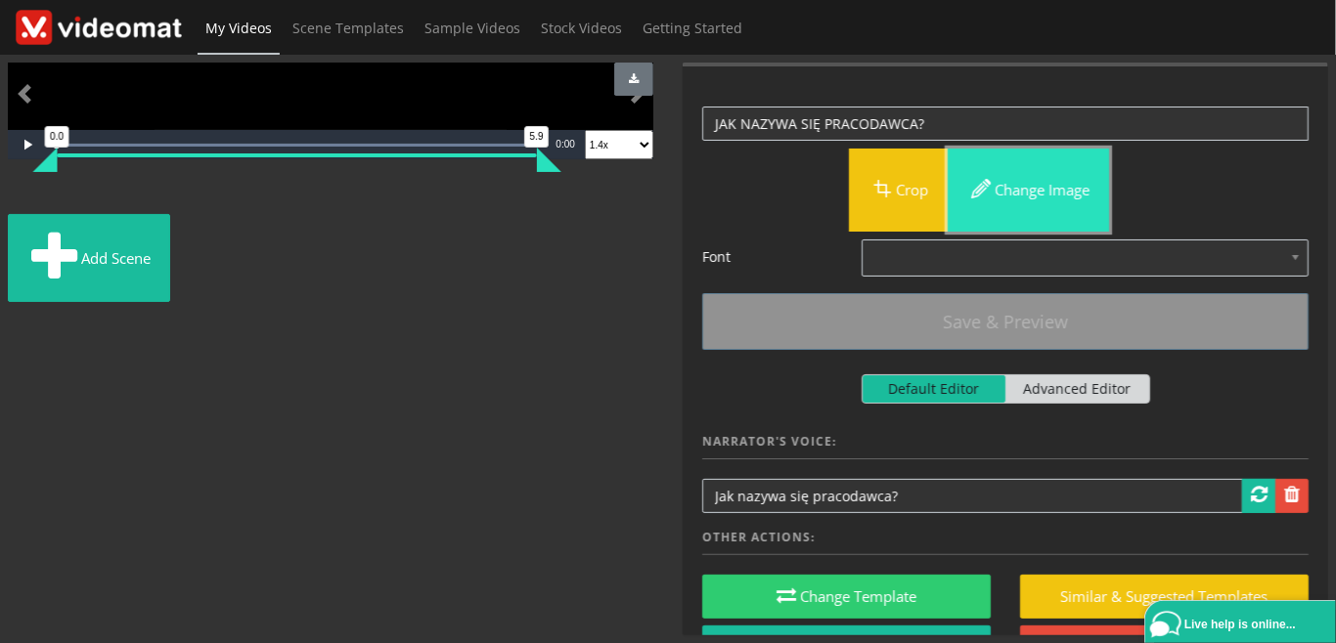
click at [1019, 189] on button "Change image" at bounding box center [1027, 190] width 161 height 83
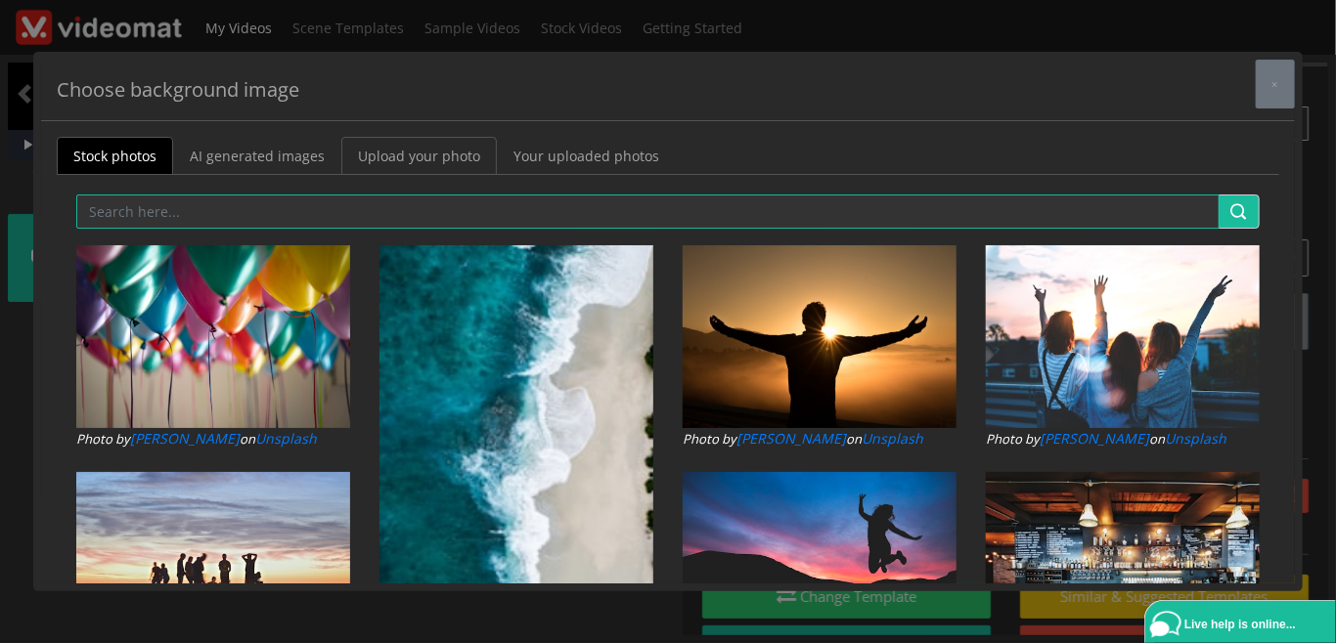
click at [459, 156] on link "Upload your photo" at bounding box center [418, 156] width 155 height 38
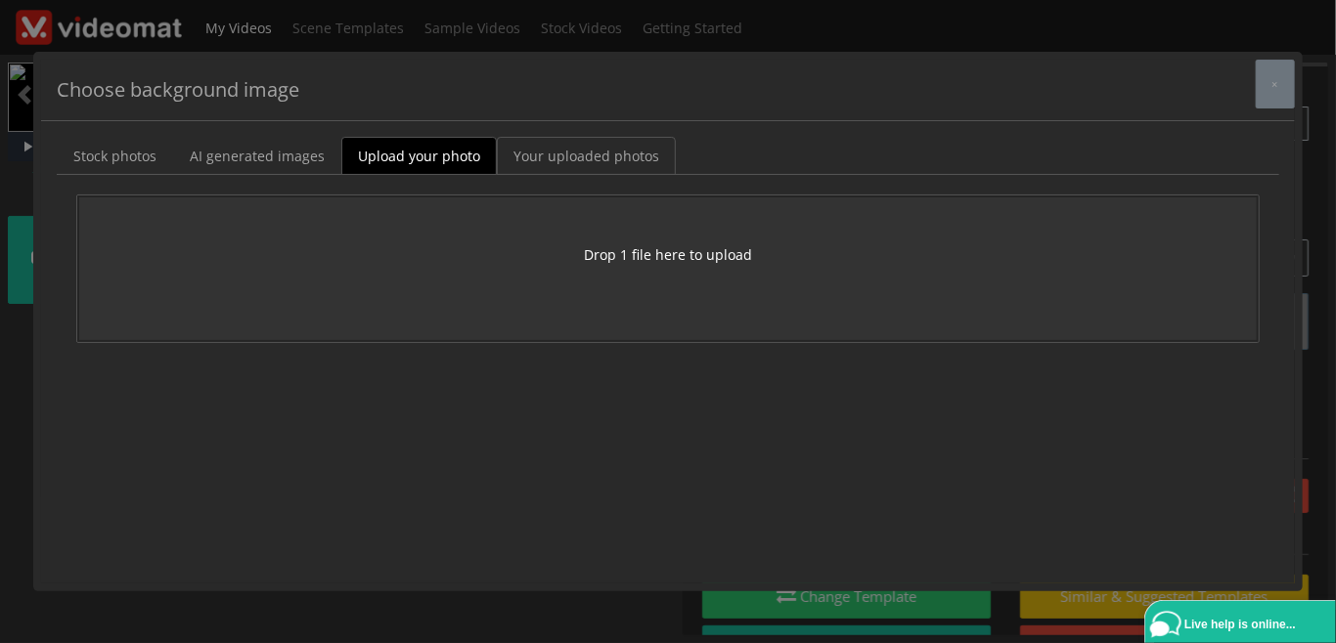
click at [546, 158] on link "Your uploaded photos" at bounding box center [586, 156] width 179 height 38
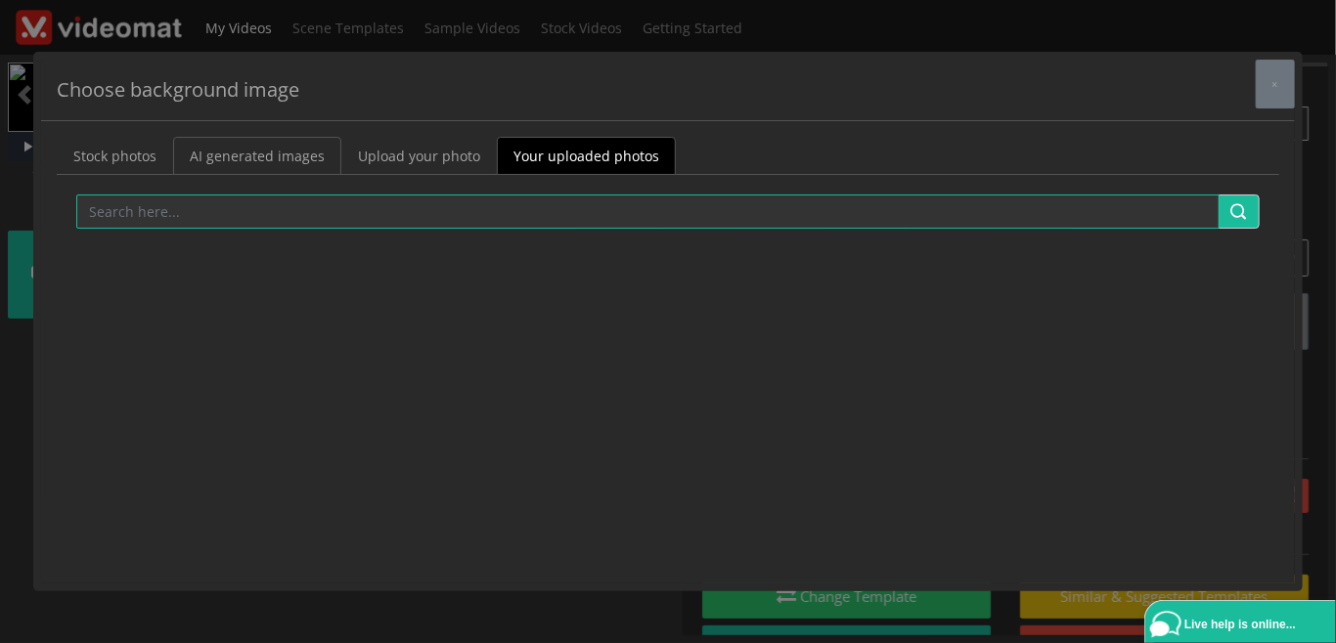
click at [222, 146] on link "AI generated images" at bounding box center [257, 156] width 168 height 38
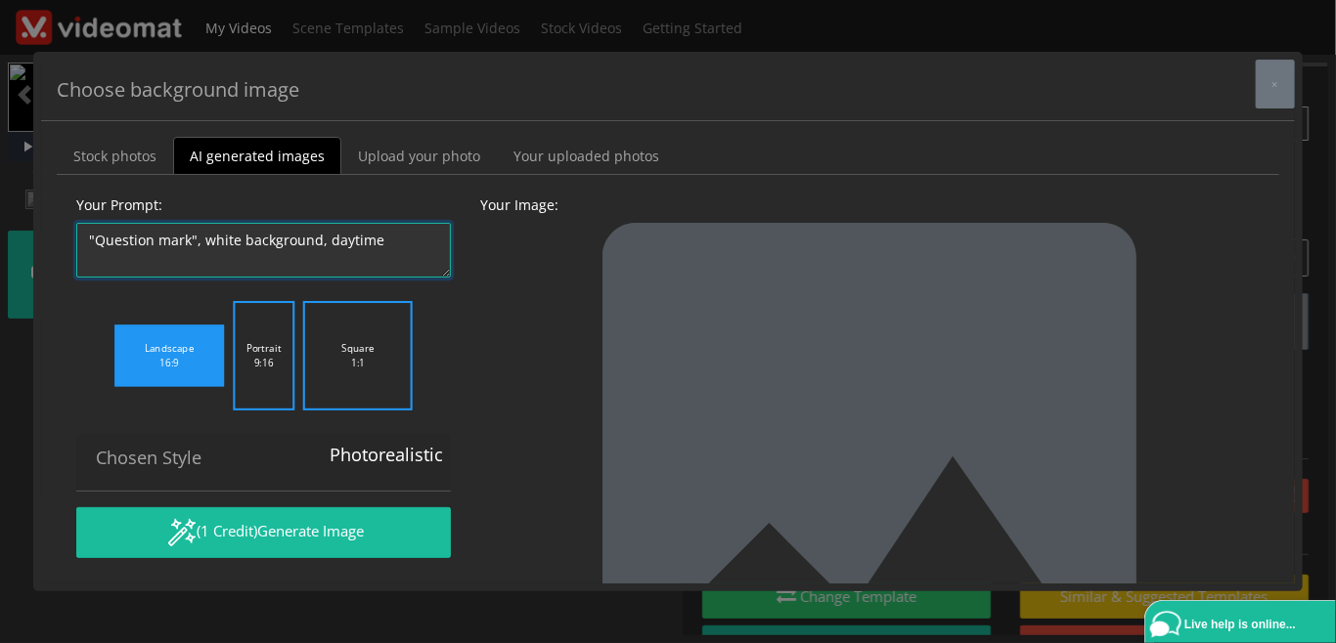
click at [187, 241] on textarea ""Question mark", white background, daytime" at bounding box center [263, 250] width 374 height 55
drag, startPoint x: 405, startPoint y: 241, endPoint x: 0, endPoint y: 221, distance: 405.3
click at [76, 223] on textarea ""Question mark", white background, daytime" at bounding box center [263, 250] width 374 height 55
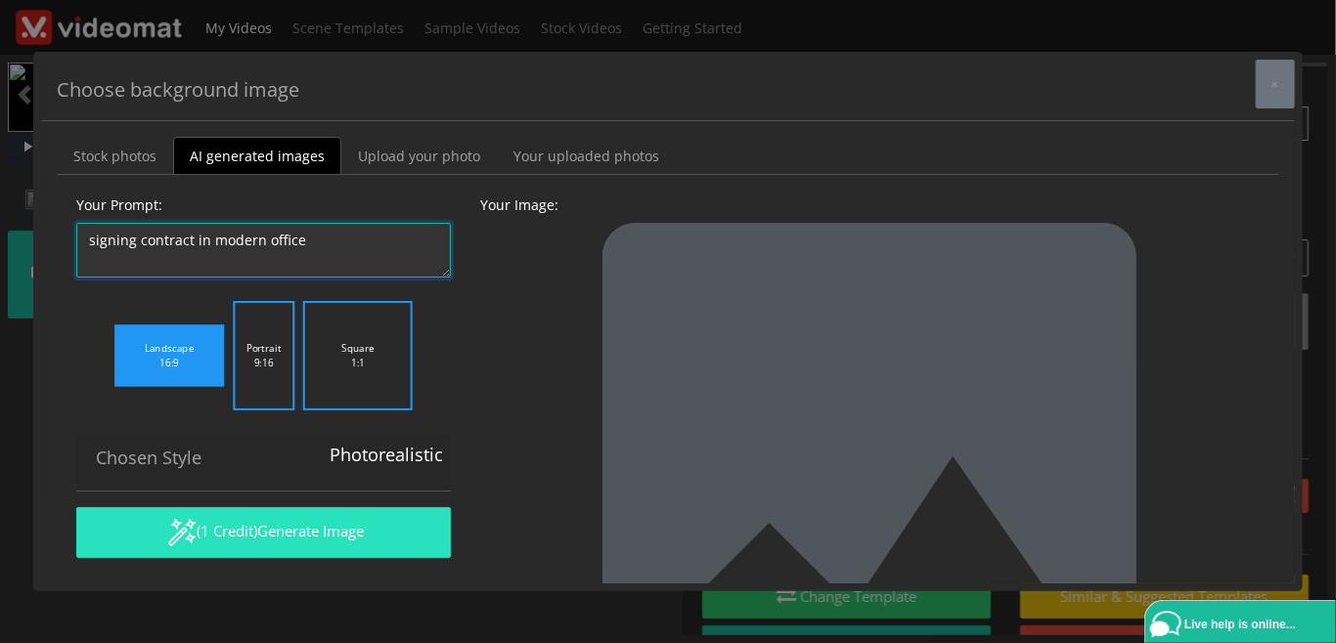
type textarea "signing contract in modern office"
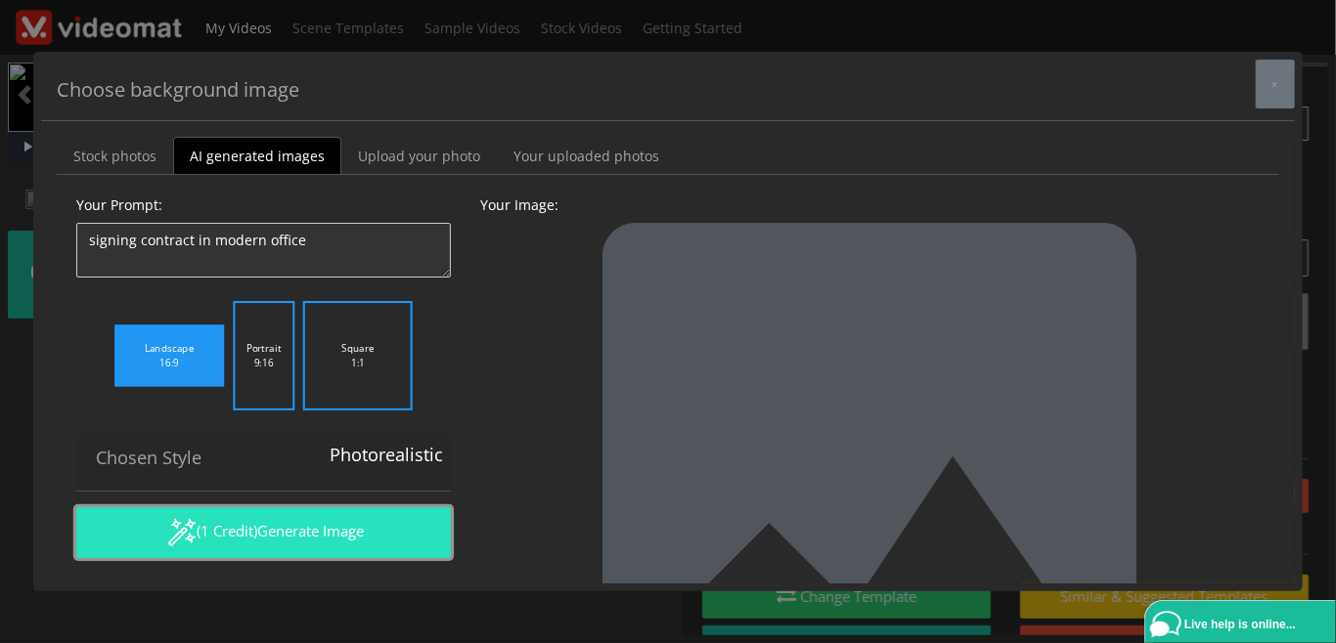
click at [257, 533] on button "(1 Credit) Generate Image" at bounding box center [263, 532] width 374 height 51
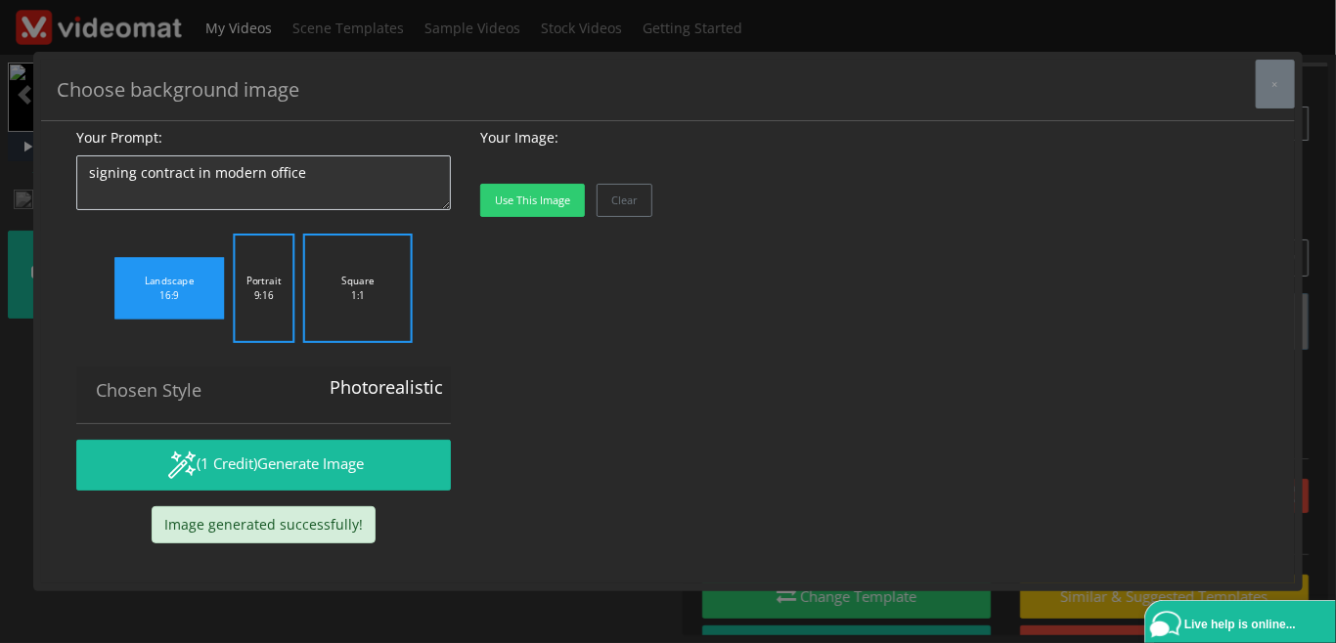
scroll to position [164, 0]
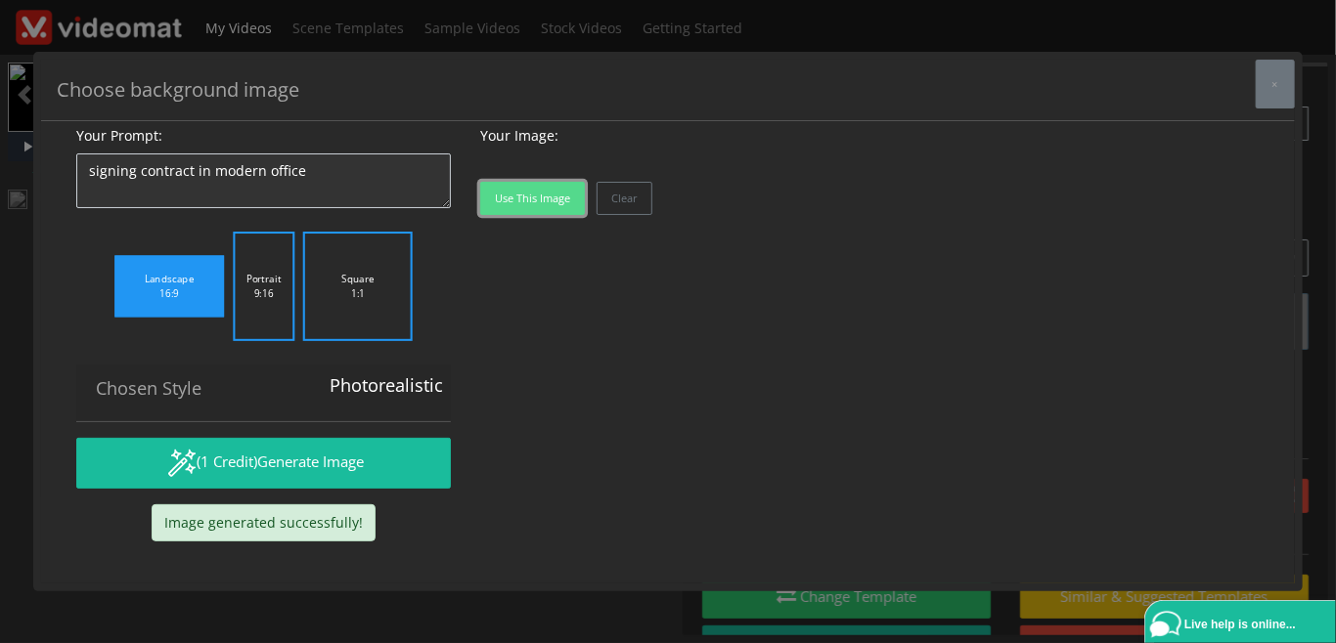
click at [555, 215] on button "Use this image" at bounding box center [532, 198] width 105 height 33
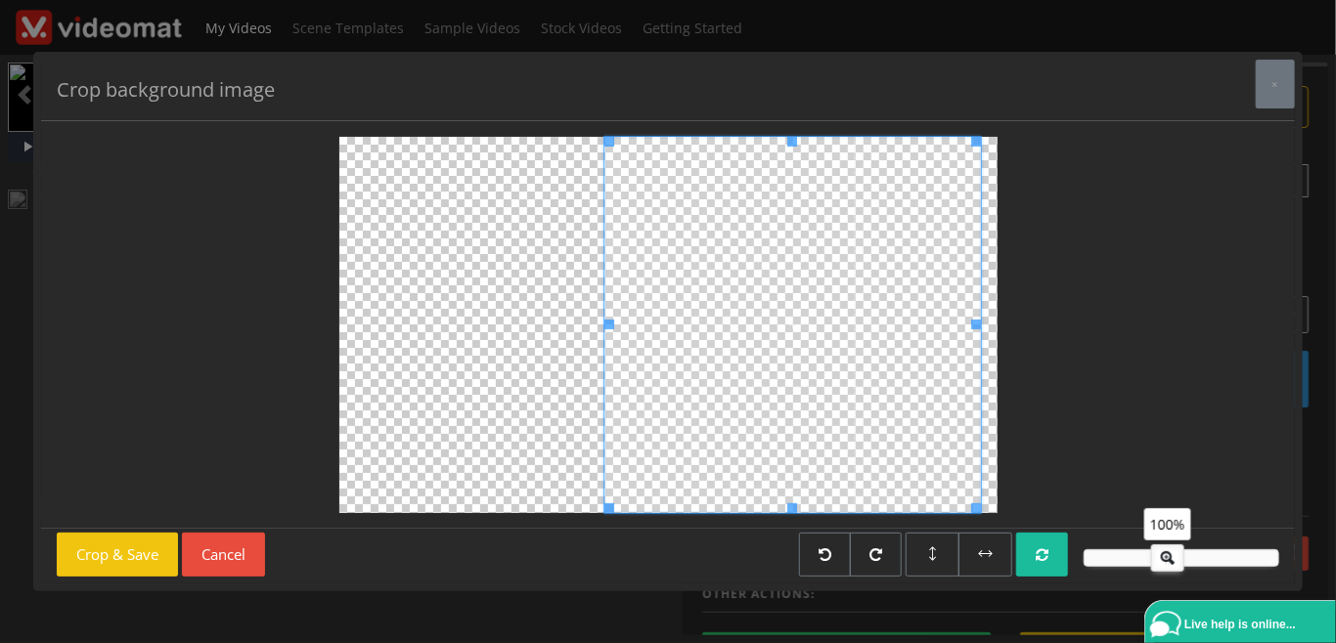
click at [737, 475] on span at bounding box center [792, 325] width 376 height 376
click at [132, 552] on button "Crop & Save" at bounding box center [117, 555] width 121 height 44
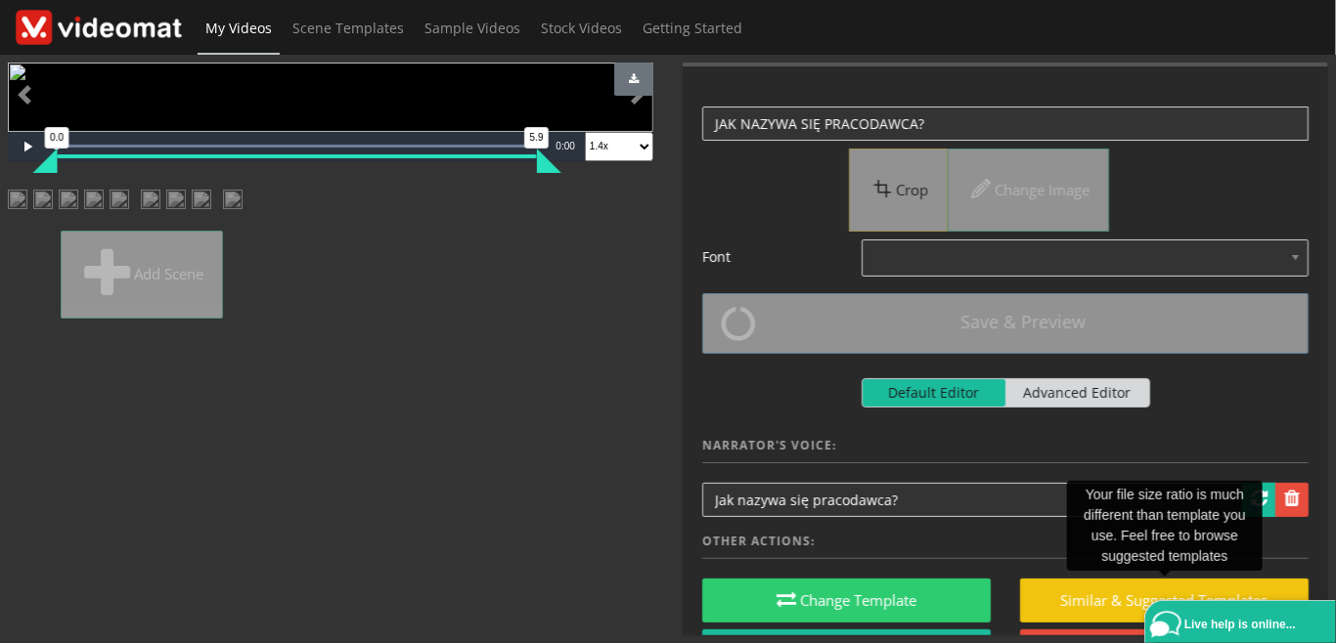
scroll to position [450, 0]
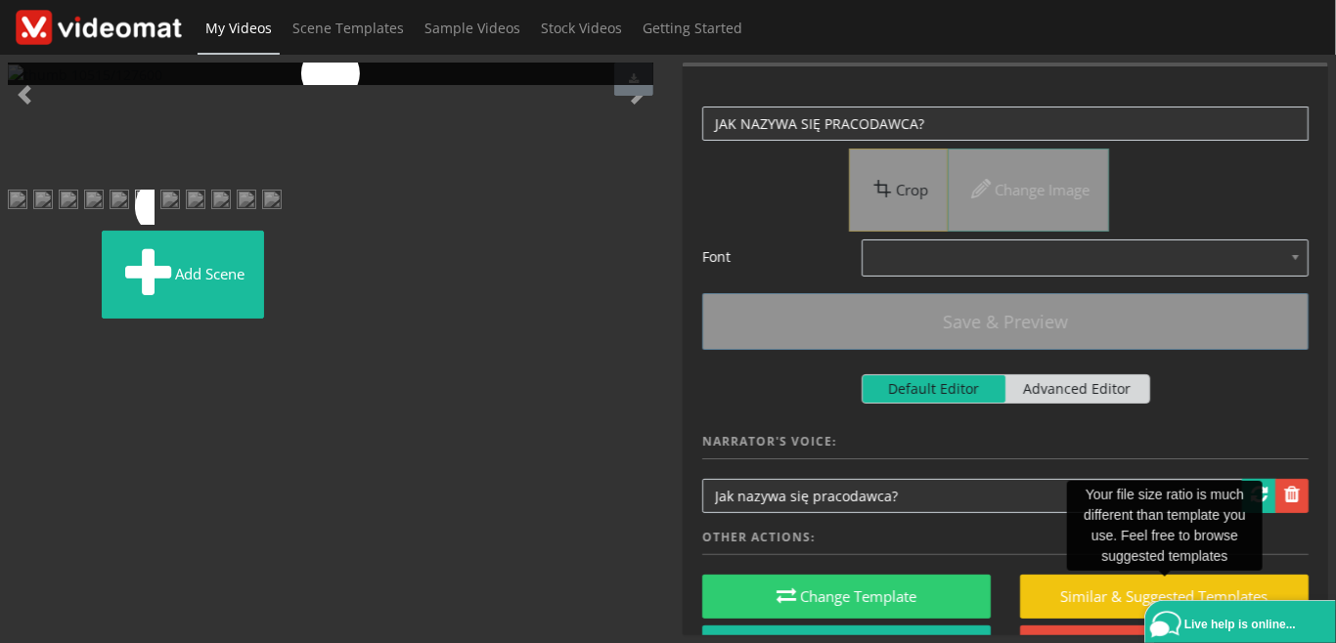
click at [180, 225] on img at bounding box center [170, 207] width 20 height 35
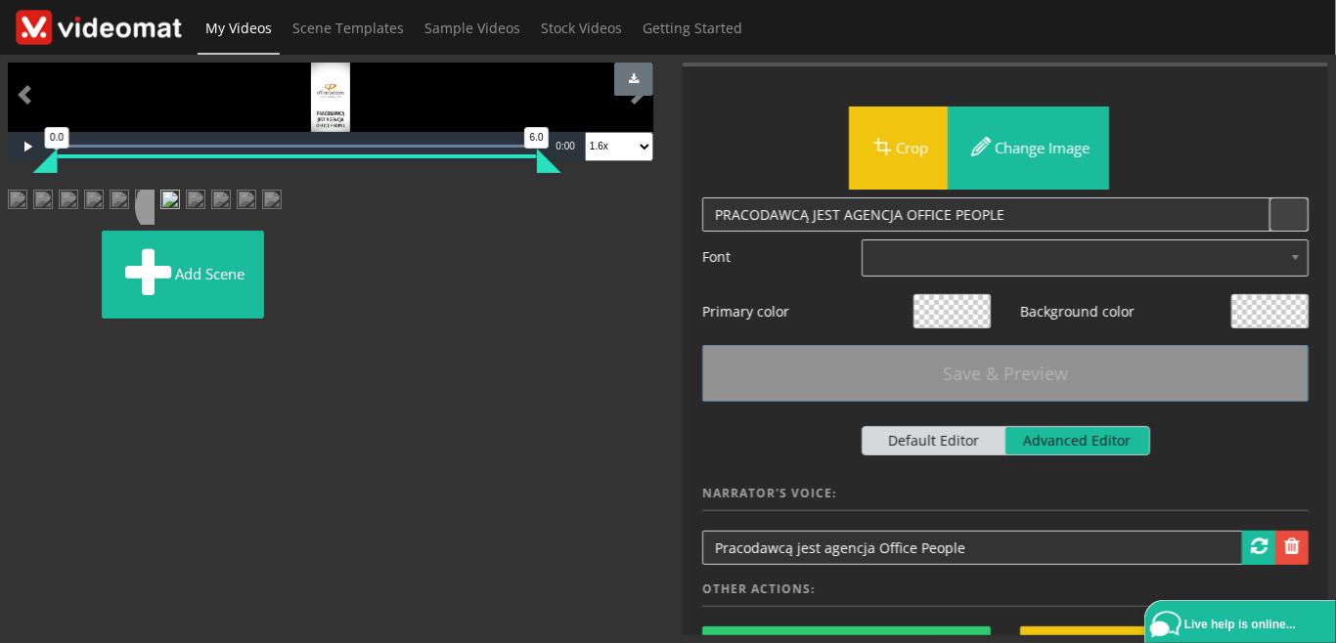
click at [287, 201] on img at bounding box center [287, 201] width 0 height 0
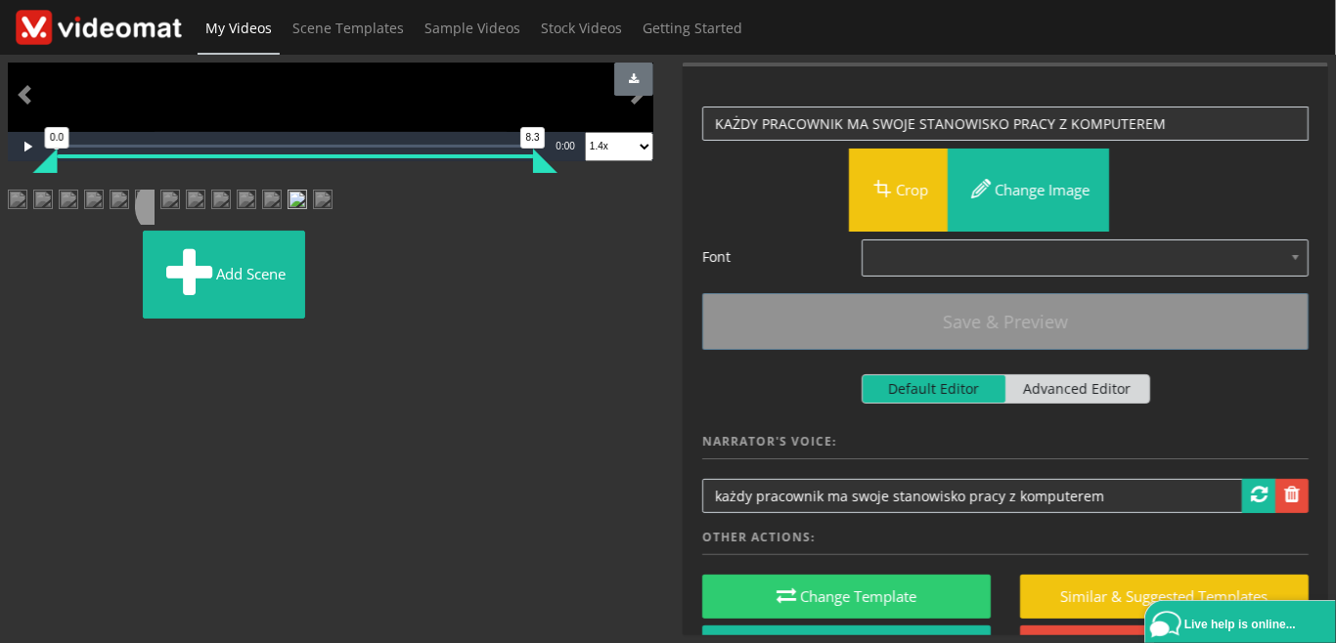
click at [313, 225] on img at bounding box center [323, 207] width 20 height 35
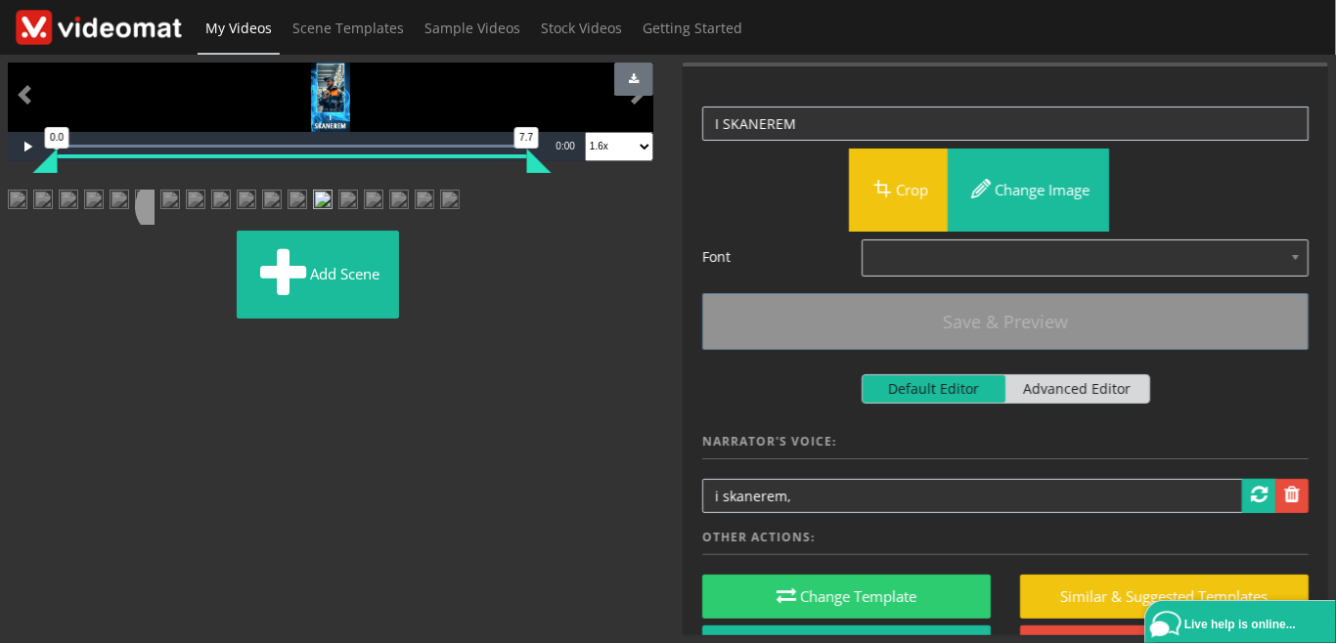
scroll to position [225, 0]
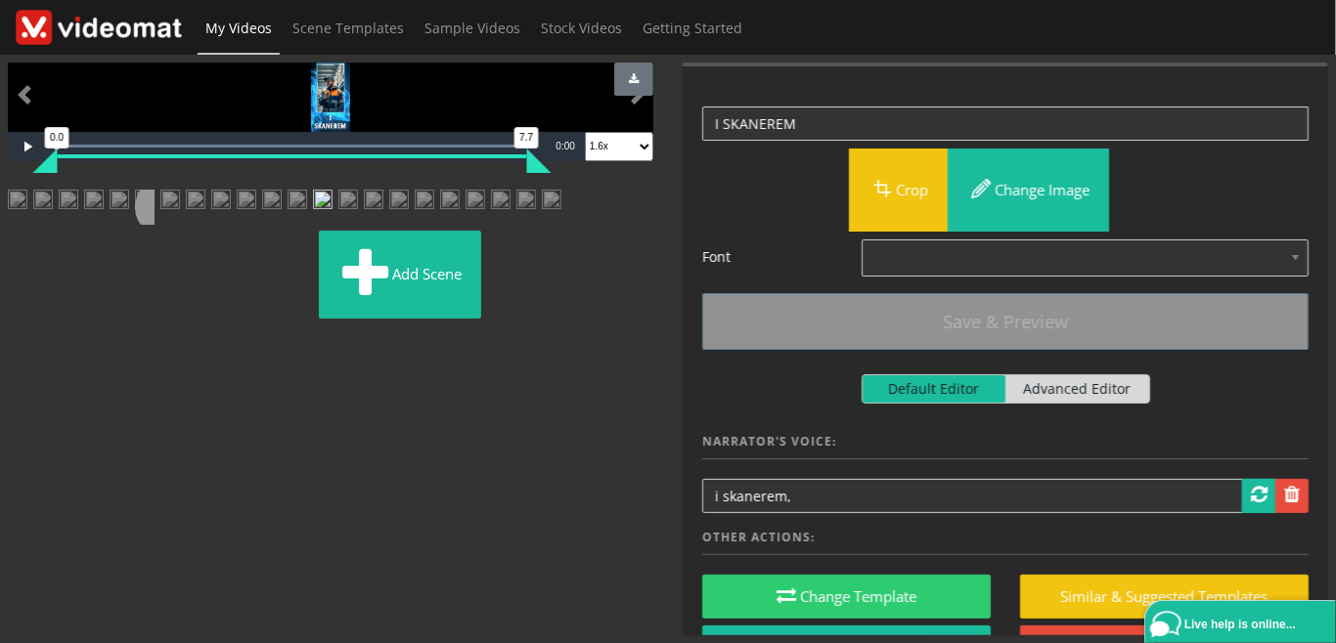
click at [287, 225] on img at bounding box center [297, 207] width 20 height 35
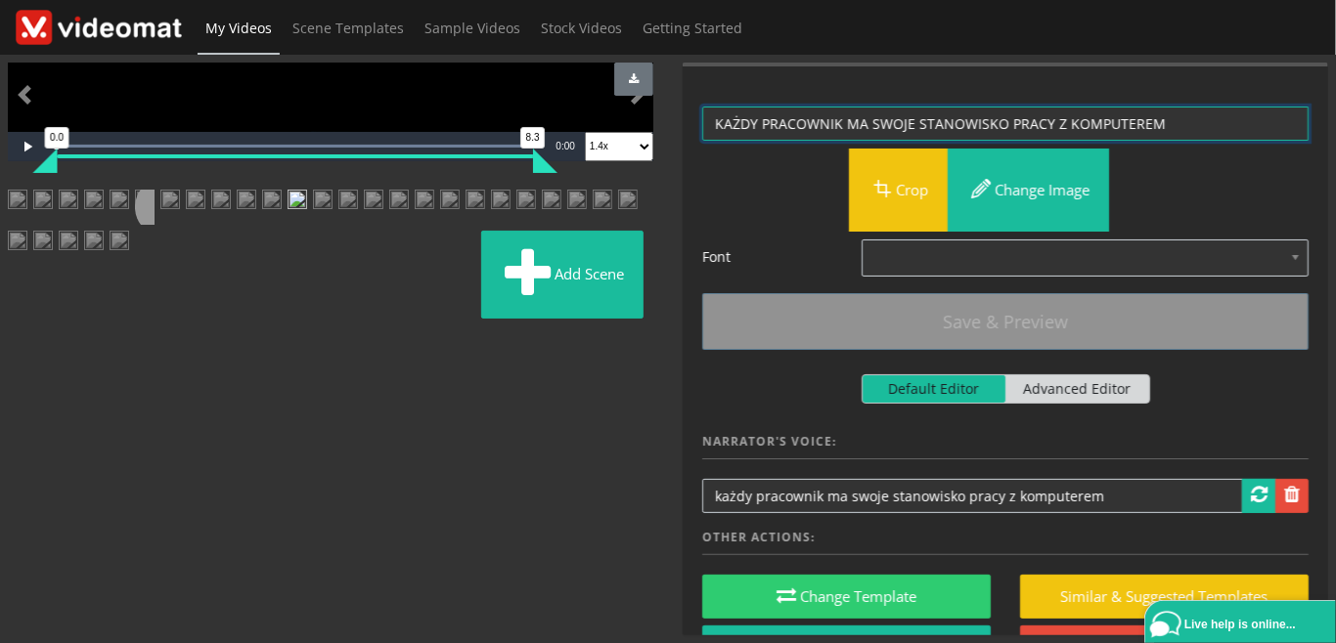
click at [1183, 123] on textarea "KAŻDY PRACOWNIK MA SWOJE STANOWISKO PRACY Z KOMPUTEREM" at bounding box center [1005, 124] width 606 height 34
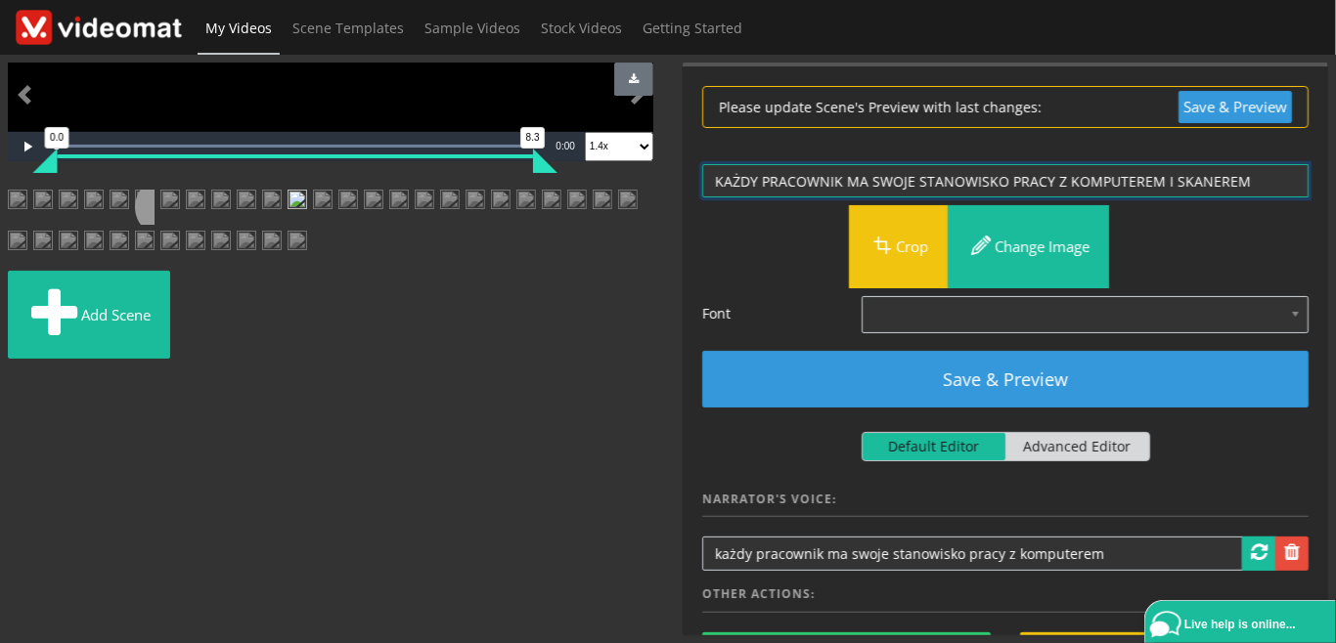
type textarea "KAŻDY PRACOWNIK MA SWOJE STANOWISKO PRACY Z KOMPUTEREM I SKANEREM"
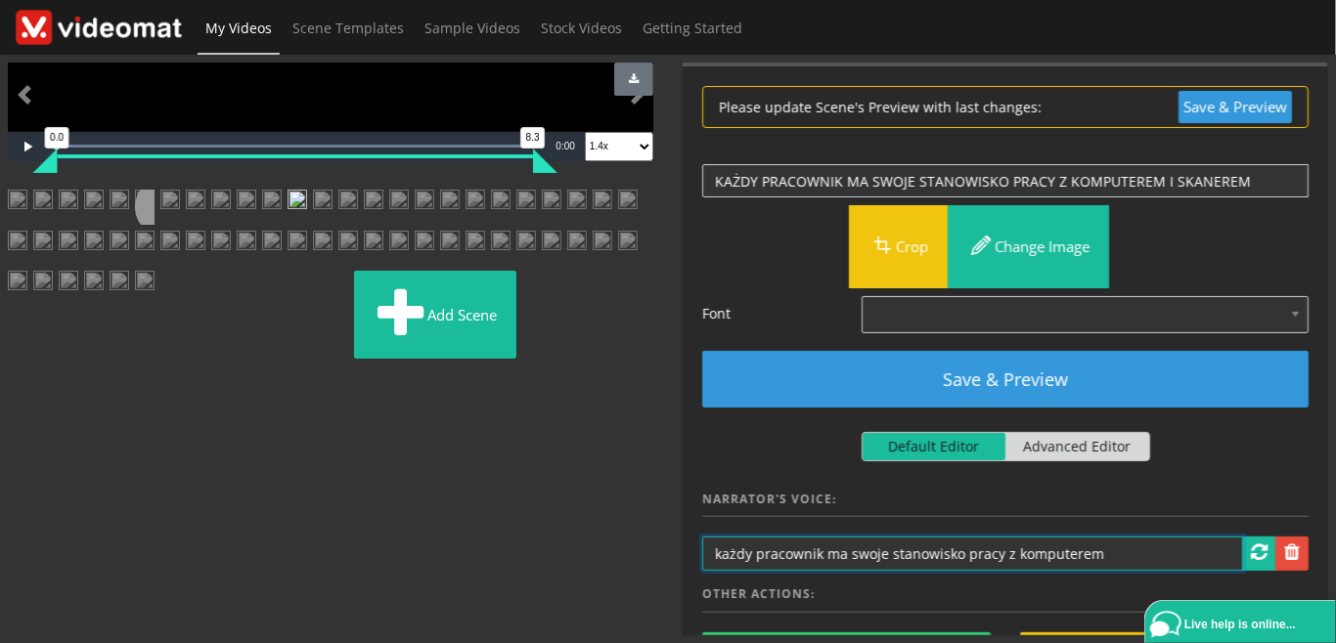
click at [1136, 544] on input "każdy pracownik ma swoje stanowisko pracy z komputerem" at bounding box center [972, 554] width 541 height 34
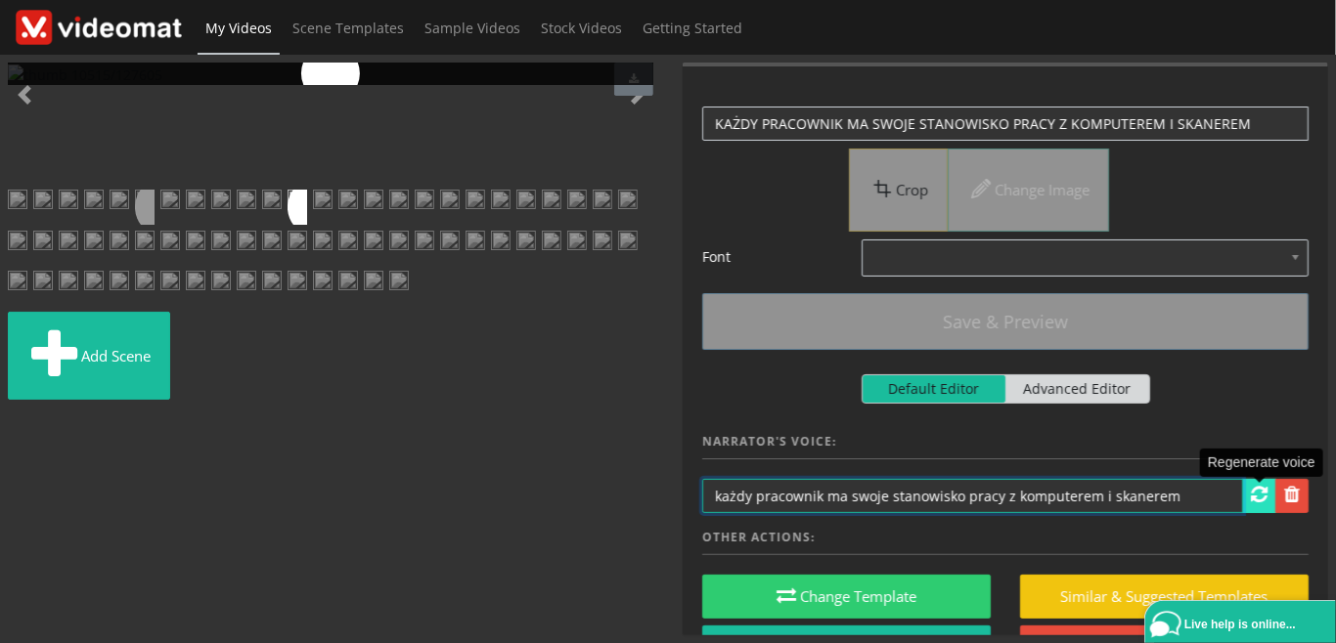
type input "każdy pracownik ma swoje stanowisko pracy z komputerem i skanerem"
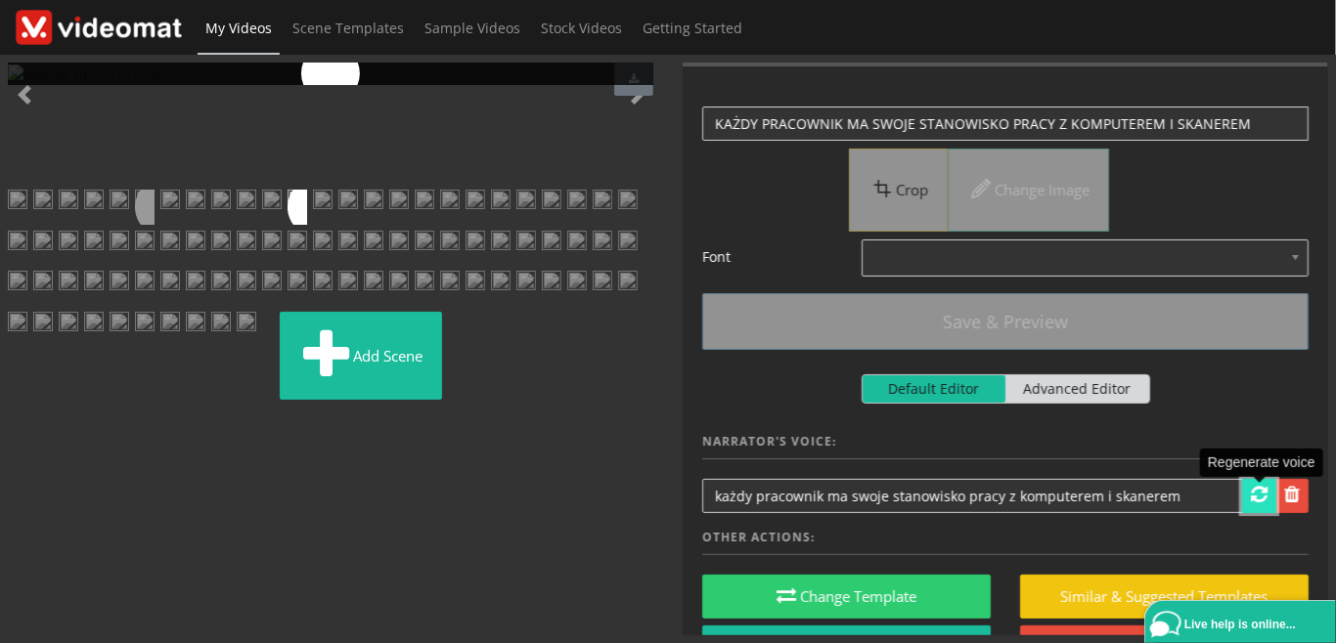
click at [1259, 500] on span at bounding box center [1259, 495] width 17 height 20
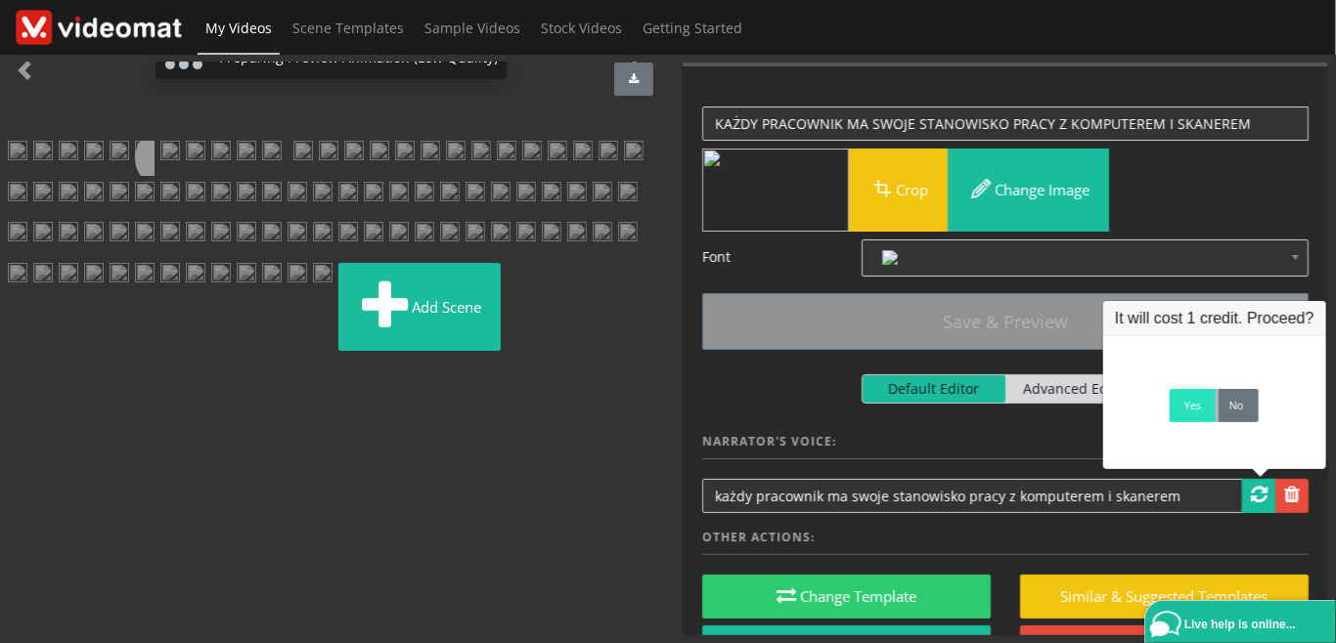
click at [1193, 413] on link "Yes" at bounding box center [1192, 405] width 46 height 33
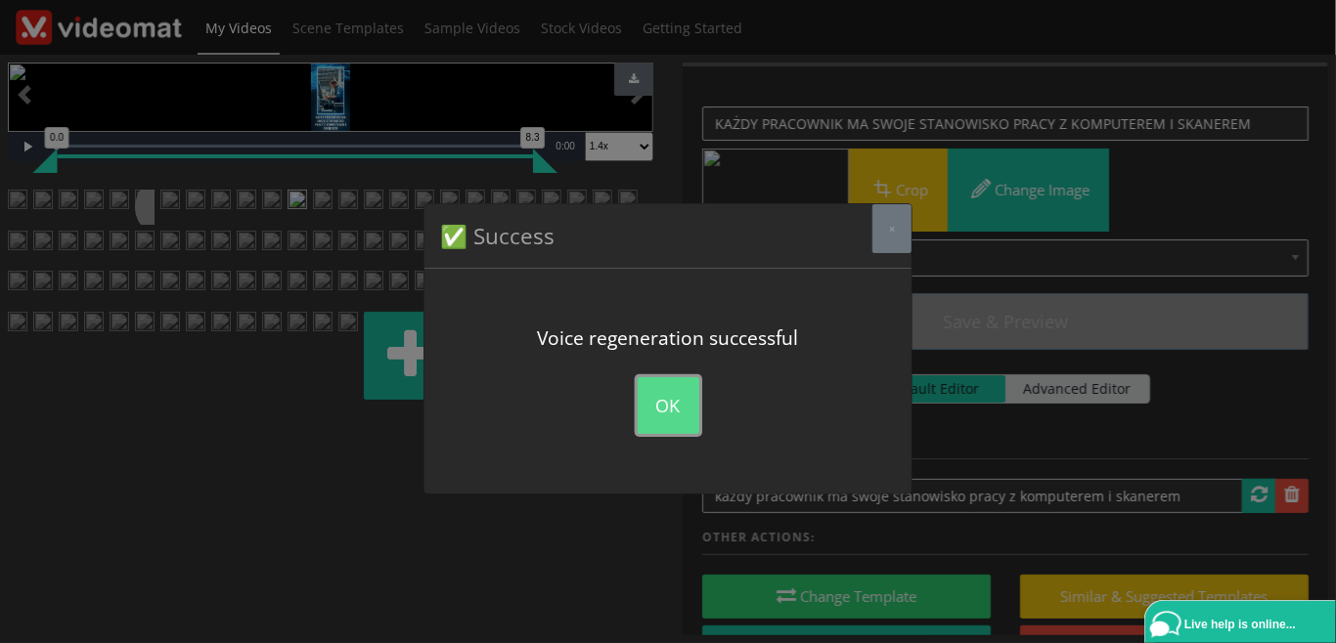
click at [668, 400] on button "OK" at bounding box center [669, 405] width 62 height 57
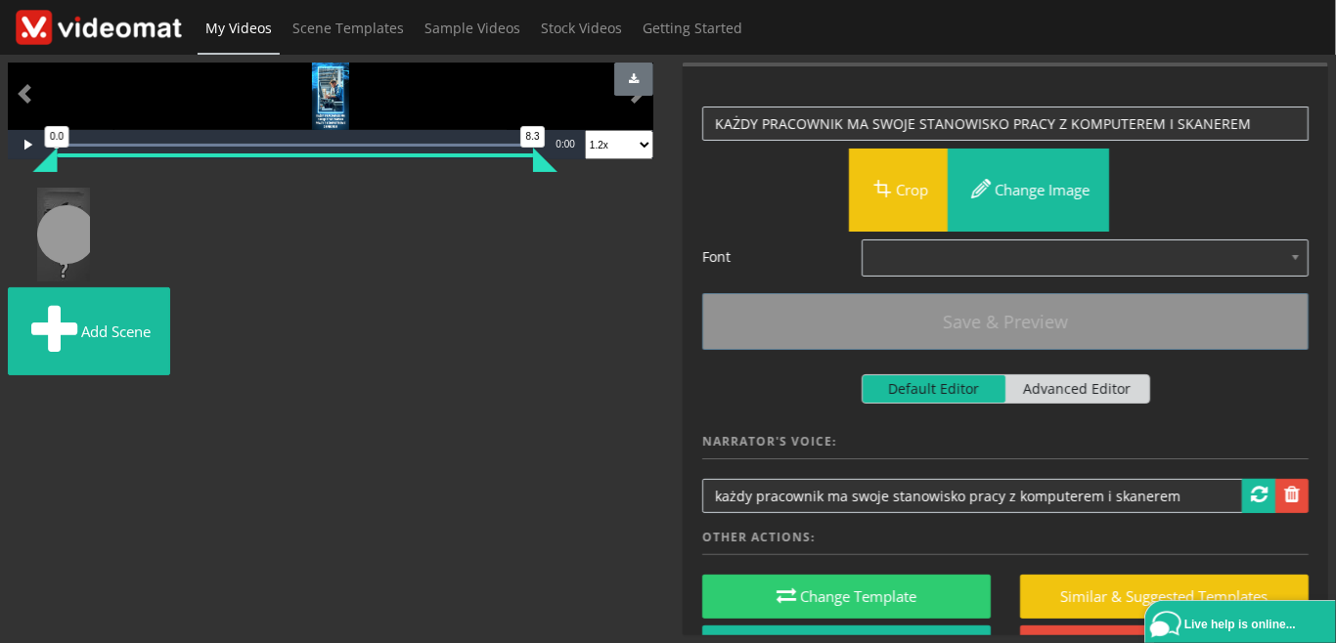
scroll to position [450, 0]
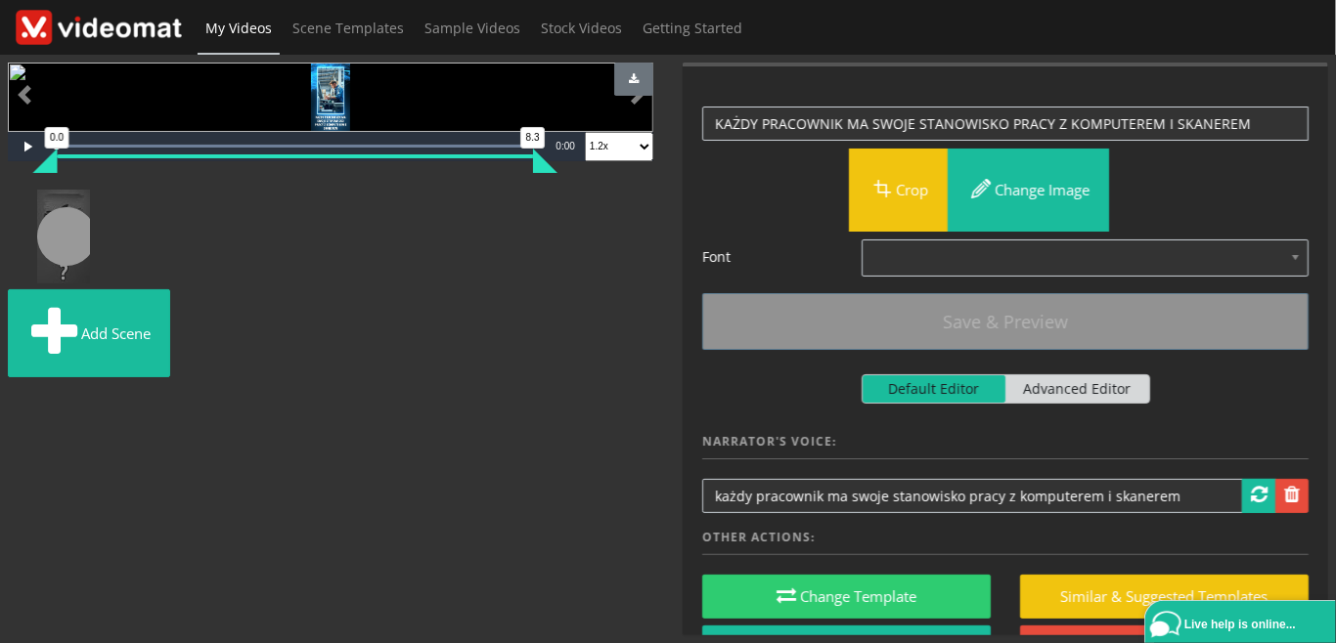
click at [131, 201] on img at bounding box center [131, 201] width 0 height 0
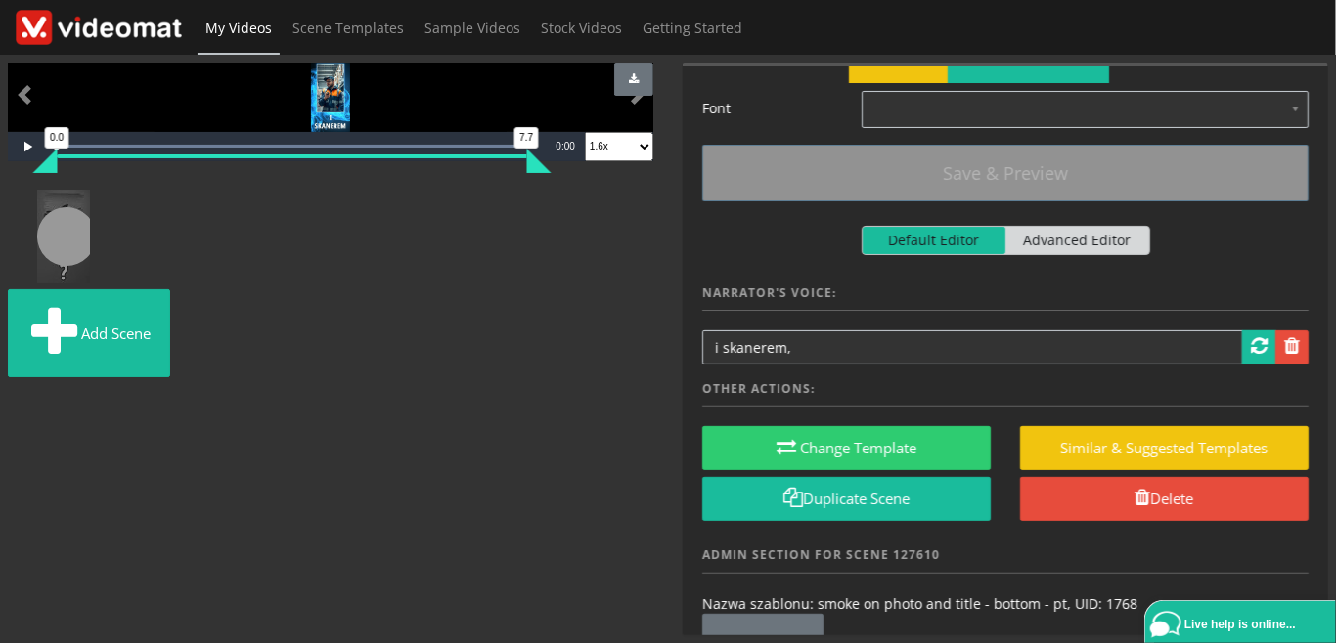
scroll to position [225, 0]
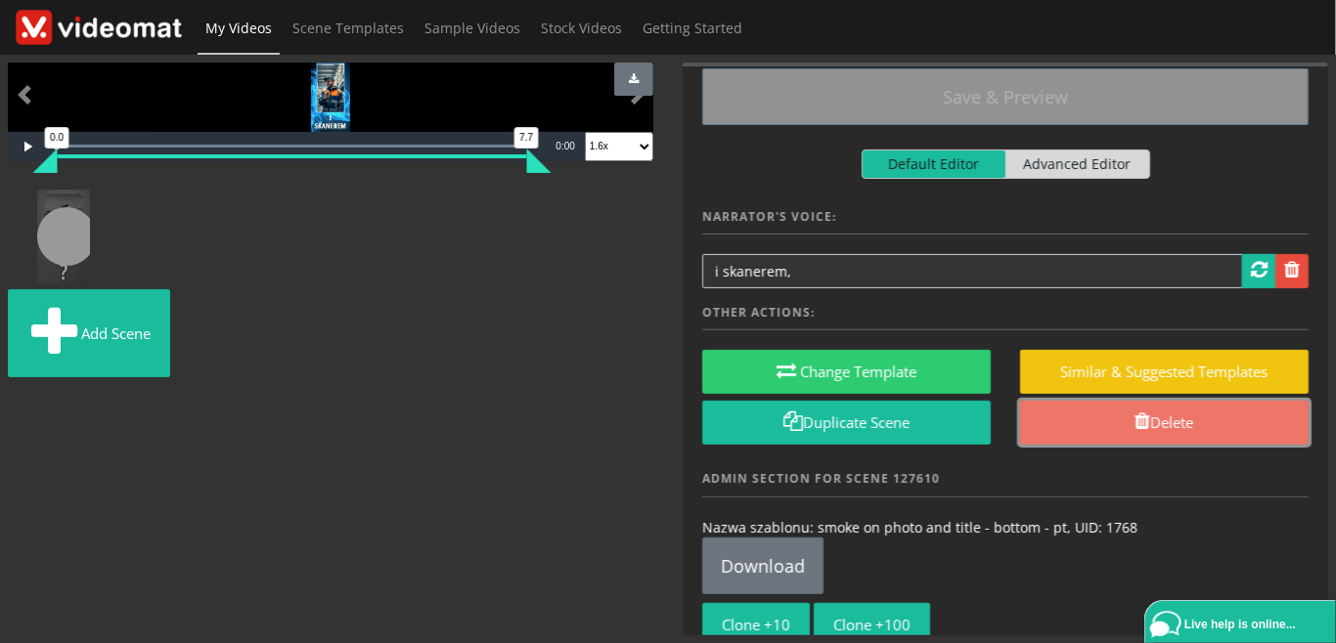
click at [1113, 428] on link "Delete" at bounding box center [1164, 423] width 288 height 44
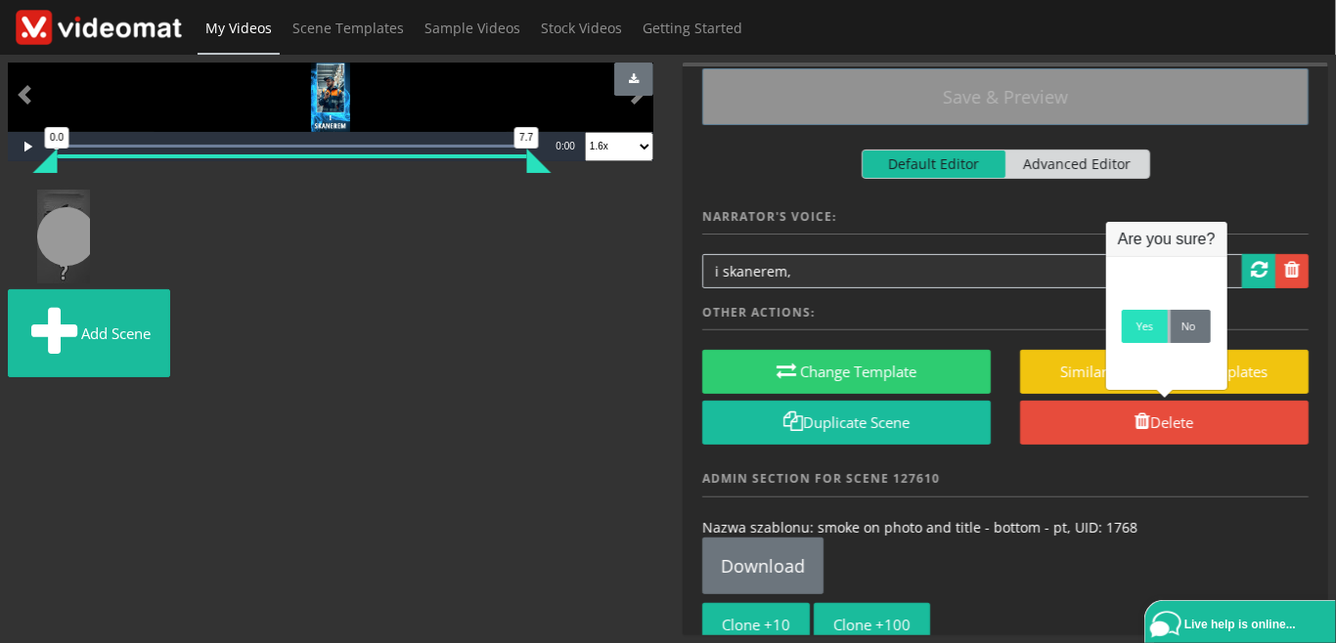
click at [1137, 332] on link "Yes" at bounding box center [1145, 326] width 46 height 33
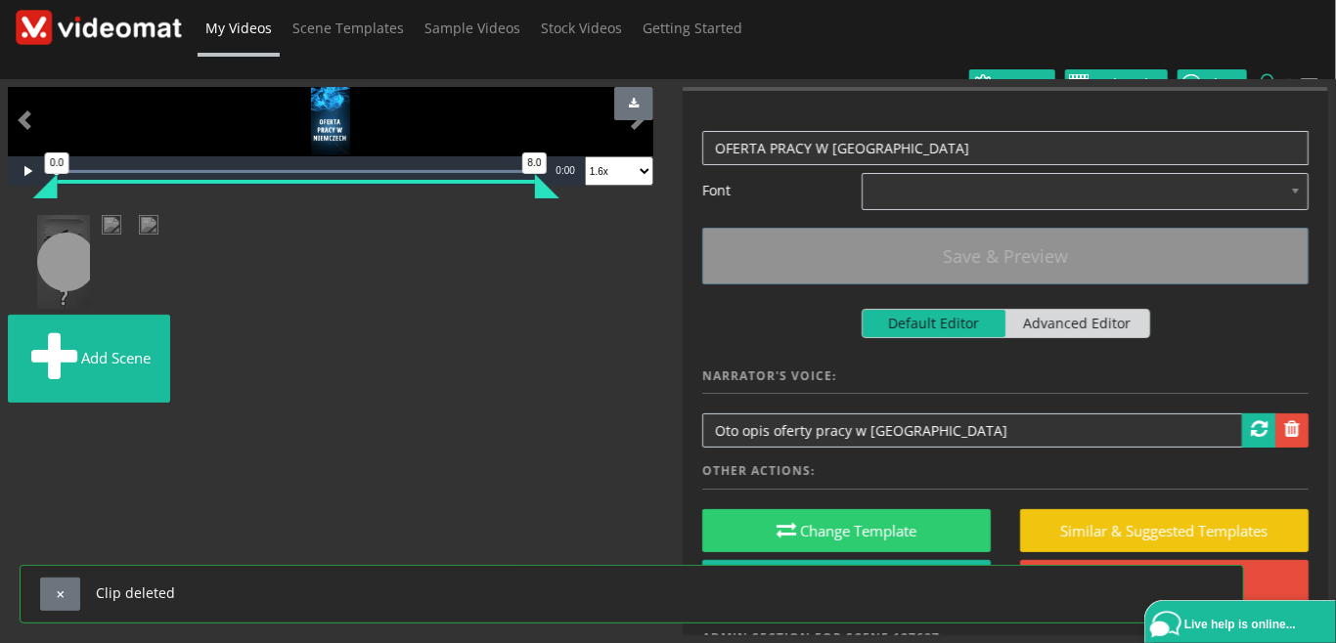
click at [190, 227] on img at bounding box center [190, 227] width 0 height 0
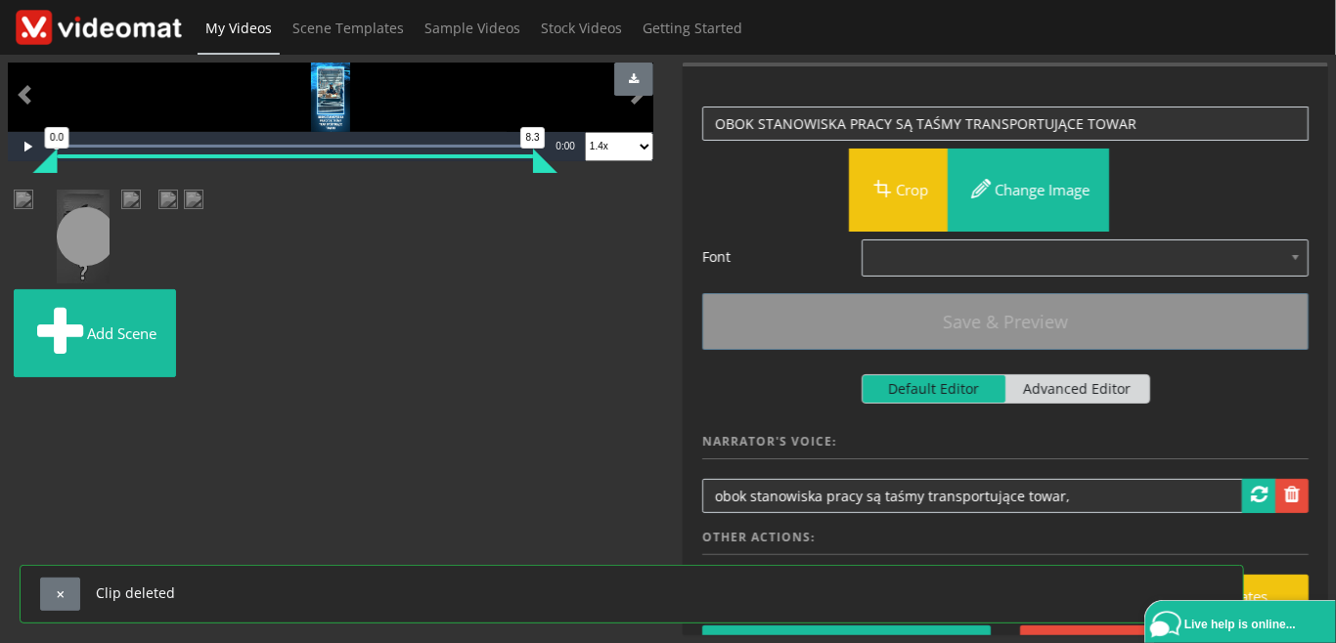
scroll to position [225, 0]
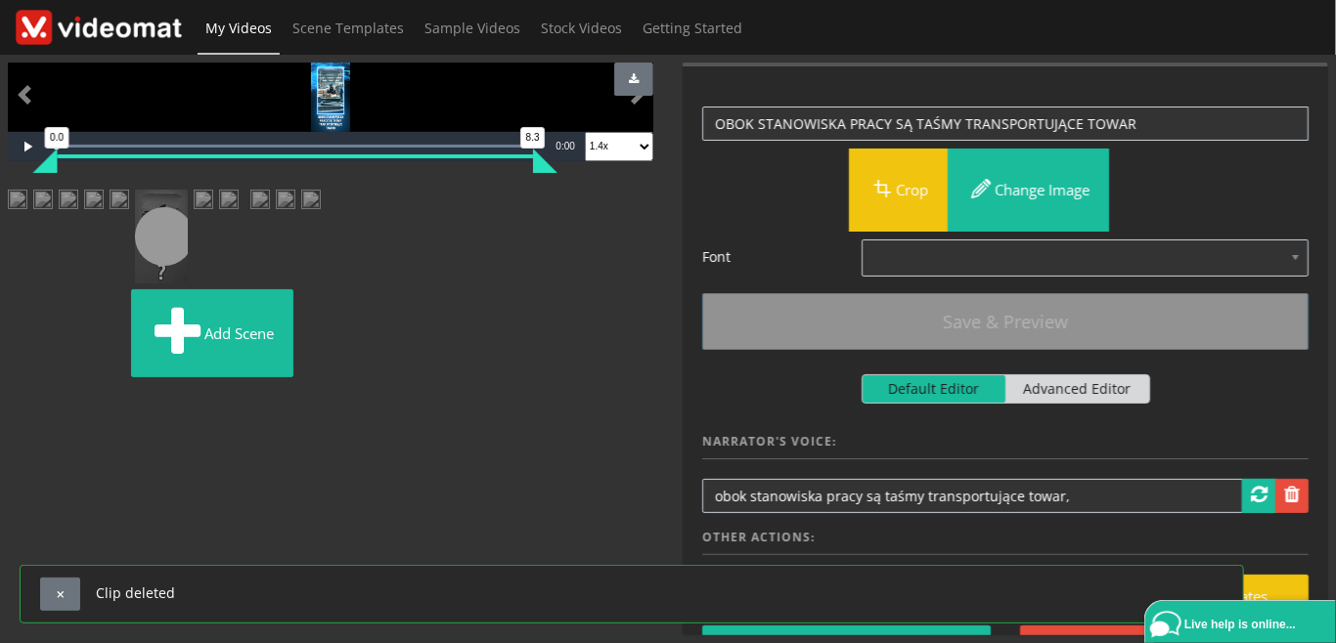
click at [372, 225] on img at bounding box center [382, 207] width 20 height 35
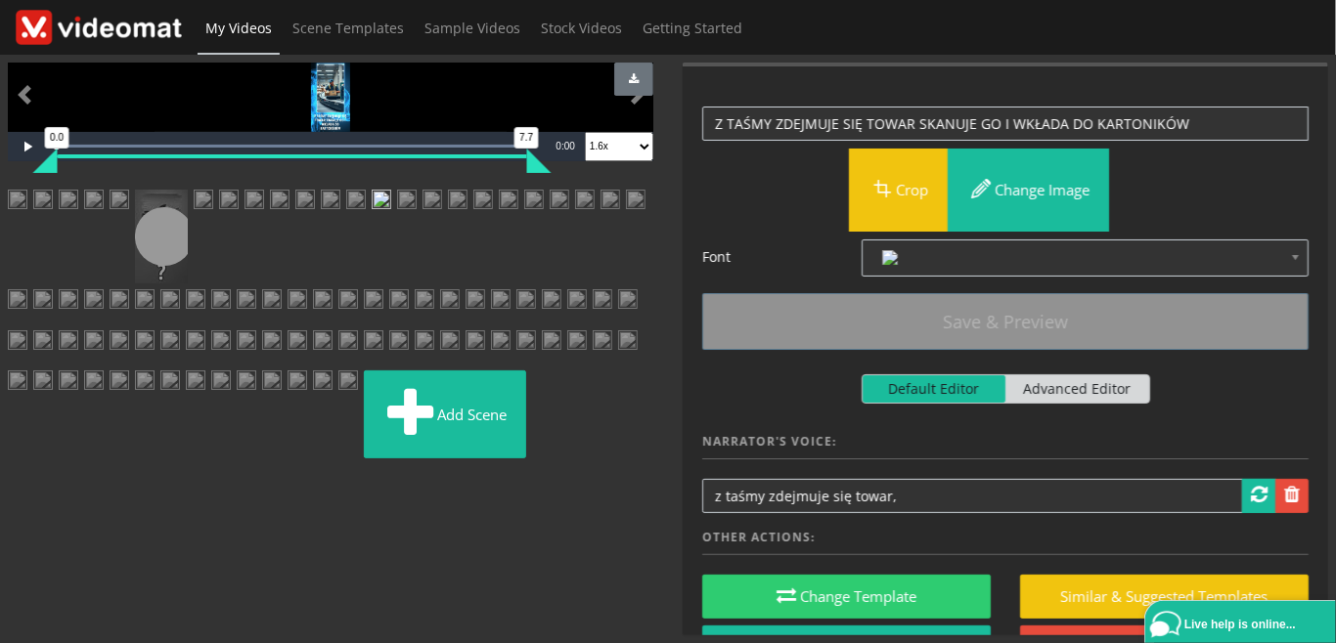
click at [397, 225] on img at bounding box center [407, 207] width 20 height 35
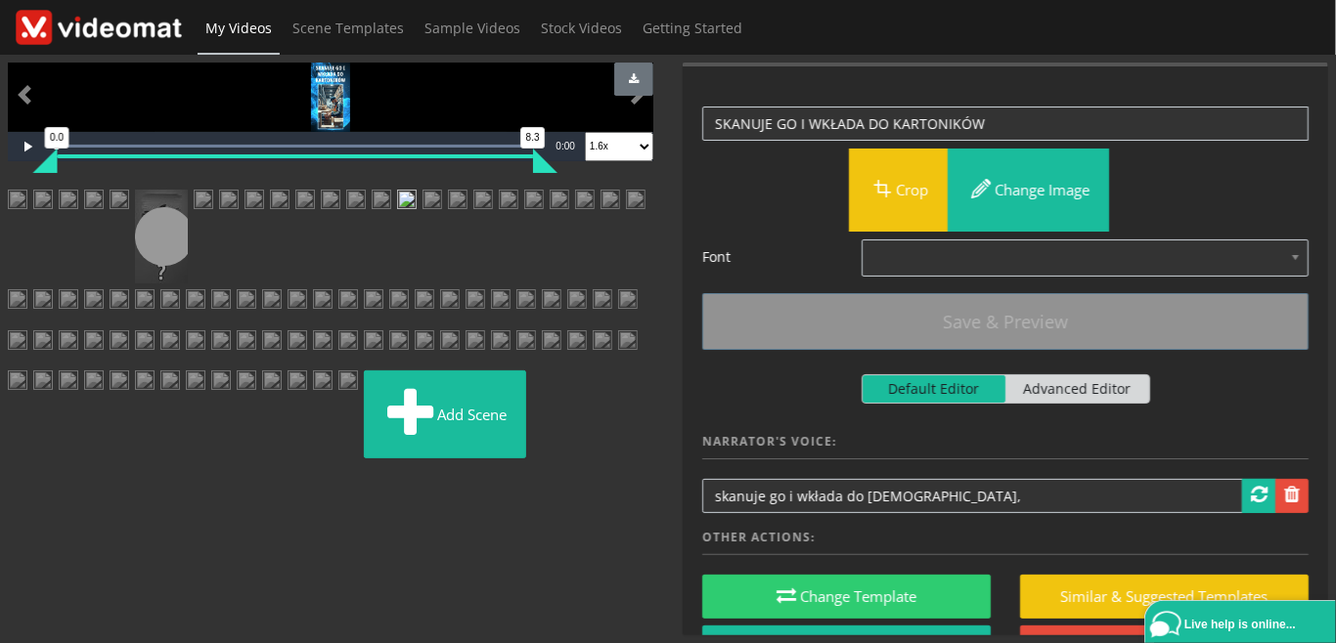
click at [422, 225] on img at bounding box center [432, 207] width 20 height 35
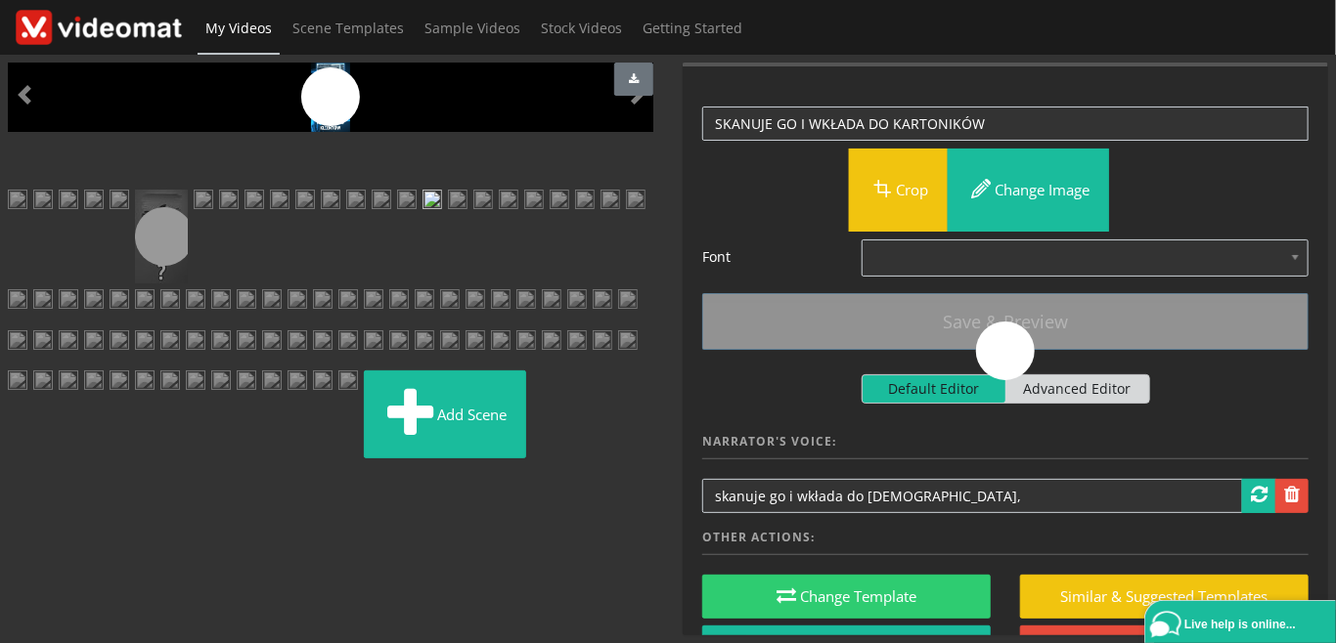
click at [397, 225] on img at bounding box center [407, 207] width 20 height 35
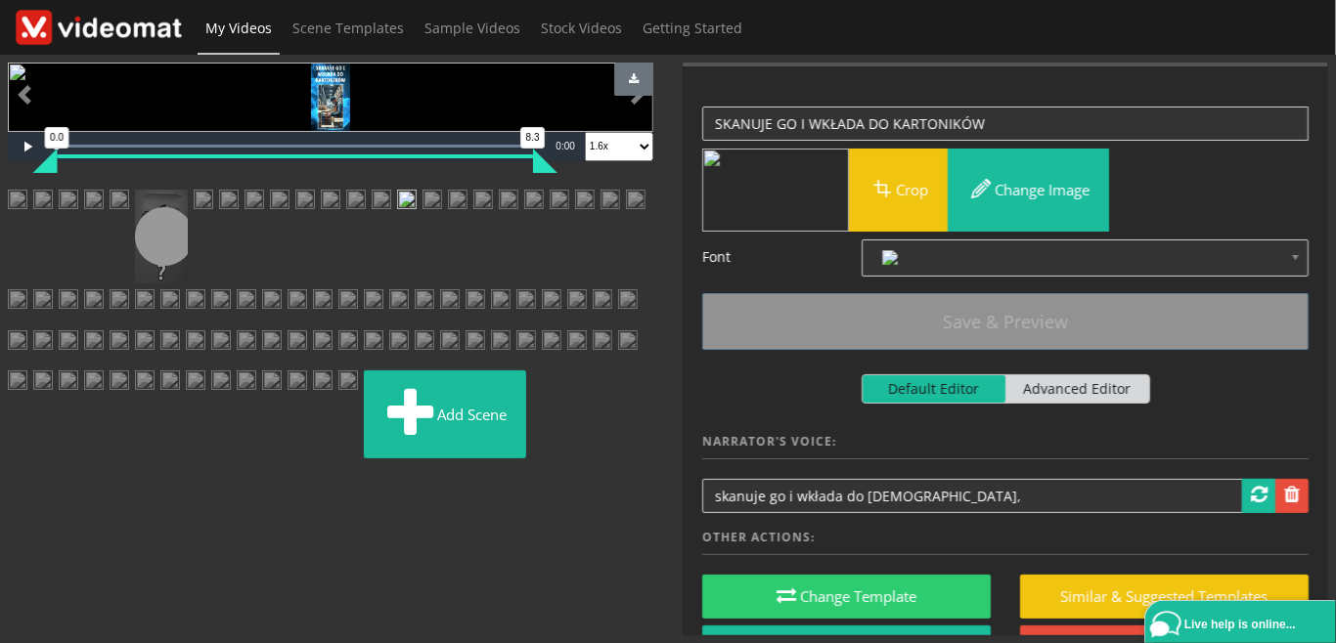
click at [422, 225] on img at bounding box center [432, 207] width 20 height 35
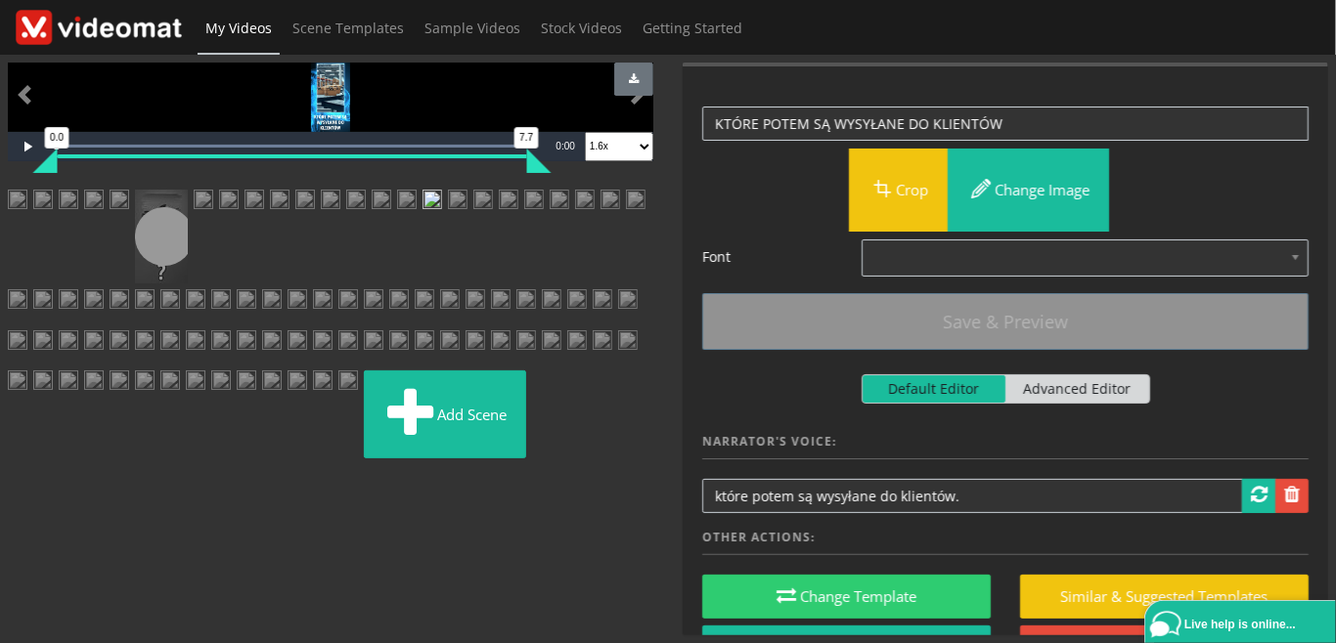
click at [372, 225] on img at bounding box center [382, 207] width 20 height 35
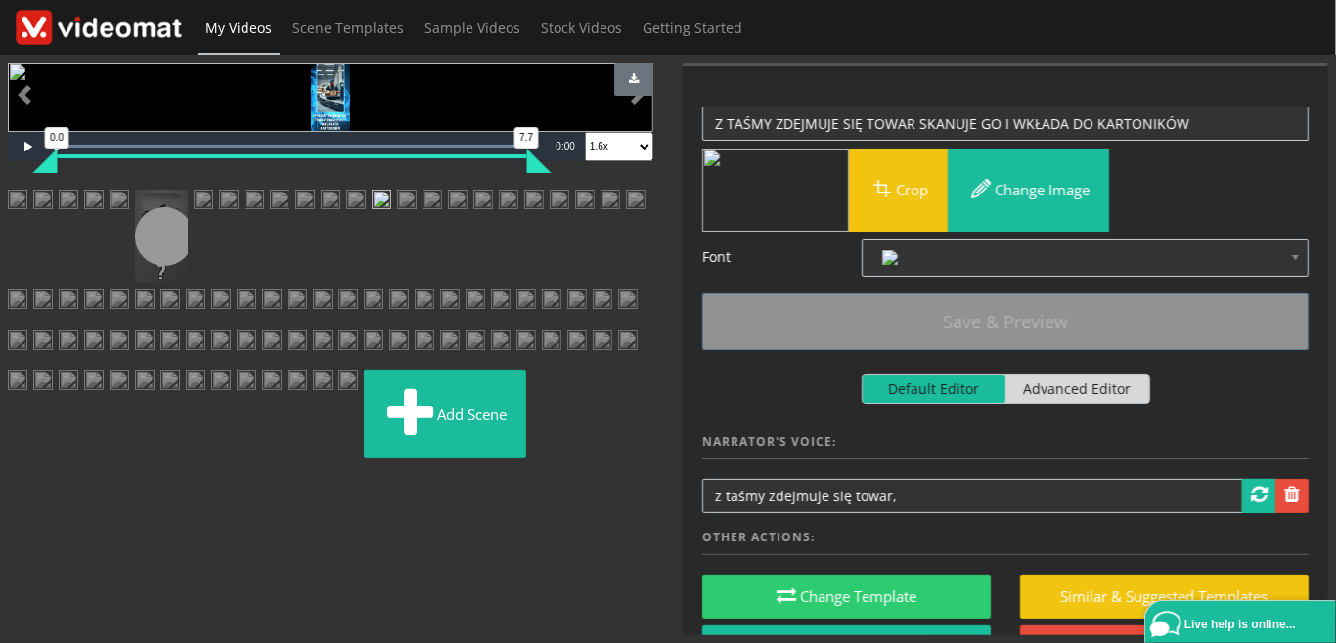
click at [397, 225] on img at bounding box center [407, 207] width 20 height 35
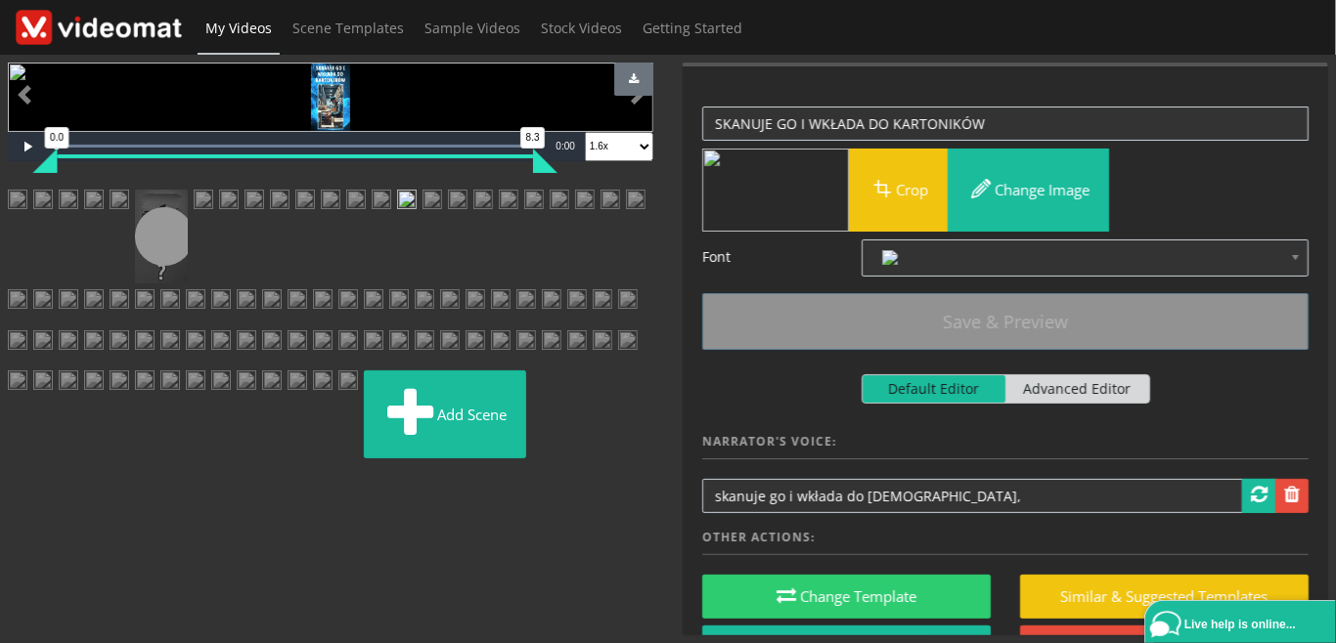
click at [372, 225] on img at bounding box center [382, 207] width 20 height 35
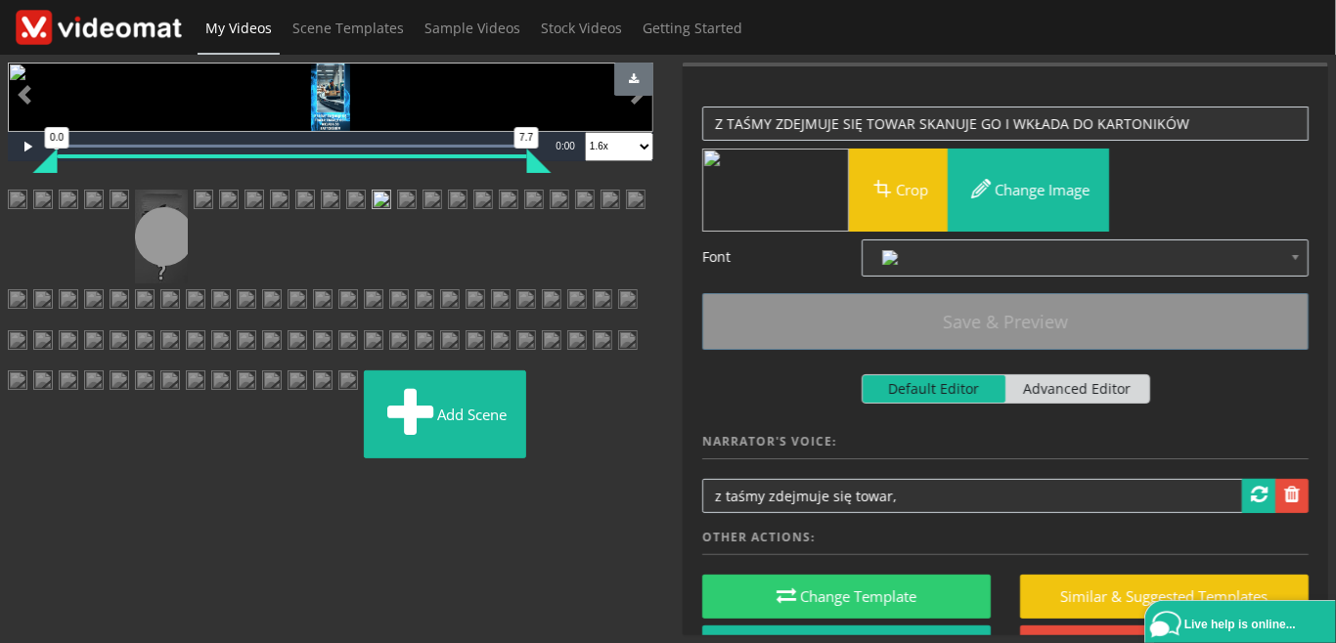
click at [397, 225] on img at bounding box center [407, 207] width 20 height 35
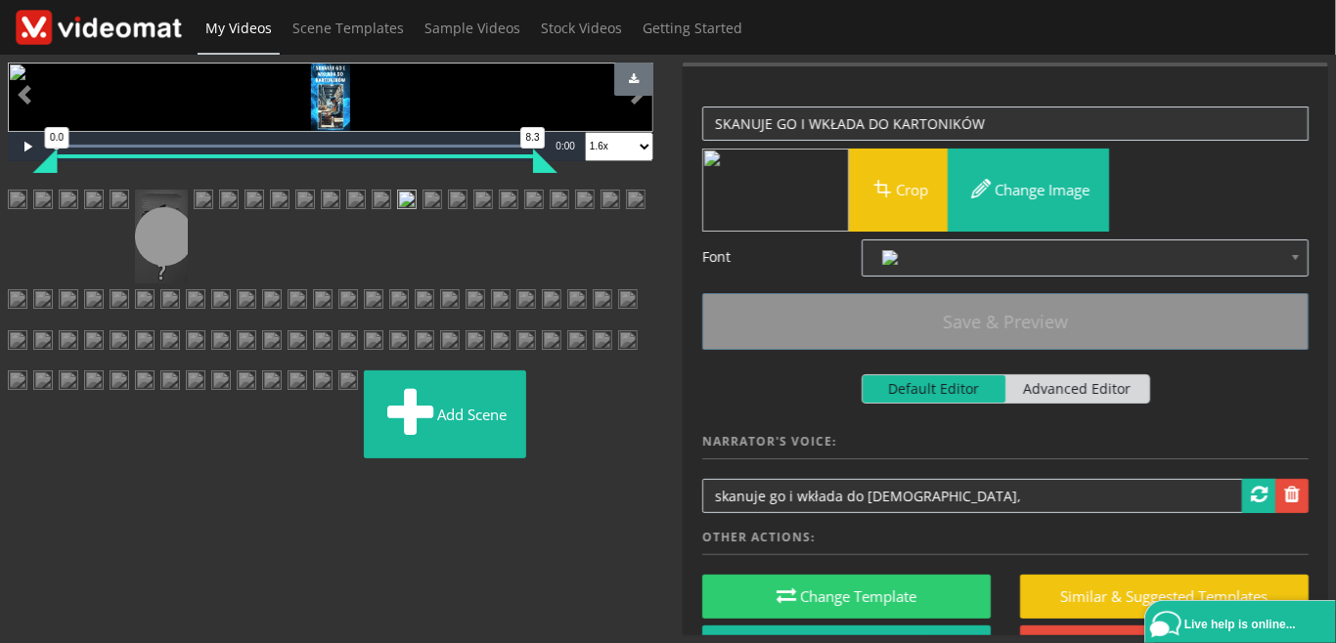
click at [372, 225] on img at bounding box center [382, 207] width 20 height 35
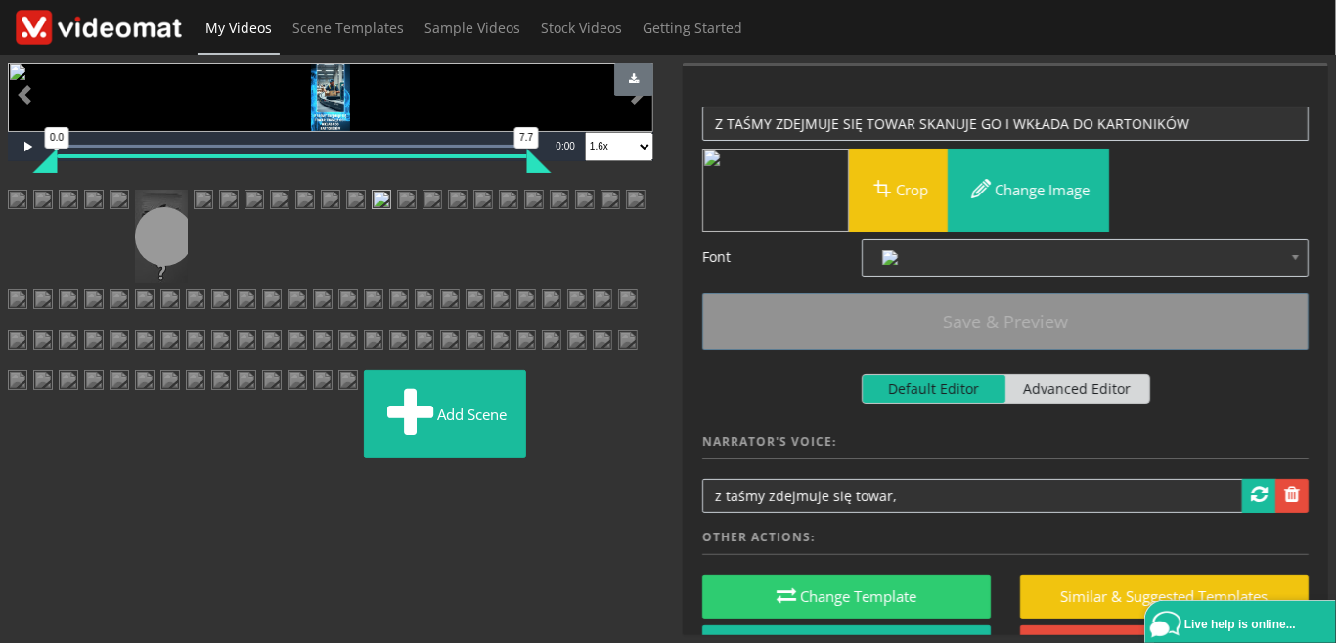
click at [397, 225] on img at bounding box center [407, 207] width 20 height 35
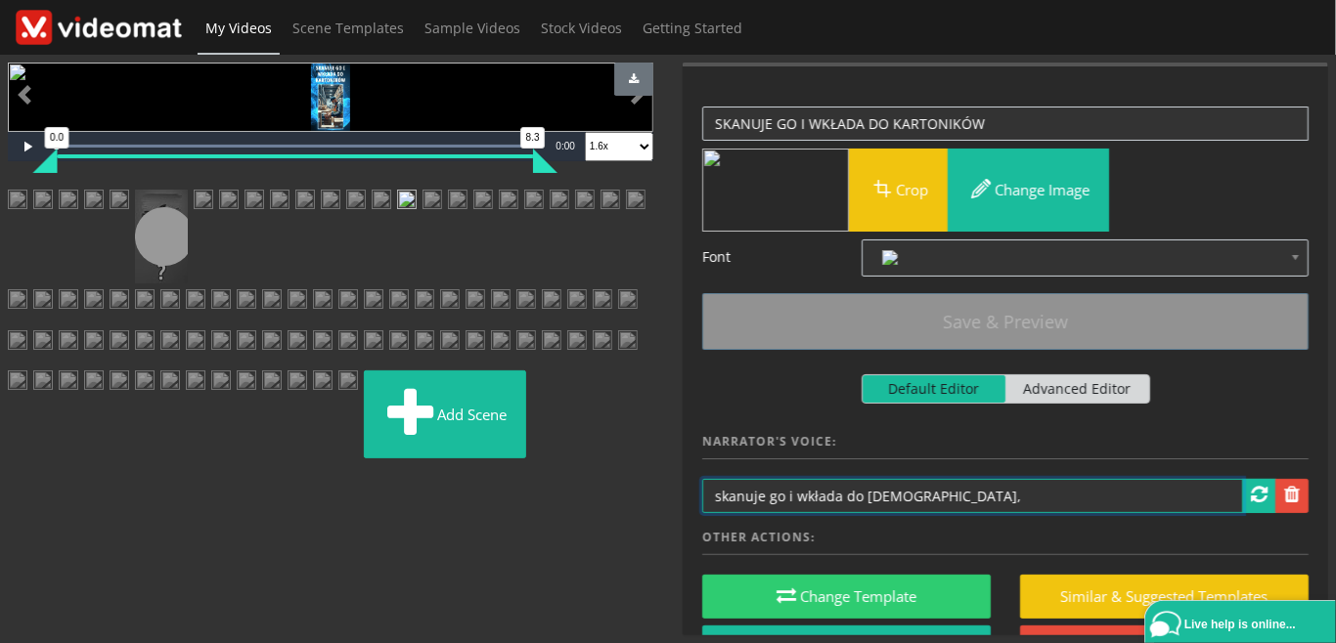
drag, startPoint x: 966, startPoint y: 494, endPoint x: 647, endPoint y: 512, distance: 319.3
click at [702, 490] on input "skanuje go i wkłada do kartoników," at bounding box center [972, 496] width 541 height 34
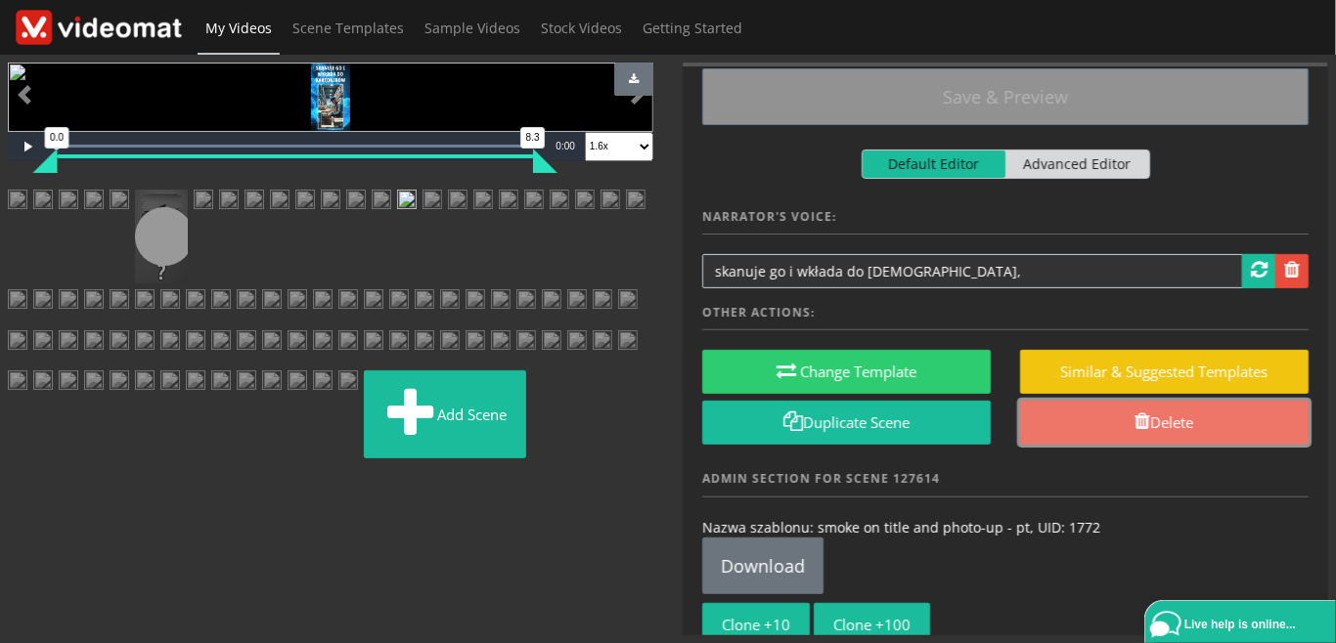
click at [1160, 422] on link "Delete" at bounding box center [1164, 423] width 288 height 44
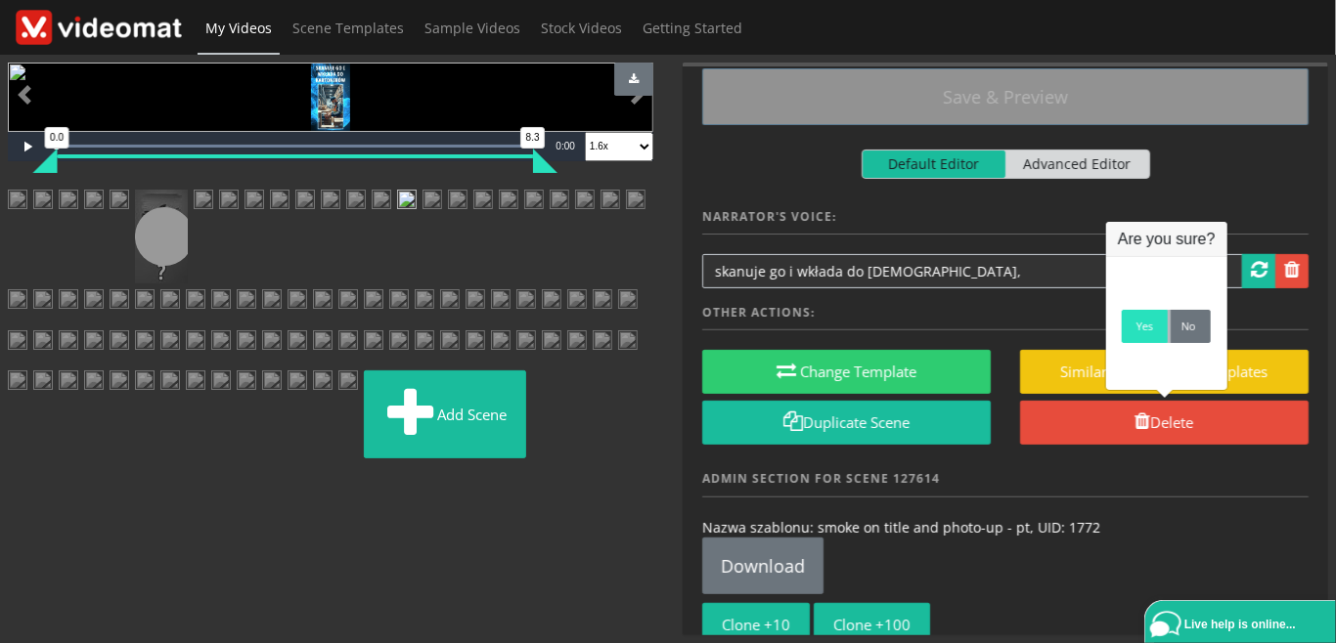
click at [1149, 330] on link "Yes" at bounding box center [1145, 326] width 46 height 33
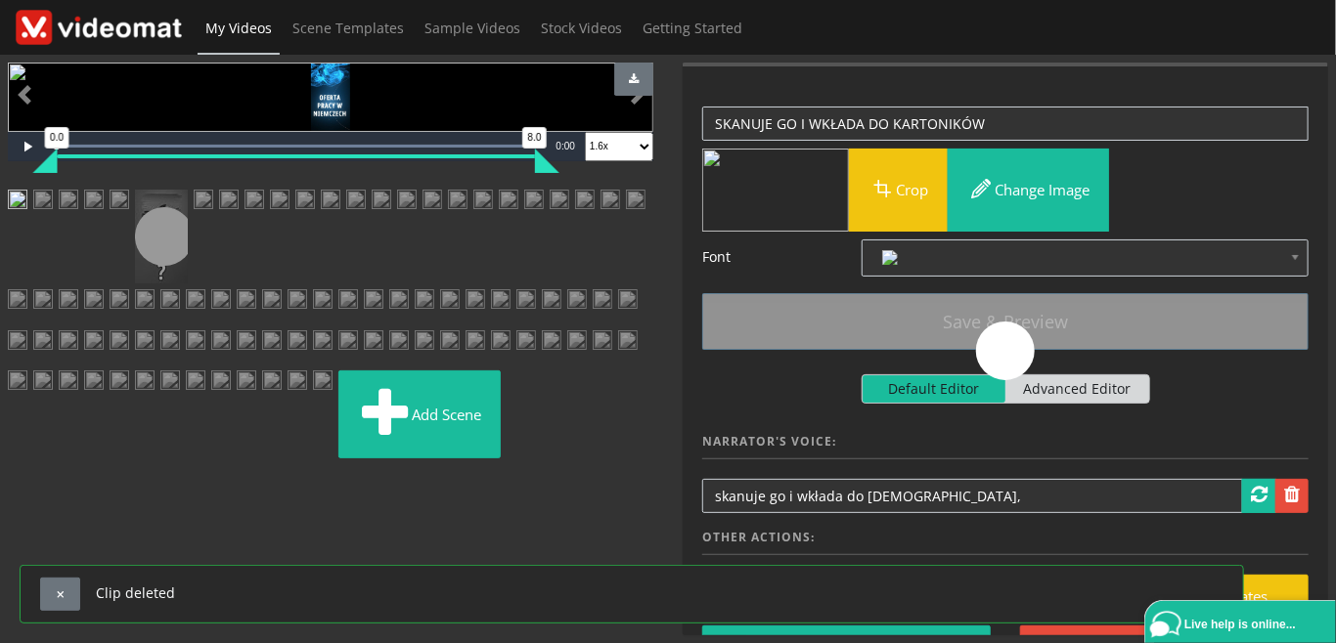
click at [372, 225] on img at bounding box center [382, 207] width 20 height 35
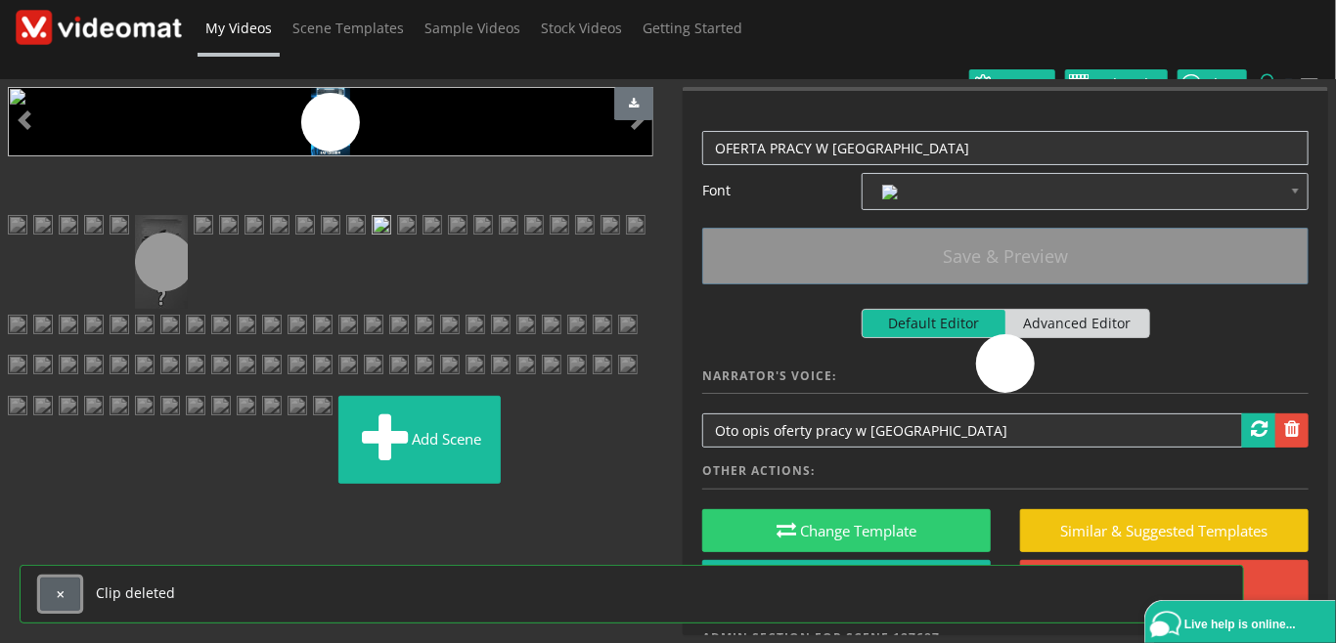
click at [70, 598] on button "button" at bounding box center [60, 594] width 40 height 33
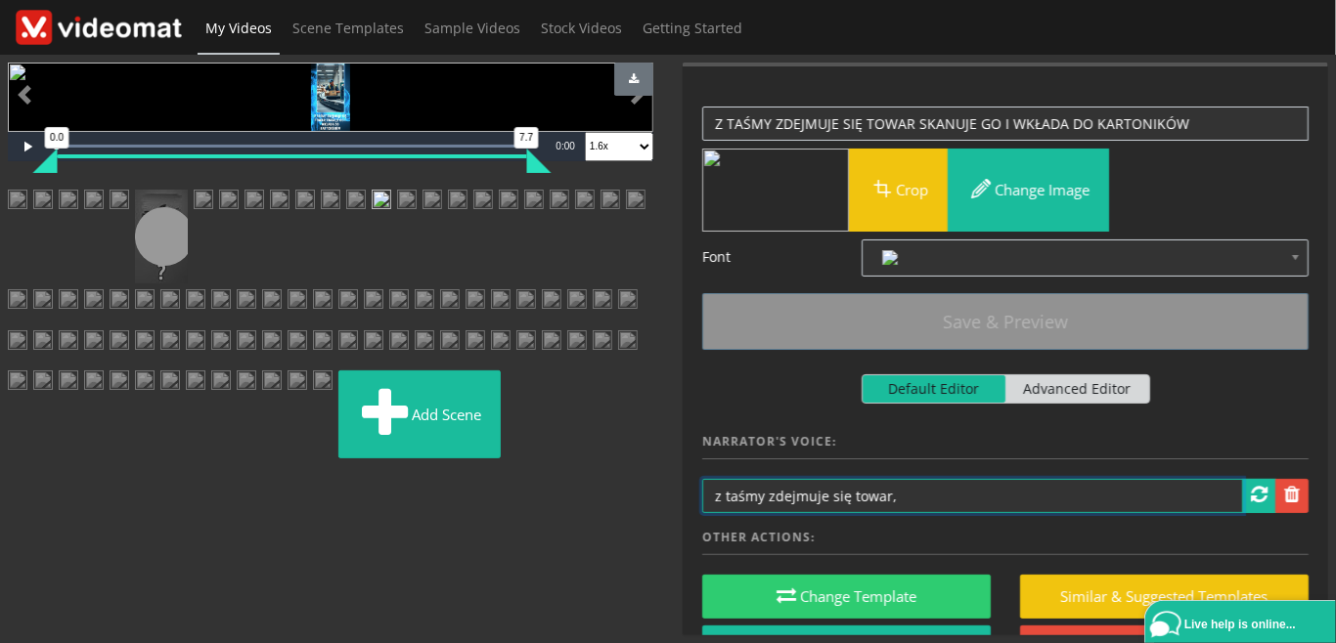
click at [958, 497] on input "z taśmy zdejmuje się towar," at bounding box center [972, 496] width 541 height 34
paste input "skanuje go i wkłada do kartoników,"
type input "z taśmy zdejmuje się towar, skanuje go i wkłada do kartoników,"
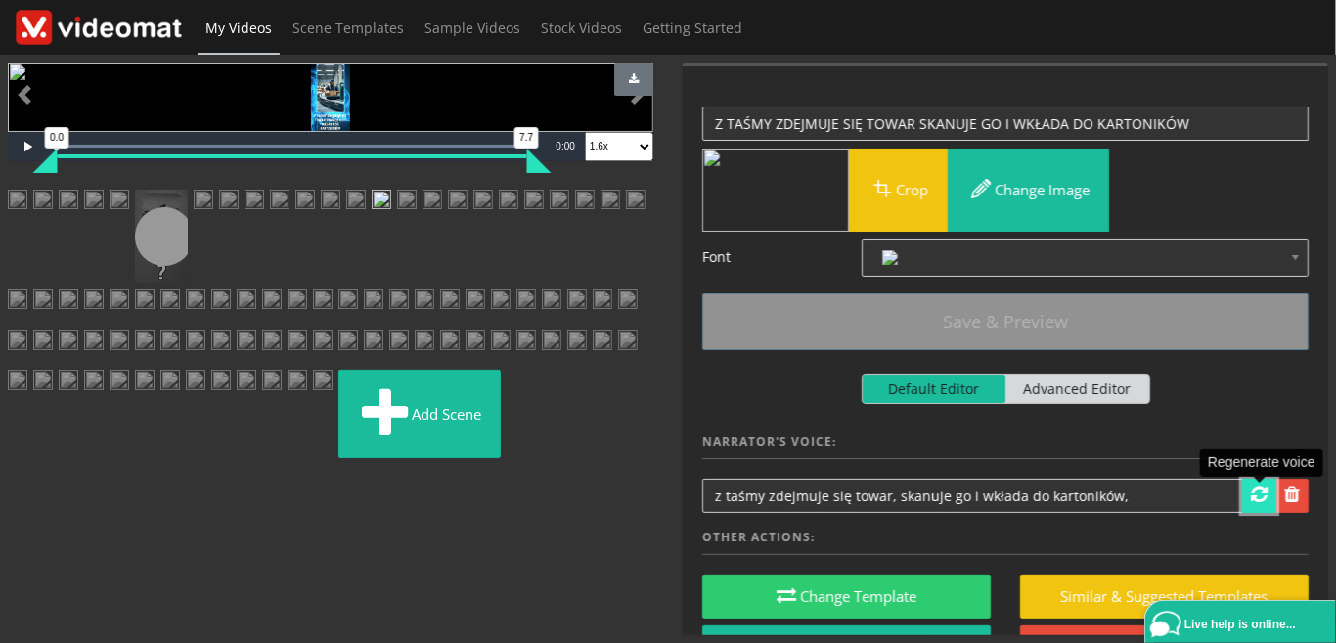
click at [1258, 499] on span at bounding box center [1259, 495] width 17 height 20
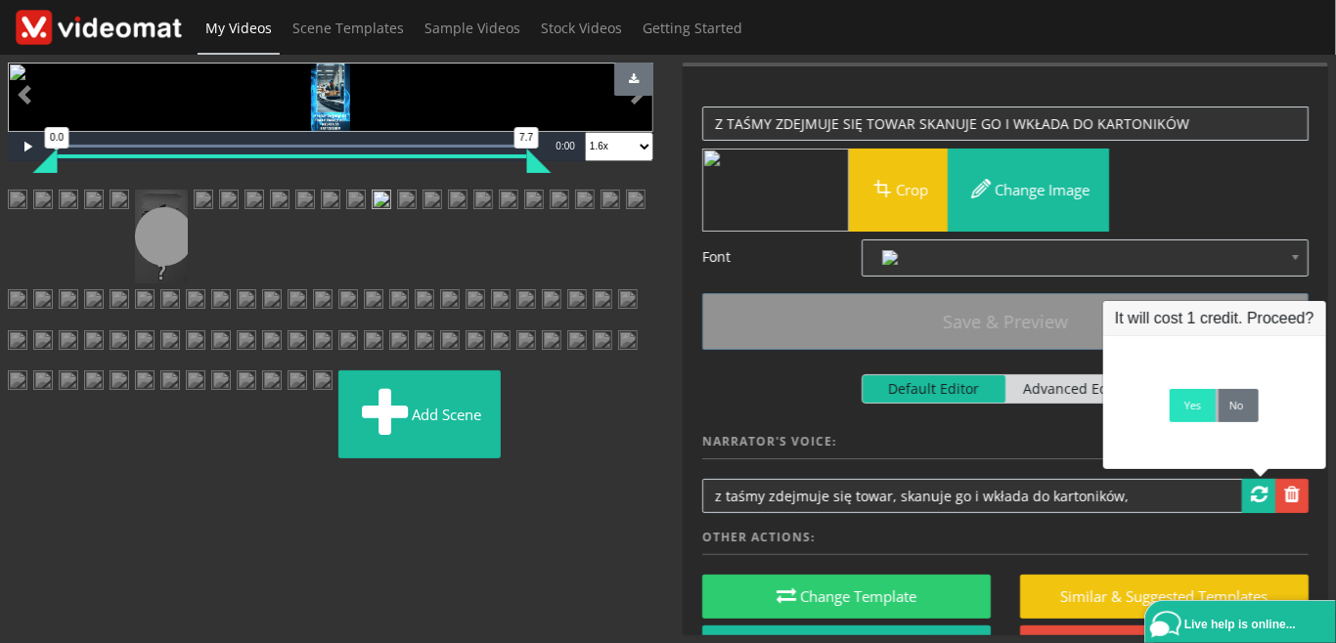
click at [1192, 417] on link "Yes" at bounding box center [1192, 405] width 46 height 33
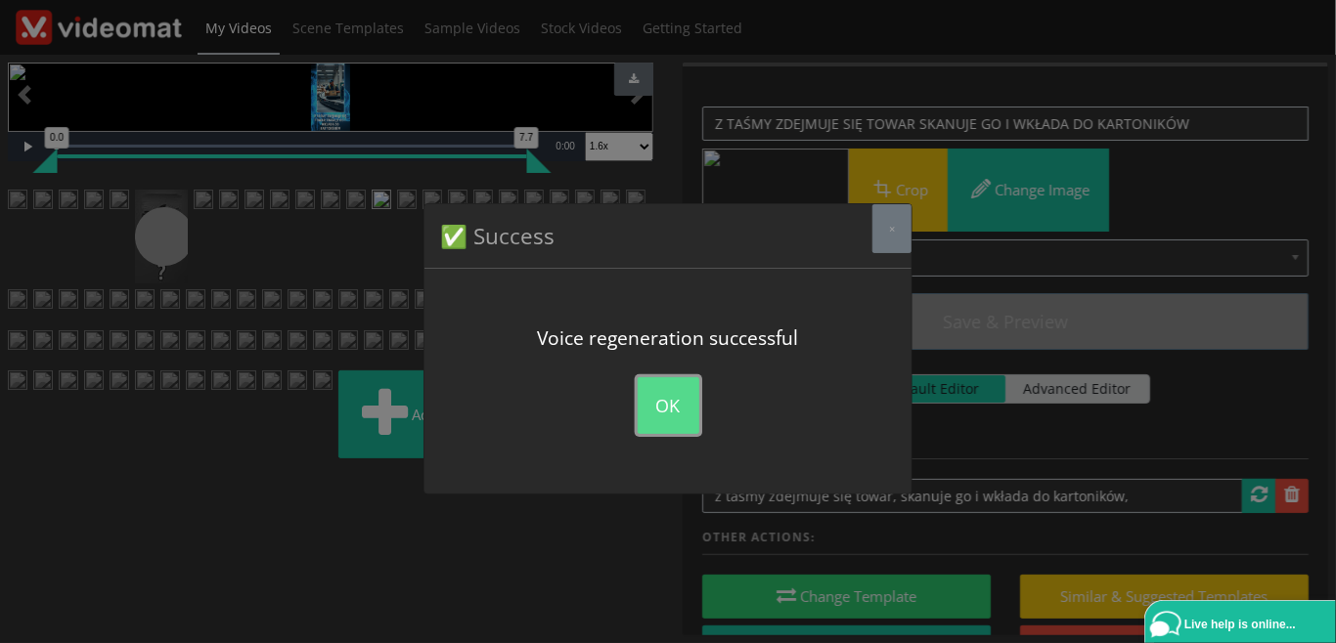
click at [660, 417] on button "OK" at bounding box center [669, 405] width 62 height 57
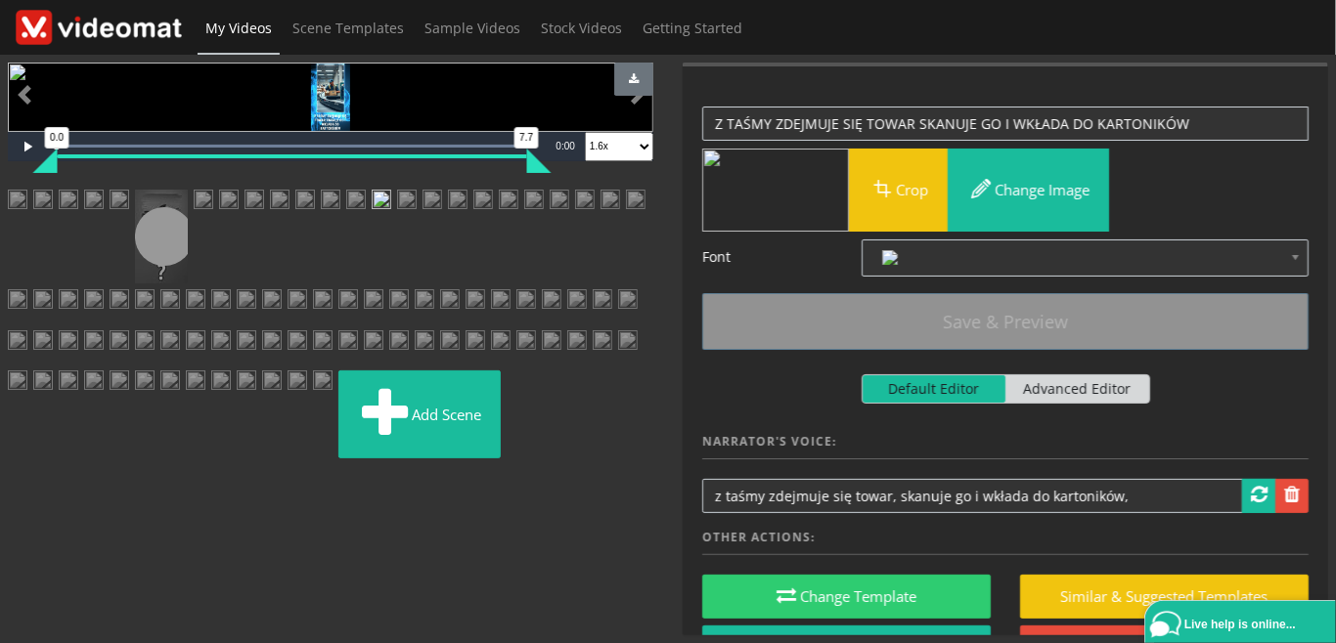
click at [188, 284] on link at bounding box center [161, 237] width 53 height 94
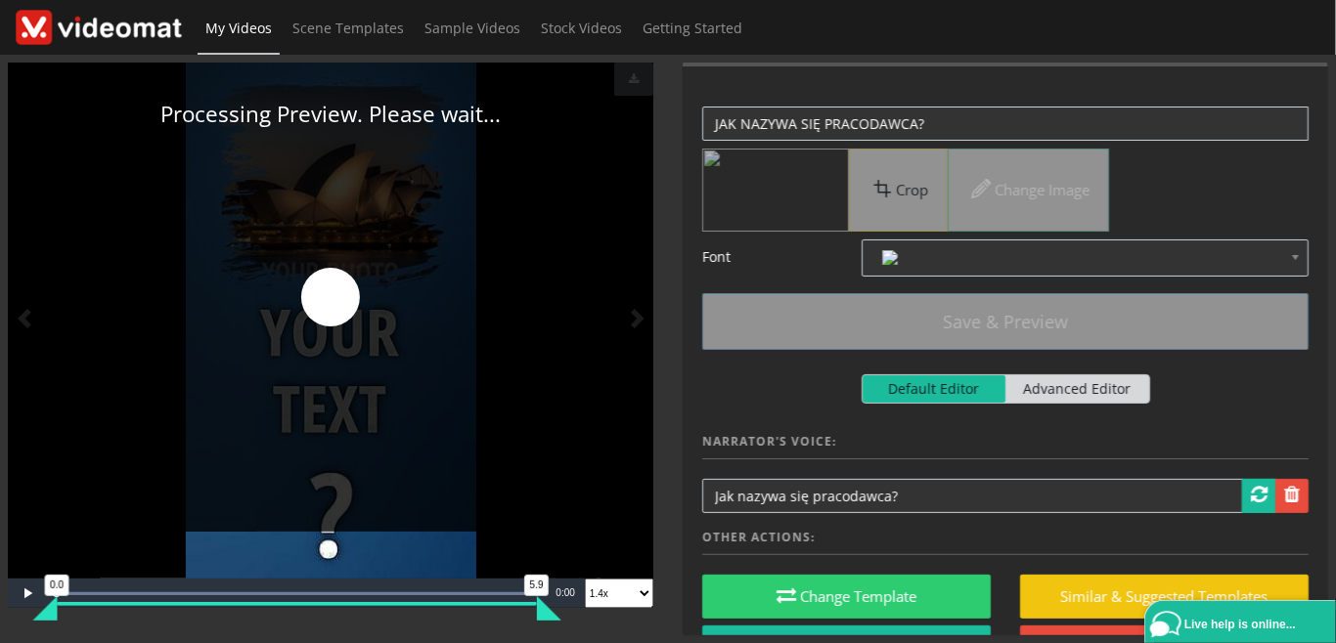
click at [1081, 386] on span "Advanced Editor" at bounding box center [1077, 388] width 144 height 27
click at [874, 386] on input "Default Editor Advanced Editor" at bounding box center [867, 380] width 13 height 13
checkbox input "true"
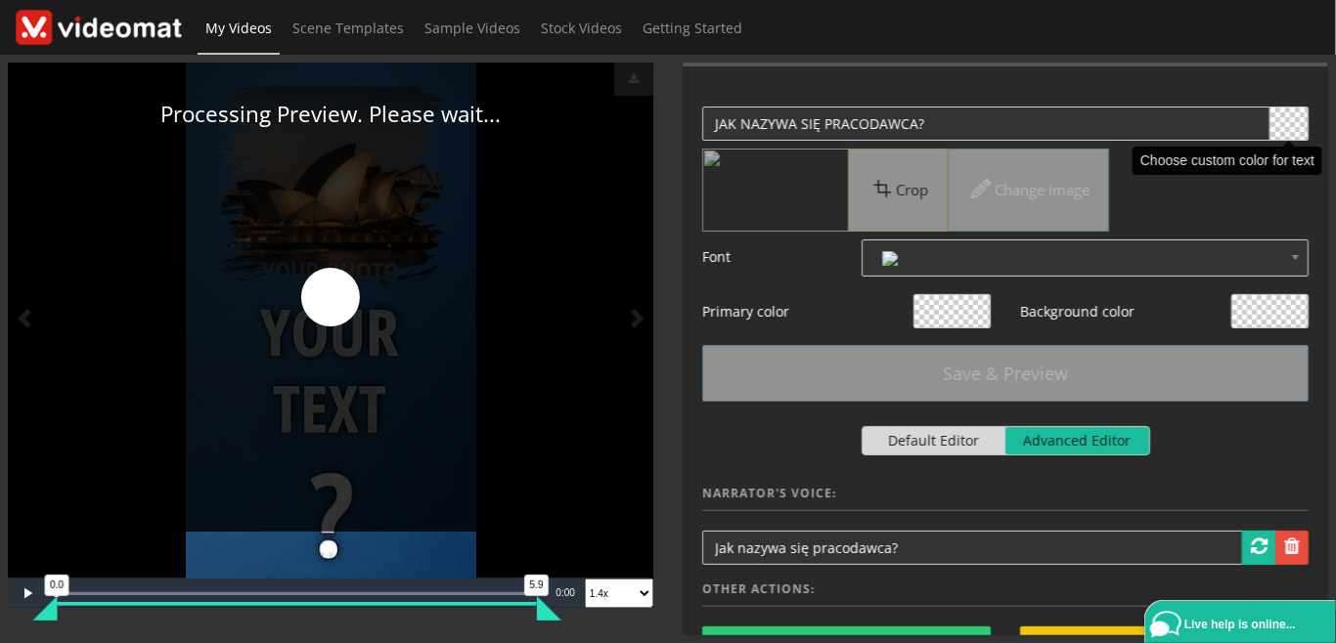
click at [1285, 119] on span at bounding box center [1288, 124] width 37 height 32
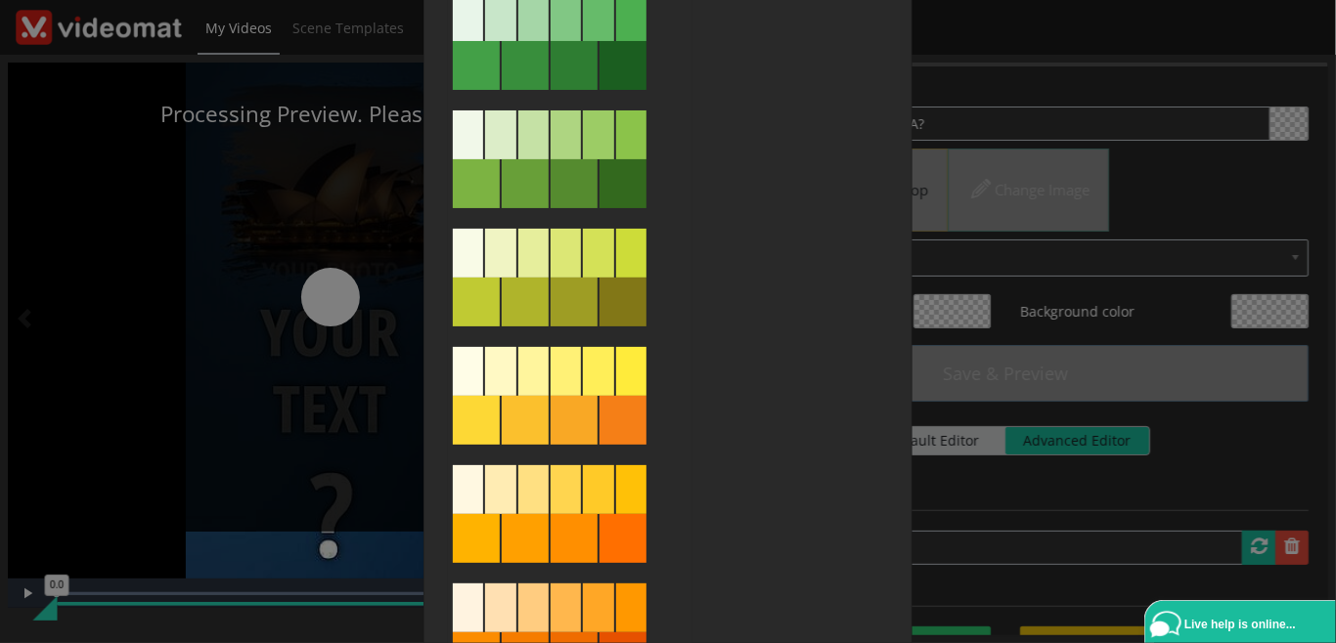
click at [471, 139] on div at bounding box center [468, 134] width 30 height 49
type input "#f1f8e9"
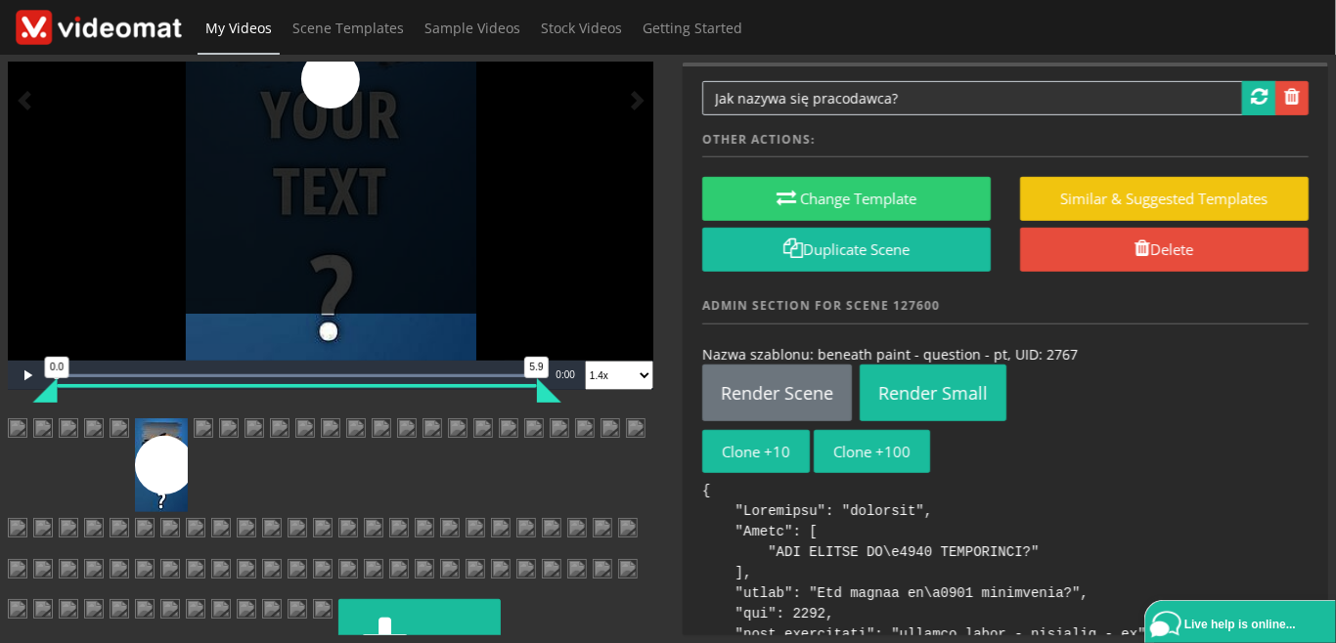
scroll to position [450, 0]
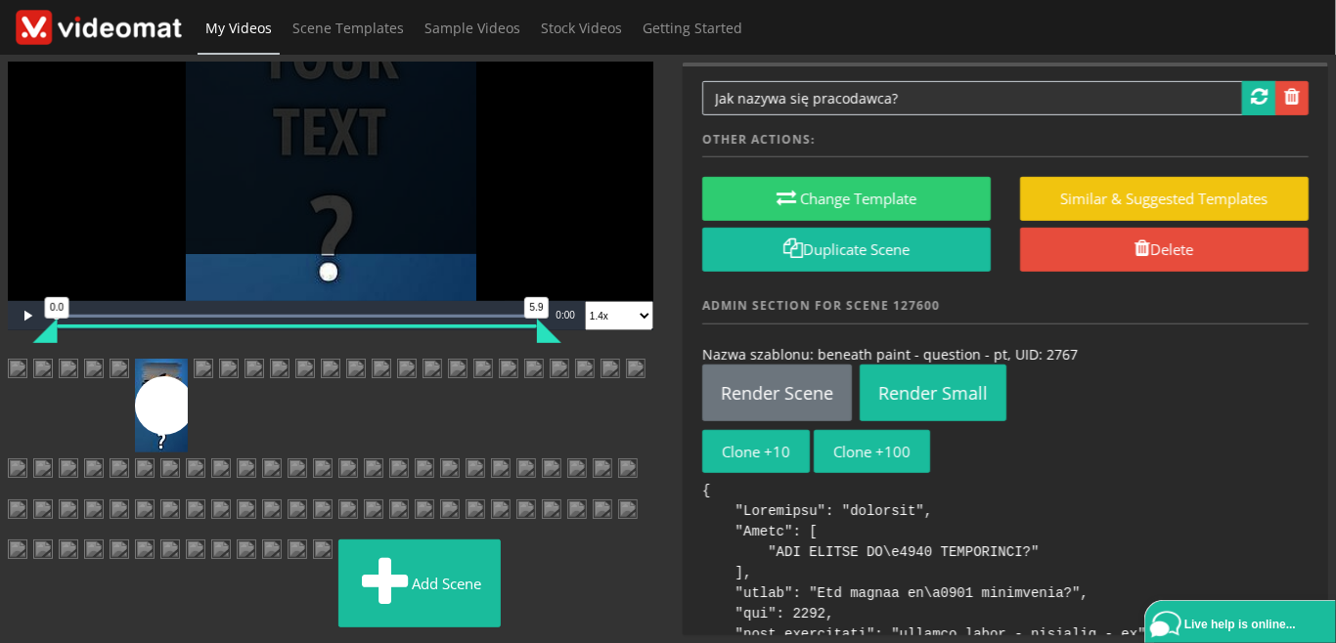
click at [129, 359] on img at bounding box center [120, 376] width 20 height 35
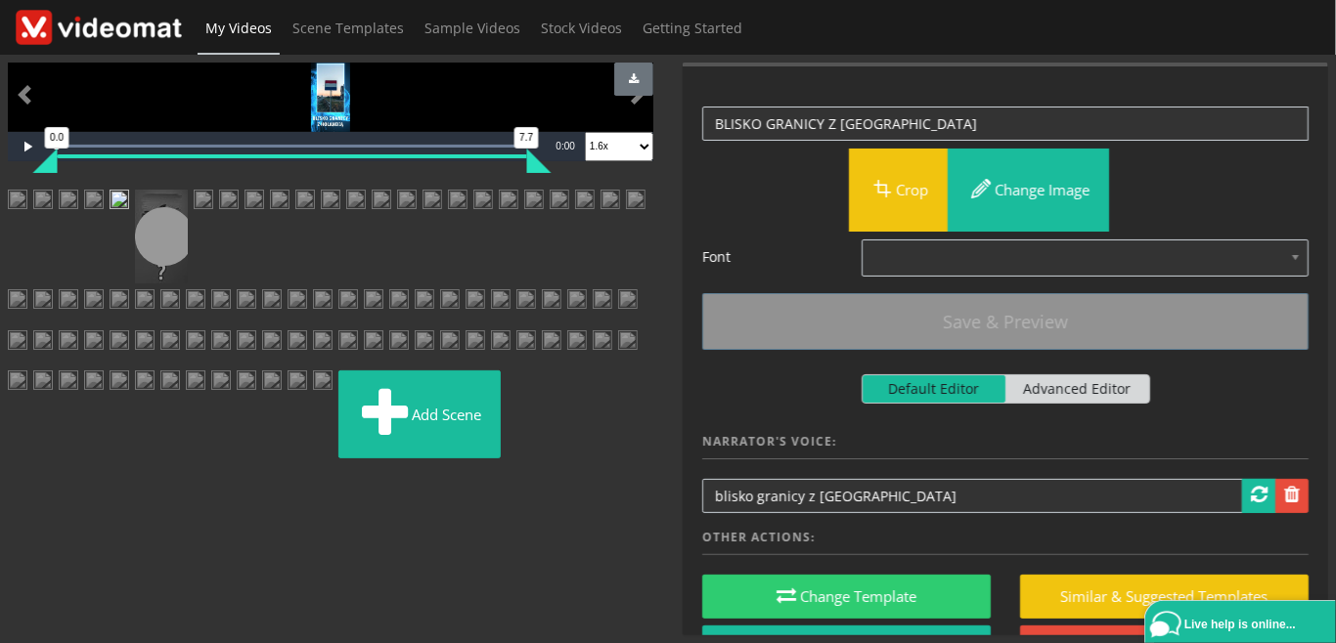
scroll to position [225, 0]
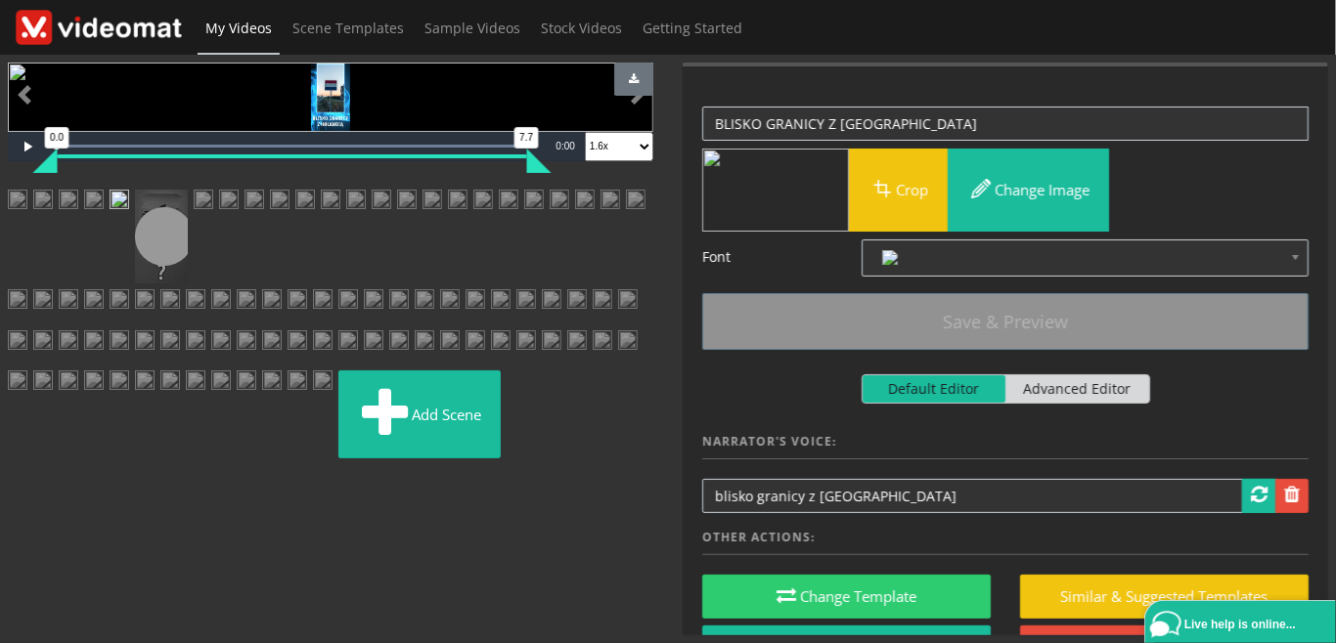
click at [188, 284] on link at bounding box center [161, 237] width 53 height 94
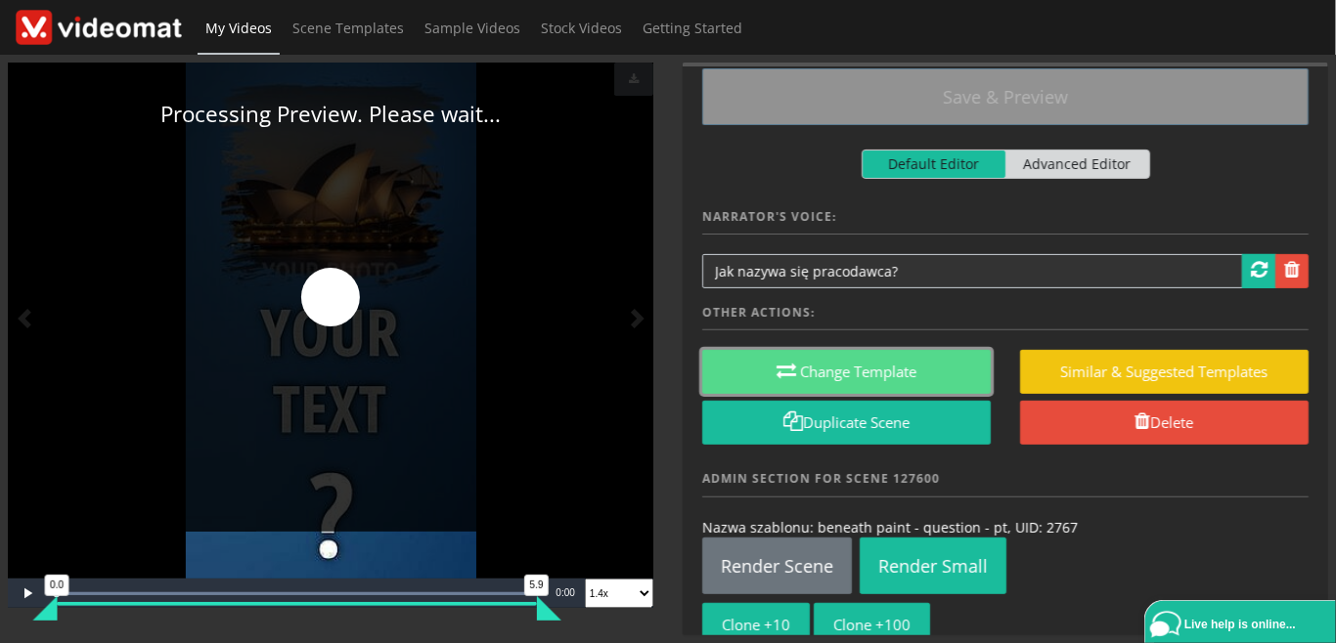
click at [880, 362] on button "Change Template" at bounding box center [846, 372] width 288 height 44
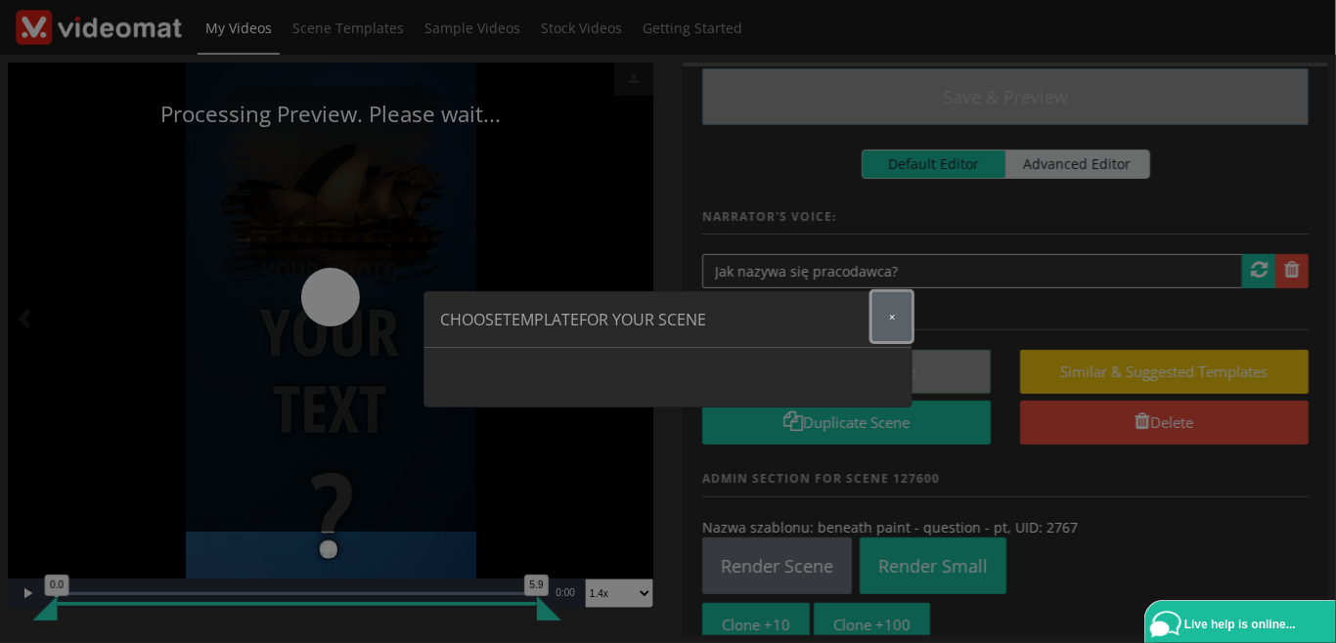
click at [883, 319] on button "×" at bounding box center [891, 316] width 39 height 49
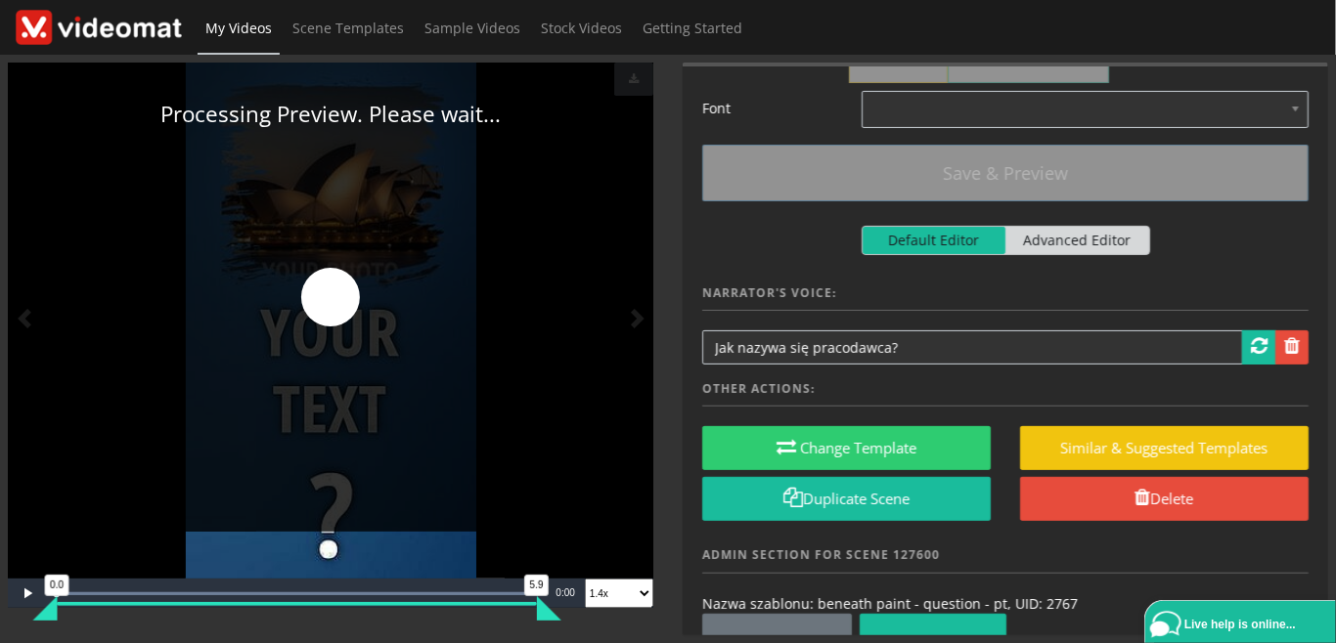
scroll to position [450, 0]
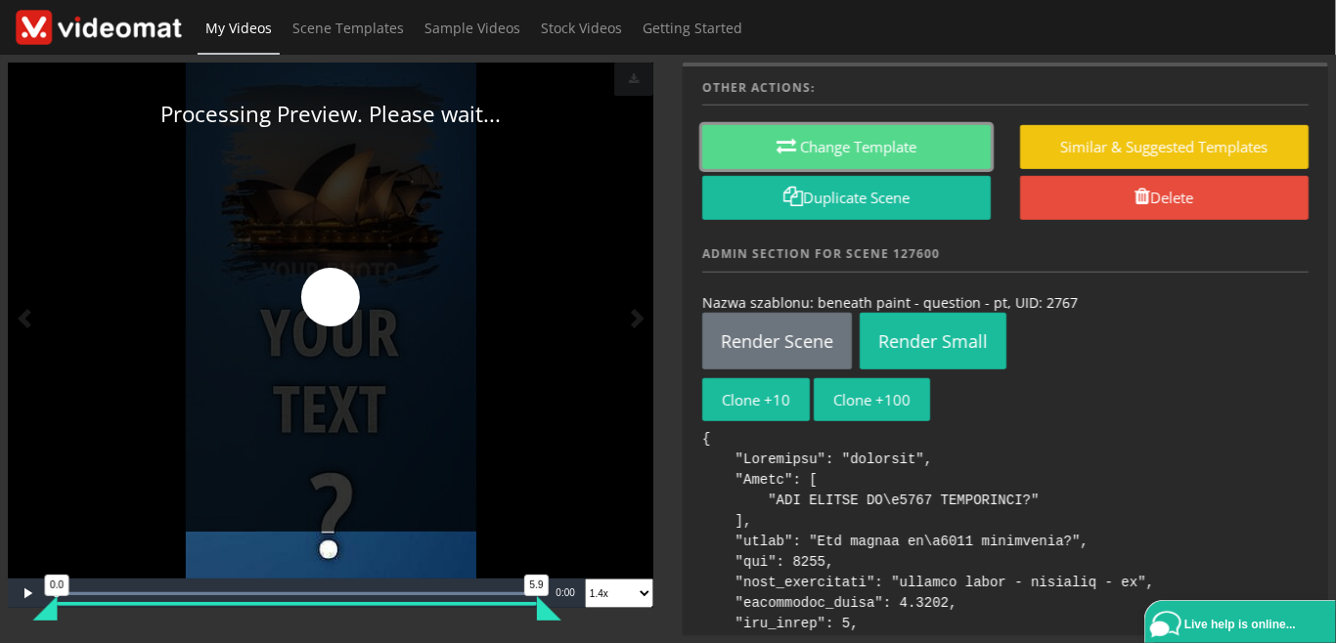
click at [847, 142] on button "Change Template" at bounding box center [846, 147] width 288 height 44
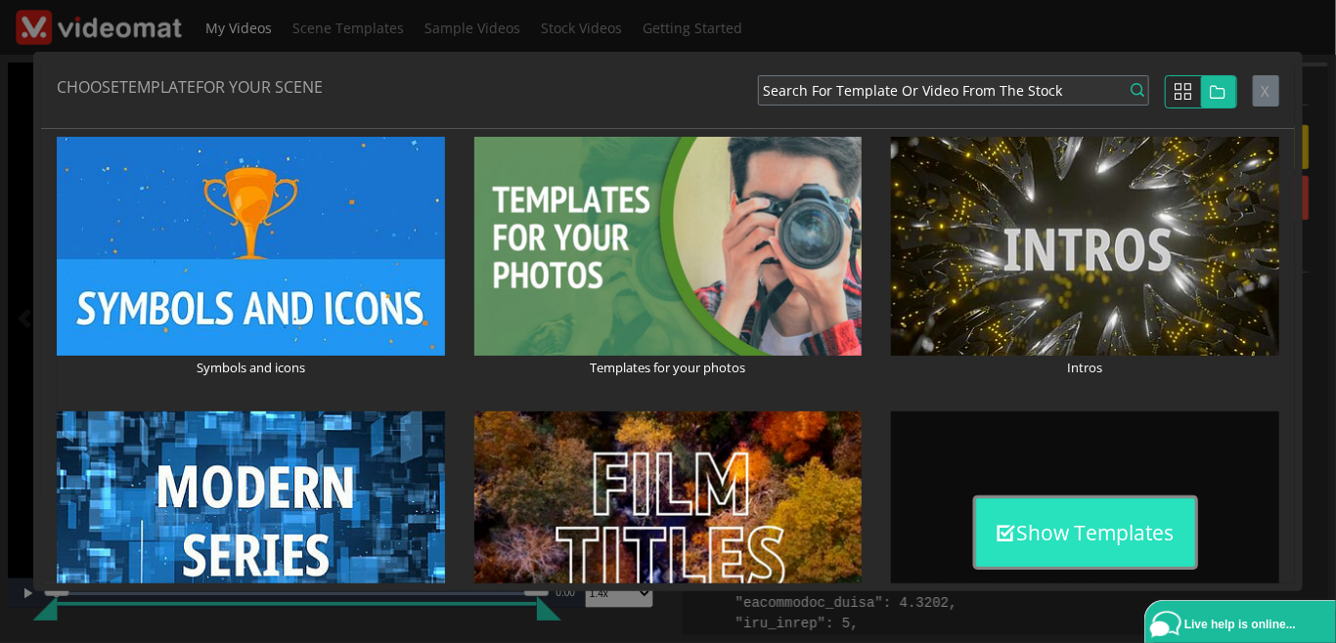
click at [1070, 514] on button "Show Templates" at bounding box center [1085, 533] width 219 height 68
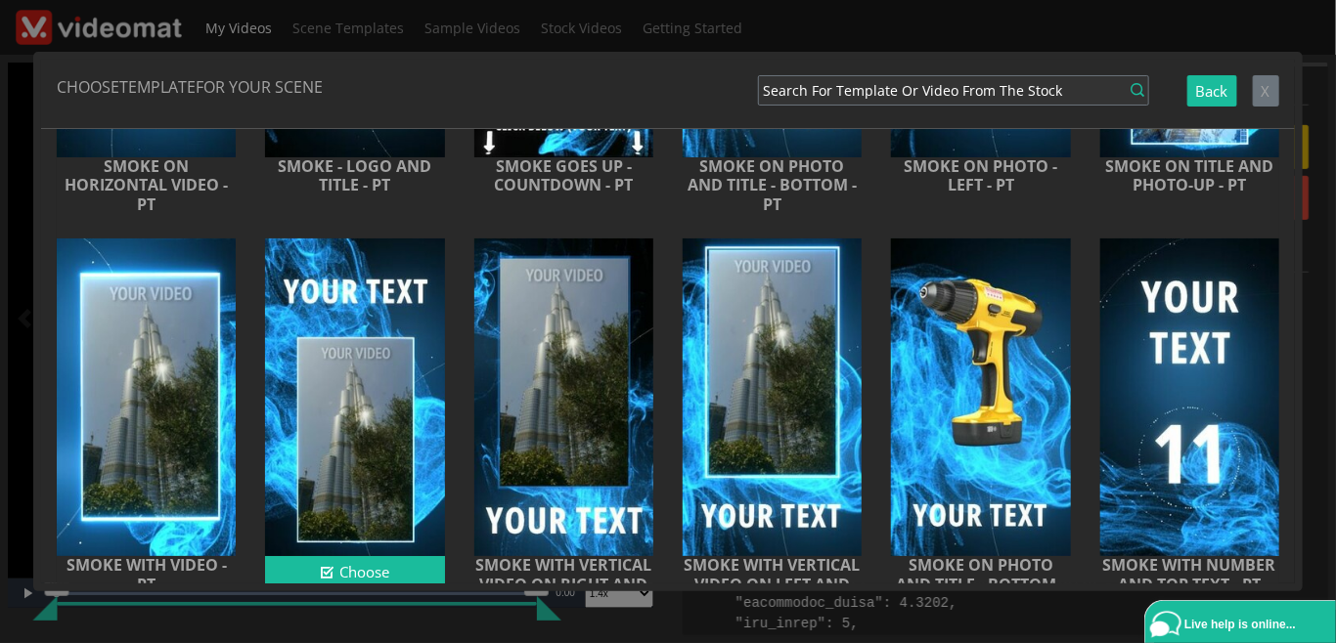
scroll to position [901, 0]
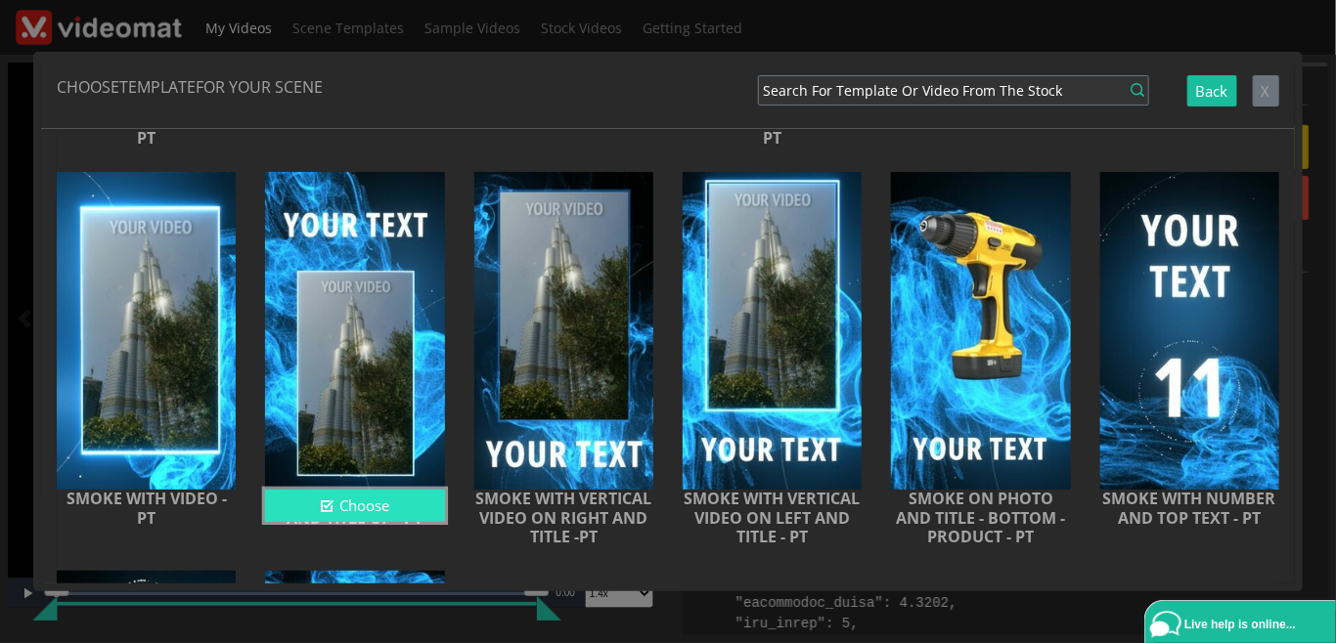
click at [380, 505] on button "Choose" at bounding box center [354, 506] width 179 height 32
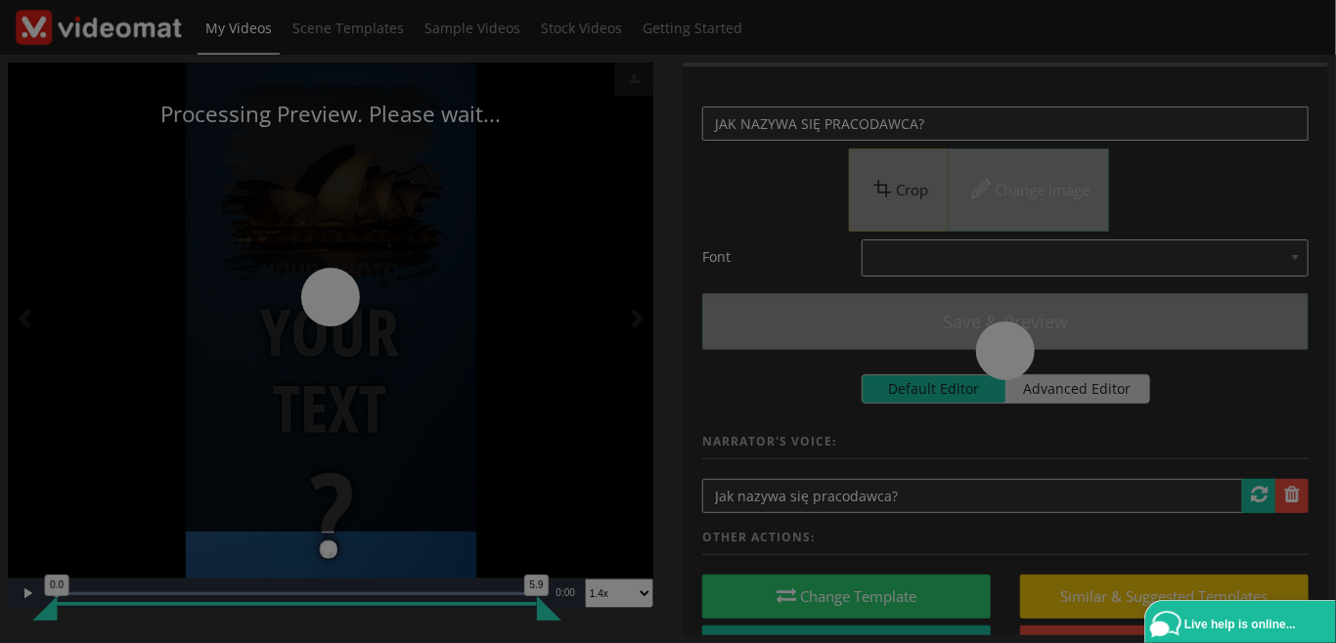
scroll to position [0, 0]
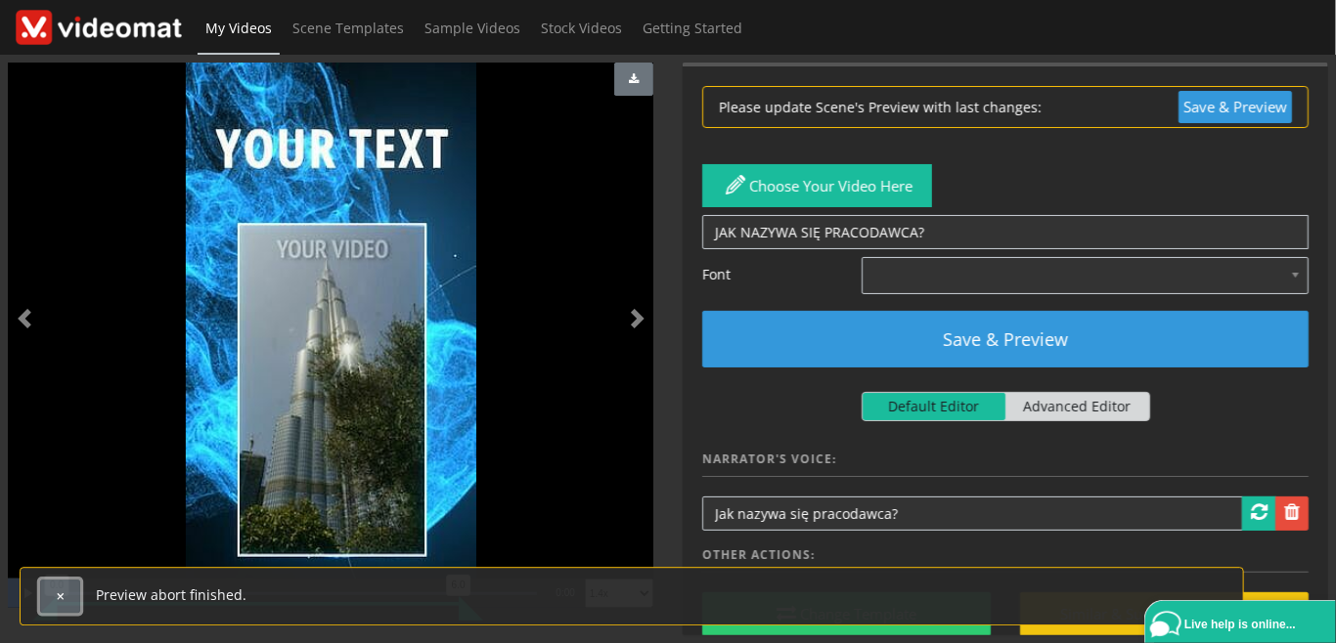
click at [66, 604] on button "button" at bounding box center [60, 594] width 40 height 33
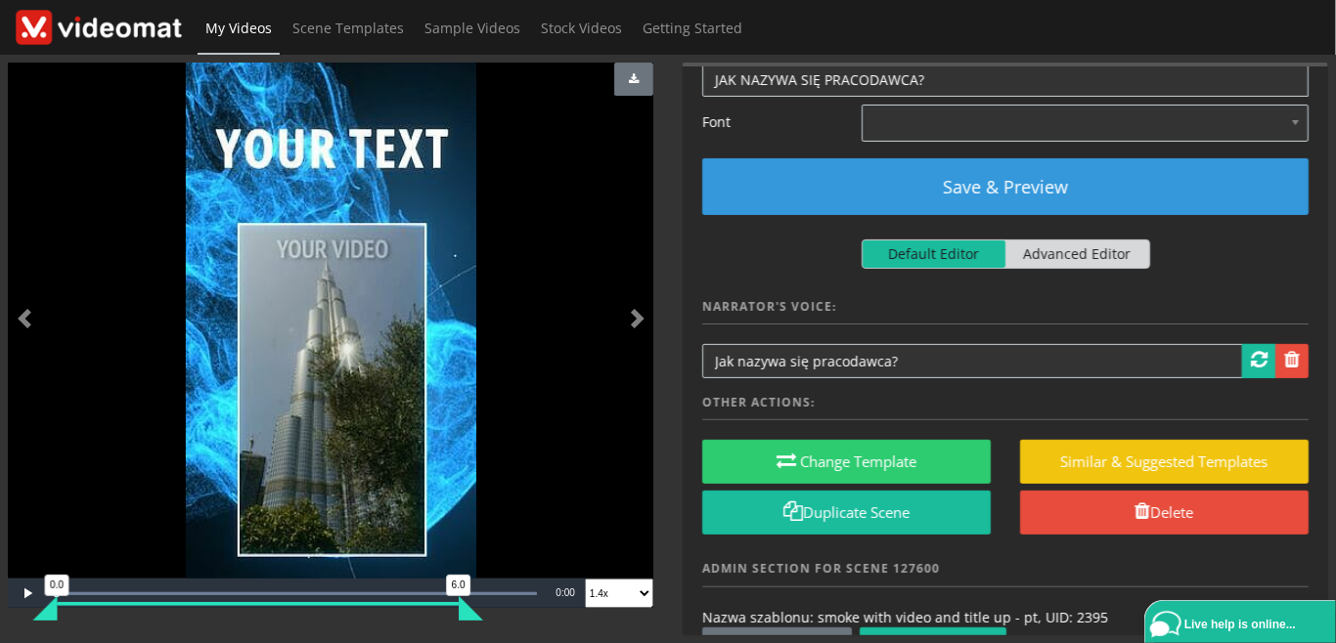
scroll to position [225, 0]
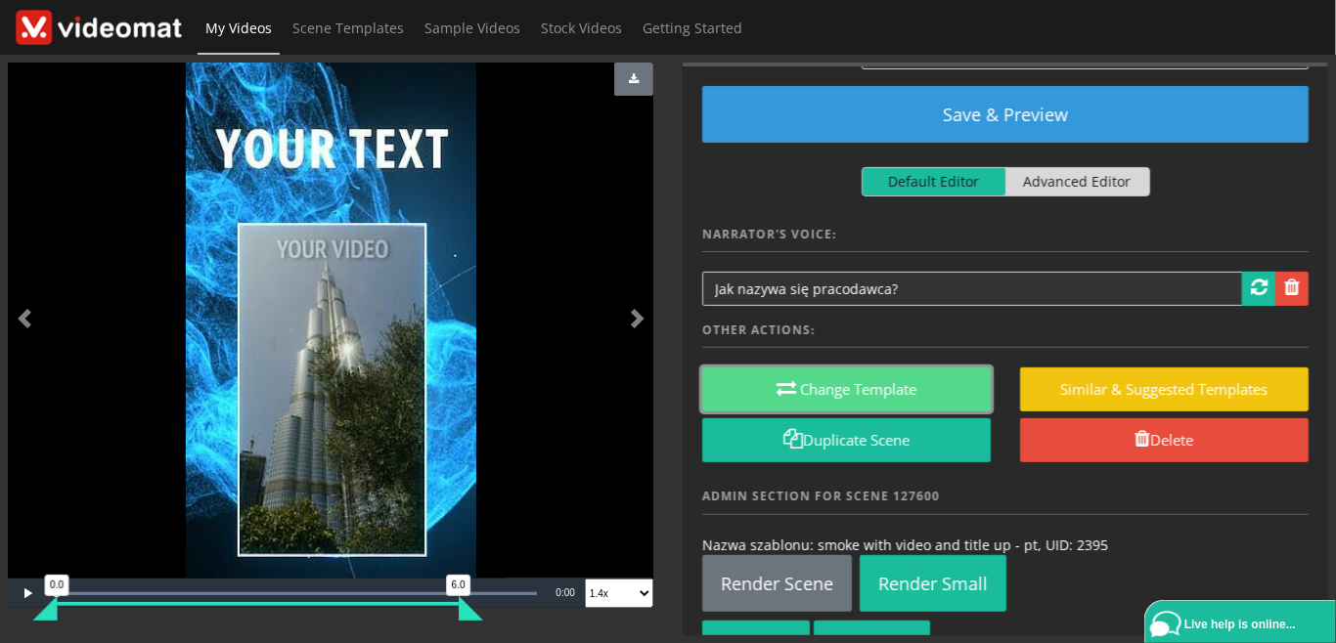
click at [864, 391] on button "Change Template" at bounding box center [846, 390] width 288 height 44
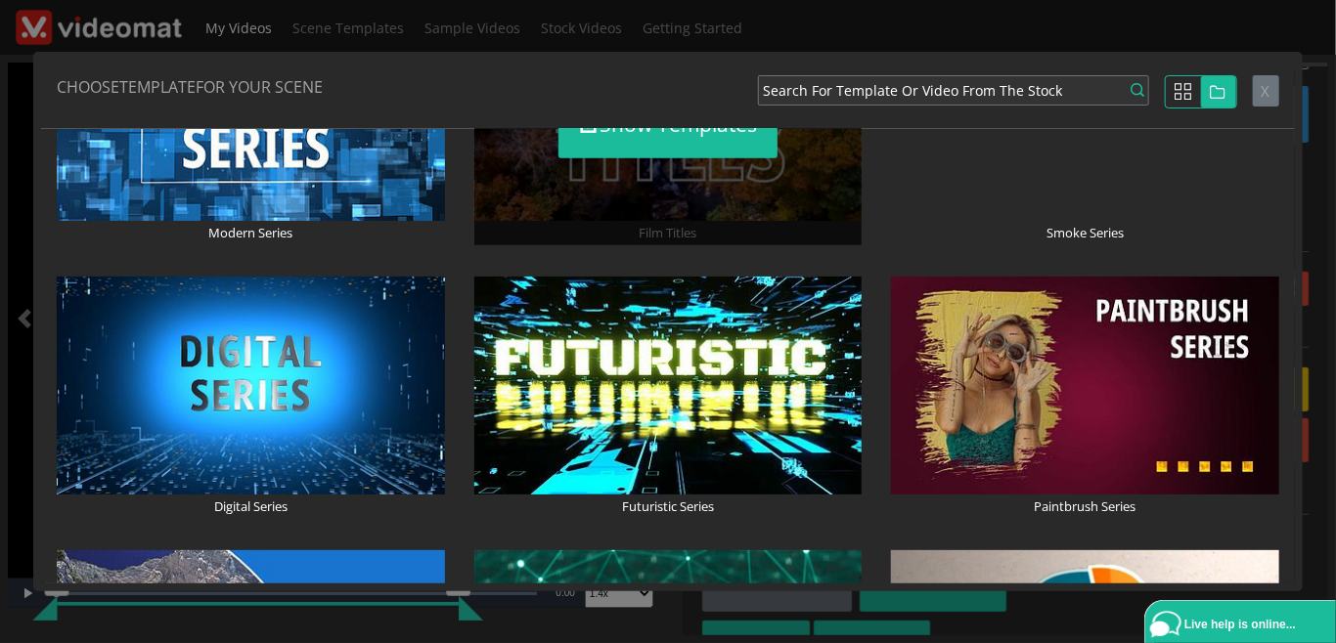
scroll to position [901, 0]
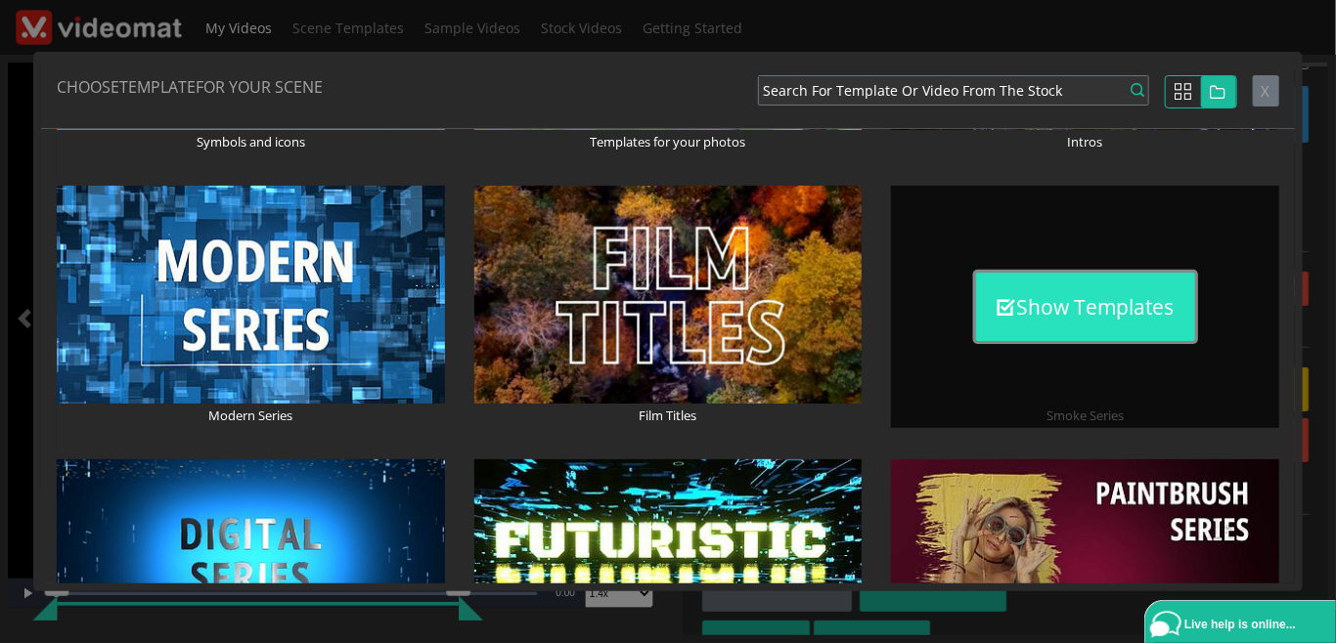
click at [1107, 307] on button "Show Templates" at bounding box center [1085, 307] width 219 height 68
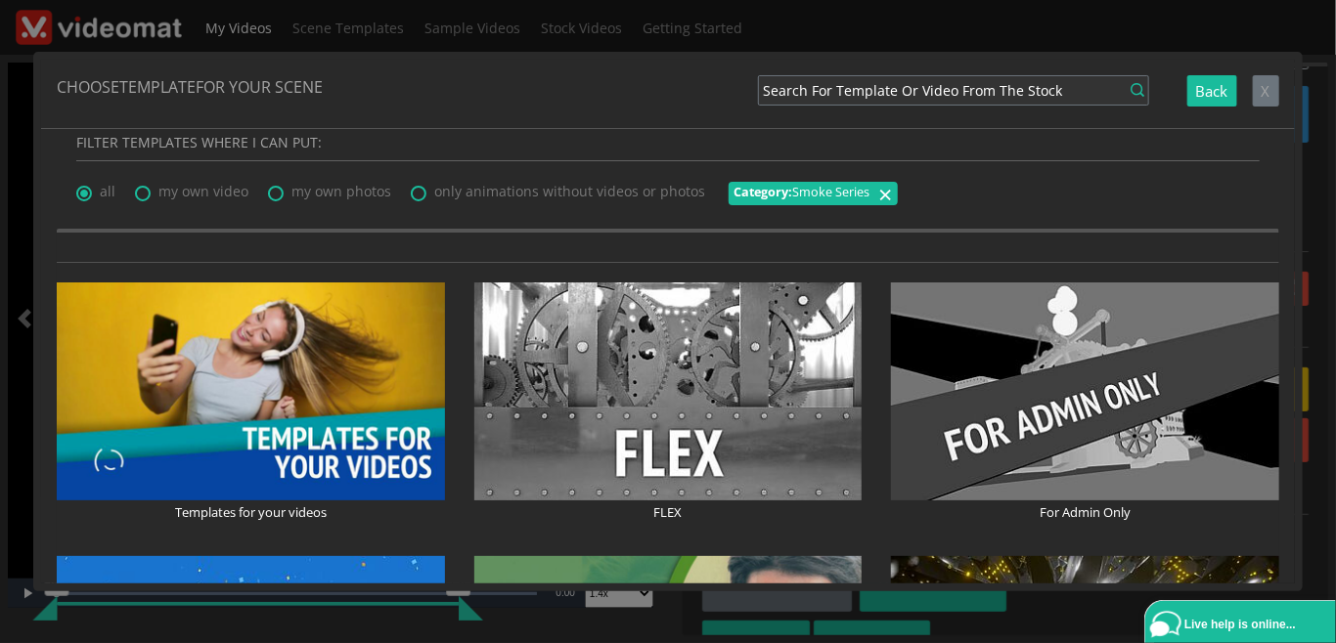
scroll to position [0, 0]
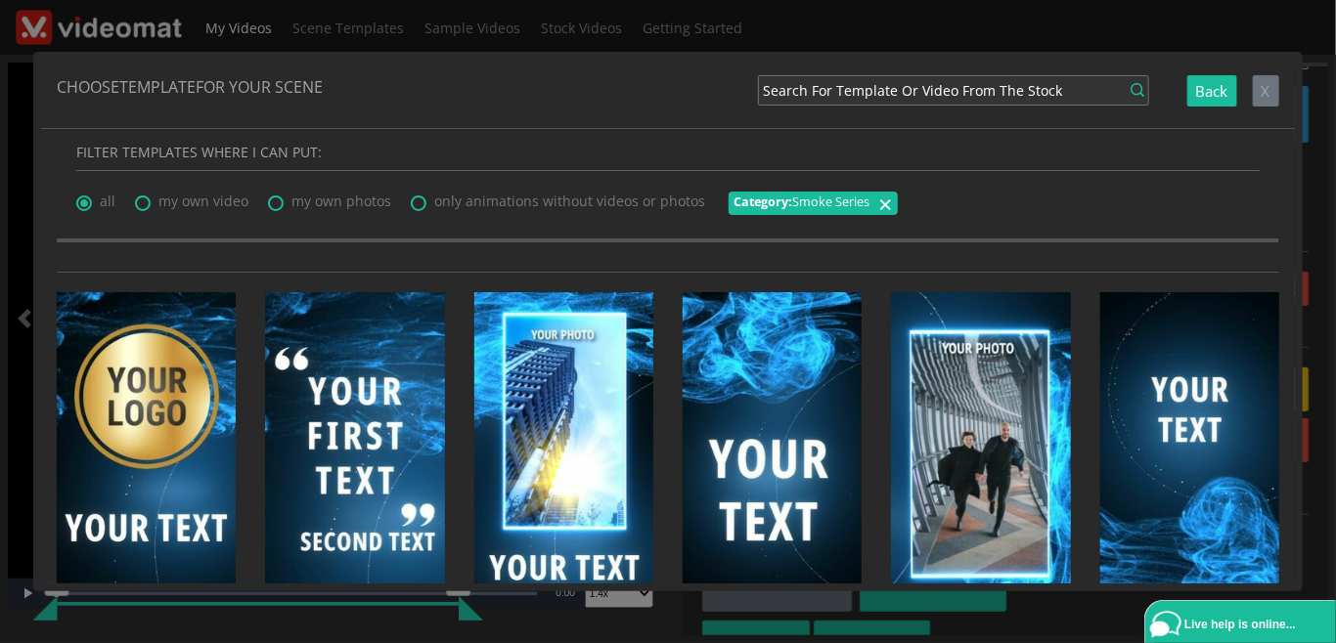
click at [360, 205] on span "my own photos" at bounding box center [341, 201] width 100 height 19
click at [281, 203] on input "my own photos" at bounding box center [274, 197] width 13 height 13
radio input "true"
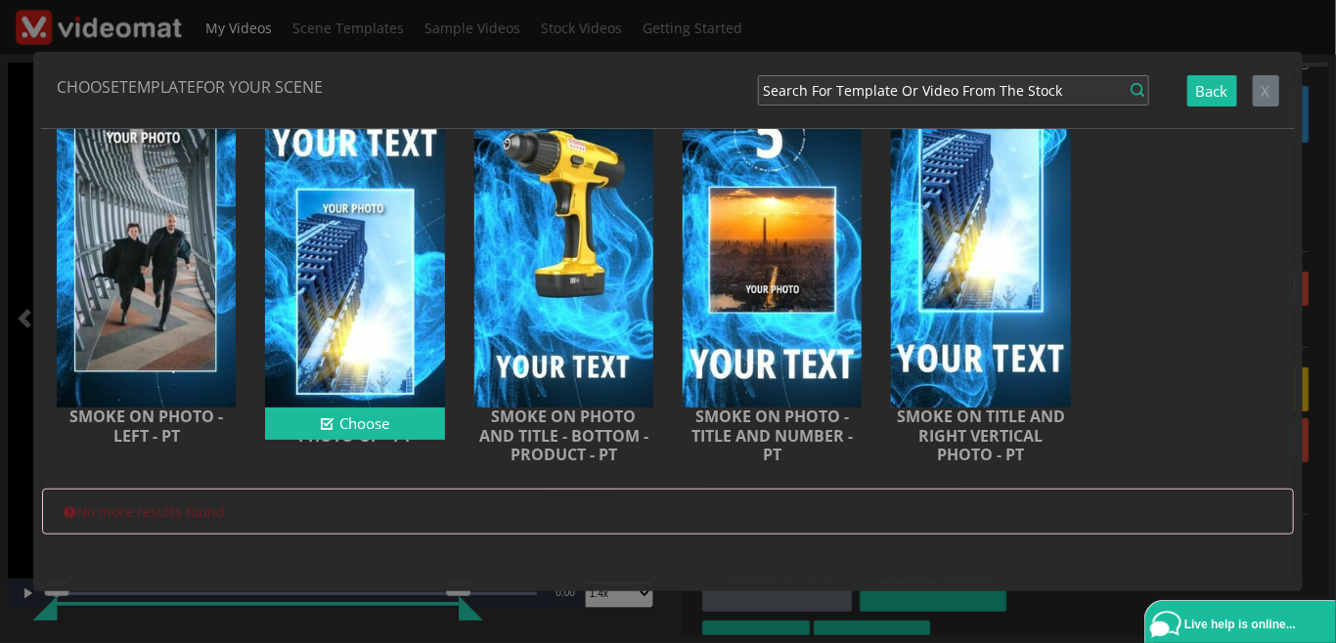
scroll to position [634, 0]
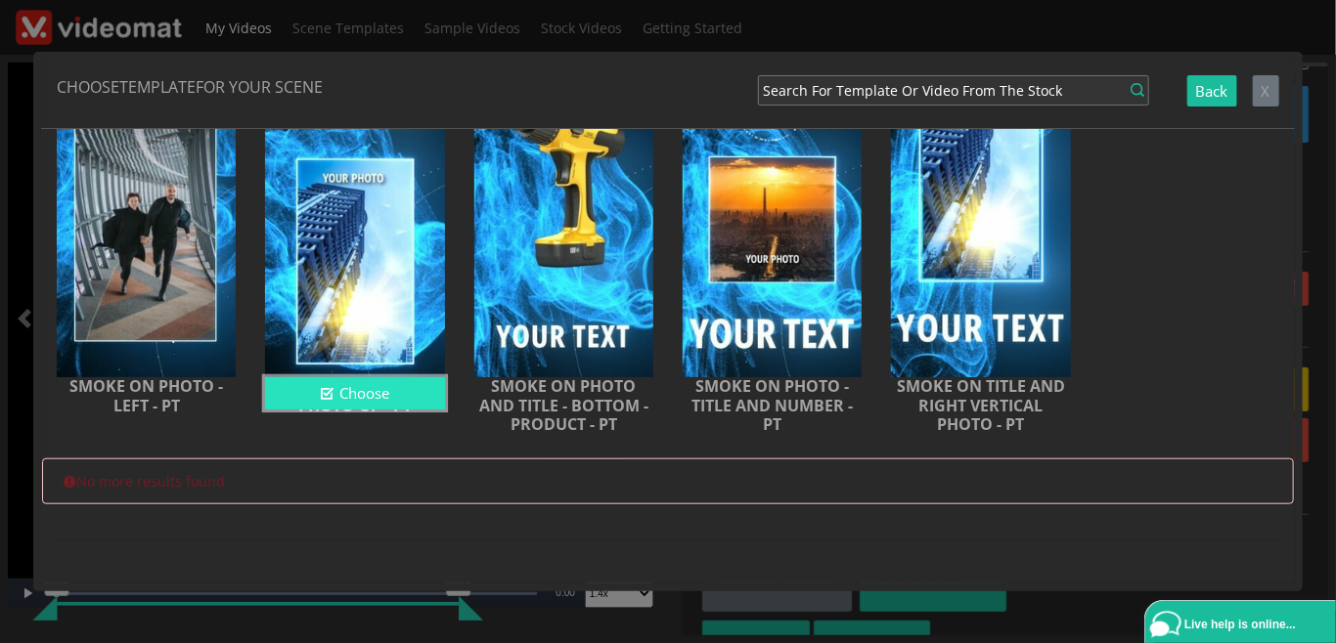
click at [358, 390] on button "Choose" at bounding box center [354, 393] width 179 height 32
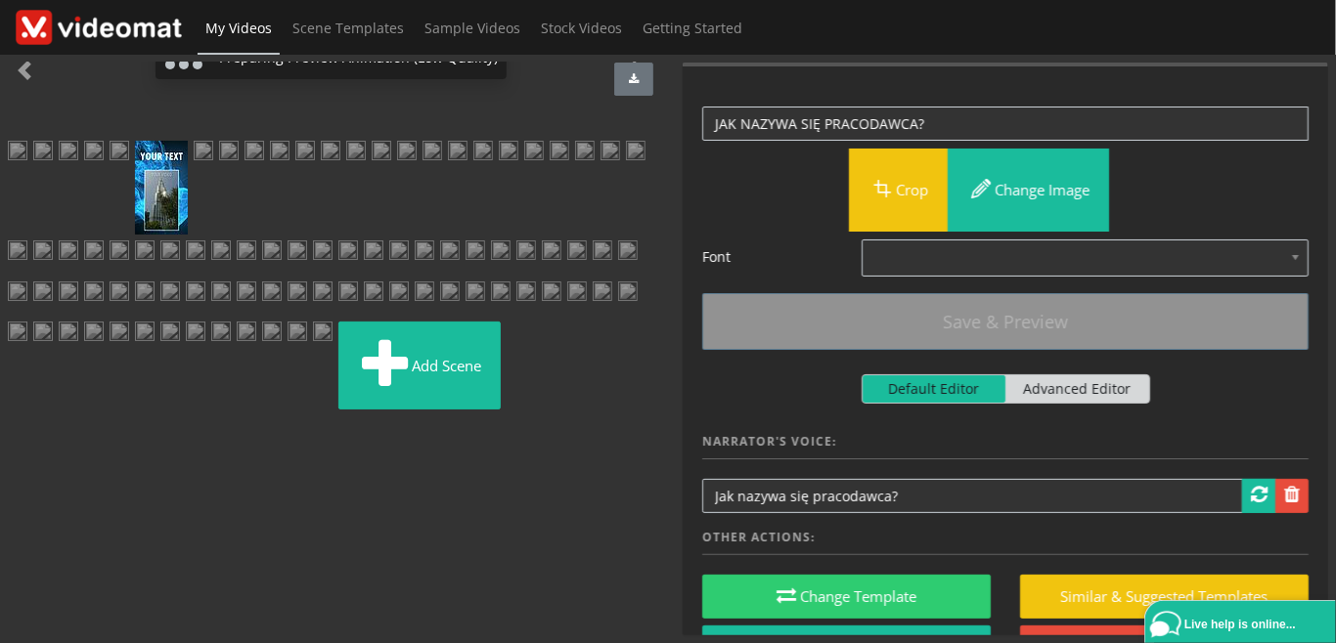
scroll to position [225, 0]
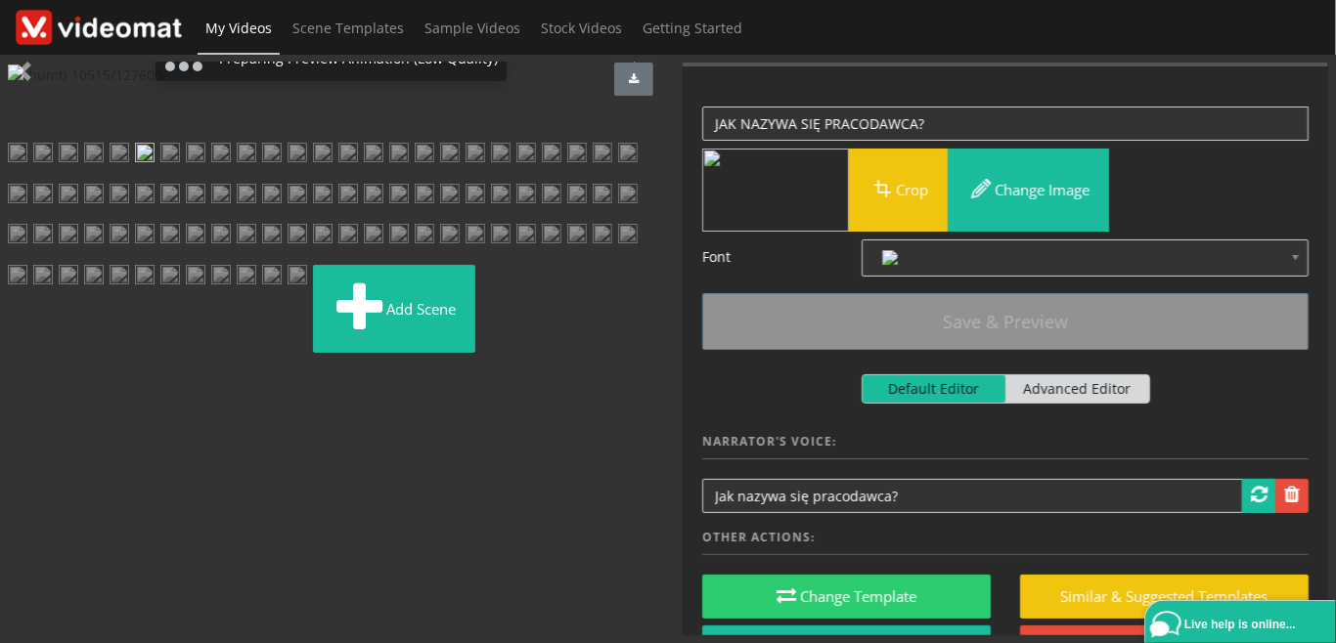
click at [180, 178] on img at bounding box center [170, 160] width 20 height 35
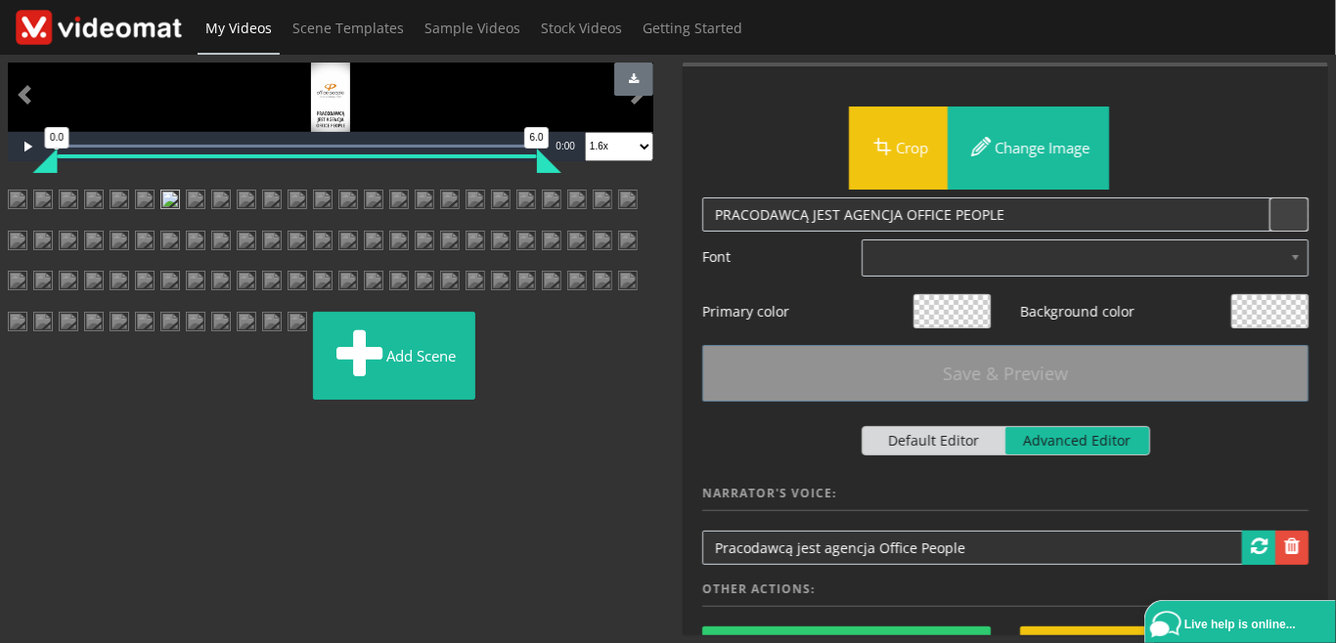
scroll to position [450, 0]
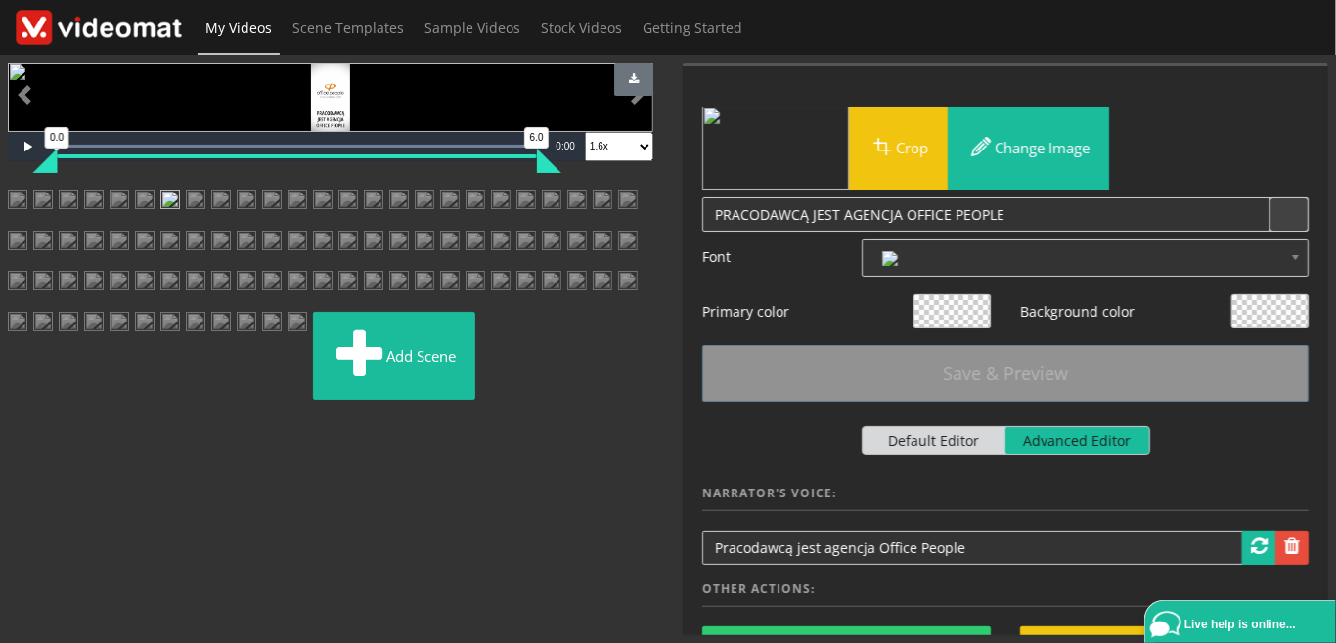
click at [205, 225] on img at bounding box center [196, 207] width 20 height 35
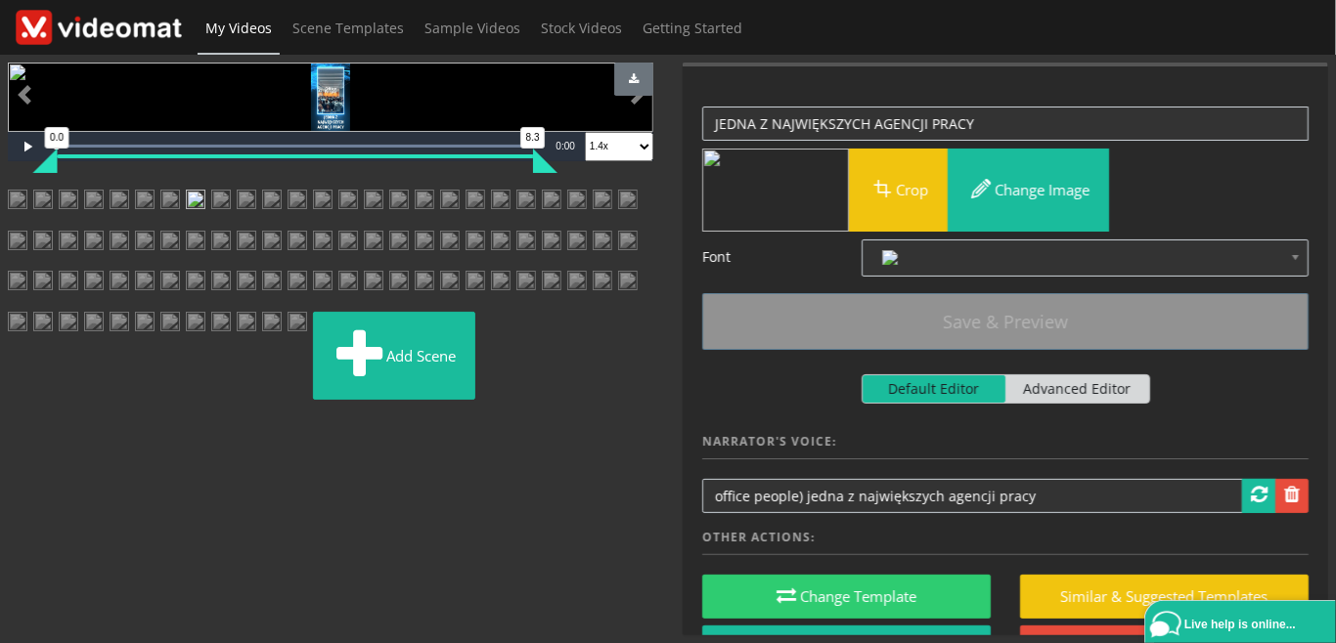
click at [364, 225] on img at bounding box center [374, 207] width 20 height 35
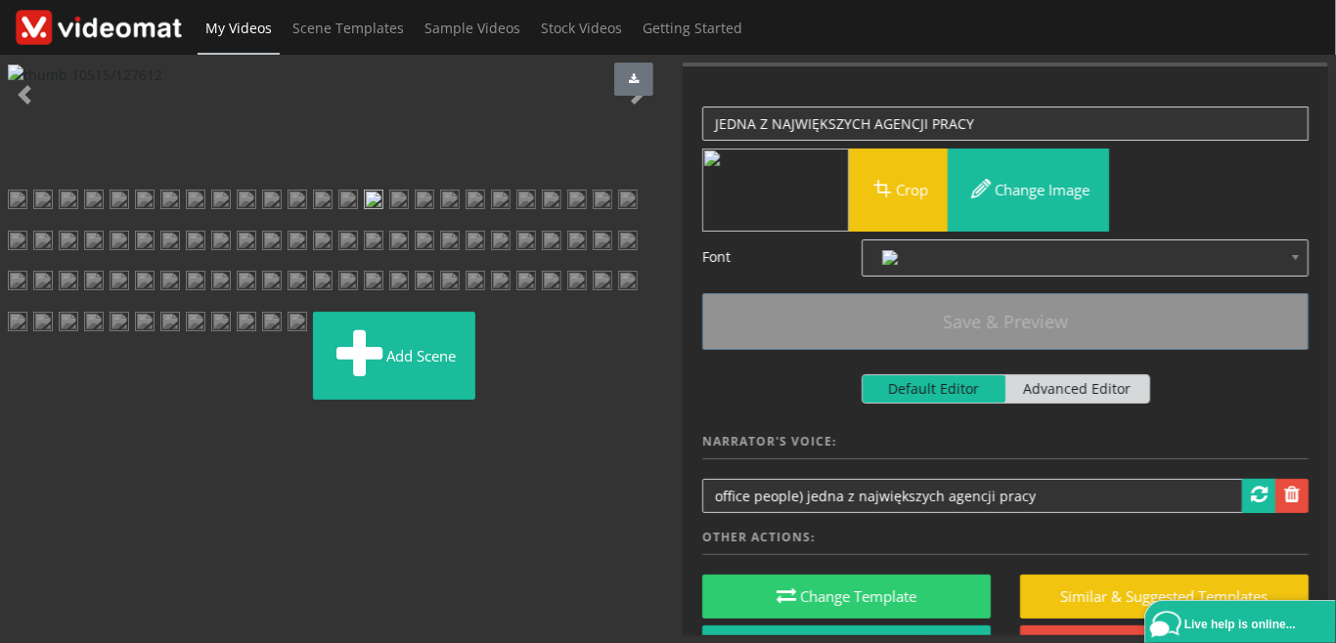
scroll to position [225, 0]
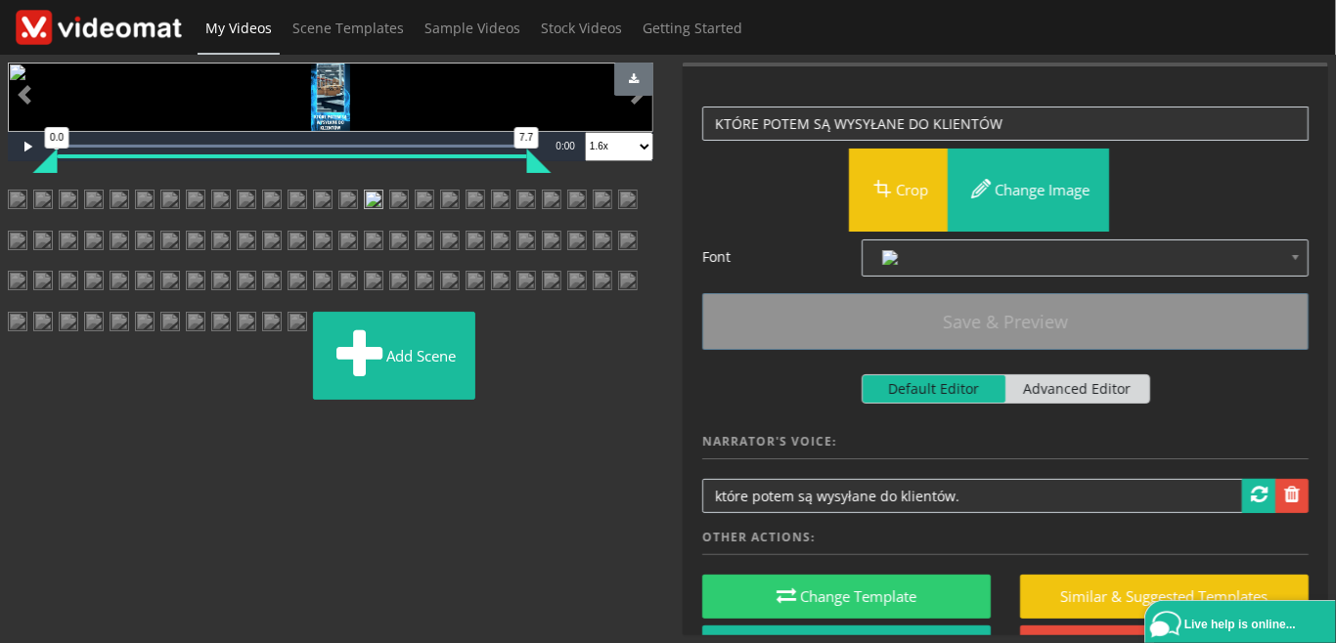
click at [338, 225] on img at bounding box center [348, 207] width 20 height 35
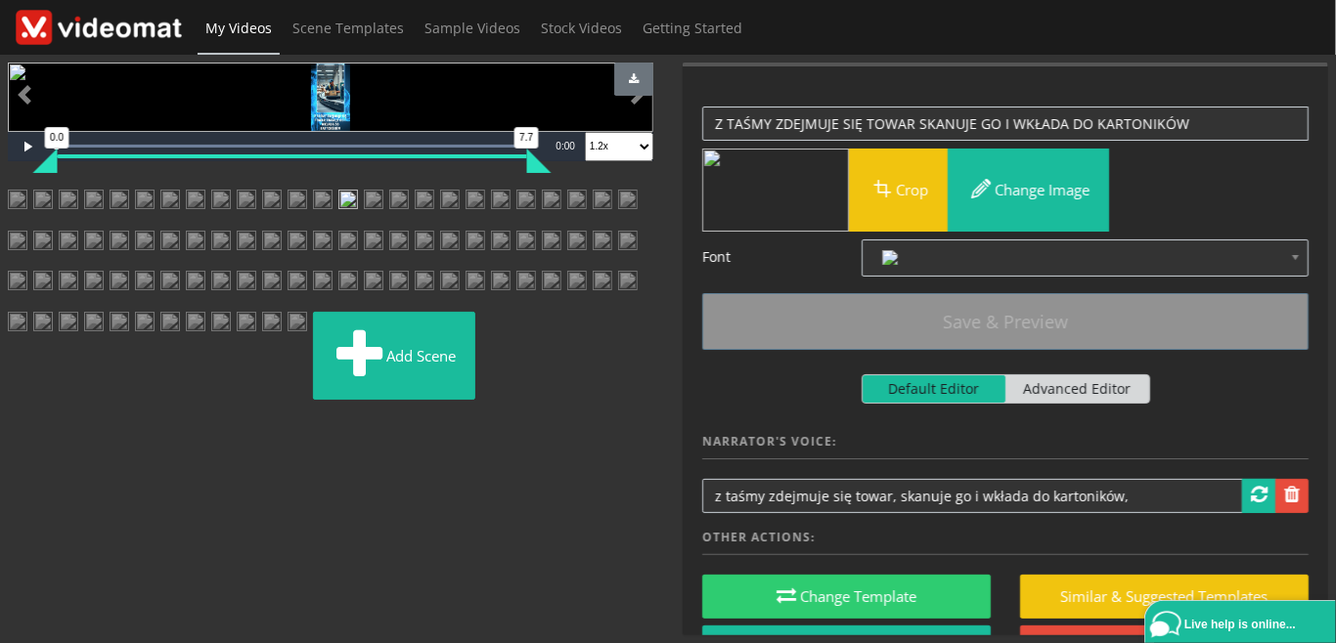
click at [389, 225] on img at bounding box center [399, 207] width 20 height 35
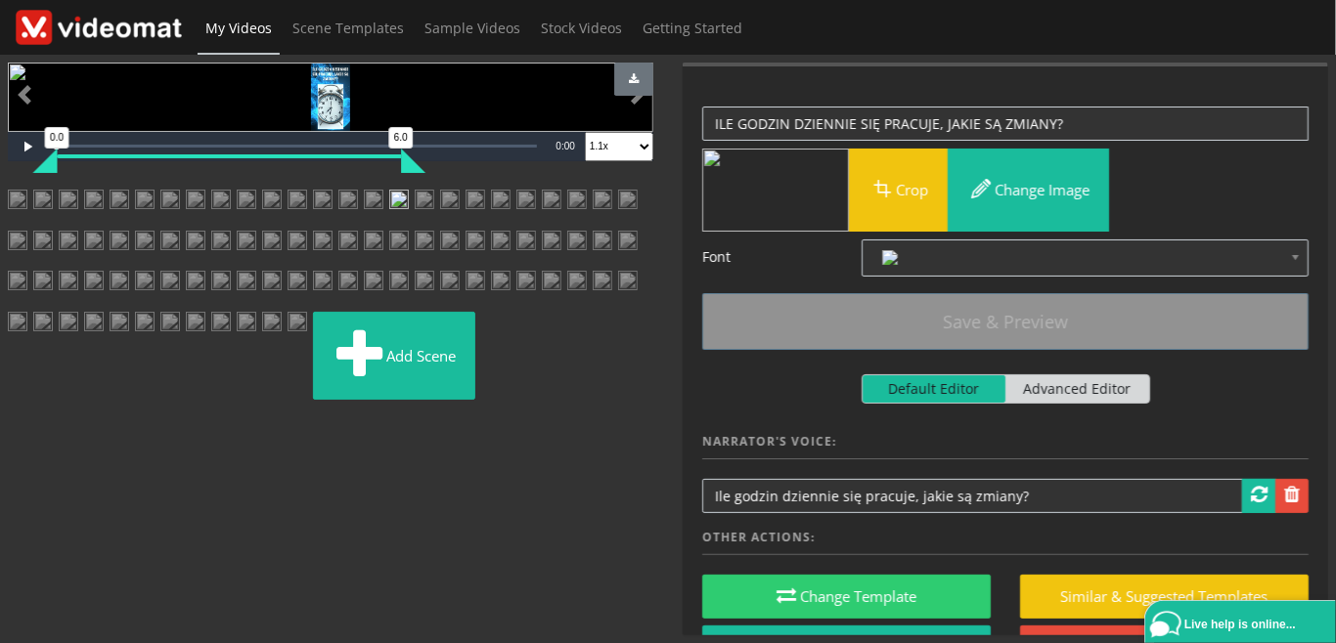
click at [415, 225] on img at bounding box center [425, 207] width 20 height 35
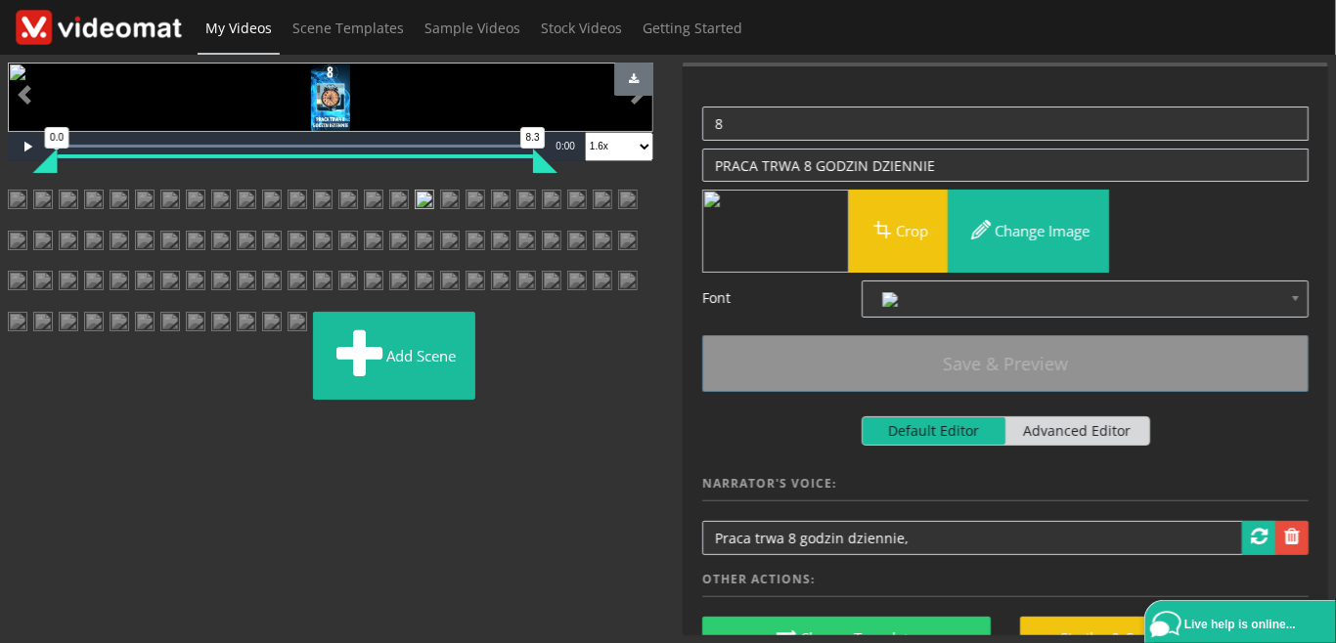
click at [440, 225] on img at bounding box center [450, 207] width 20 height 35
click at [465, 225] on img at bounding box center [475, 207] width 20 height 35
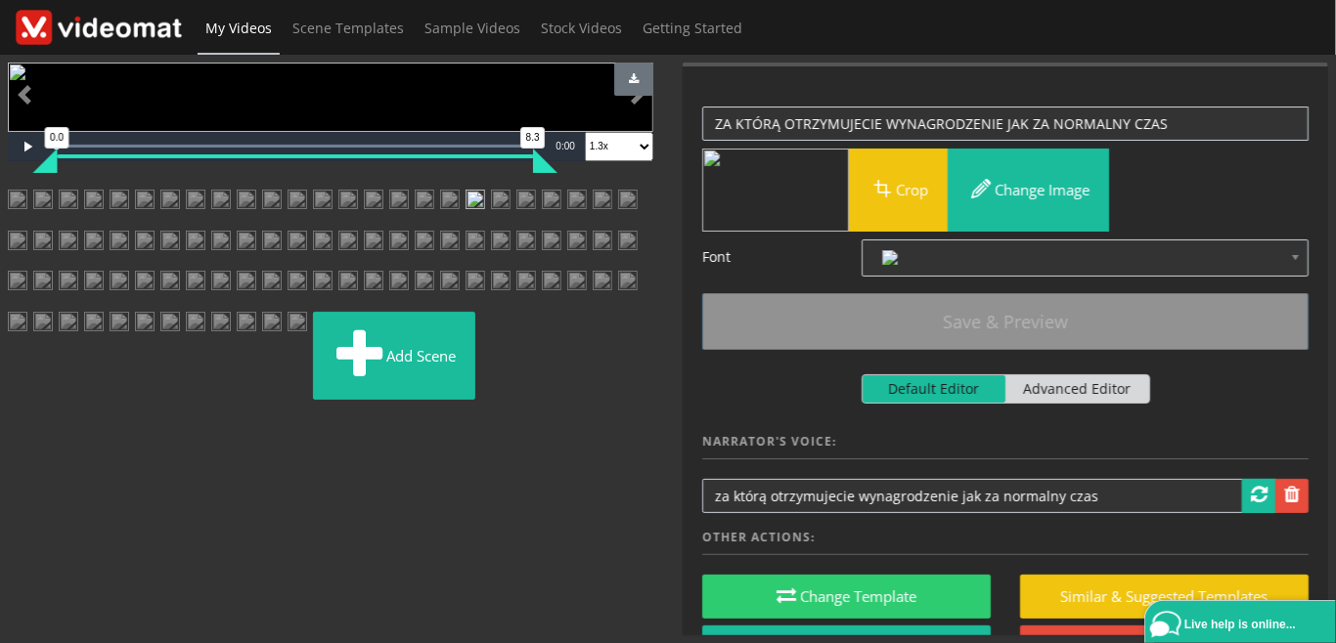
click at [499, 225] on img at bounding box center [501, 207] width 20 height 35
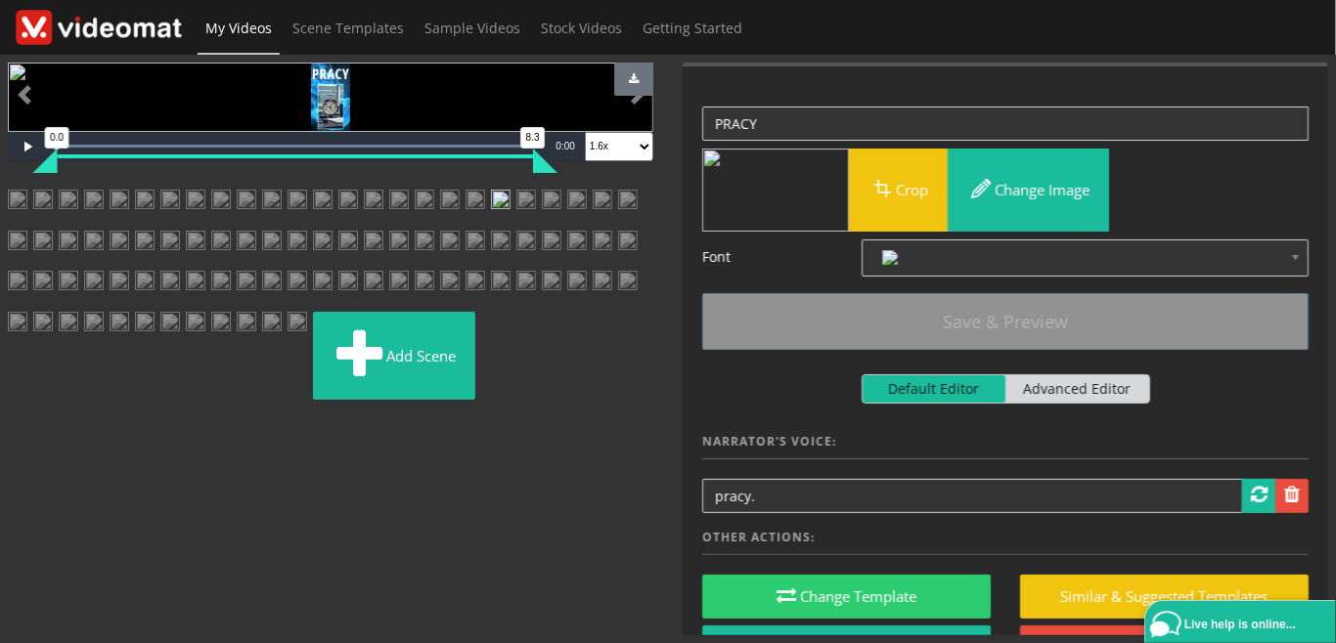
click at [465, 225] on img at bounding box center [475, 207] width 20 height 35
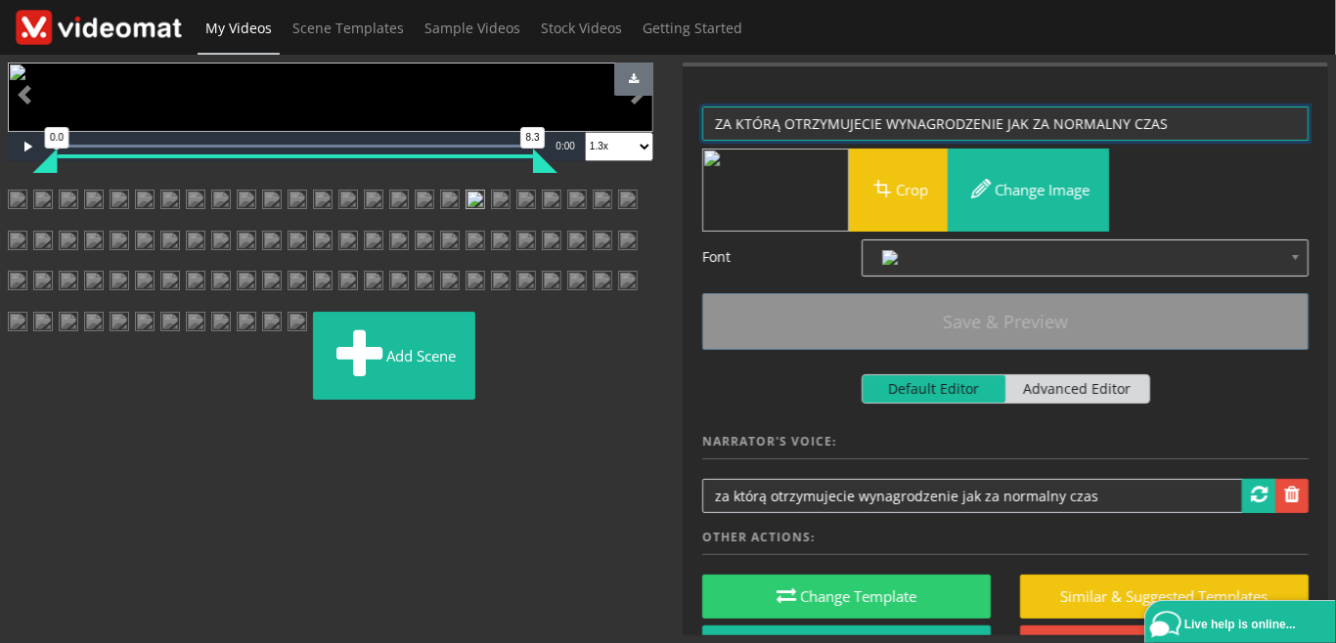
click at [1195, 126] on textarea "ZA KTÓRĄ OTRZYMUJECIE WYNAGRODZENIE JAK ZA NORMALNY CZAS" at bounding box center [1005, 124] width 606 height 34
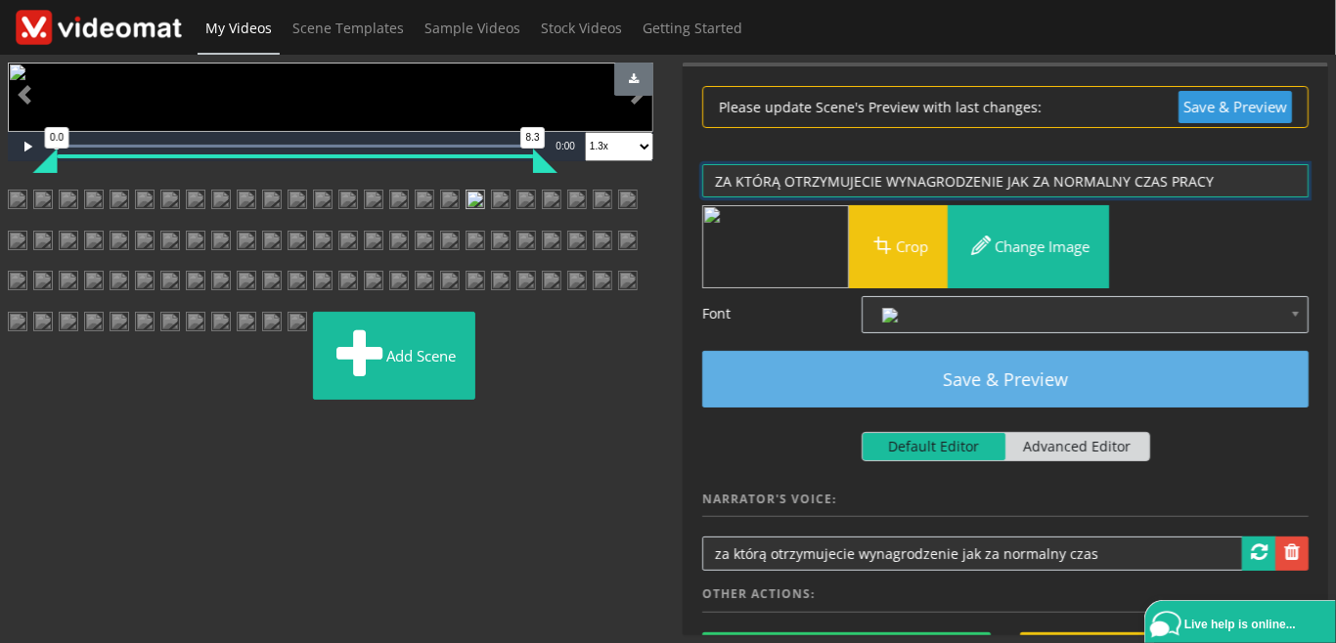
type textarea "ZA KTÓRĄ OTRZYMUJECIE WYNAGRODZENIE JAK ZA NORMALNY CZAS PRACY"
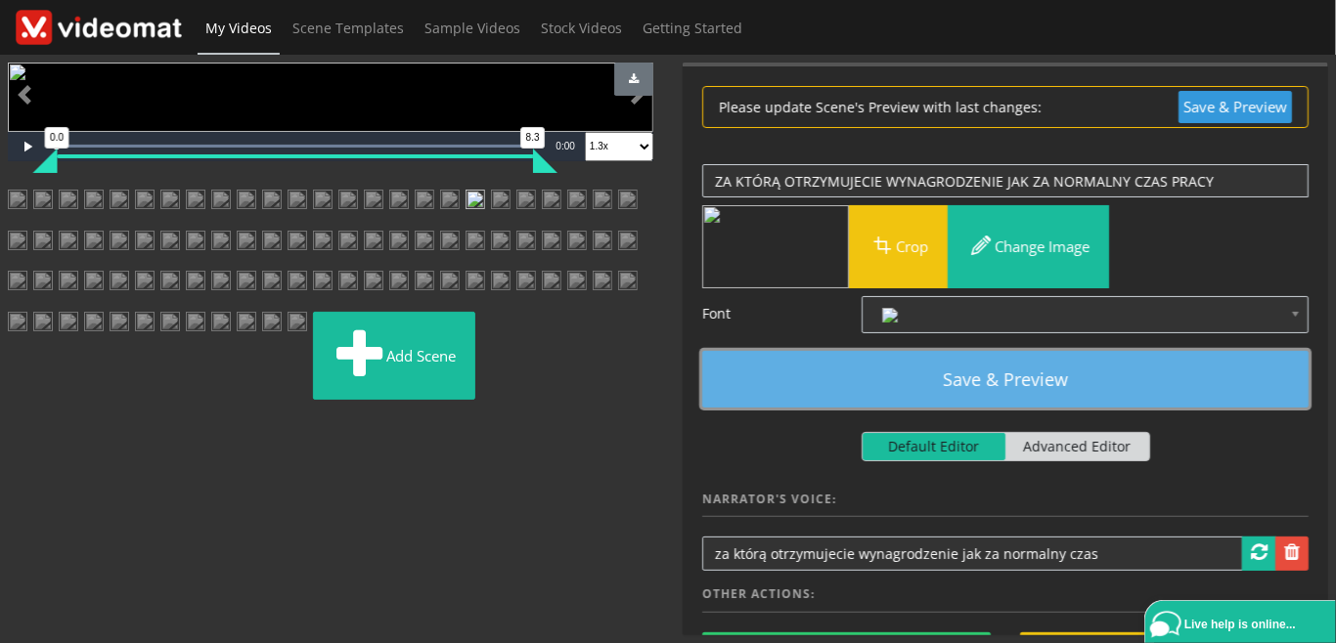
click at [1103, 374] on button "Save & Preview" at bounding box center [1005, 379] width 606 height 57
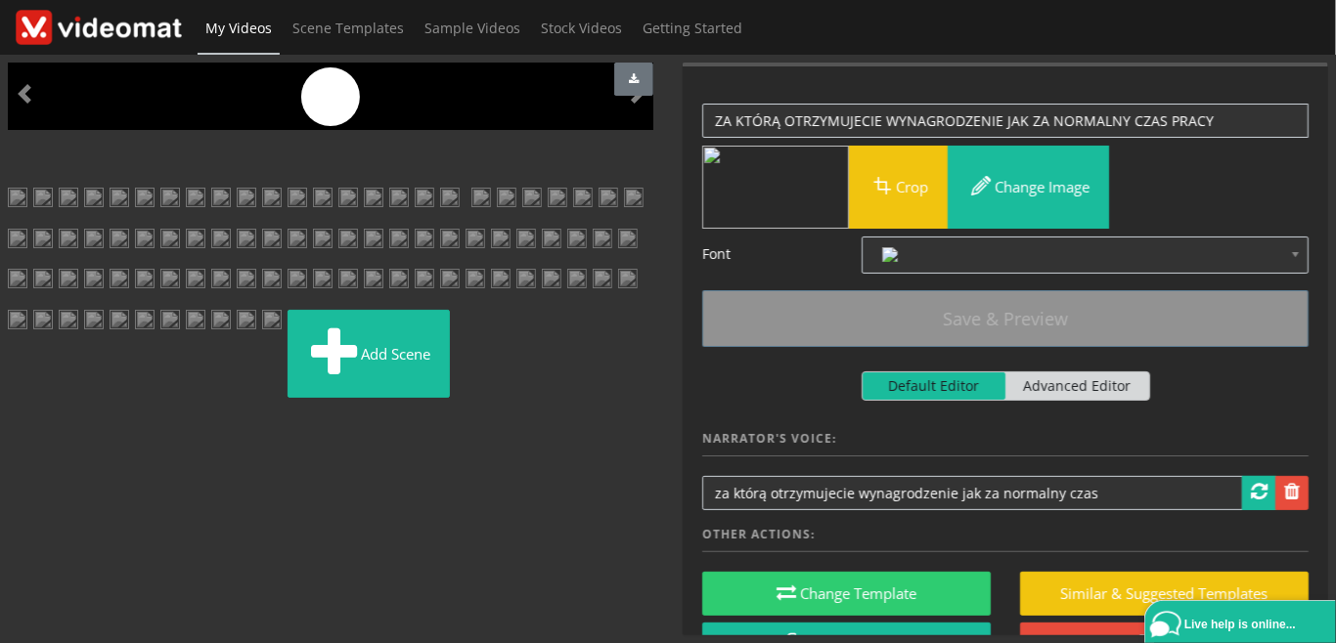
scroll to position [0, 0]
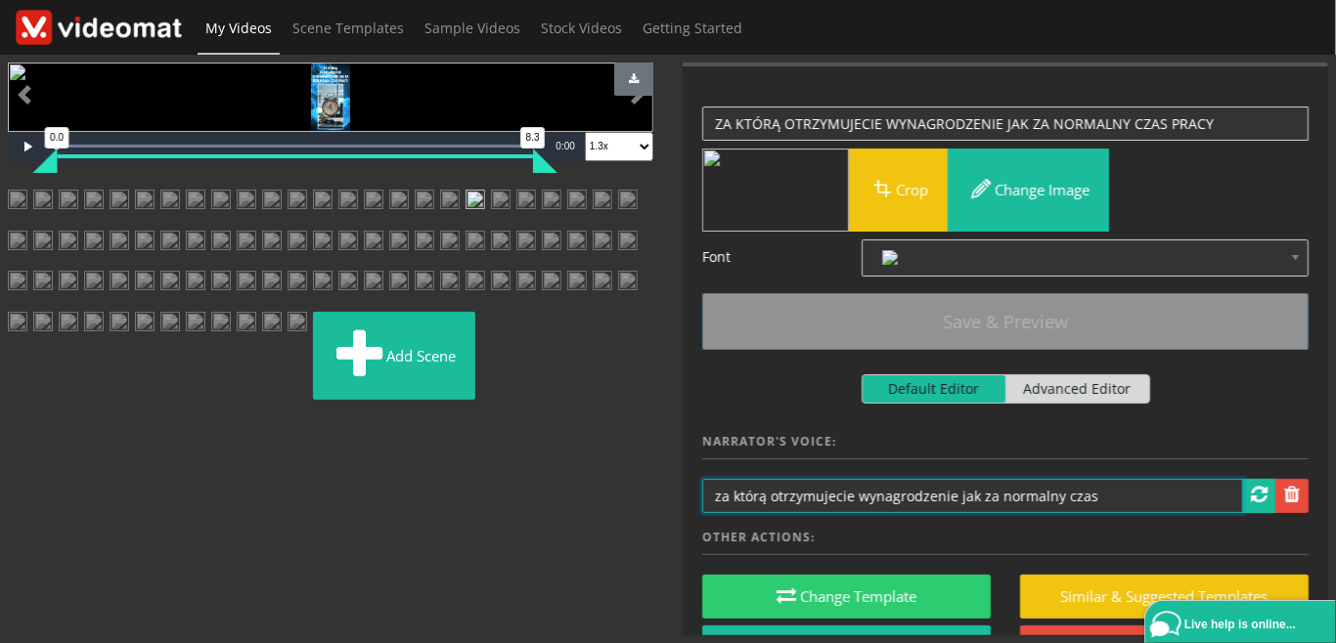
click at [1134, 495] on input "za którą otrzymujecie wynagrodzenie jak za normalny czas" at bounding box center [972, 496] width 541 height 34
type input "za którą otrzymujecie wynagrodzenie jak za normalny czas pracy"
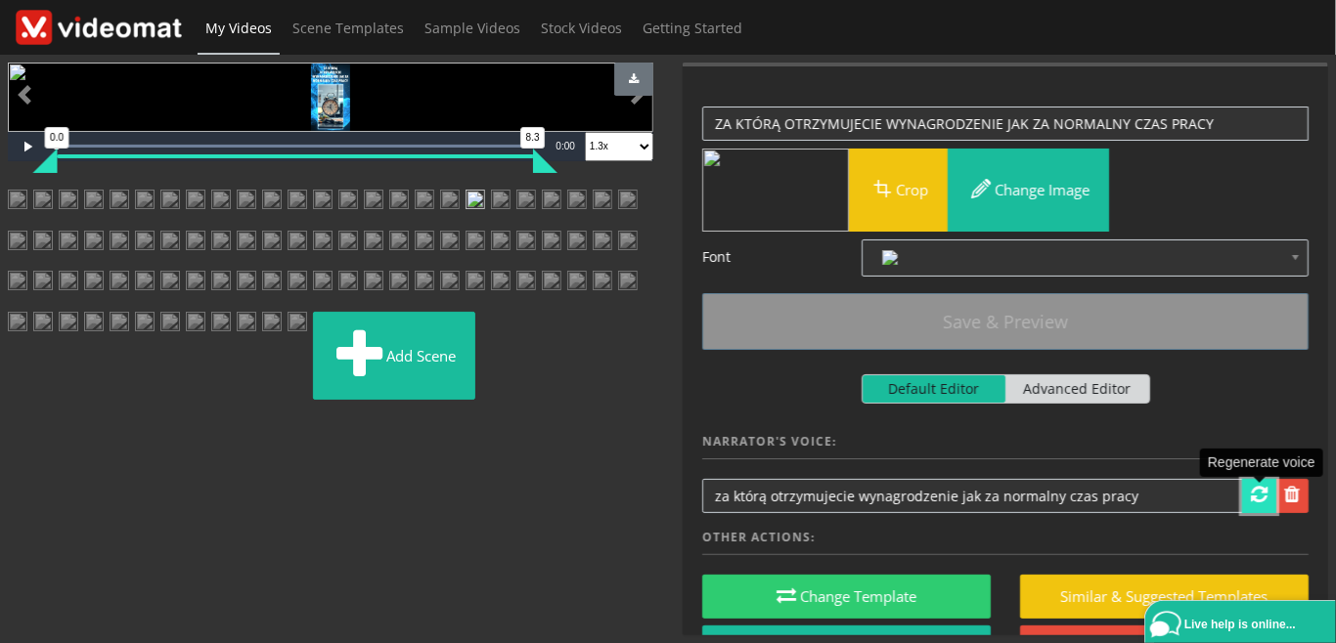
click at [1255, 499] on span at bounding box center [1259, 495] width 17 height 20
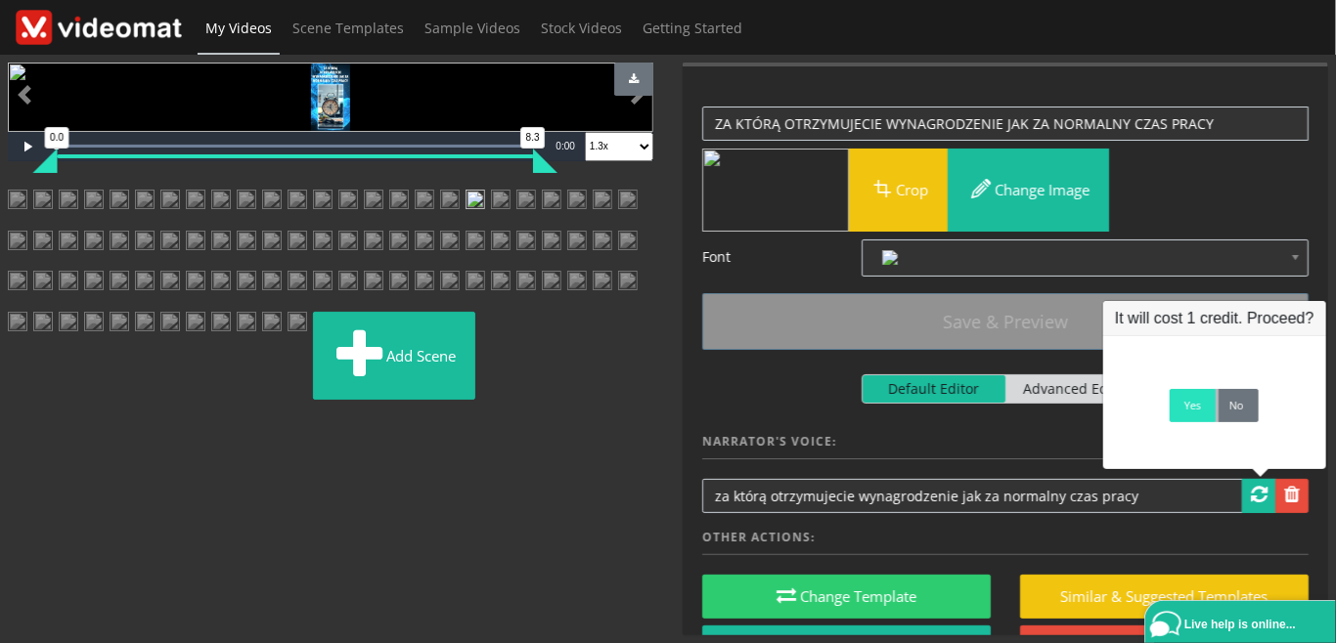
click at [1193, 419] on link "Yes" at bounding box center [1192, 405] width 46 height 33
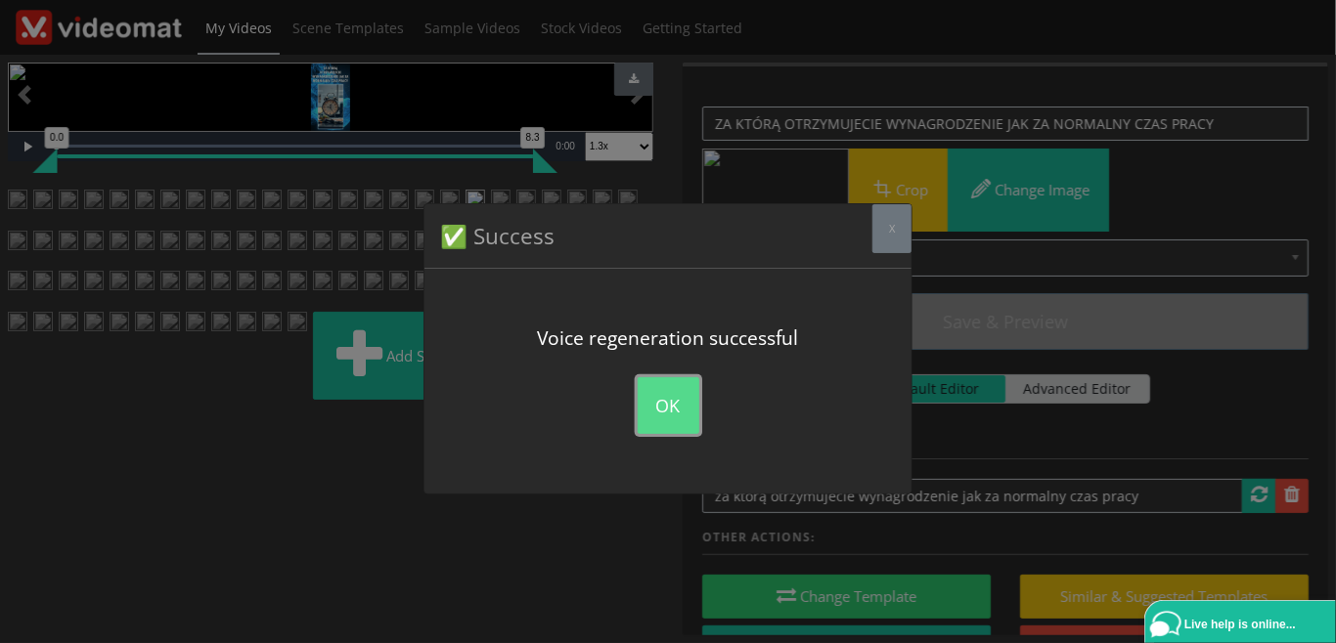
click at [682, 398] on button "OK" at bounding box center [669, 405] width 62 height 57
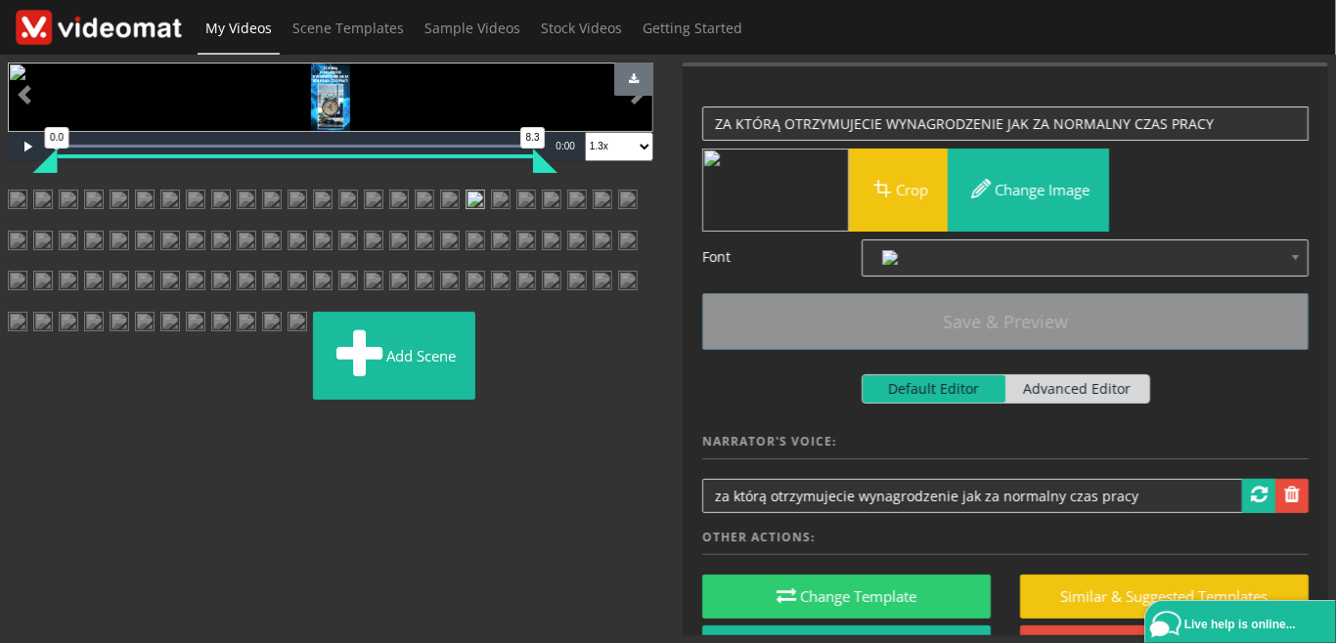
click at [510, 225] on img at bounding box center [501, 207] width 20 height 35
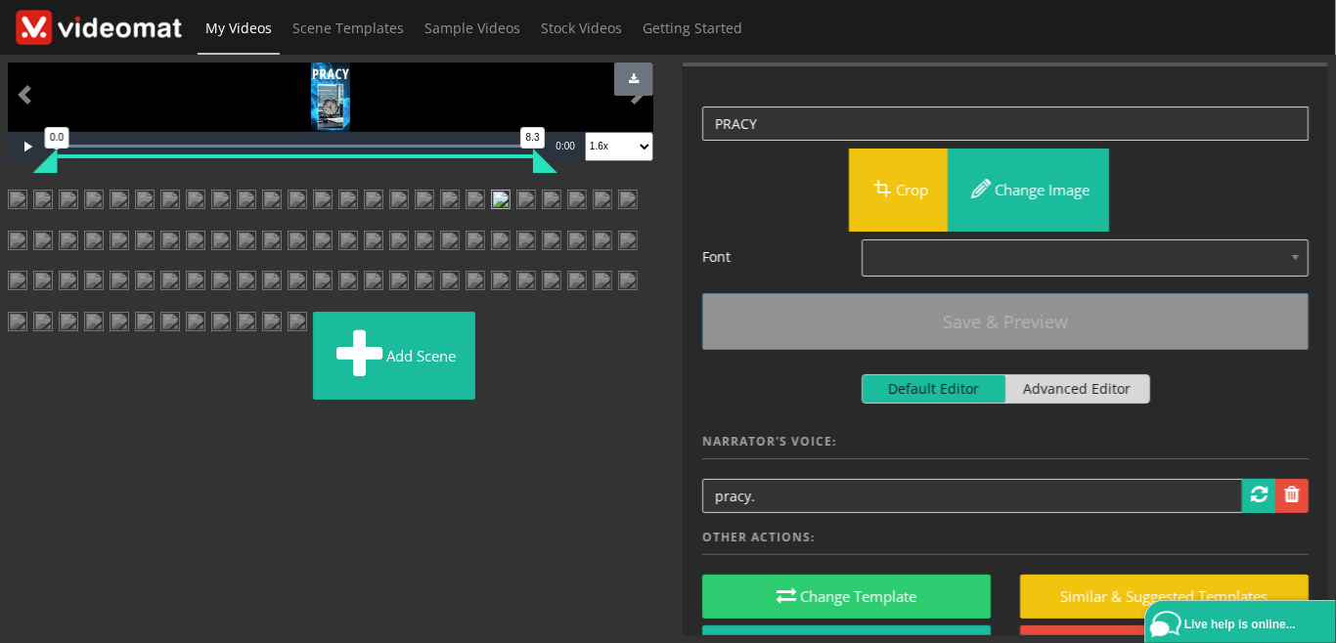
scroll to position [225, 0]
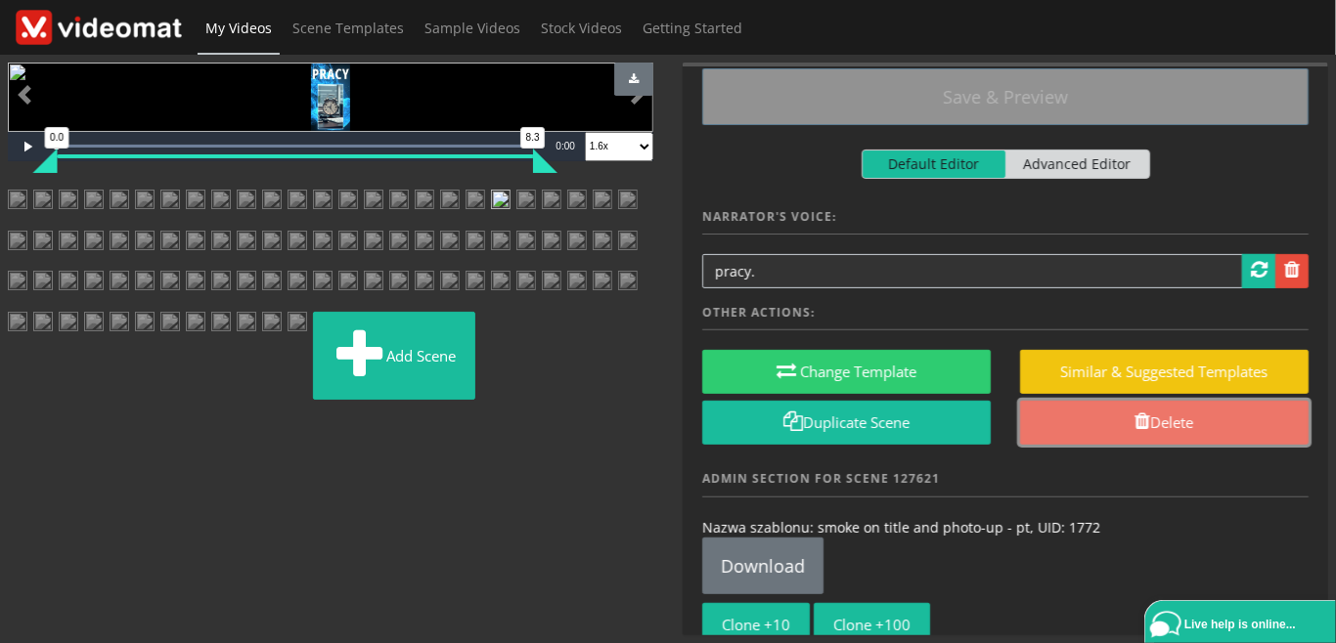
click at [1121, 424] on link "Delete" at bounding box center [1164, 423] width 288 height 44
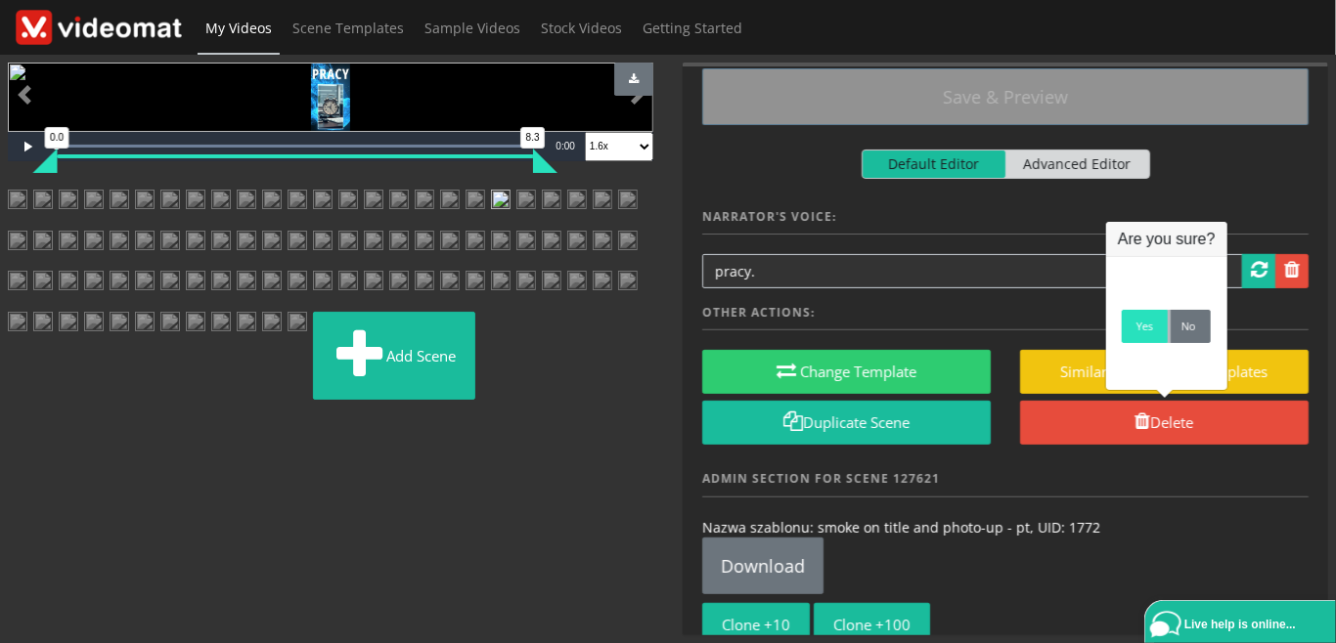
click at [1132, 336] on link "Yes" at bounding box center [1145, 326] width 46 height 33
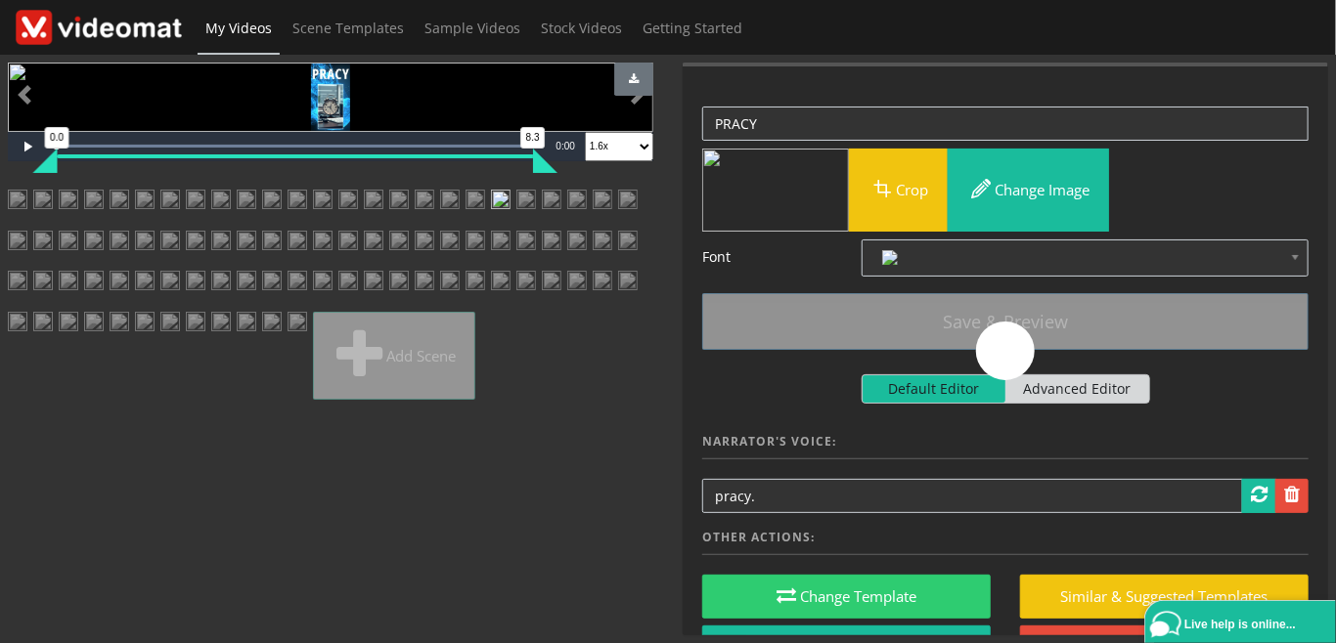
scroll to position [0, 0]
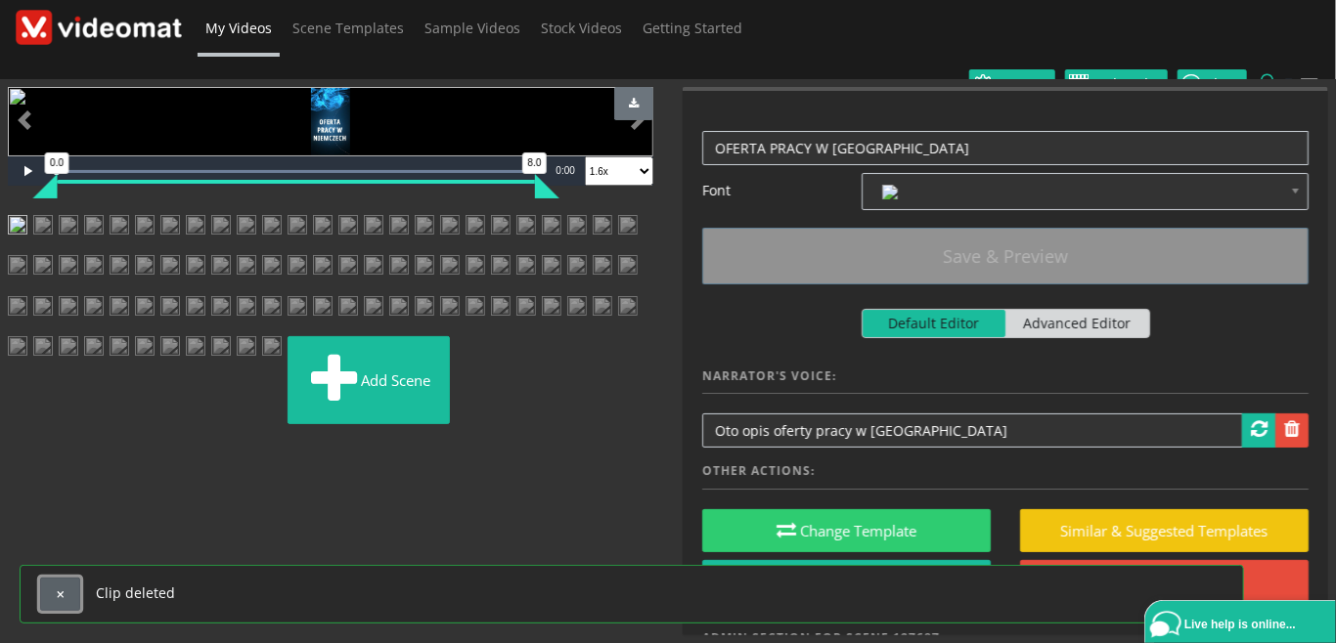
click at [57, 592] on span "button" at bounding box center [60, 595] width 11 height 11
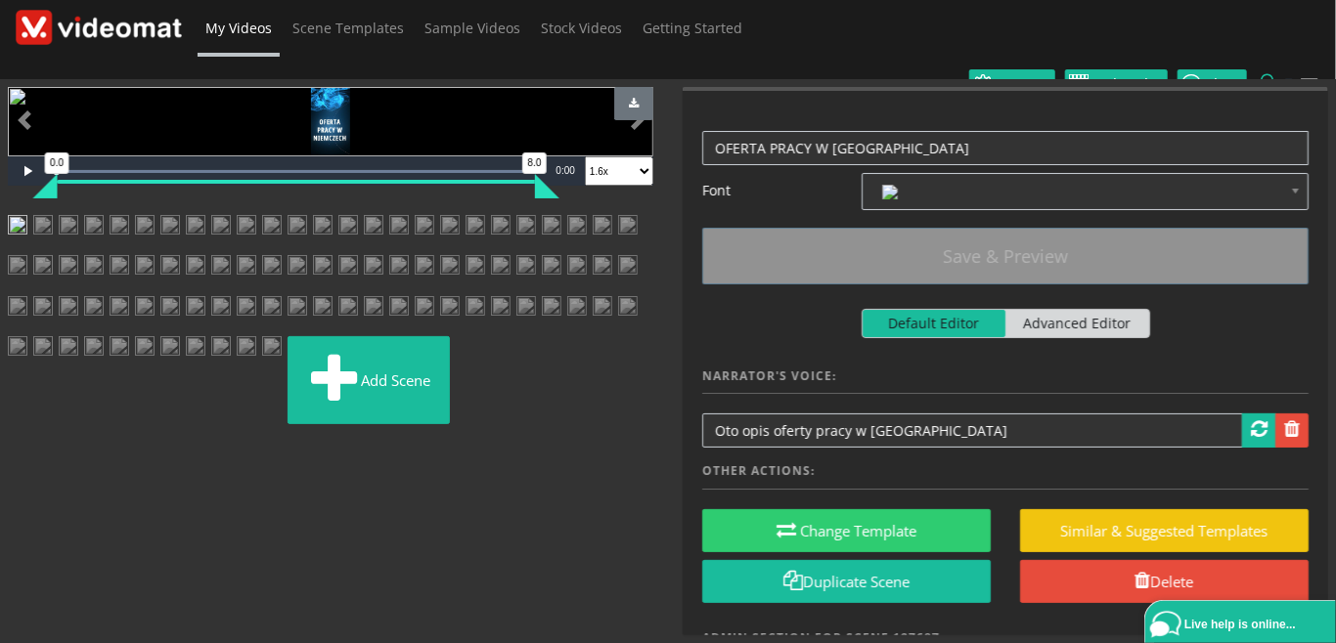
scroll to position [225, 0]
click at [510, 250] on img at bounding box center [501, 232] width 20 height 35
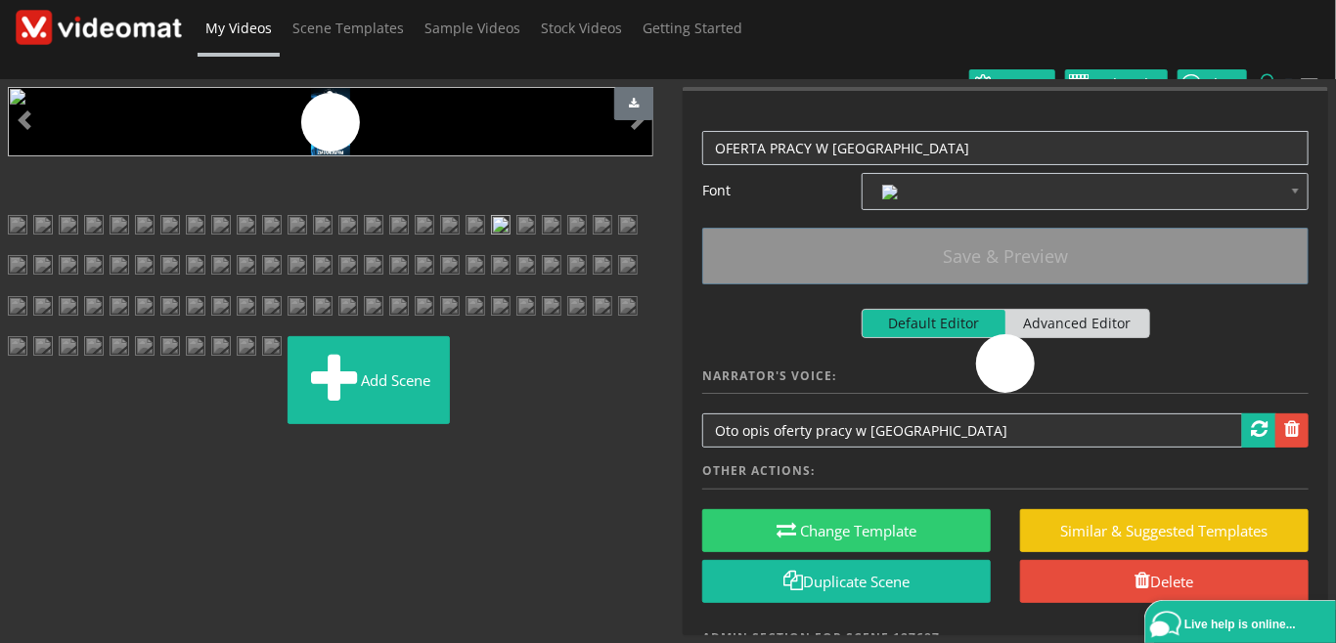
click at [536, 250] on img at bounding box center [526, 232] width 20 height 35
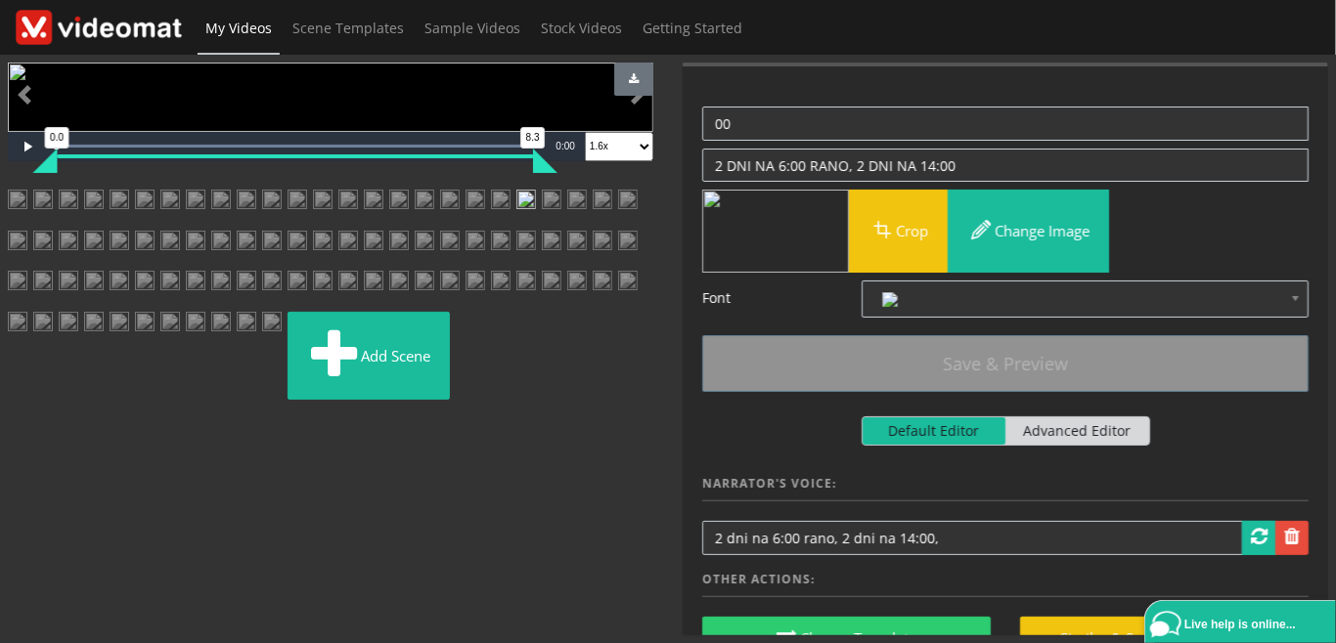
click at [504, 225] on img at bounding box center [501, 207] width 20 height 35
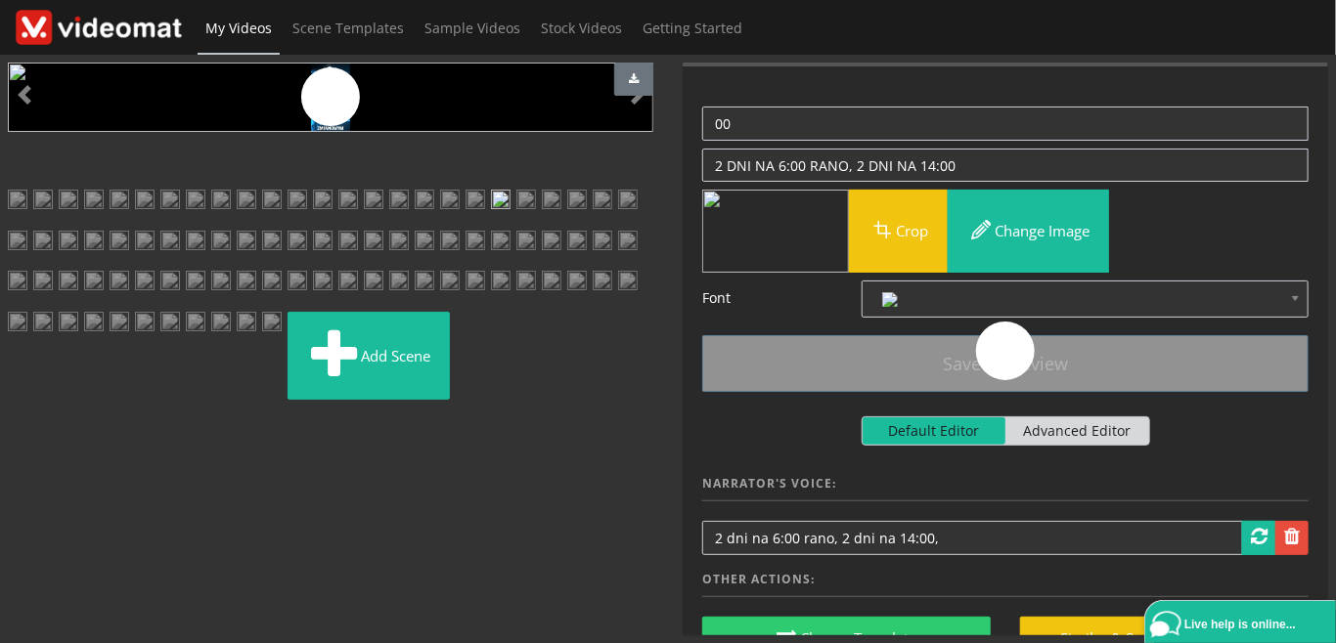
click at [465, 225] on img at bounding box center [475, 207] width 20 height 35
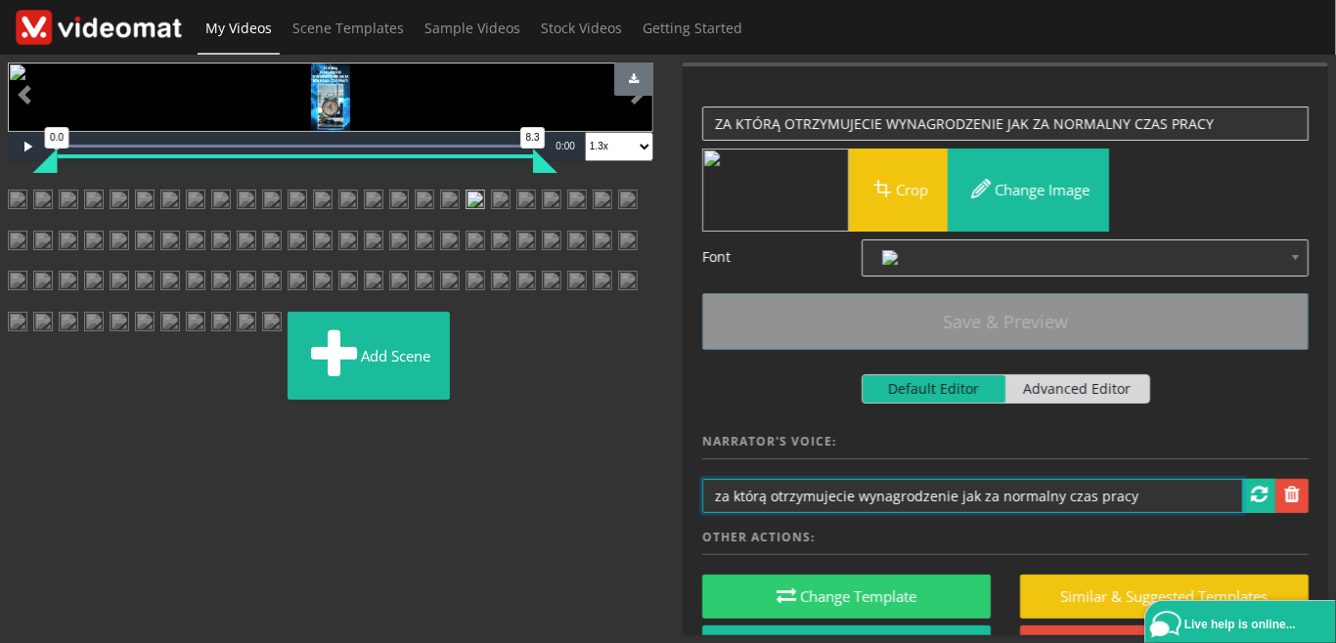
click at [1160, 499] on input "za którą otrzymujecie wynagrodzenie jak za normalny czas pracy" at bounding box center [972, 496] width 541 height 34
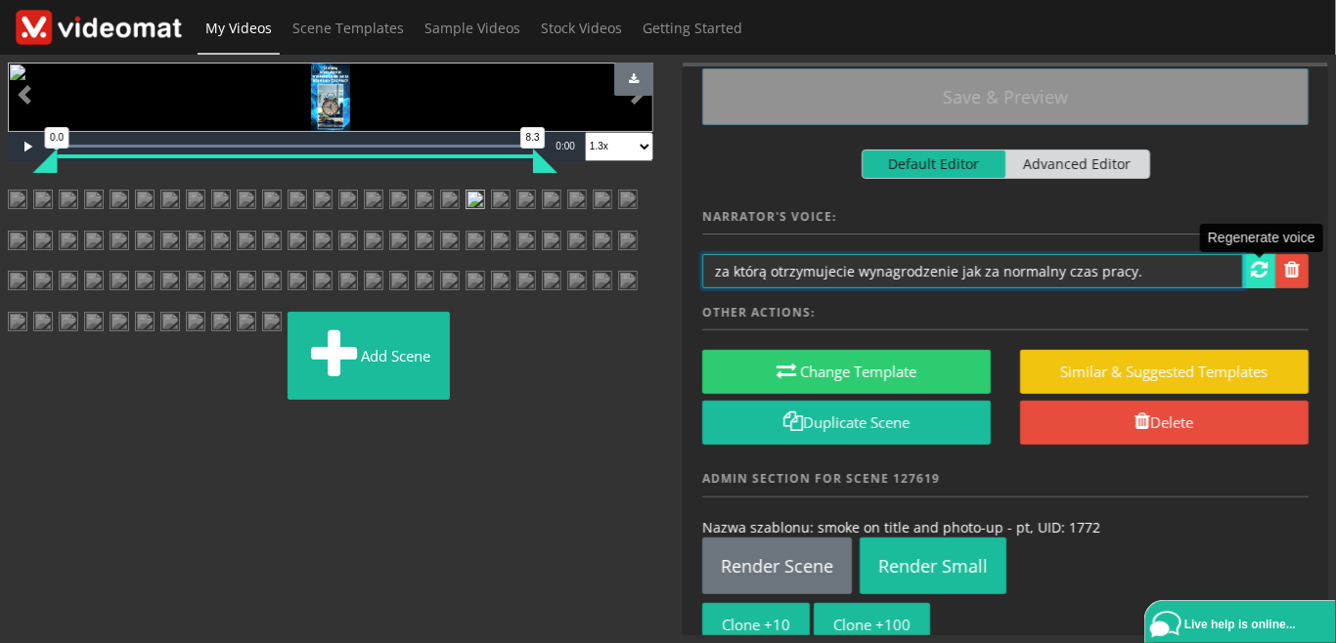
type input "za którą otrzymujecie wynagrodzenie jak za normalny czas pracy."
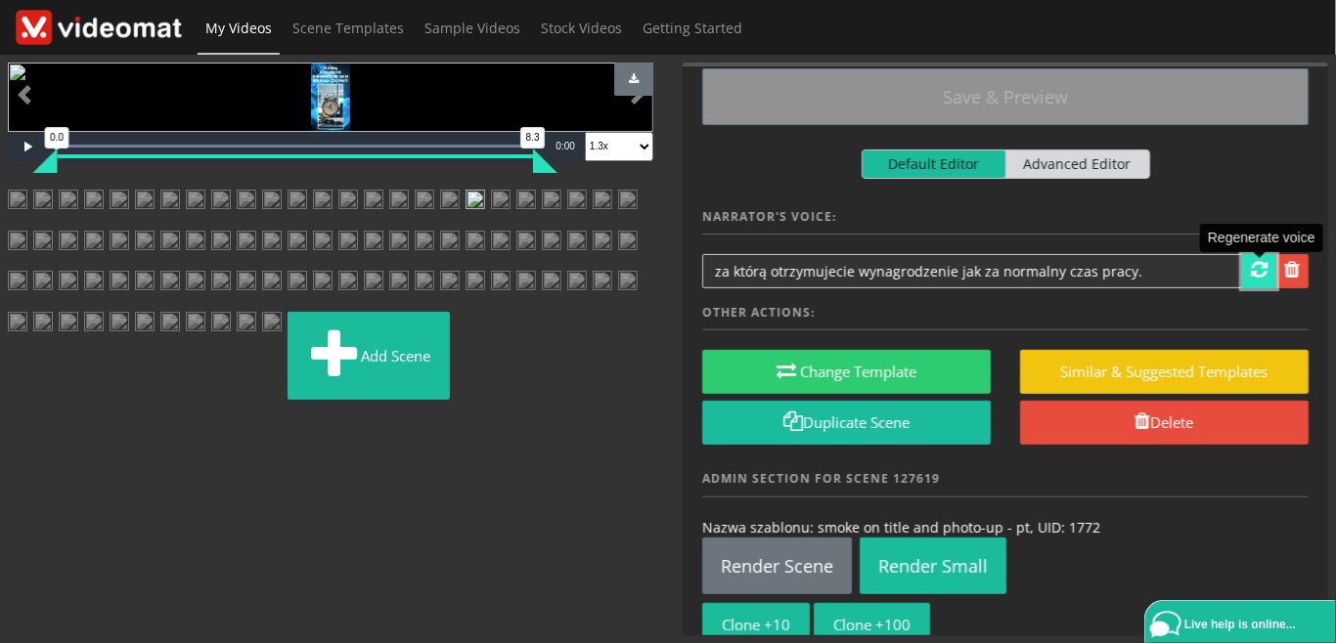
click at [1261, 267] on span at bounding box center [1259, 270] width 17 height 20
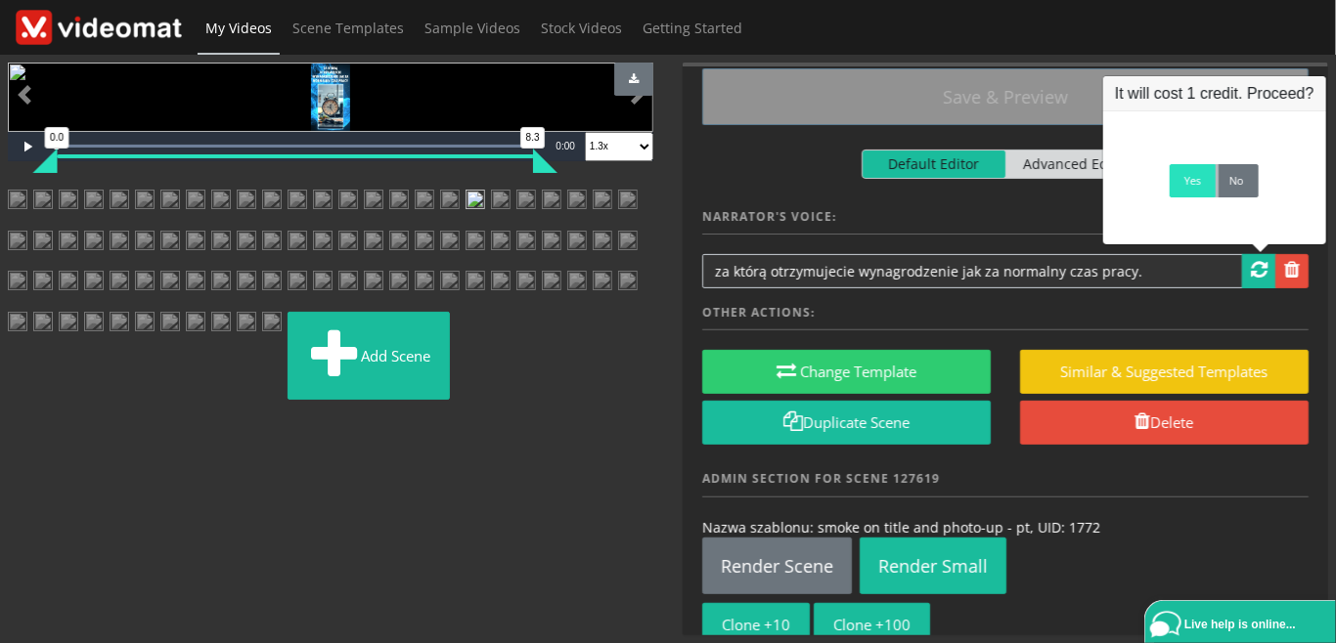
drag, startPoint x: 1189, startPoint y: 188, endPoint x: 1179, endPoint y: 194, distance: 11.4
click at [1191, 188] on link "Yes" at bounding box center [1192, 180] width 46 height 33
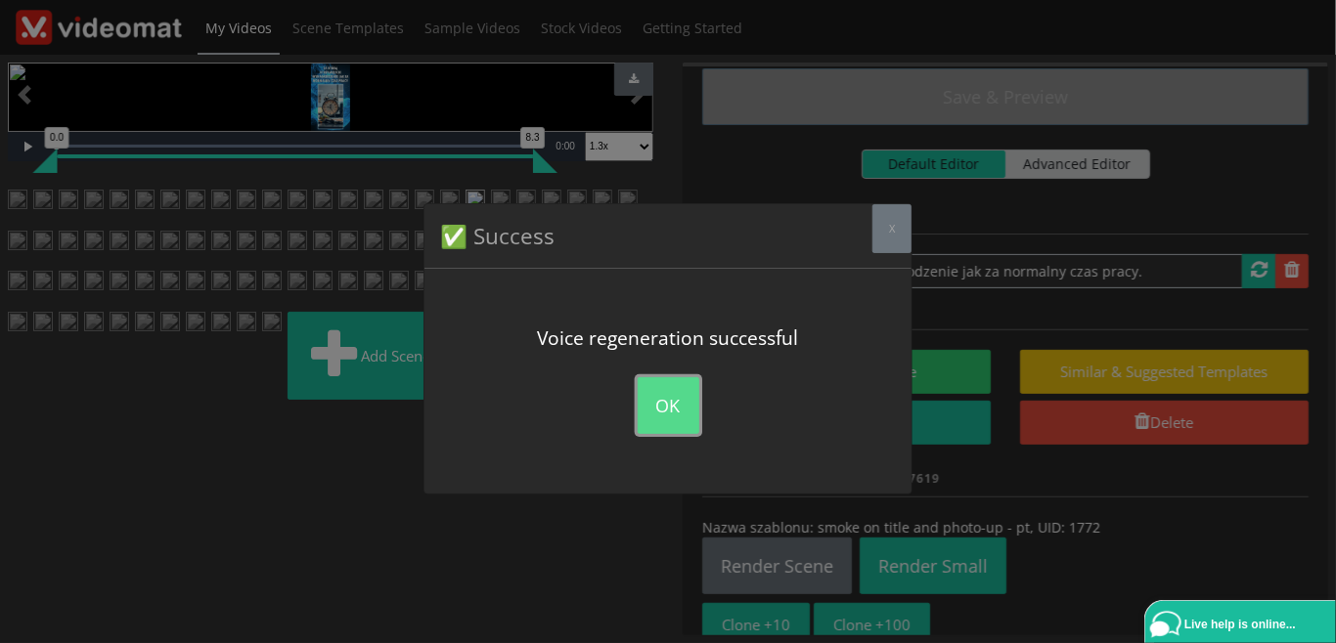
click at [678, 401] on button "OK" at bounding box center [669, 405] width 62 height 57
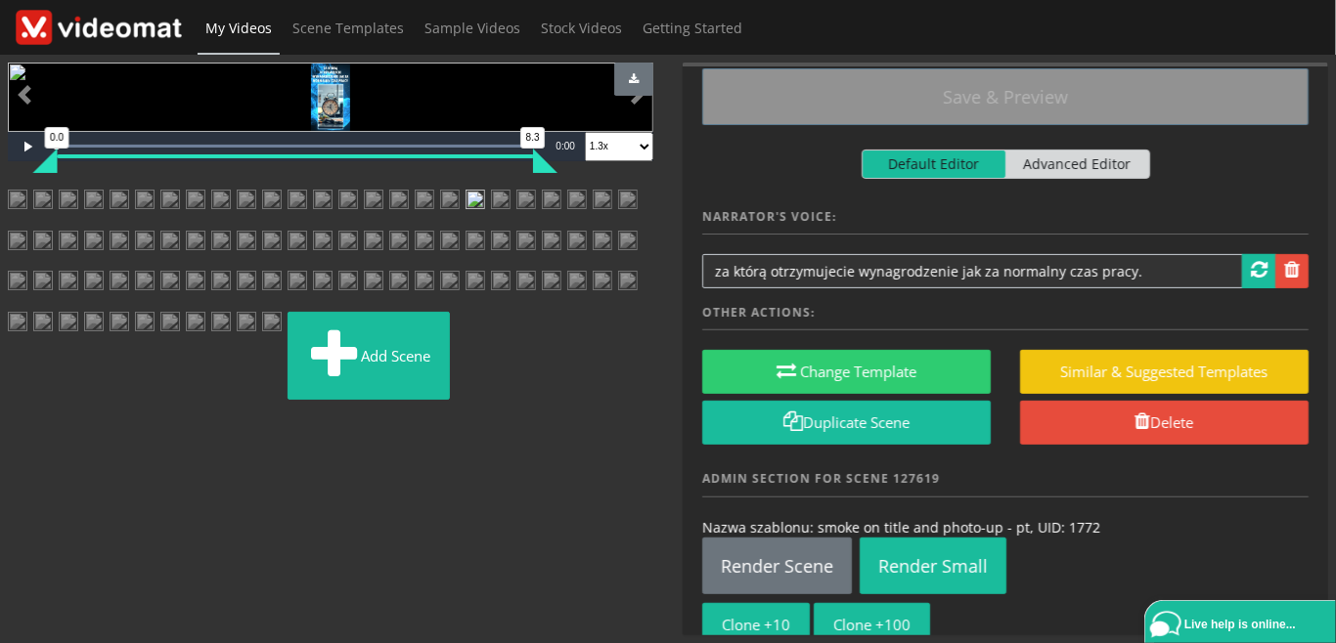
click at [505, 225] on img at bounding box center [501, 207] width 20 height 35
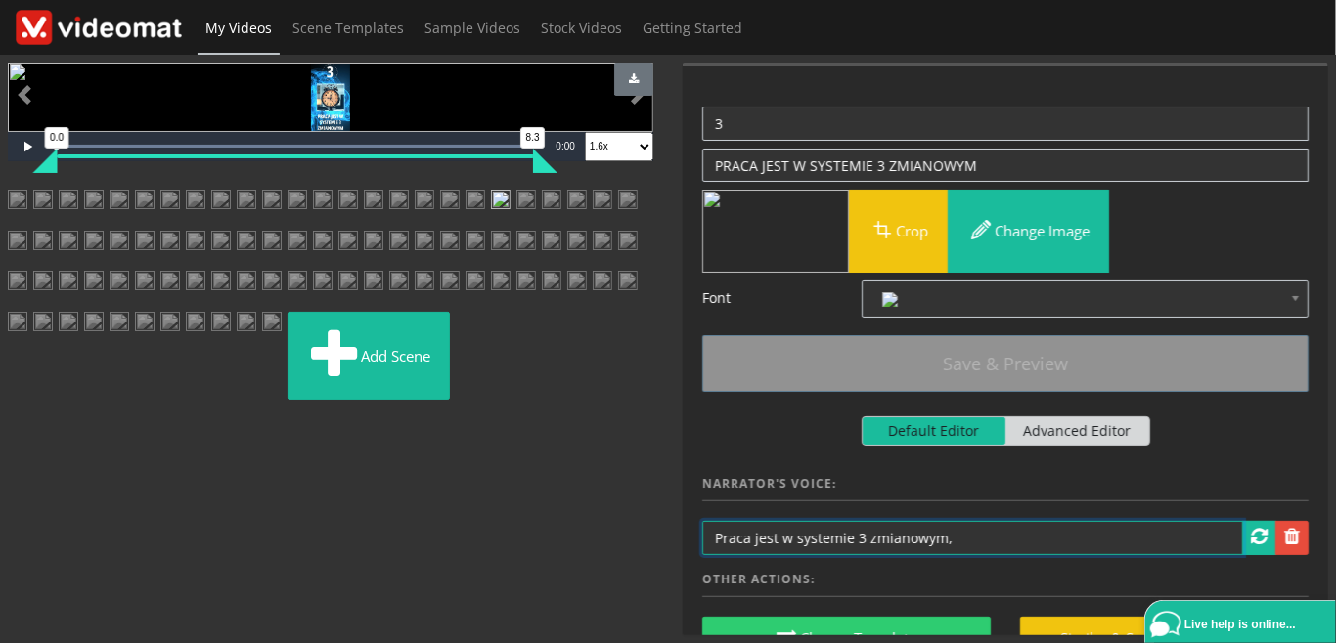
click at [857, 536] on input "Praca jest w systemie 3 zmianowym," at bounding box center [972, 538] width 541 height 34
click at [986, 542] on input "Praca jest w systemie trzyzmianowym," at bounding box center [972, 538] width 541 height 34
type input "Praca jest w systemie trzyzmianowym."
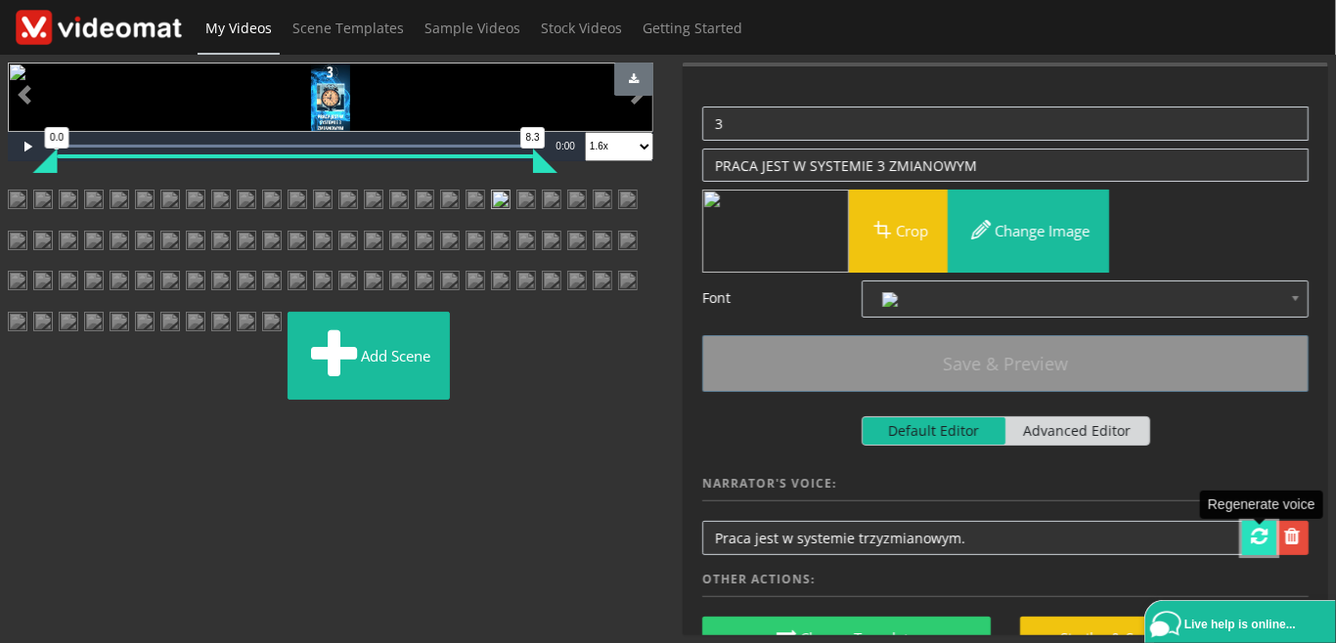
click at [1259, 541] on span at bounding box center [1259, 537] width 17 height 20
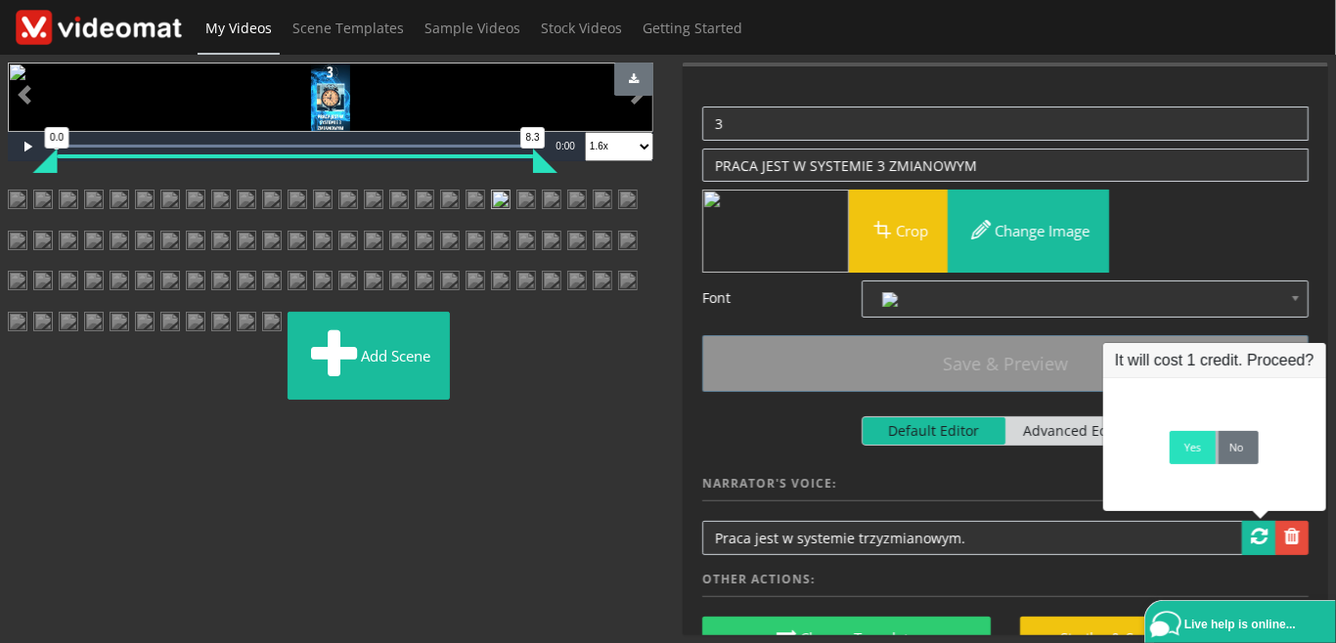
click at [1179, 452] on link "Yes" at bounding box center [1192, 447] width 46 height 33
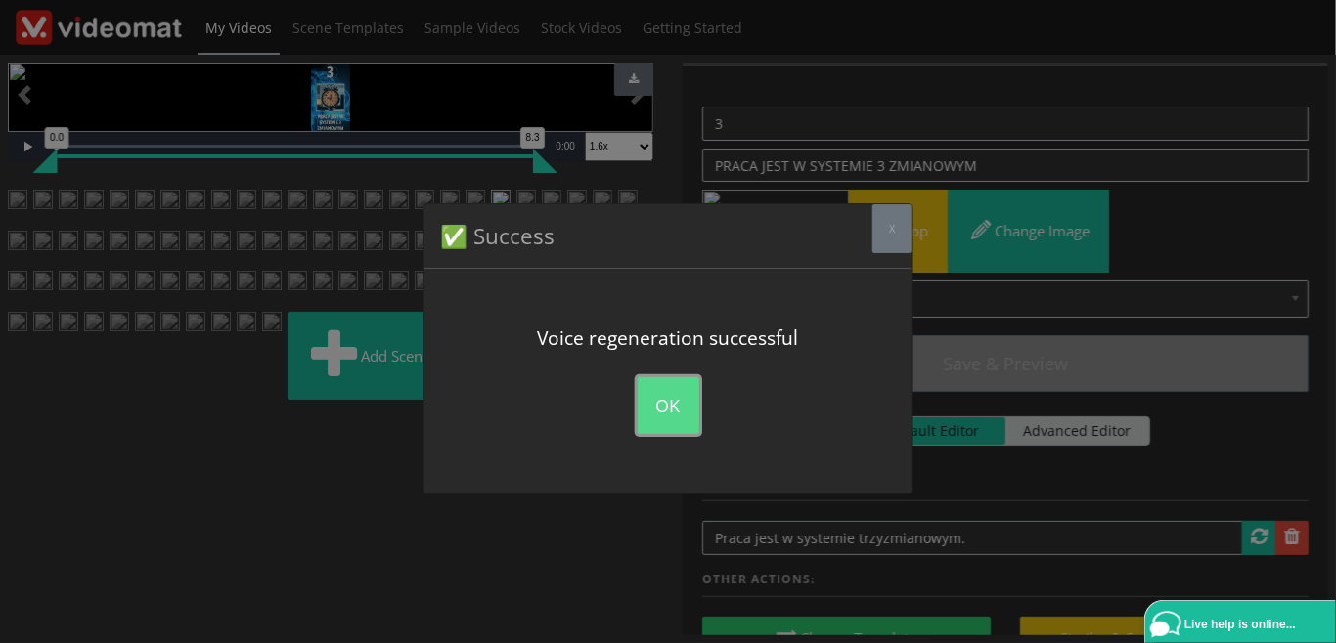
click at [667, 415] on button "OK" at bounding box center [669, 405] width 62 height 57
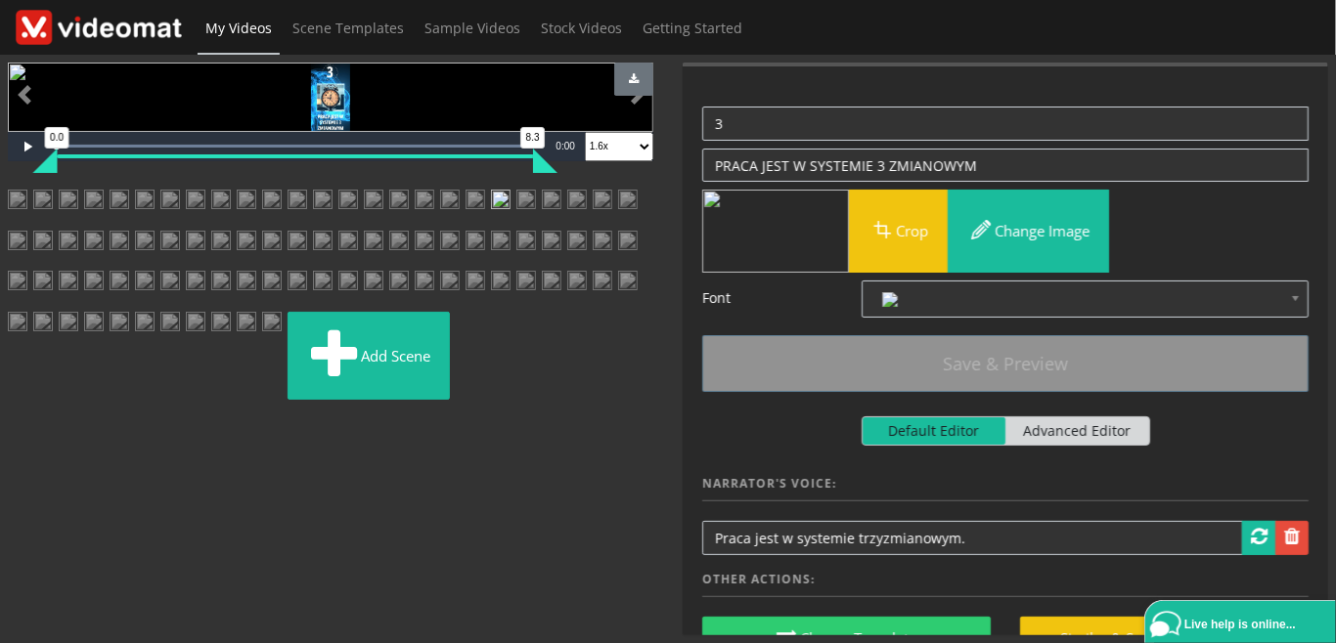
click at [536, 225] on img at bounding box center [526, 207] width 20 height 35
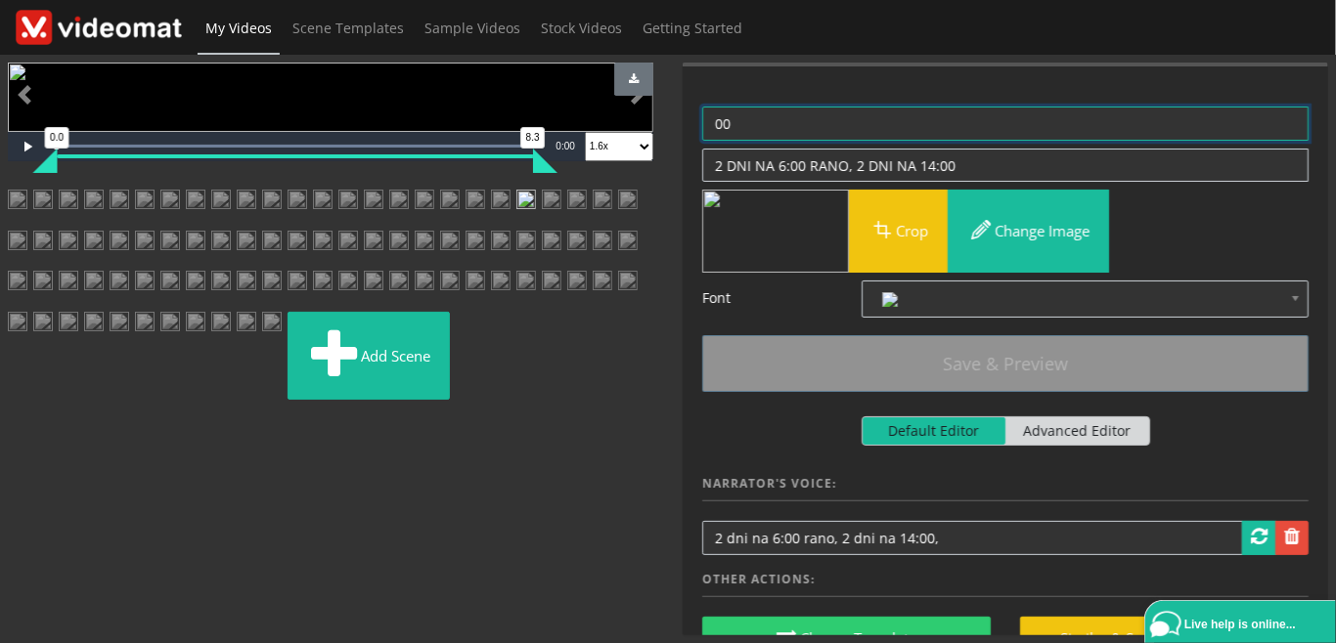
drag, startPoint x: 753, startPoint y: 122, endPoint x: 699, endPoint y: 123, distance: 53.8
click at [702, 123] on textarea "00" at bounding box center [1005, 124] width 606 height 34
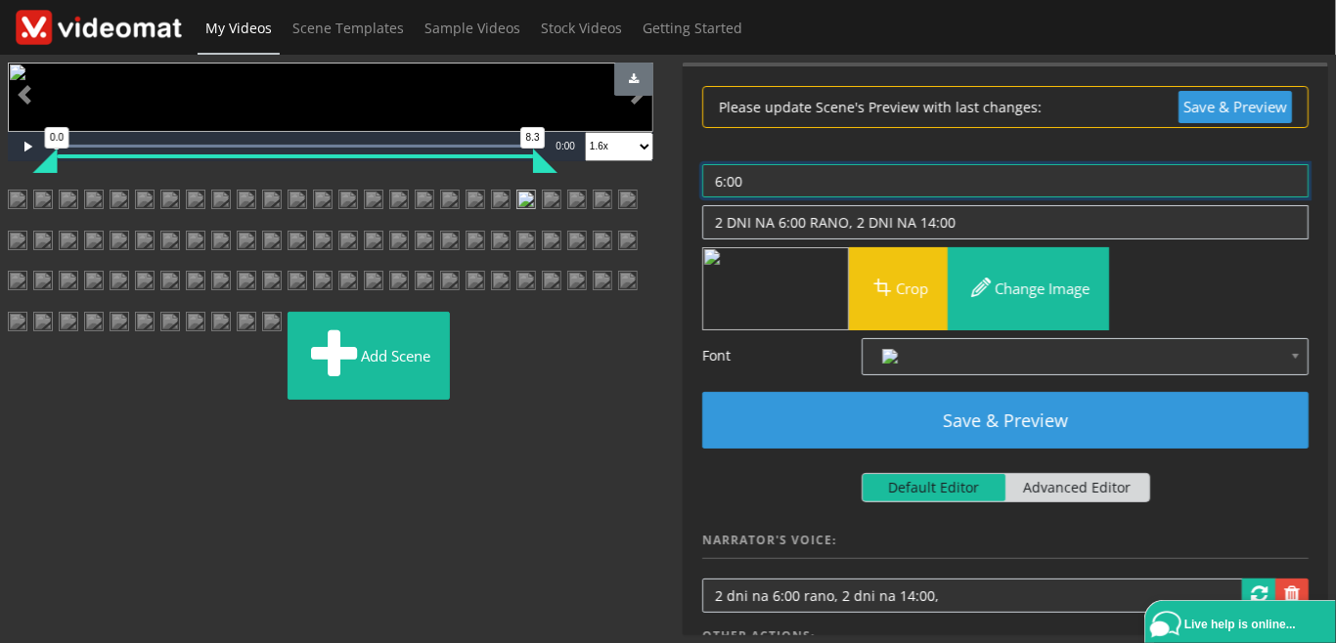
type textarea "6:00"
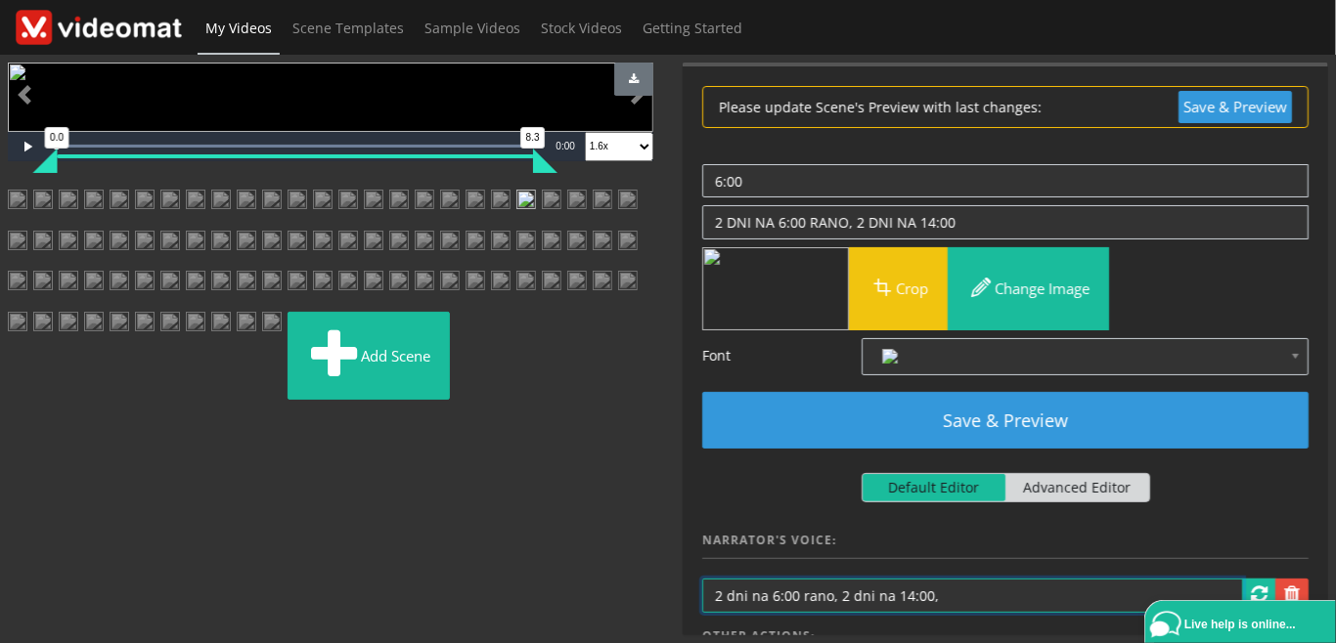
drag, startPoint x: 793, startPoint y: 593, endPoint x: 771, endPoint y: 595, distance: 21.7
click at [771, 595] on input "2 dni na 6:00 rano, 2 dni na 14:00," at bounding box center [972, 596] width 541 height 34
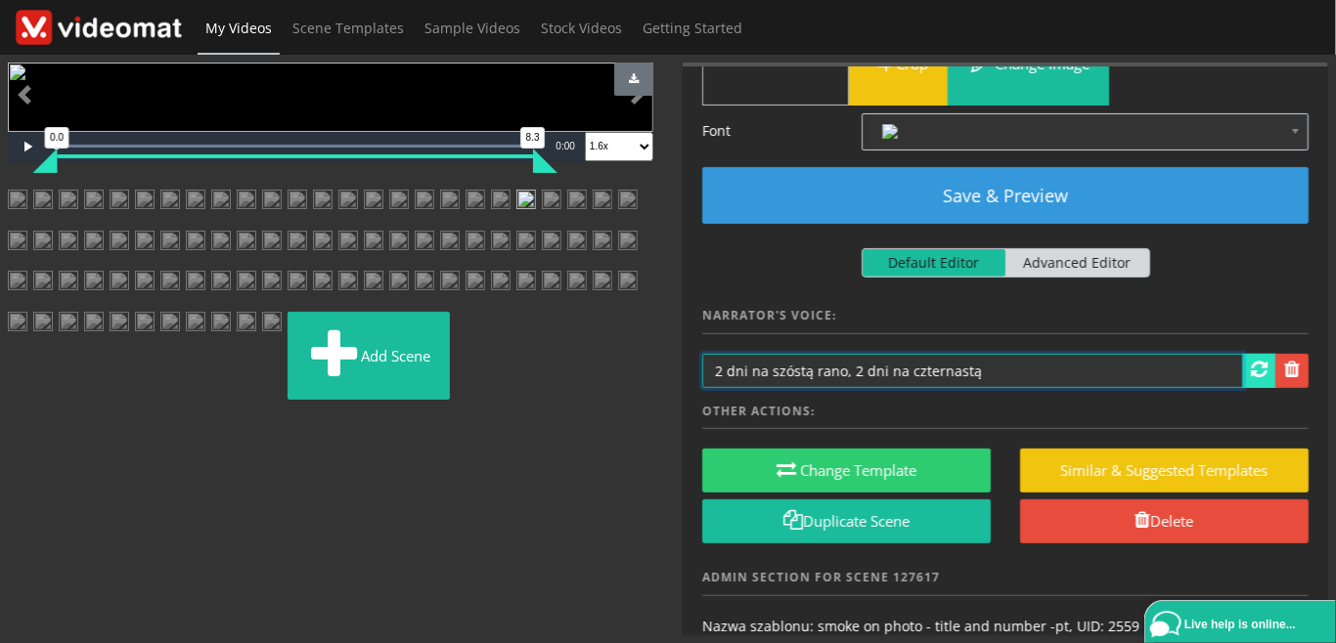
type input "2 dni na szóstą rano, 2 dni na czternastą"
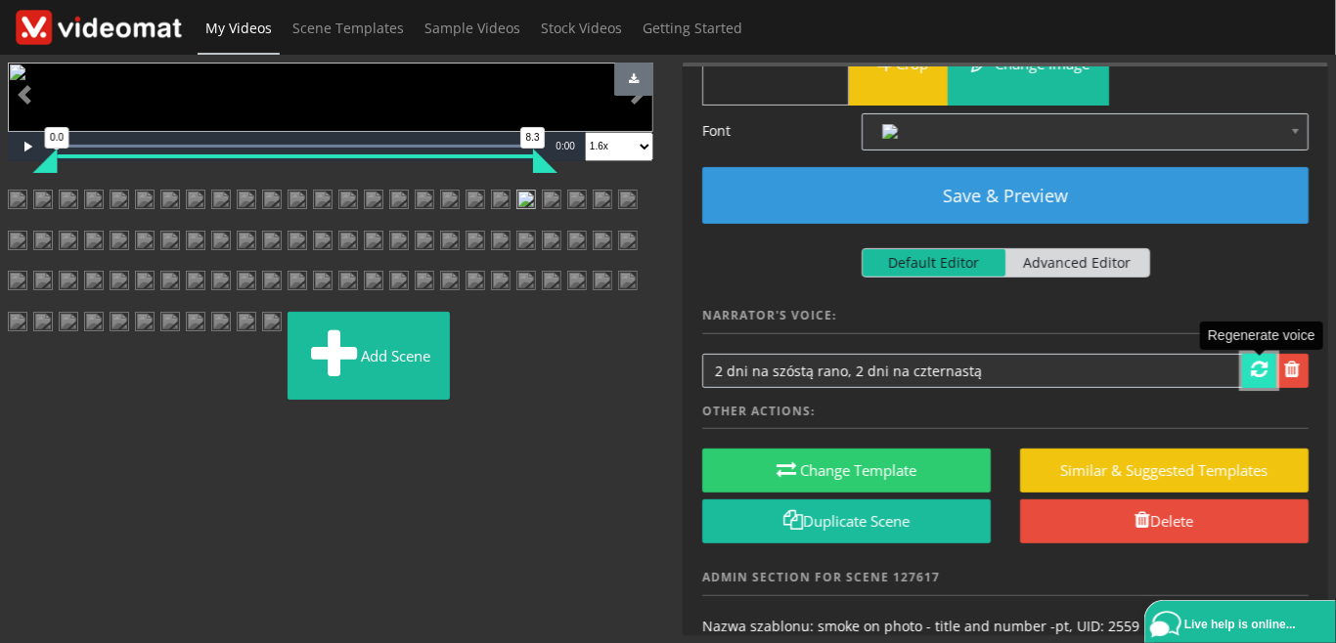
click at [1255, 366] on span at bounding box center [1259, 370] width 17 height 20
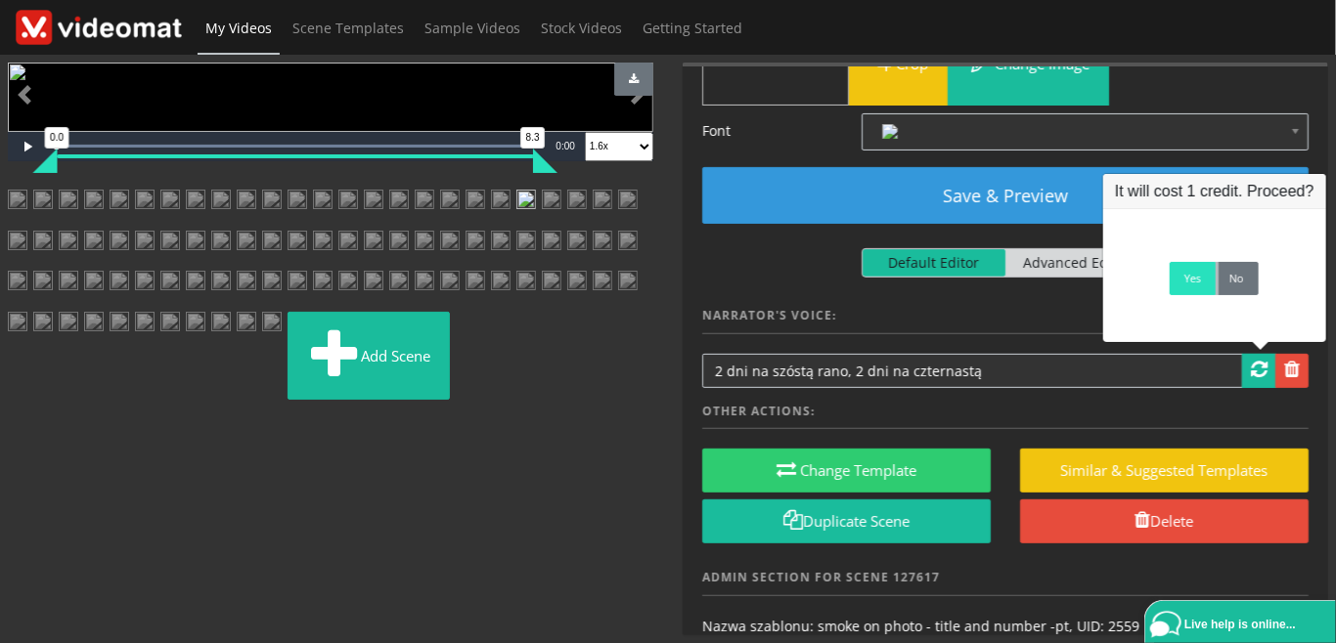
click at [1191, 286] on link "Yes" at bounding box center [1192, 278] width 46 height 33
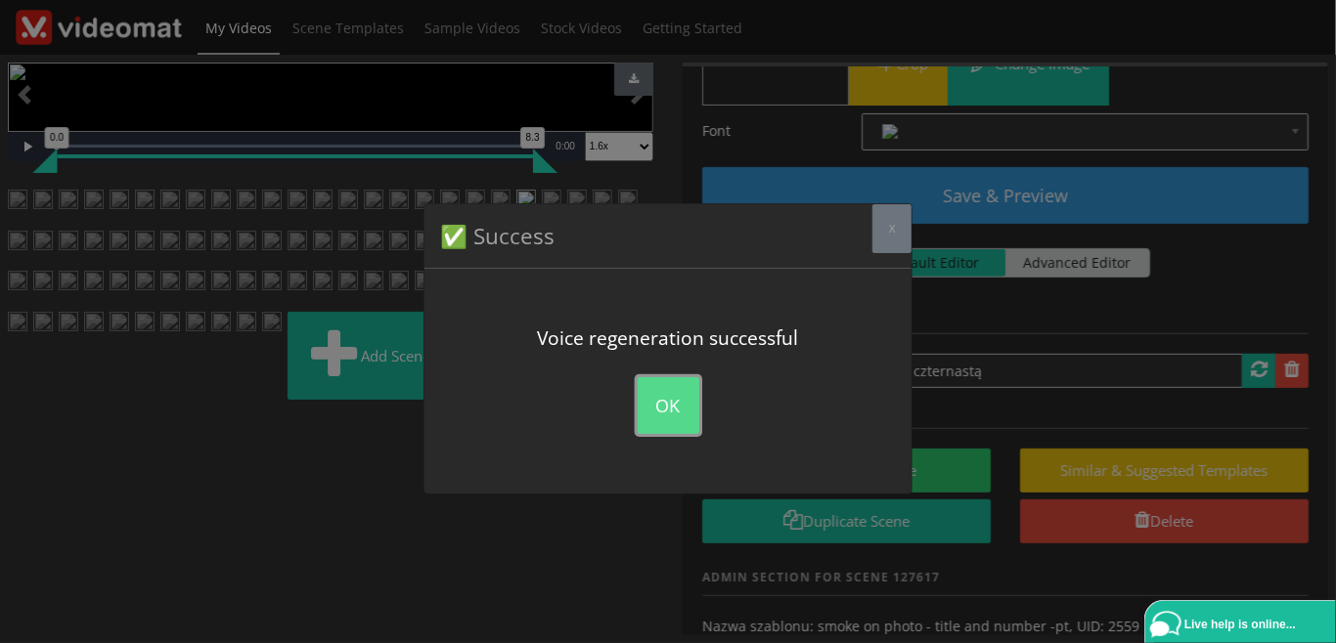
click at [660, 418] on button "OK" at bounding box center [669, 405] width 62 height 57
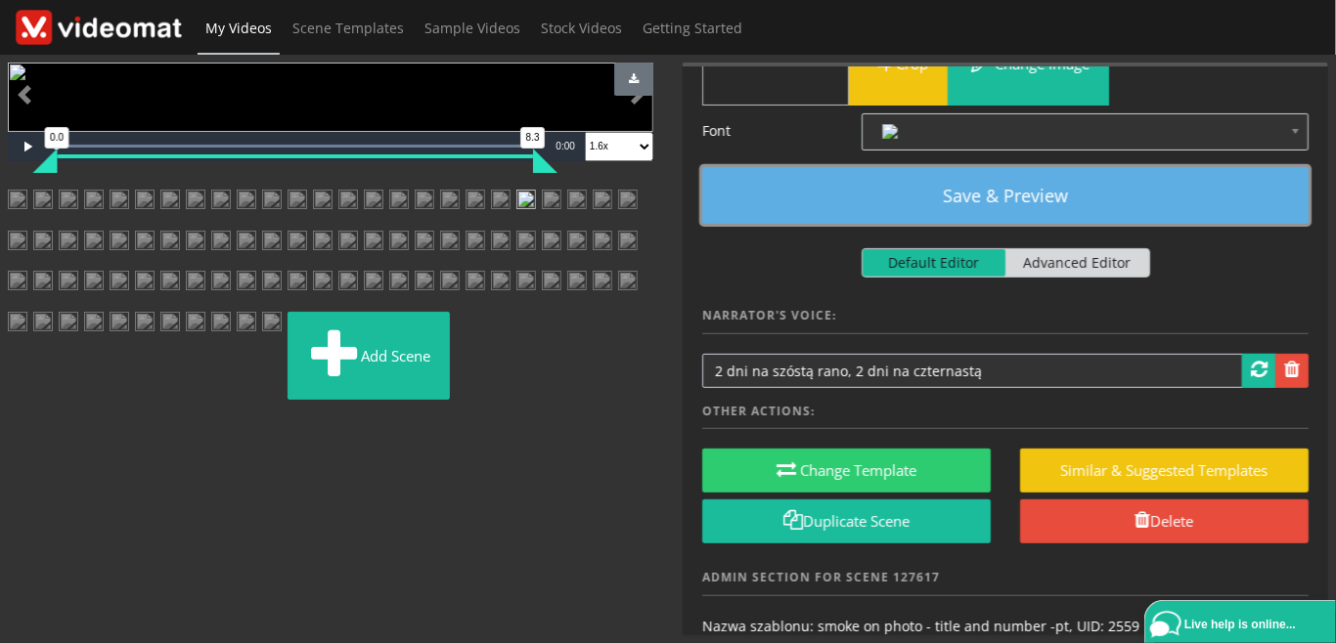
click at [851, 212] on button "Save & Preview" at bounding box center [1005, 195] width 606 height 57
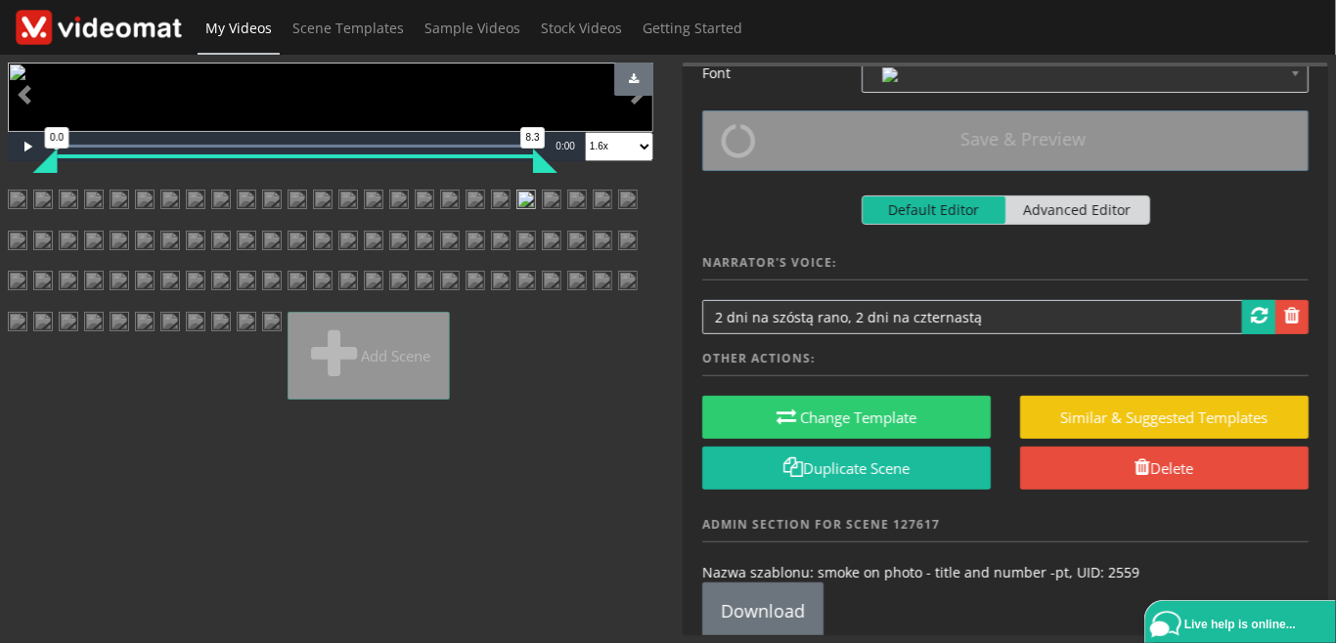
scroll to position [168, 0]
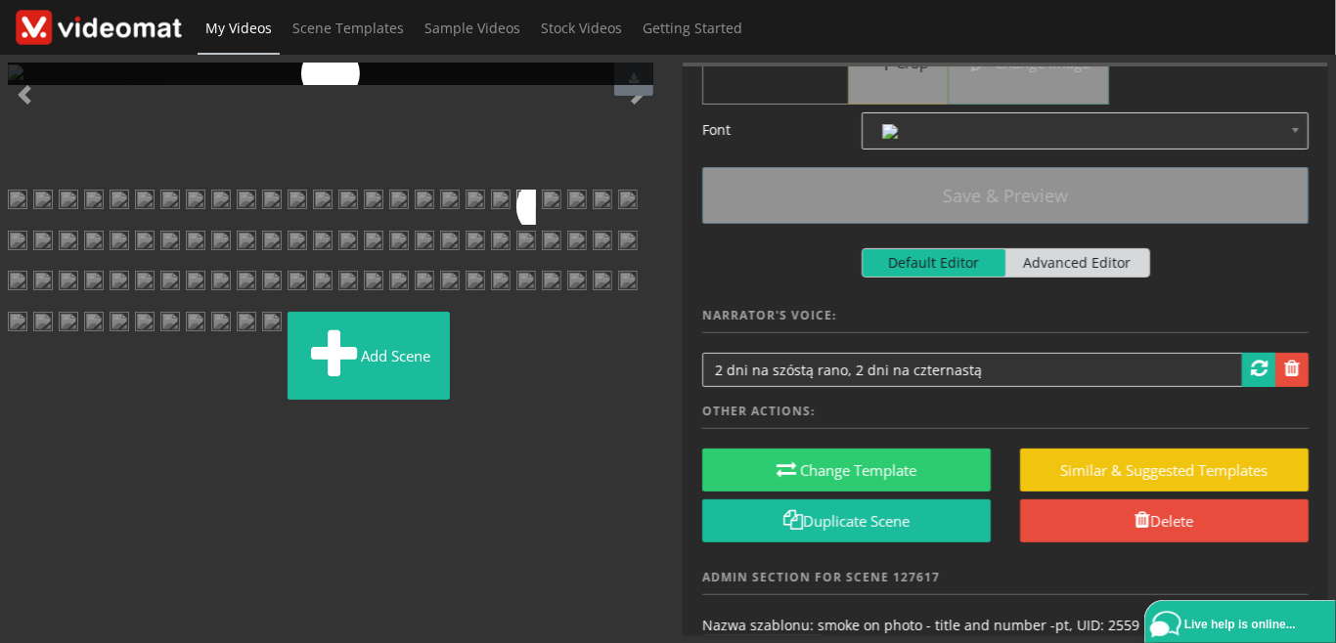
click at [561, 225] on img at bounding box center [552, 207] width 20 height 35
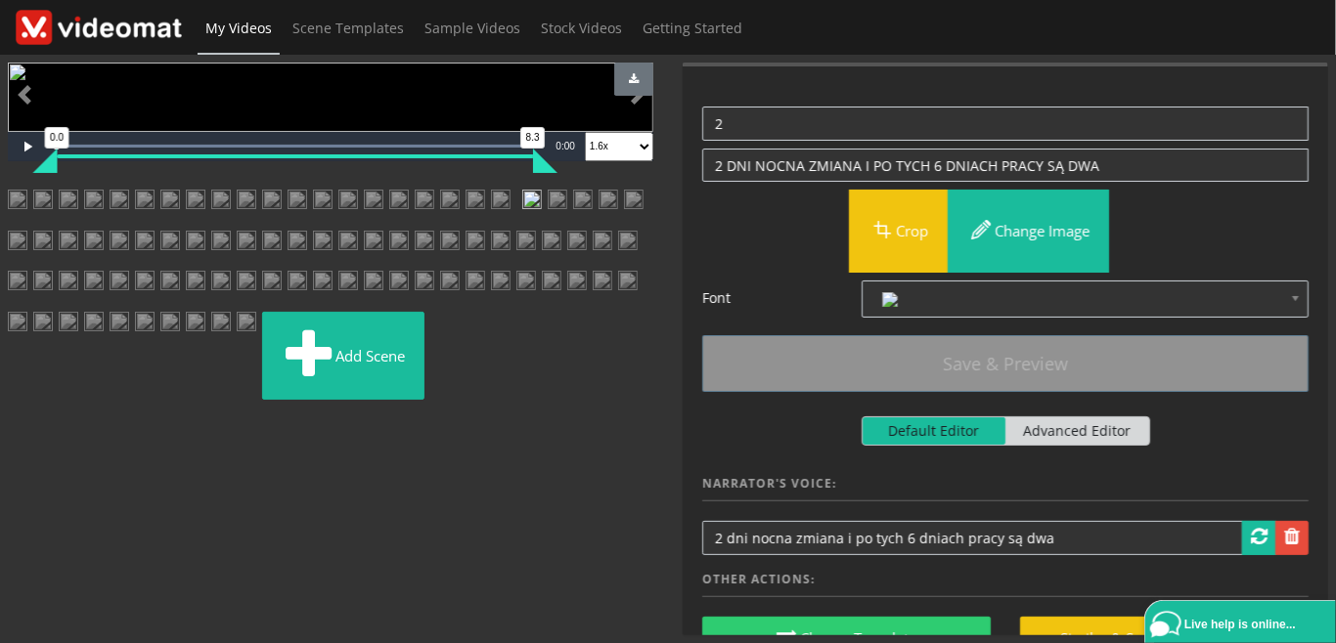
scroll to position [676, 0]
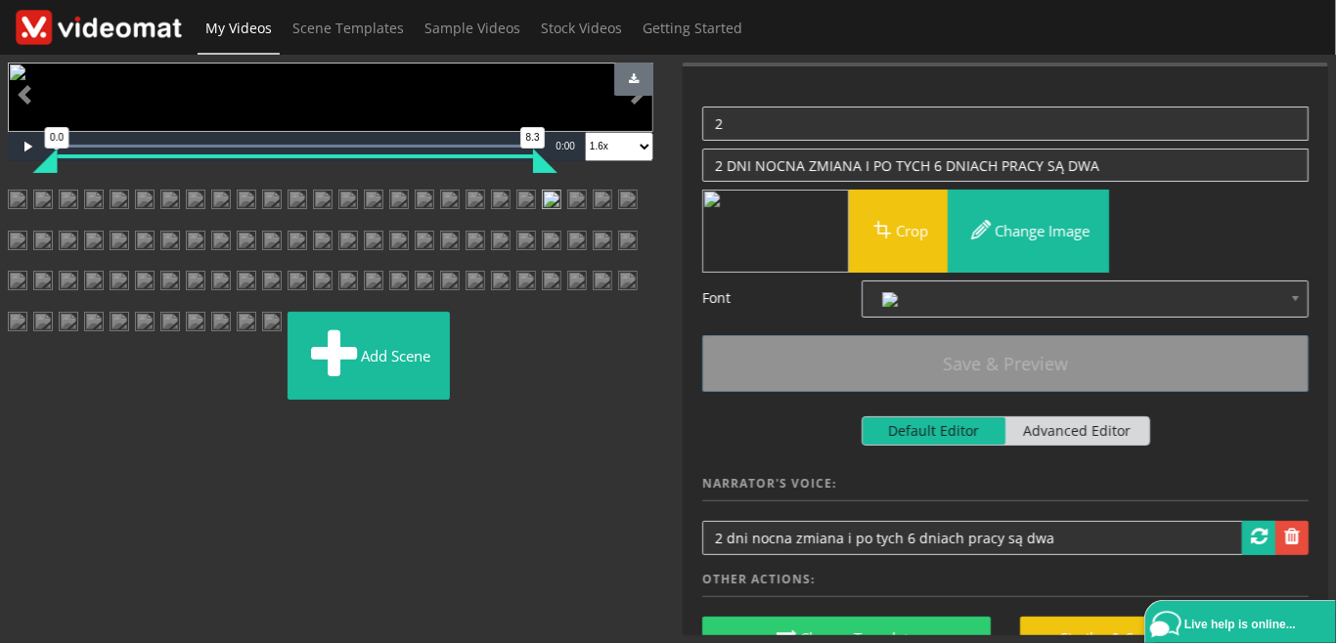
click at [567, 213] on img at bounding box center [577, 207] width 20 height 35
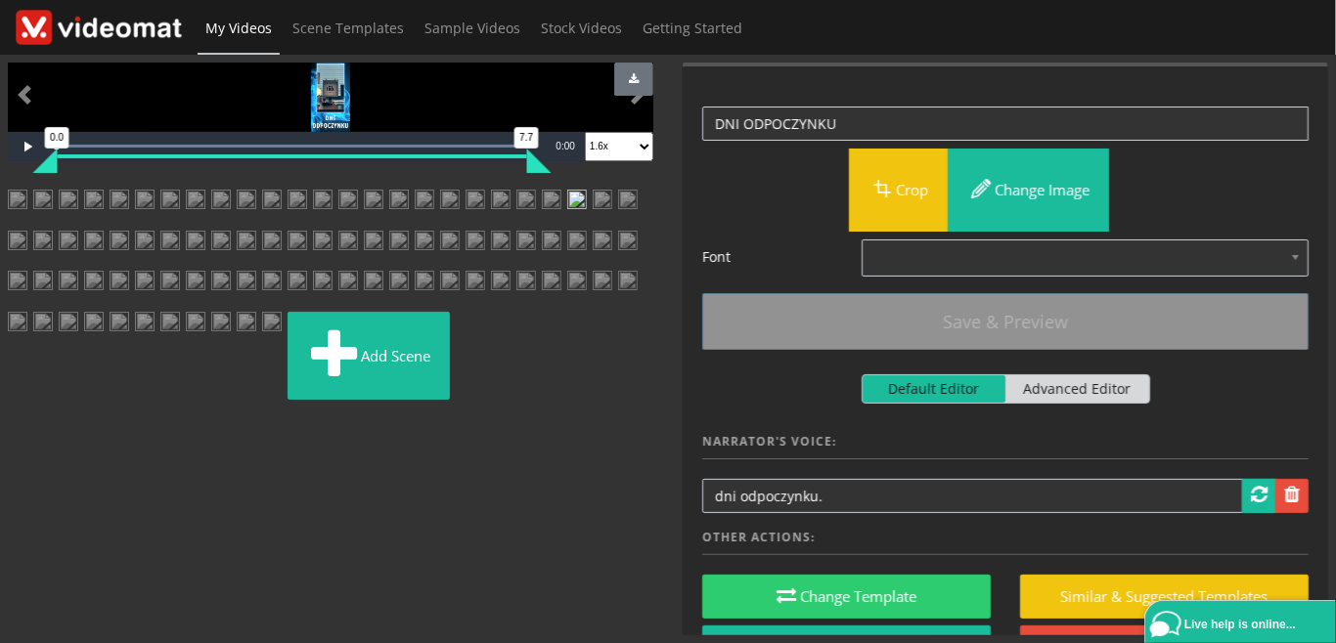
scroll to position [0, 0]
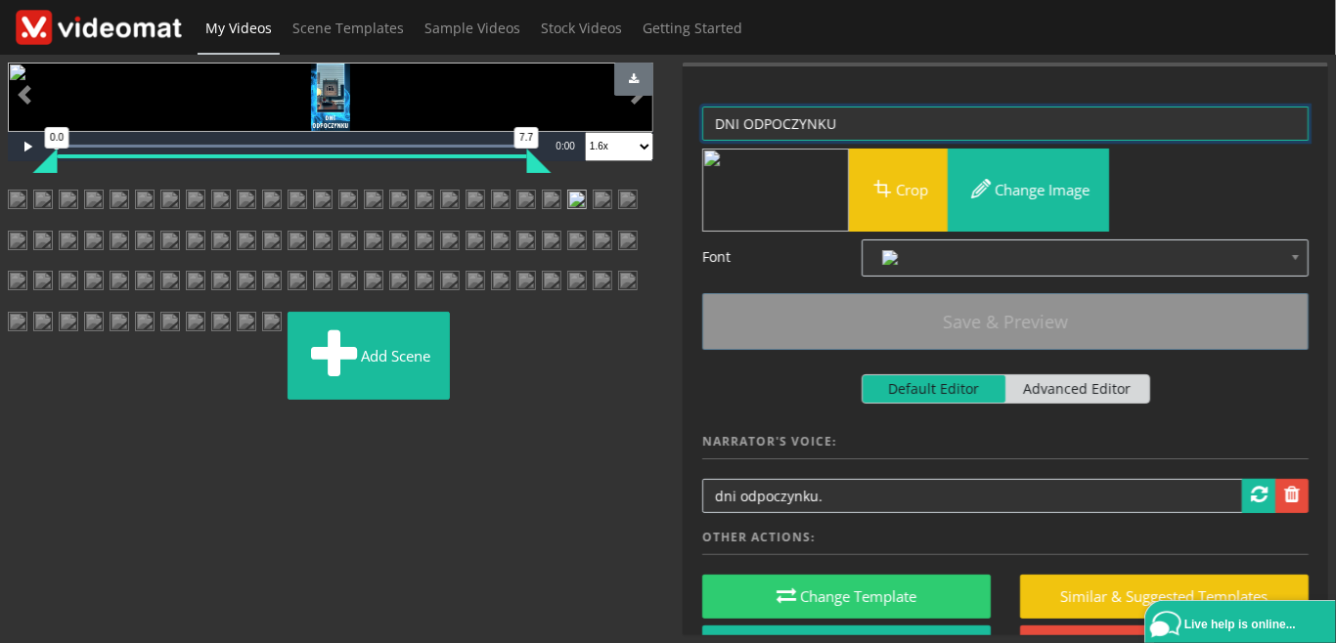
drag, startPoint x: 860, startPoint y: 120, endPoint x: 667, endPoint y: 160, distance: 197.7
click at [702, 114] on textarea "DNI ODPOCZYNKU" at bounding box center [1005, 124] width 606 height 34
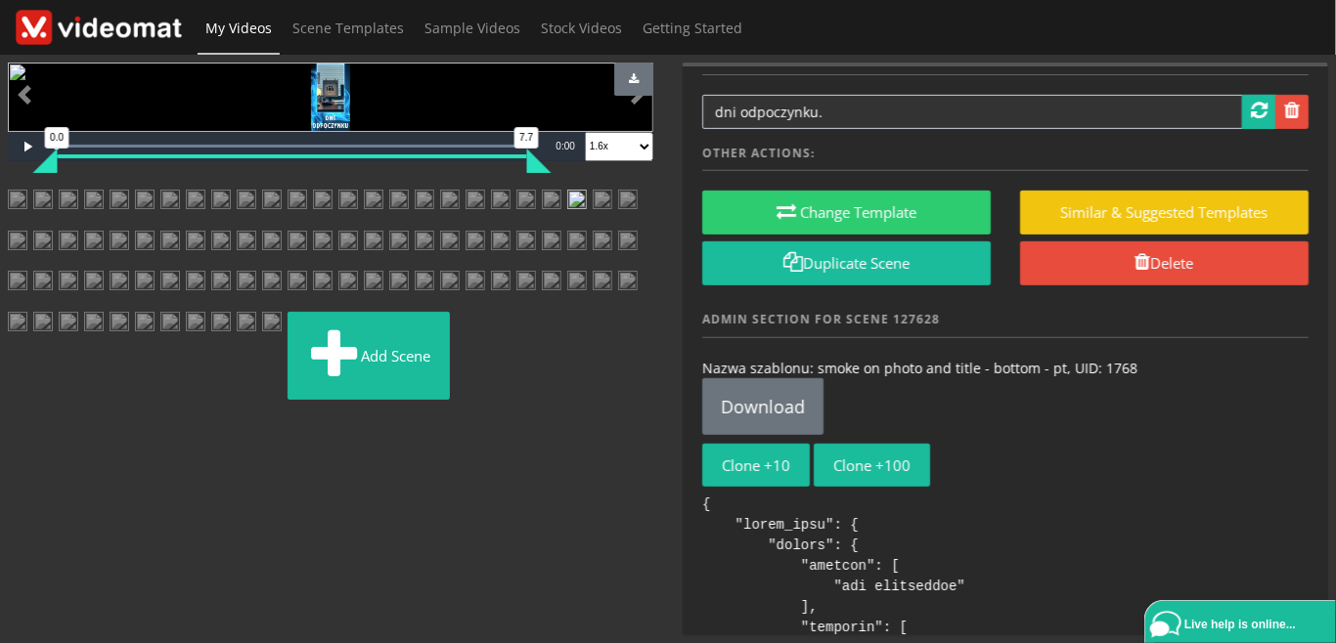
scroll to position [450, 0]
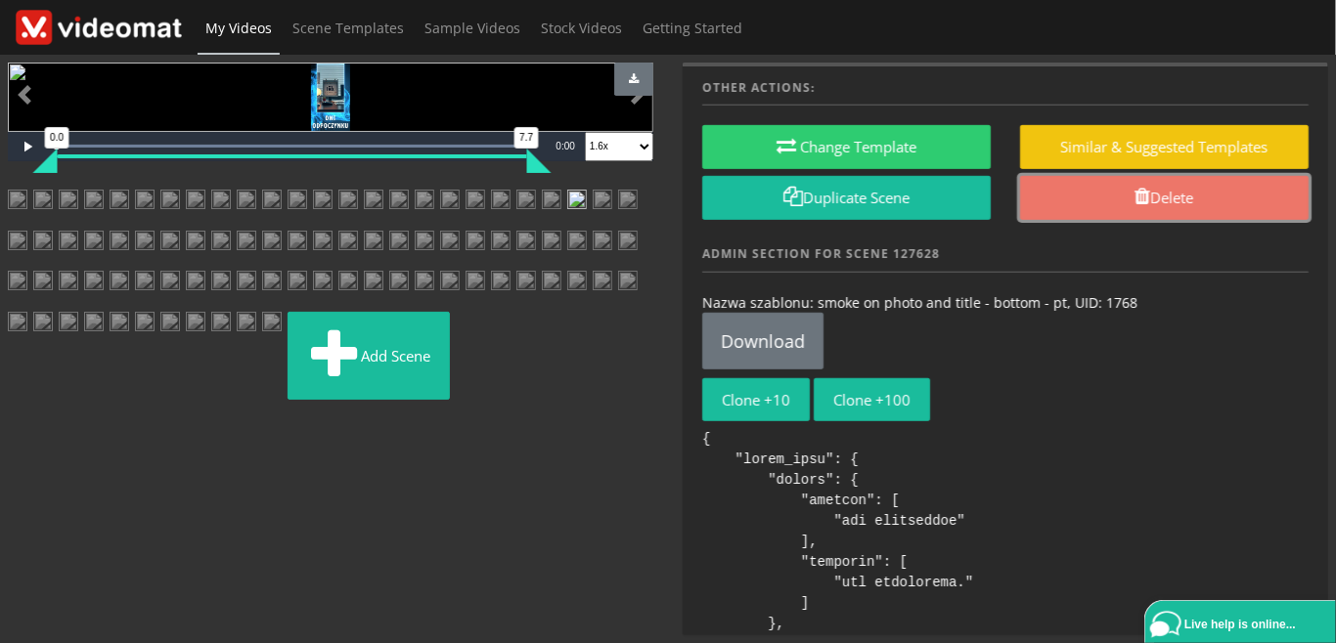
click at [1209, 190] on link "Delete" at bounding box center [1164, 198] width 288 height 44
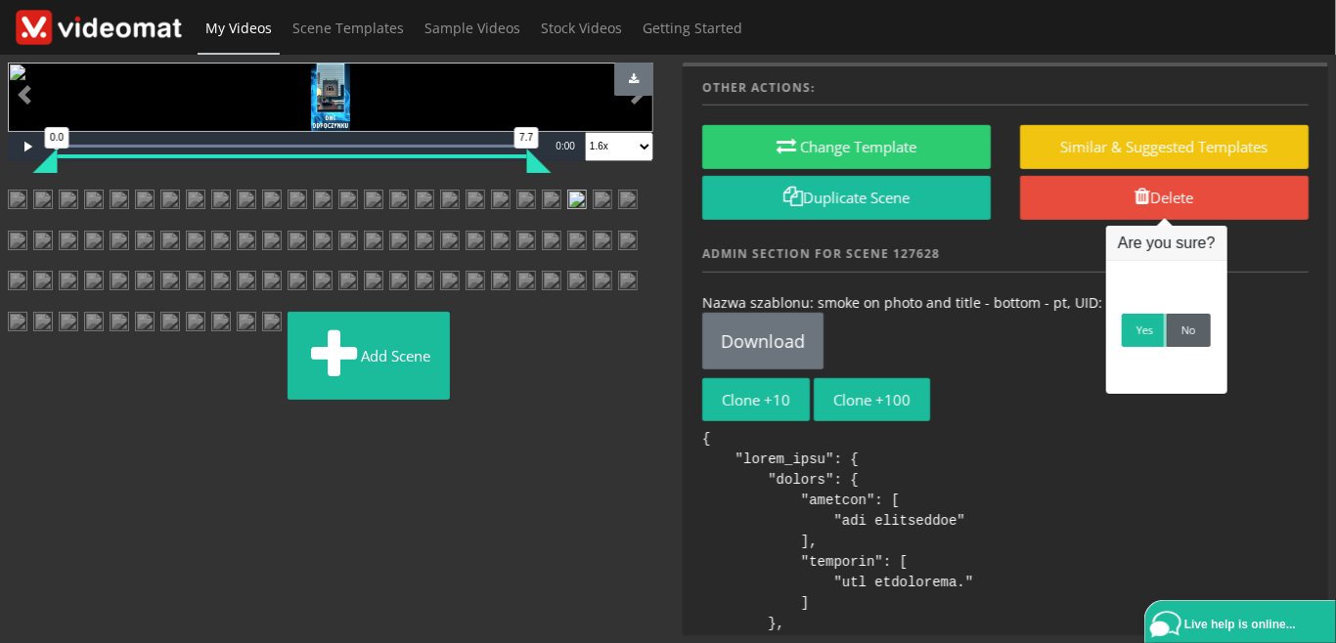
click at [1191, 341] on link "No" at bounding box center [1188, 330] width 44 height 33
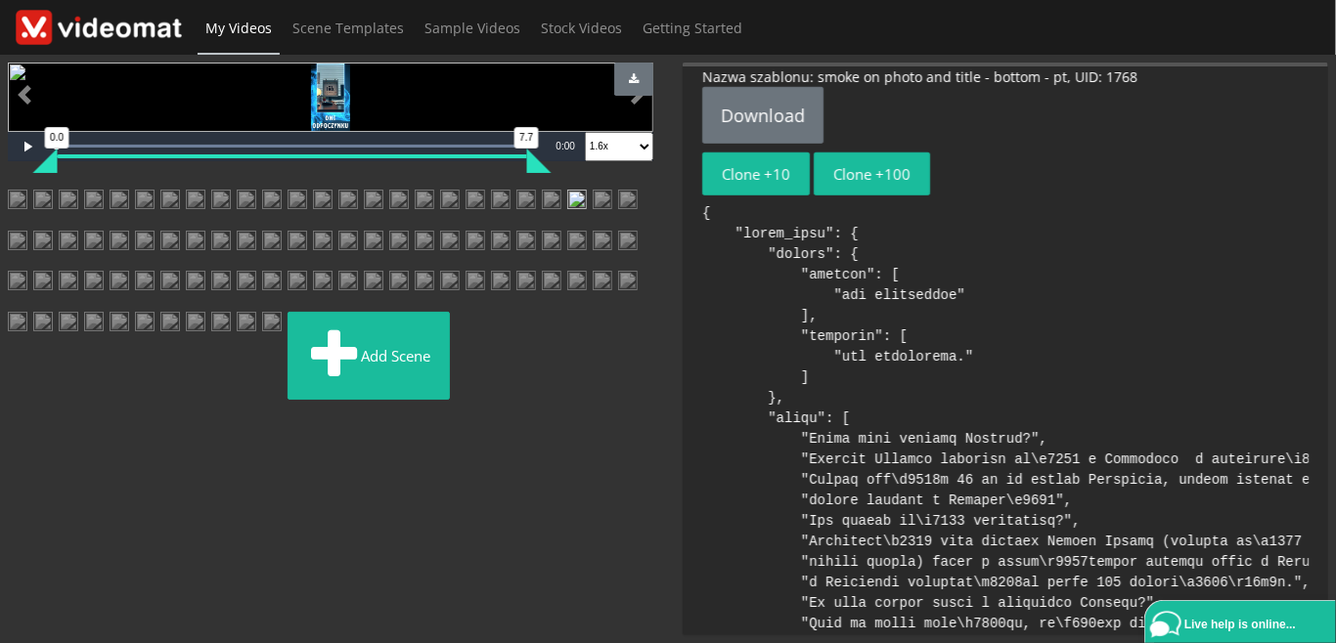
scroll to position [676, 0]
click at [561, 190] on img at bounding box center [552, 207] width 20 height 35
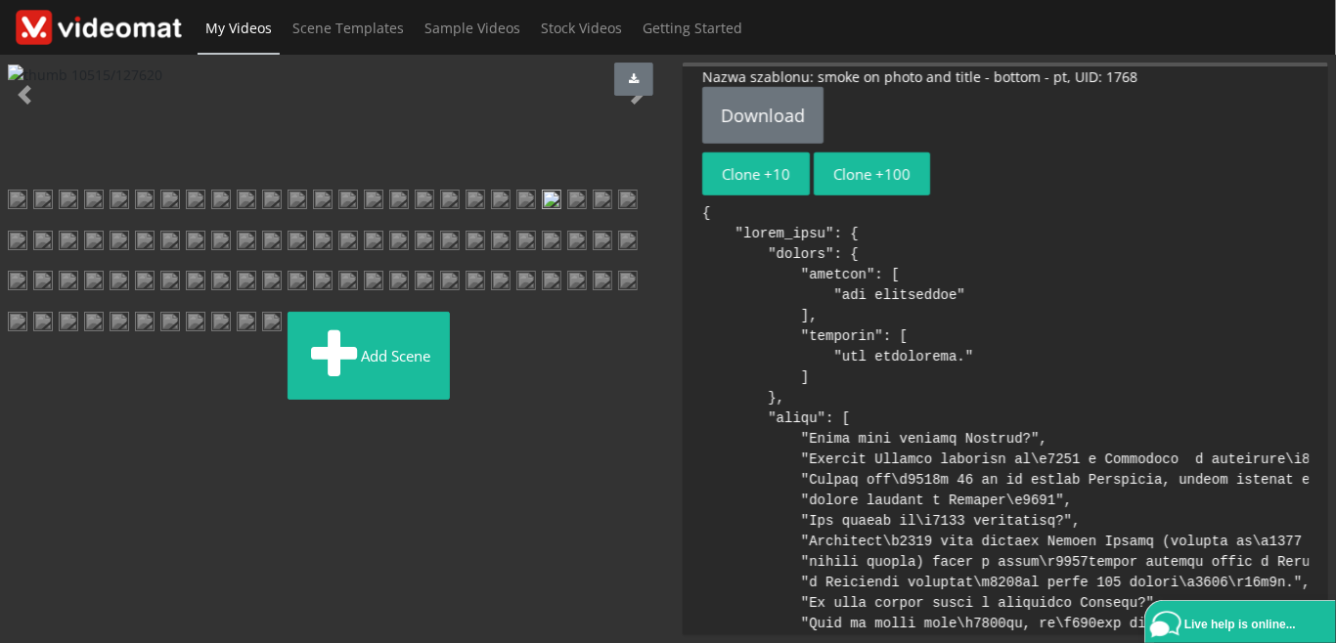
scroll to position [0, 0]
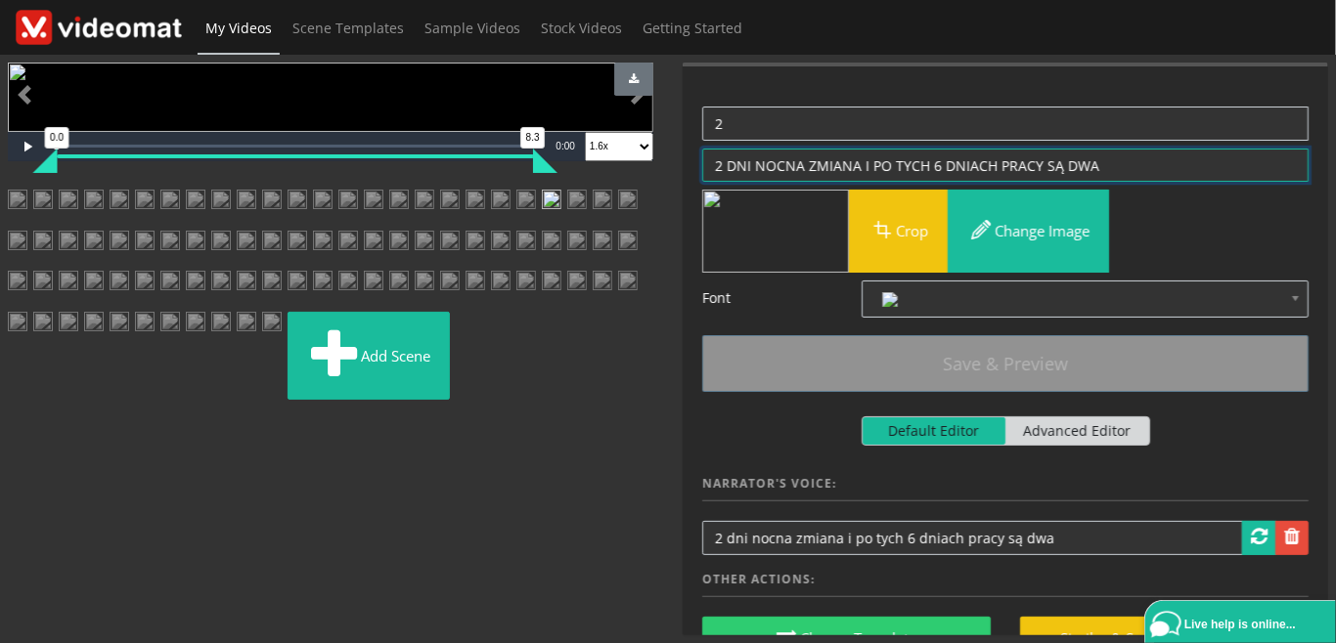
click at [1140, 164] on textarea "2 DNI NOCNA ZMIANA I PO TYCH 6 DNIACH PRACY SĄ DWA" at bounding box center [1005, 166] width 606 height 34
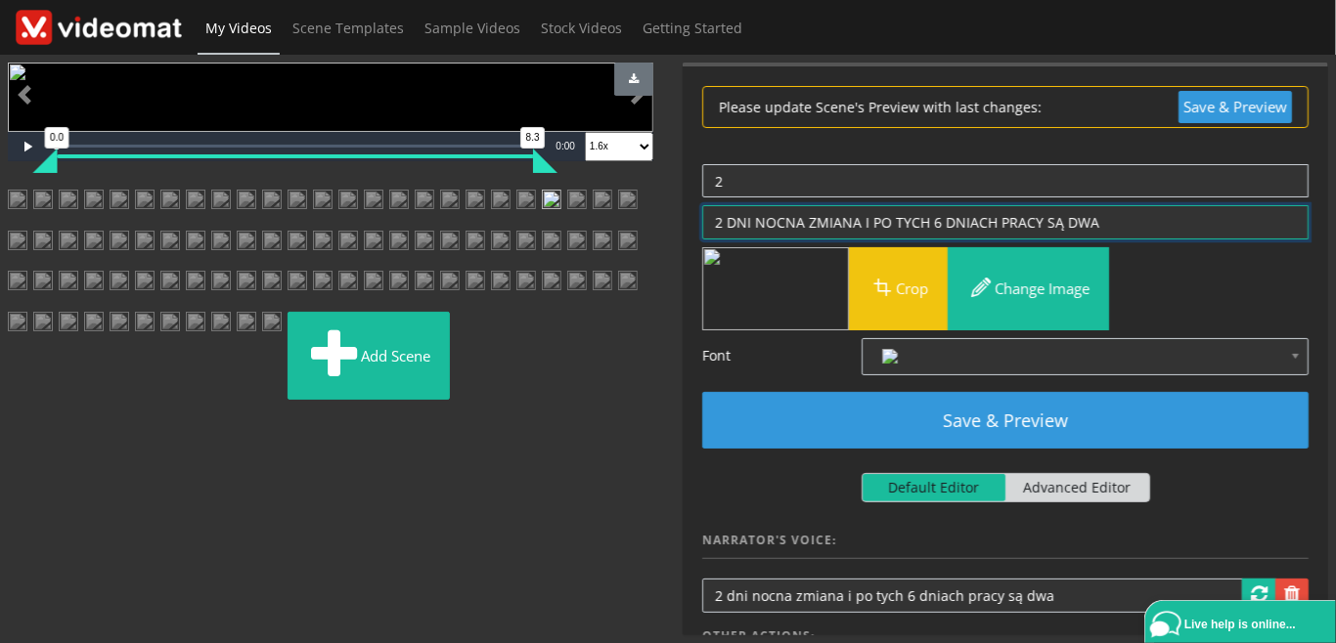
paste textarea "DNI ODPOCZYNKU"
type textarea "2 DNI NOCNA ZMIANA I PO TYCH 6 DNIACH PRACY SĄ DWA DNI ODPOCZYNKU"
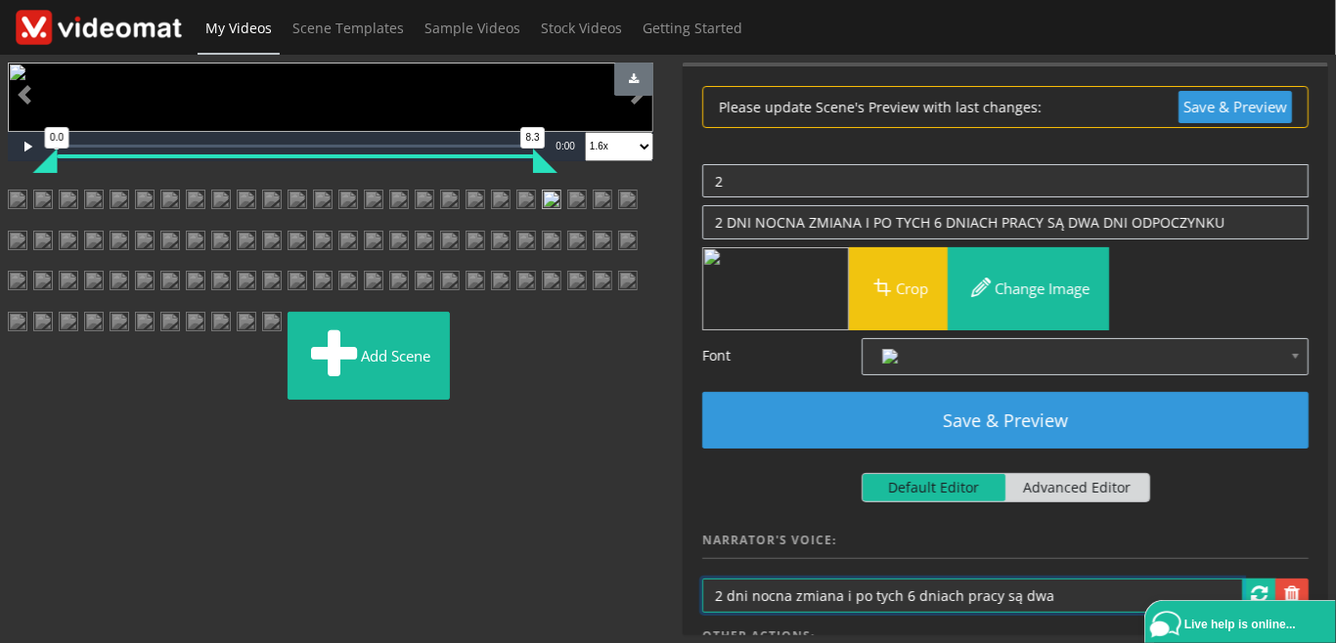
click at [1071, 594] on input "2 dni nocna zmiana i po tych 6 dniach pracy są dwa" at bounding box center [972, 596] width 541 height 34
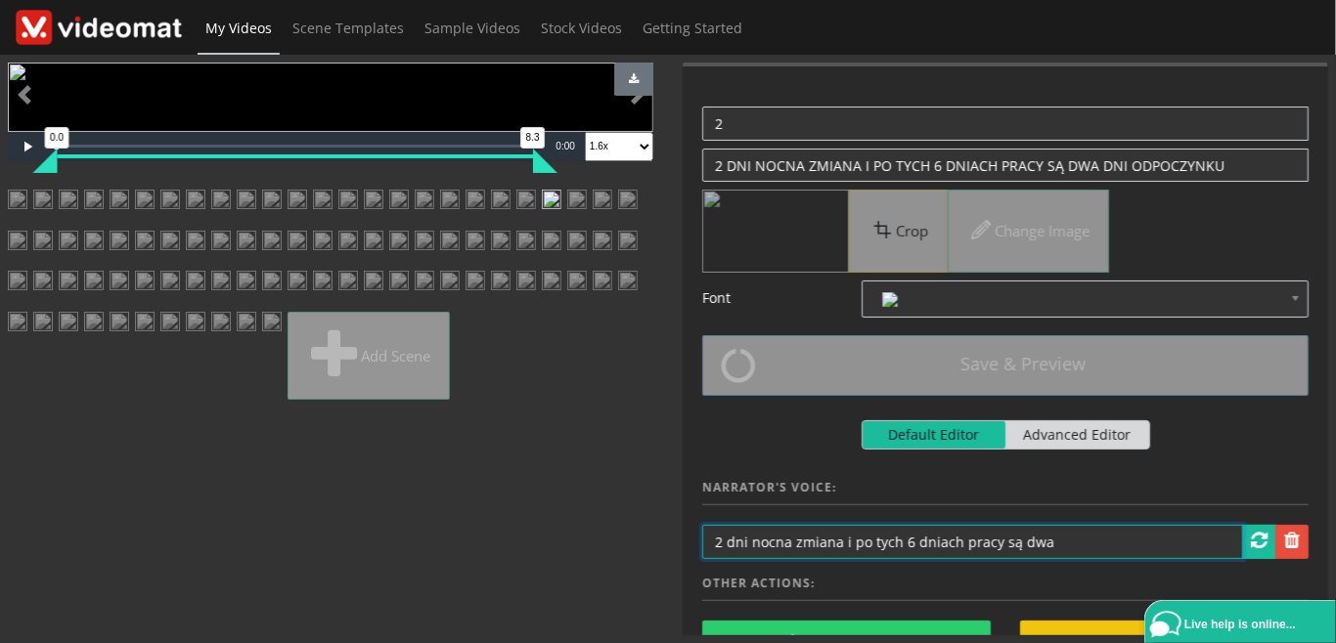
paste input "DNI ODPOCZYNKU"
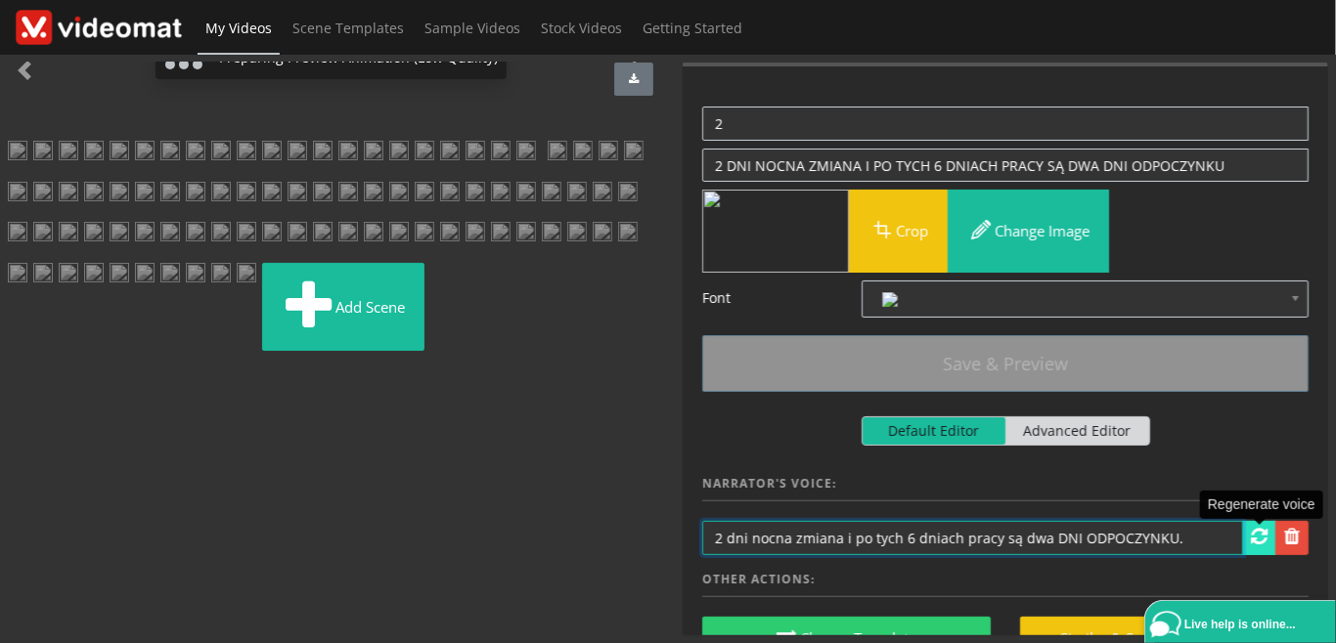
scroll to position [629, 0]
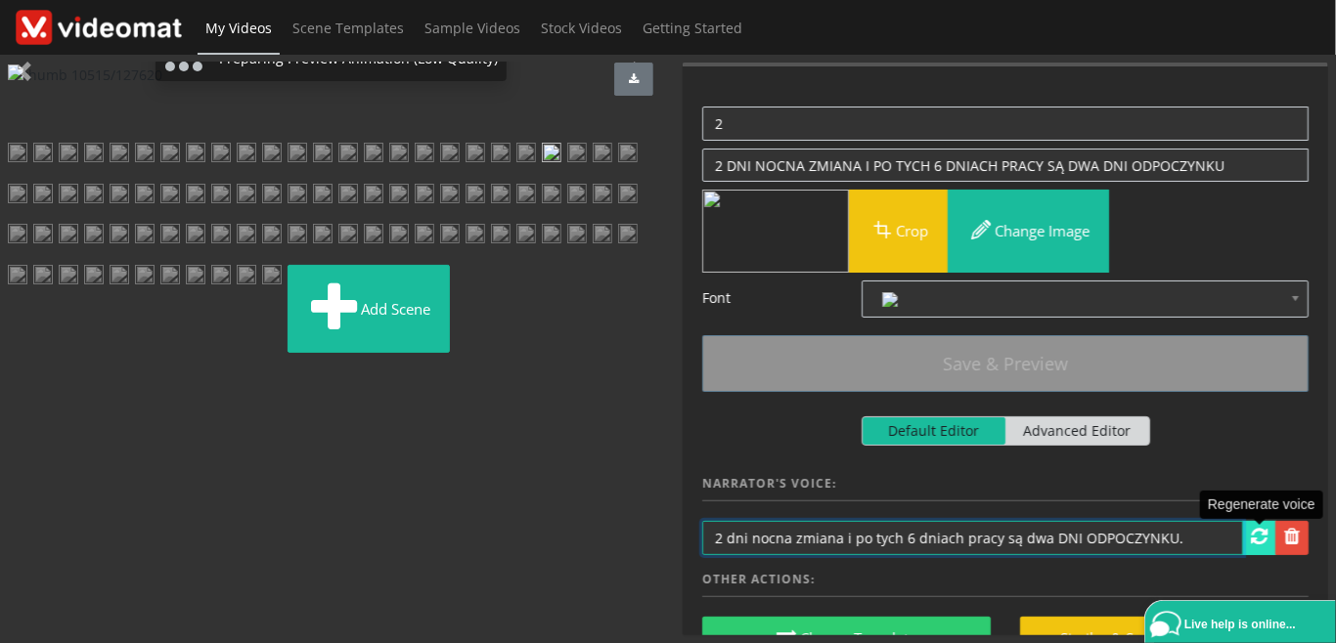
type input "2 dni nocna zmiana i po tych 6 dniach pracy są dwa DNI ODPOCZYNKU."
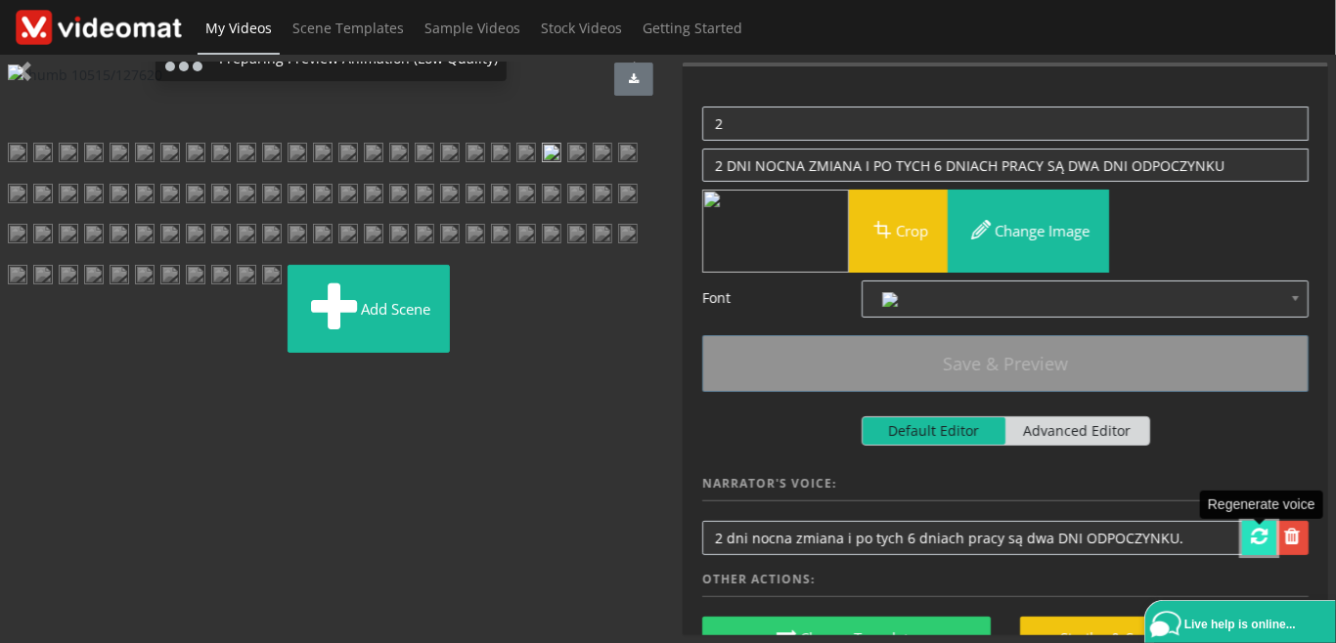
click at [1254, 534] on span at bounding box center [1259, 537] width 17 height 20
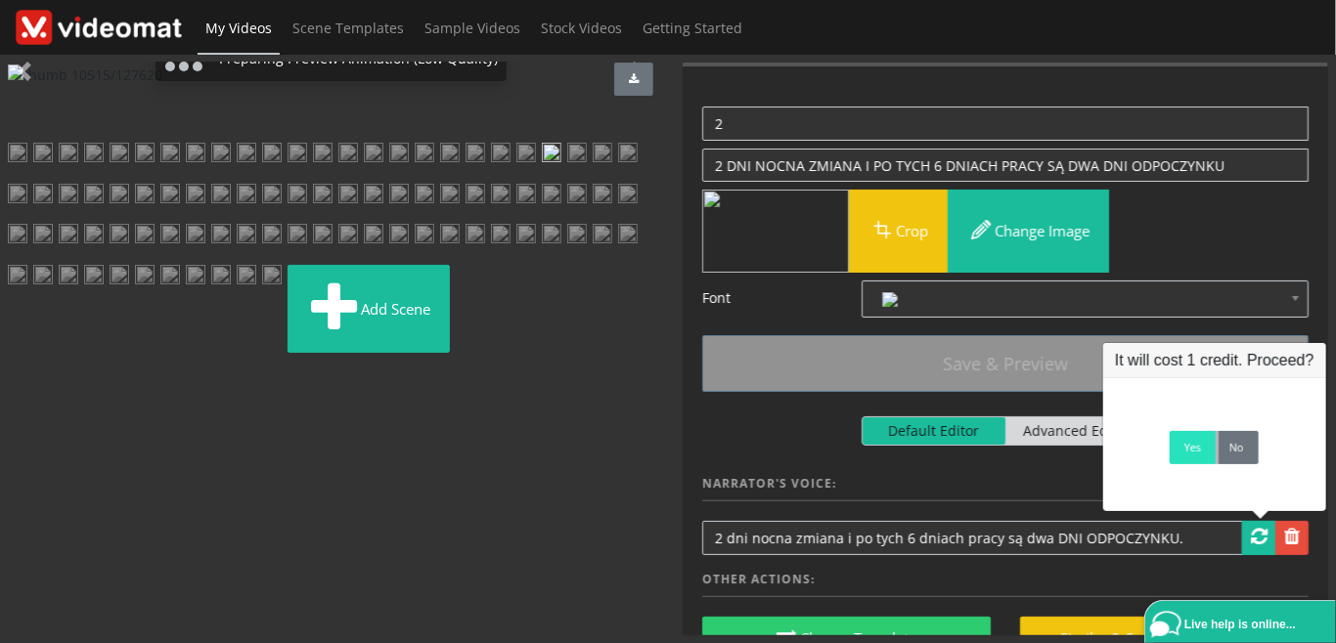
click at [1192, 458] on link "Yes" at bounding box center [1192, 447] width 46 height 33
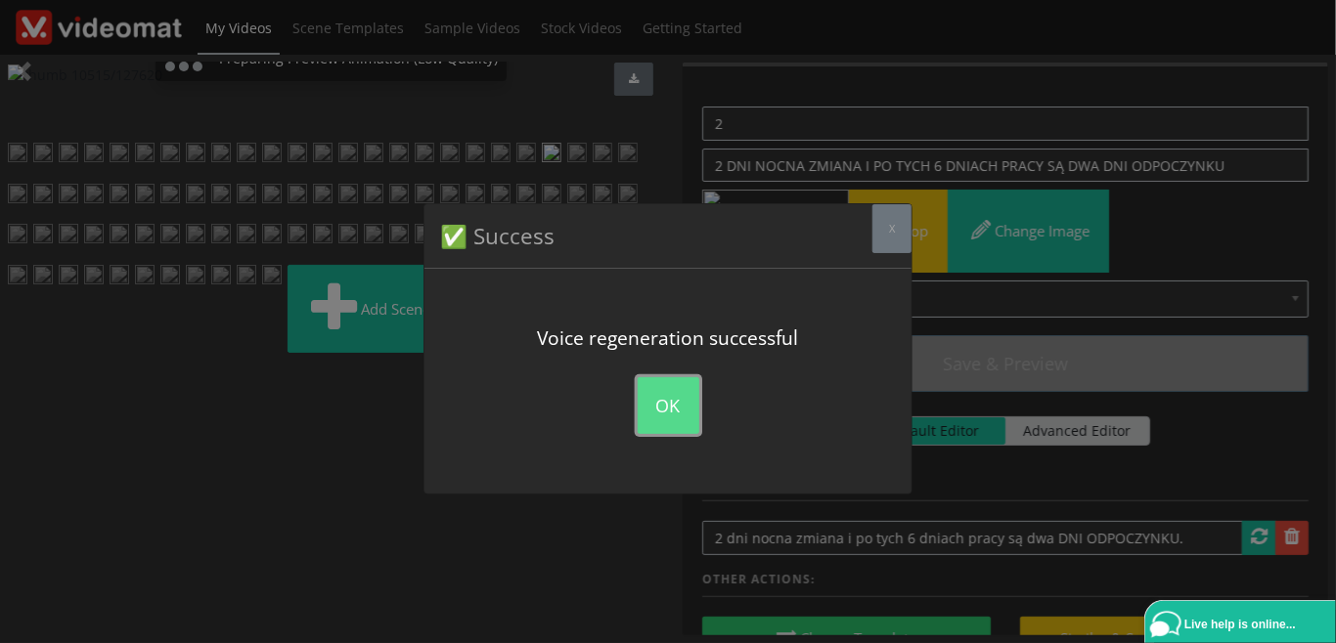
click at [649, 409] on button "OK" at bounding box center [669, 405] width 62 height 57
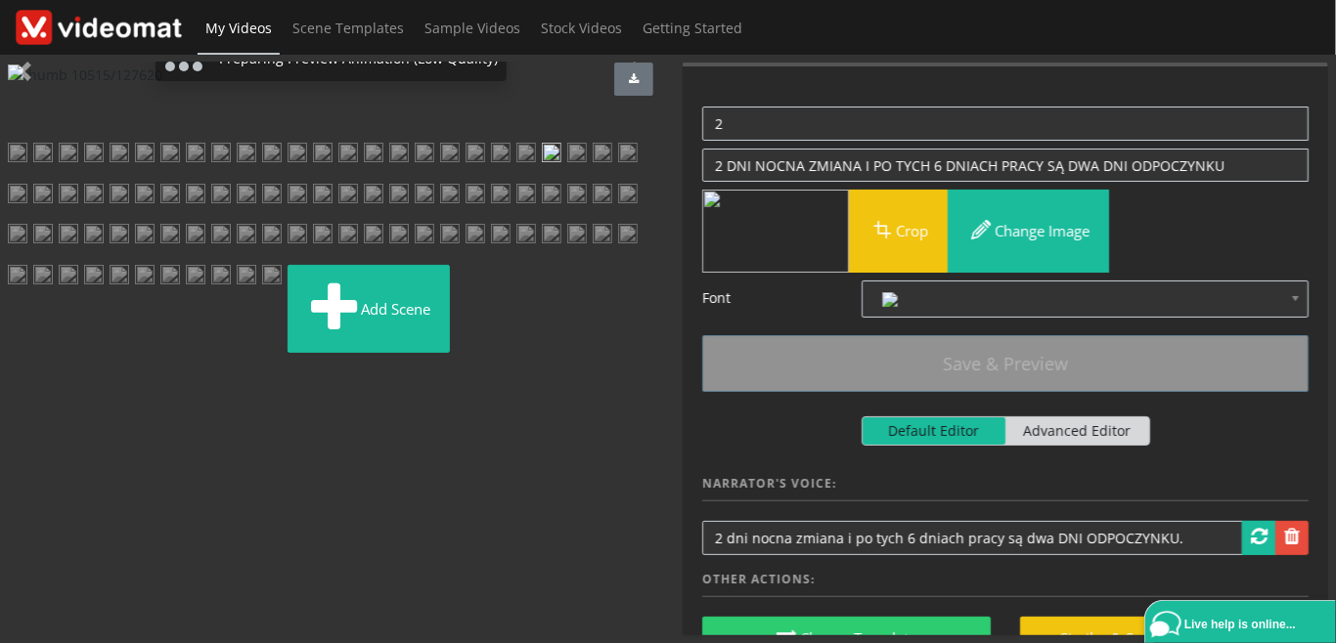
click at [567, 178] on img at bounding box center [577, 160] width 20 height 35
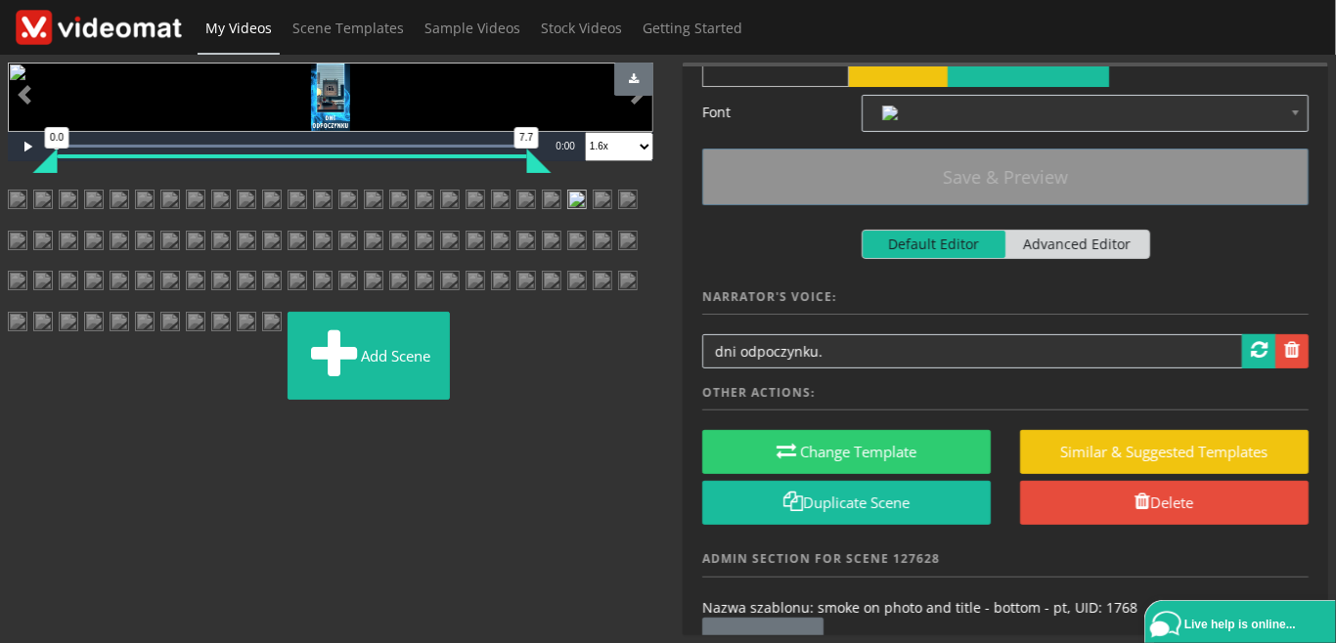
scroll to position [225, 0]
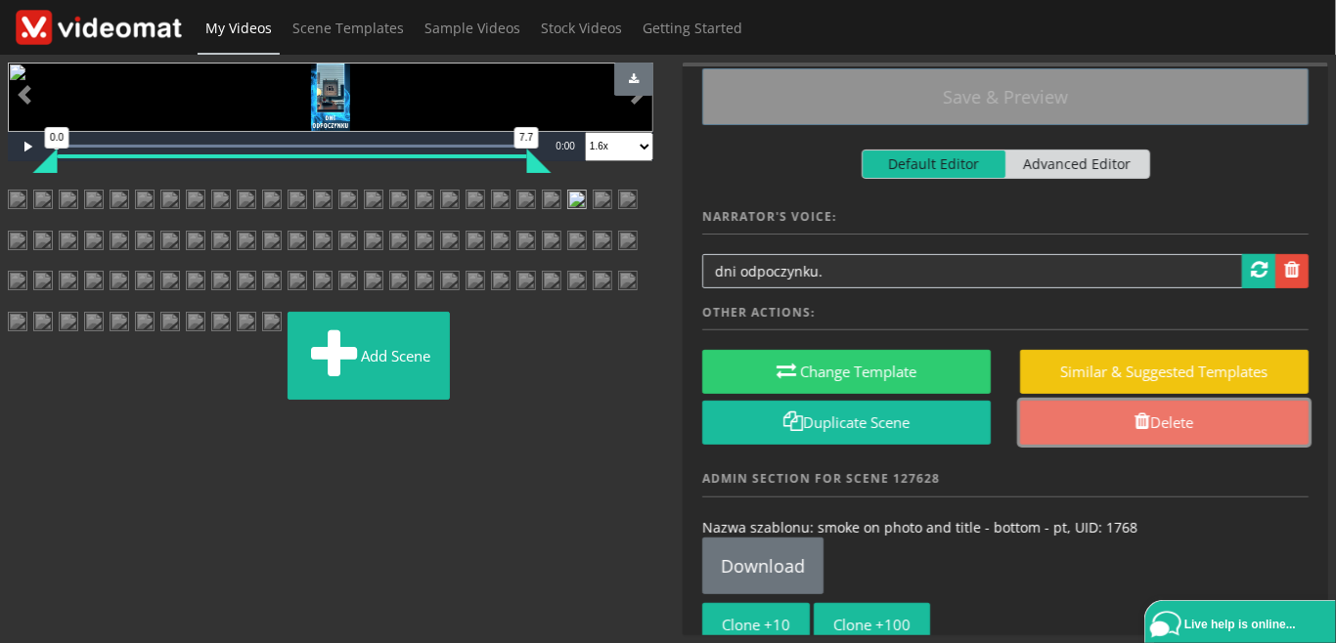
click at [1119, 429] on link "Delete" at bounding box center [1164, 423] width 288 height 44
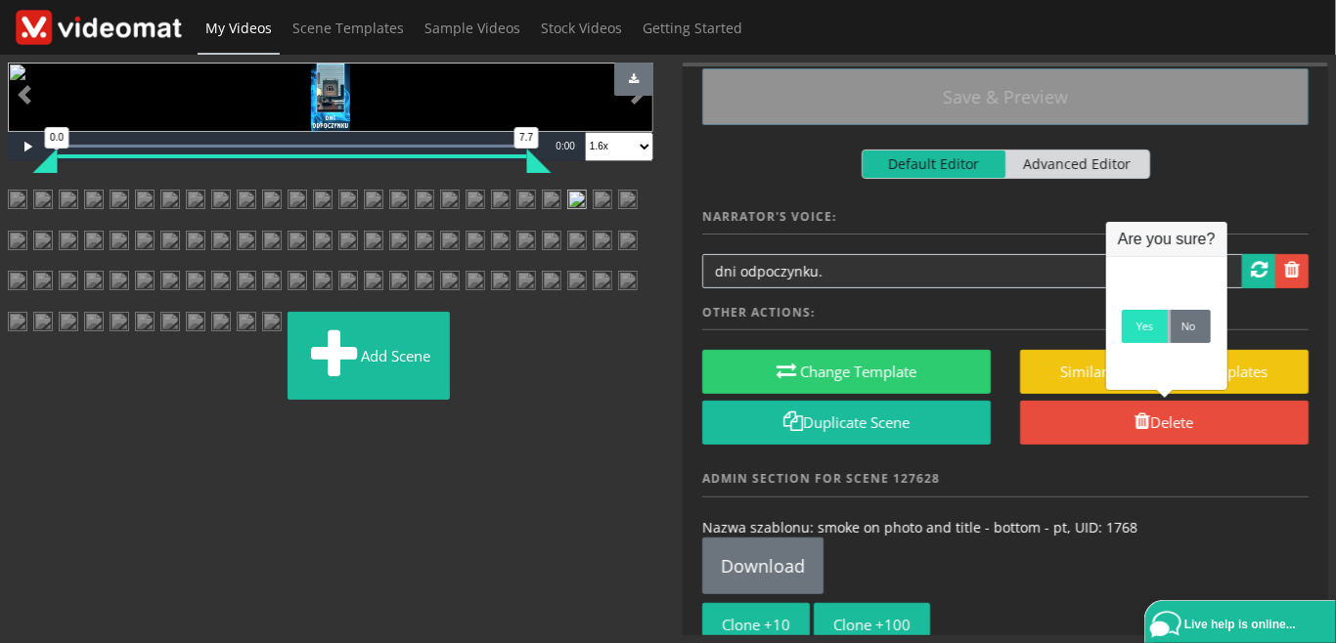
click at [1140, 342] on link "Yes" at bounding box center [1145, 326] width 46 height 33
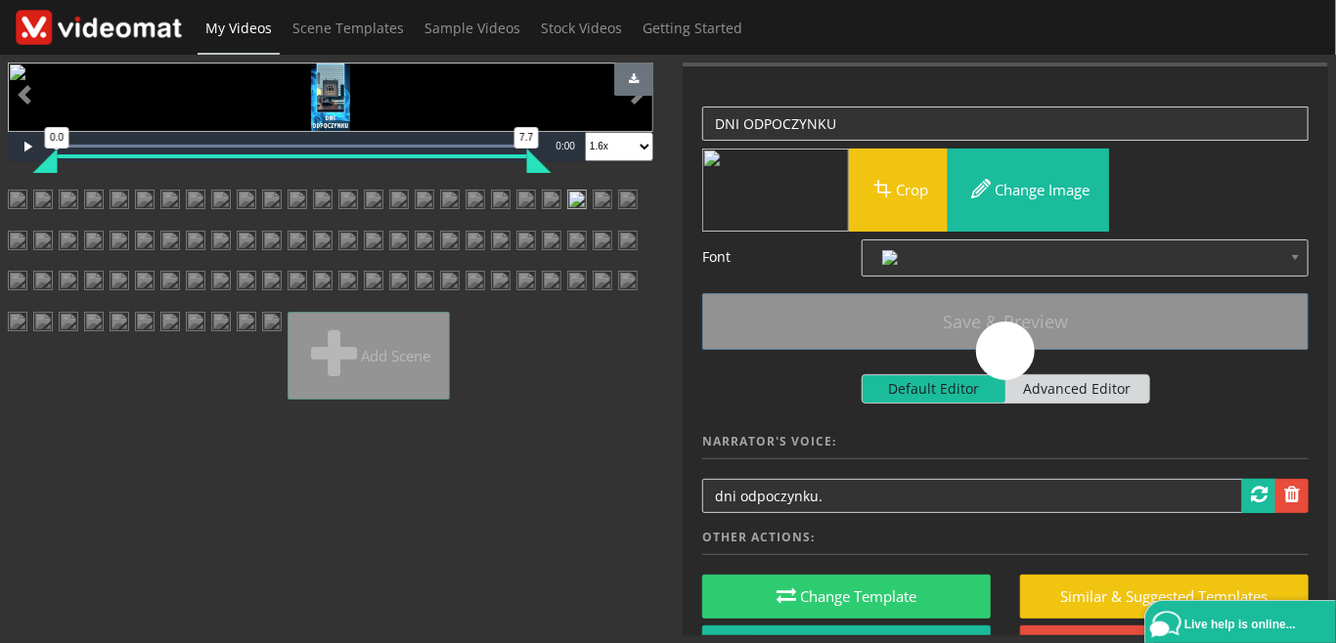
scroll to position [0, 0]
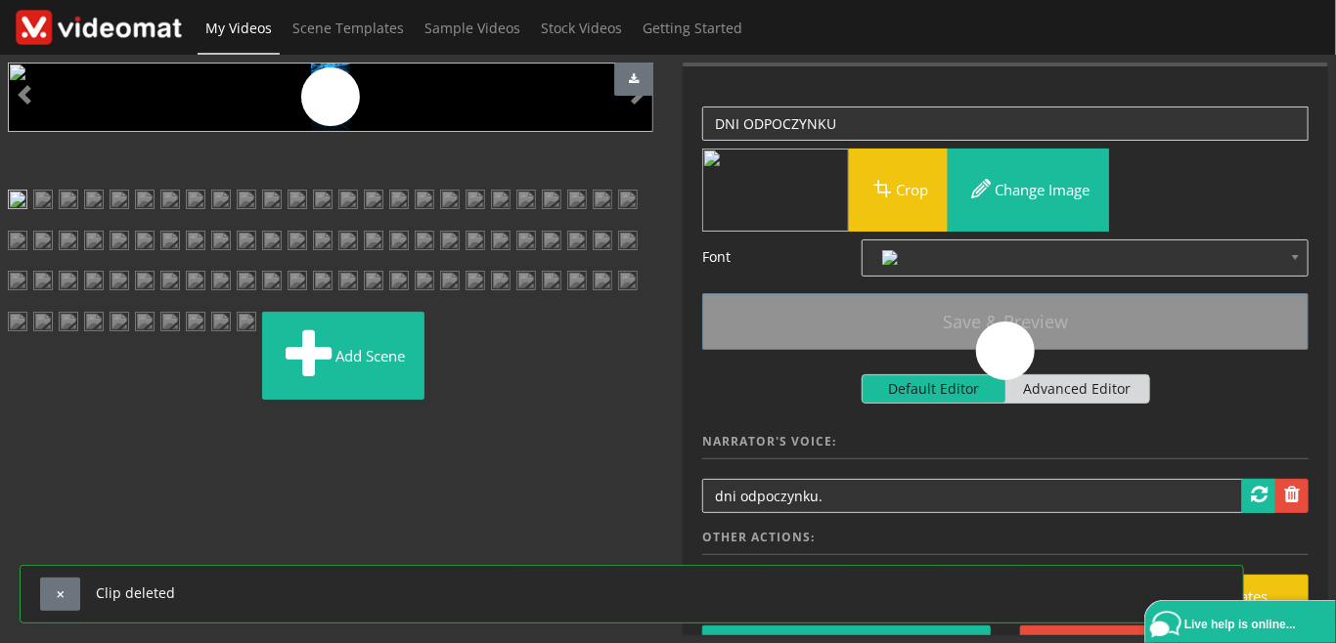
click at [593, 217] on img at bounding box center [603, 207] width 20 height 35
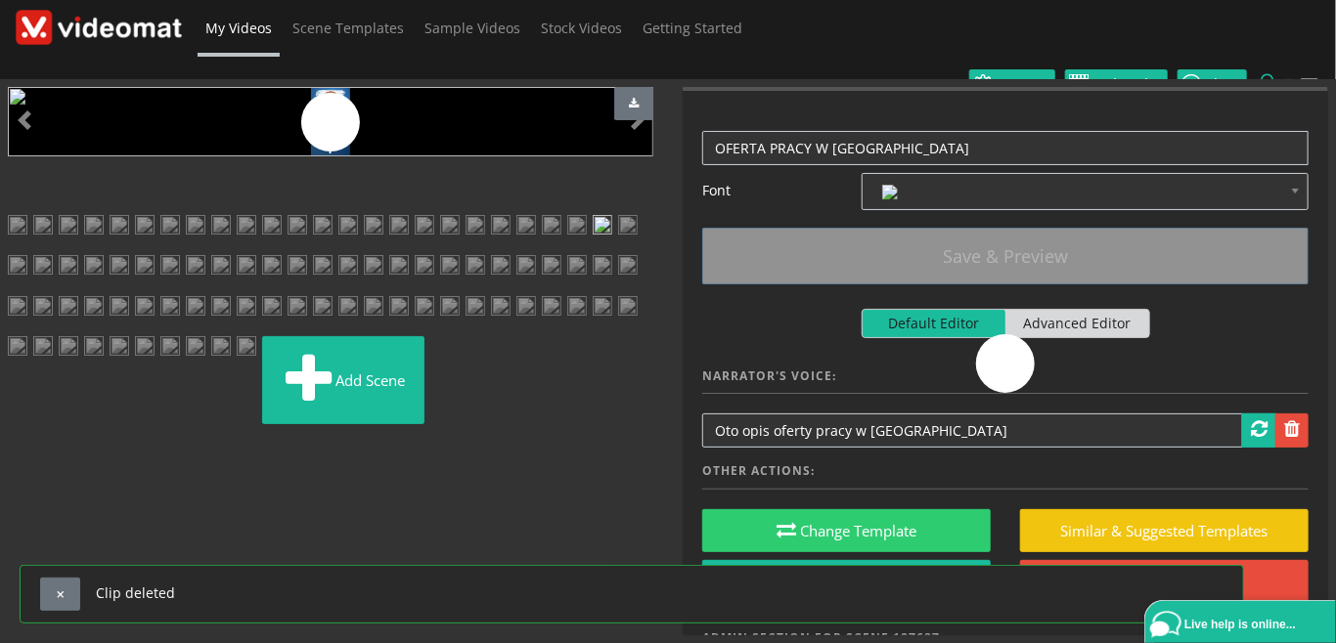
click at [567, 228] on img at bounding box center [577, 232] width 20 height 35
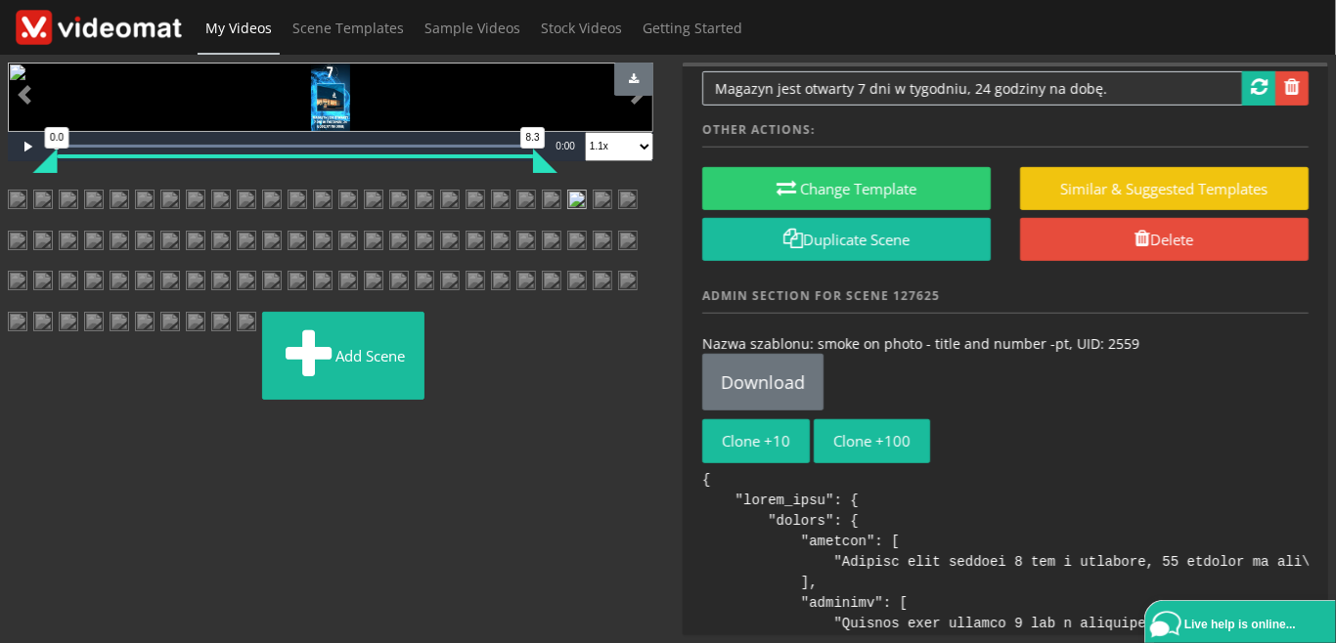
scroll to position [676, 0]
click at [593, 225] on img at bounding box center [603, 207] width 20 height 35
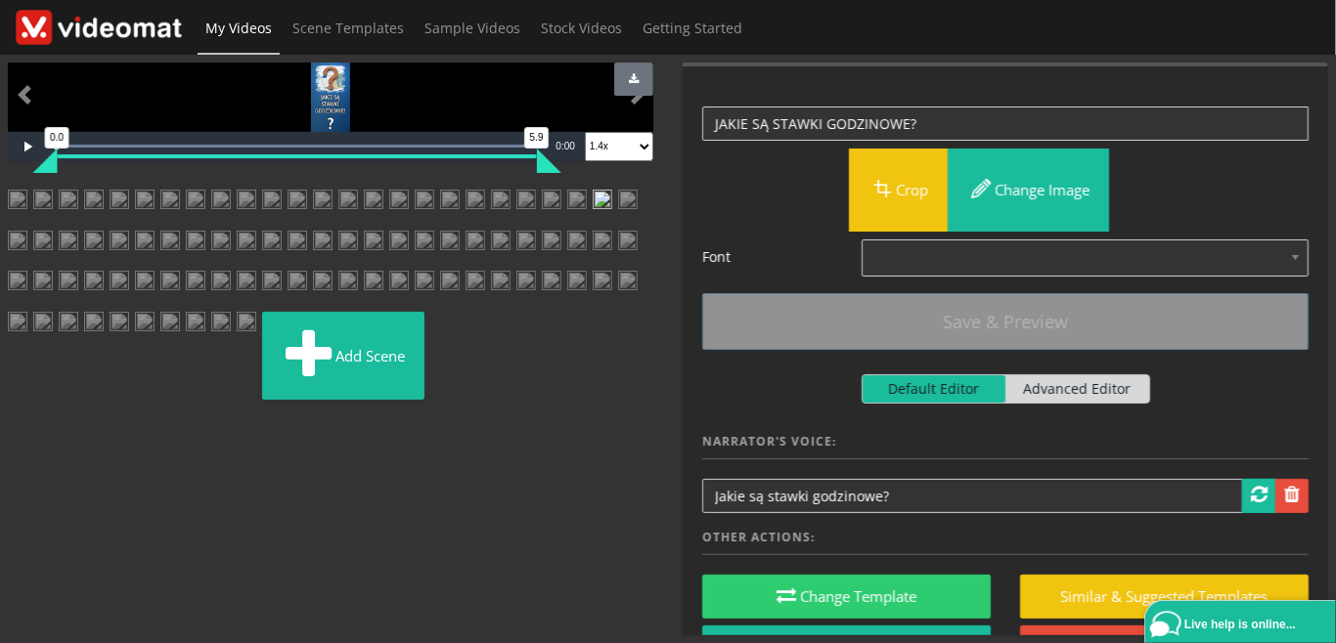
scroll to position [450, 0]
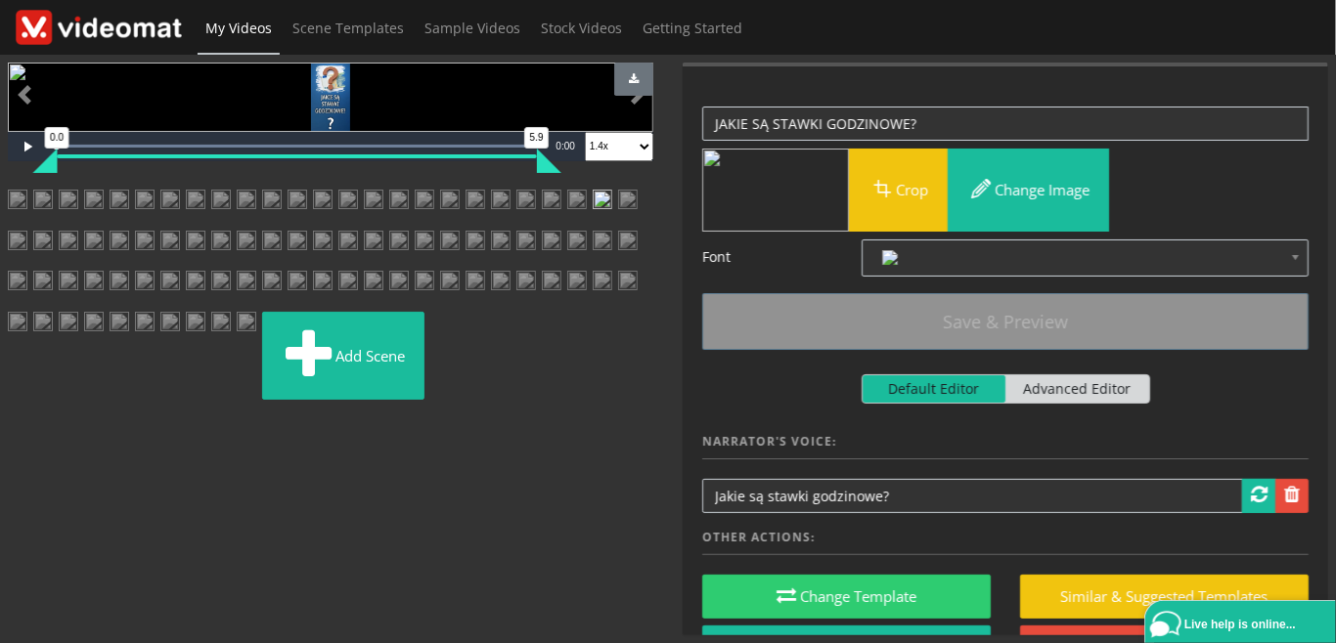
click at [618, 225] on img at bounding box center [628, 207] width 20 height 35
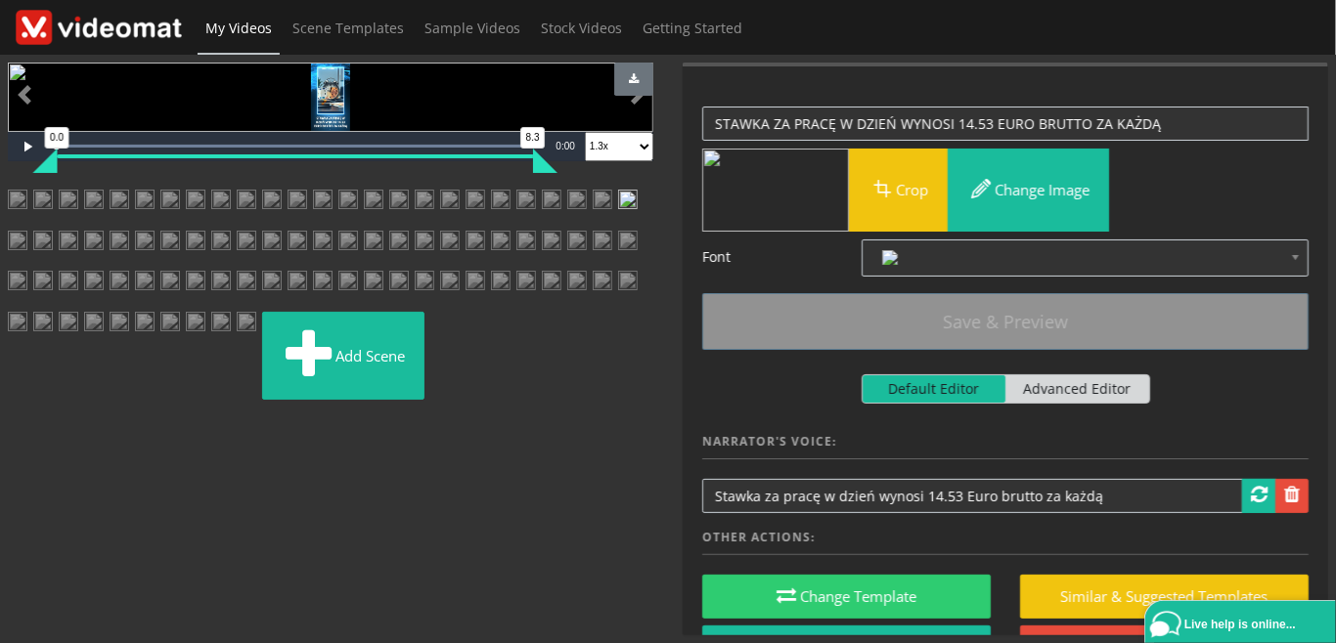
click at [27, 266] on img at bounding box center [18, 248] width 20 height 35
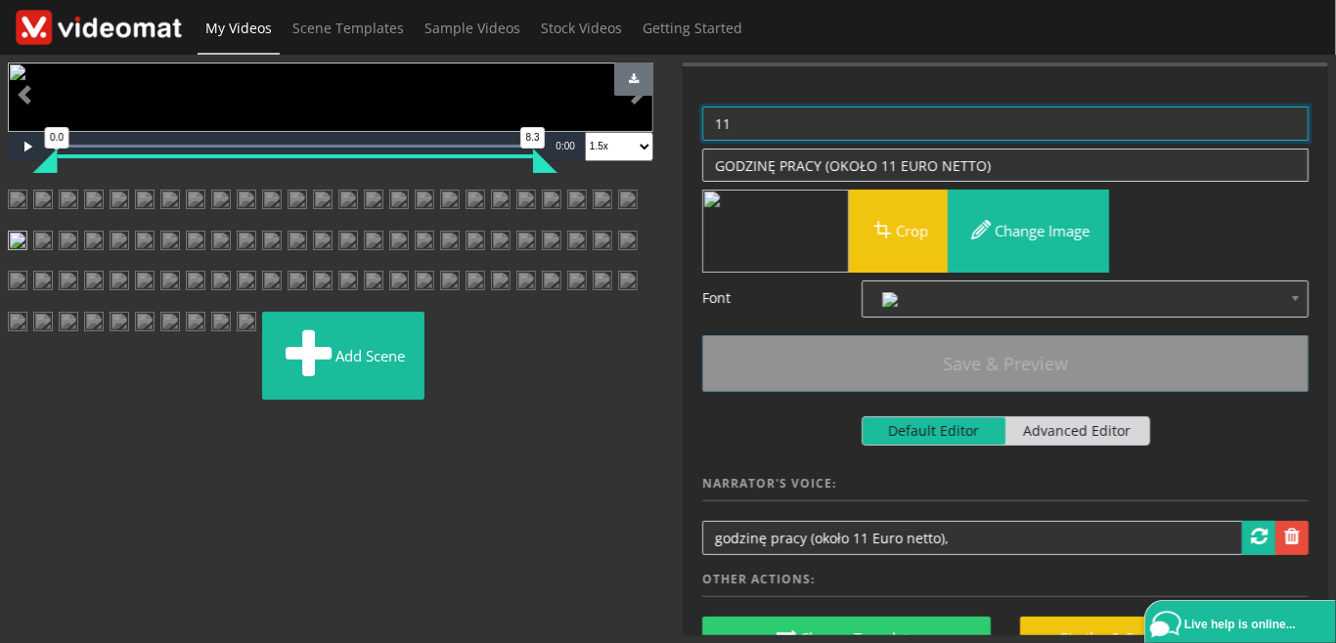
click at [782, 124] on textarea "11" at bounding box center [1005, 124] width 606 height 34
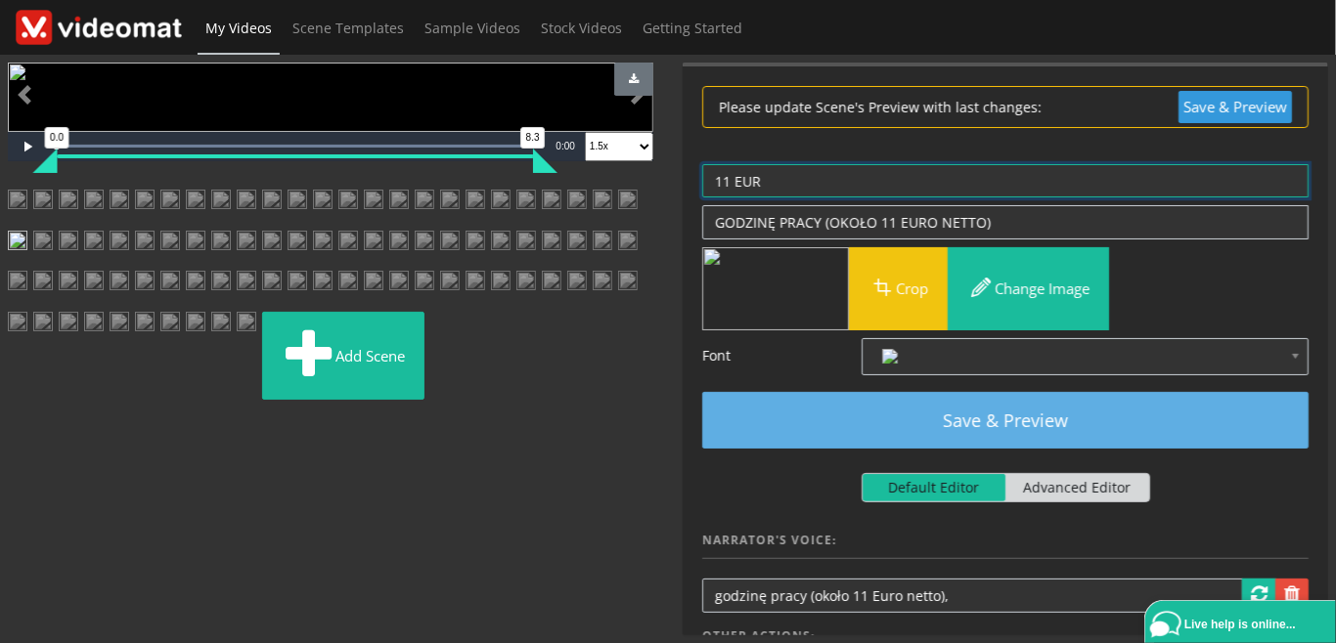
type textarea "11 EUR"
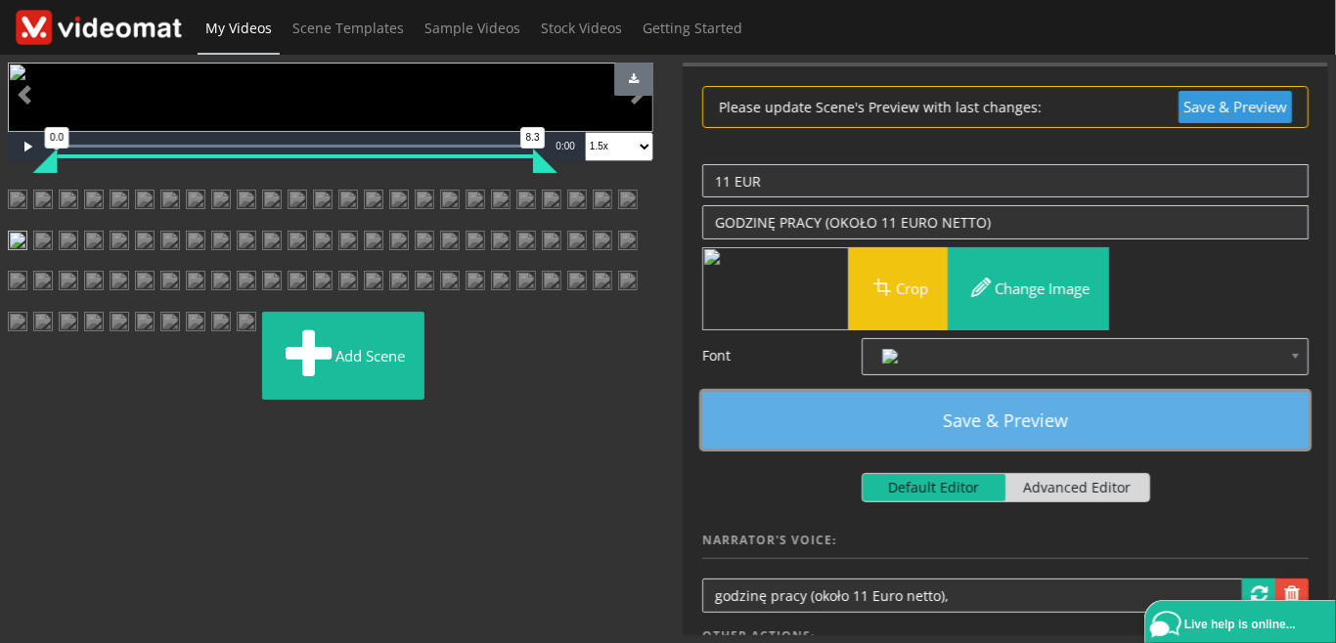
click at [948, 421] on button "Save & Preview" at bounding box center [1005, 420] width 606 height 57
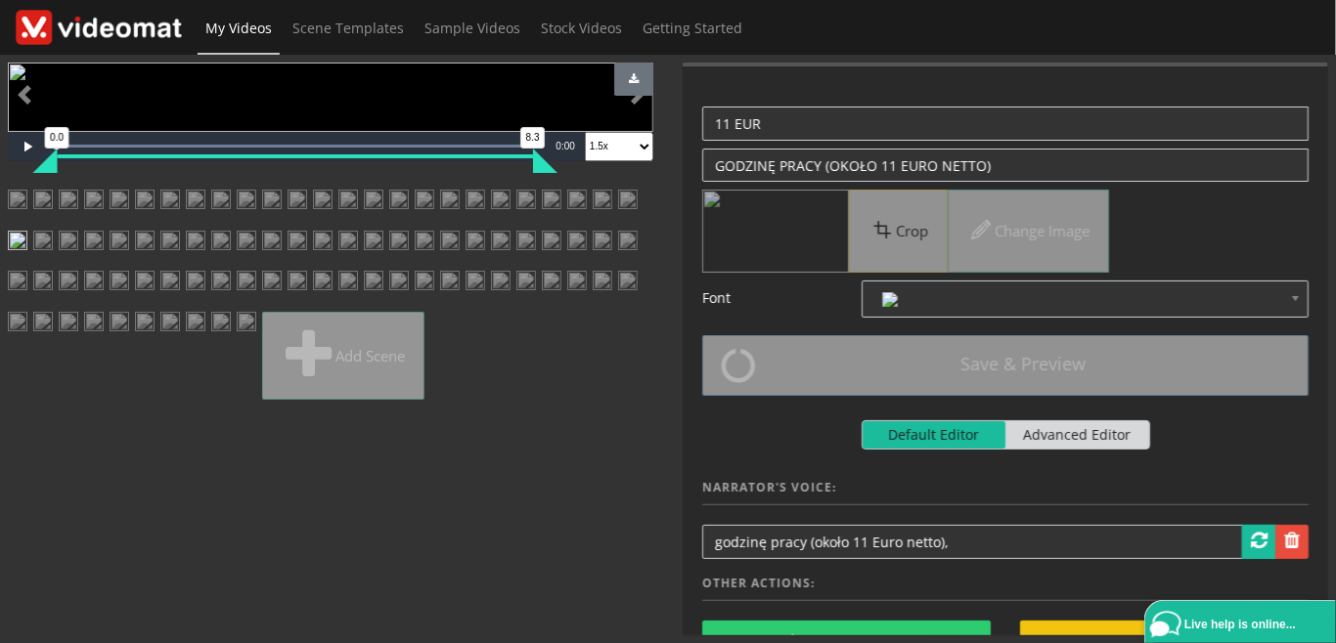
click at [53, 266] on img at bounding box center [43, 248] width 20 height 35
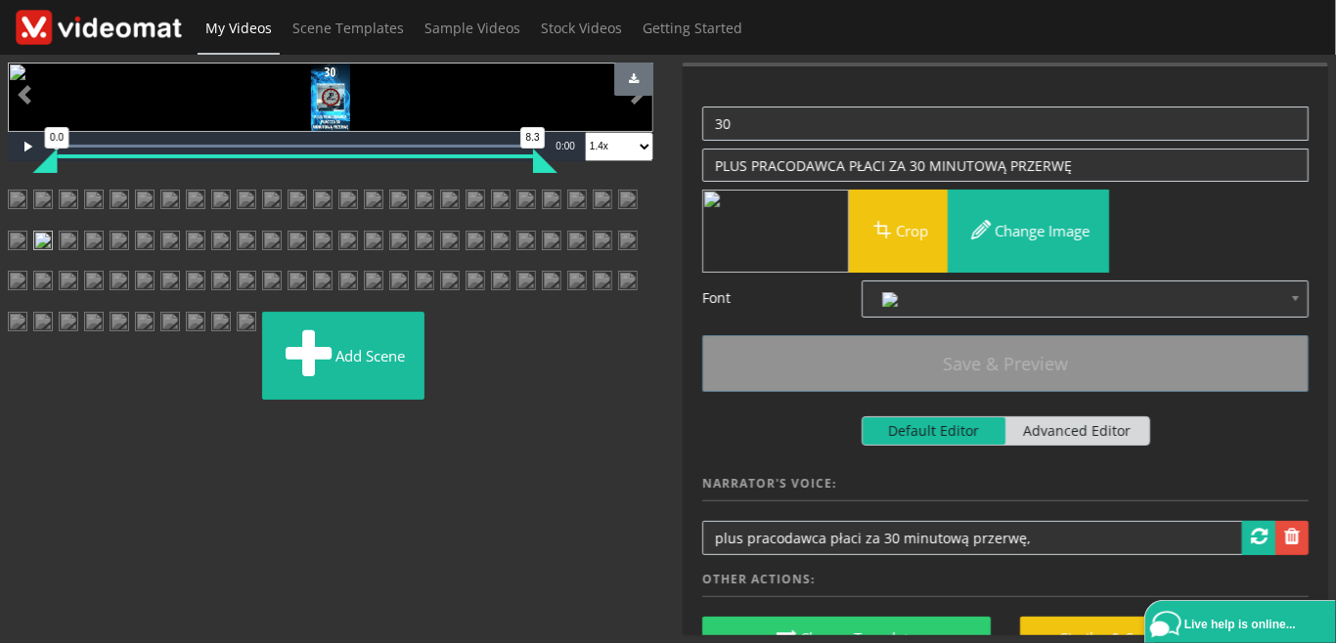
click at [78, 266] on img at bounding box center [69, 248] width 20 height 35
click at [104, 266] on img at bounding box center [94, 248] width 20 height 35
click at [129, 266] on img at bounding box center [120, 248] width 20 height 35
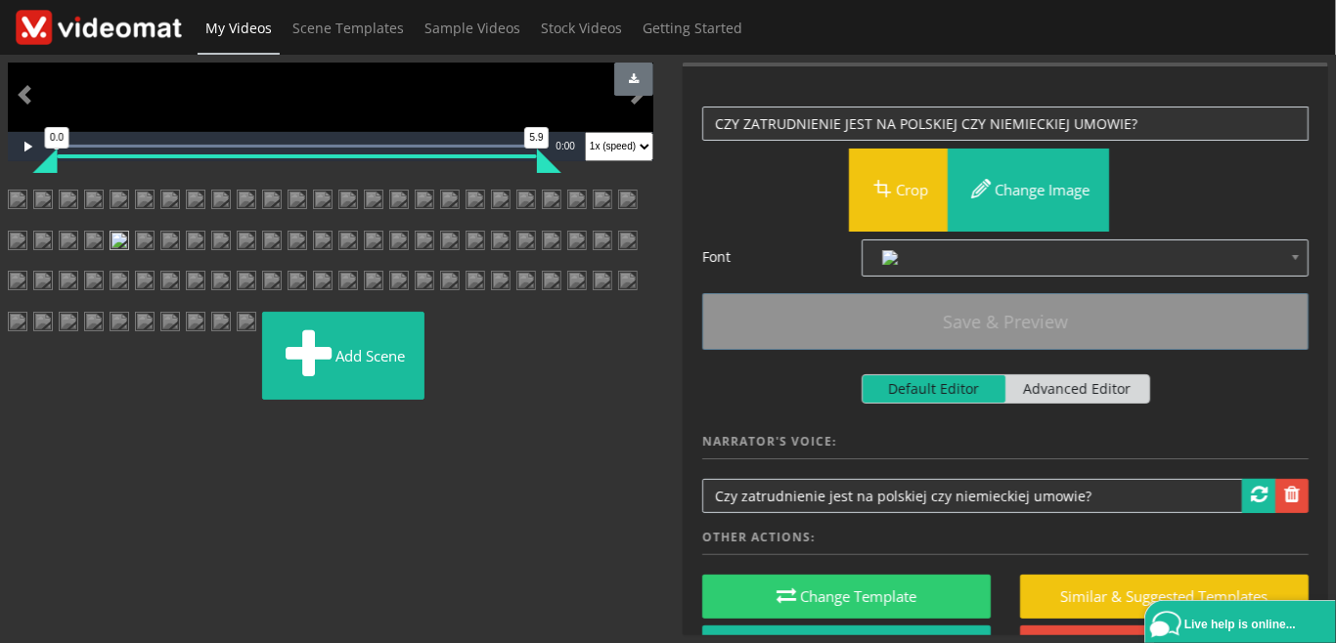
scroll to position [0, 0]
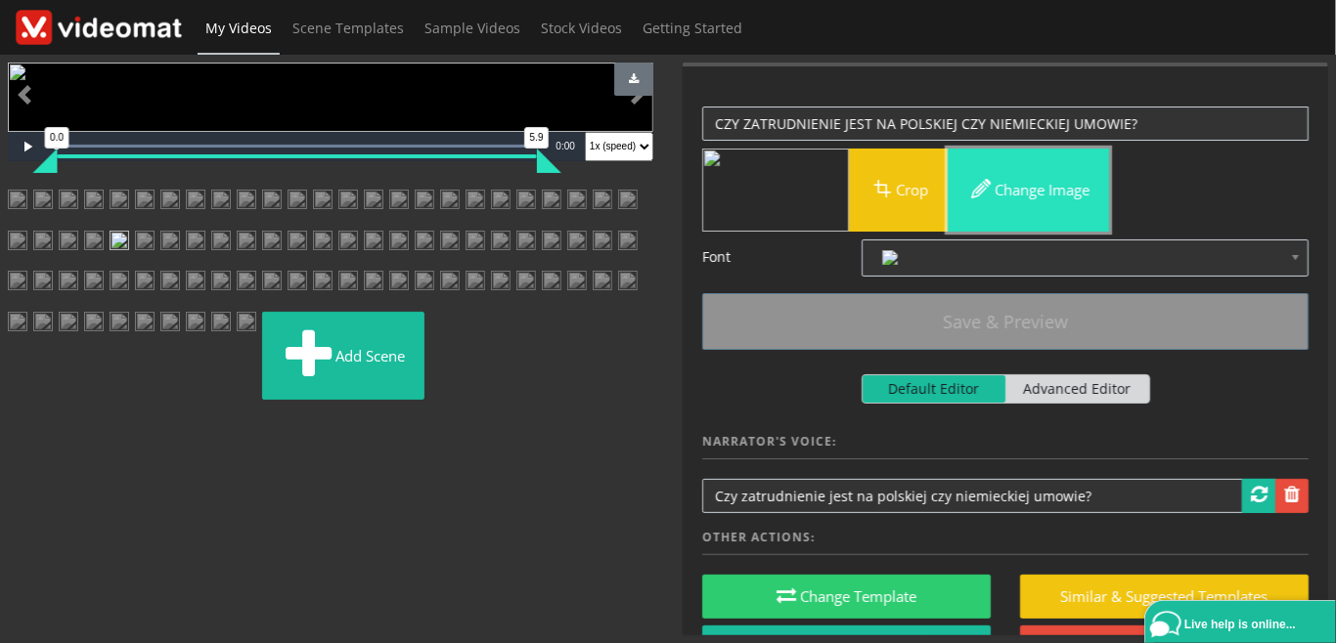
click at [1007, 190] on button "Change image" at bounding box center [1027, 190] width 161 height 83
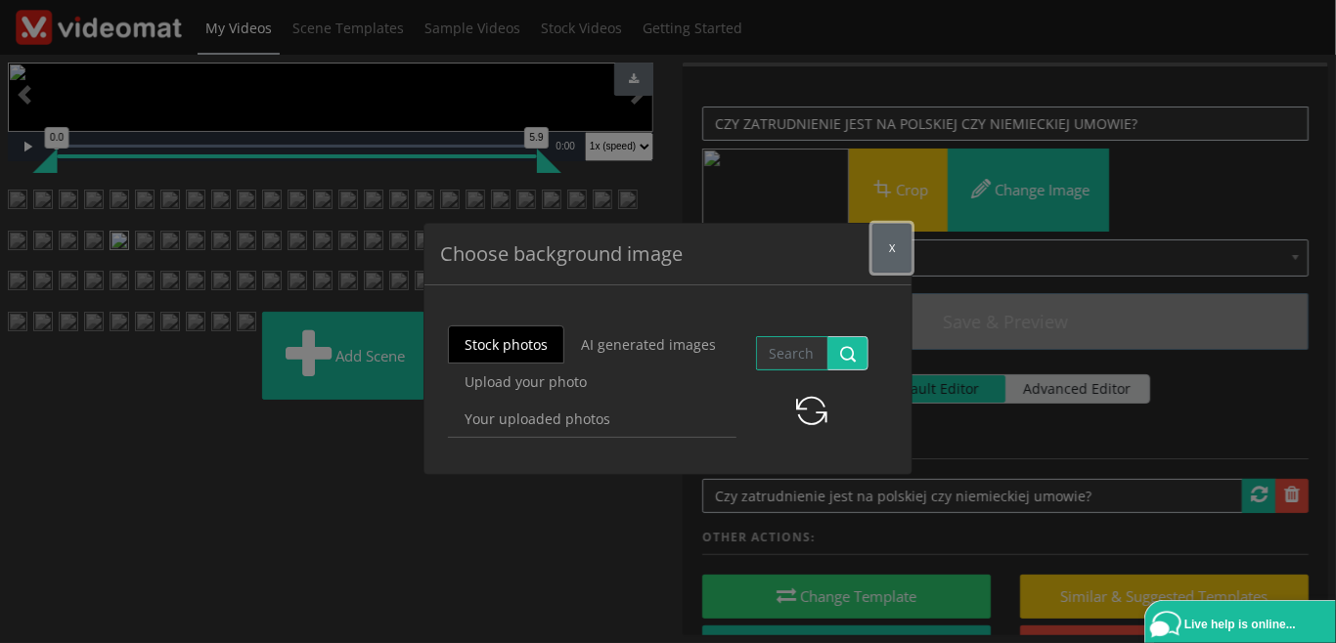
click at [888, 251] on button "x" at bounding box center [891, 248] width 39 height 49
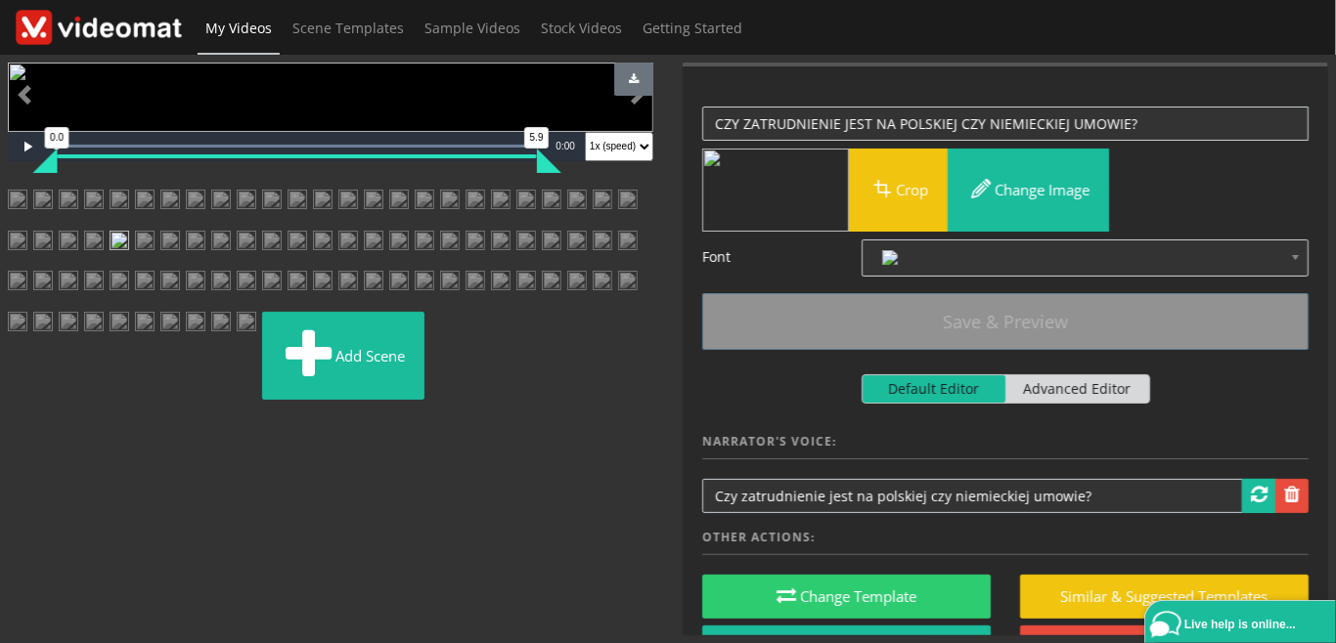
scroll to position [450, 0]
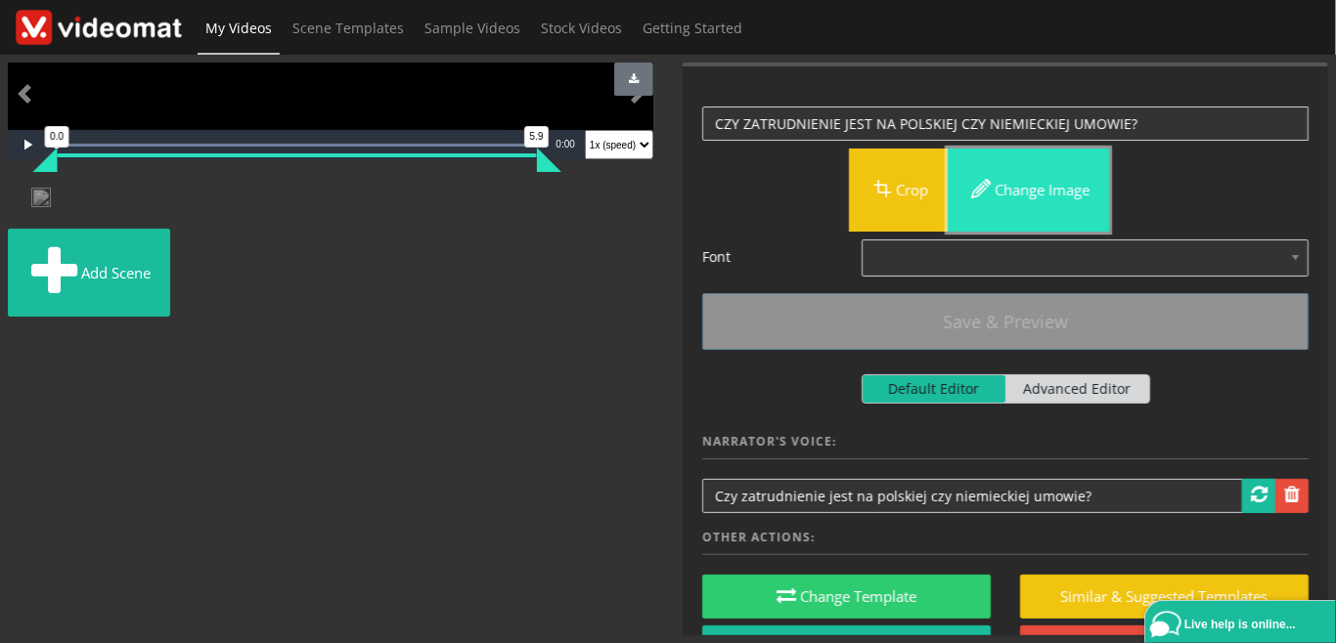
click at [1029, 193] on button "Change image" at bounding box center [1027, 190] width 161 height 83
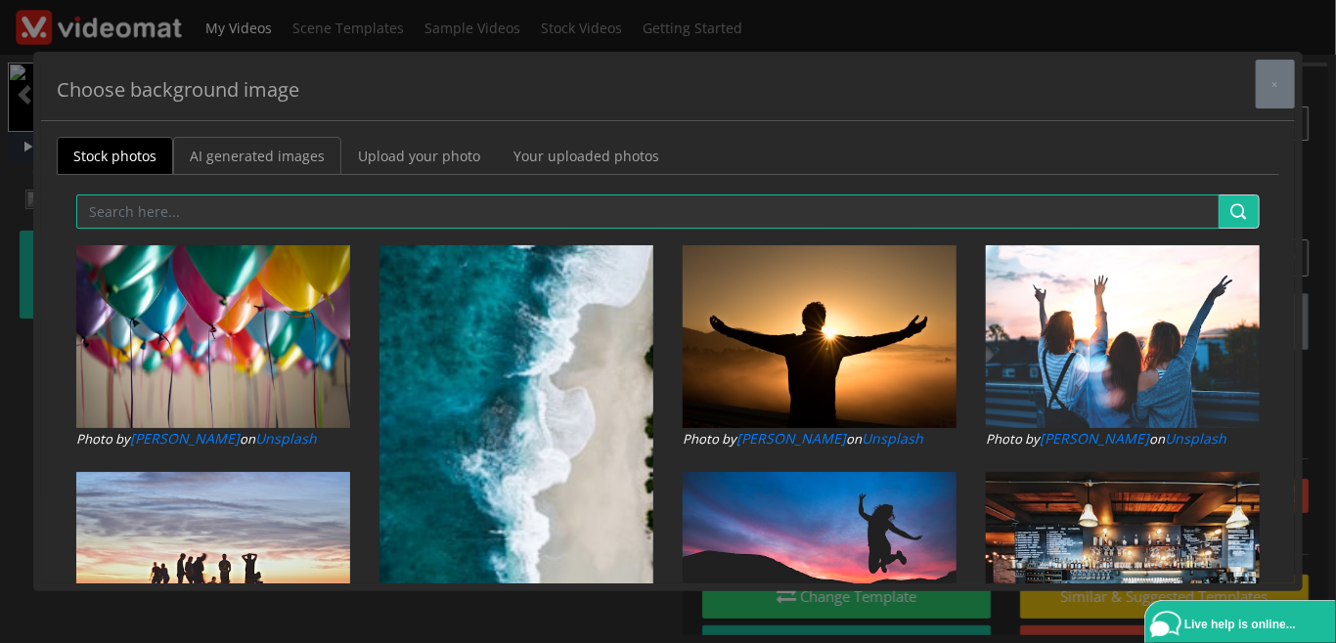
click at [294, 158] on link "AI generated images" at bounding box center [257, 156] width 168 height 38
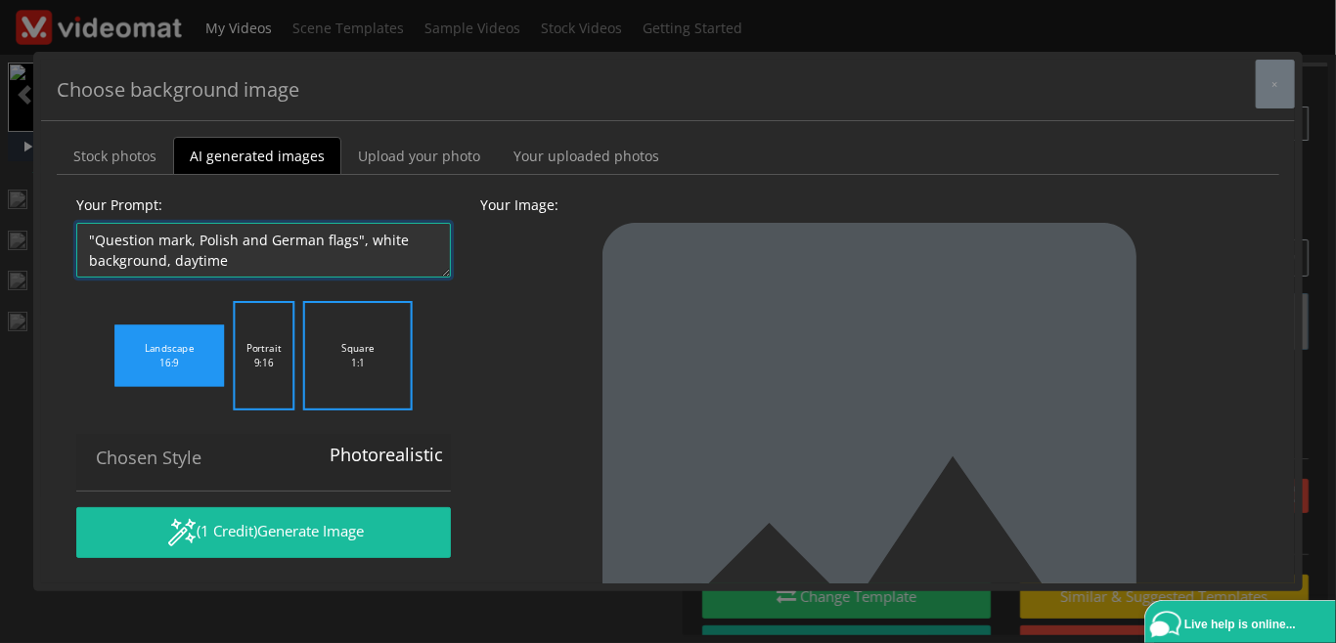
click at [244, 259] on textarea ""Question mark, Polish and German flags", white background, daytime" at bounding box center [263, 250] width 374 height 55
drag, startPoint x: 239, startPoint y: 266, endPoint x: 40, endPoint y: 223, distance: 203.1
click at [76, 223] on textarea ""Question mark, Polish and German flags", white background, daytime" at bounding box center [263, 250] width 374 height 55
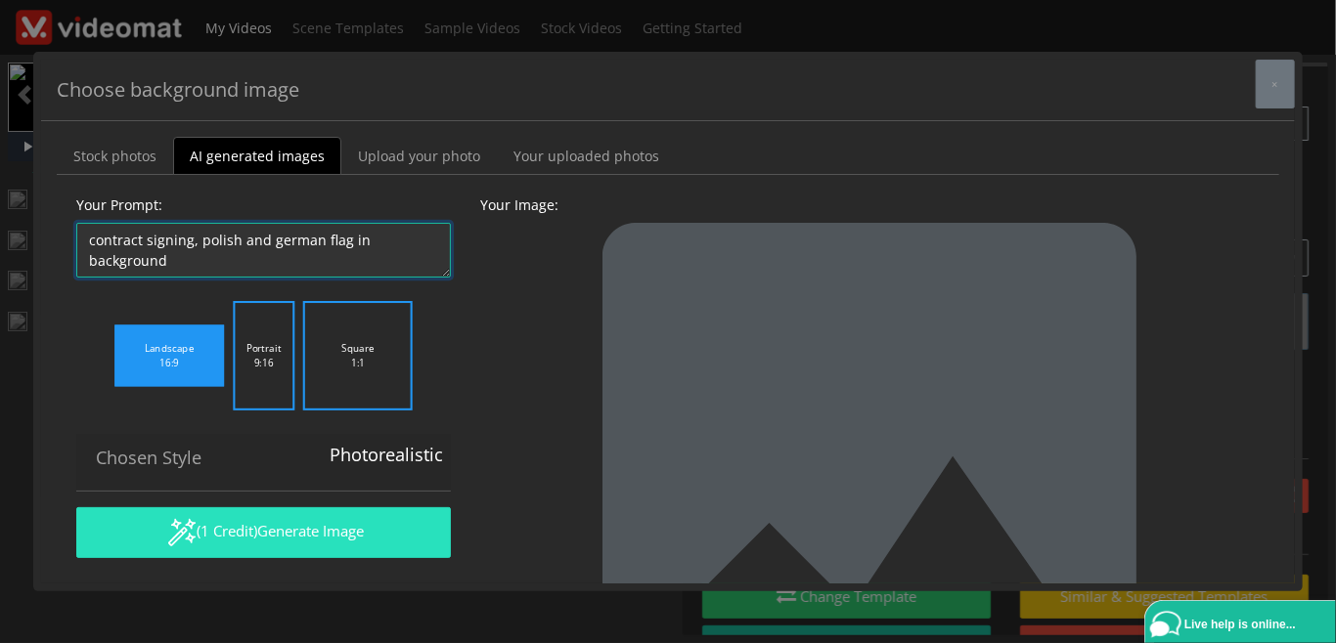
type textarea "contract signing, polish and german flag in background"
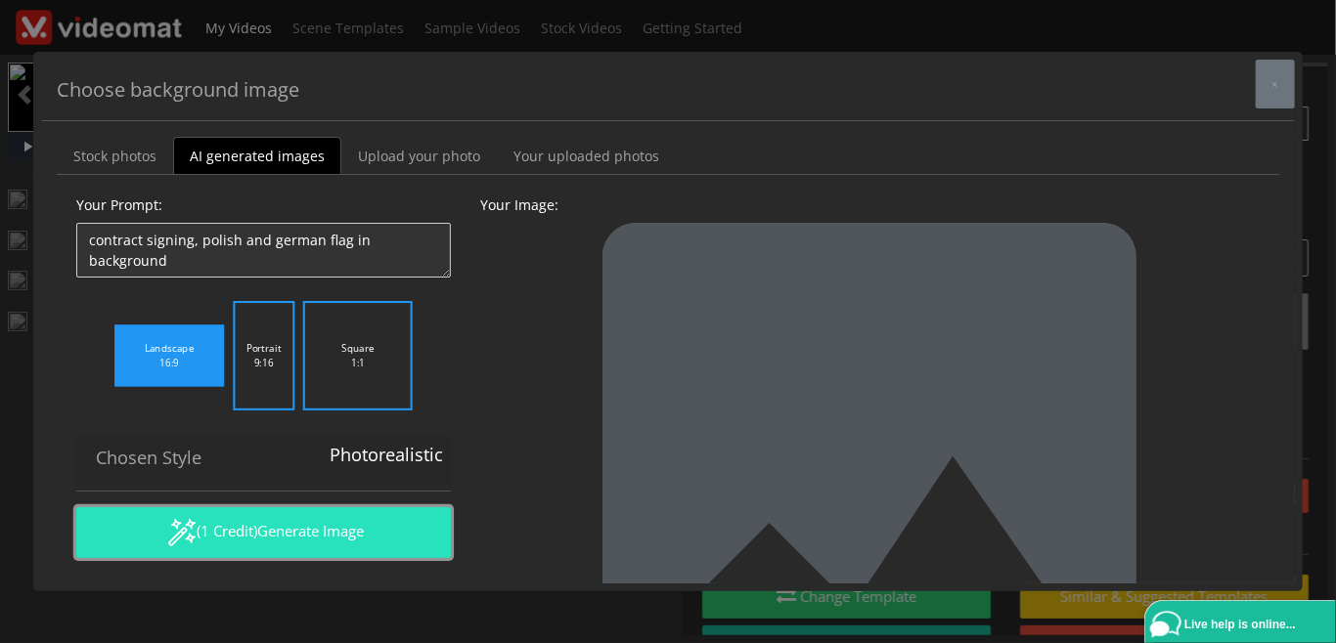
click at [257, 521] on button "(1 Credit) Generate Image" at bounding box center [263, 532] width 374 height 51
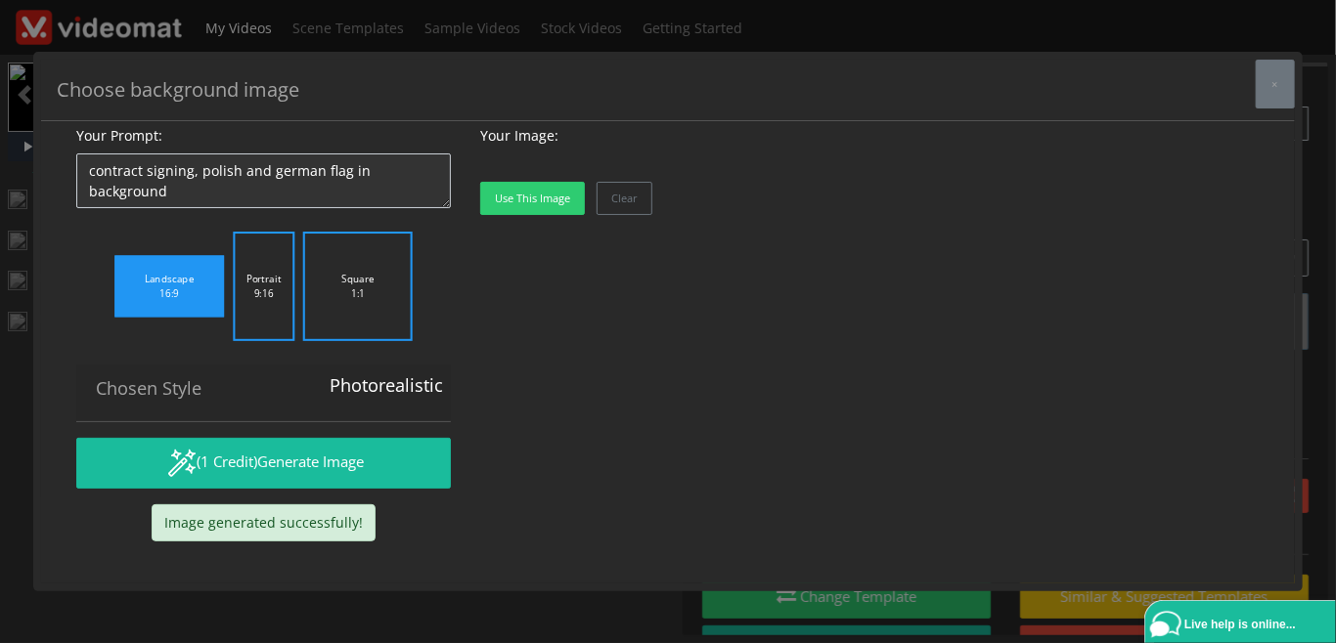
scroll to position [164, 0]
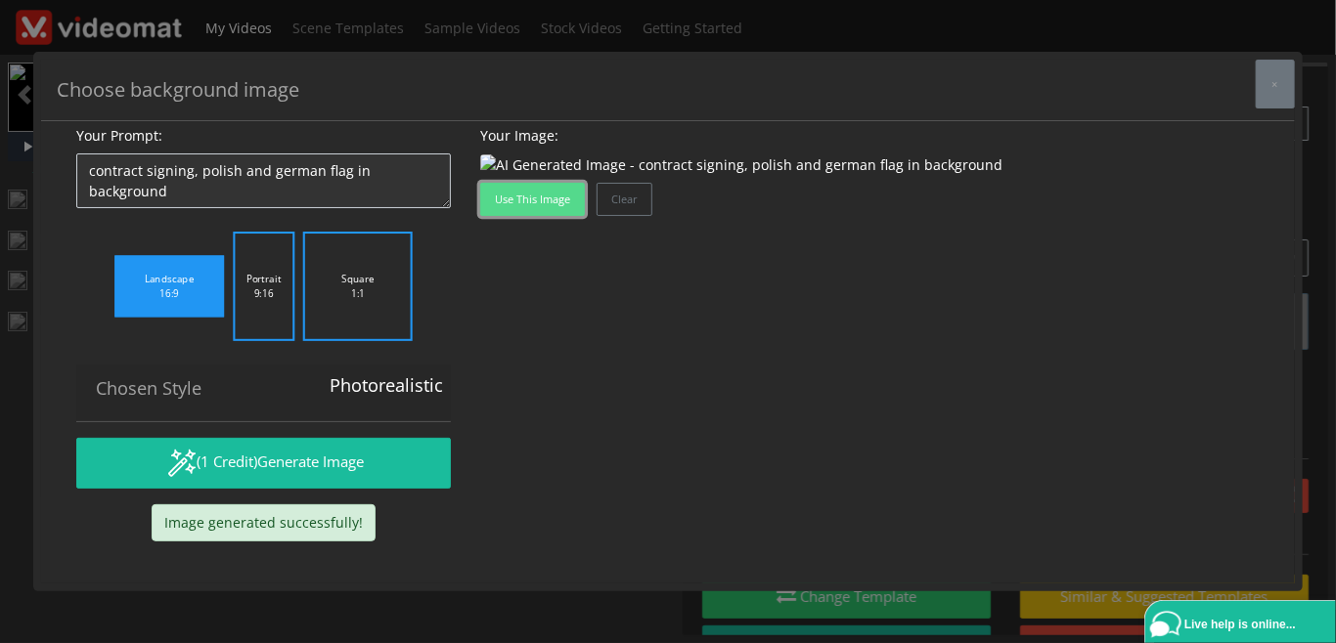
click at [526, 216] on button "Use this image" at bounding box center [532, 199] width 105 height 33
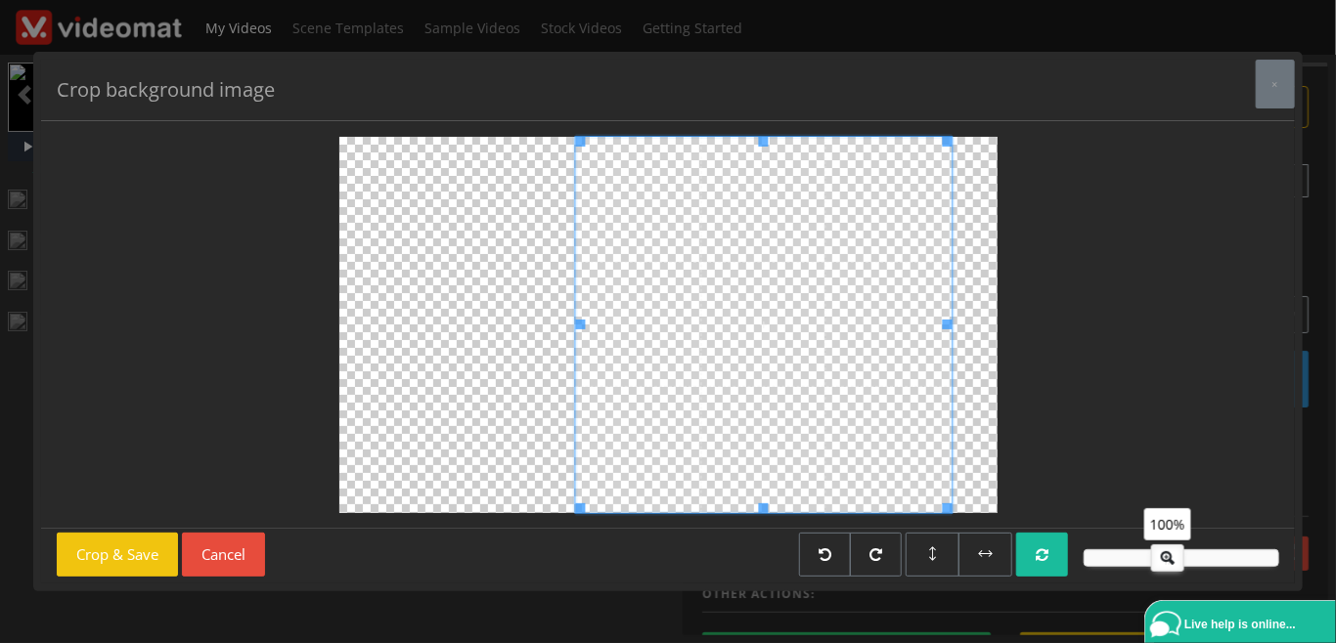
click at [732, 462] on span at bounding box center [763, 325] width 376 height 376
click at [149, 561] on button "Crop & Save" at bounding box center [117, 555] width 121 height 44
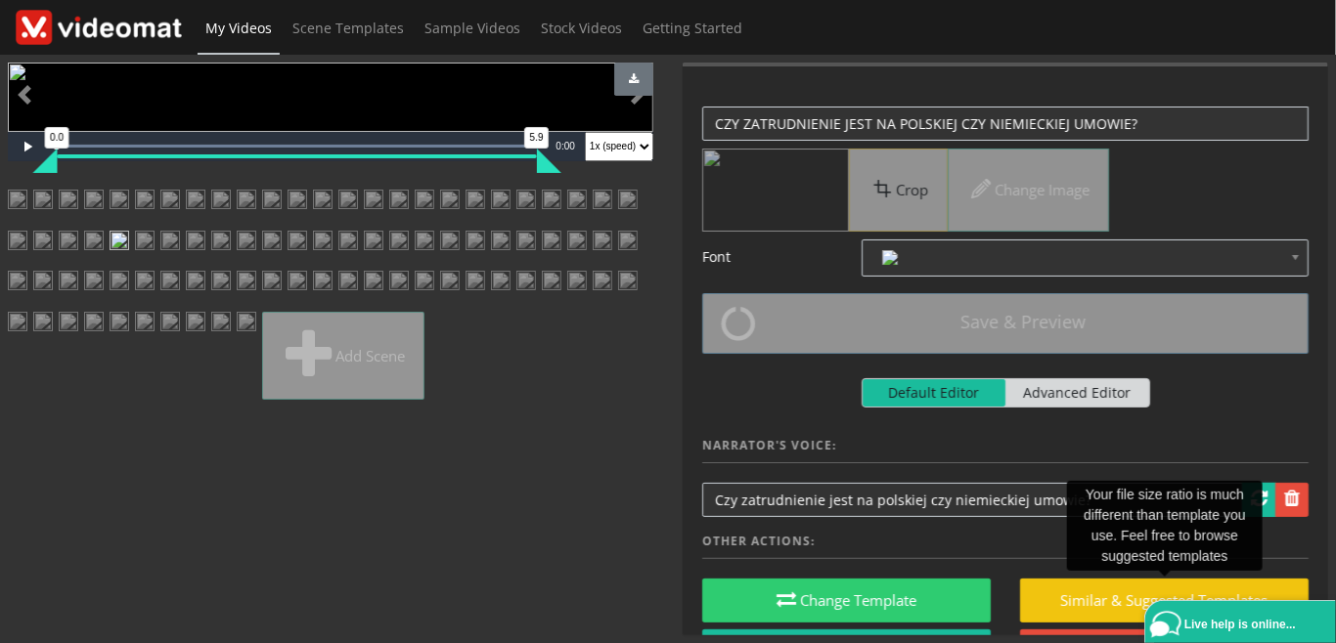
scroll to position [450, 0]
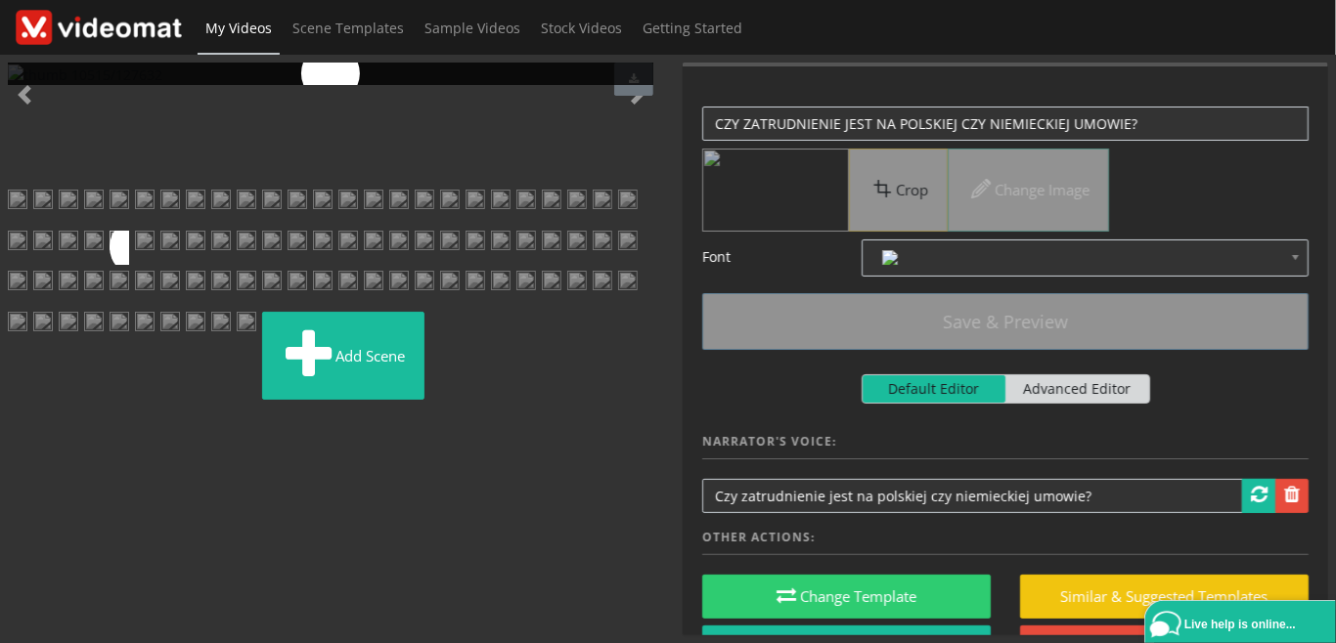
click at [154, 266] on img at bounding box center [145, 248] width 20 height 35
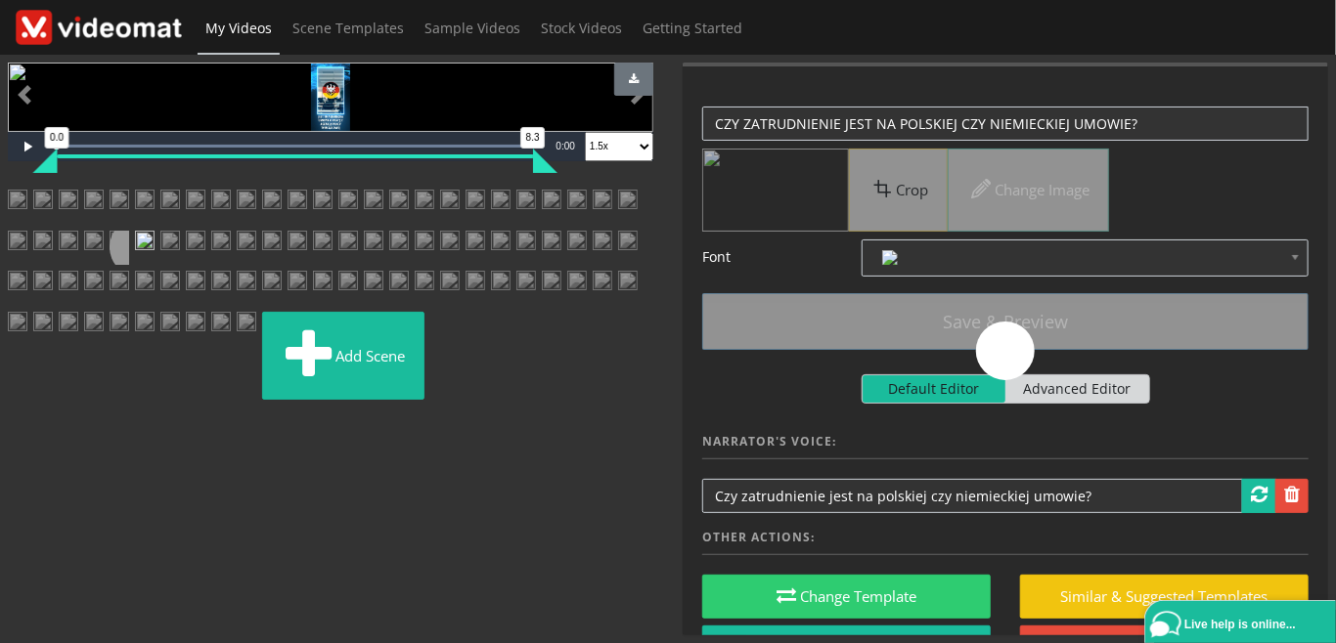
click at [180, 266] on img at bounding box center [170, 248] width 20 height 35
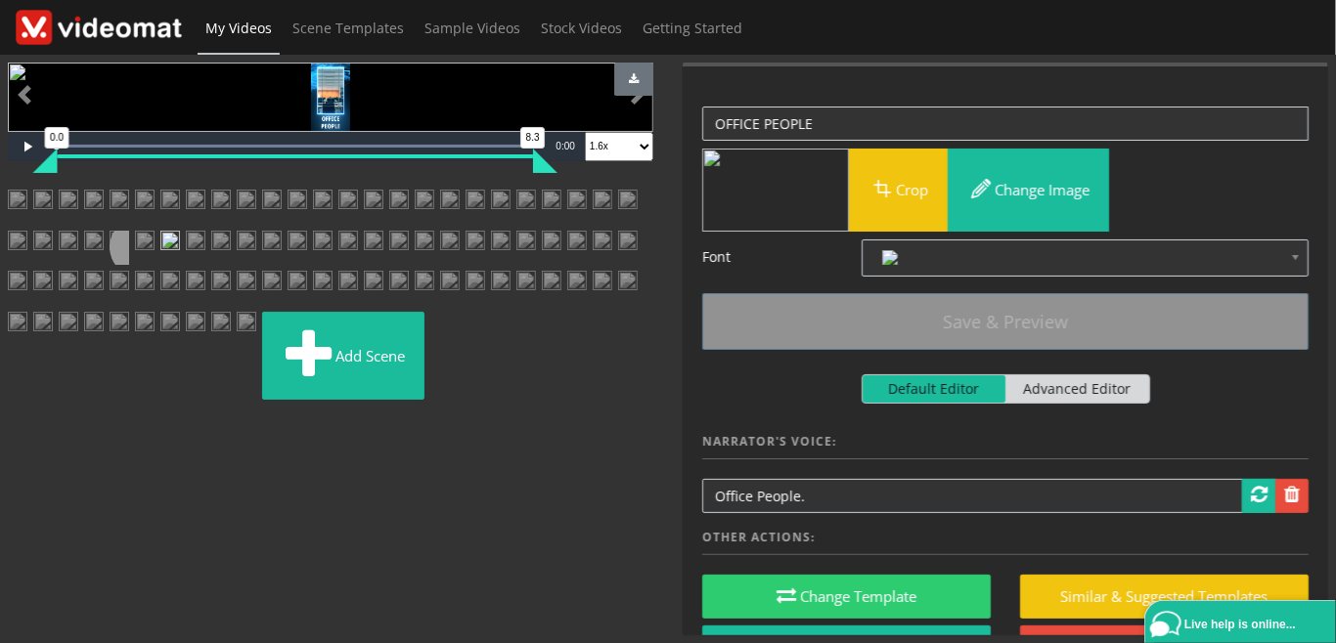
click at [205, 266] on img at bounding box center [196, 248] width 20 height 35
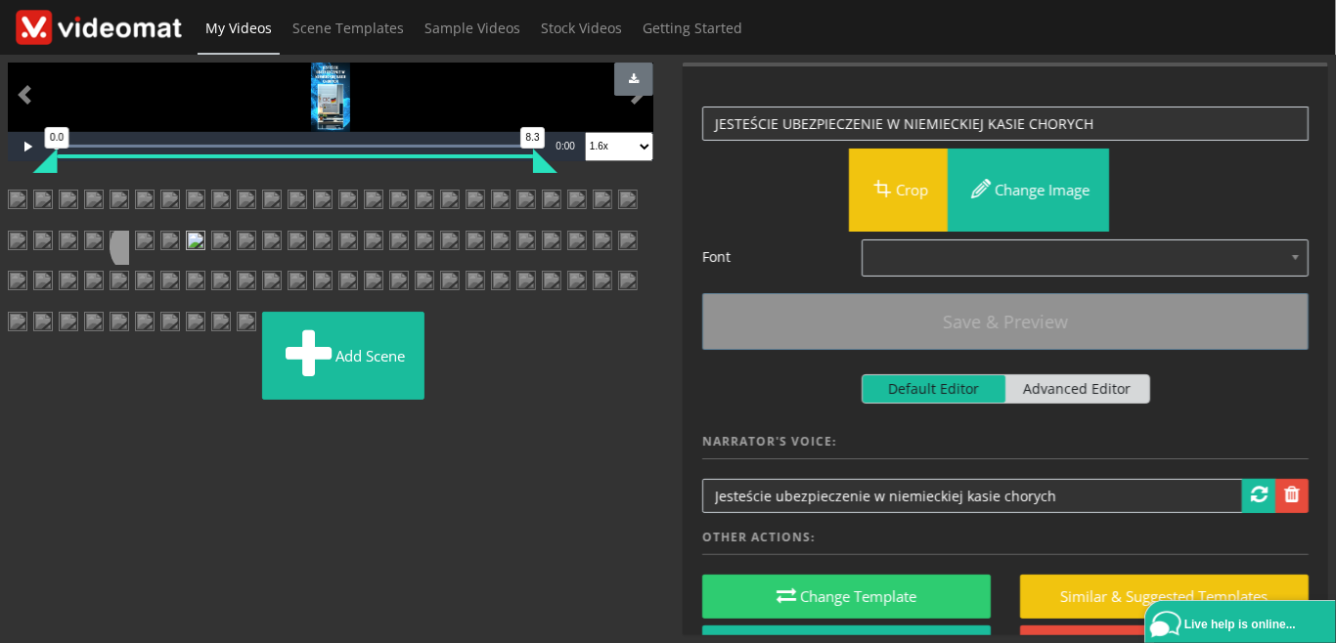
scroll to position [676, 0]
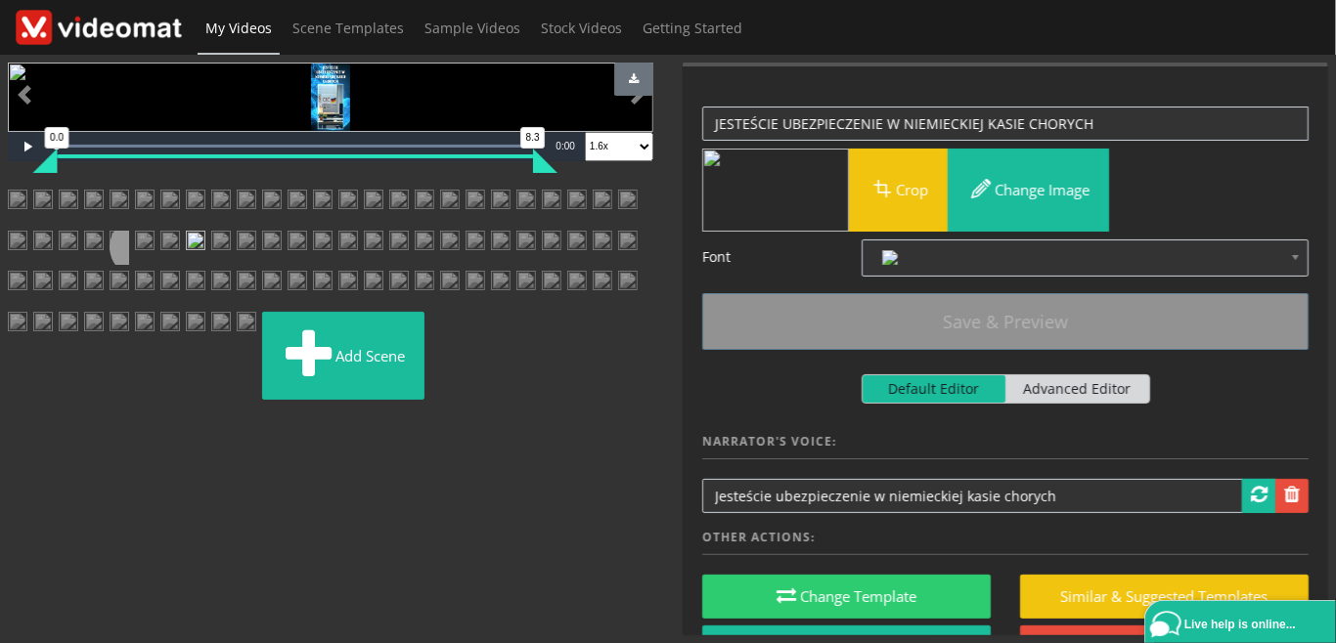
click at [211, 266] on img at bounding box center [221, 248] width 20 height 35
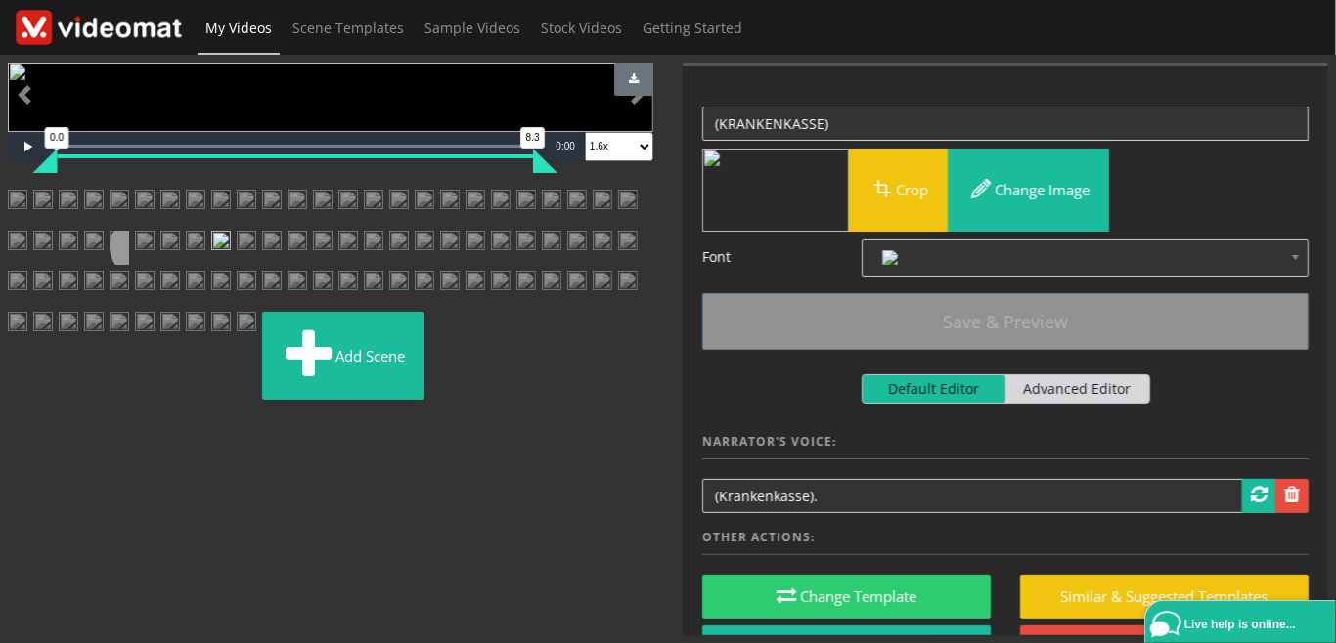
click at [205, 231] on img at bounding box center [196, 248] width 20 height 35
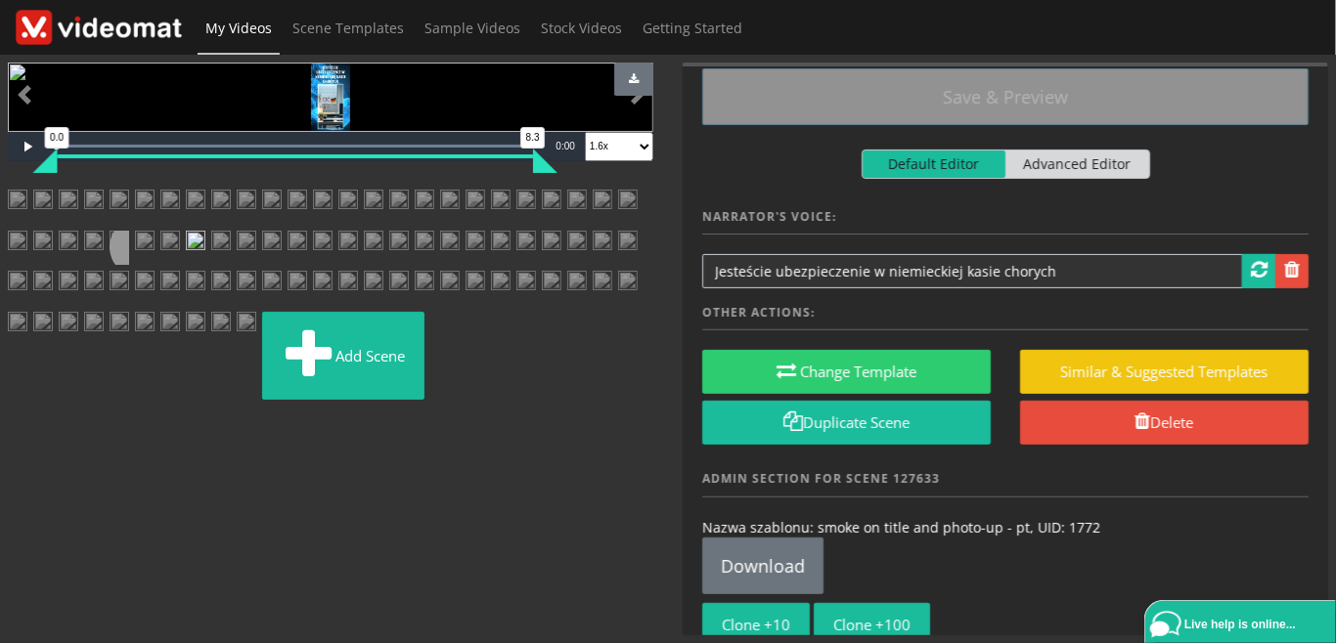
scroll to position [0, 0]
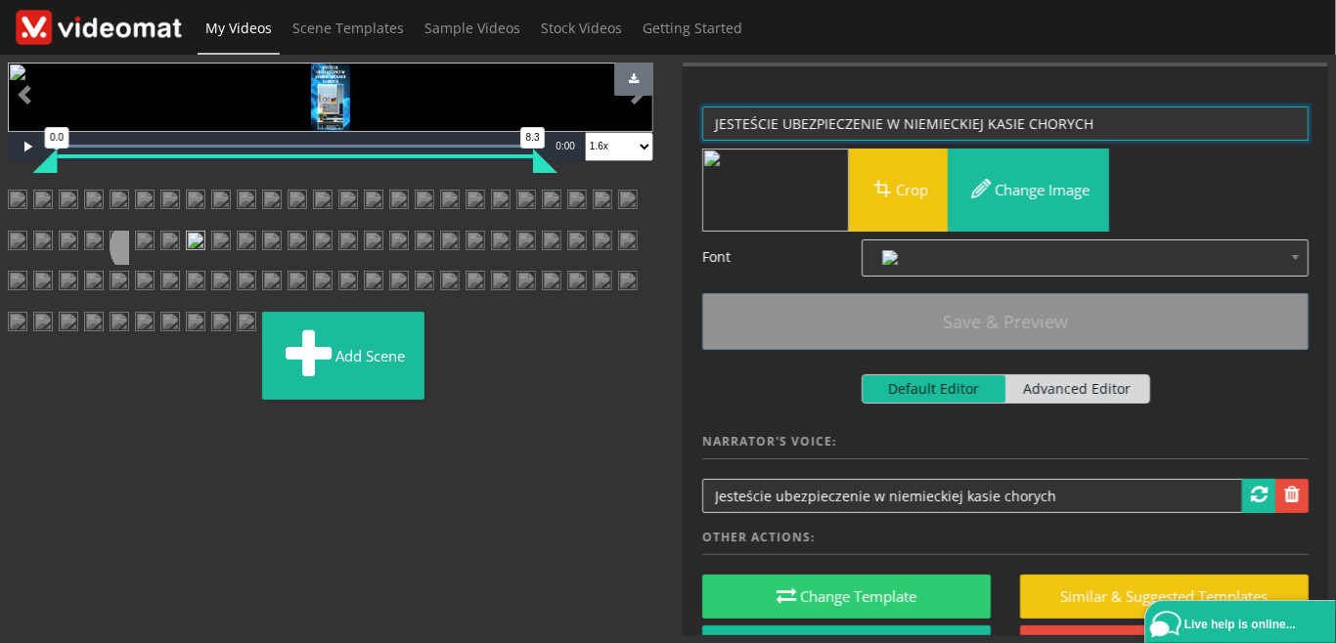
drag, startPoint x: 1124, startPoint y: 115, endPoint x: 686, endPoint y: 131, distance: 438.3
click at [702, 131] on textarea "JESTEŚCIE UBEZPIECZENIE W NIEMIECKIEJ KASIE CHORYCH" at bounding box center [1005, 124] width 606 height 34
click at [211, 266] on img at bounding box center [221, 248] width 20 height 35
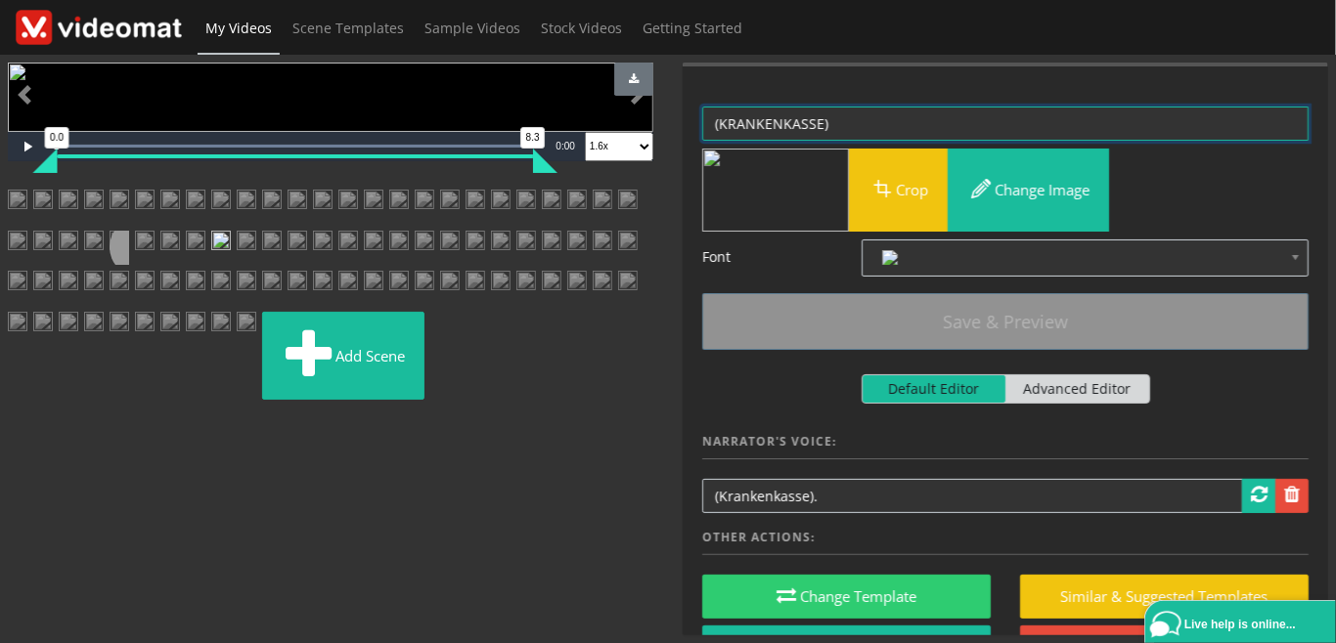
click at [711, 123] on textarea "(KRANKENKASSE)" at bounding box center [1005, 124] width 606 height 34
paste textarea "JESTEŚCIE UBEZPIECZENIE W NIEMIECKIEJ KASIE CHORYCH"
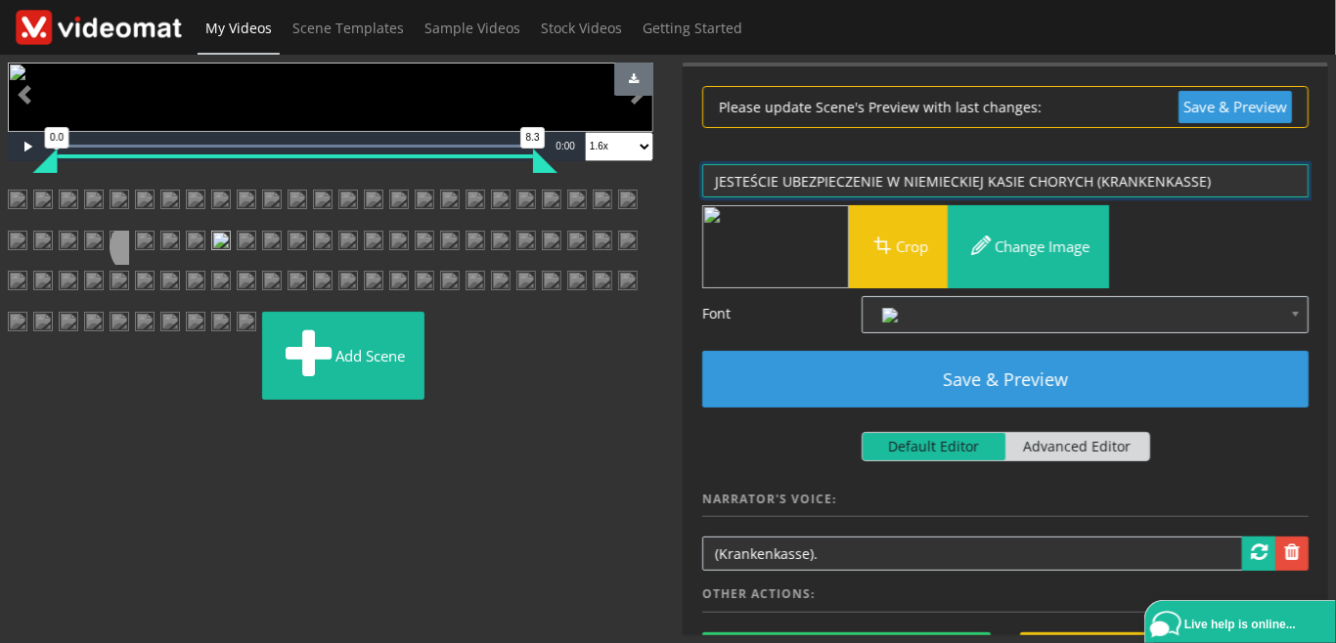
type textarea "JESTEŚCIE UBEZPIECZENIE W NIEMIECKIEJ KASIE CHORYCH (KRANKENKASSE)"
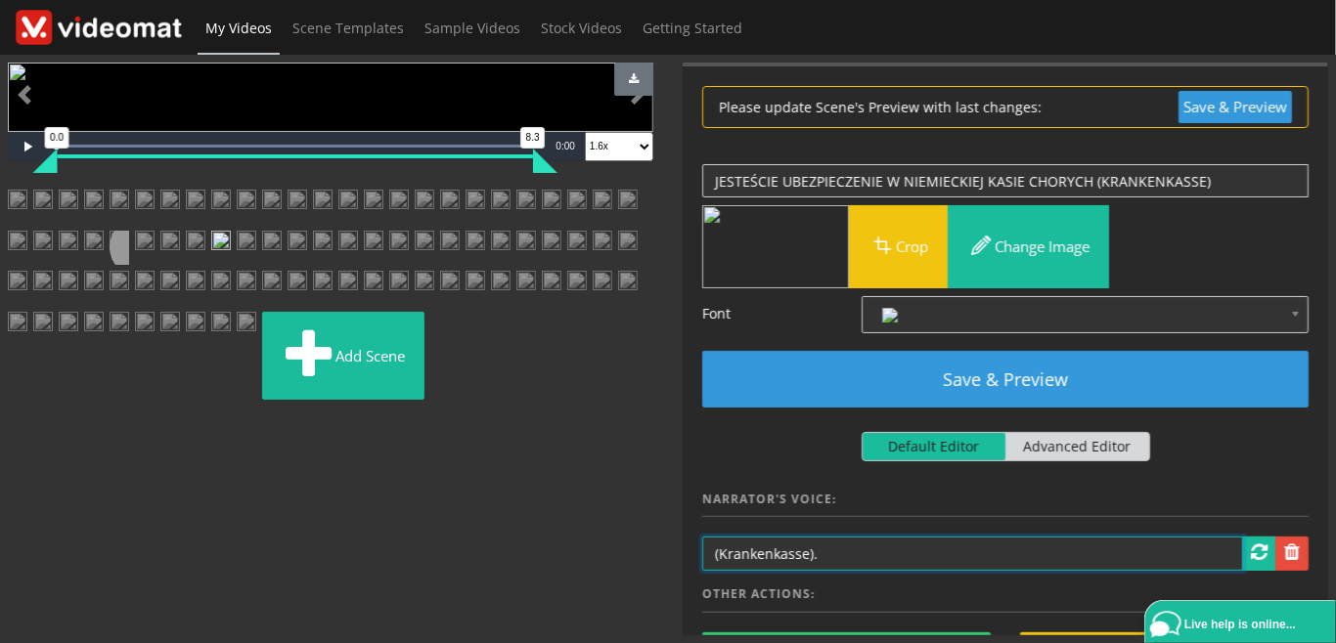
click at [711, 548] on input "(Krankenkasse)." at bounding box center [972, 554] width 541 height 34
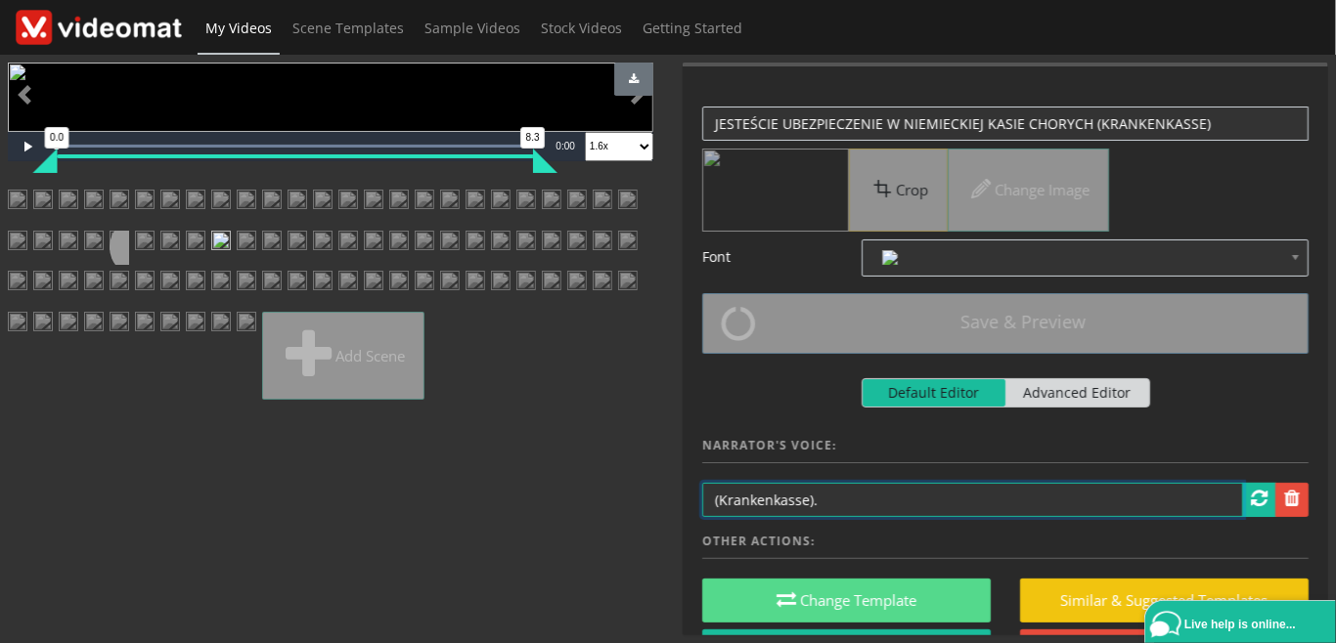
paste input "JESTEŚCIE UBEZPIECZENIE W NIEMIECKIEJ KASIE CHORYCH"
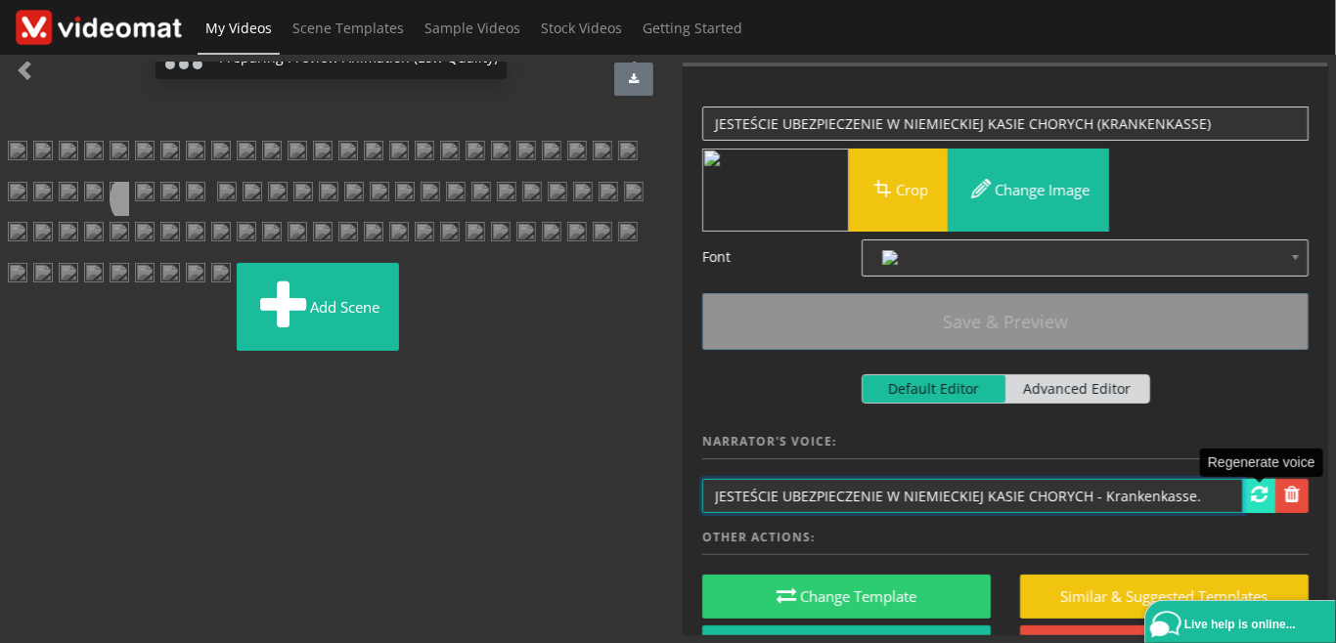
scroll to position [629, 0]
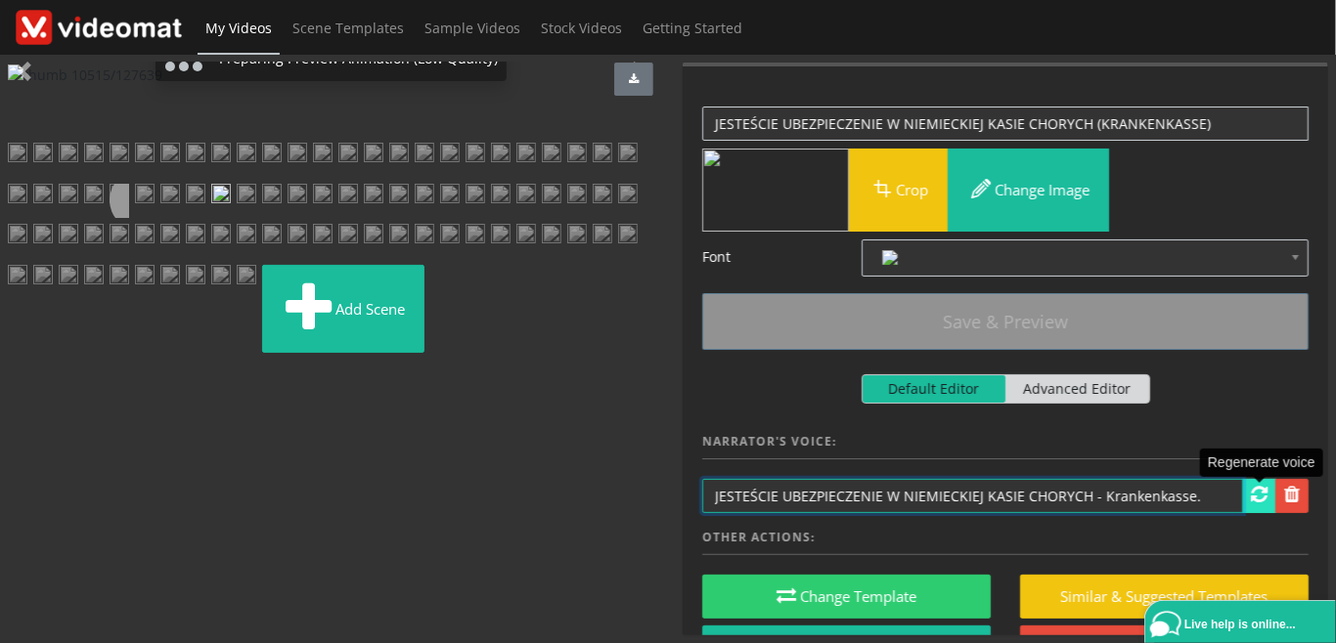
type input "JESTEŚCIE UBEZPIECZENIE W NIEMIECKIEJ KASIE CHORYCH - Krankenkasse."
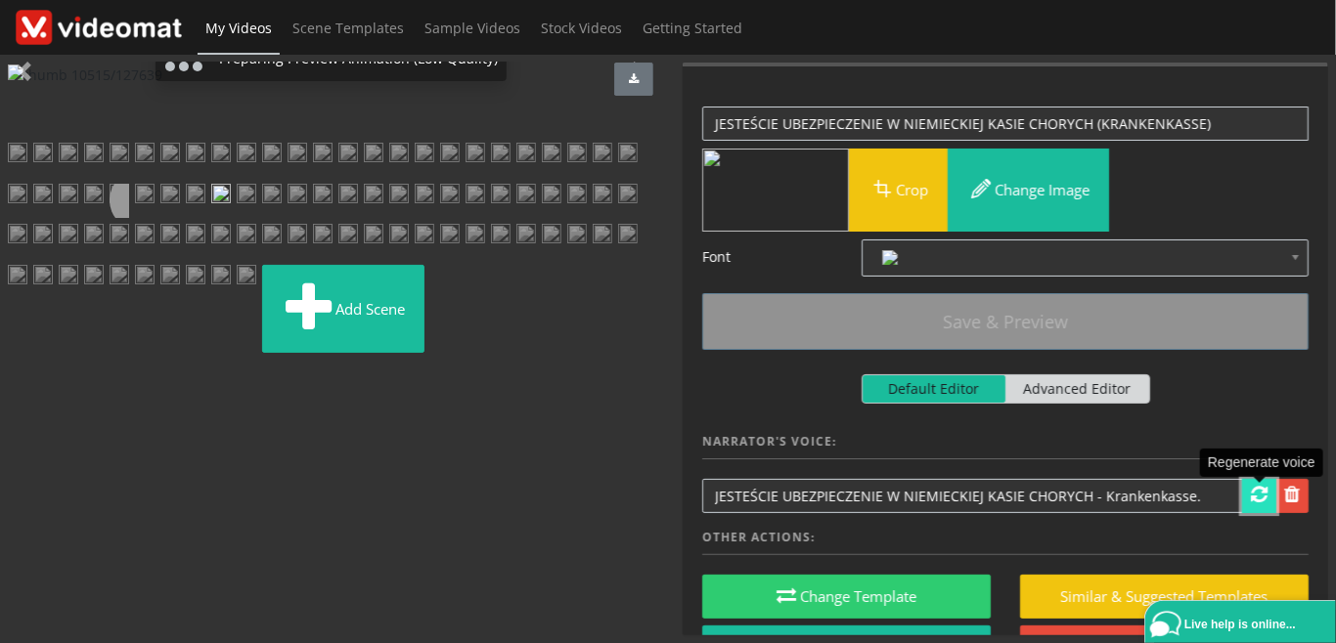
click at [1259, 503] on span at bounding box center [1259, 495] width 17 height 20
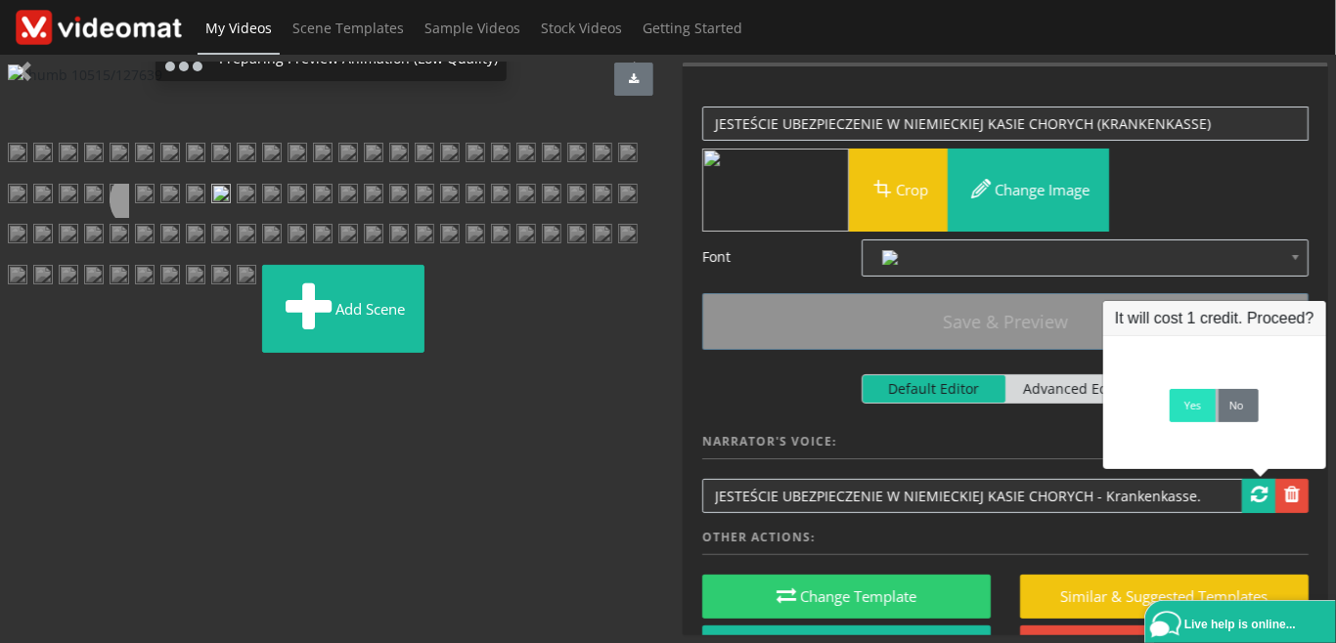
click at [1193, 415] on link "Yes" at bounding box center [1192, 405] width 46 height 33
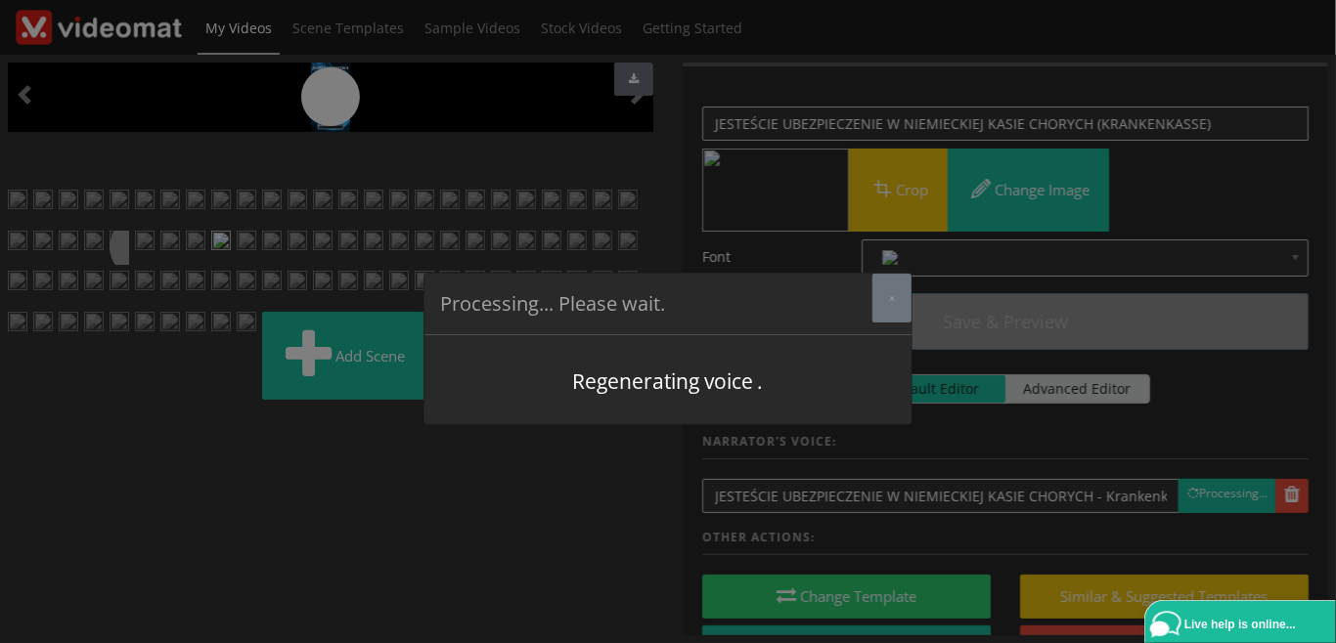
scroll to position [676, 0]
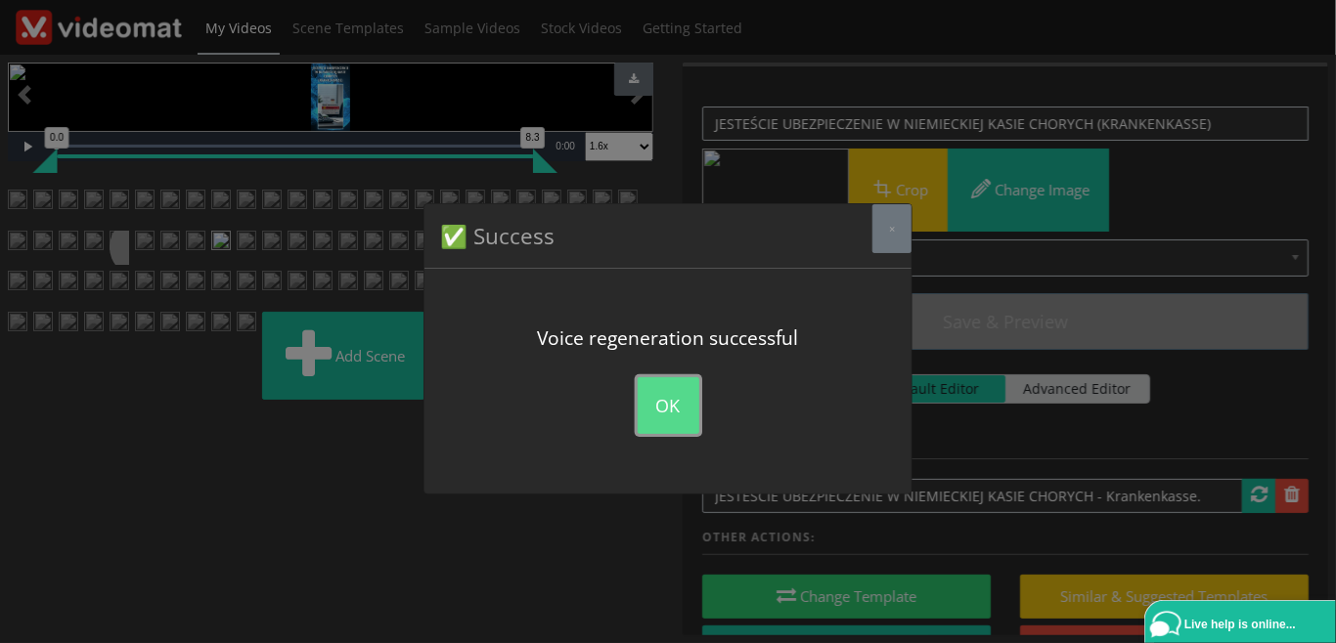
click at [676, 416] on button "OK" at bounding box center [669, 405] width 62 height 57
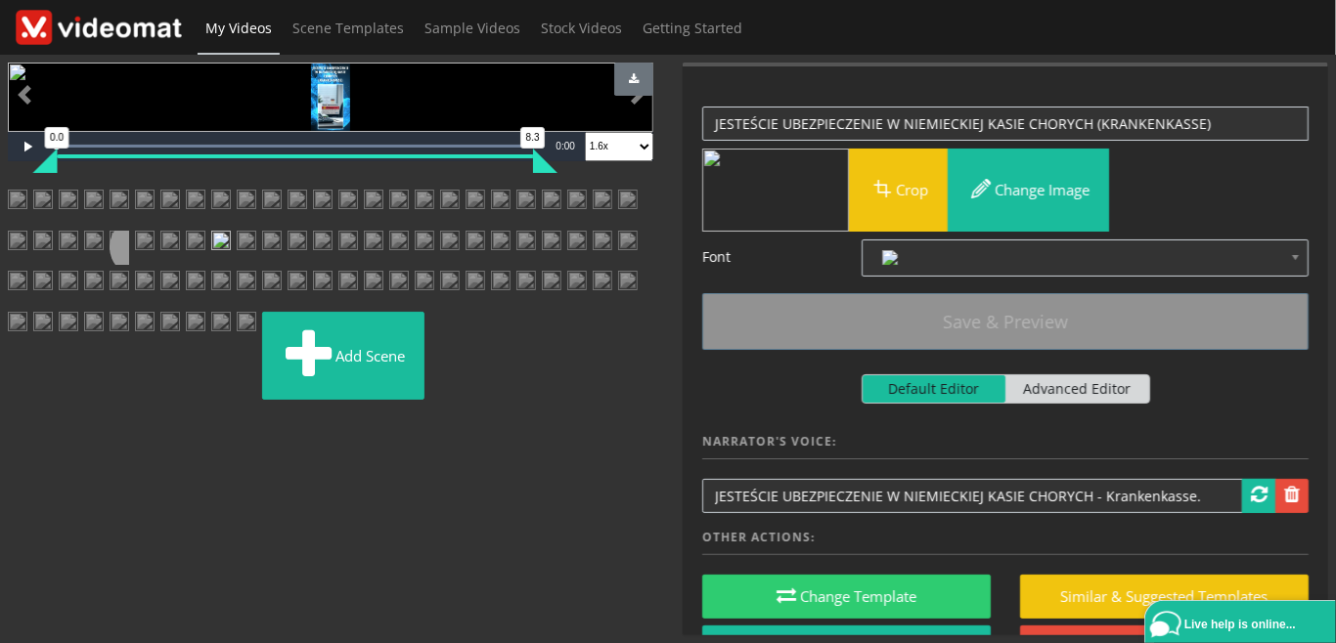
click at [205, 231] on img at bounding box center [196, 248] width 20 height 35
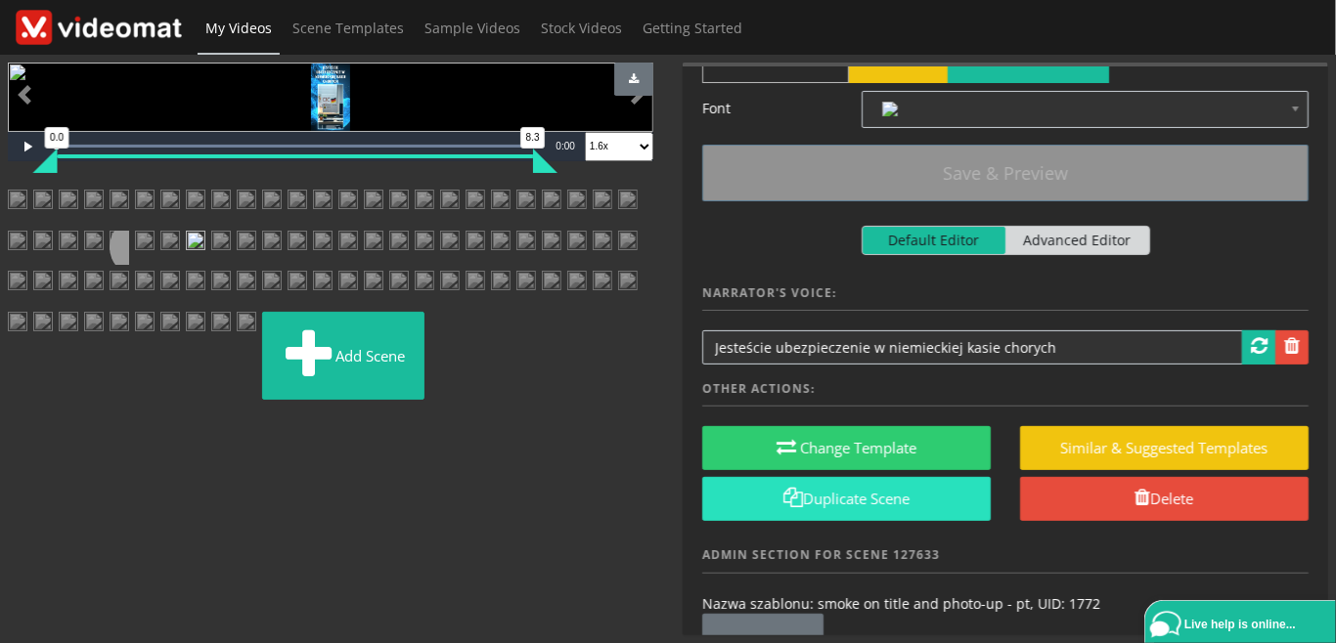
scroll to position [225, 0]
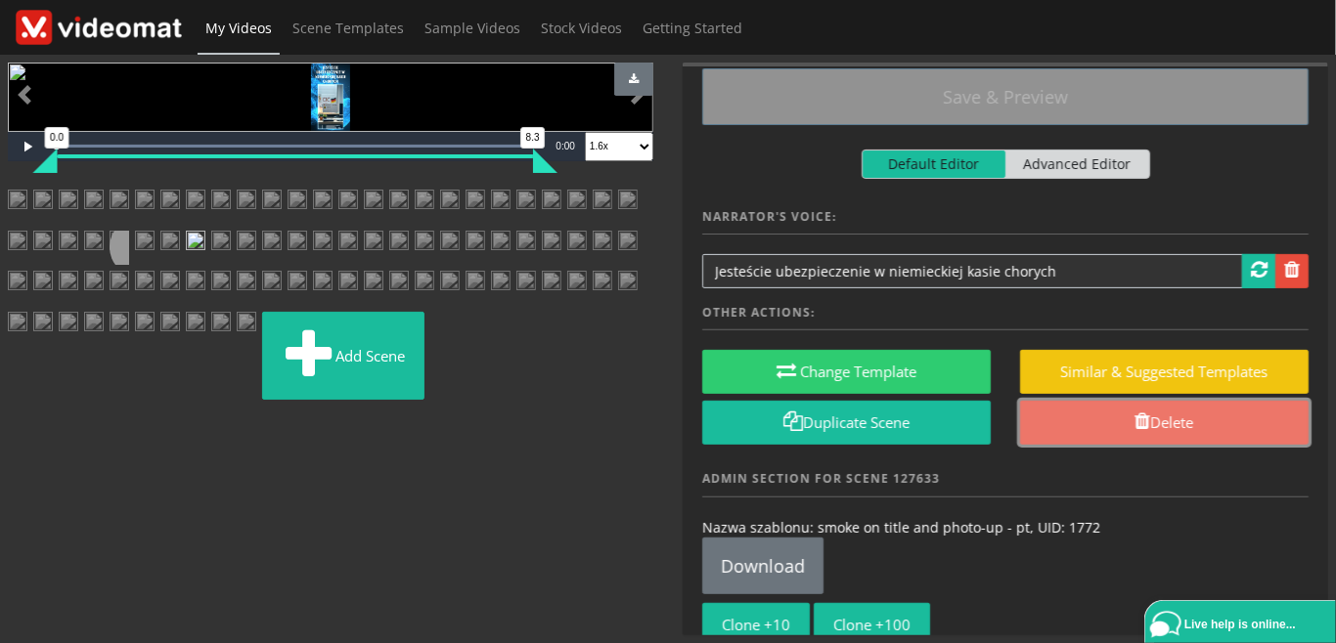
click at [1124, 431] on link "Delete" at bounding box center [1164, 423] width 288 height 44
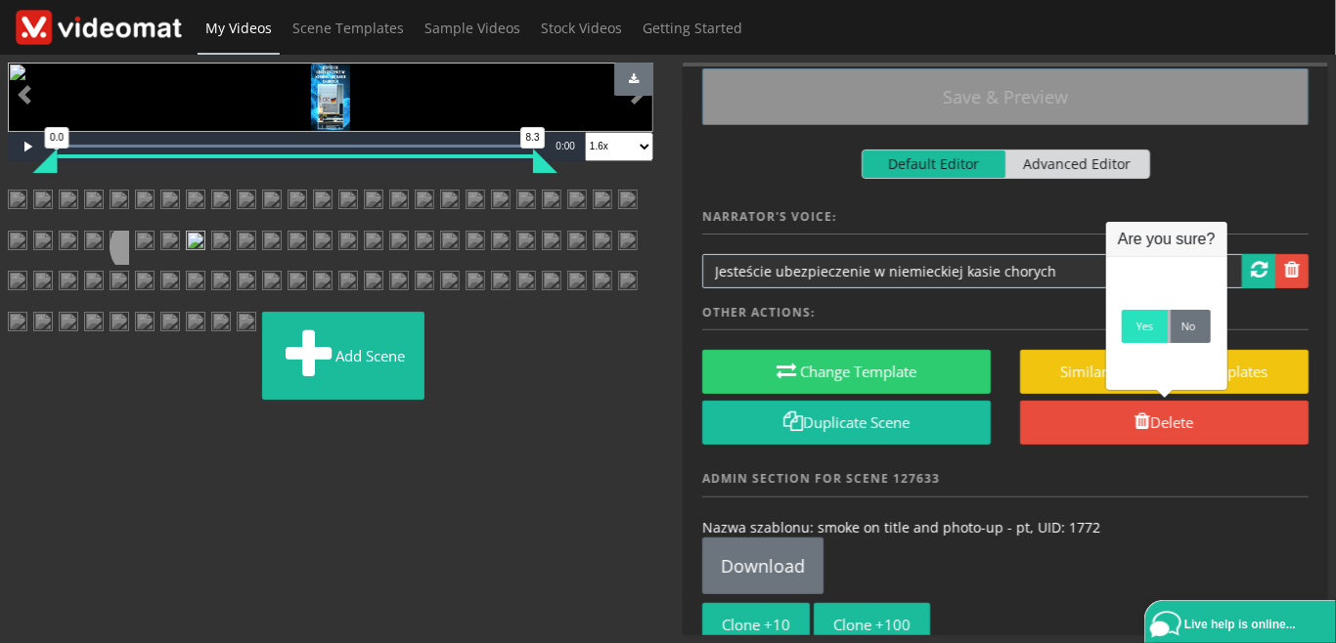
click at [1140, 340] on link "Yes" at bounding box center [1145, 326] width 46 height 33
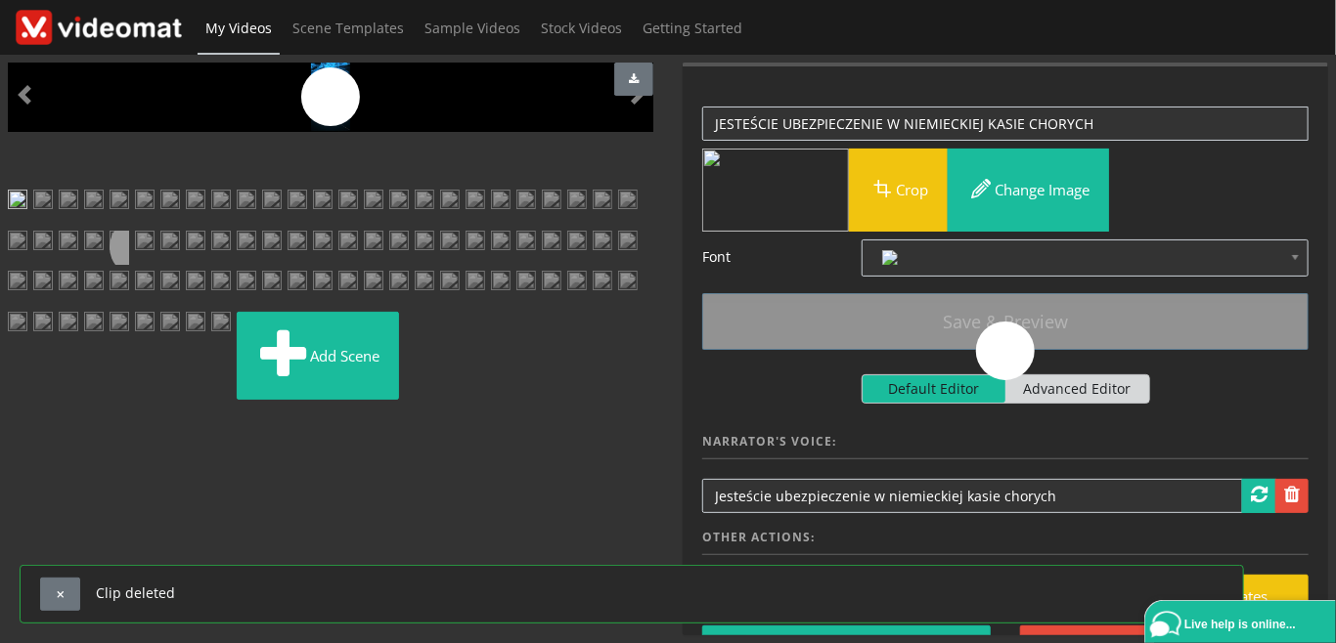
scroll to position [348, 0]
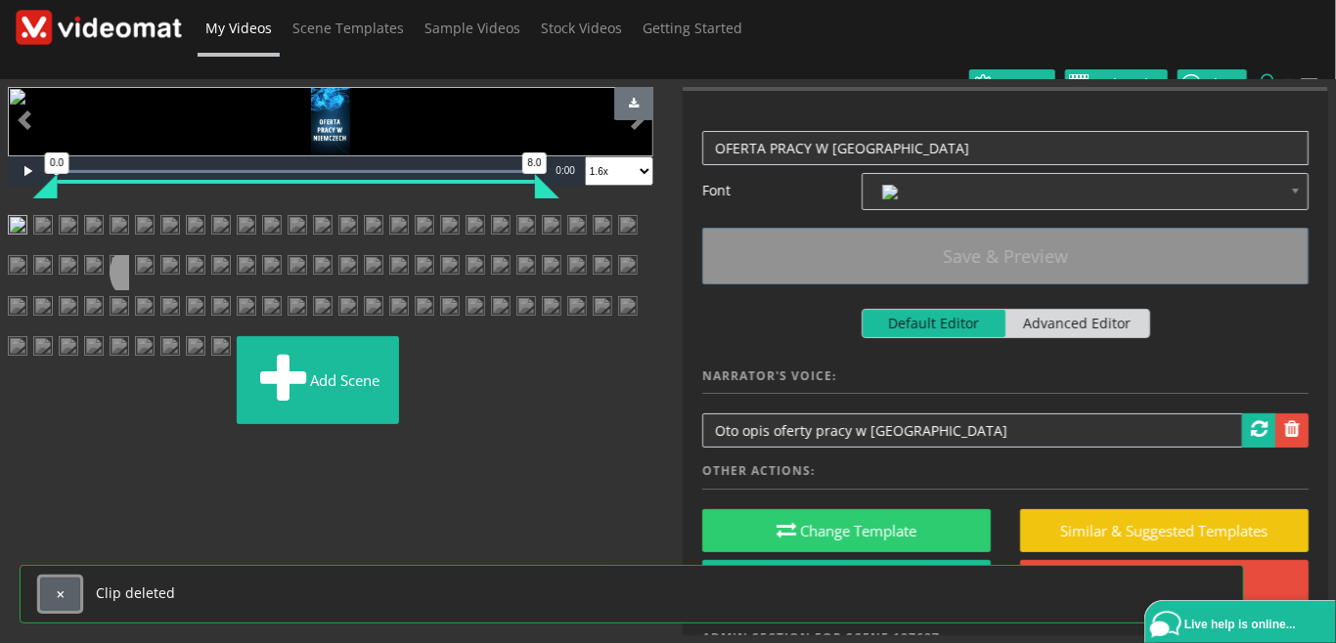
click at [69, 596] on button "button" at bounding box center [60, 594] width 40 height 33
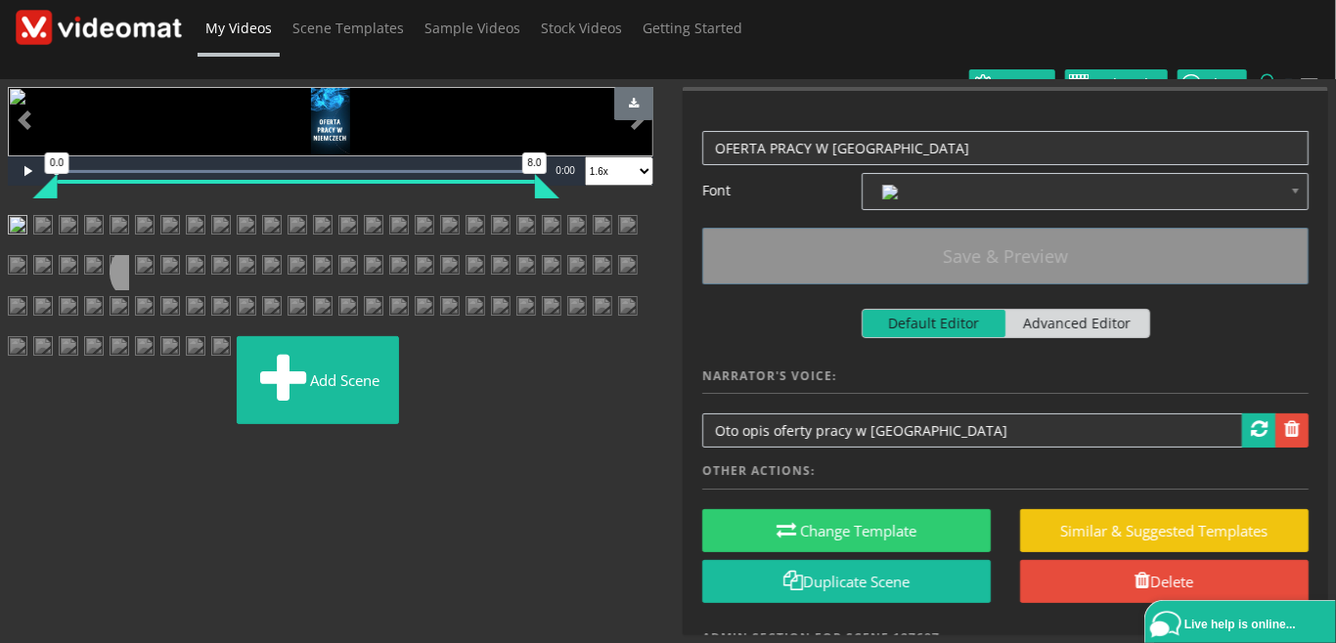
scroll to position [574, 0]
click at [205, 290] on img at bounding box center [196, 272] width 20 height 35
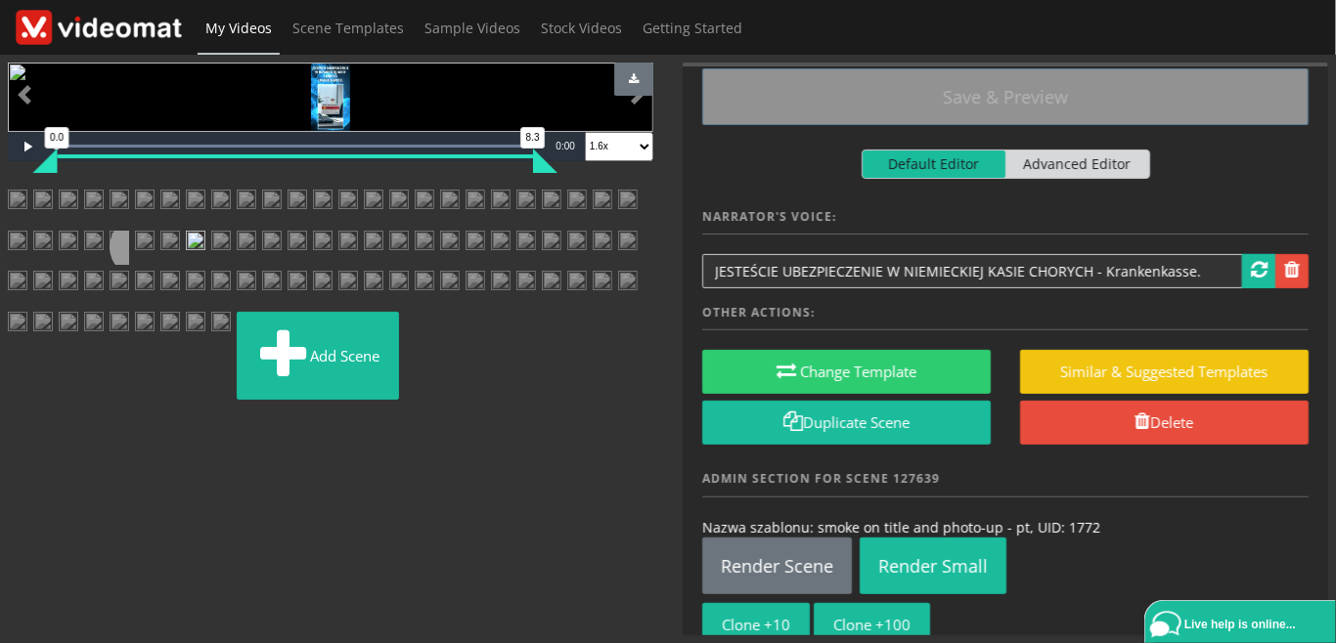
scroll to position [676, 0]
click at [211, 266] on img at bounding box center [221, 248] width 20 height 35
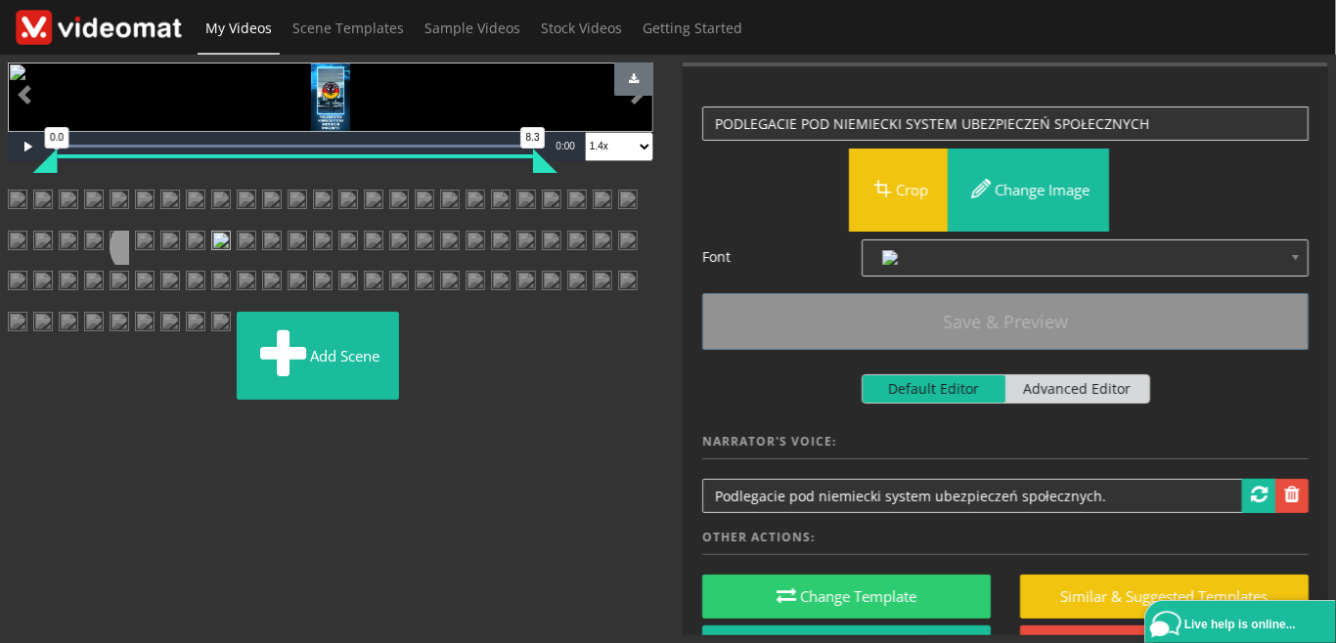
scroll to position [450, 0]
click at [237, 266] on img at bounding box center [247, 248] width 20 height 35
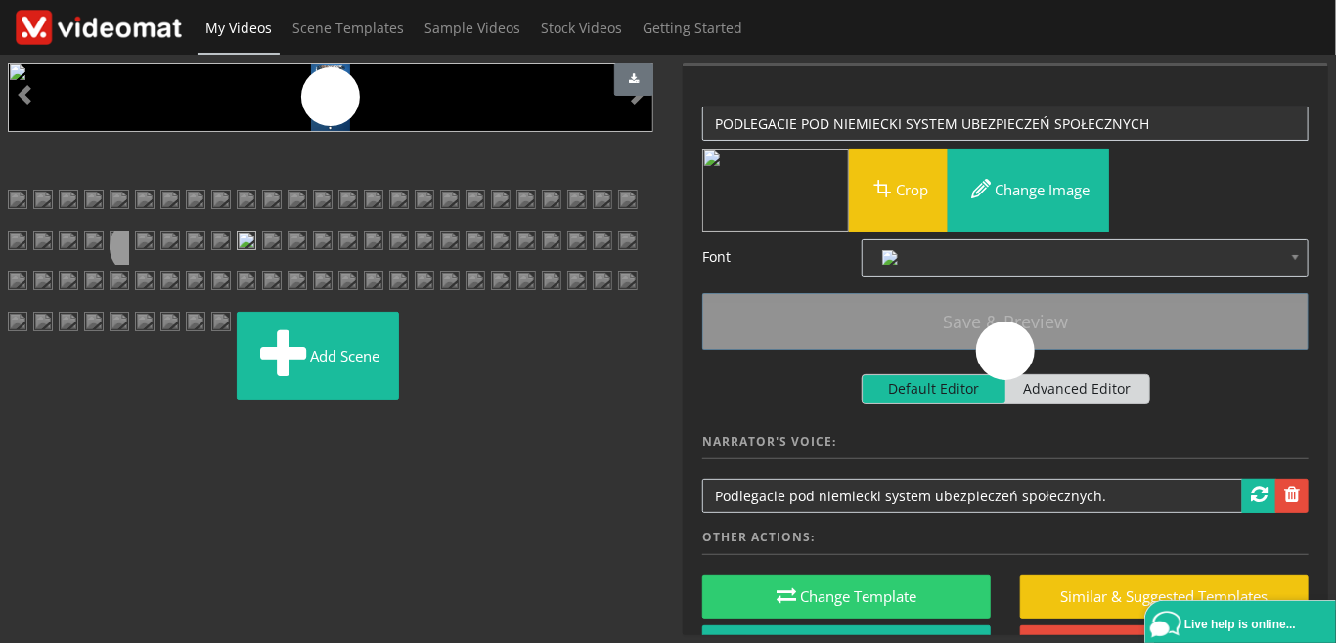
click at [262, 266] on img at bounding box center [272, 248] width 20 height 35
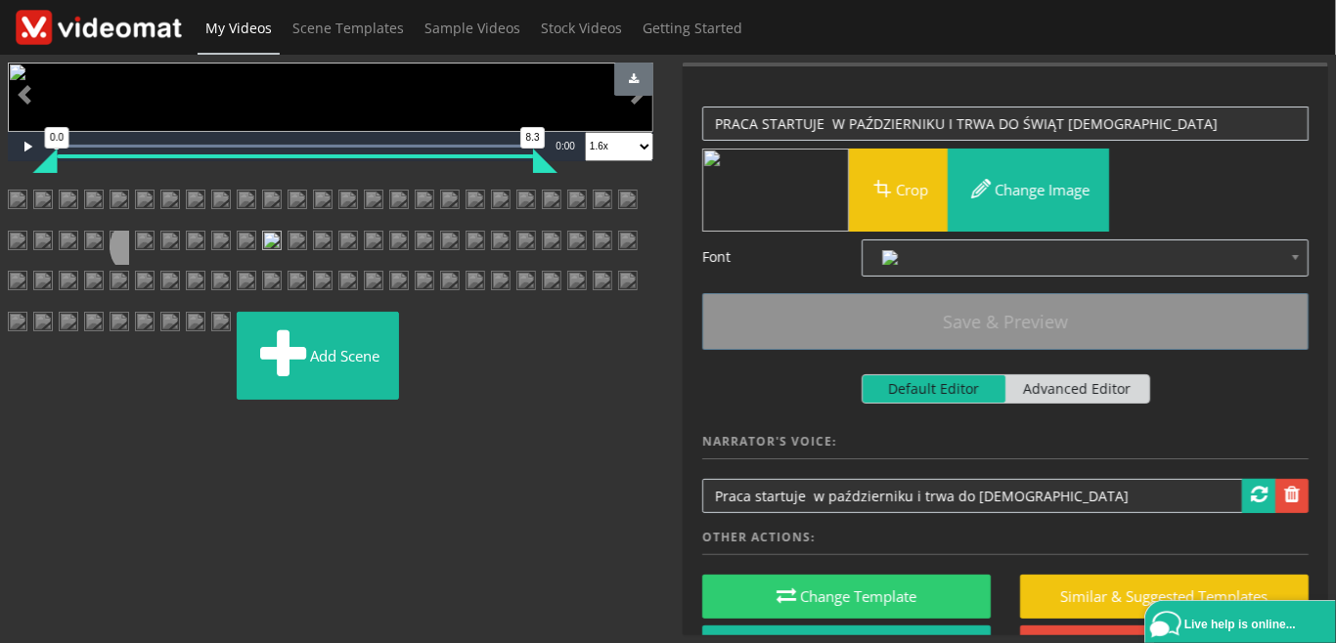
click at [287, 266] on img at bounding box center [297, 248] width 20 height 35
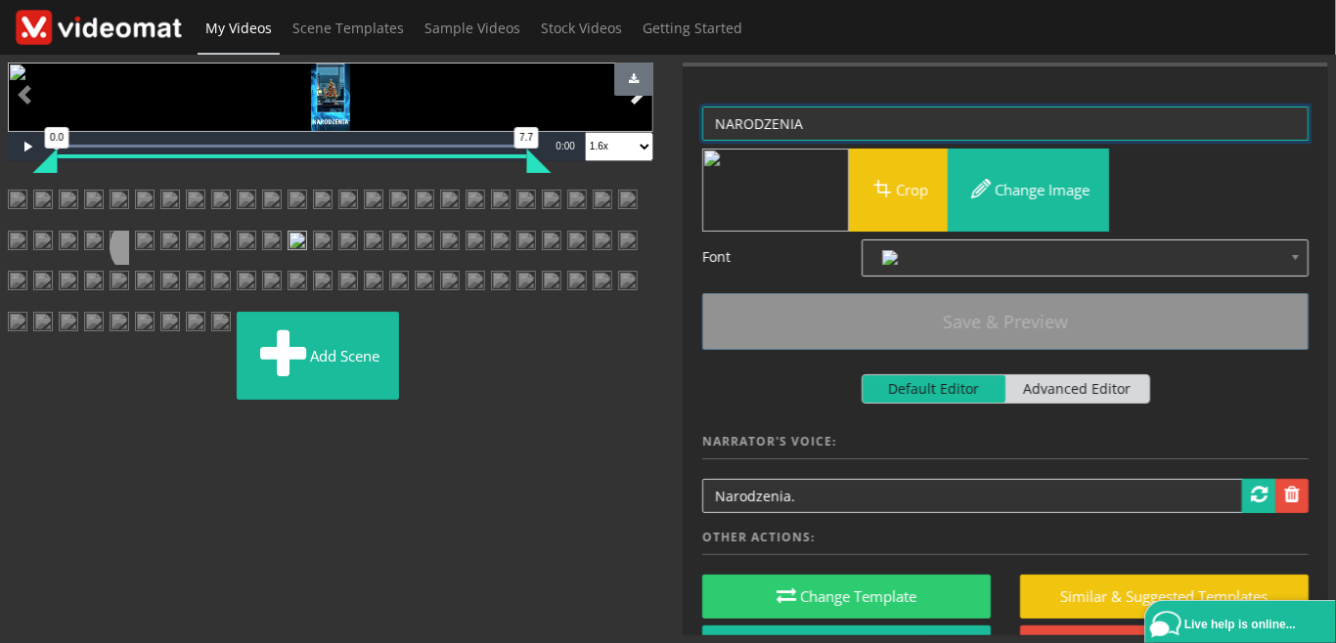
drag, startPoint x: 814, startPoint y: 121, endPoint x: 648, endPoint y: 120, distance: 165.2
click at [702, 116] on textarea "NARODZENIA" at bounding box center [1005, 124] width 606 height 34
click at [262, 266] on img at bounding box center [272, 248] width 20 height 35
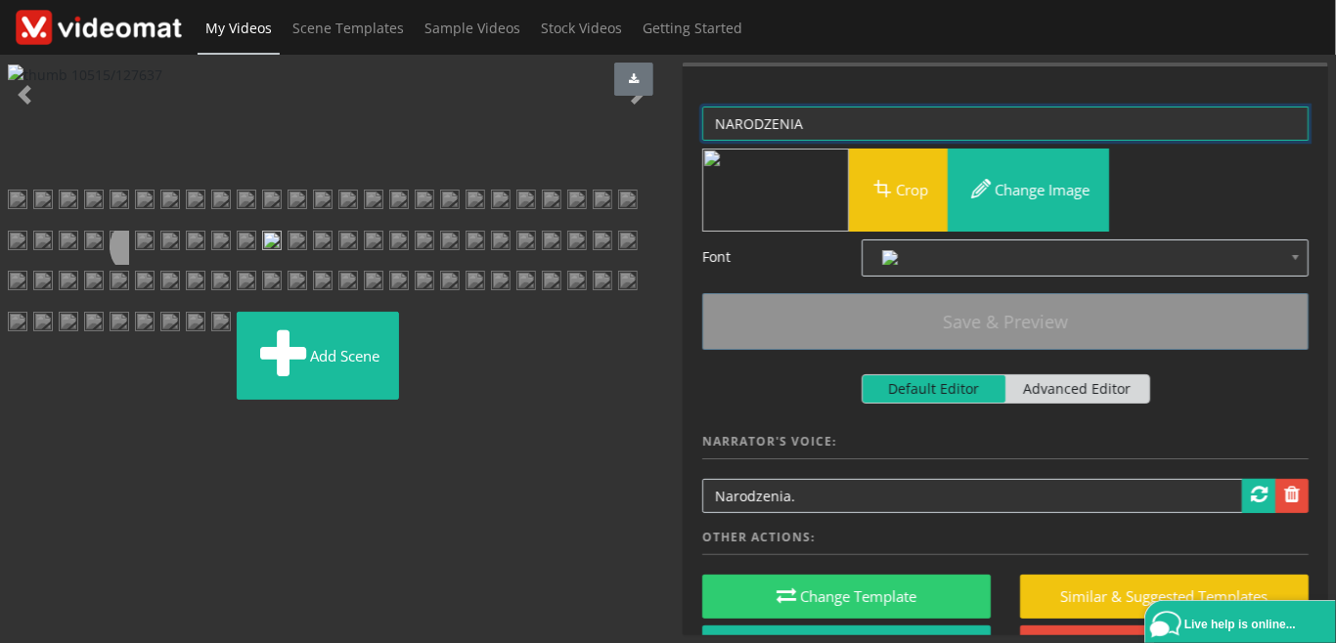
scroll to position [0, 0]
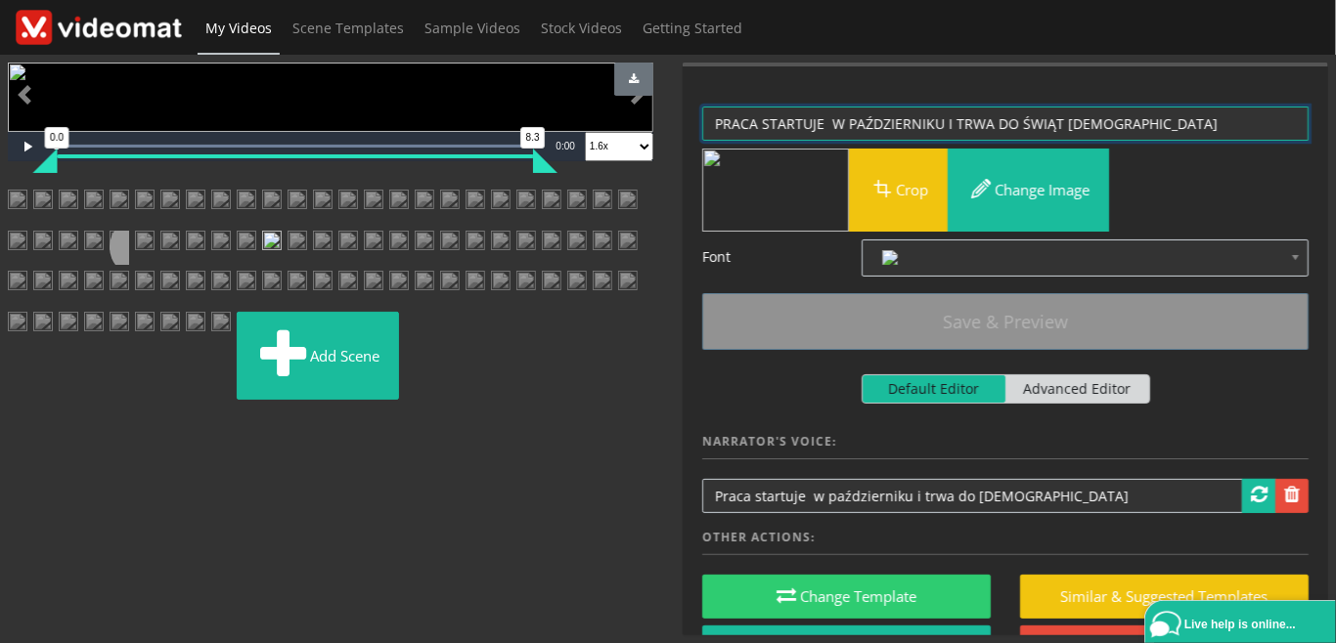
click at [1134, 125] on textarea "PRACA STARTUJE W PAŹDZIERNIKU I TRWA DO ŚWIĄT BOŻEGO" at bounding box center [1005, 124] width 606 height 34
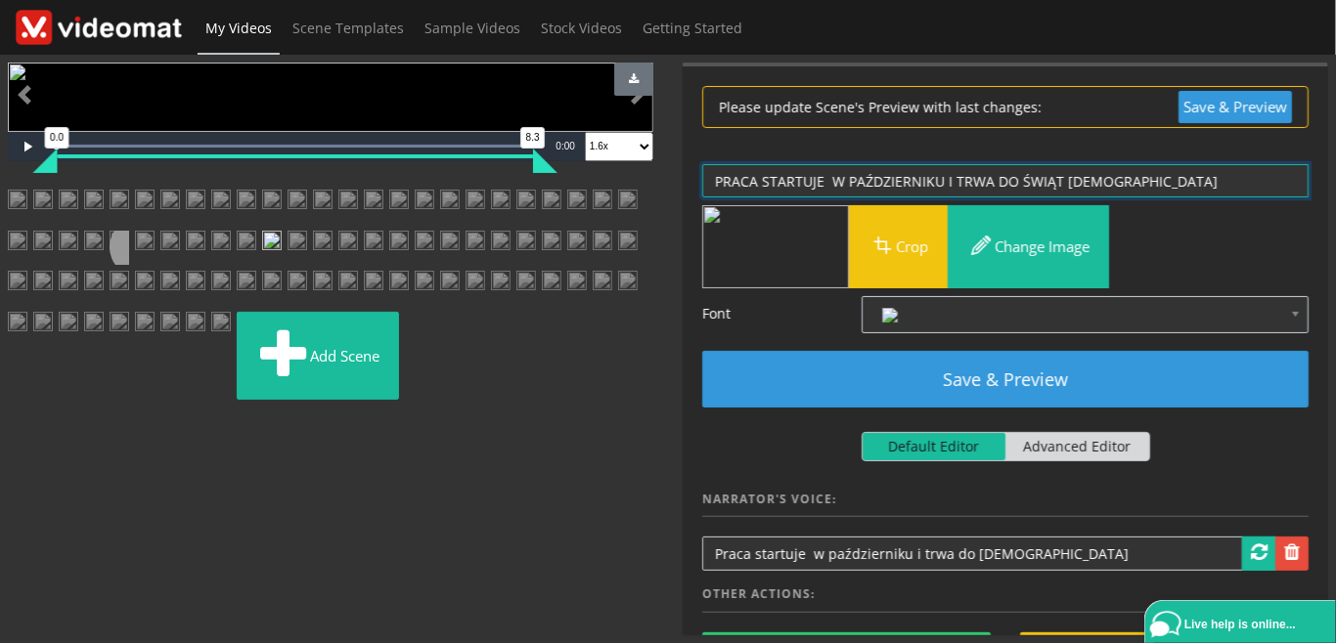
paste textarea "NARODZENIA"
type textarea "PRACA STARTUJE W PAŹDZIERNIKU I TRWA DO ŚWIĄT BOŻEGO NARODZENIA"
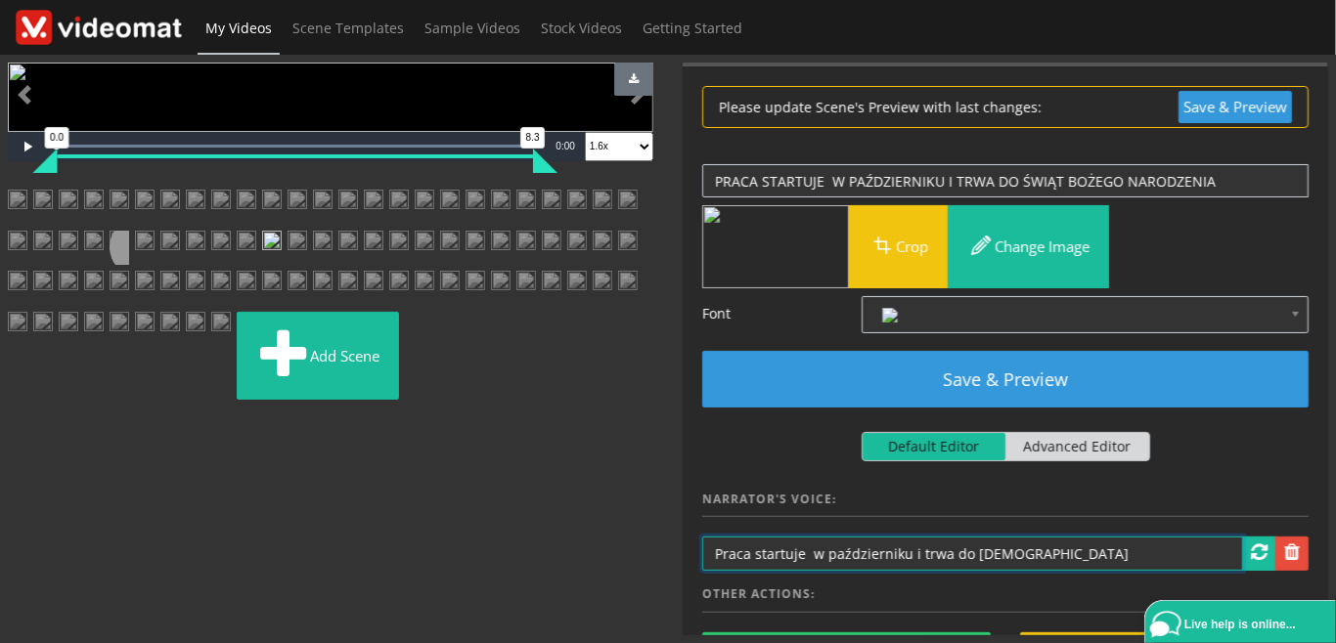
click at [1076, 551] on input "Praca startuje w październiku i trwa do Świąt Bożego" at bounding box center [972, 554] width 541 height 34
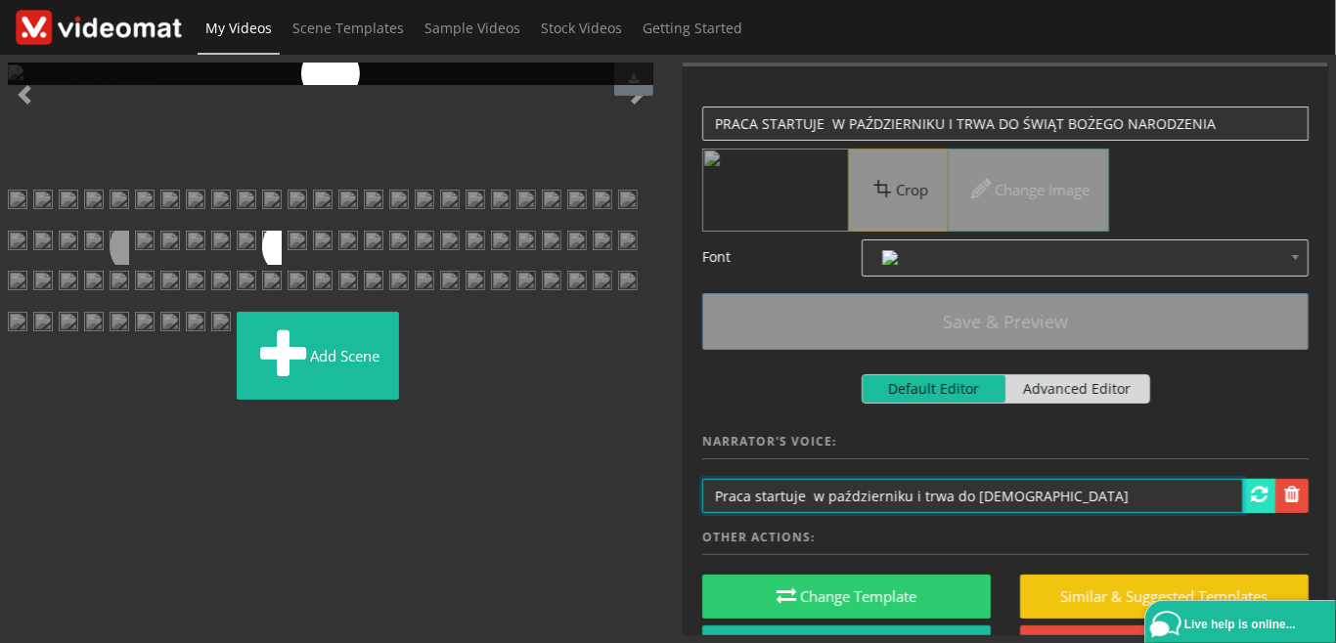
type input "Praca startuje w październiku i trwa do Świąt Bożego Narodzenia"
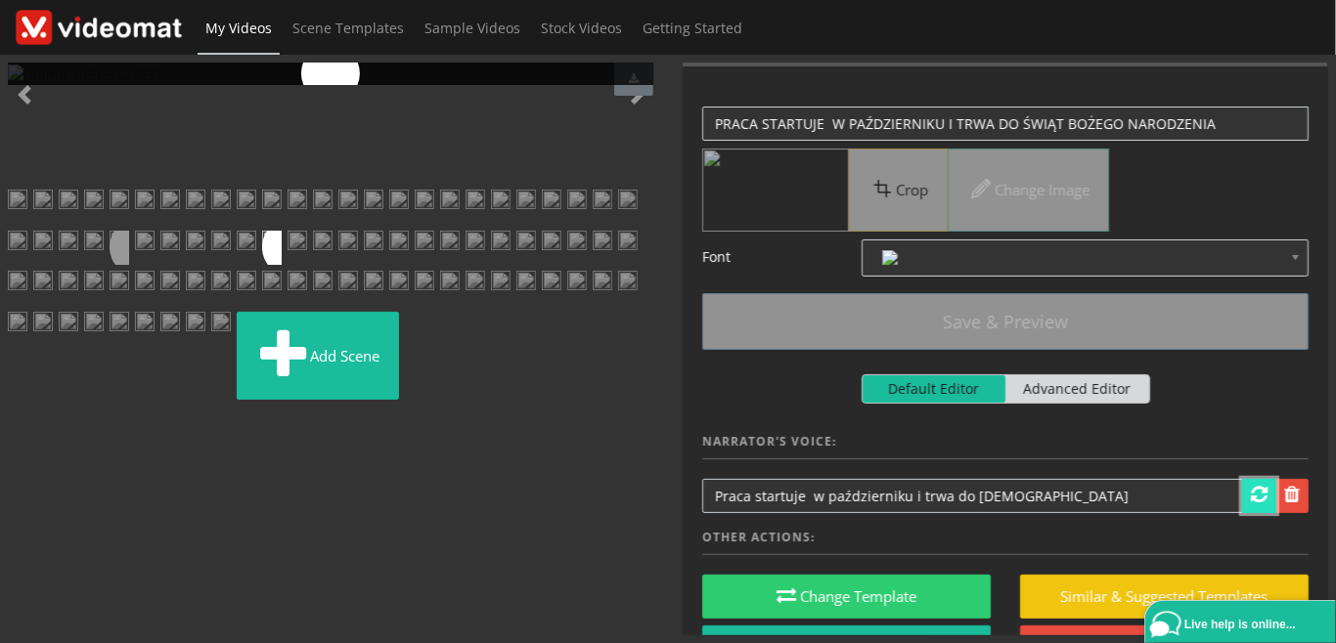
click at [1250, 498] on link at bounding box center [1259, 496] width 34 height 34
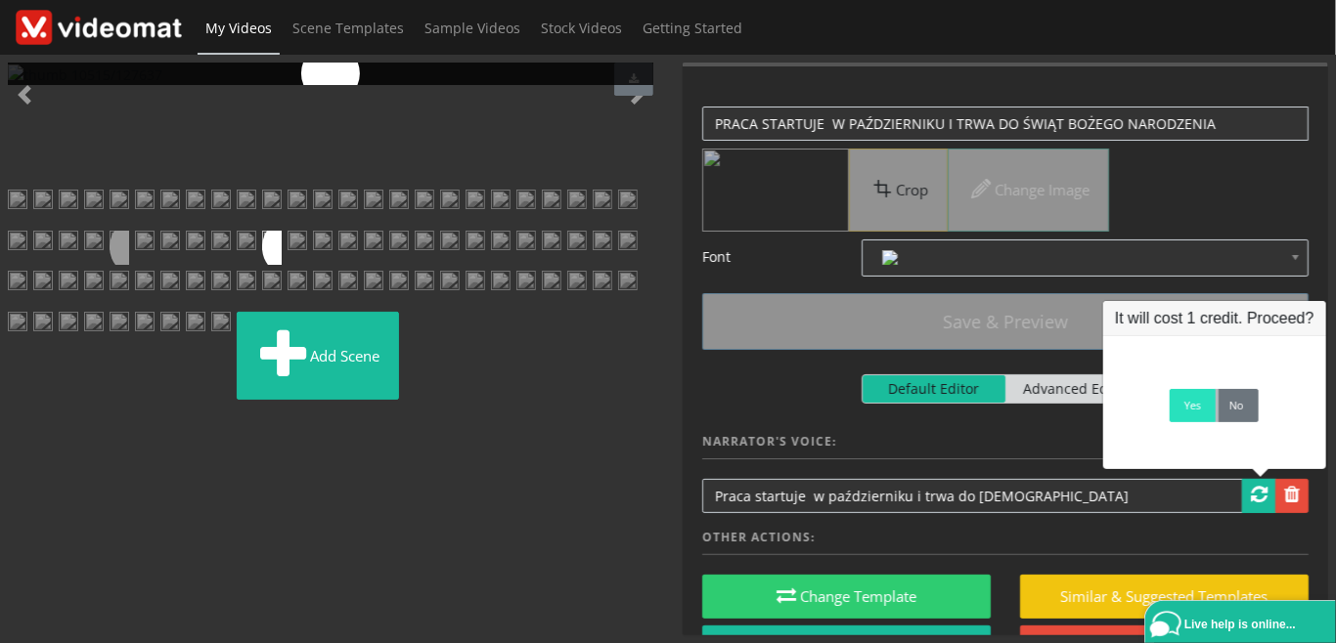
click at [1188, 407] on link "Yes" at bounding box center [1192, 405] width 46 height 33
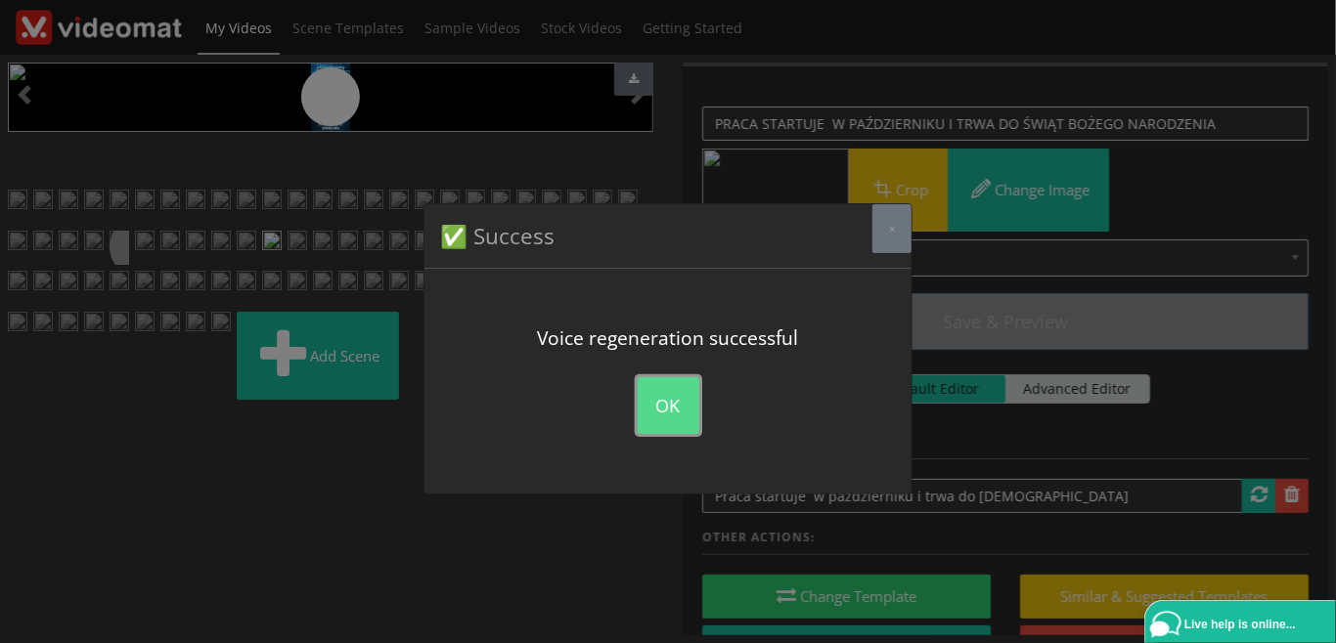
click at [664, 407] on button "OK" at bounding box center [669, 405] width 62 height 57
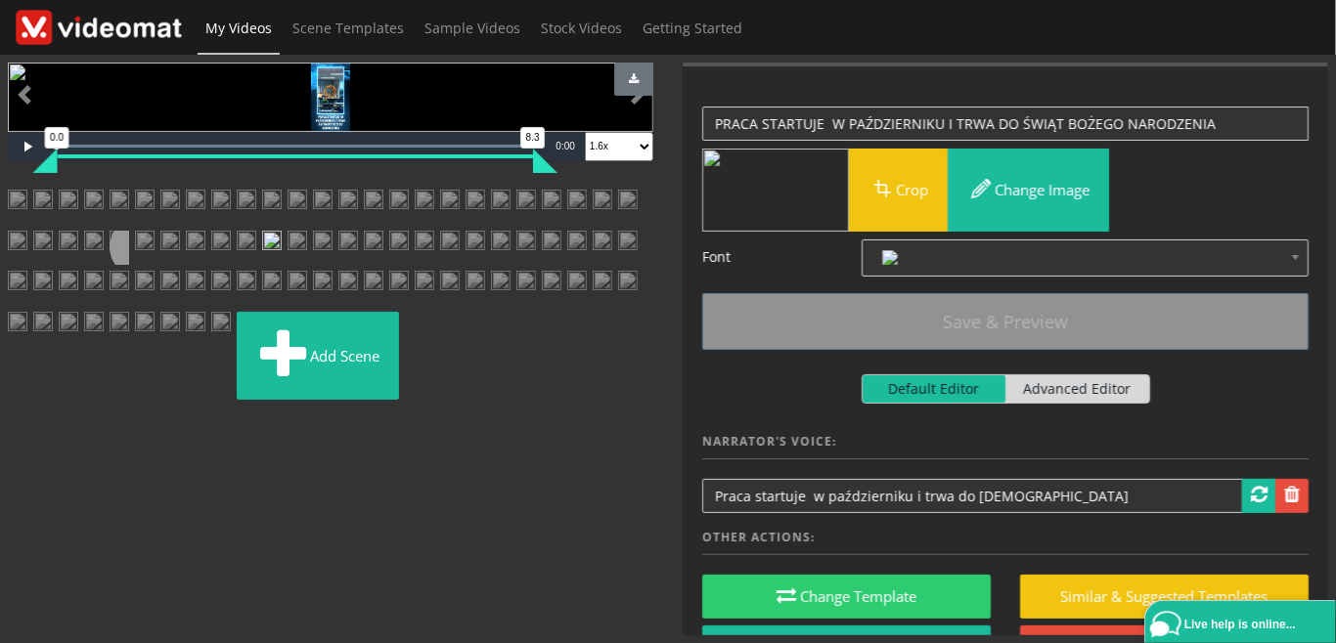
scroll to position [676, 0]
click at [287, 266] on img at bounding box center [297, 248] width 20 height 35
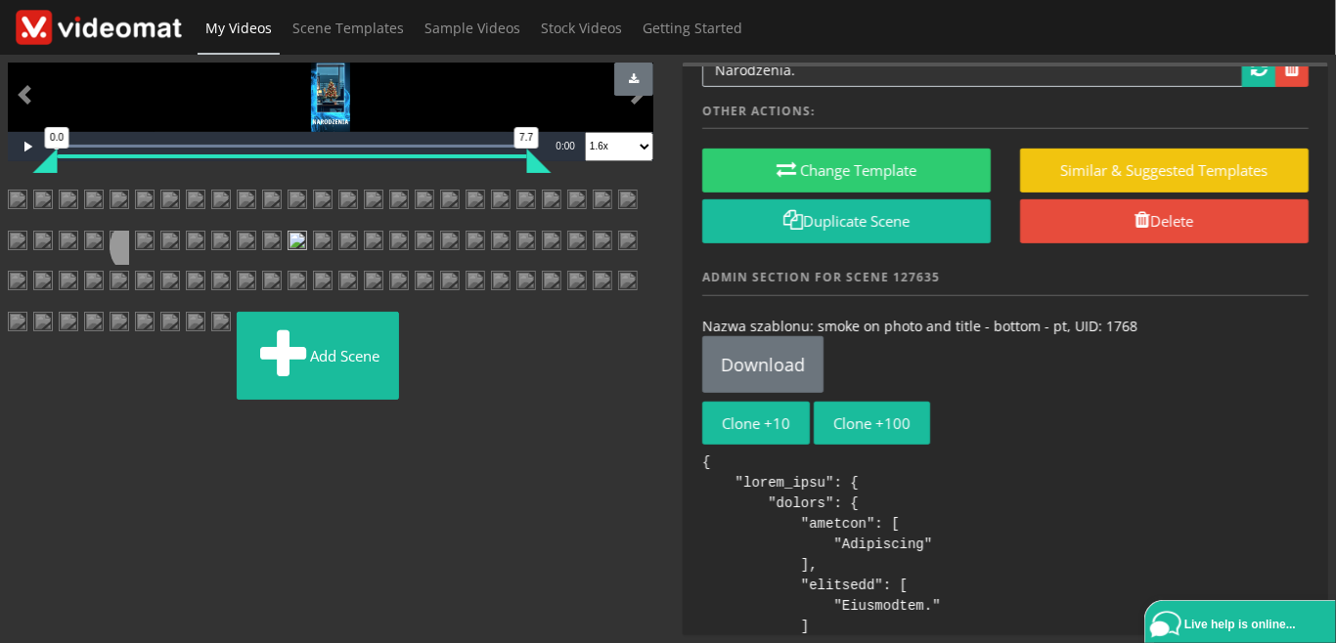
scroll to position [450, 0]
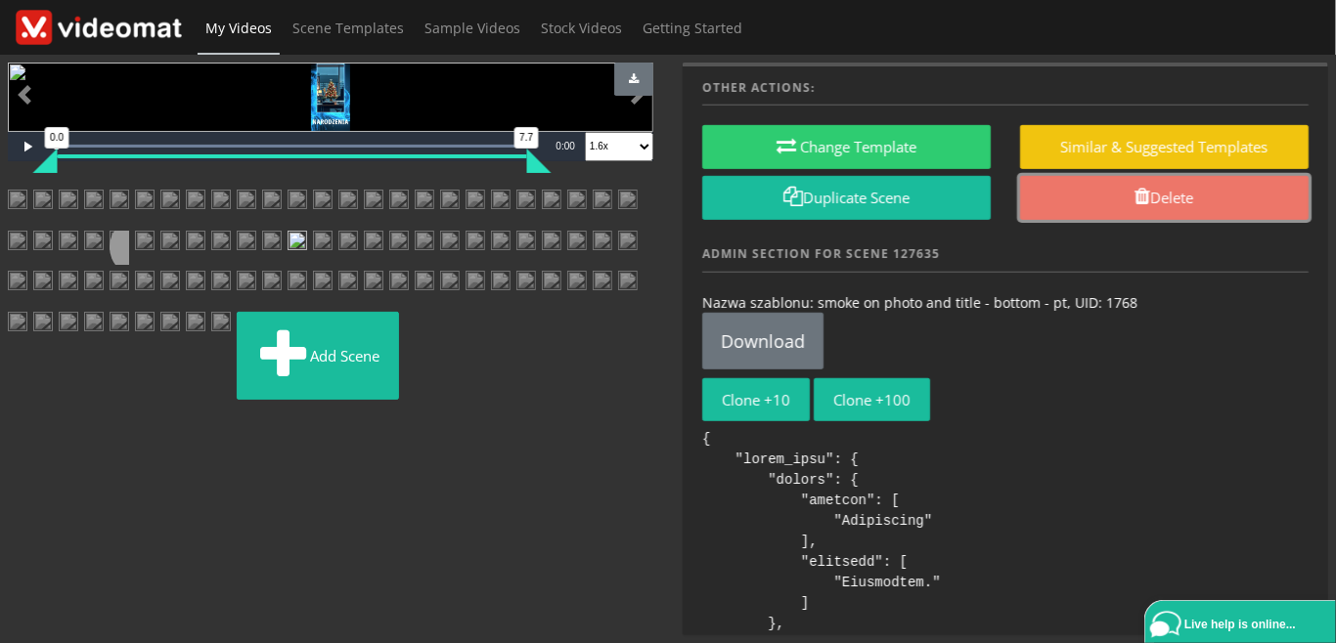
click at [1160, 196] on link "Delete" at bounding box center [1164, 198] width 288 height 44
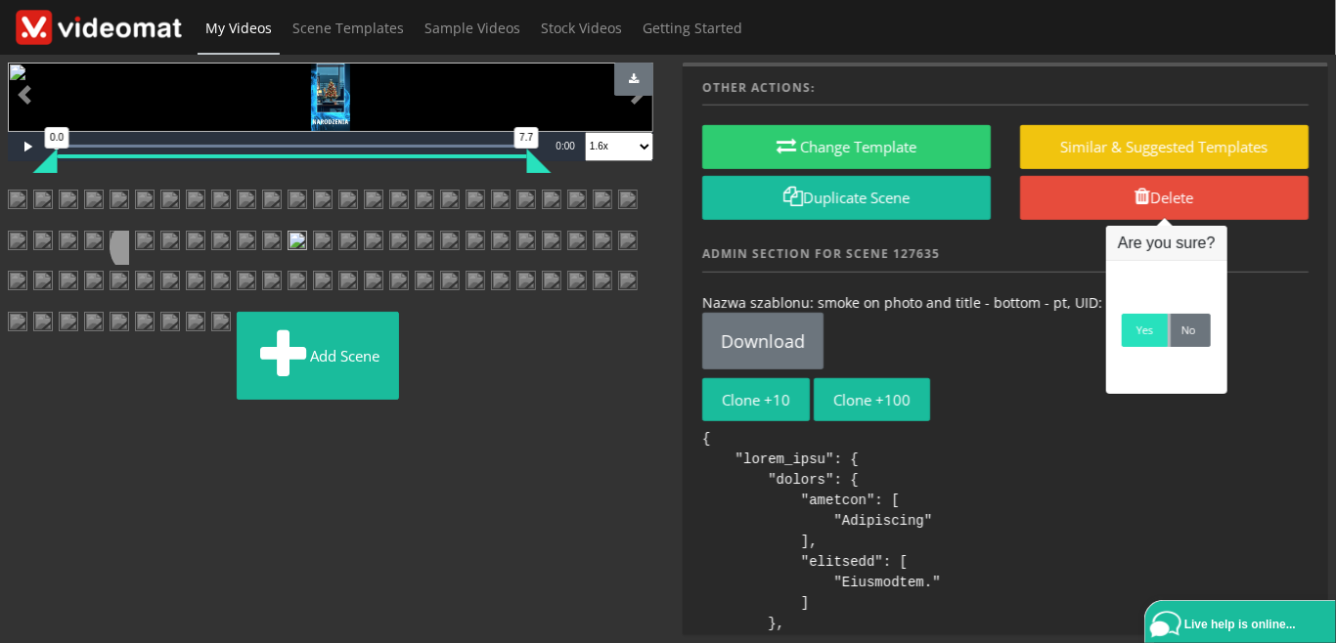
click at [1153, 346] on link "Yes" at bounding box center [1145, 330] width 46 height 33
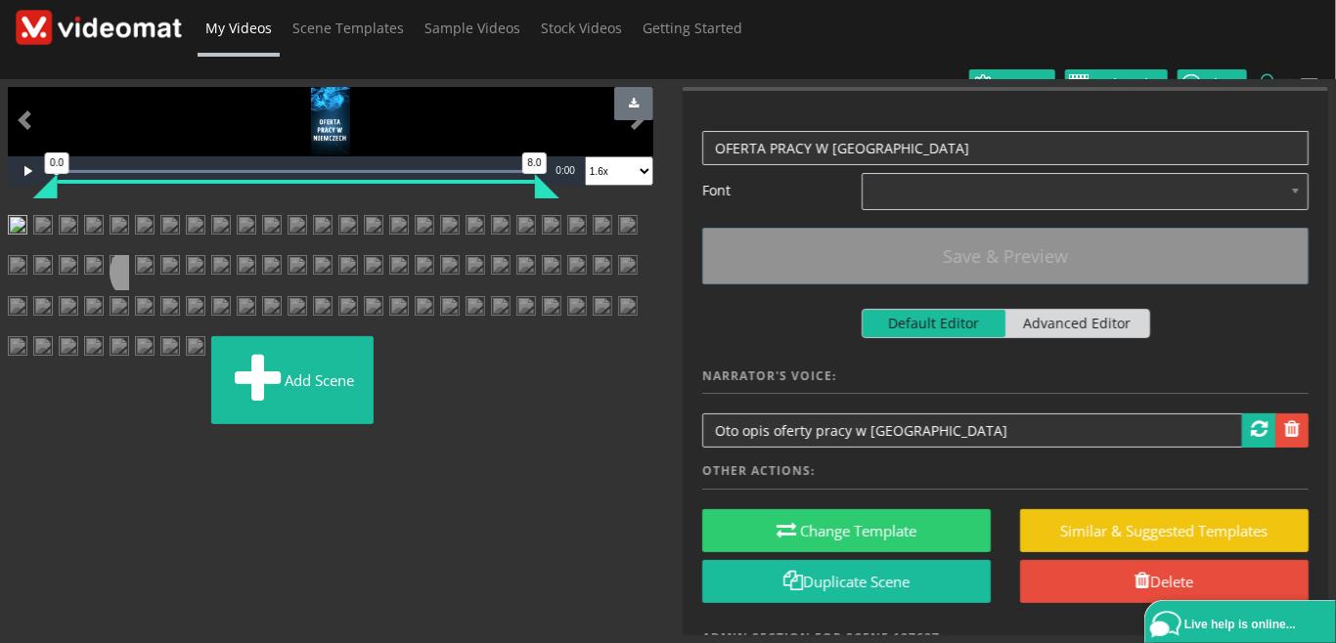
scroll to position [676, 0]
click at [154, 255] on img at bounding box center [145, 272] width 20 height 35
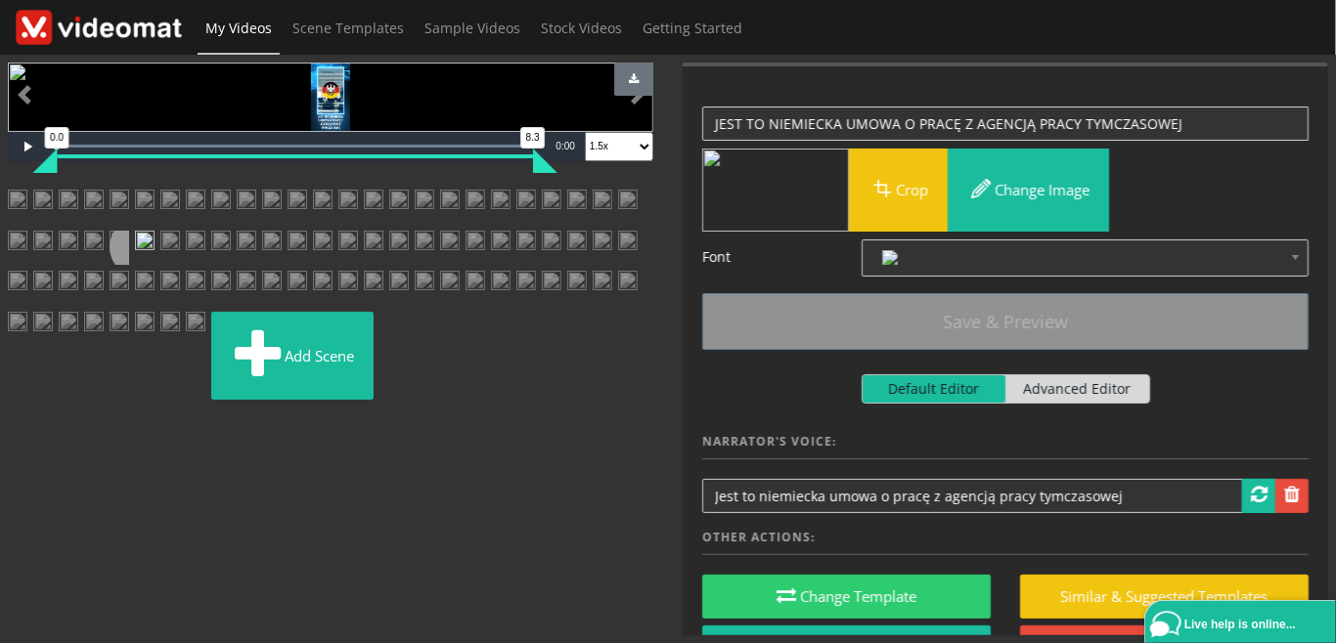
click at [180, 231] on img at bounding box center [170, 248] width 20 height 35
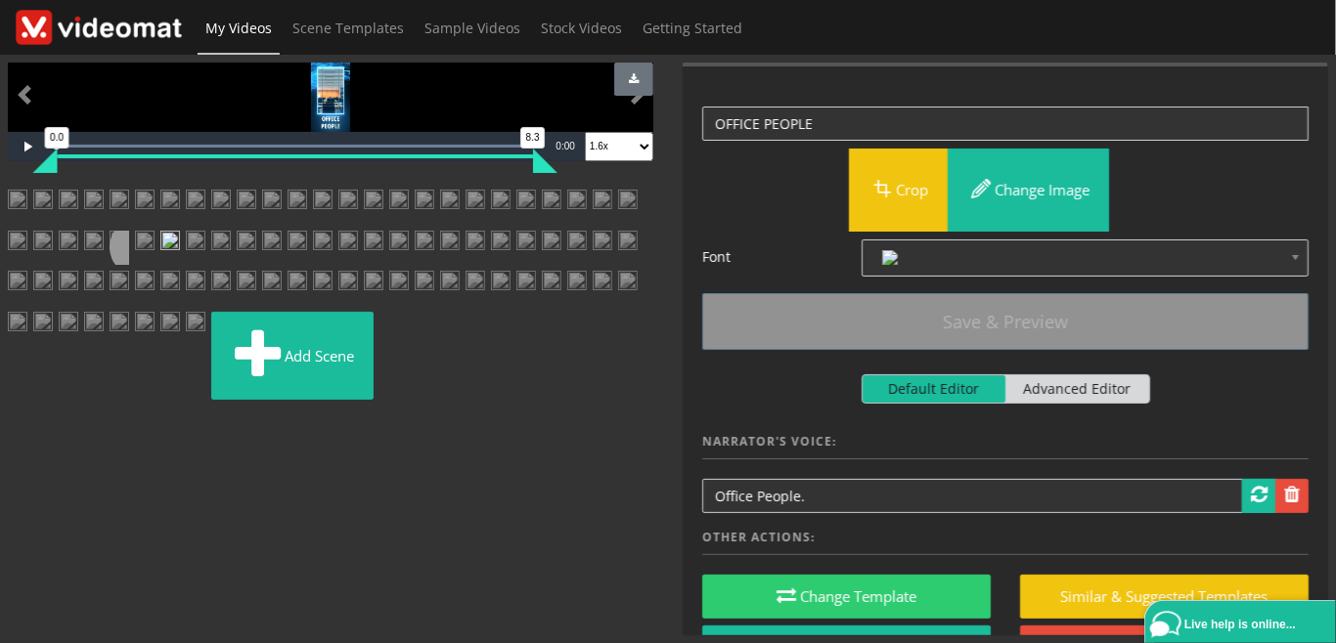
scroll to position [450, 0]
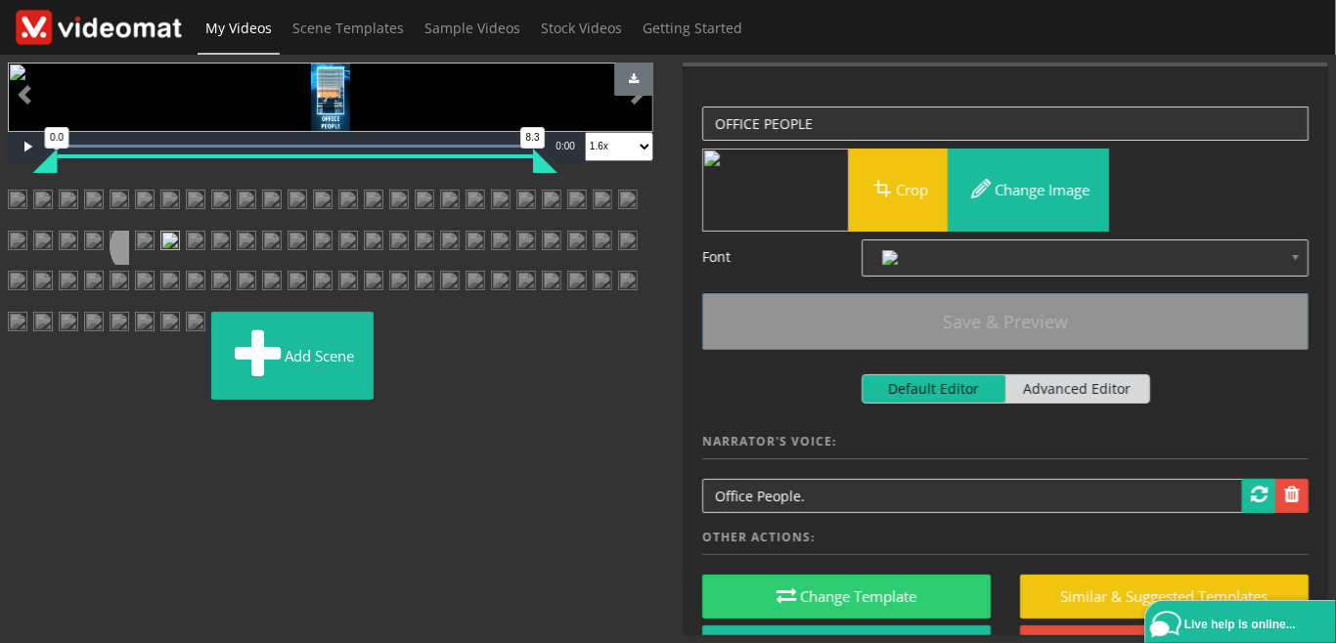
click at [205, 266] on img at bounding box center [196, 248] width 20 height 35
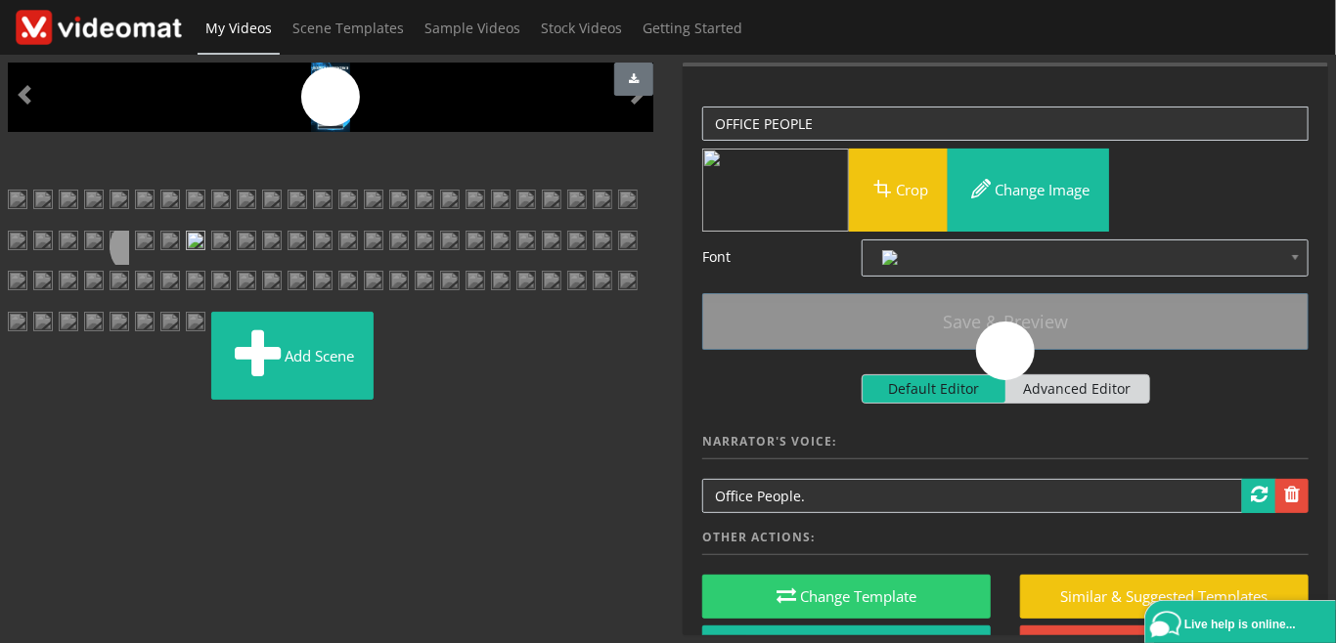
scroll to position [676, 0]
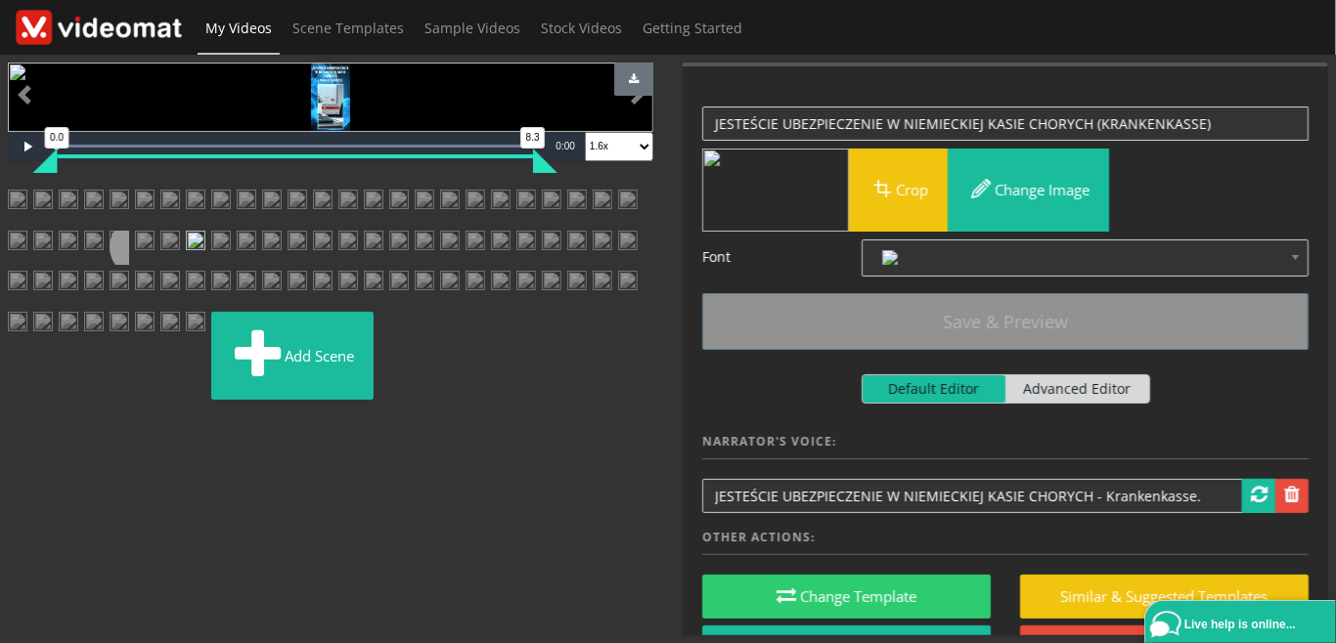
click at [211, 266] on img at bounding box center [221, 248] width 20 height 35
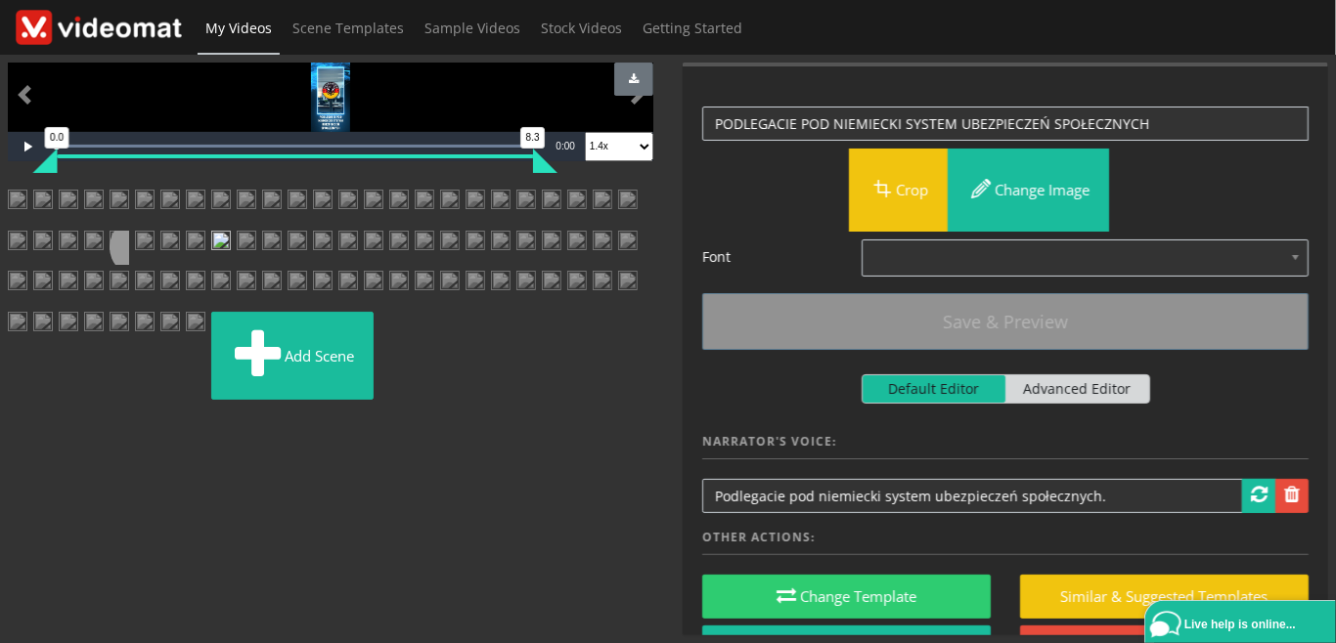
scroll to position [450, 0]
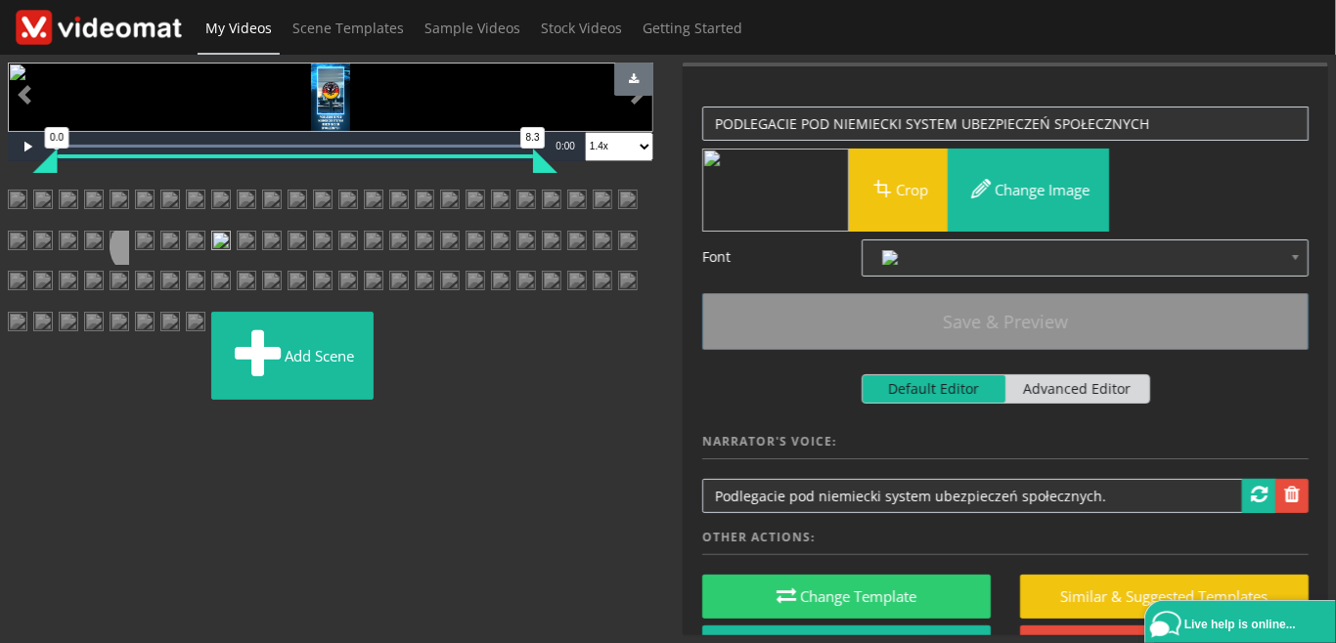
click at [237, 266] on img at bounding box center [247, 248] width 20 height 35
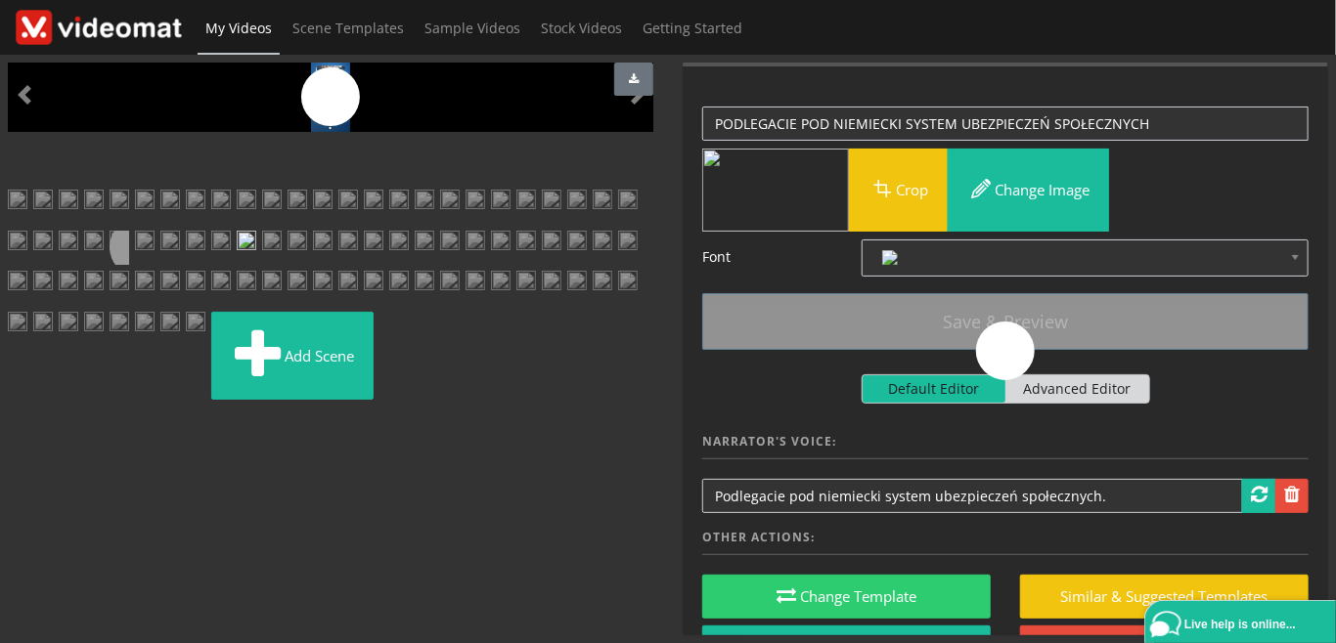
scroll to position [0, 0]
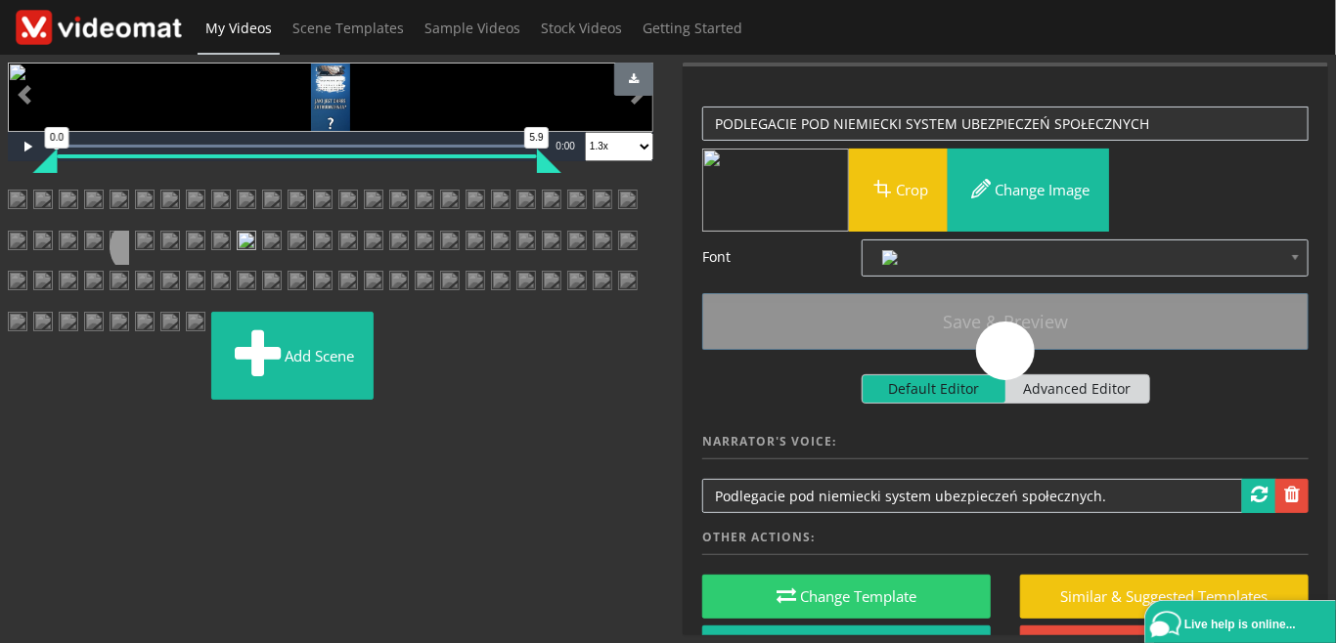
click at [262, 266] on img at bounding box center [272, 248] width 20 height 35
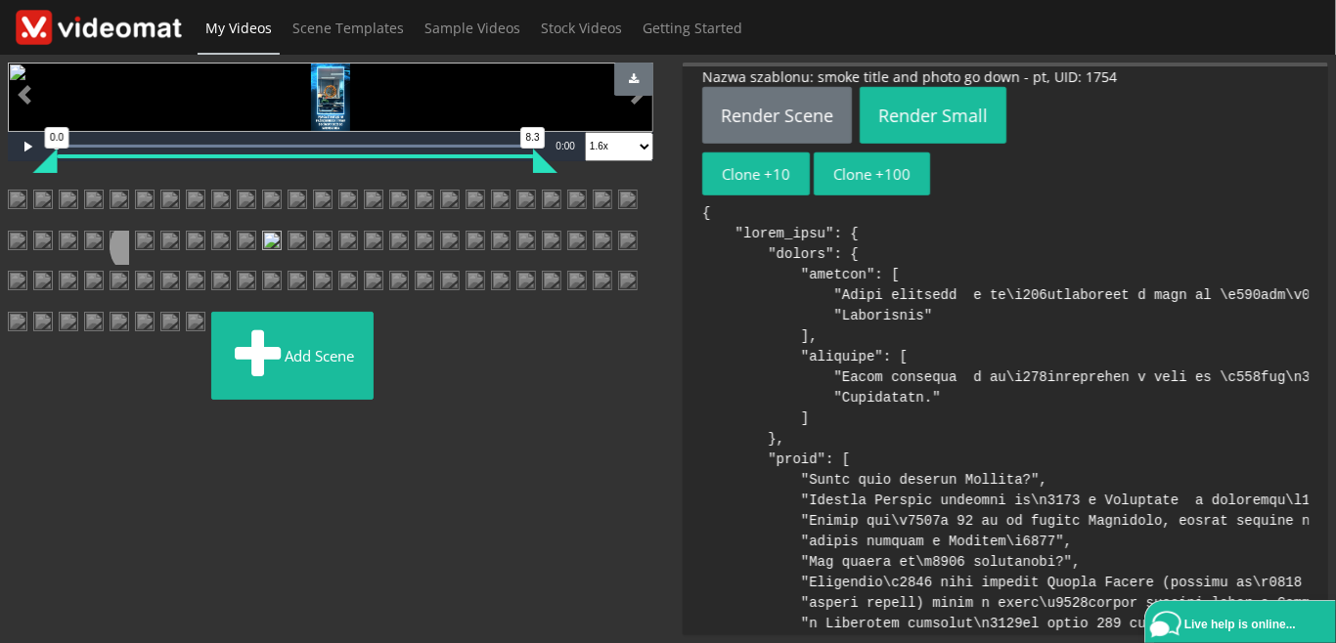
scroll to position [450, 0]
click at [287, 266] on img at bounding box center [297, 248] width 20 height 35
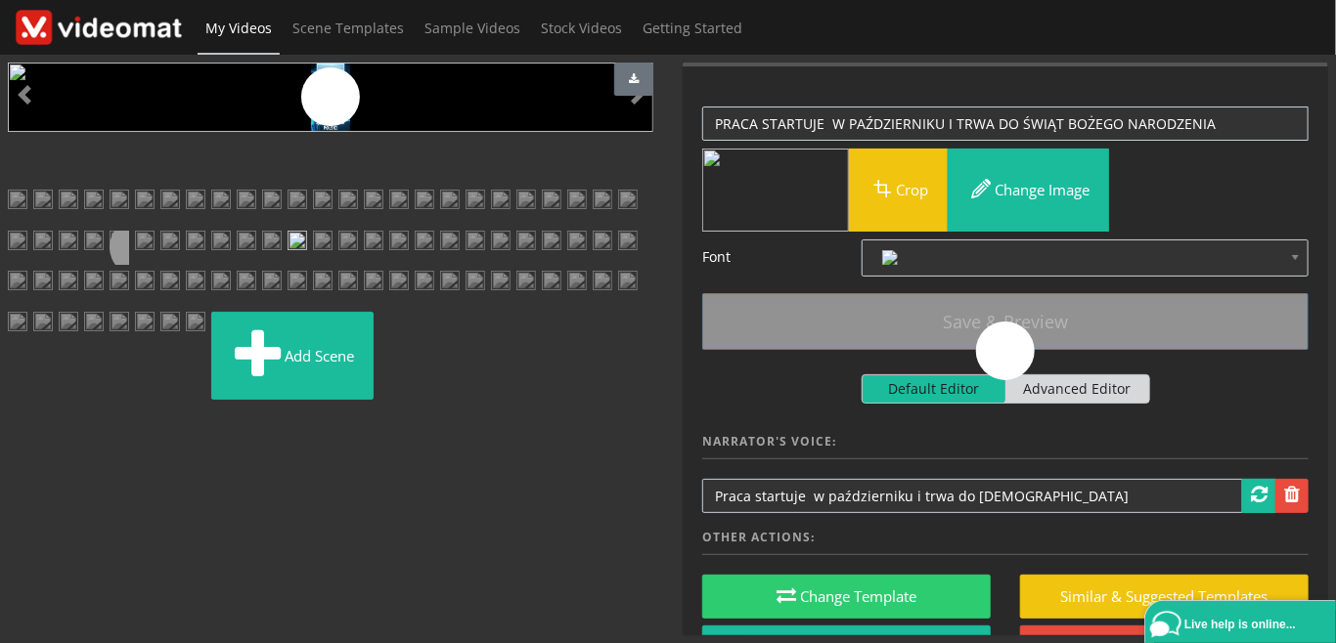
scroll to position [676, 0]
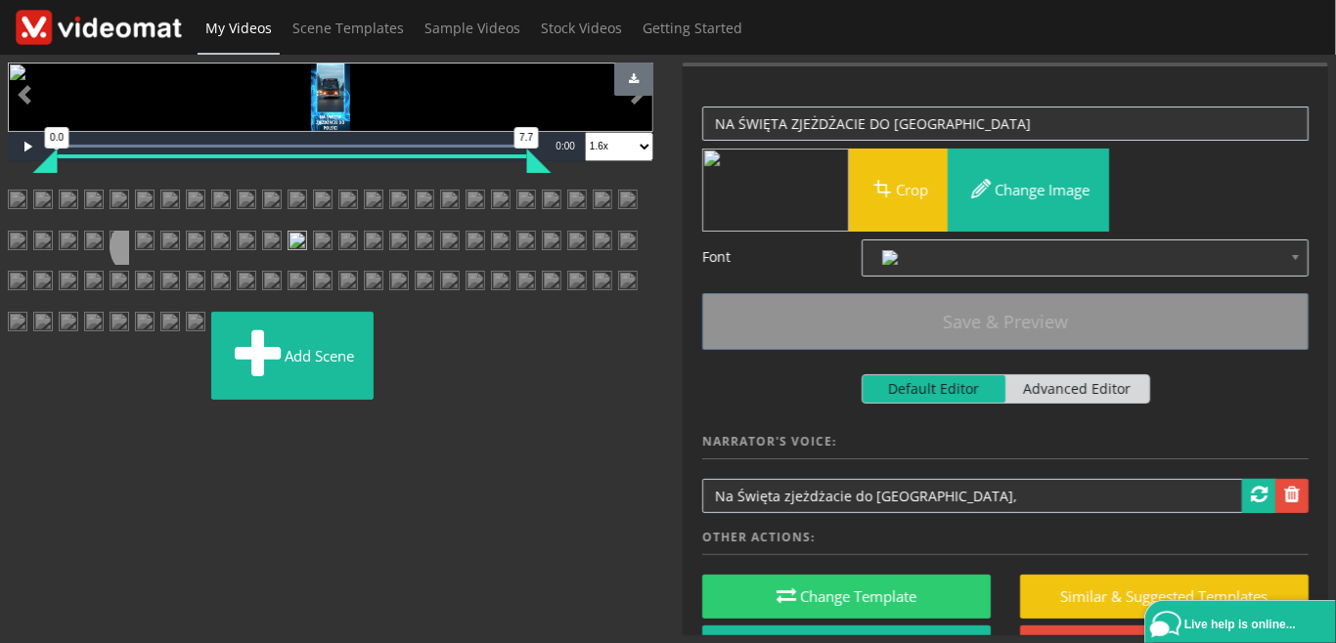
click at [313, 266] on img at bounding box center [323, 248] width 20 height 35
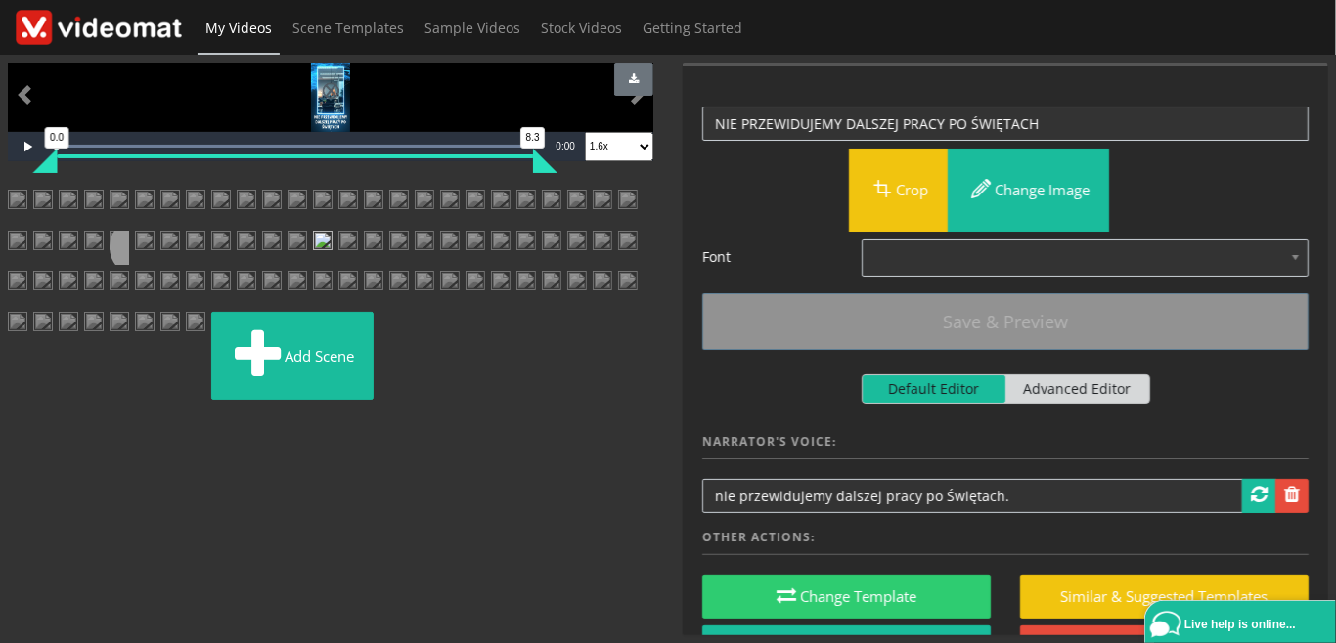
scroll to position [450, 0]
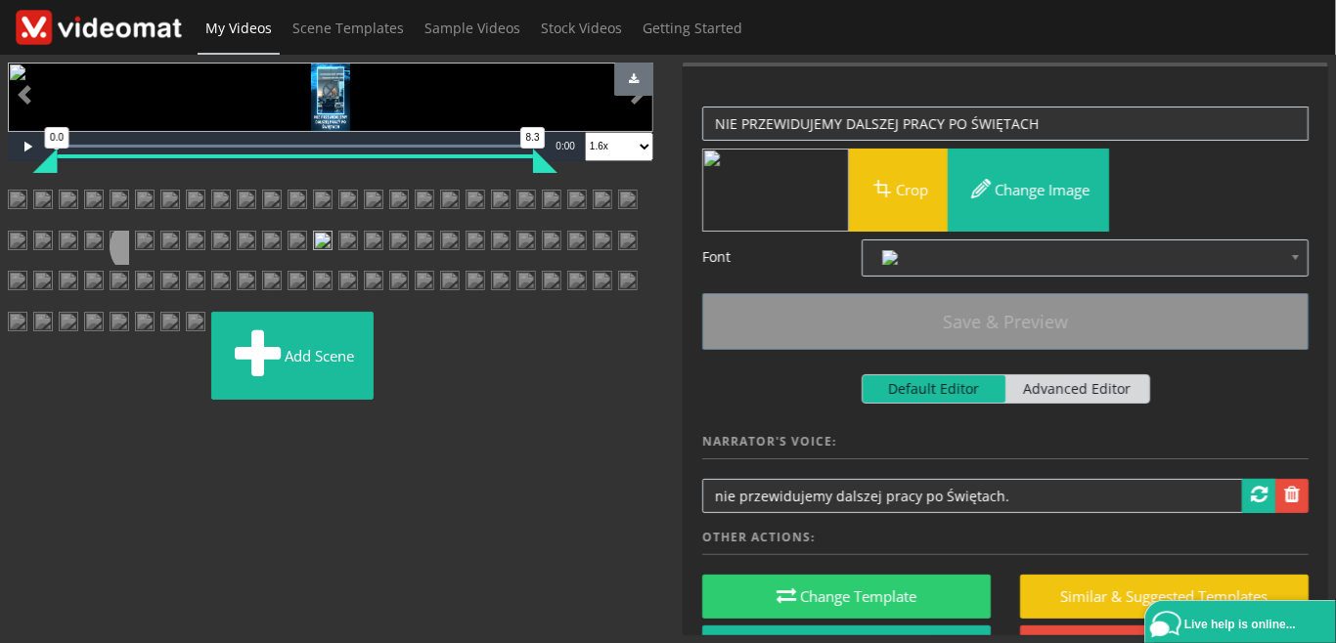
click at [338, 266] on img at bounding box center [348, 248] width 20 height 35
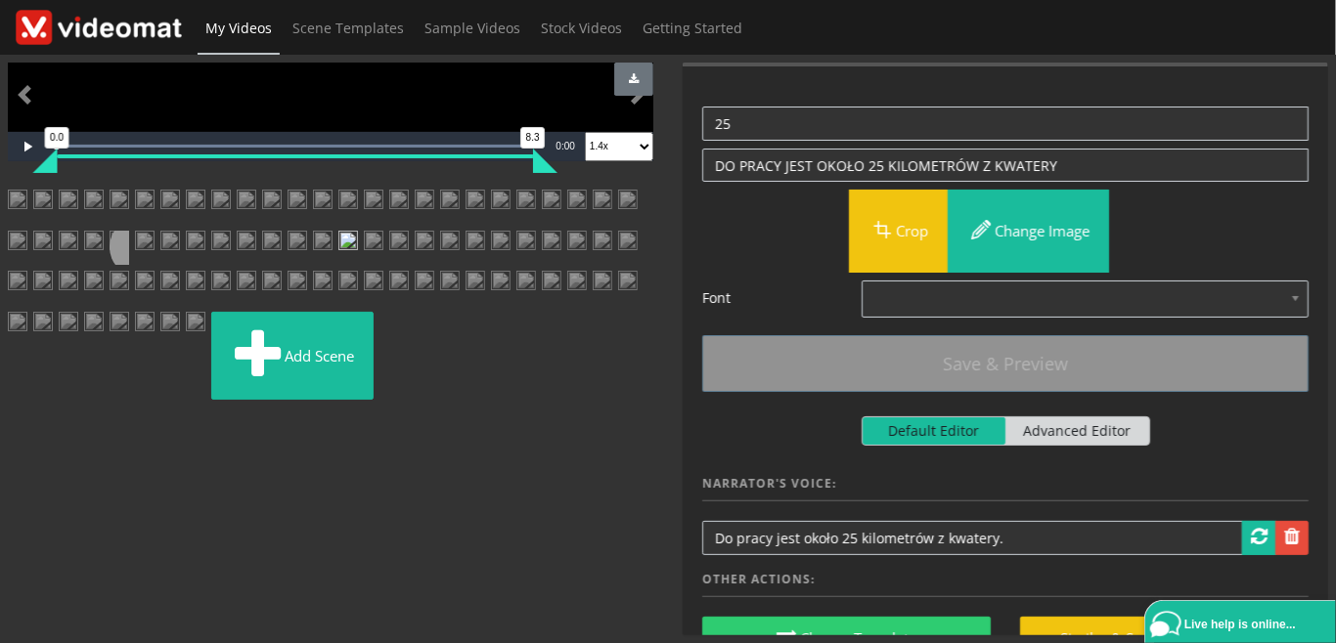
scroll to position [676, 0]
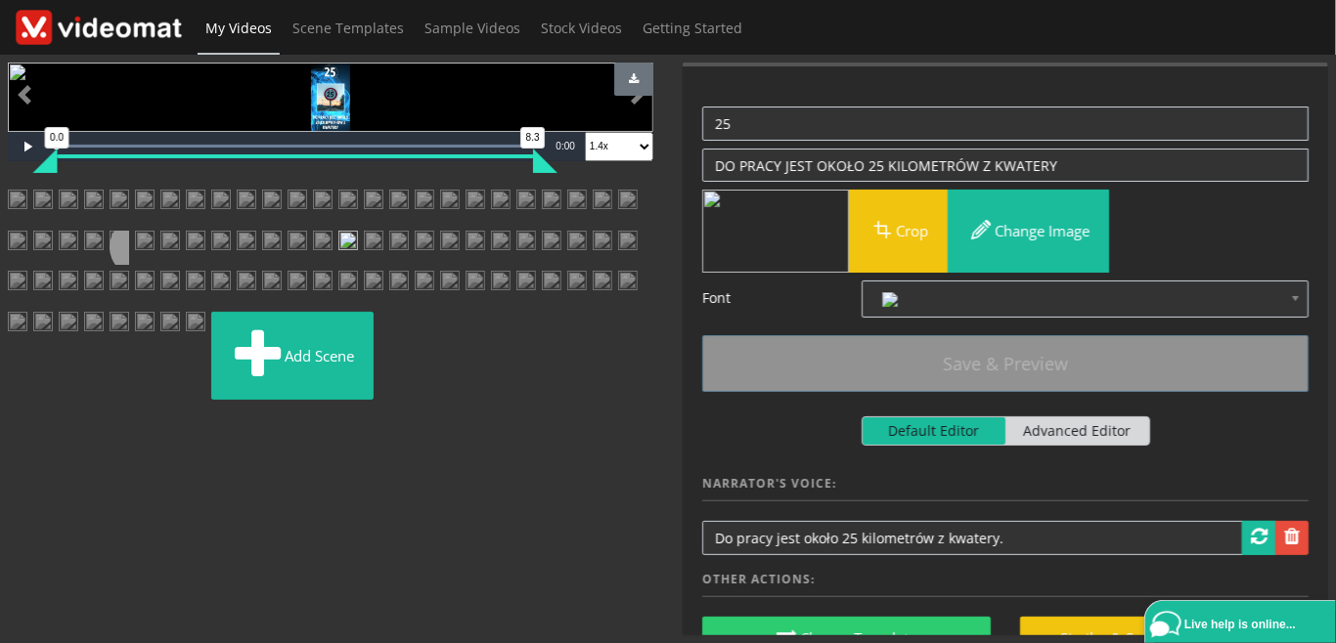
click at [383, 266] on img at bounding box center [374, 248] width 20 height 35
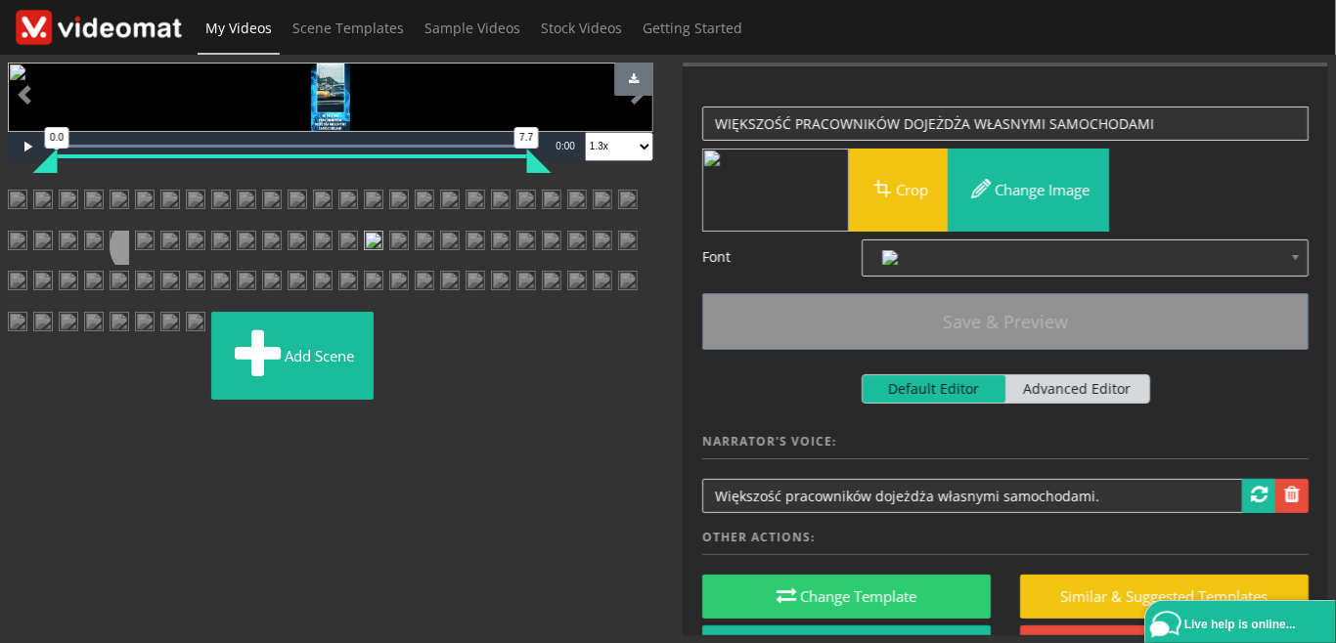
click at [409, 266] on img at bounding box center [399, 248] width 20 height 35
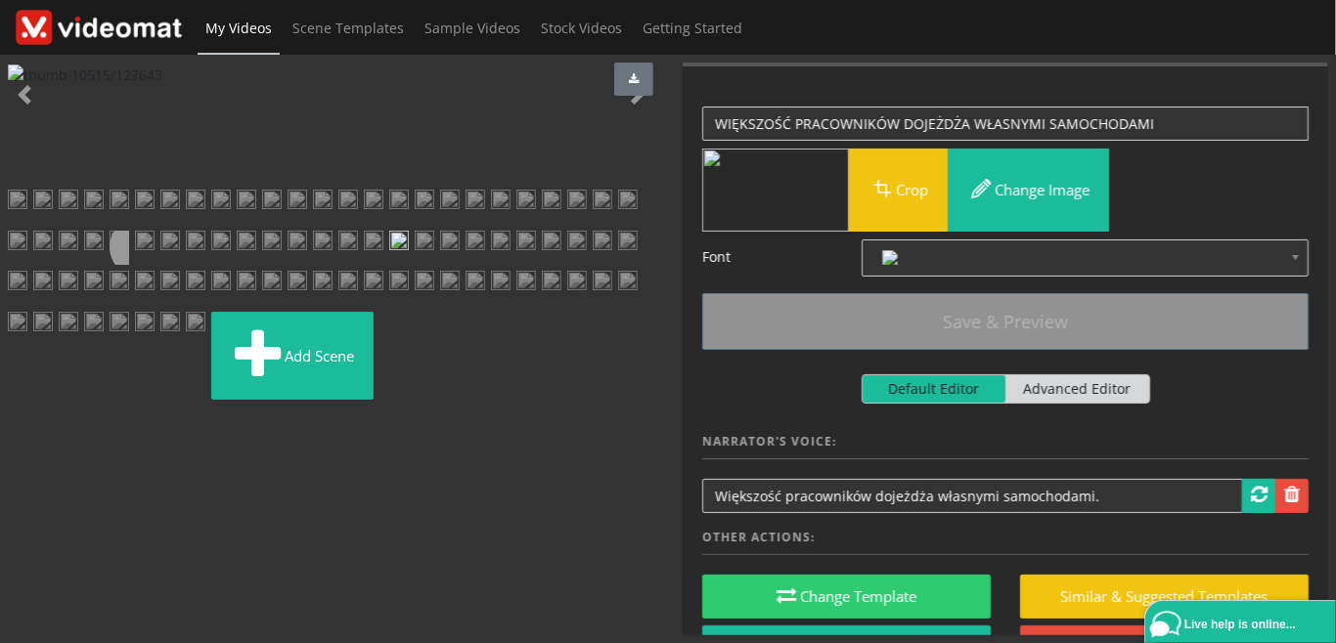
scroll to position [0, 0]
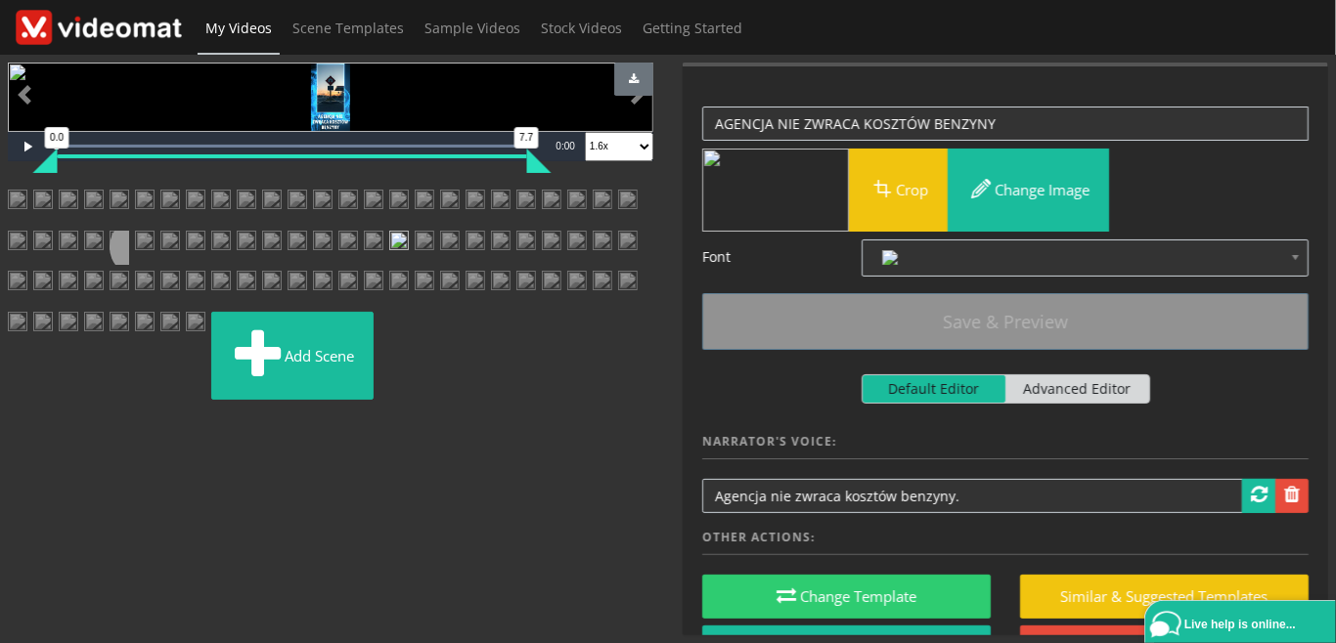
click at [434, 266] on img at bounding box center [425, 248] width 20 height 35
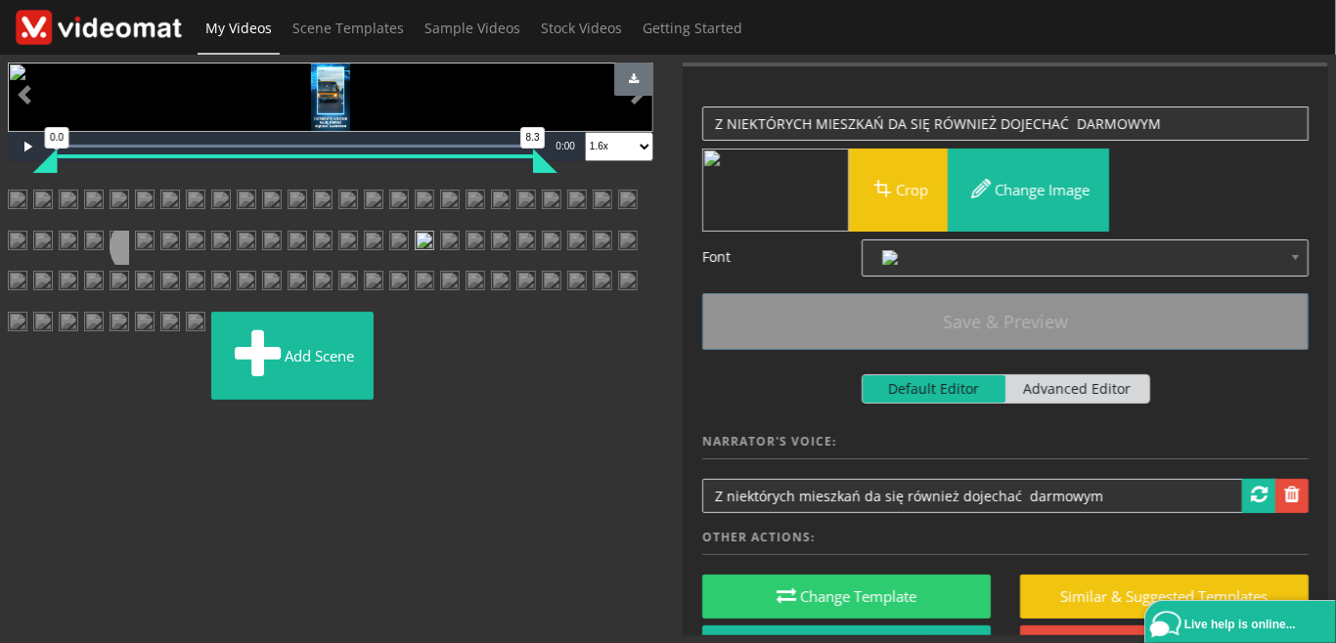
click at [460, 266] on img at bounding box center [450, 248] width 20 height 35
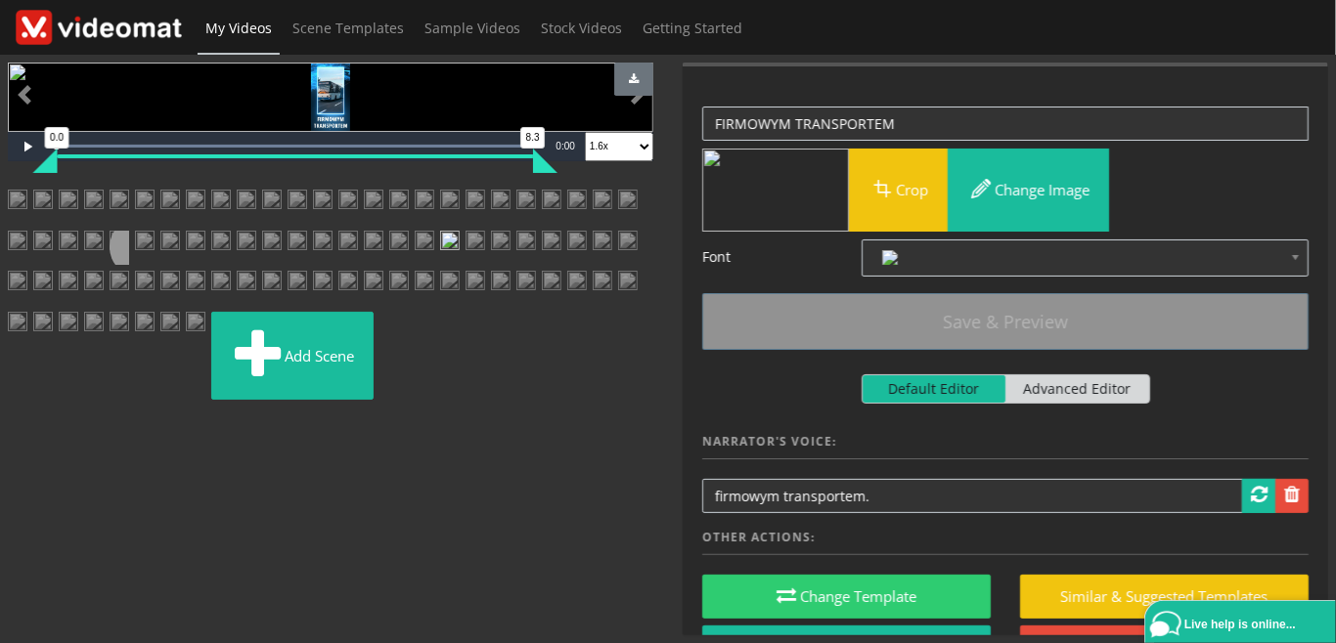
click at [485, 266] on img at bounding box center [475, 248] width 20 height 35
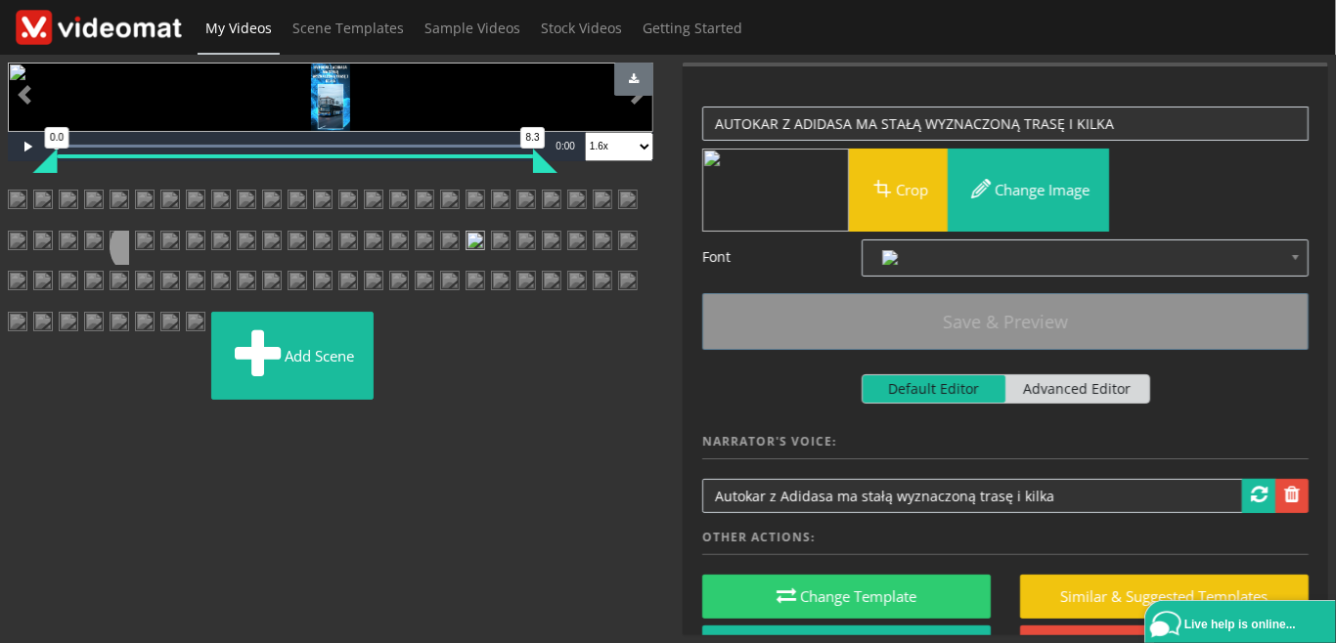
click at [491, 266] on img at bounding box center [501, 248] width 20 height 35
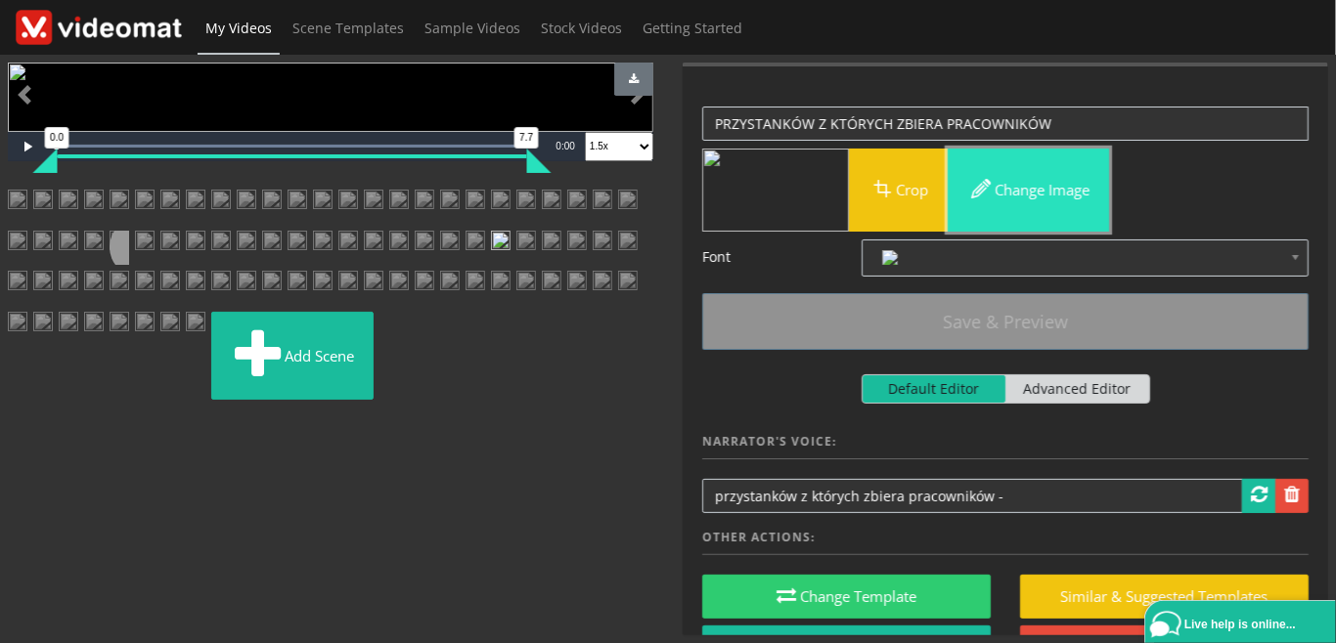
click at [1050, 188] on button "Change image" at bounding box center [1027, 190] width 161 height 83
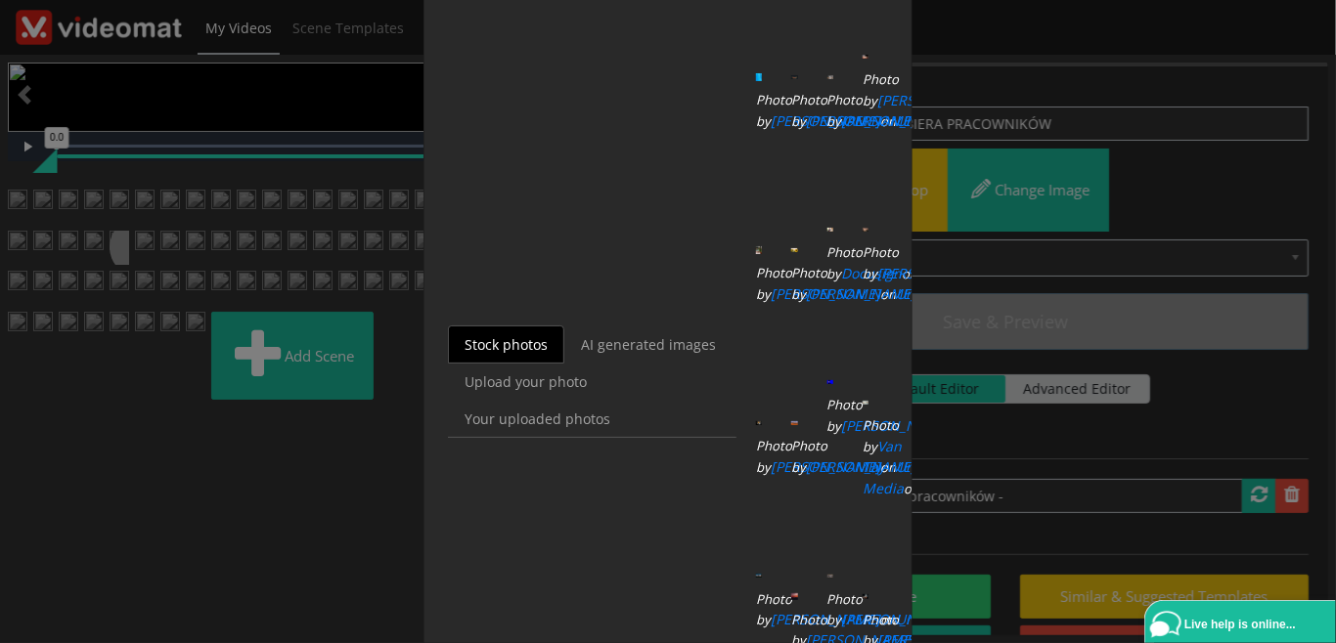
click at [1039, 351] on div "Choose background image × Stock photos AI generated images Upload your photo Yo…" at bounding box center [668, 321] width 1336 height 643
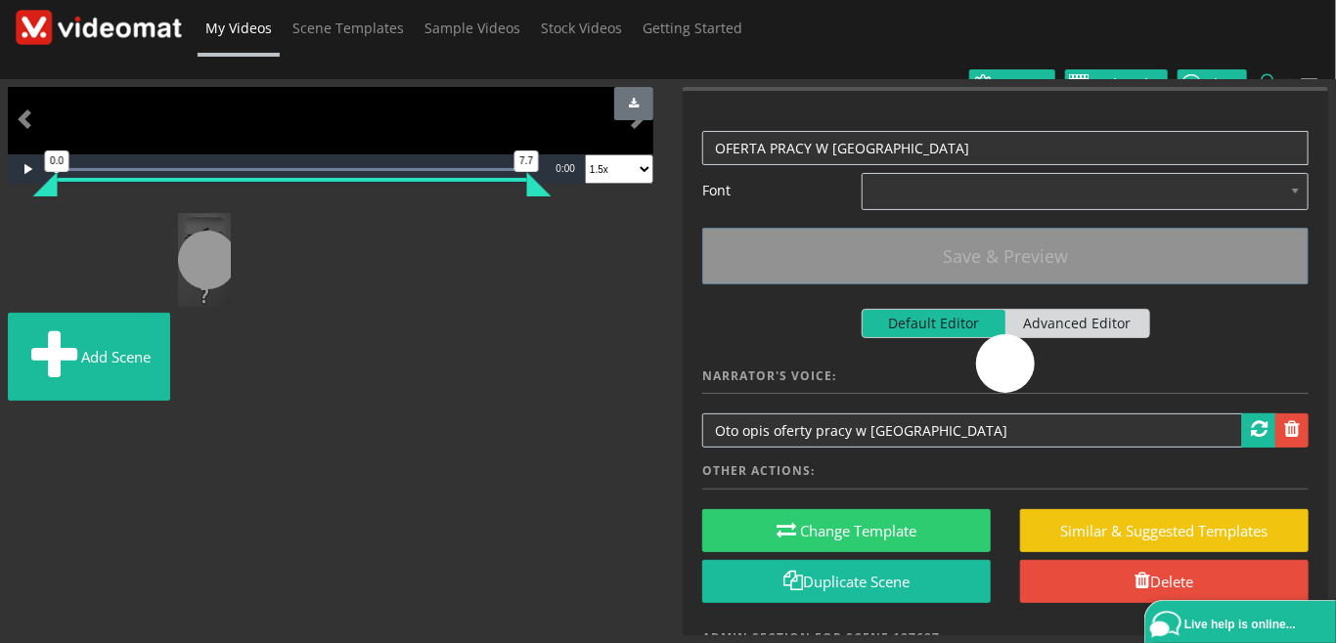
scroll to position [799, 0]
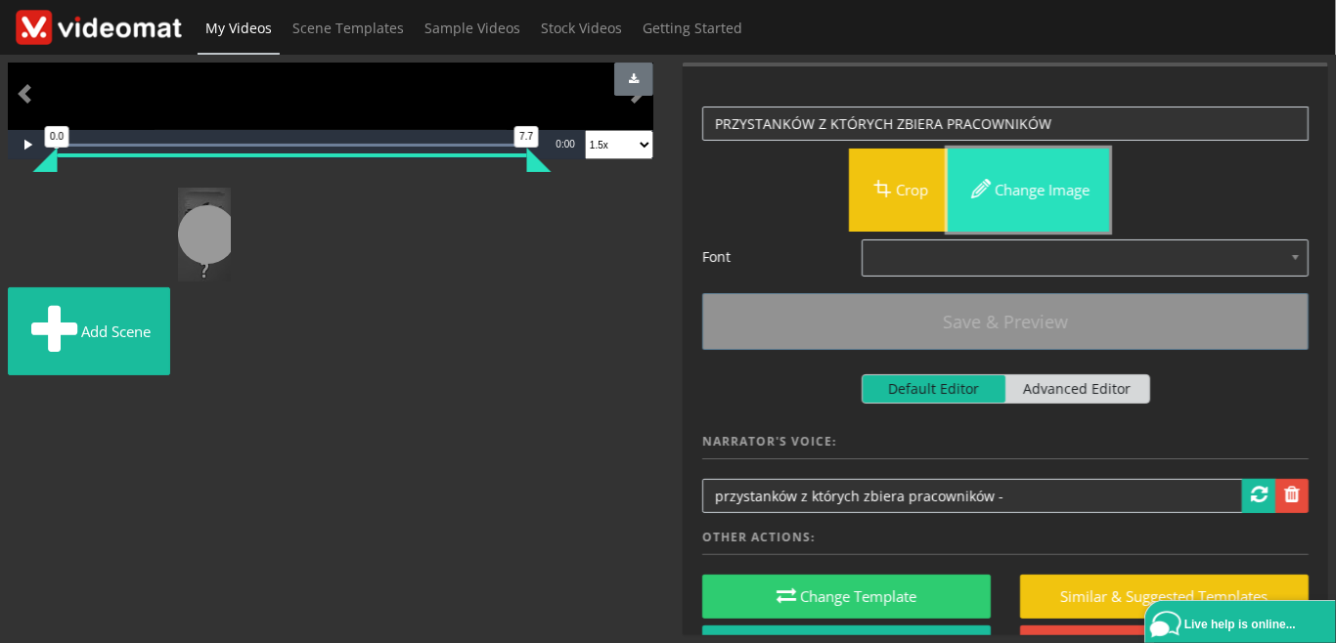
click at [1013, 188] on button "Change image" at bounding box center [1027, 190] width 161 height 83
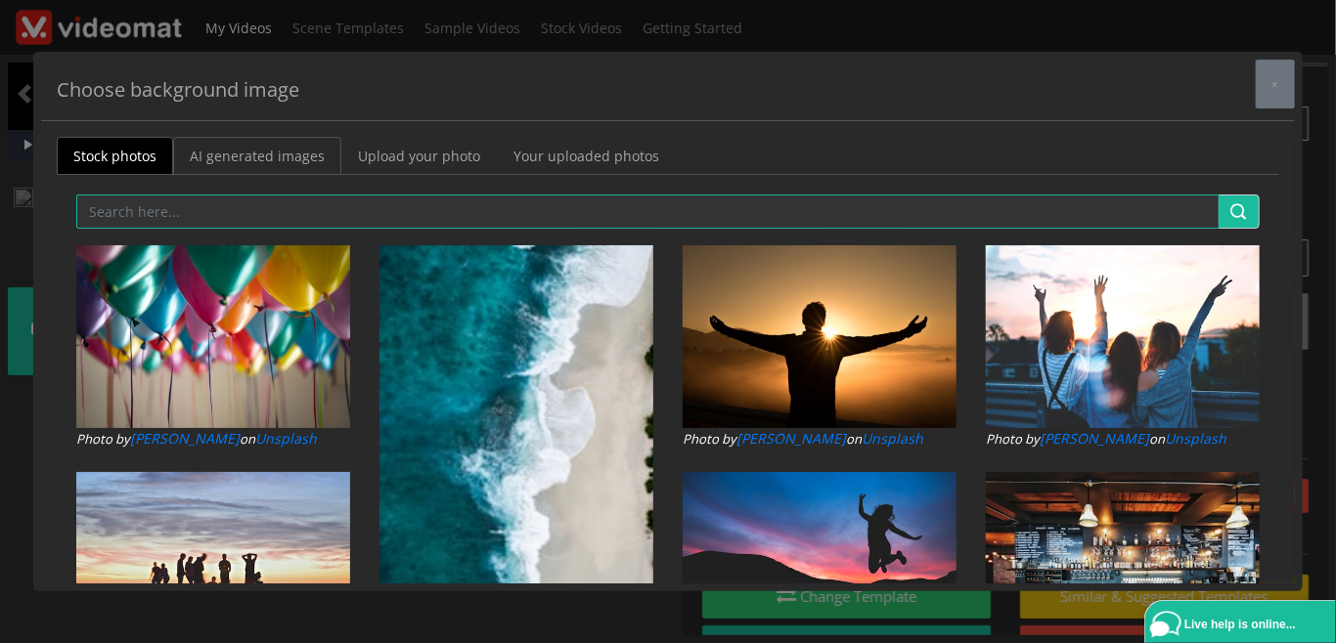
click at [268, 151] on link "AI generated images" at bounding box center [257, 156] width 168 height 38
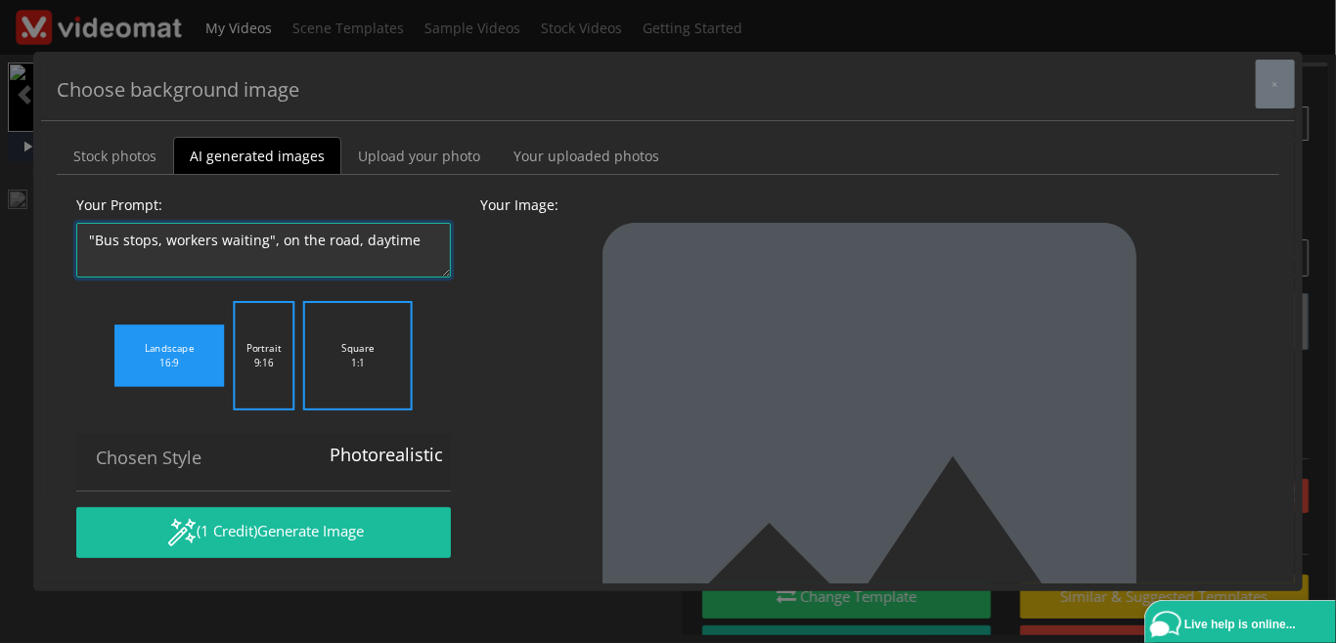
drag, startPoint x: 274, startPoint y: 238, endPoint x: 52, endPoint y: 221, distance: 222.6
click at [76, 223] on textarea ""Bus stops, workers waiting", on the road, daytime" at bounding box center [263, 250] width 374 height 55
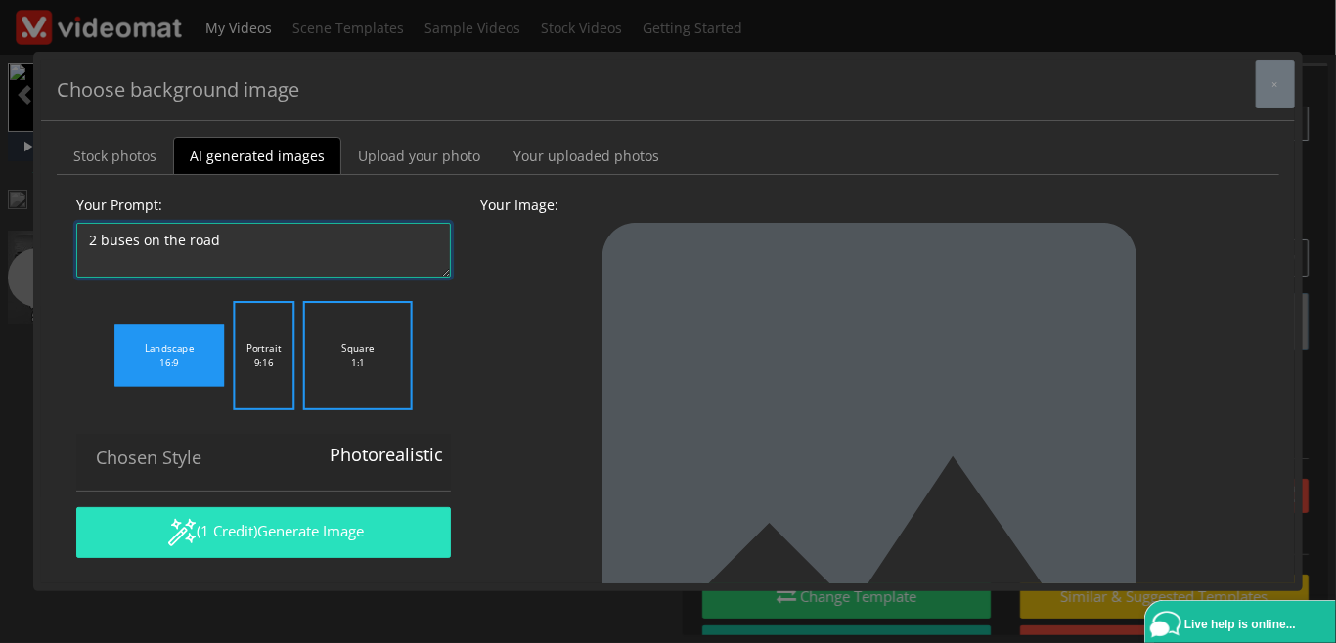
type textarea "2 buses on the road"
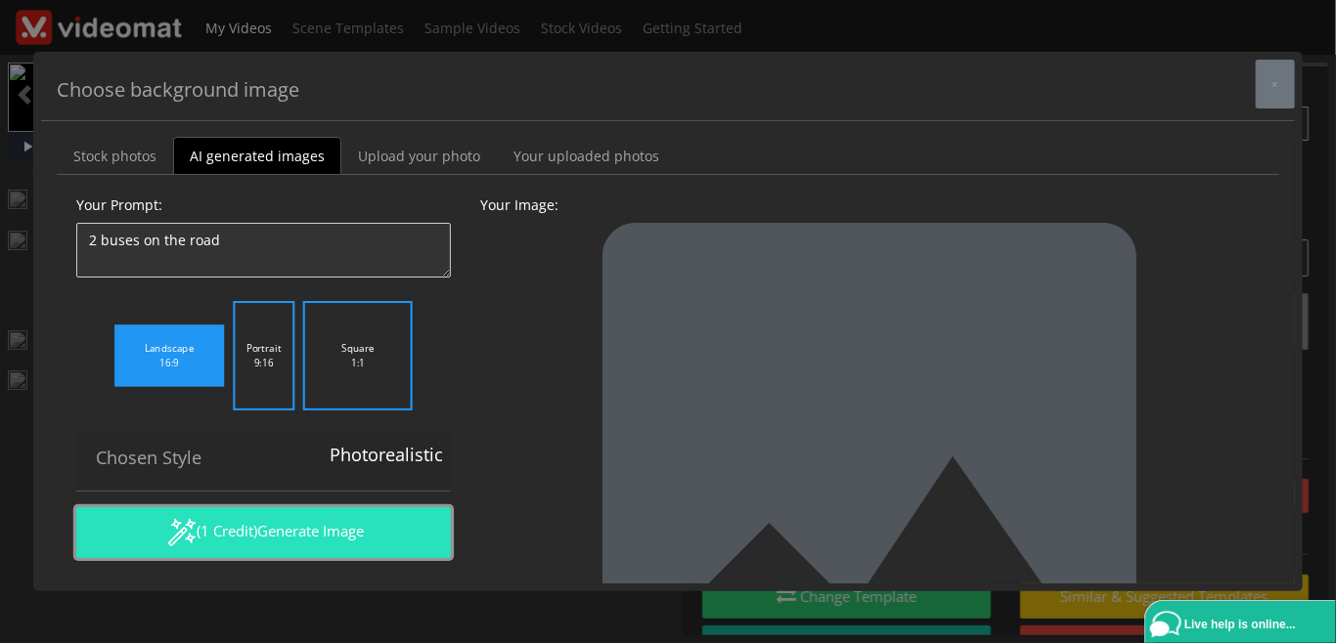
click at [316, 546] on button "(1 Credit) Generate Image" at bounding box center [263, 532] width 374 height 51
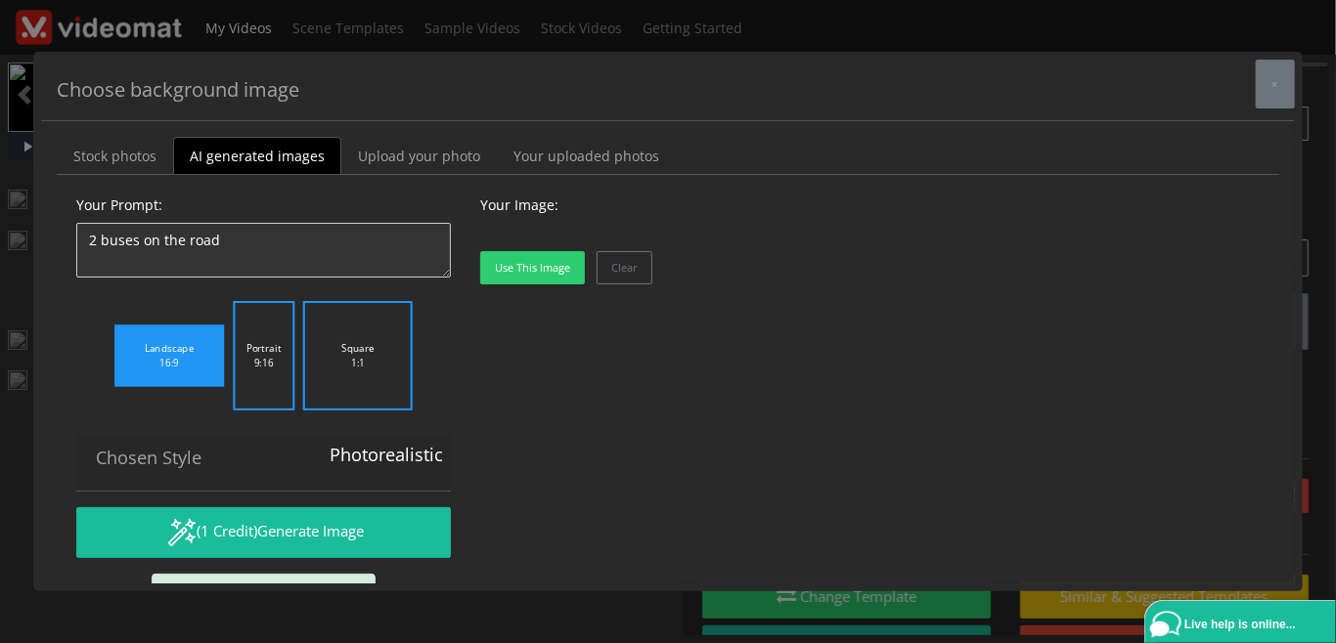
scroll to position [164, 0]
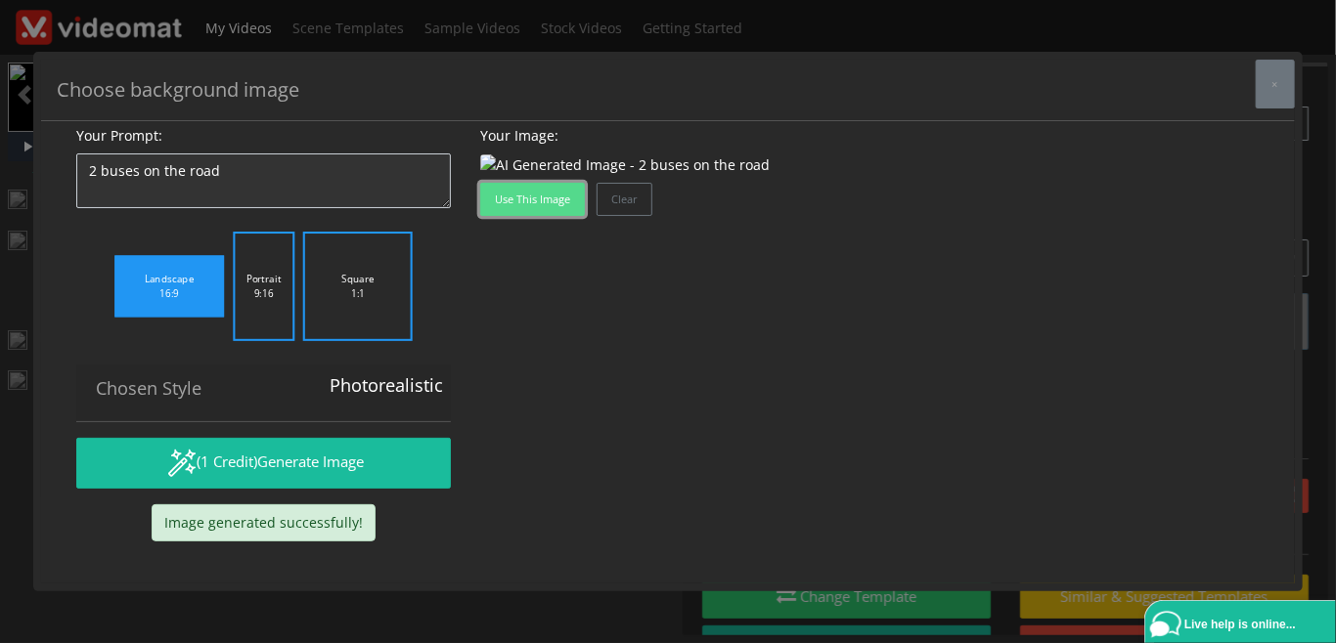
click at [561, 216] on button "Use this image" at bounding box center [532, 199] width 105 height 33
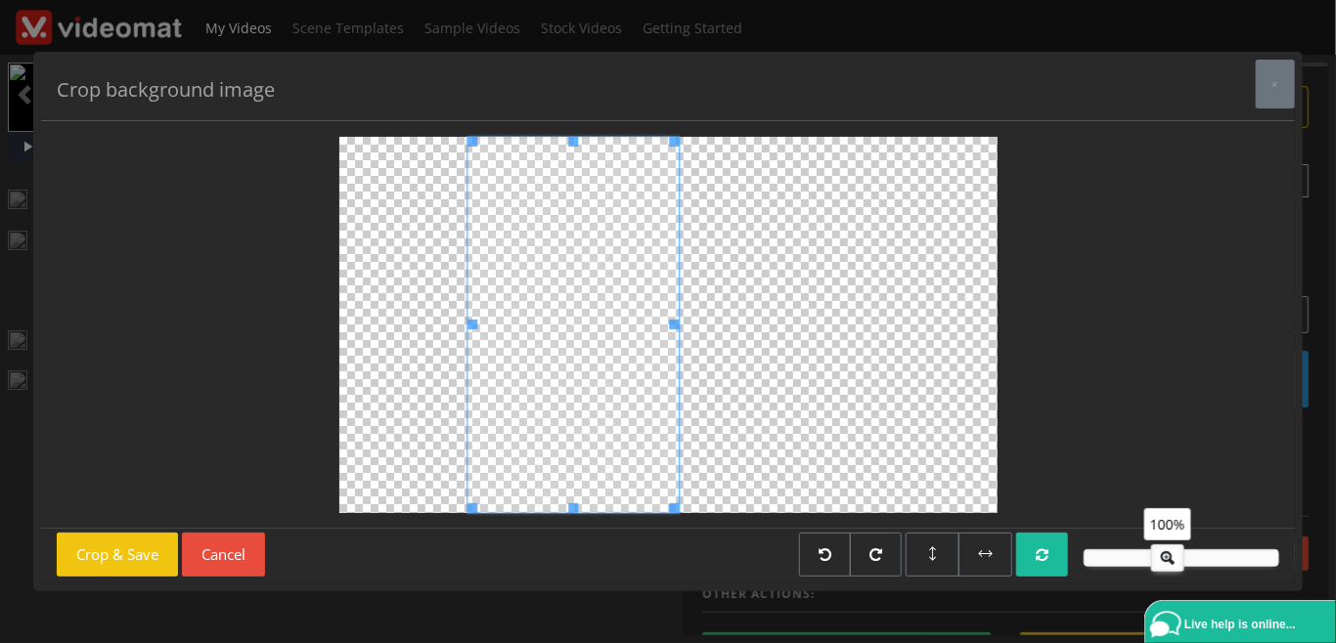
click at [546, 466] on span at bounding box center [573, 325] width 212 height 376
click at [133, 557] on button "Crop & Save" at bounding box center [117, 555] width 121 height 44
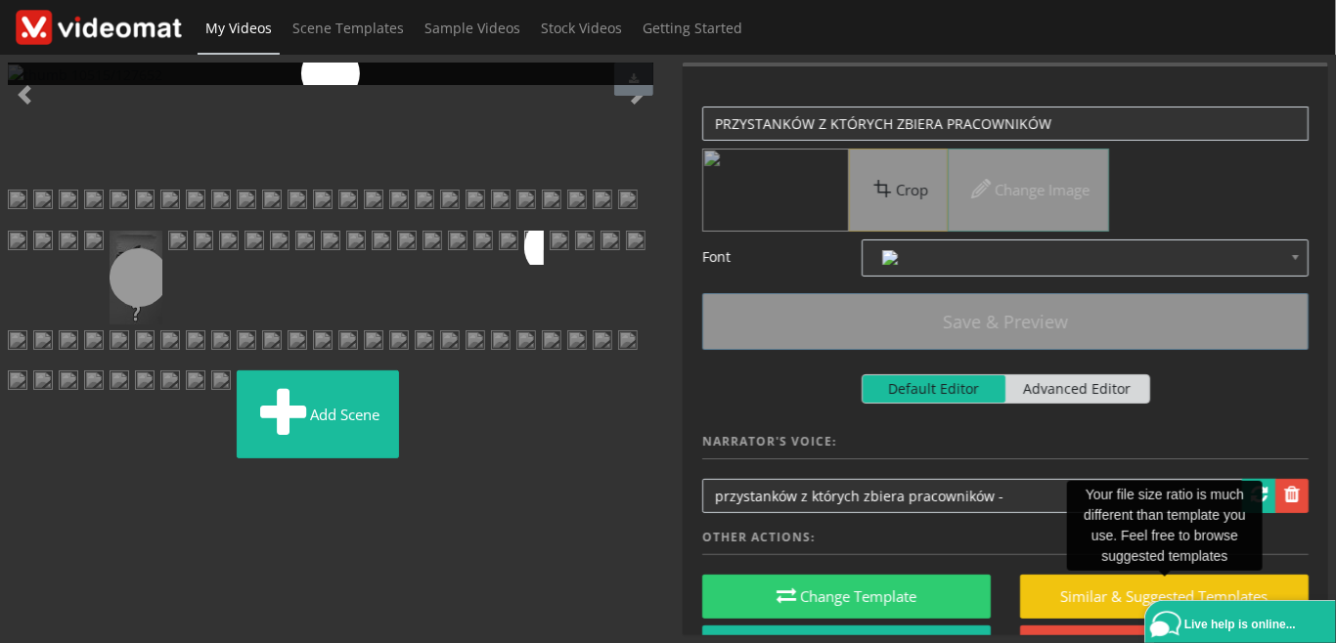
scroll to position [574, 0]
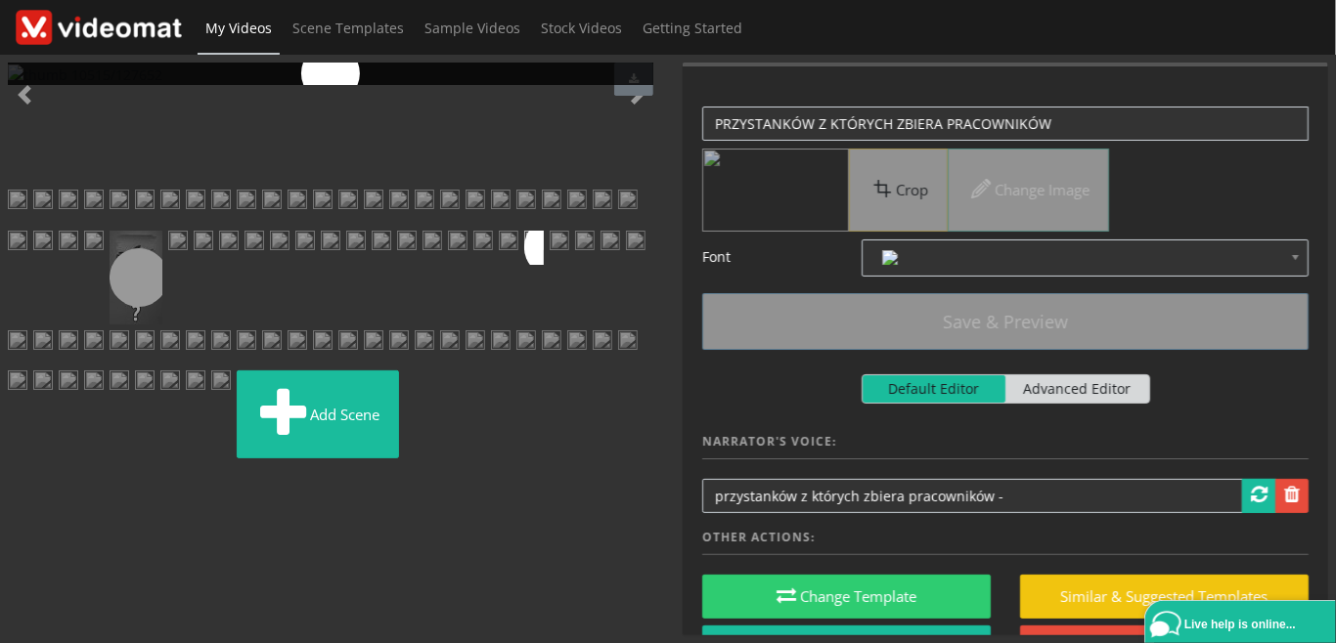
click at [550, 266] on img at bounding box center [560, 248] width 20 height 35
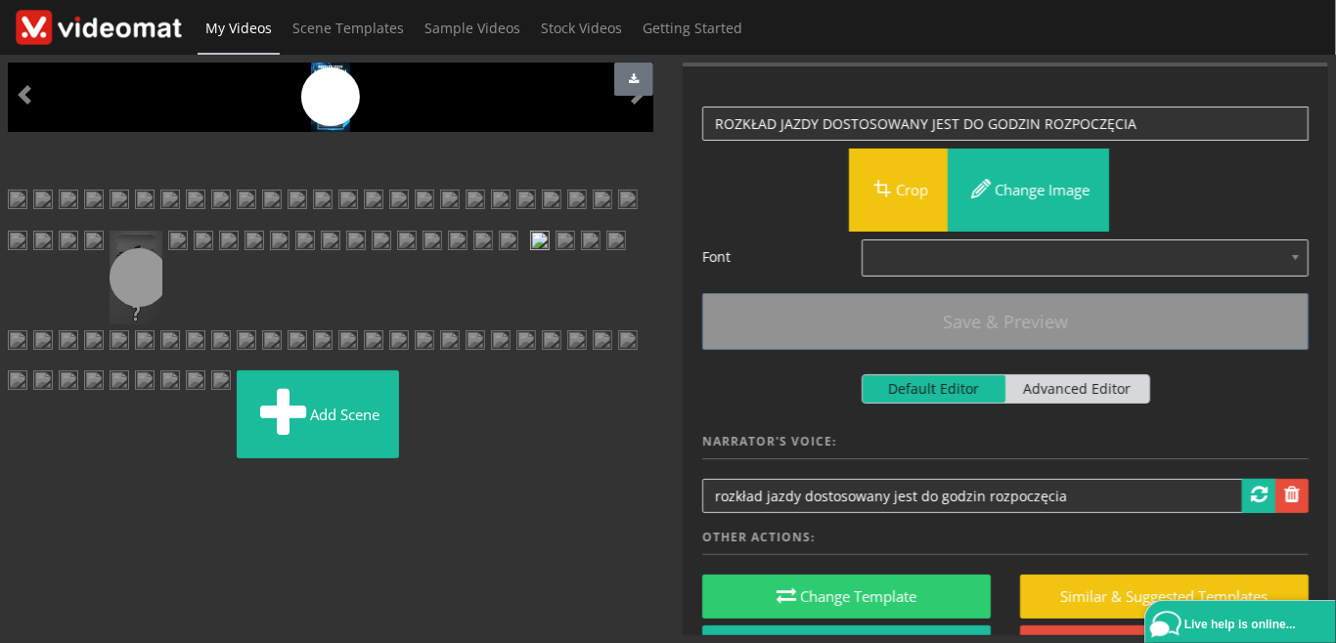
scroll to position [450, 0]
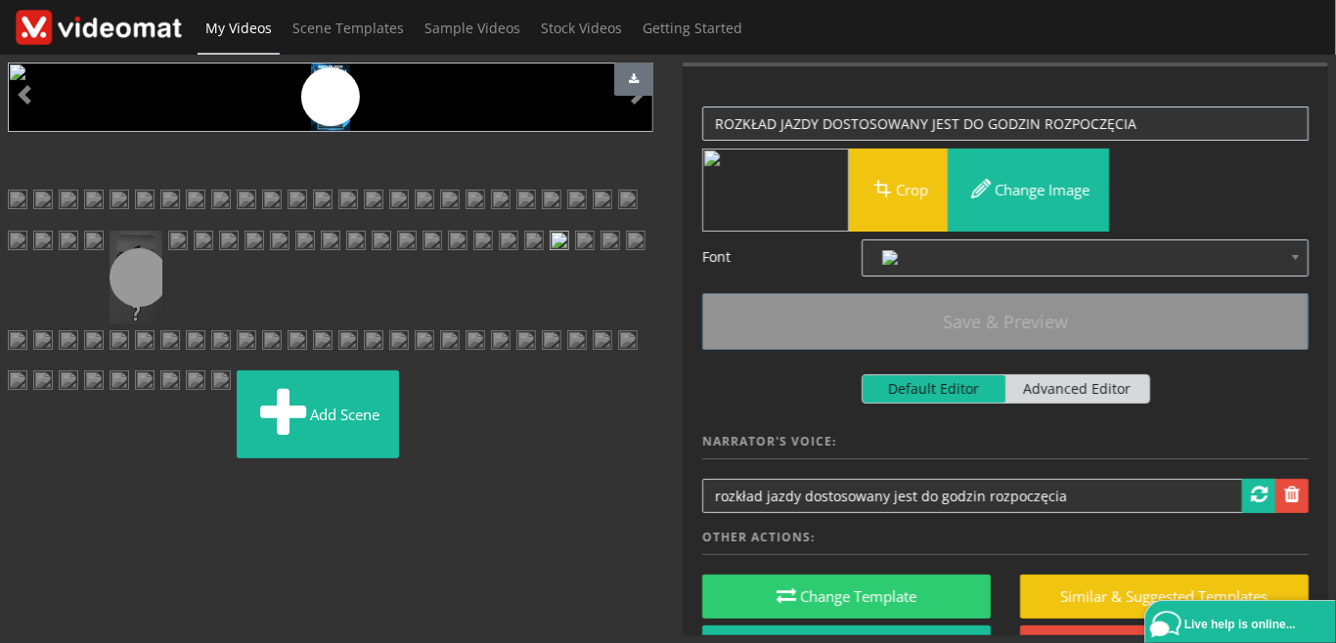
click at [575, 266] on img at bounding box center [585, 248] width 20 height 35
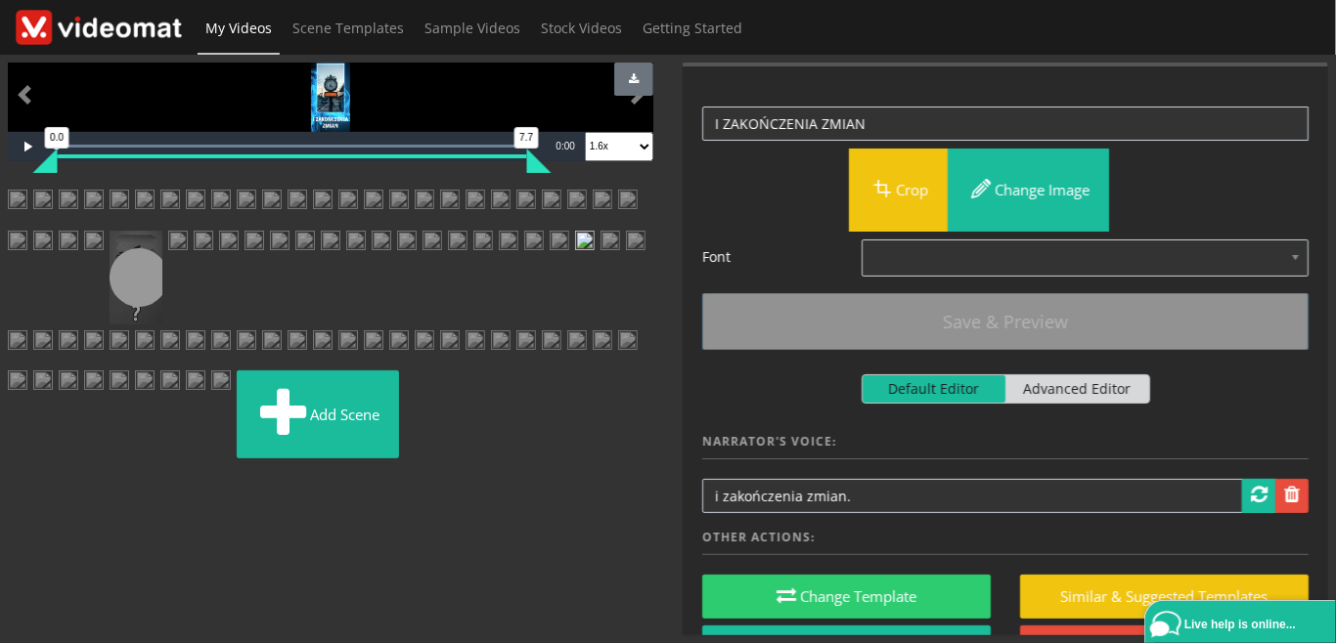
scroll to position [676, 0]
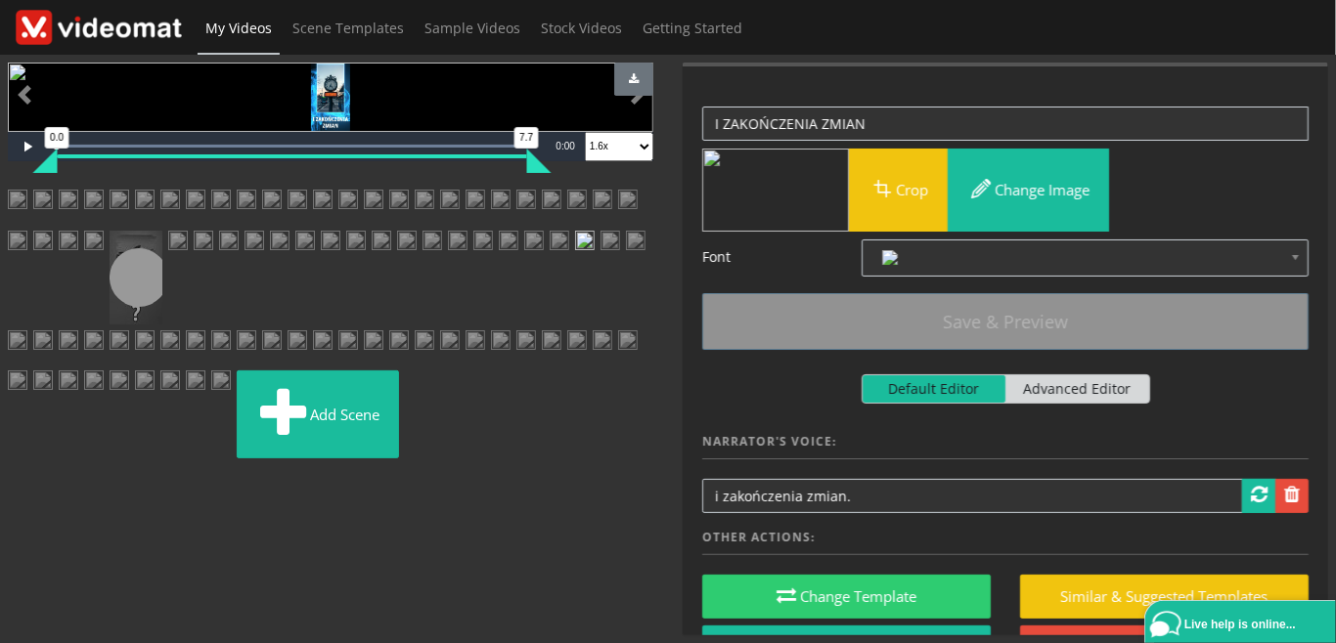
click at [600, 266] on img at bounding box center [610, 248] width 20 height 35
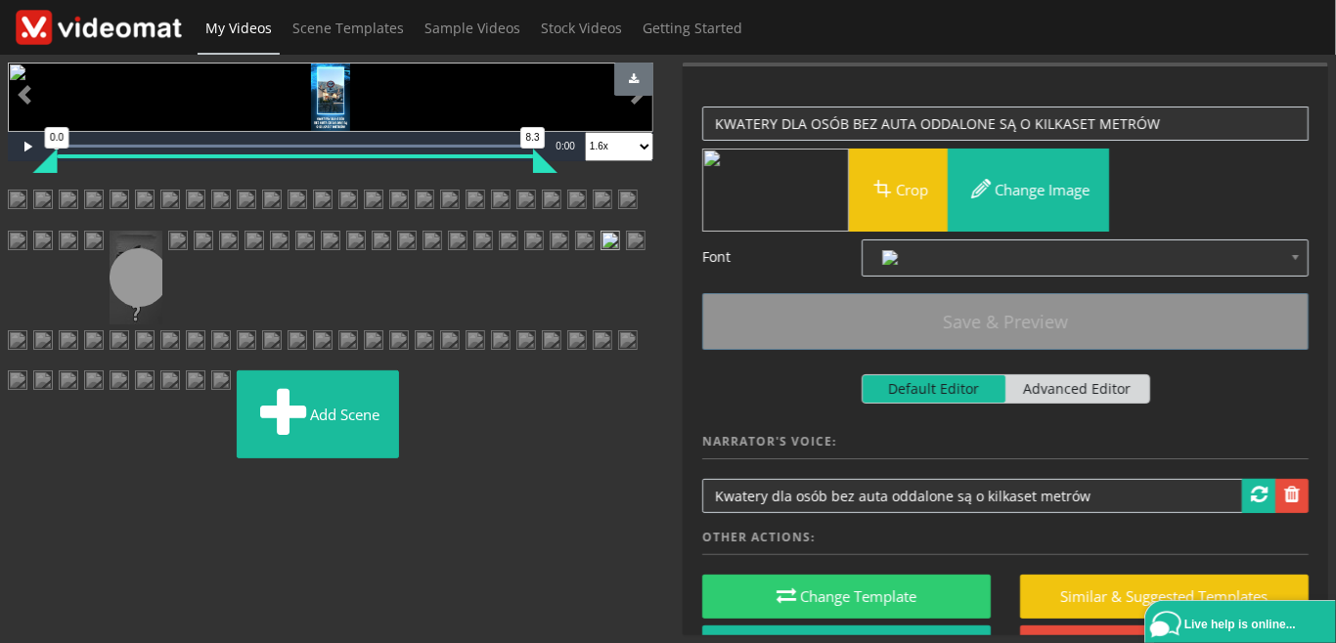
click at [626, 266] on img at bounding box center [636, 248] width 20 height 35
click at [27, 366] on img at bounding box center [18, 347] width 20 height 35
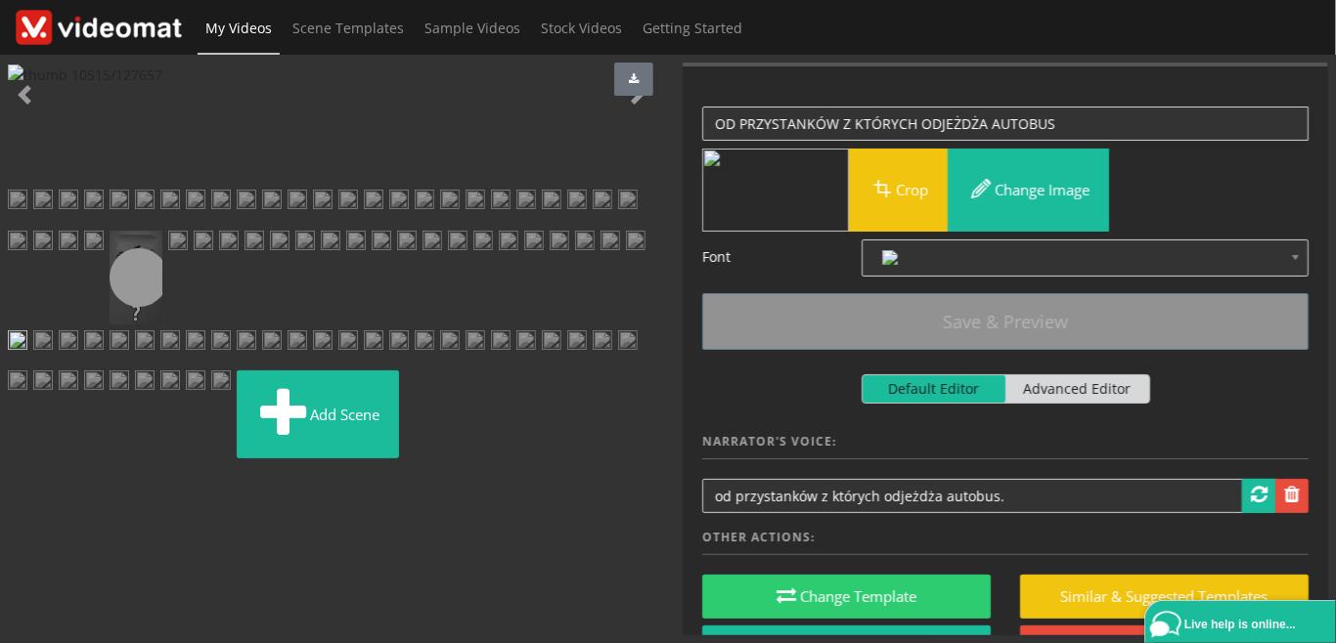
scroll to position [0, 0]
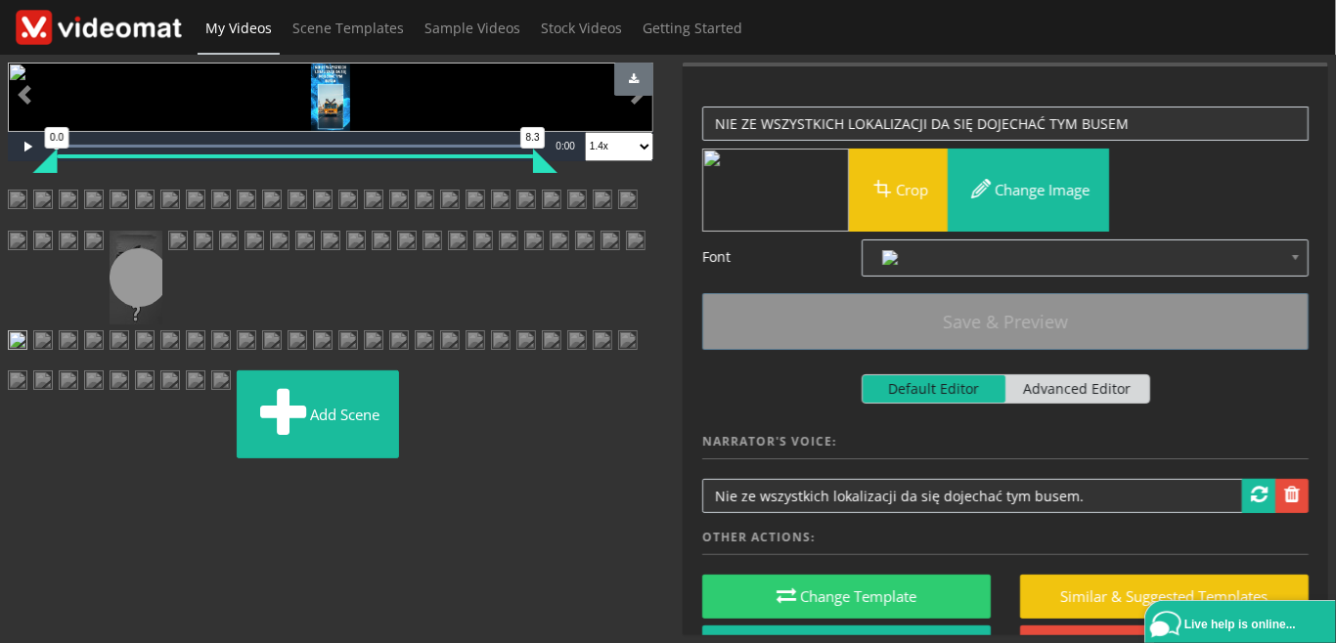
click at [53, 366] on img at bounding box center [43, 347] width 20 height 35
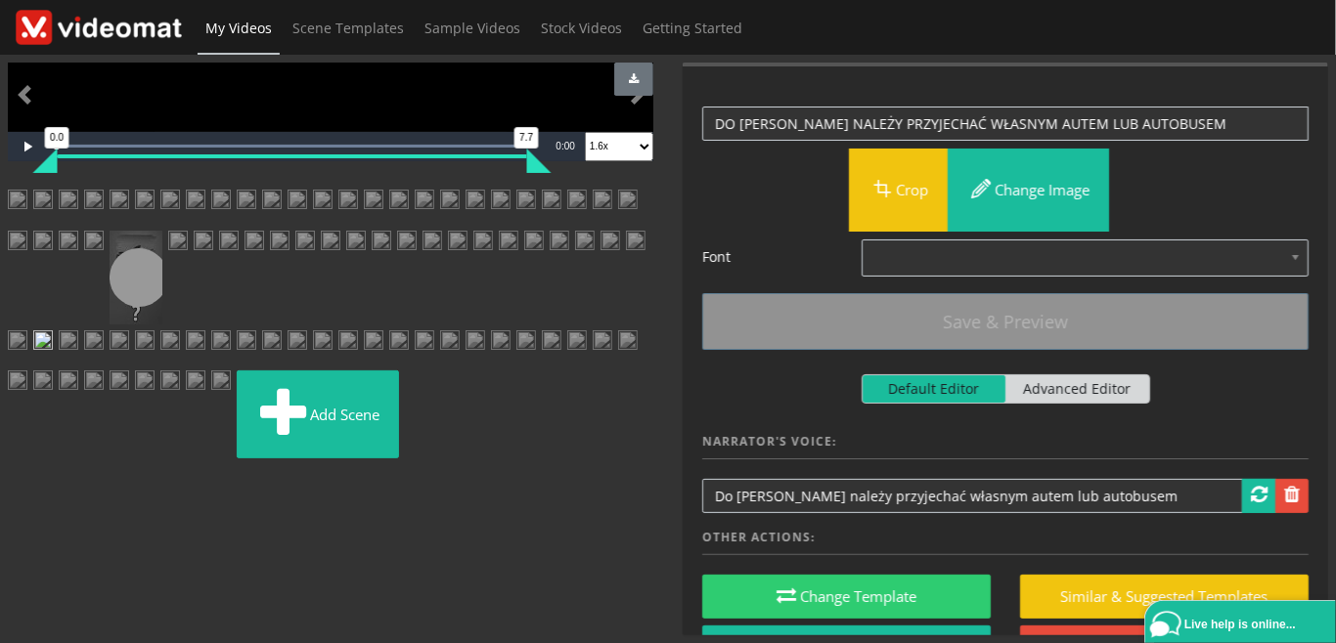
scroll to position [676, 0]
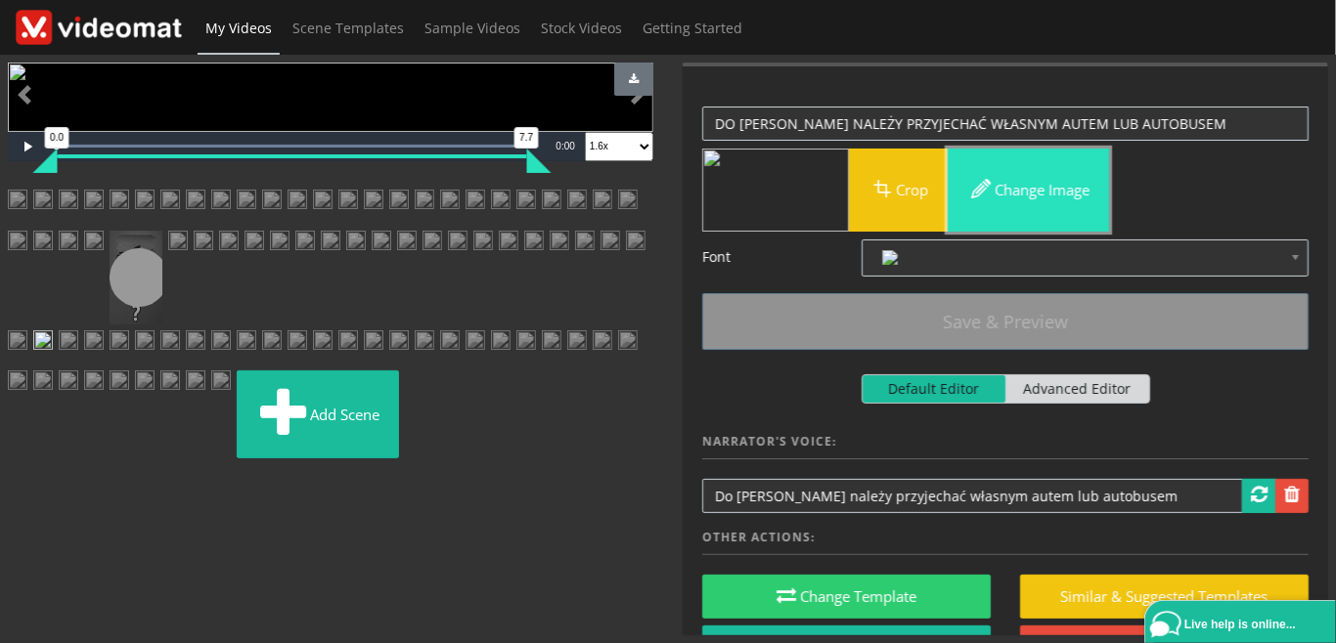
click at [1009, 178] on button "Change image" at bounding box center [1027, 190] width 161 height 83
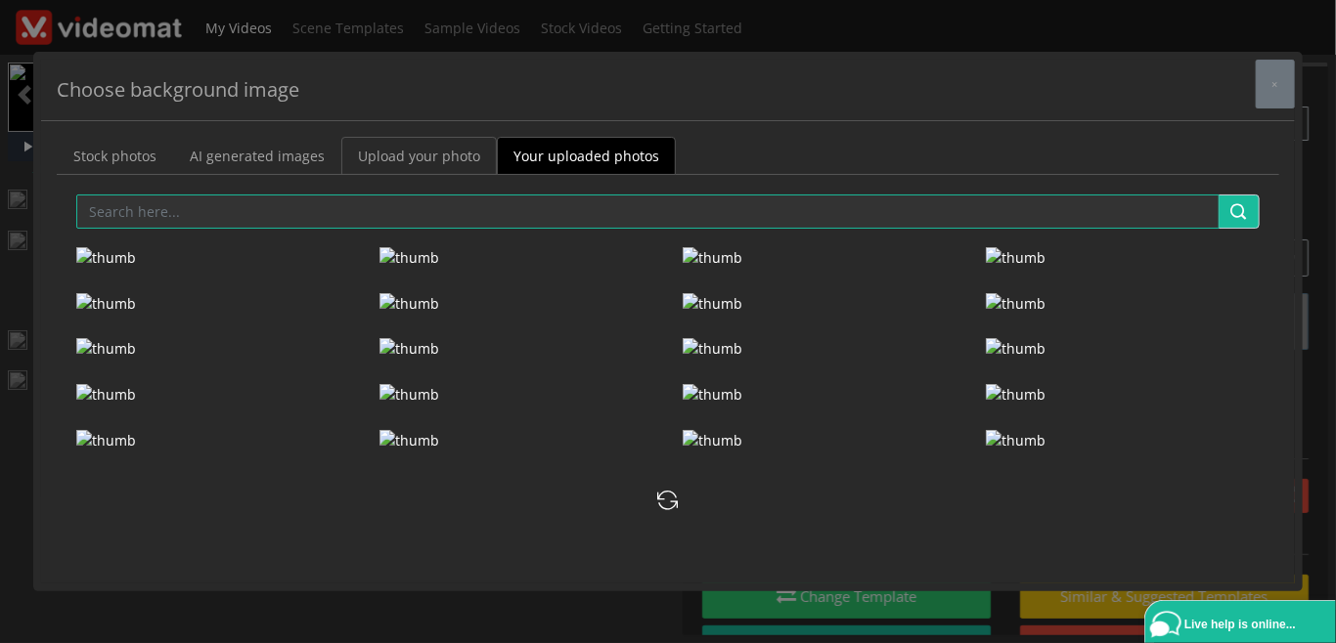
click at [454, 161] on link "Upload your photo" at bounding box center [418, 156] width 155 height 38
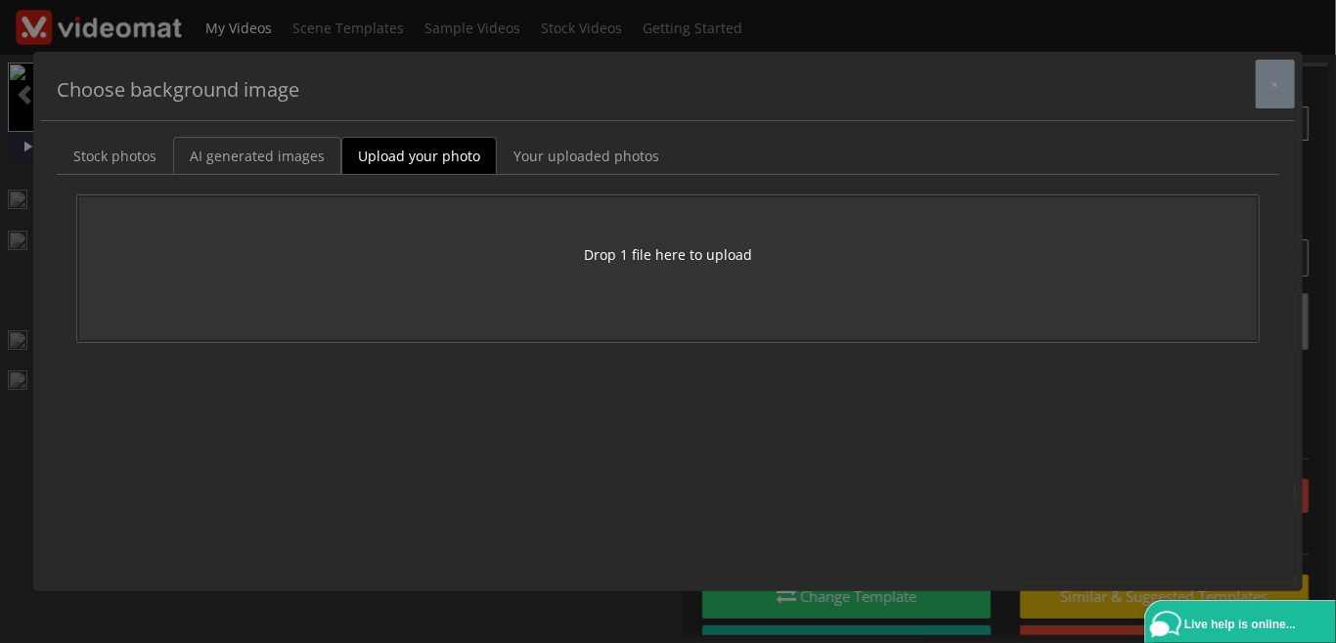
click at [302, 156] on link "AI generated images" at bounding box center [257, 156] width 168 height 38
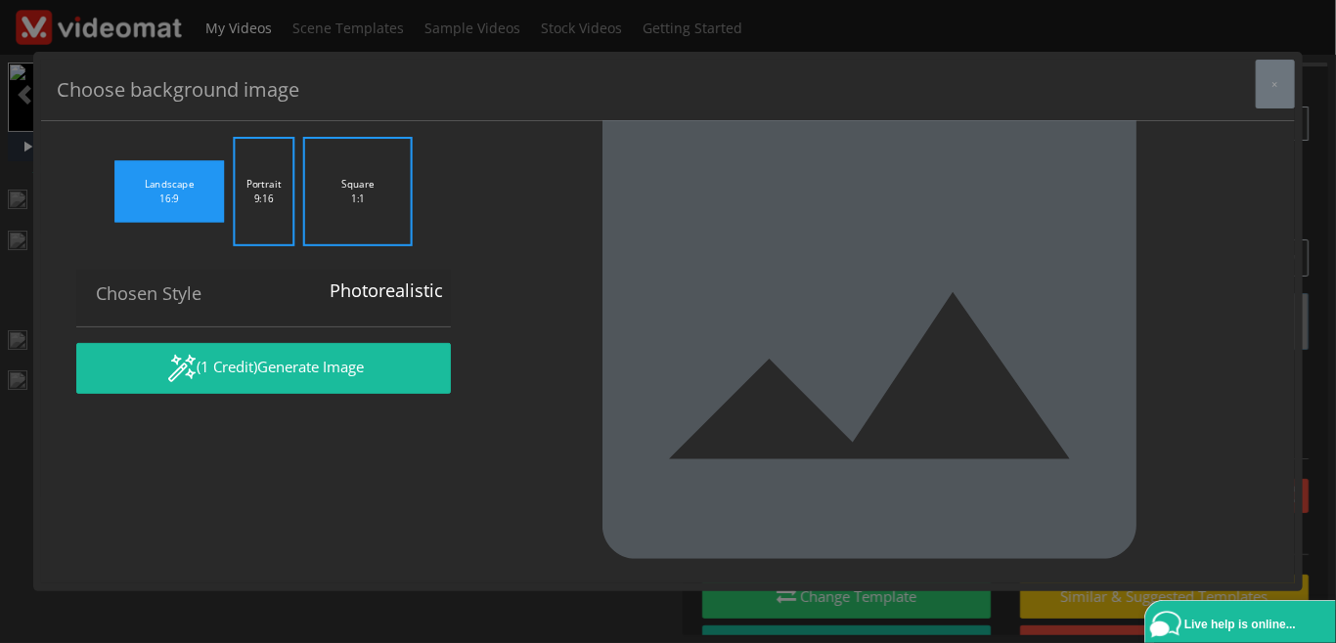
drag, startPoint x: 205, startPoint y: 261, endPoint x: -85, endPoint y: 224, distance: 292.8
click at [76, 113] on textarea ""Car and bus arriving in Germany", on the road, daytime" at bounding box center [263, 86] width 374 height 55
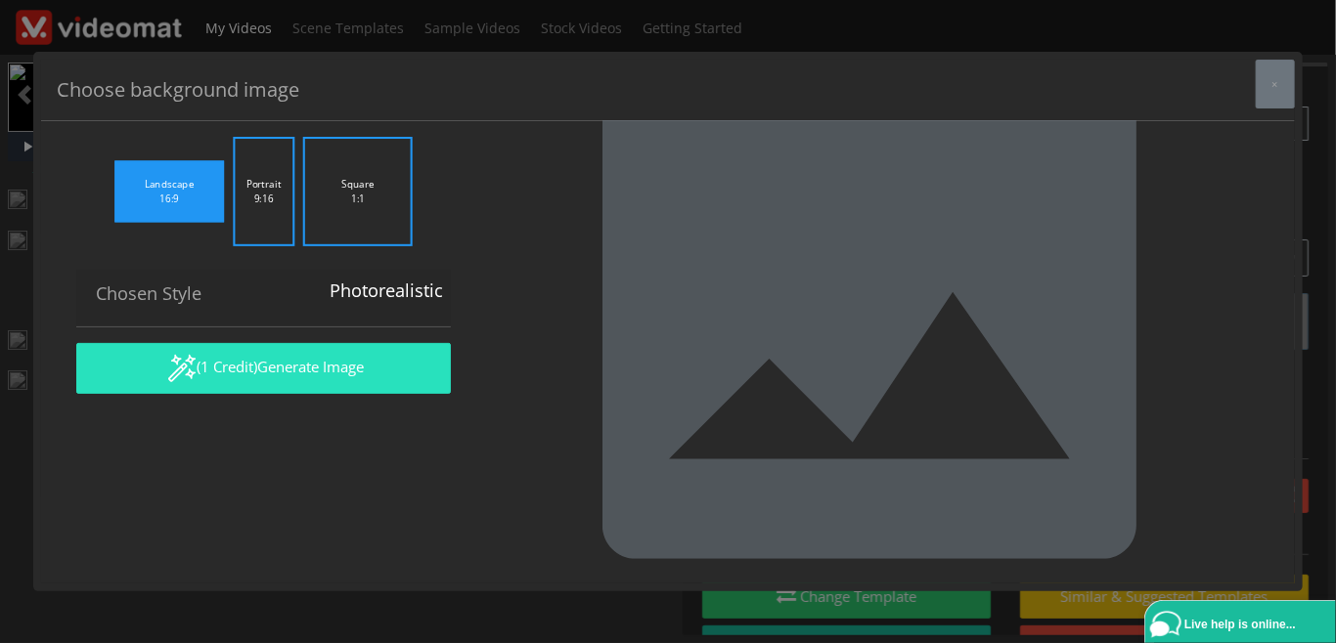
type textarea "person choosing car or bus"
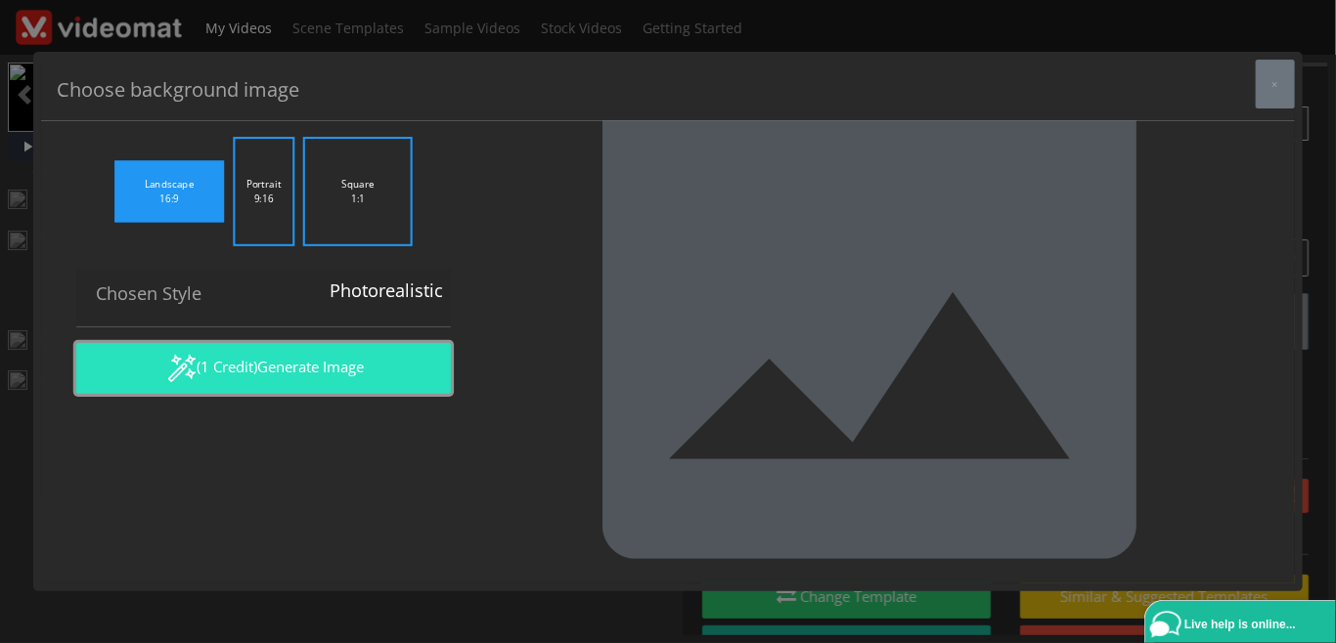
click at [238, 394] on button "(1 Credit) Generate Image" at bounding box center [263, 368] width 374 height 51
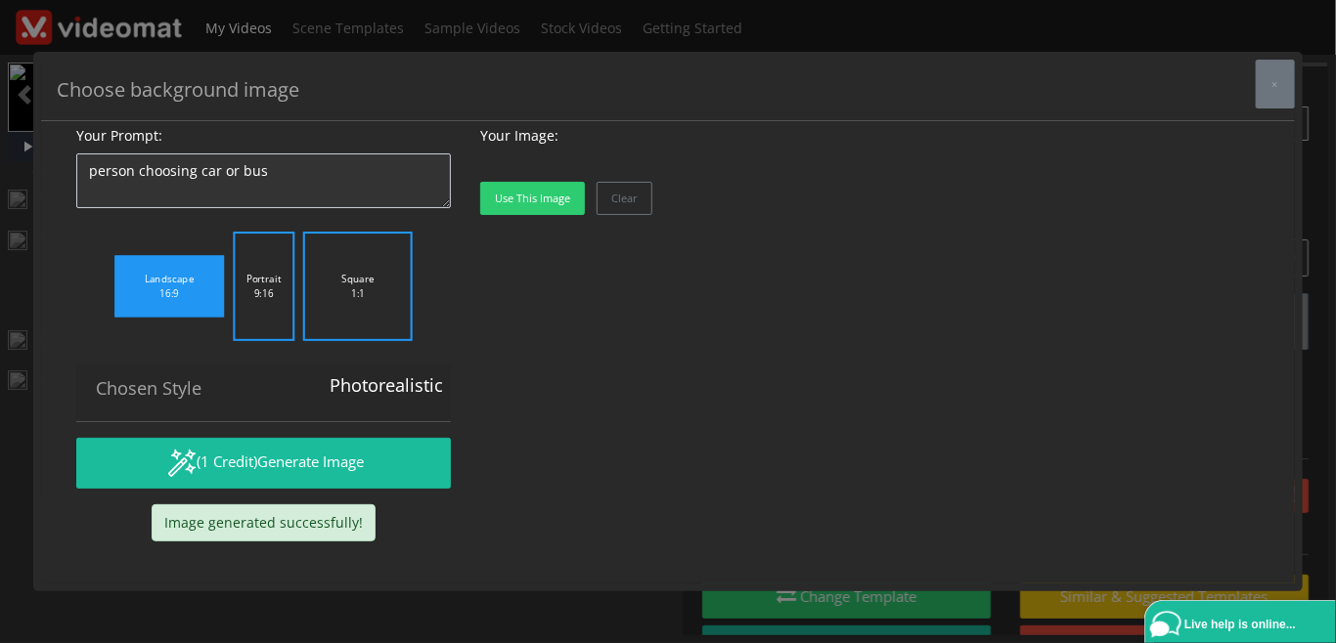
scroll to position [164, 0]
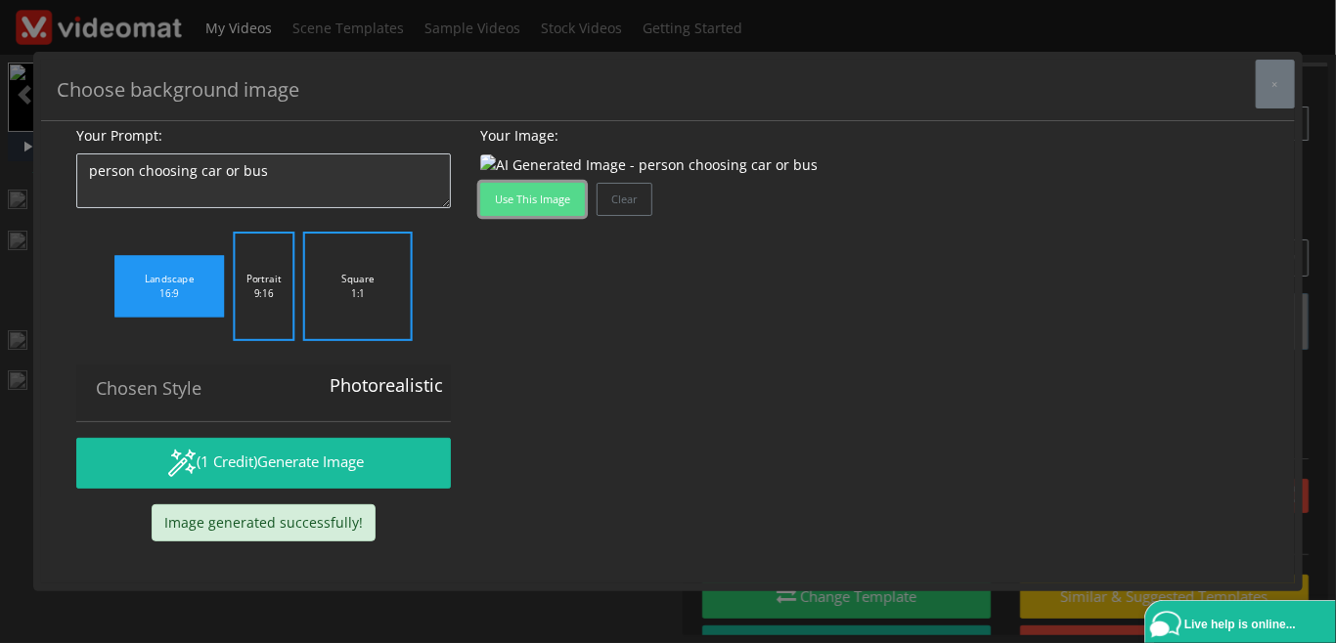
click at [531, 216] on button "Use this image" at bounding box center [532, 199] width 105 height 33
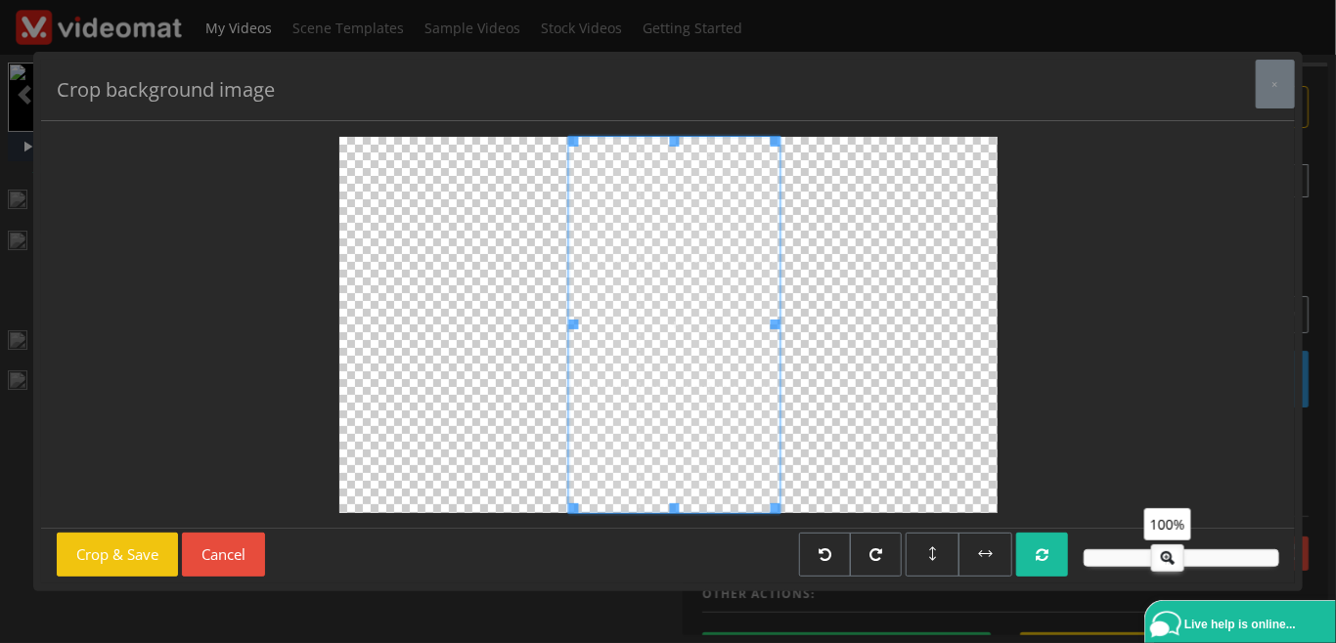
click at [632, 460] on span at bounding box center [674, 325] width 212 height 376
click at [118, 552] on button "Crop & Save" at bounding box center [117, 555] width 121 height 44
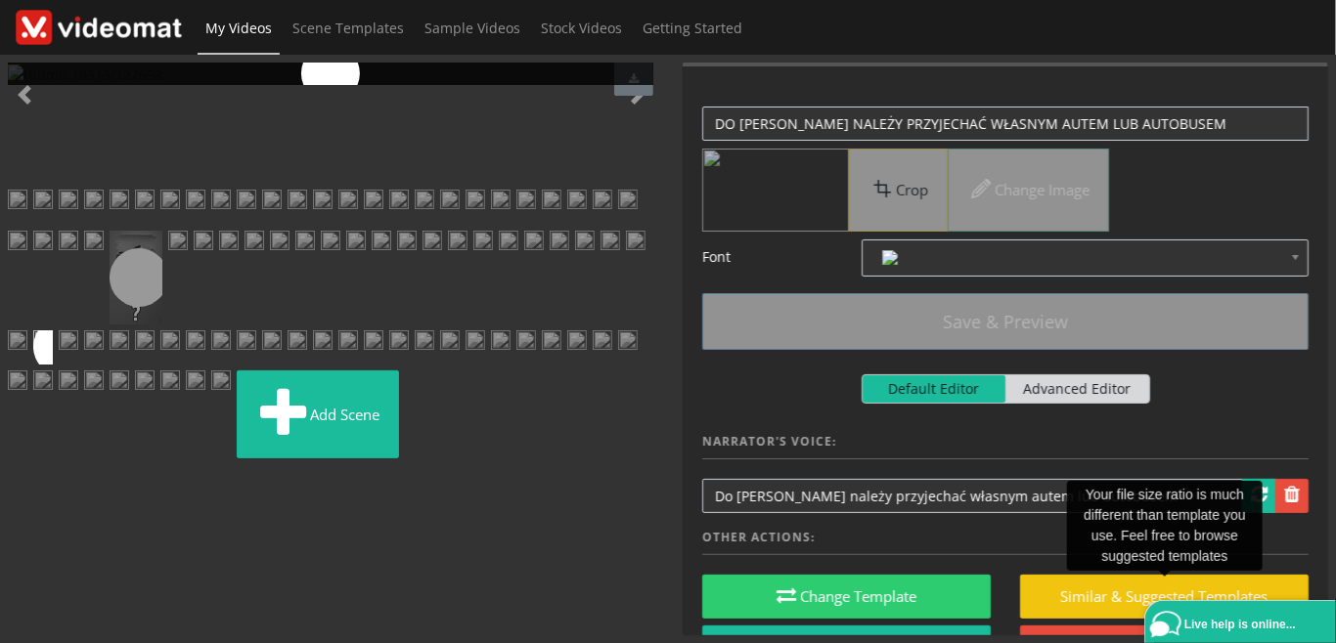
scroll to position [799, 0]
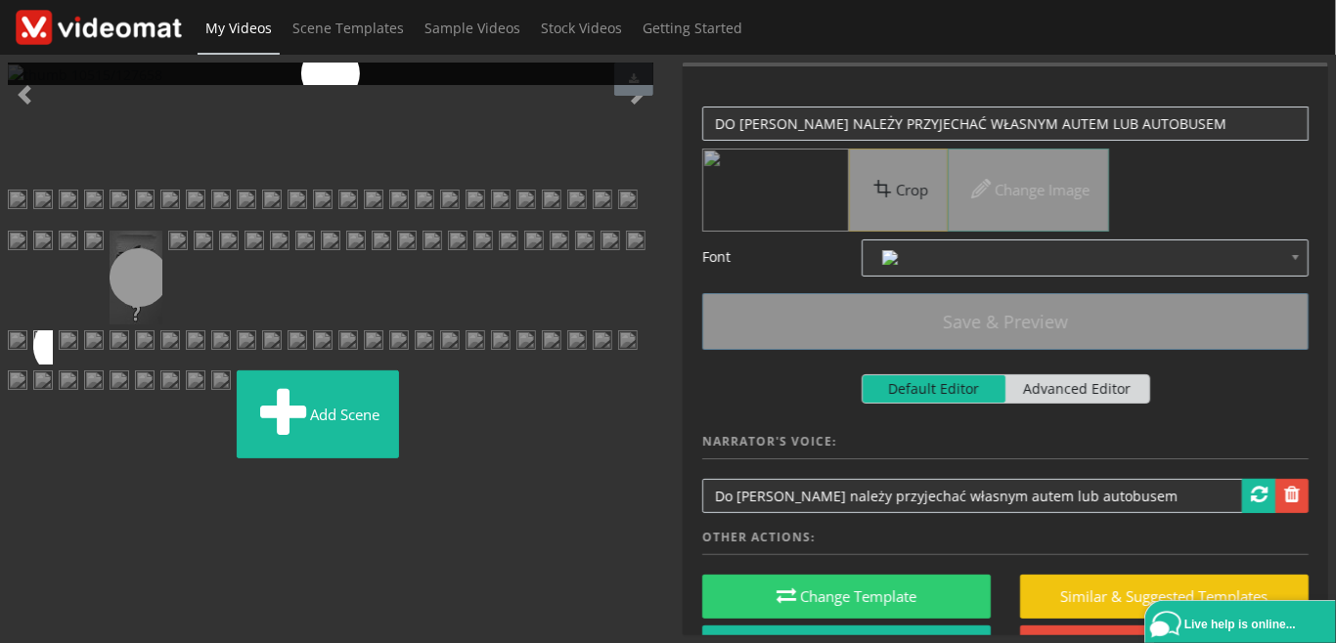
click at [231, 406] on img at bounding box center [221, 388] width 20 height 35
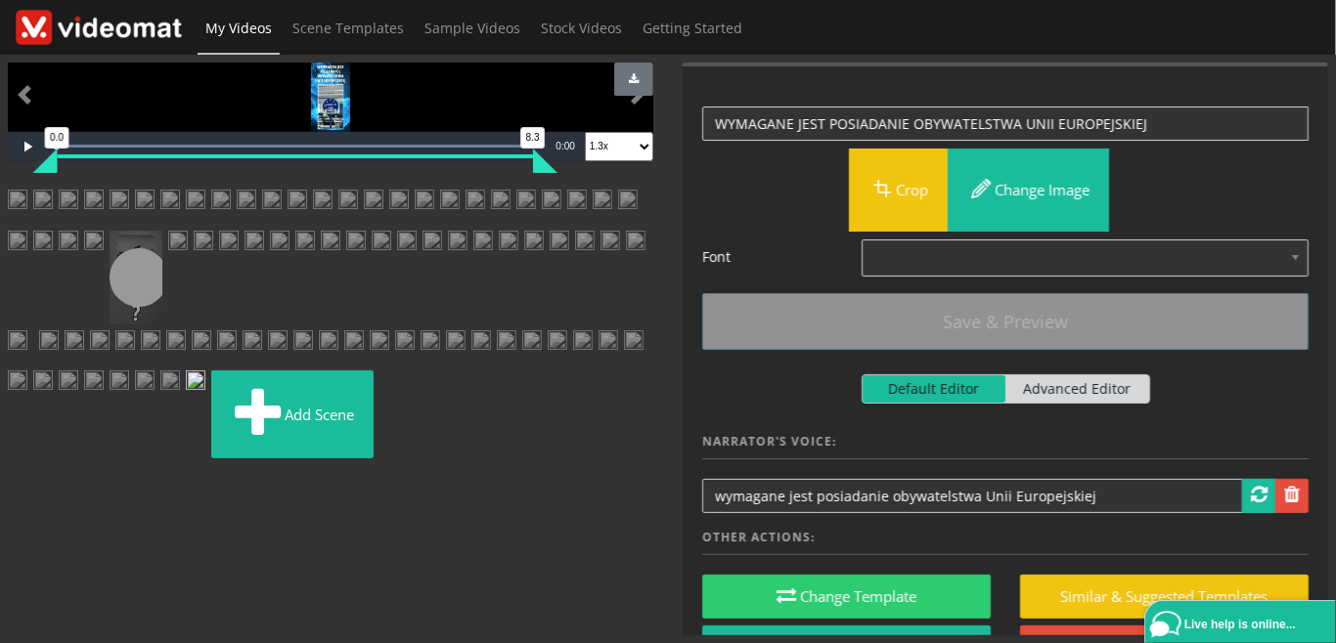
scroll to position [574, 0]
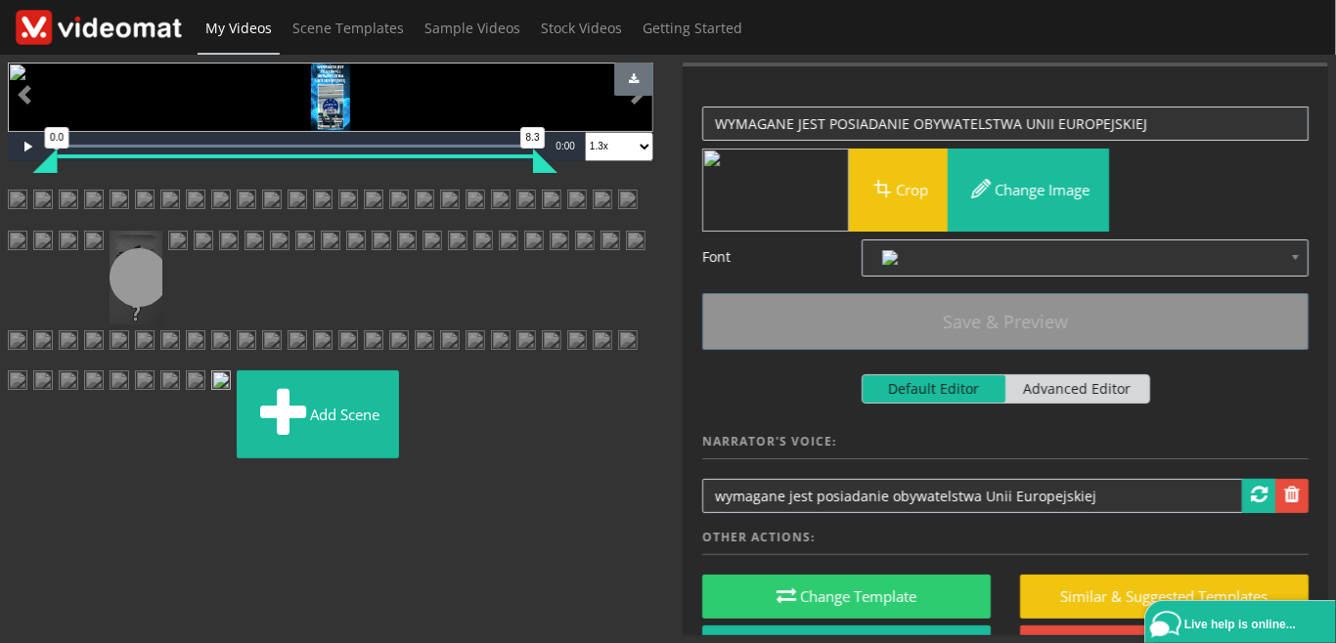
click at [162, 325] on link at bounding box center [136, 278] width 53 height 94
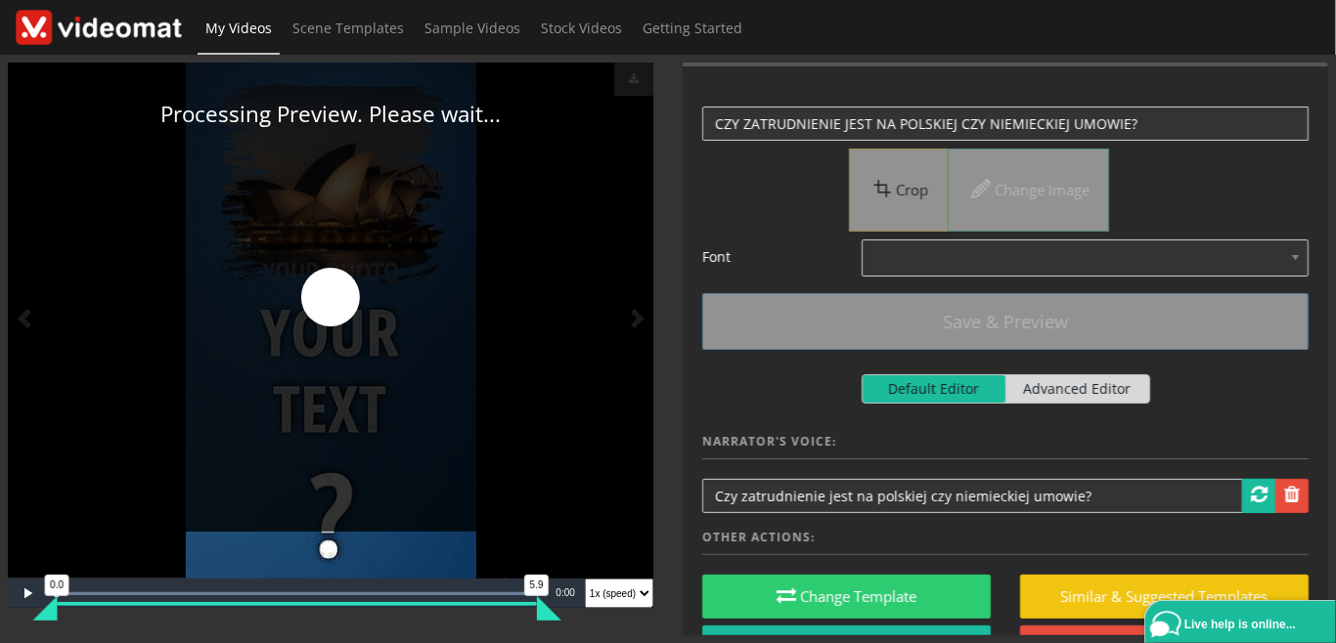
scroll to position [225, 0]
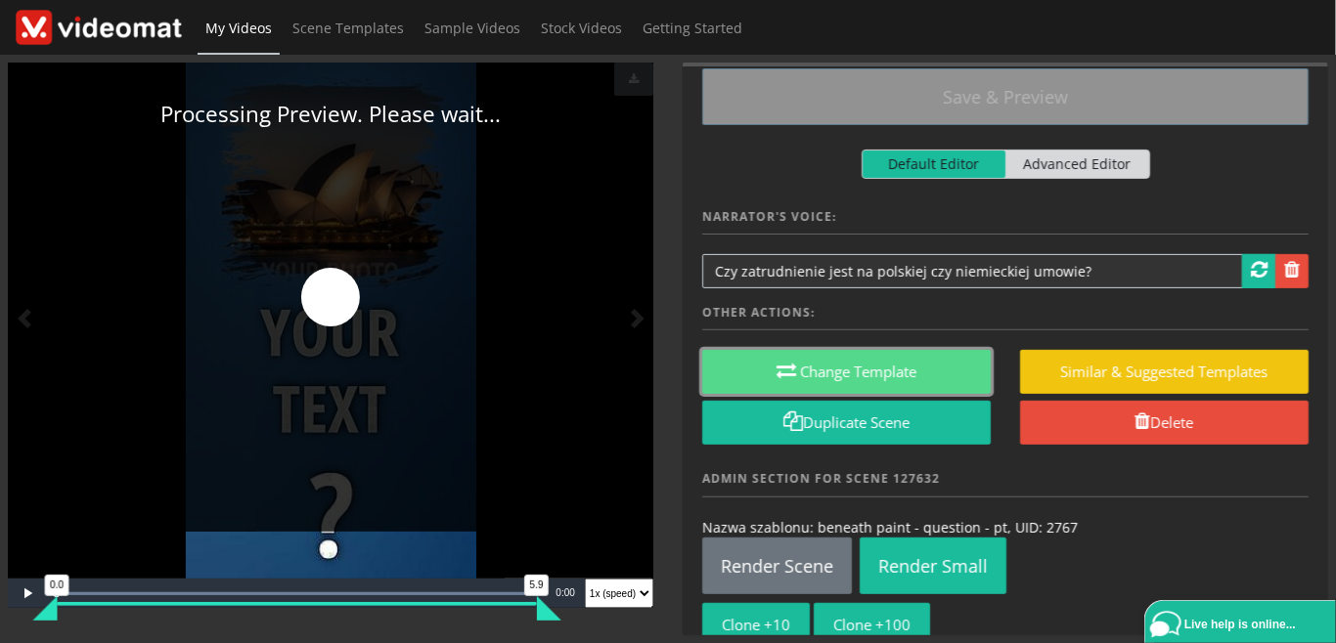
click at [874, 364] on button "Change Template" at bounding box center [846, 372] width 288 height 44
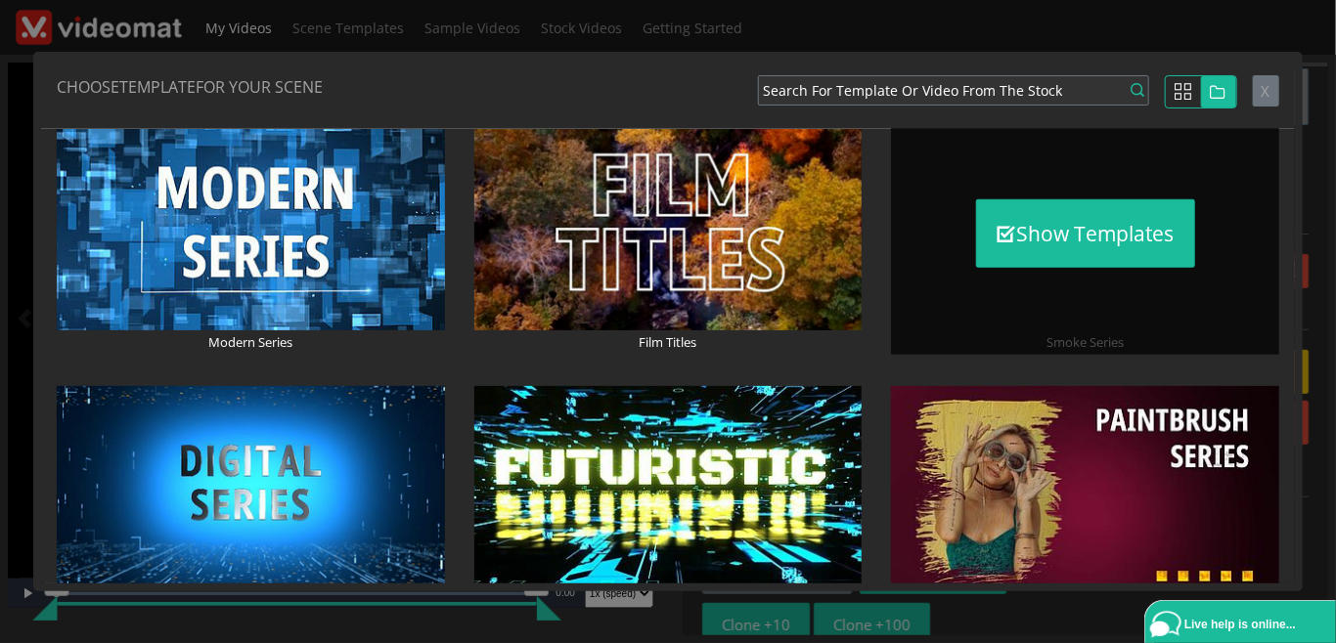
scroll to position [676, 0]
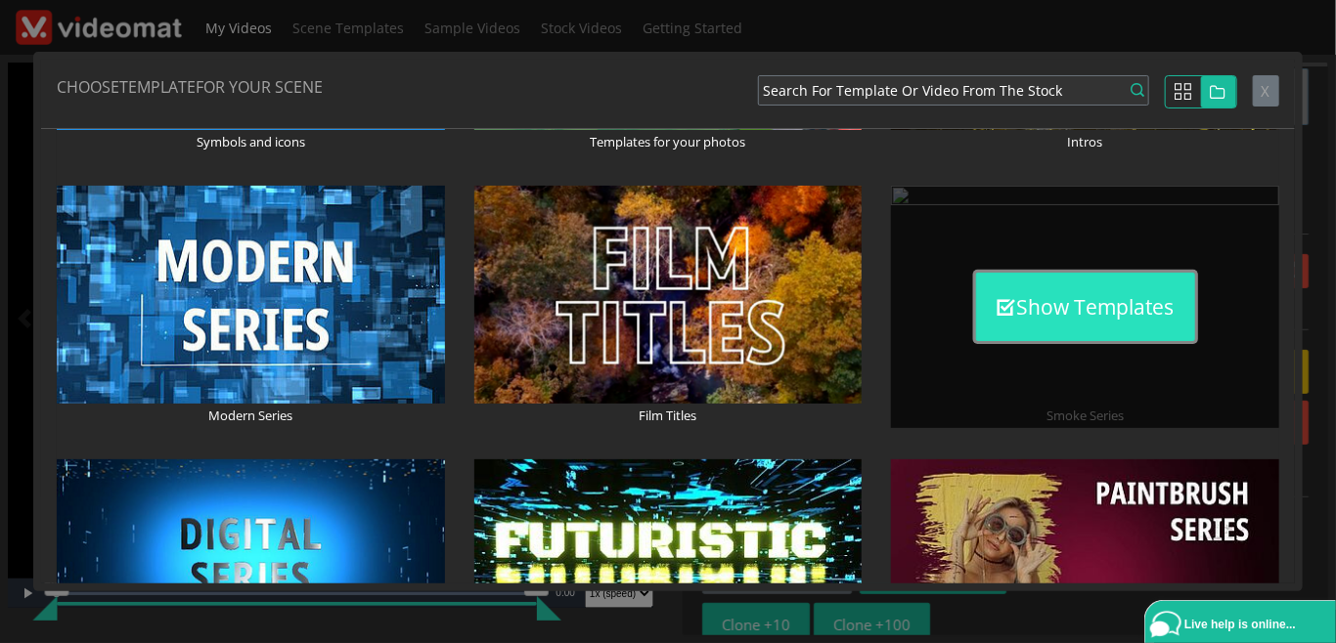
click at [1081, 319] on button "Show Templates" at bounding box center [1085, 307] width 219 height 68
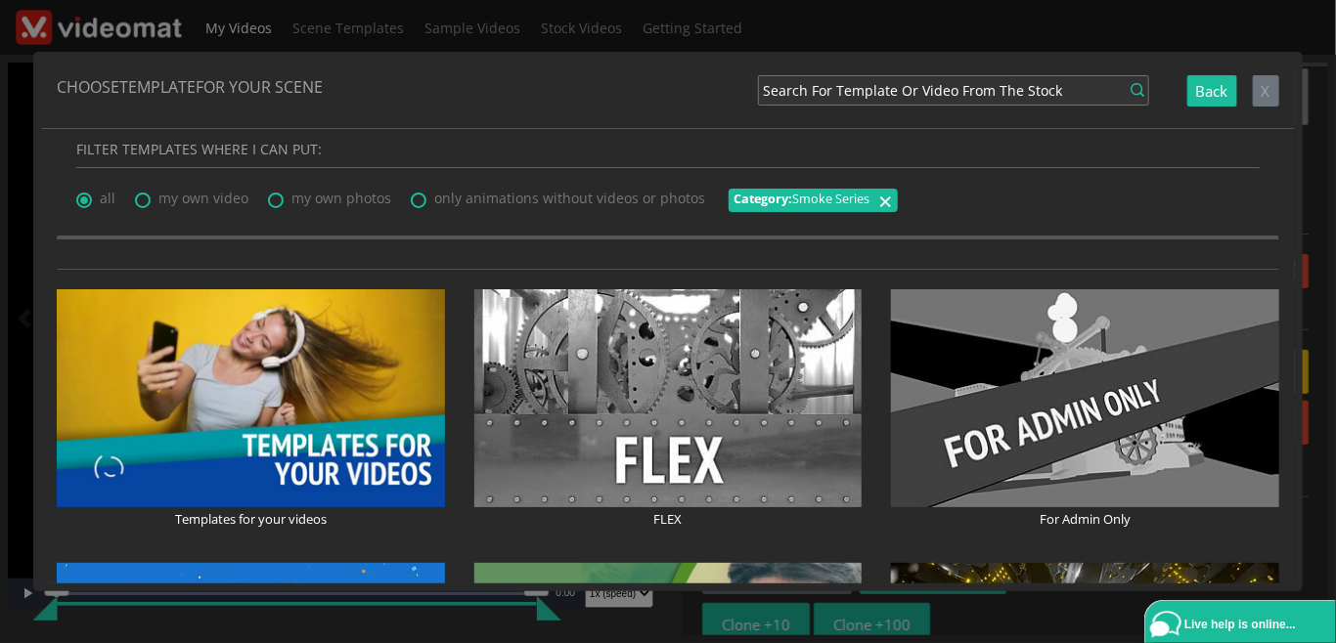
scroll to position [0, 0]
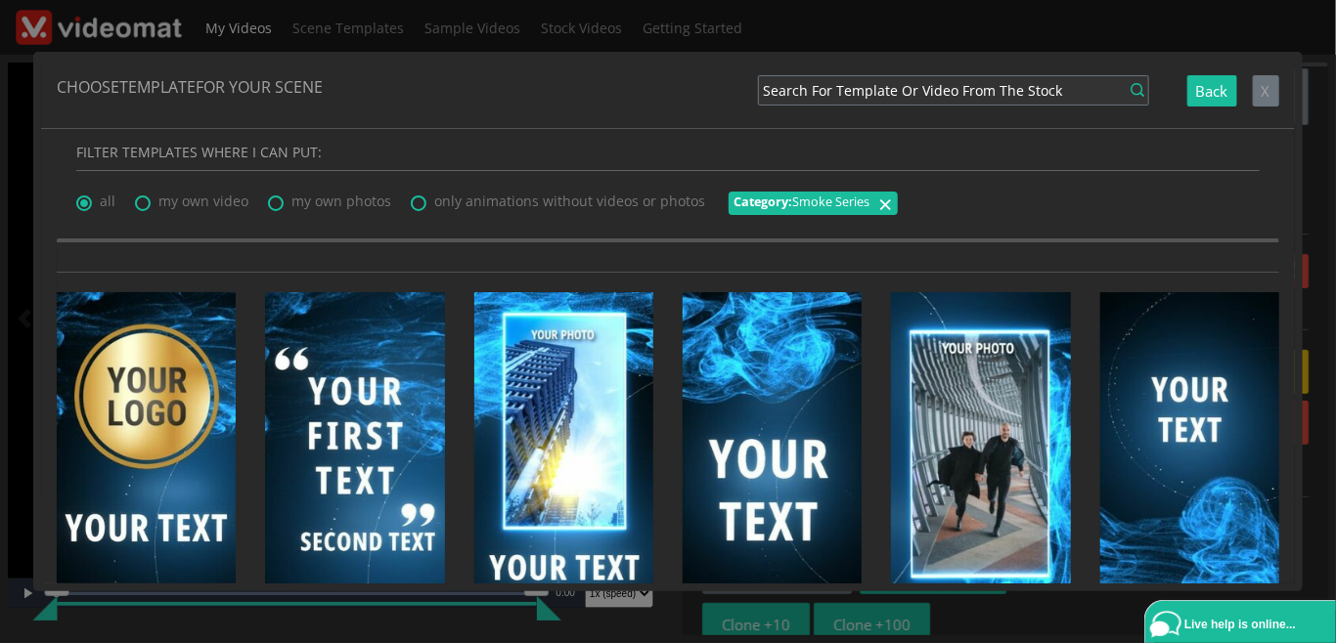
click at [346, 205] on span "my own photos" at bounding box center [341, 201] width 100 height 19
click at [281, 203] on input "my own photos" at bounding box center [274, 197] width 13 height 13
radio input "true"
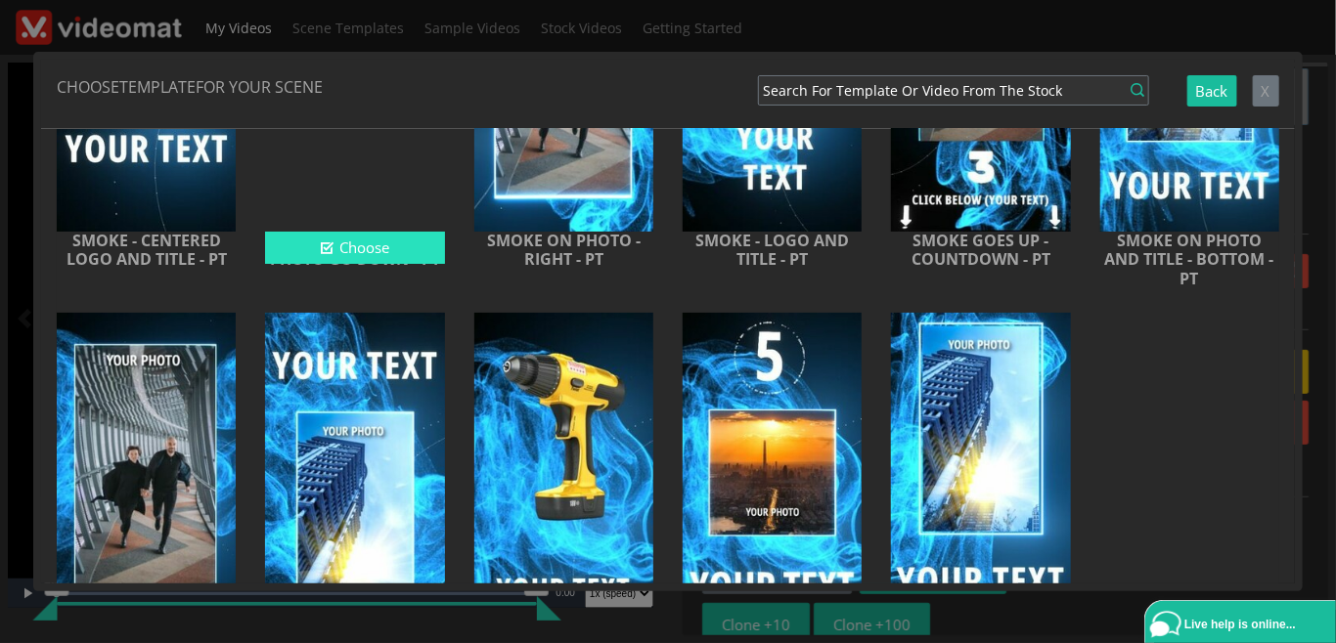
scroll to position [450, 0]
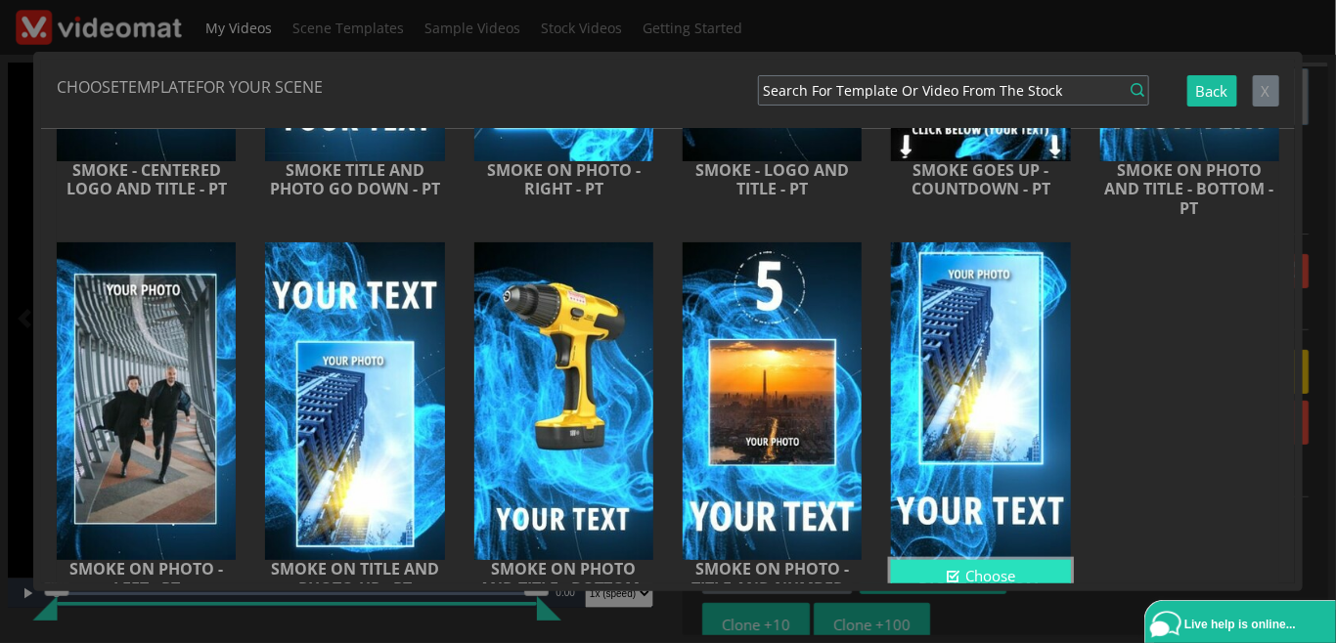
click at [1005, 571] on button "Choose" at bounding box center [980, 576] width 179 height 32
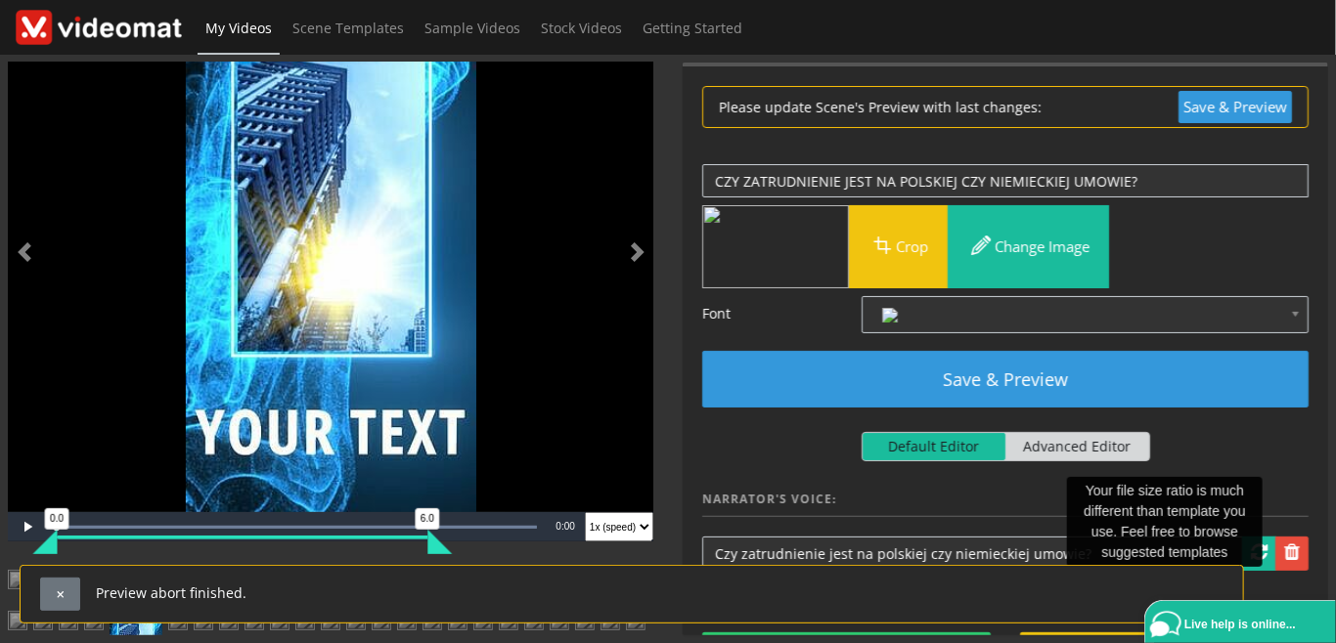
scroll to position [0, 0]
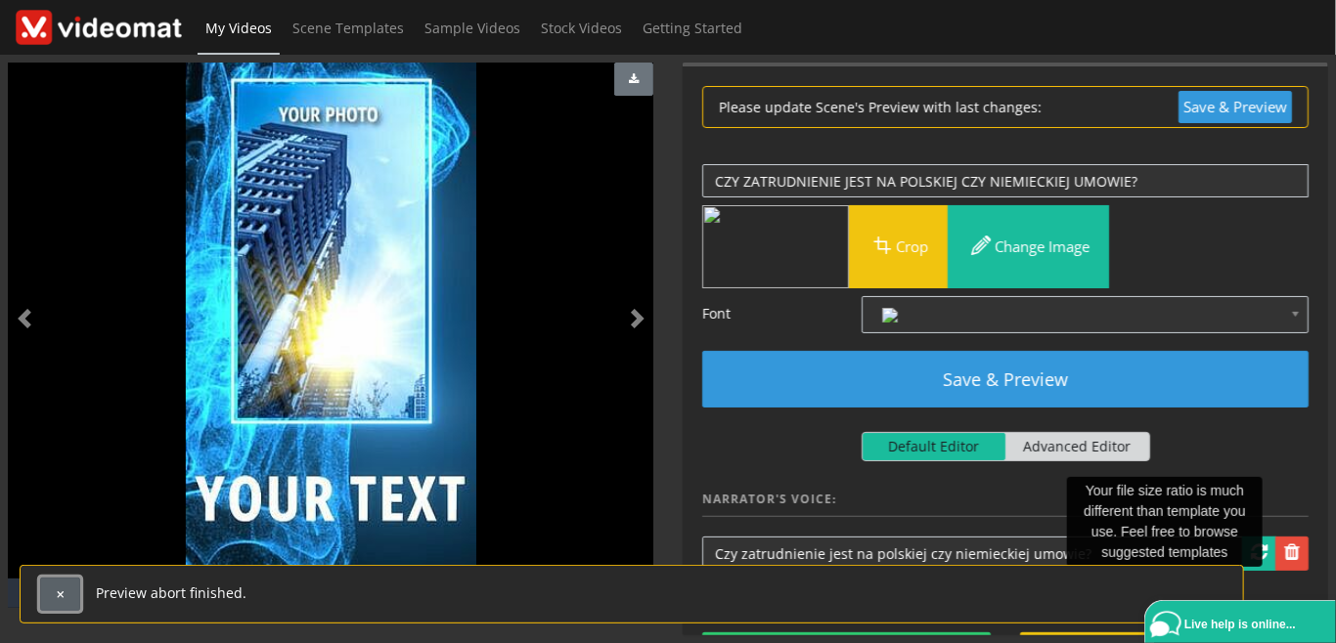
click at [53, 604] on button "button" at bounding box center [60, 594] width 40 height 33
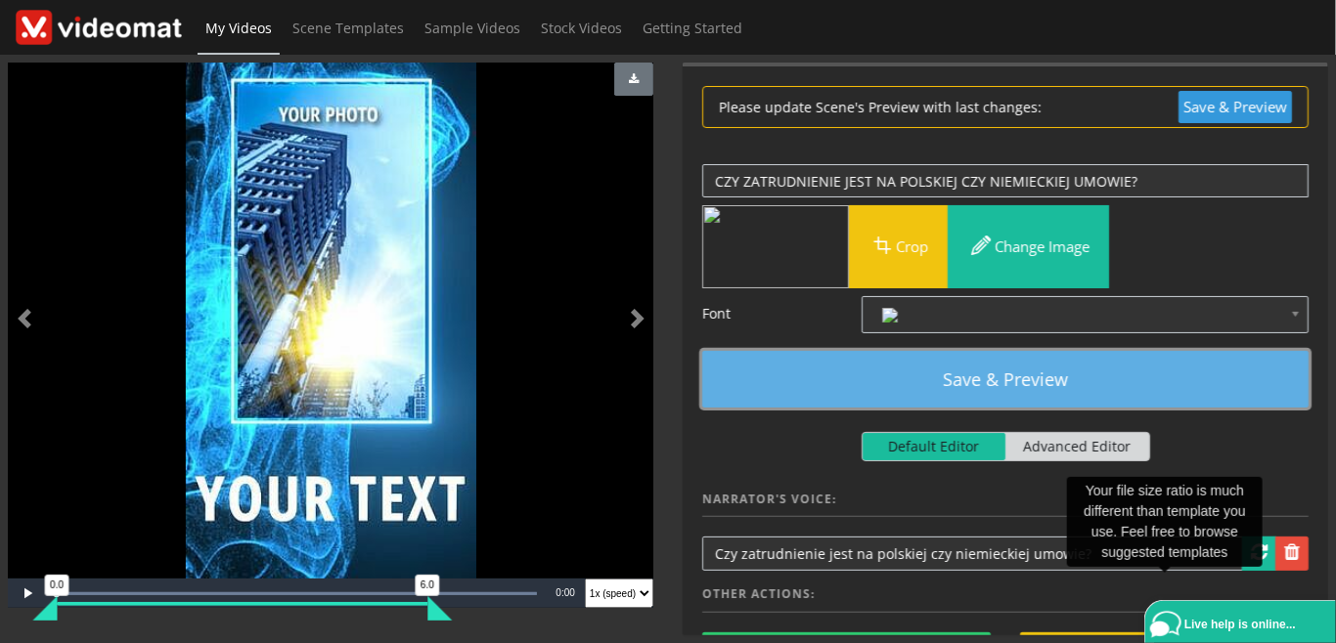
click at [886, 375] on button "Save & Preview" at bounding box center [1005, 379] width 606 height 57
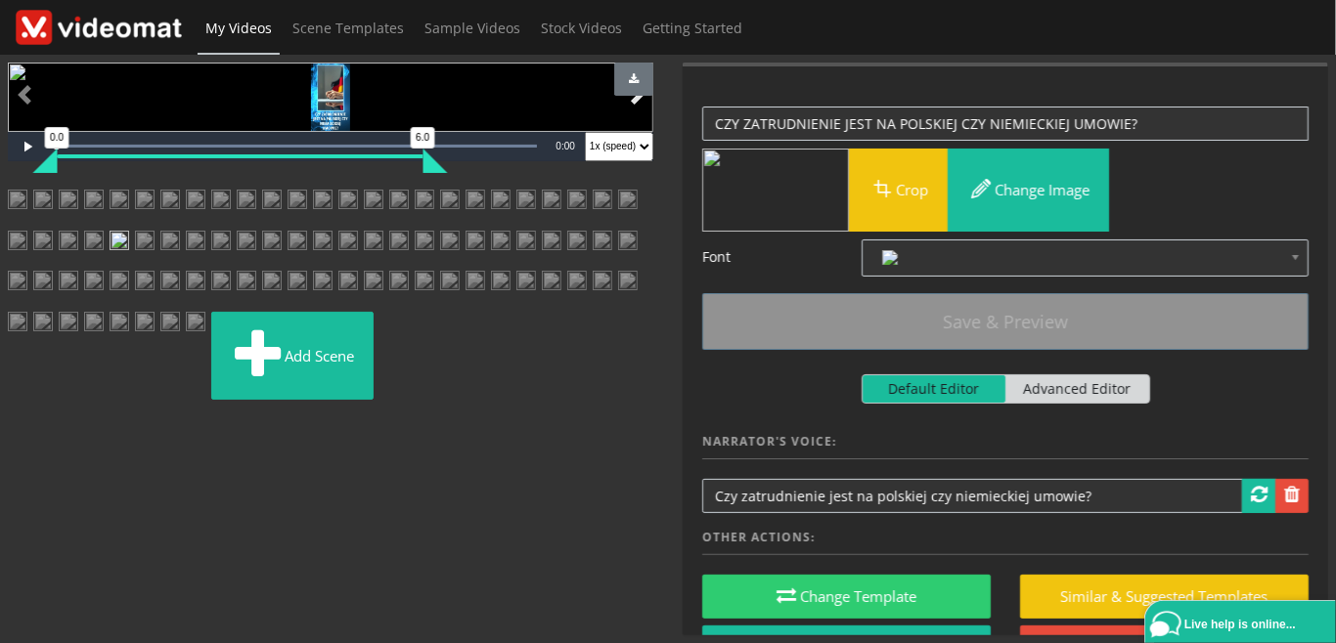
scroll to position [676, 0]
click at [154, 231] on img at bounding box center [145, 248] width 20 height 35
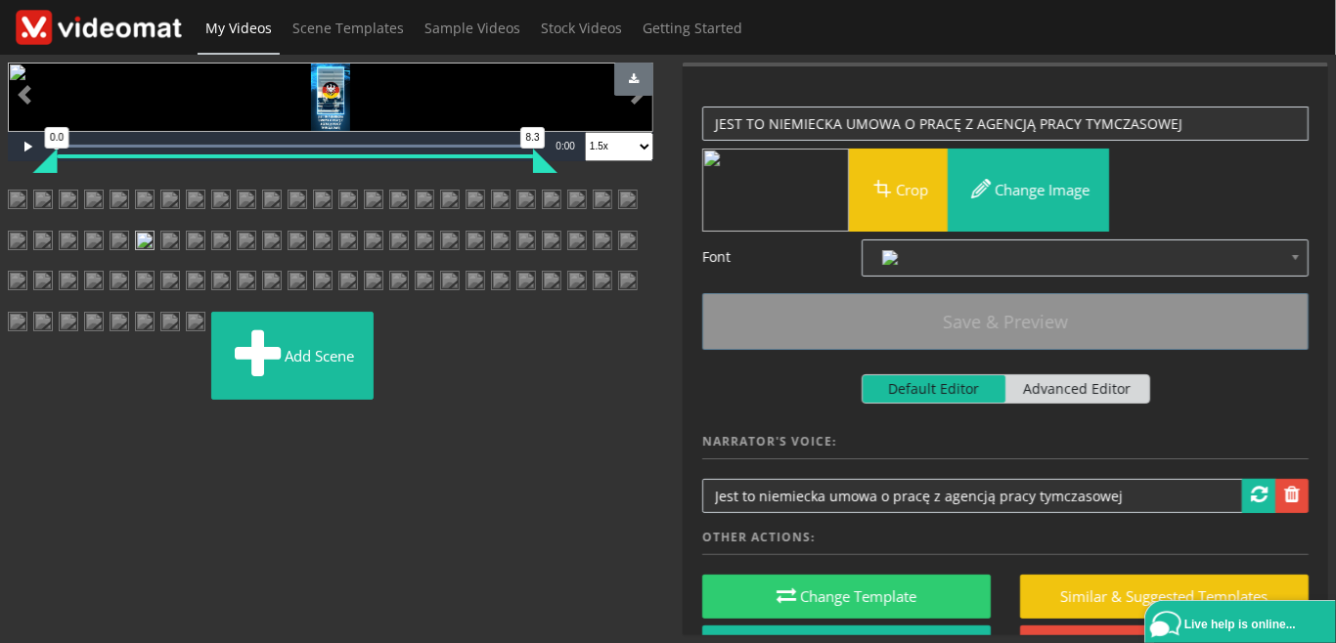
click at [53, 306] on img at bounding box center [43, 288] width 20 height 35
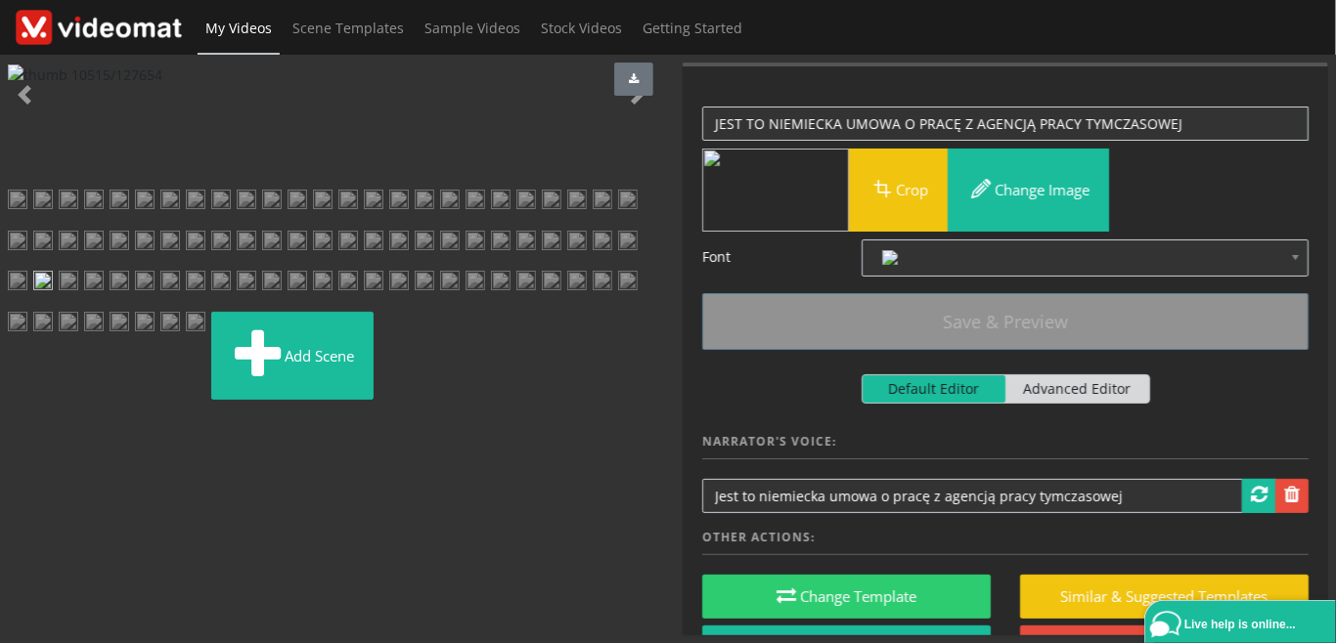
scroll to position [0, 0]
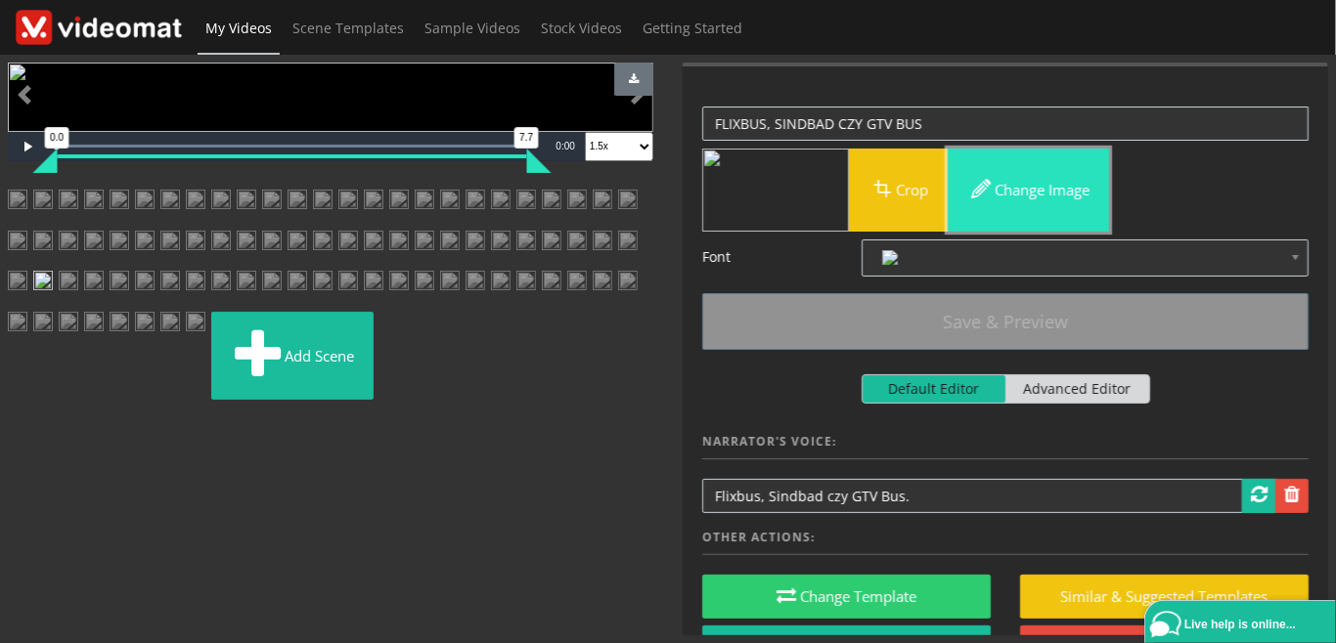
click at [1034, 186] on button "Change image" at bounding box center [1027, 190] width 161 height 83
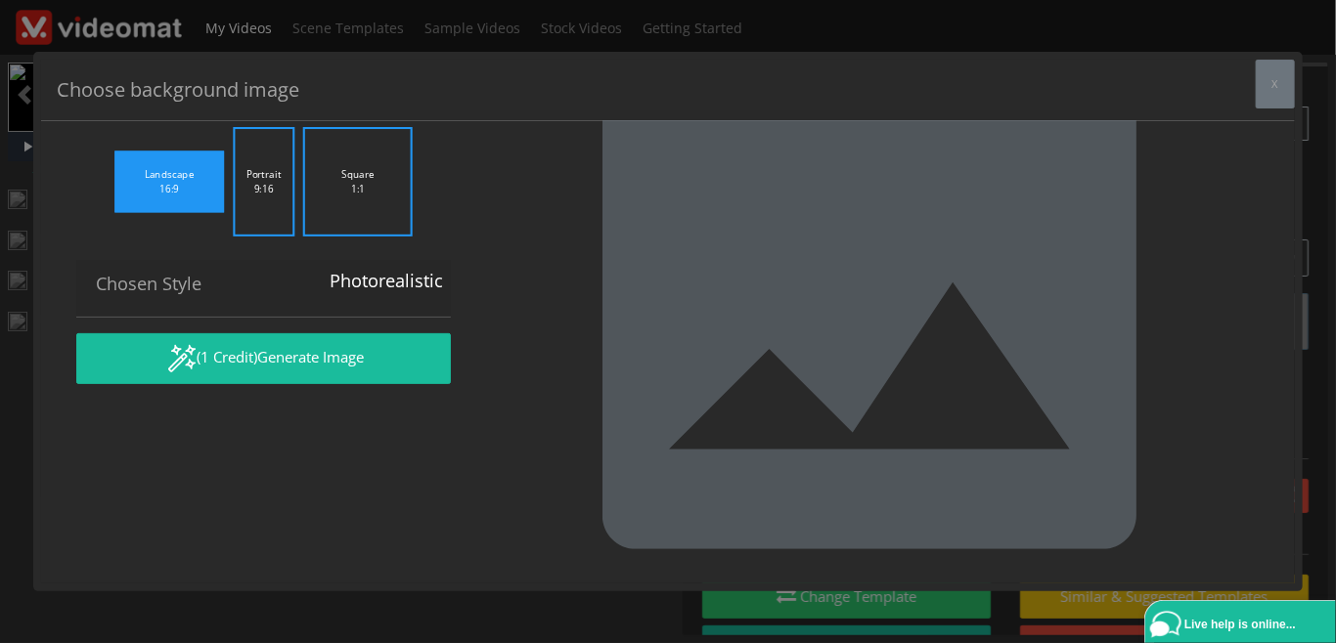
drag, startPoint x: 429, startPoint y: 240, endPoint x: 14, endPoint y: 220, distance: 416.0
click at [76, 104] on textarea ""Flixbus, Sindbad, GTV bus", on the road, daytime" at bounding box center [263, 76] width 374 height 55
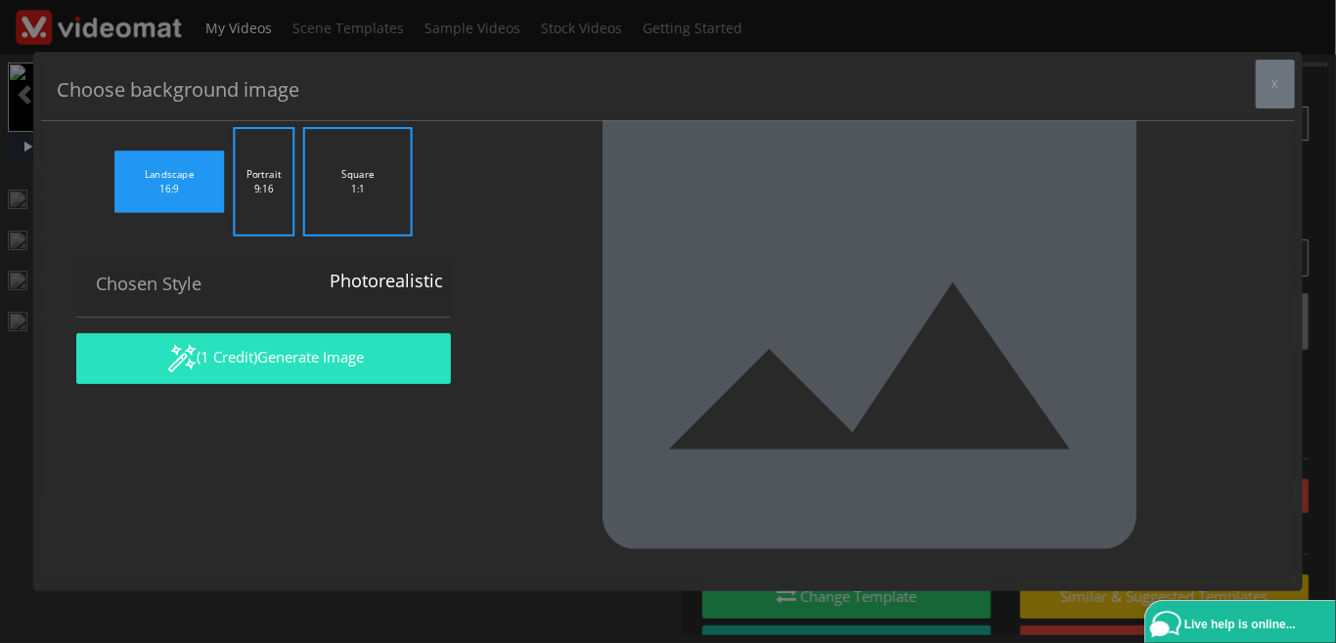
type textarea "green bus names FLIXBUS on the road"
click at [347, 367] on span "Generate Image" at bounding box center [310, 357] width 107 height 20
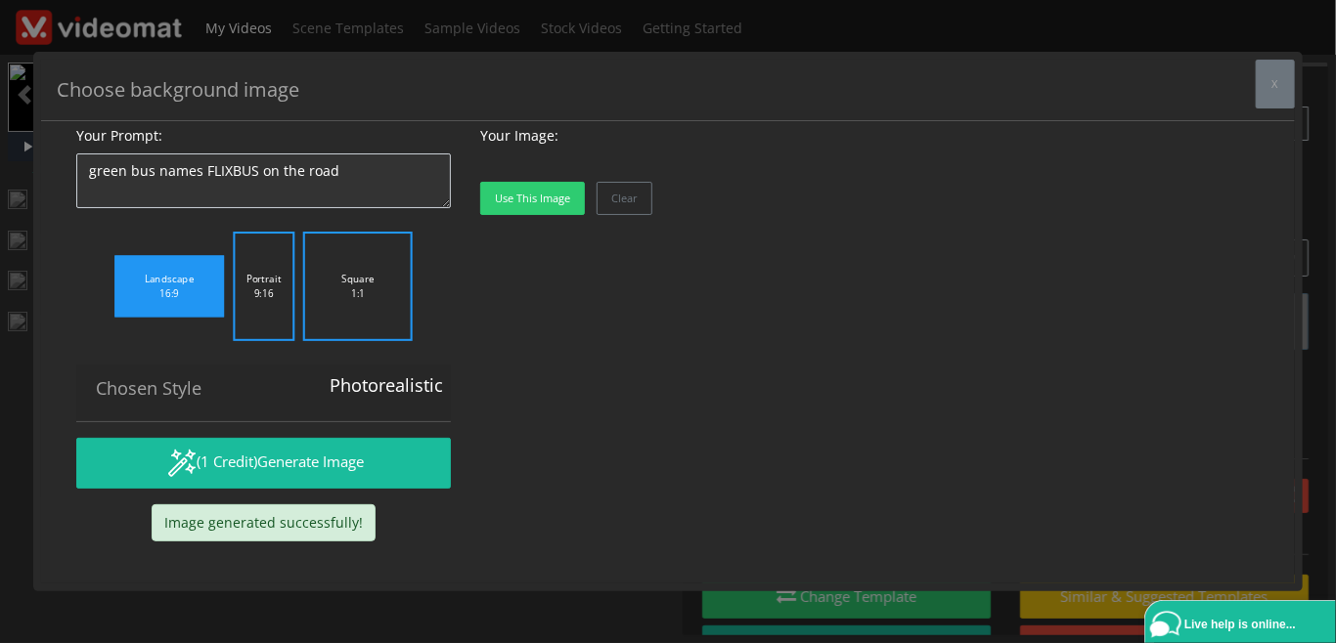
scroll to position [164, 0]
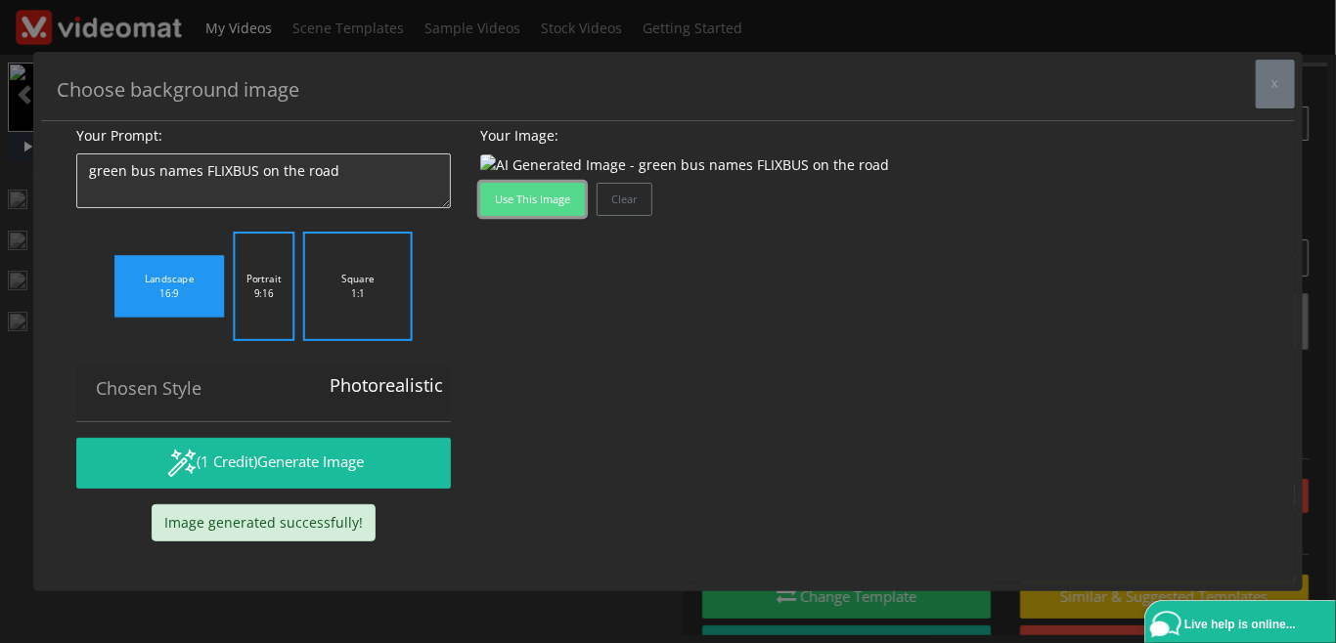
click at [550, 216] on button "Use this image" at bounding box center [532, 199] width 105 height 33
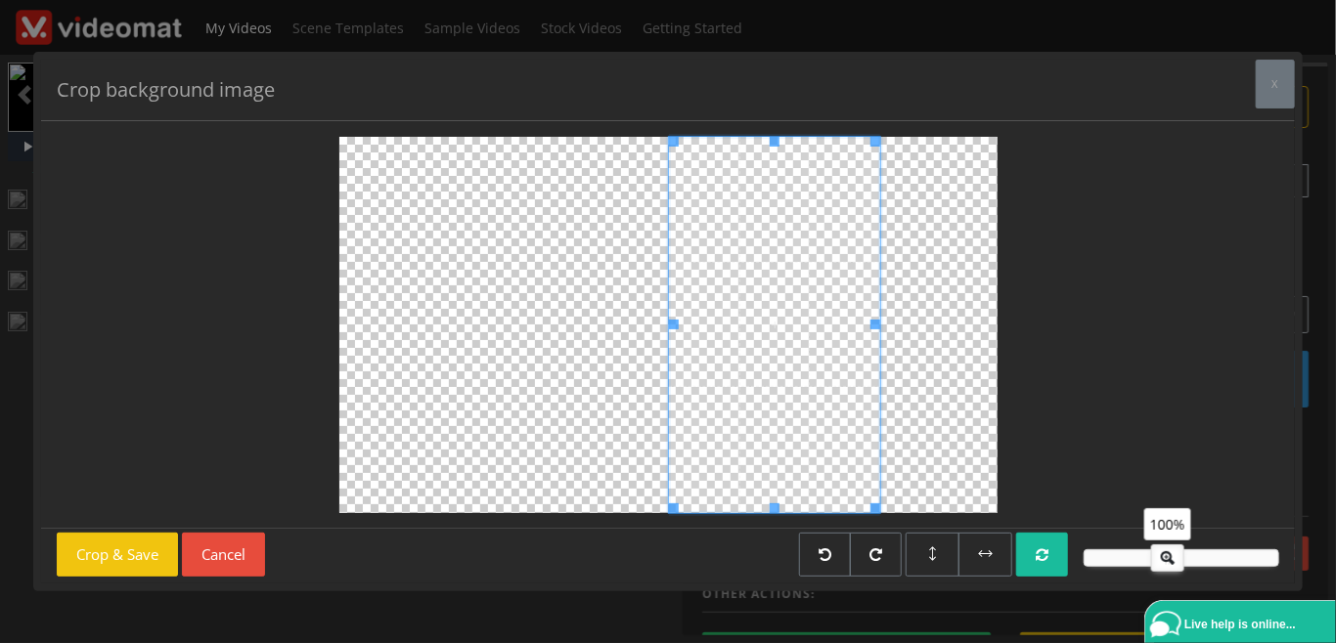
click at [772, 451] on span at bounding box center [775, 325] width 212 height 376
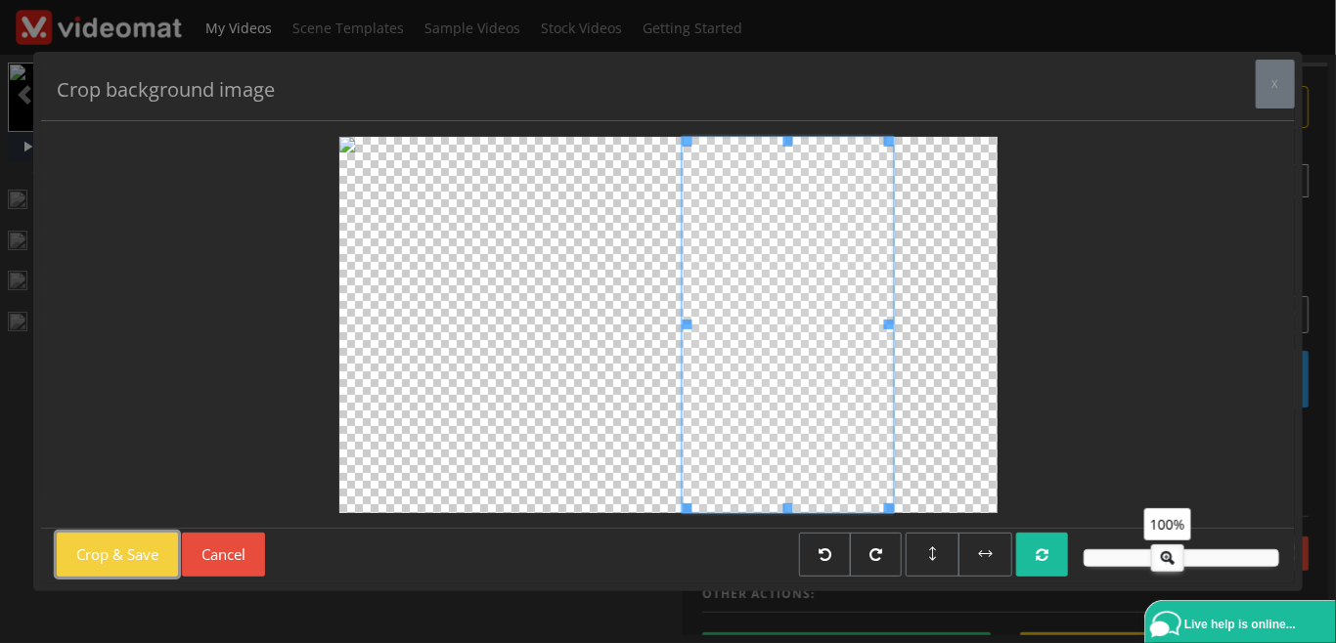
click at [140, 556] on button "Crop & Save" at bounding box center [117, 555] width 121 height 44
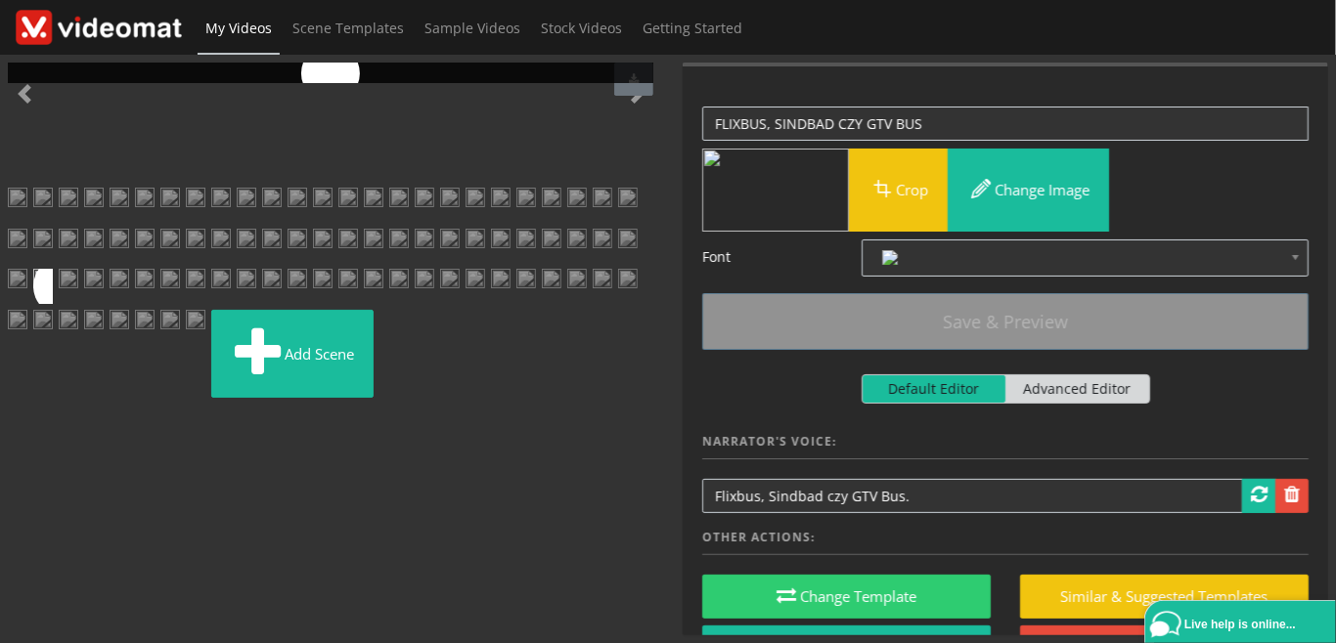
scroll to position [752, 0]
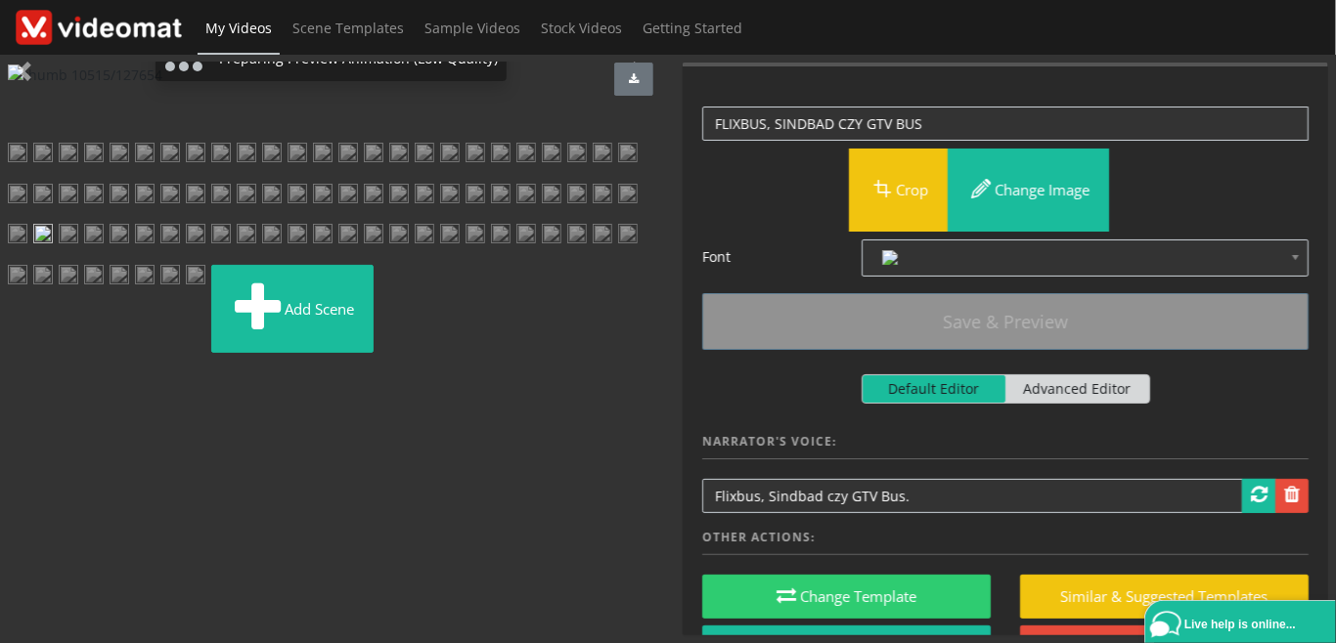
click at [282, 259] on img at bounding box center [272, 241] width 20 height 35
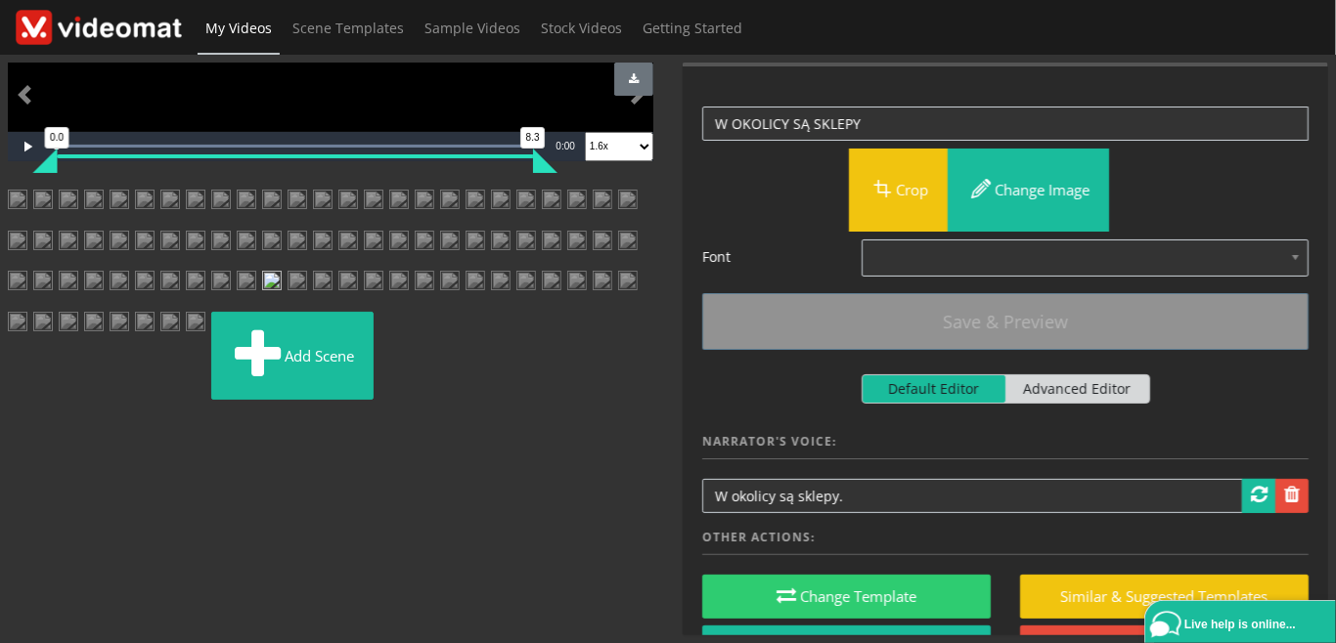
scroll to position [225, 0]
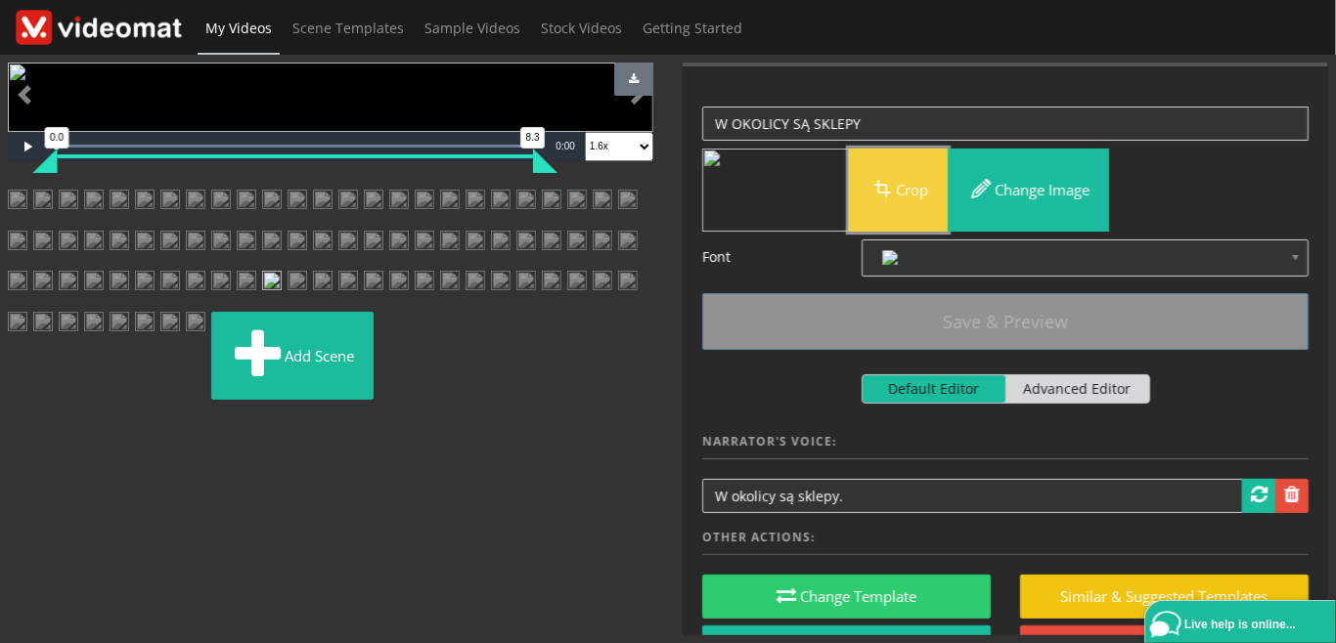
click at [920, 194] on button "Crop" at bounding box center [898, 190] width 99 height 83
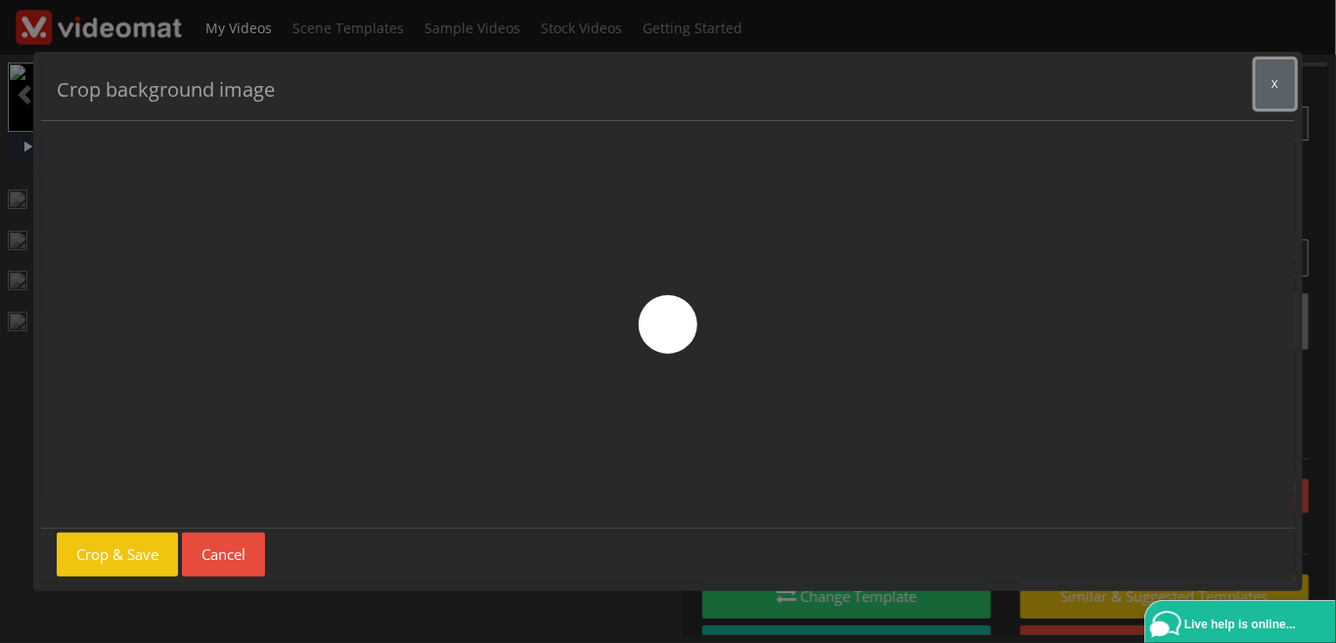
click at [1271, 83] on button "x" at bounding box center [1274, 84] width 39 height 49
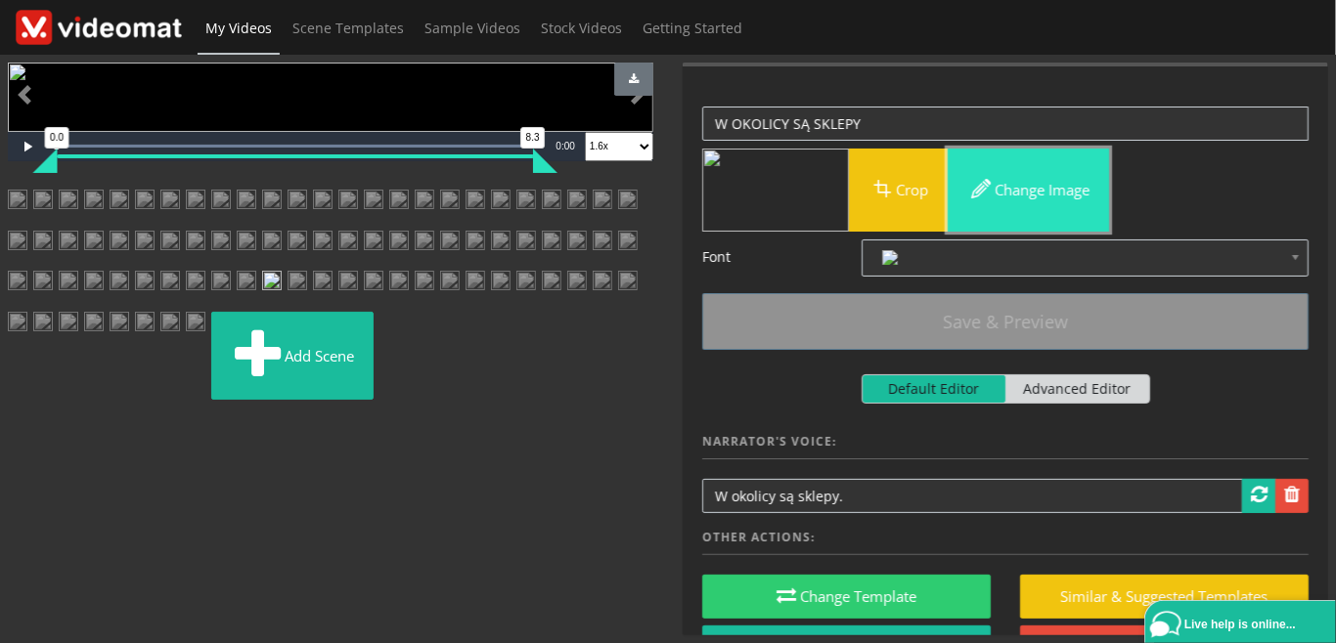
click at [1059, 198] on button "Change image" at bounding box center [1027, 190] width 161 height 83
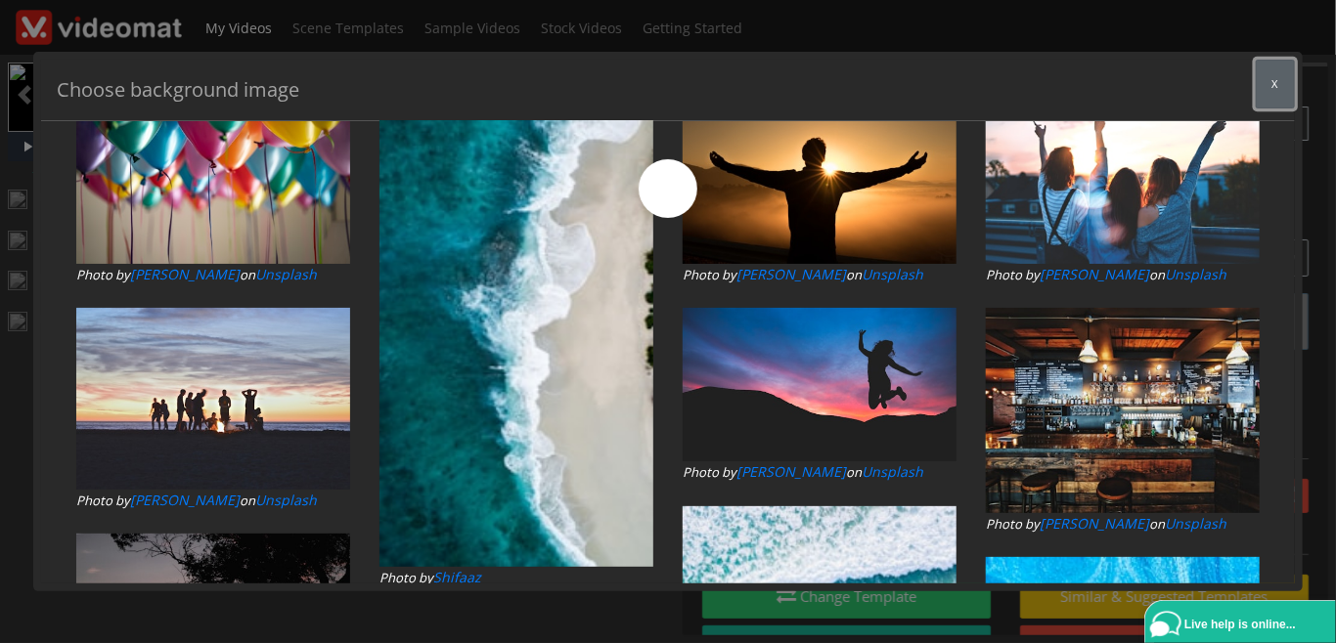
click at [1277, 79] on span "x" at bounding box center [1275, 83] width 6 height 15
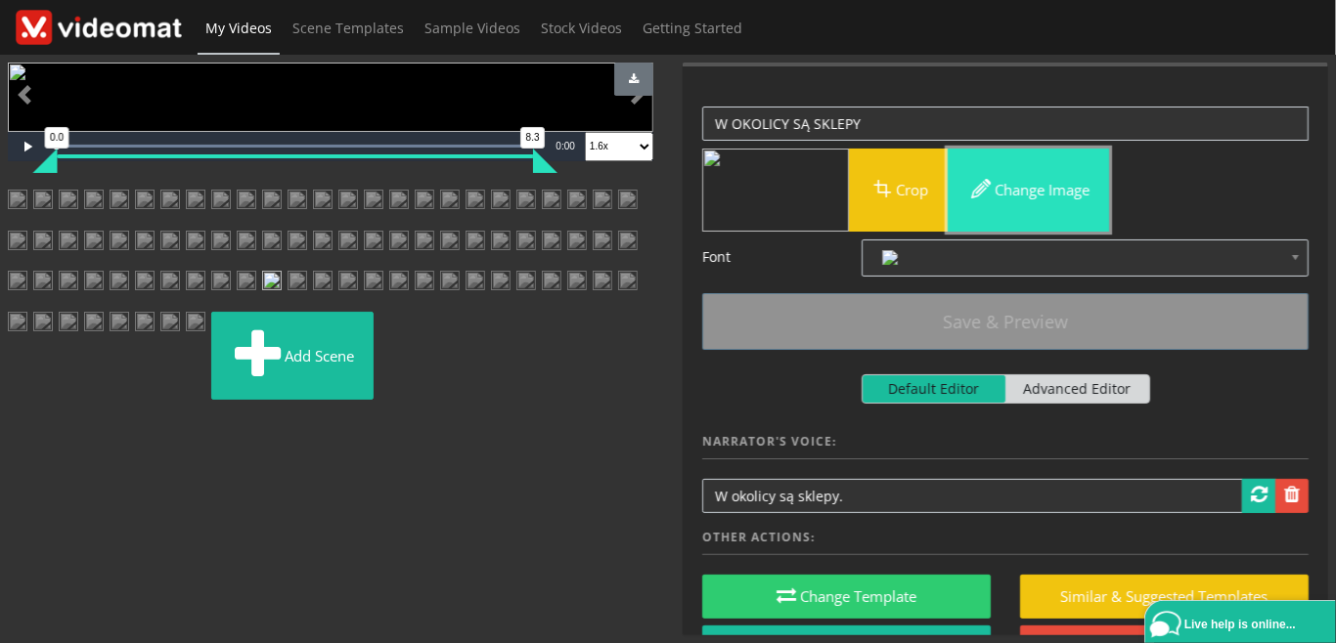
click at [1011, 191] on button "Change image" at bounding box center [1027, 190] width 161 height 83
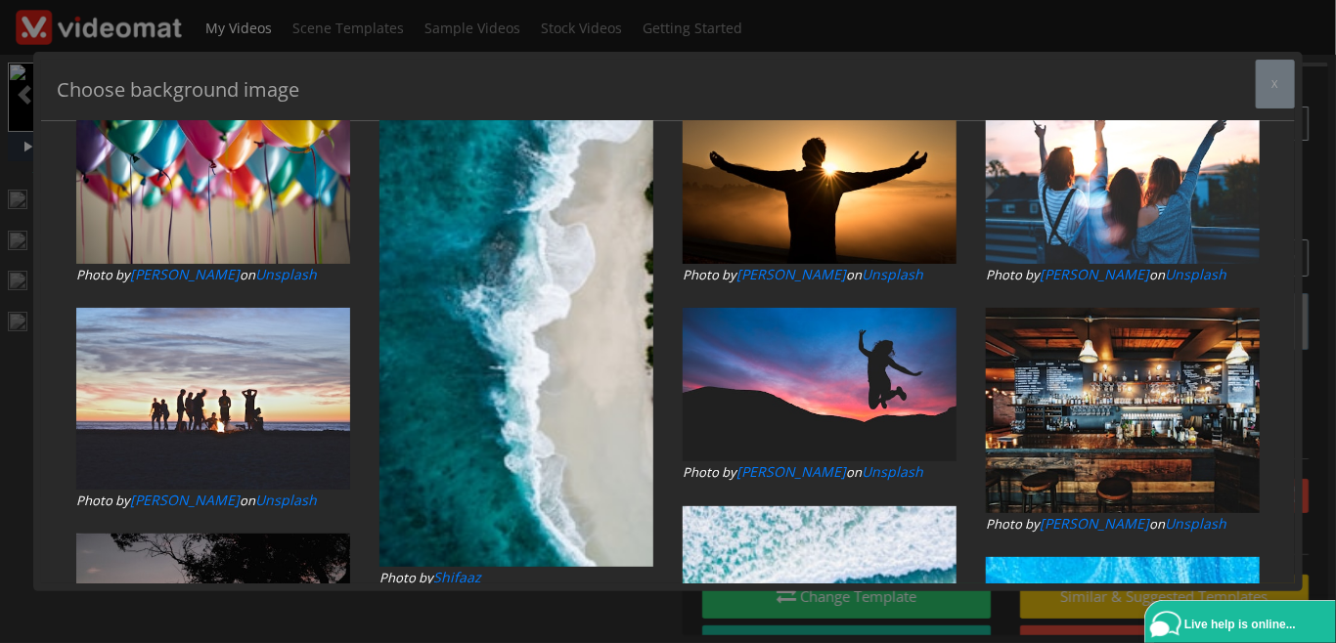
click at [218, 65] on input "text" at bounding box center [647, 47] width 1143 height 34
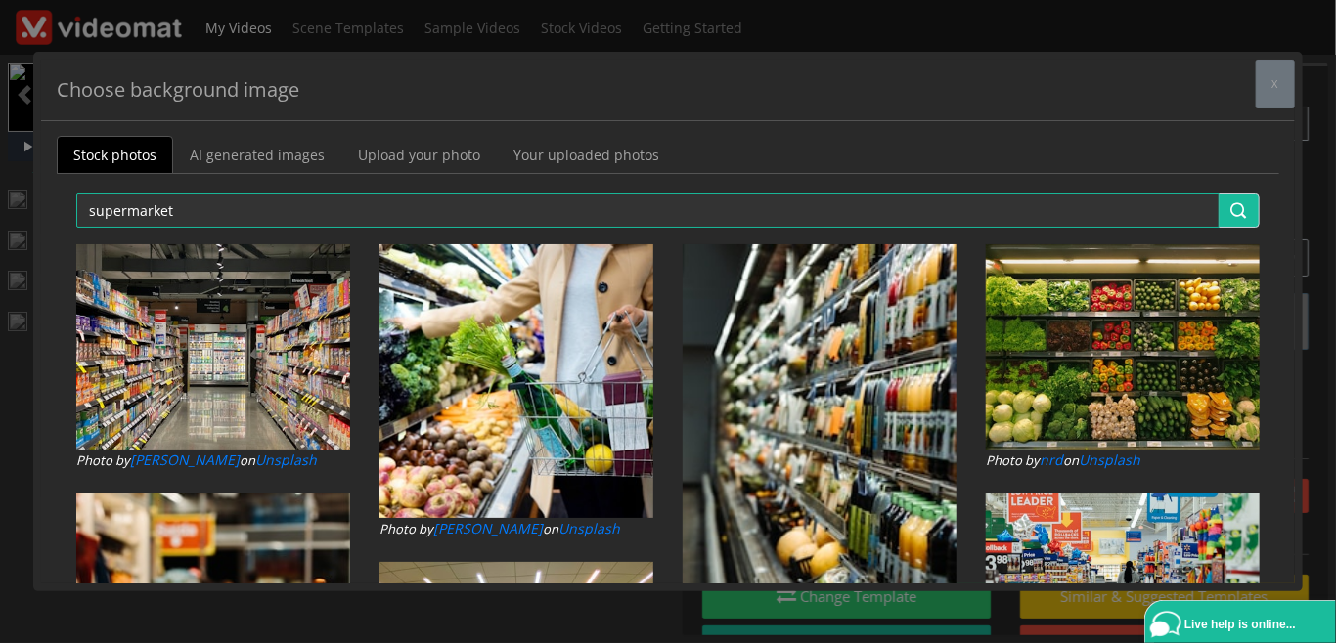
scroll to position [0, 0]
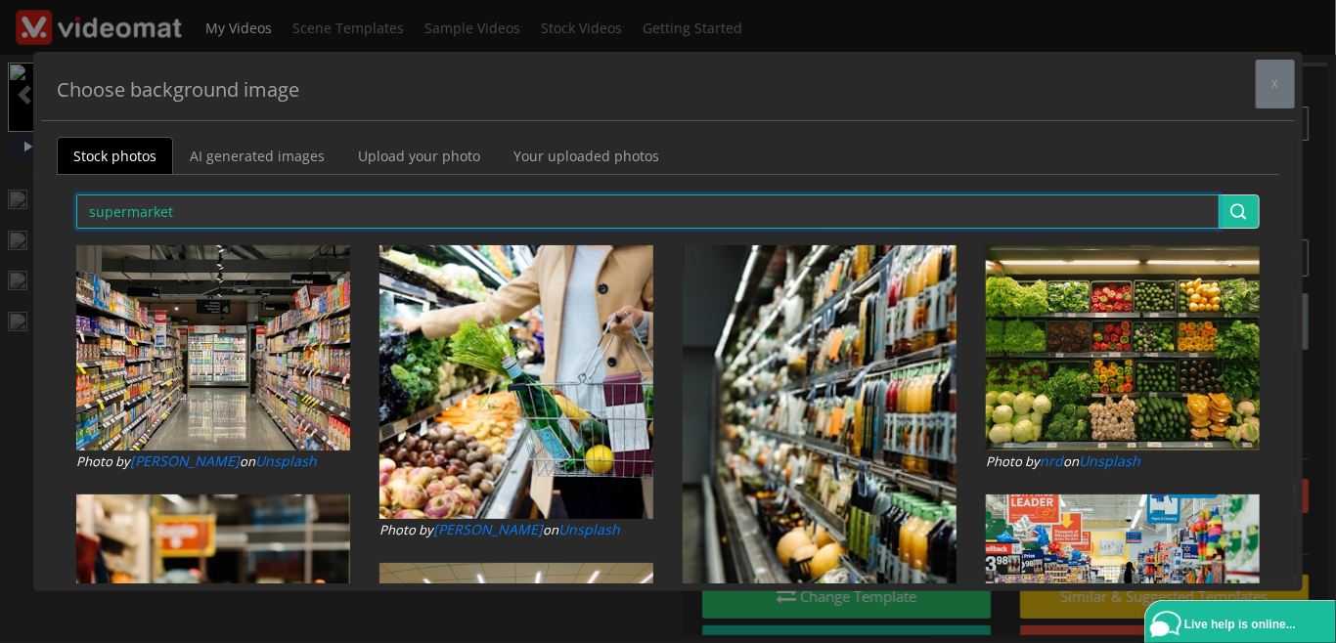
click at [211, 214] on input "supermarket" at bounding box center [647, 212] width 1143 height 34
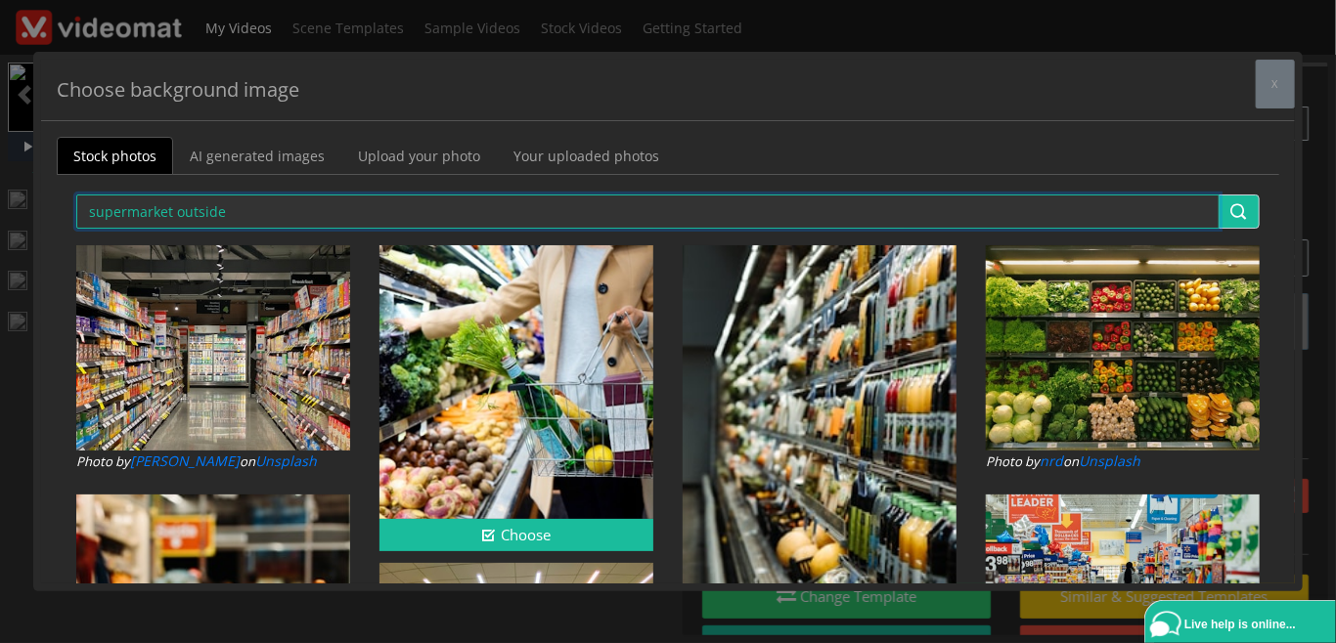
type input "supermarket outside"
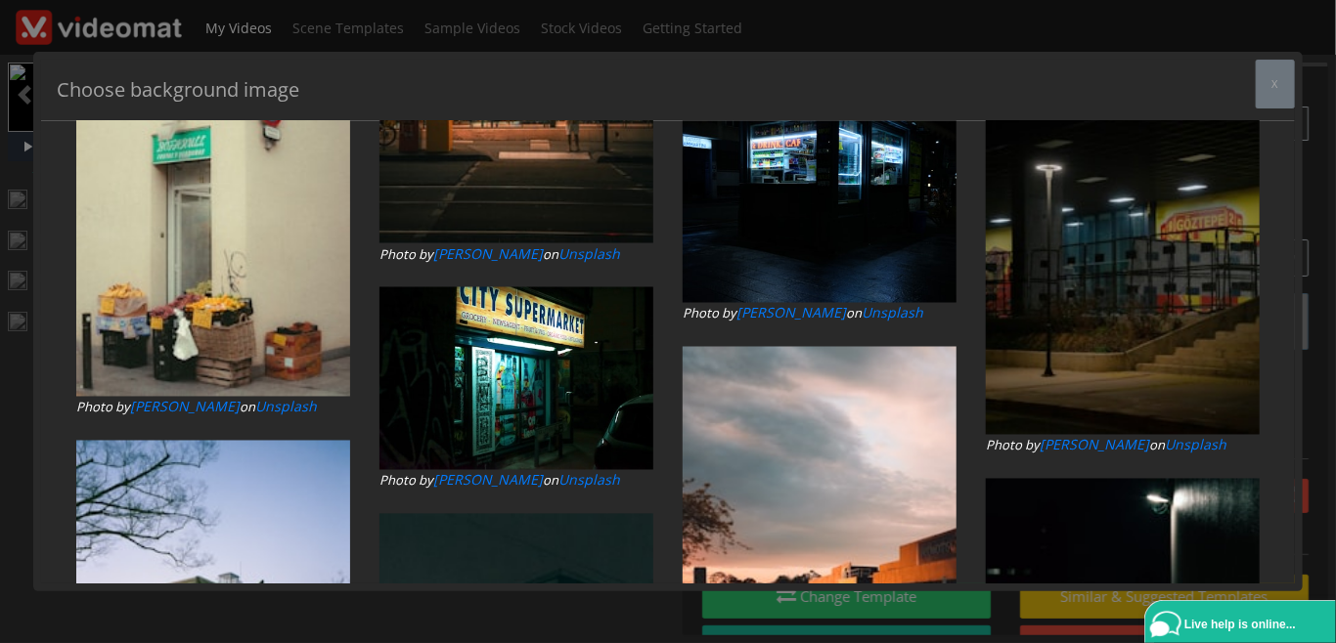
scroll to position [1576, 0]
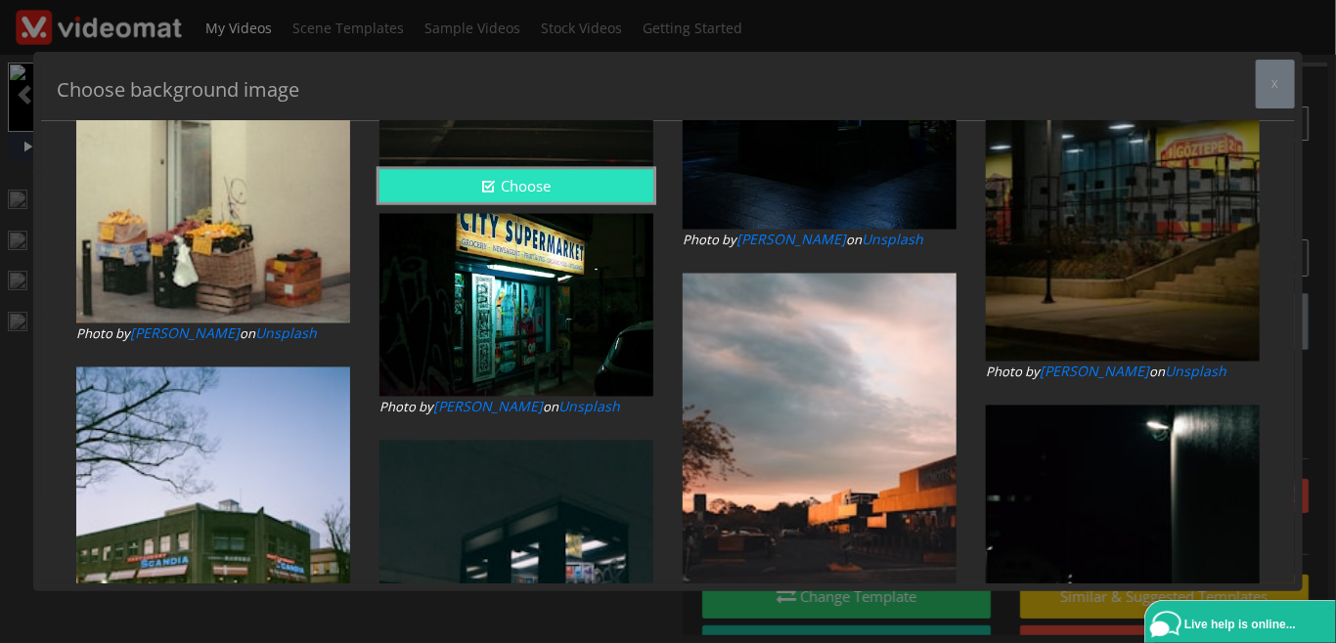
click at [479, 175] on button "Choose" at bounding box center [516, 186] width 274 height 32
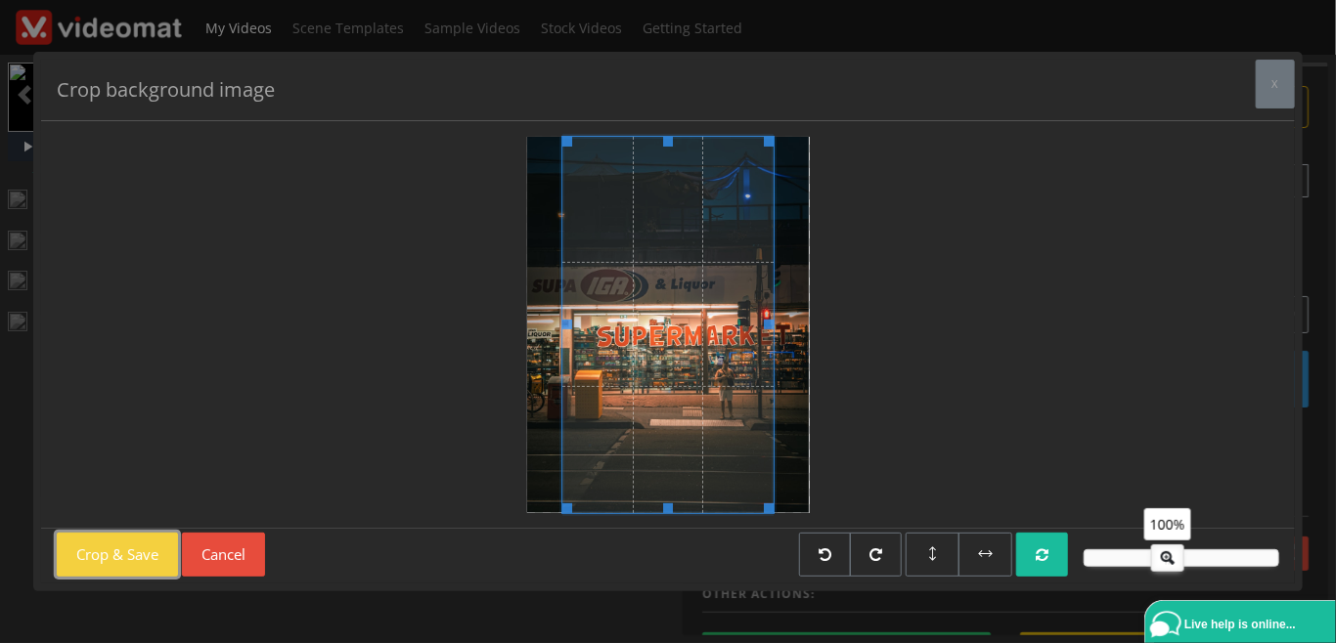
click at [133, 552] on button "Crop & Save" at bounding box center [117, 555] width 121 height 44
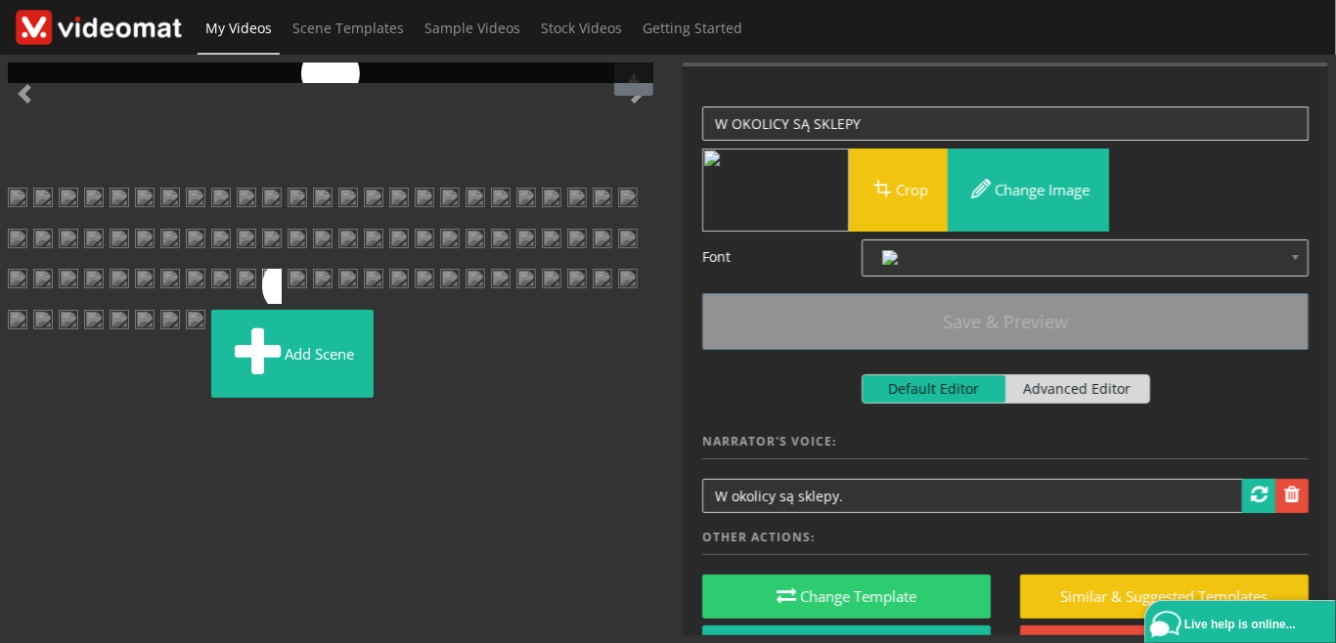
scroll to position [752, 0]
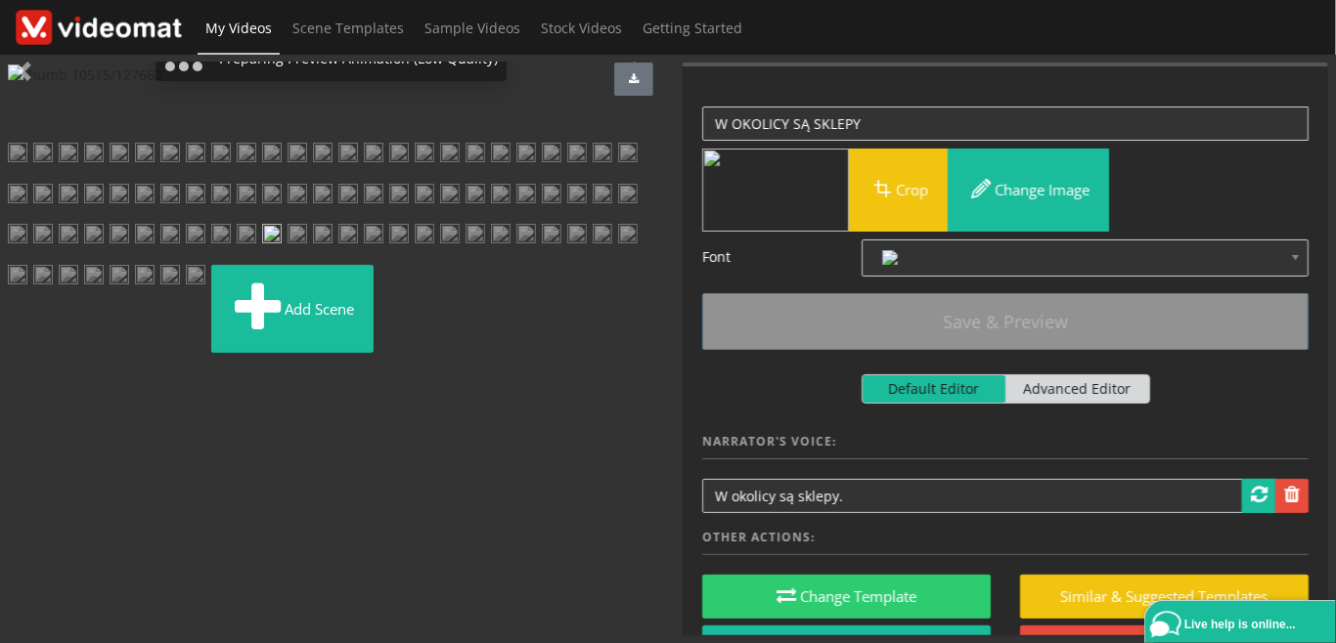
click at [59, 300] on img at bounding box center [69, 282] width 20 height 35
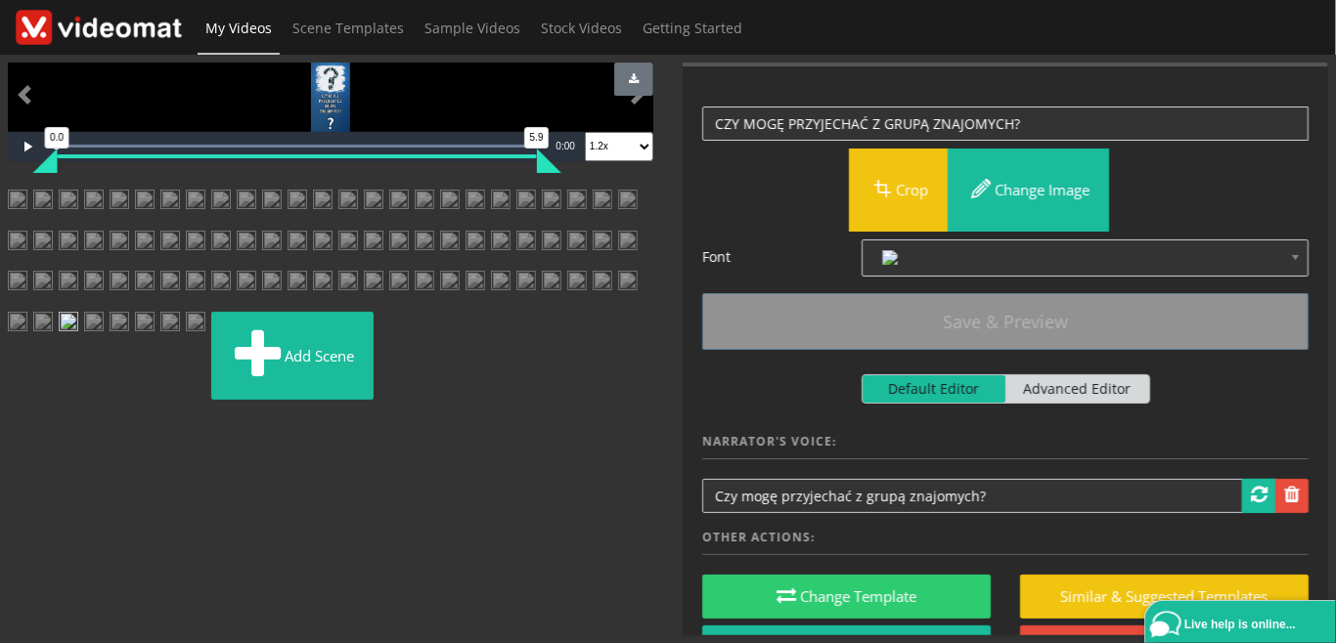
scroll to position [0, 0]
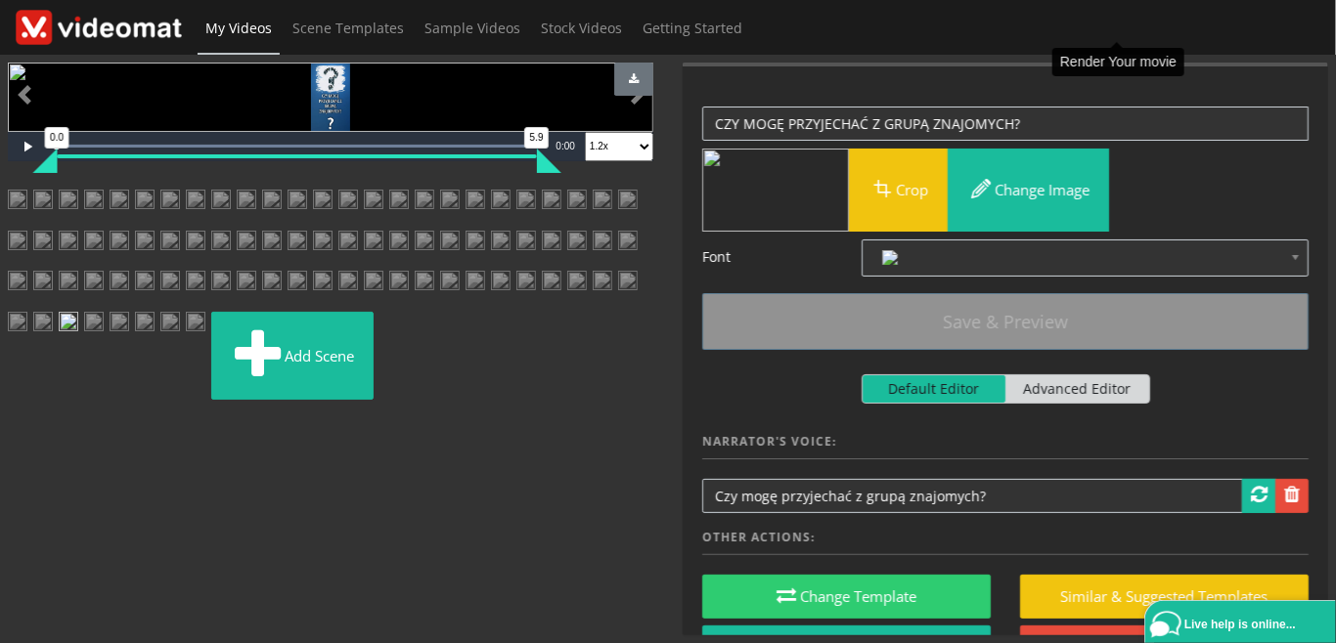
click at [1121, 77] on span "Make Film" at bounding box center [1125, 84] width 73 height 15
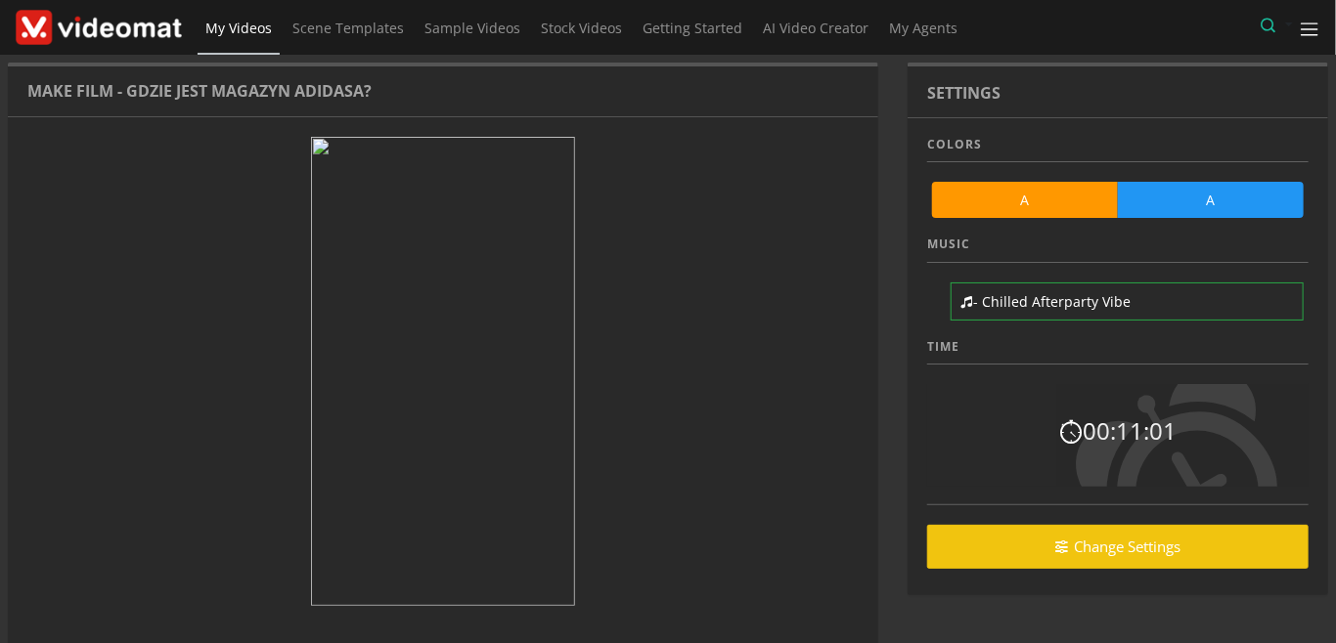
scroll to position [117, 0]
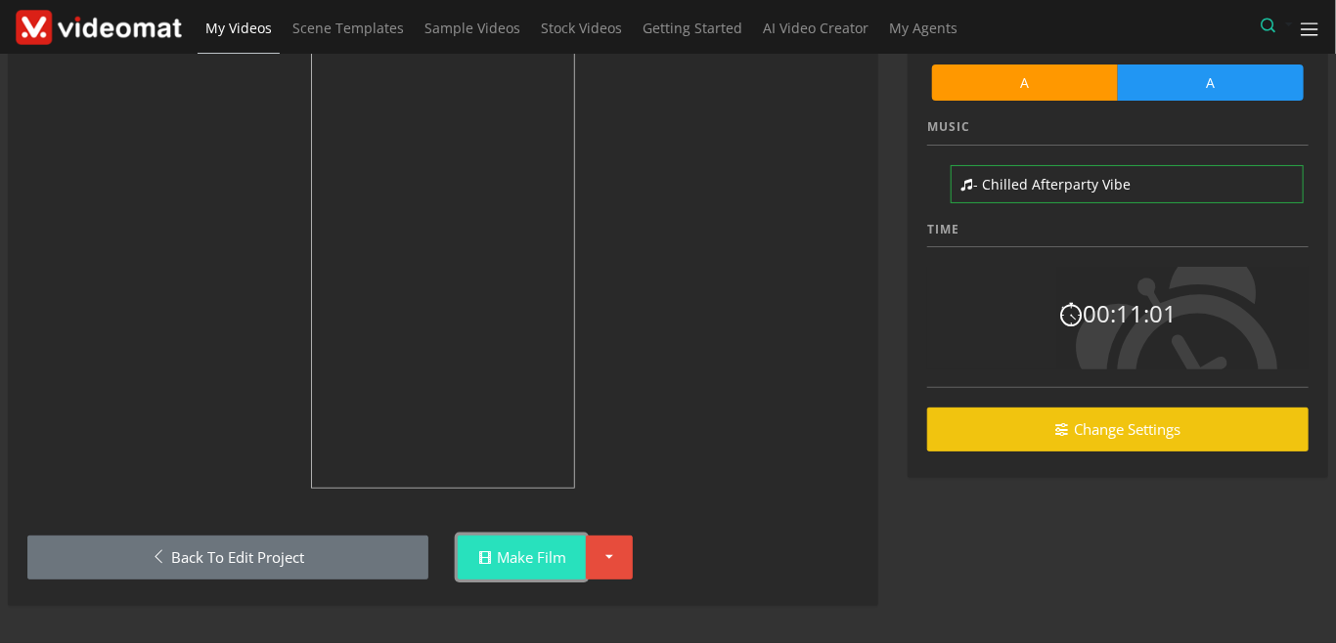
click at [518, 561] on link "Make Film" at bounding box center [522, 558] width 128 height 44
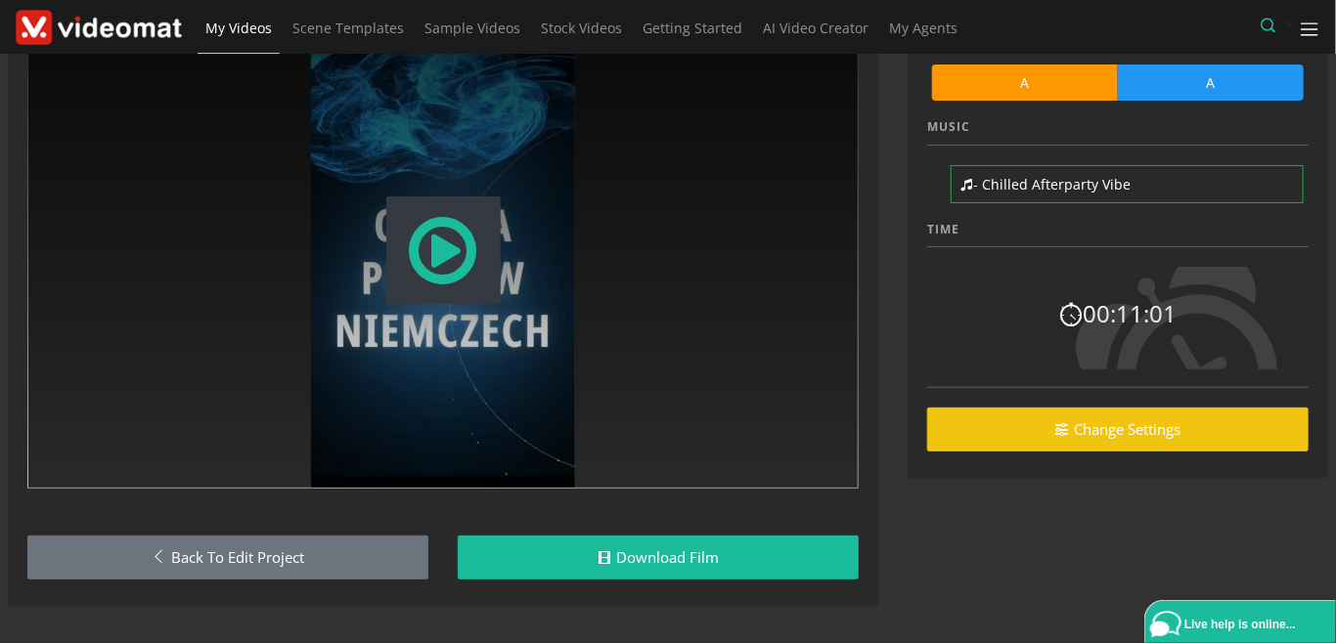
click at [436, 255] on span "Modal Window" at bounding box center [443, 250] width 75 height 86
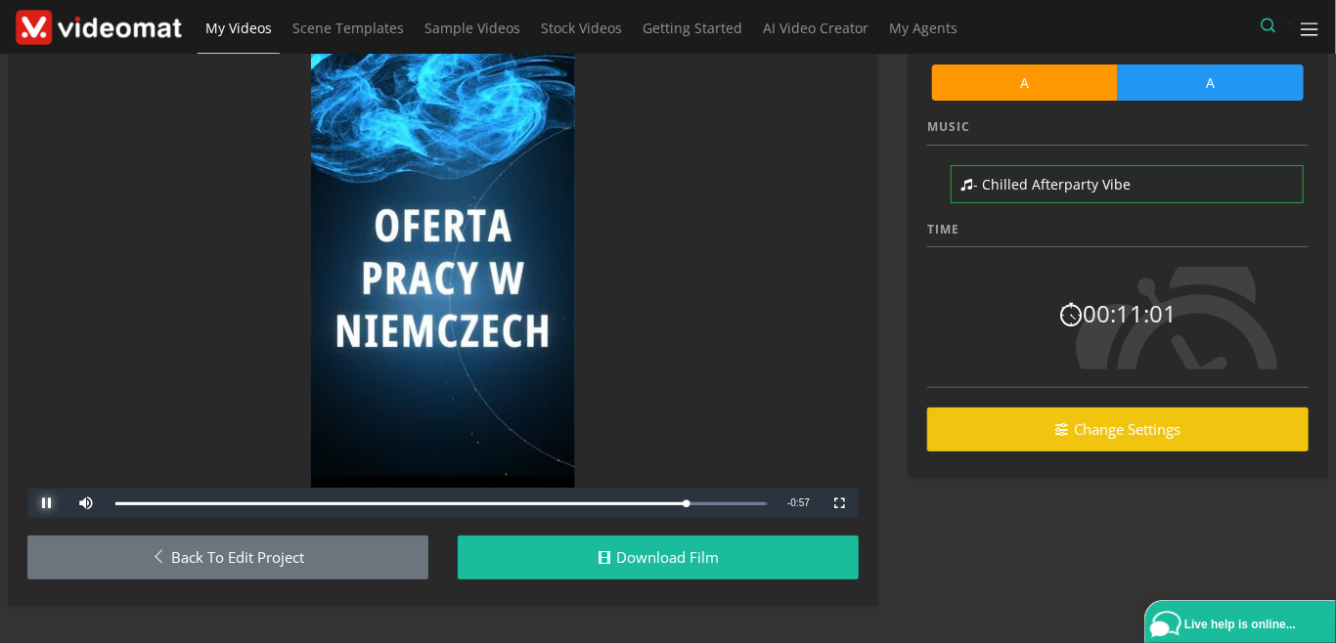
click at [49, 504] on span "Video Player" at bounding box center [46, 504] width 39 height 0
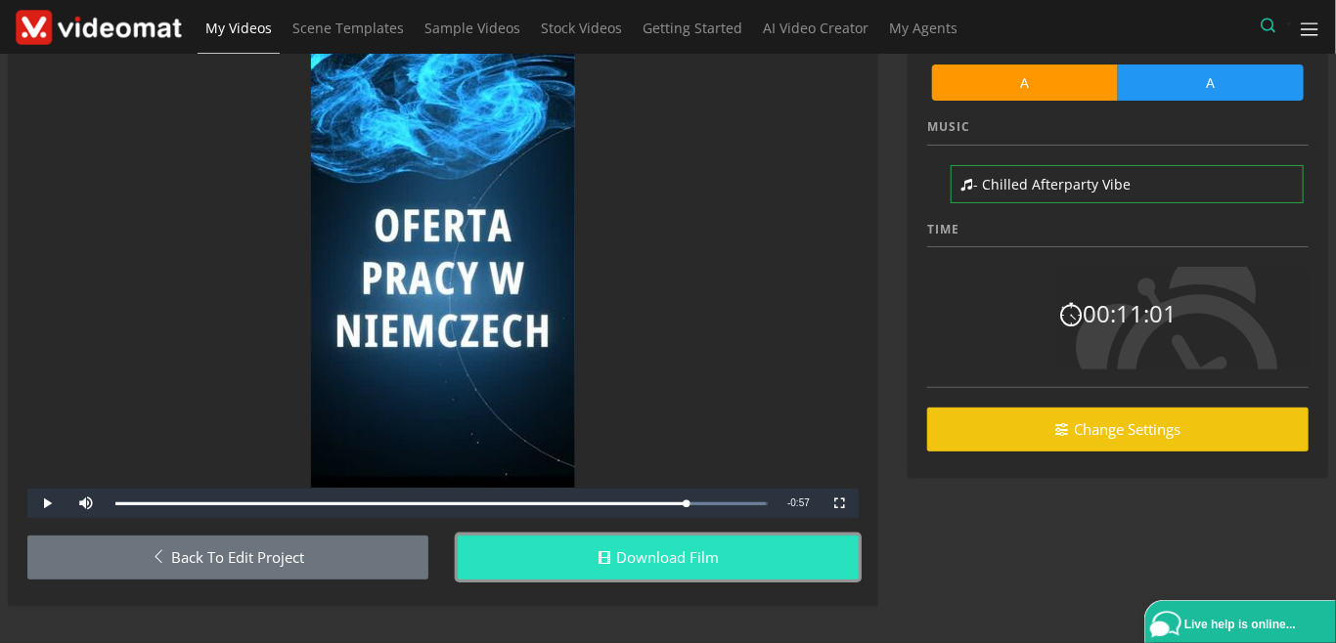
click at [668, 565] on link "Download Film" at bounding box center [658, 558] width 401 height 44
